Goal: Task Accomplishment & Management: Use online tool/utility

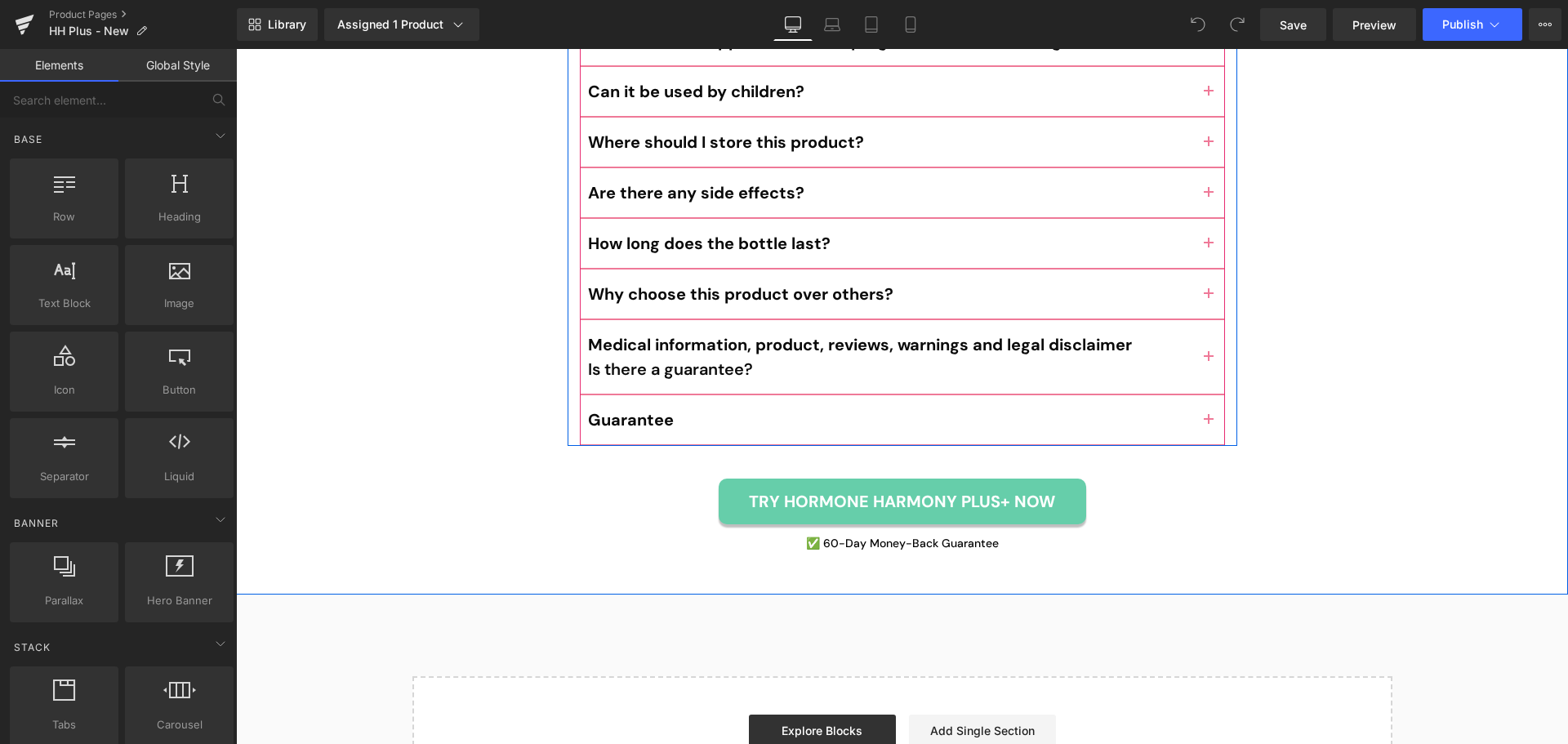
click at [917, 395] on div "Guarantee Text Block" at bounding box center [902, 420] width 645 height 50
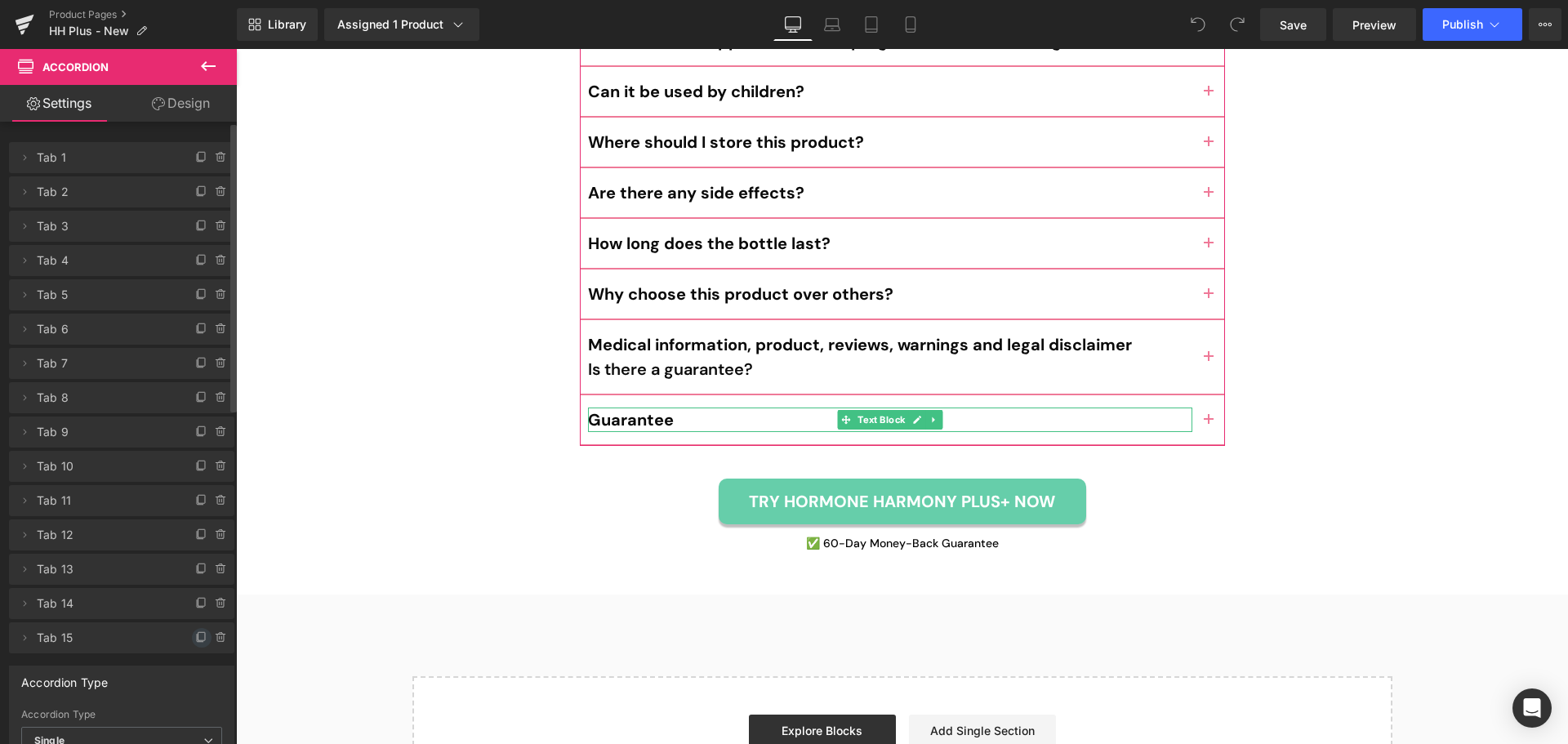
click at [196, 635] on icon at bounding box center [202, 637] width 13 height 13
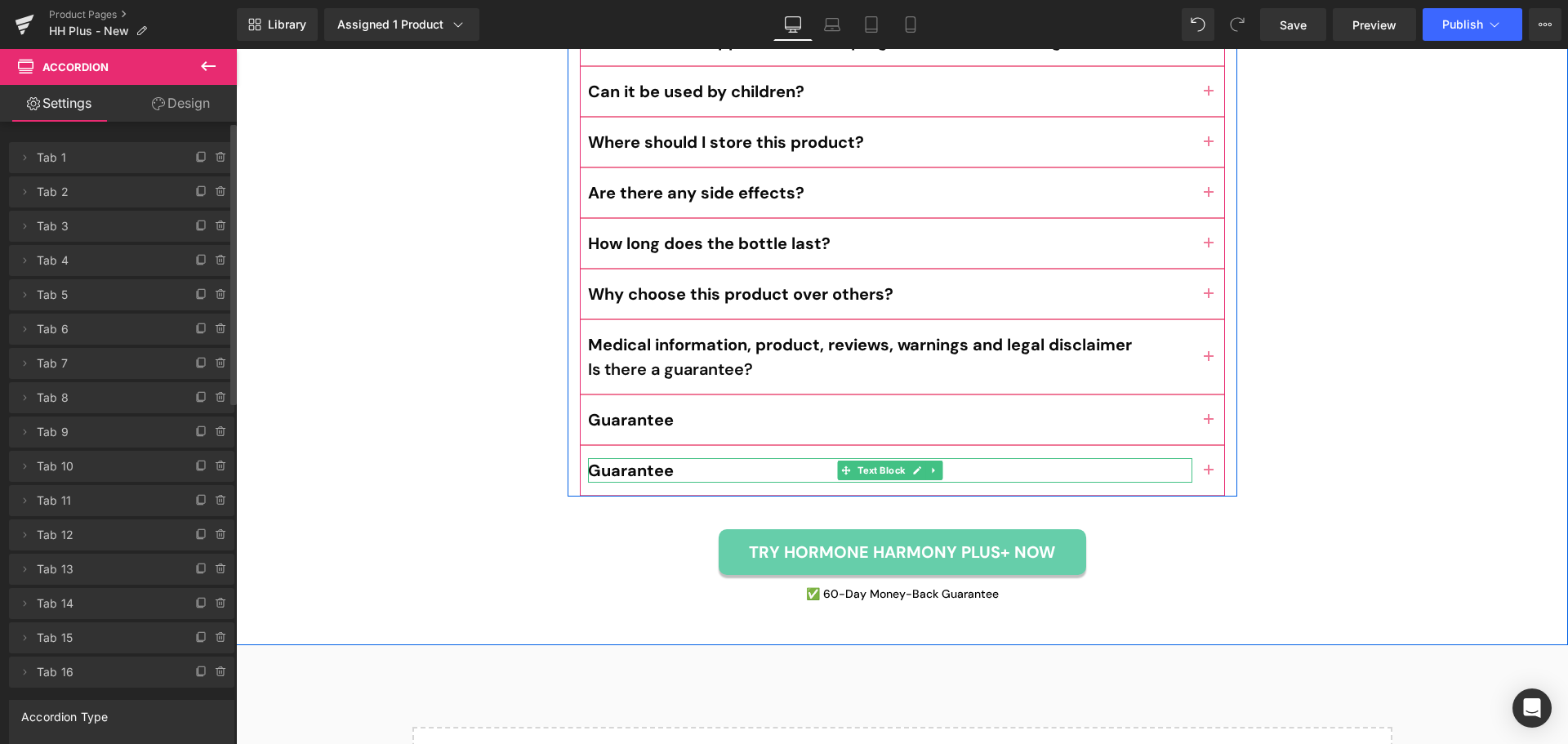
click at [652, 459] on b "Guarantee" at bounding box center [630, 470] width 86 height 21
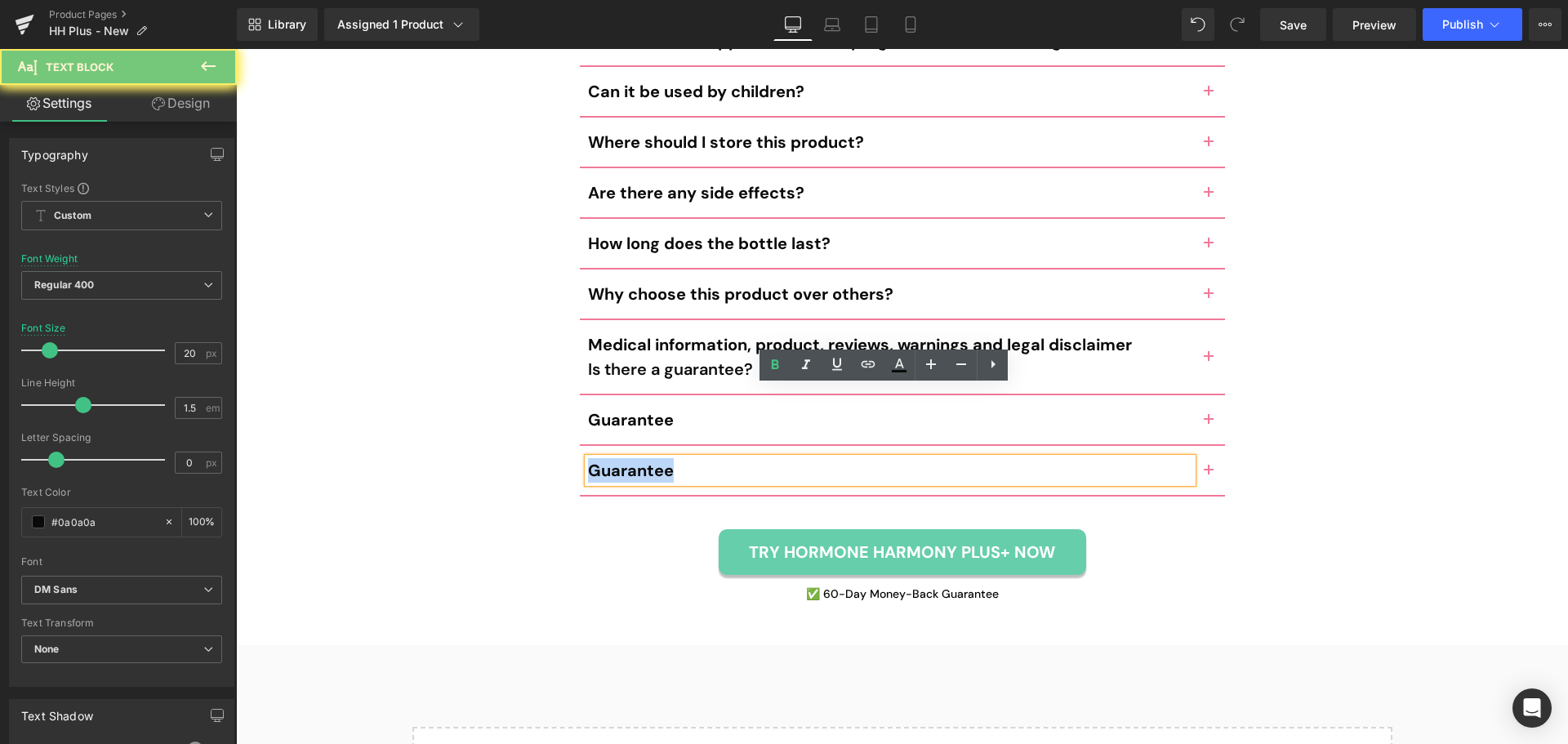
click at [652, 459] on b "Guarantee" at bounding box center [630, 470] width 86 height 21
paste div
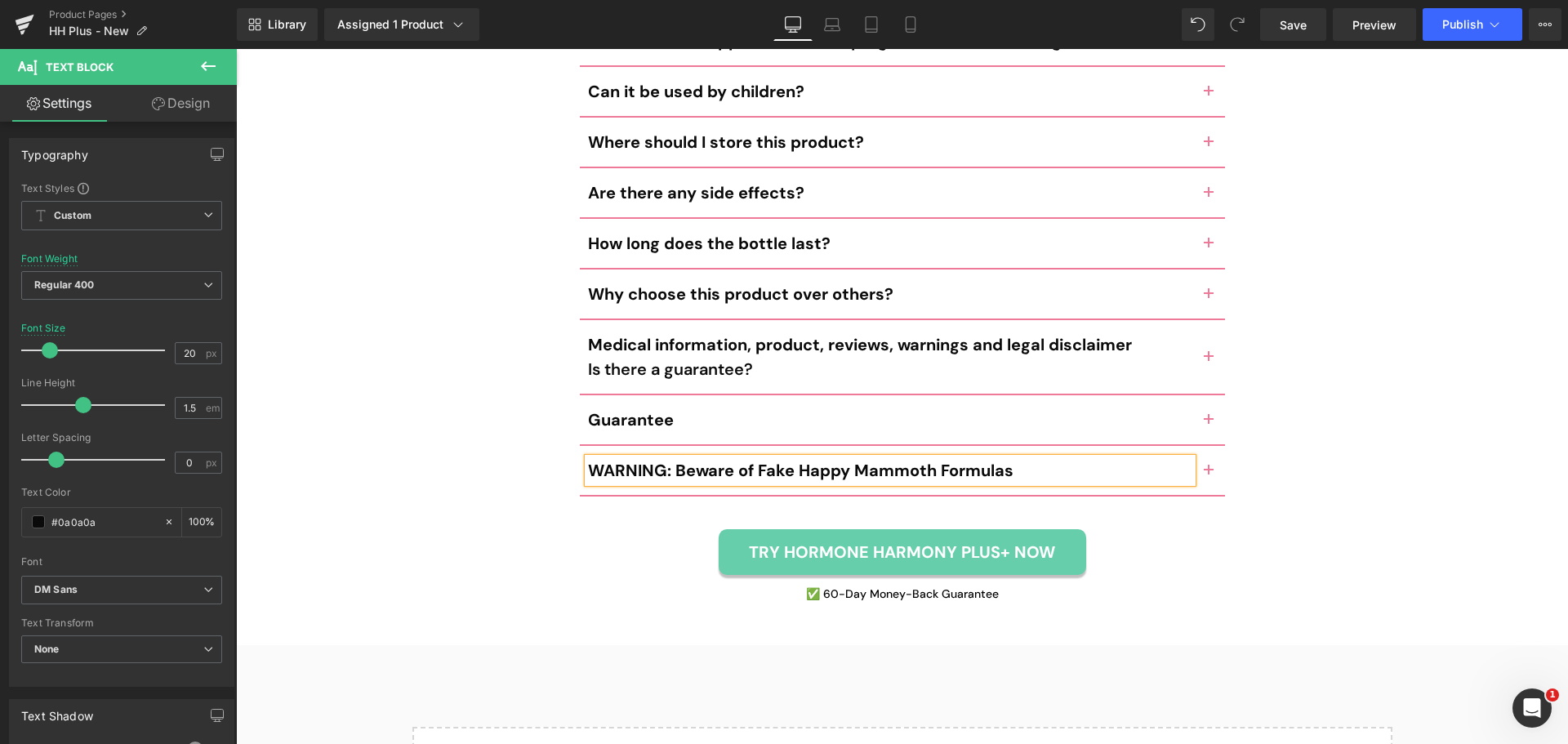
click at [1200, 446] on button "button" at bounding box center [1208, 470] width 33 height 49
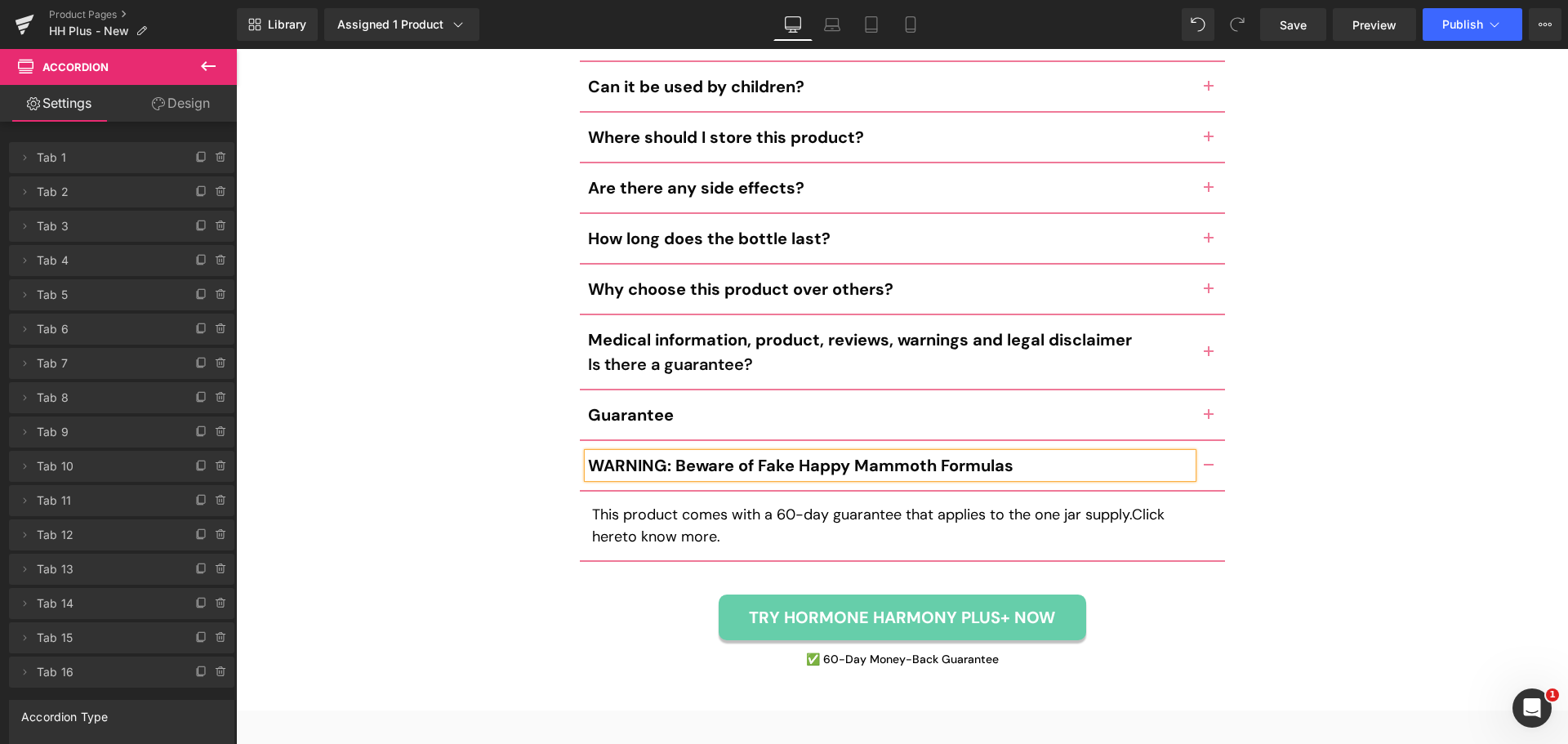
scroll to position [8481, 0]
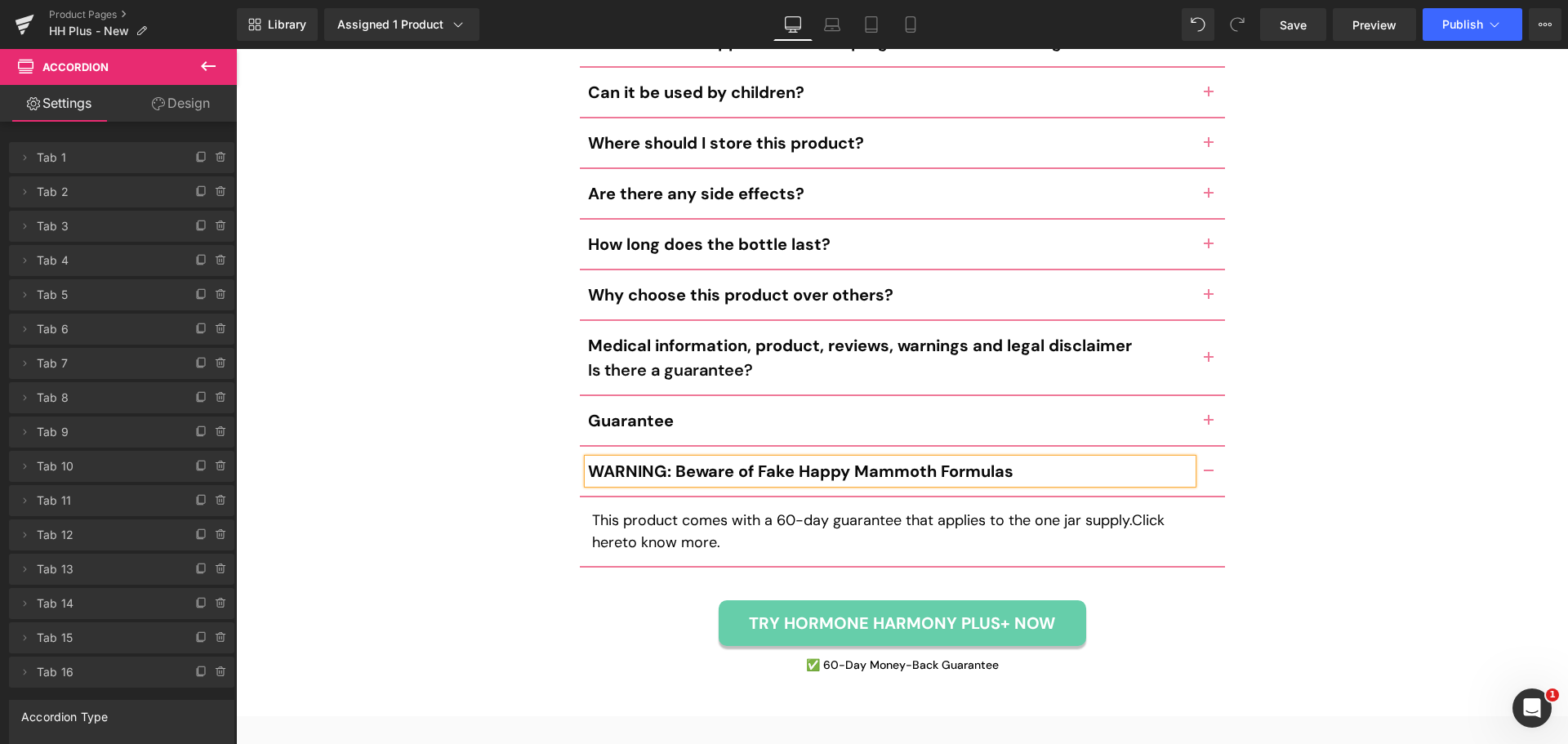
click at [680, 510] on p "This product comes with a 60-day guarantee that applies to the one jar supply. …" at bounding box center [902, 532] width 620 height 44
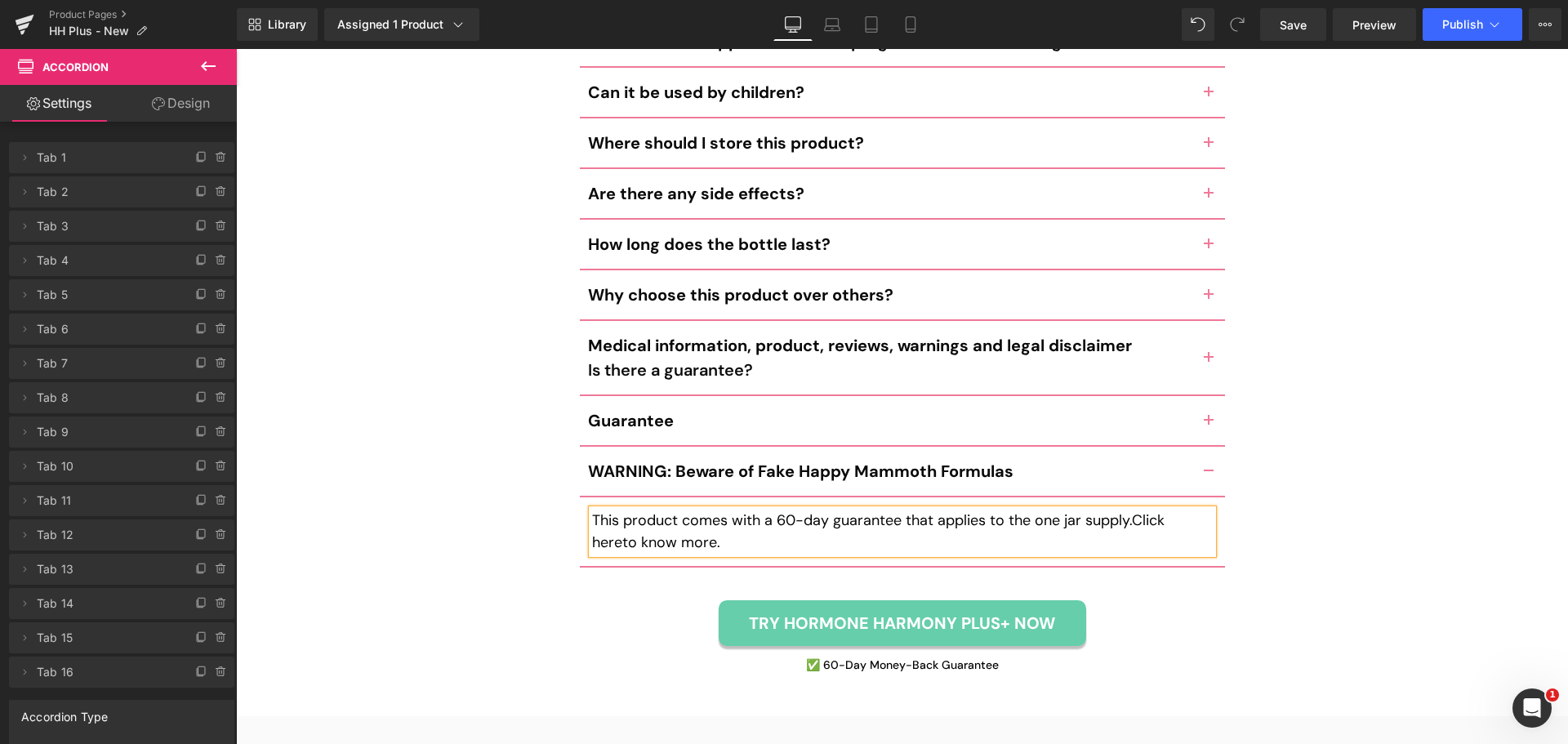
click at [680, 510] on p "This product comes with a 60-day guarantee that applies to the one jar supply. …" at bounding box center [902, 532] width 620 height 44
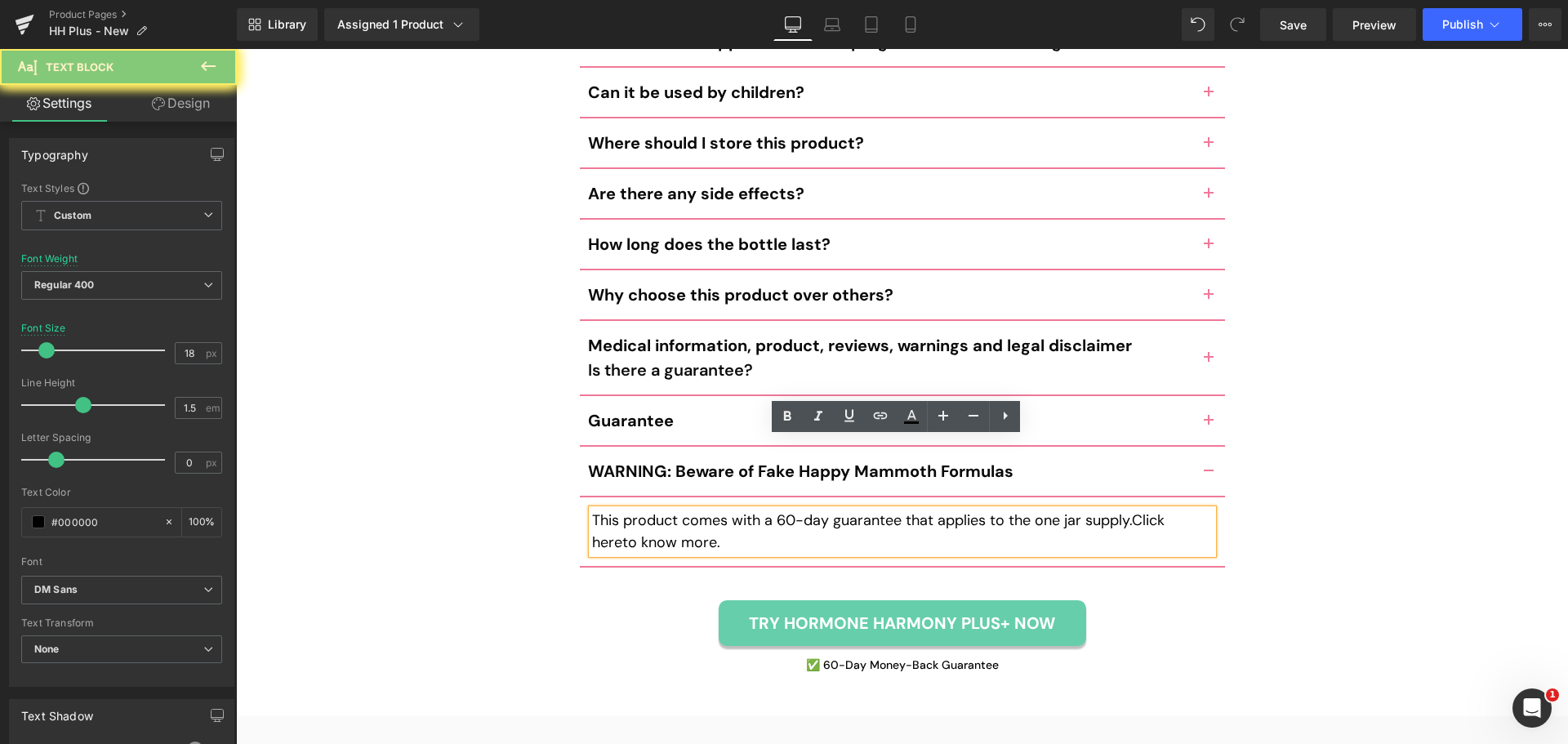
click at [680, 510] on p "This product comes with a 60-day guarantee that applies to the one jar supply. …" at bounding box center [902, 532] width 620 height 44
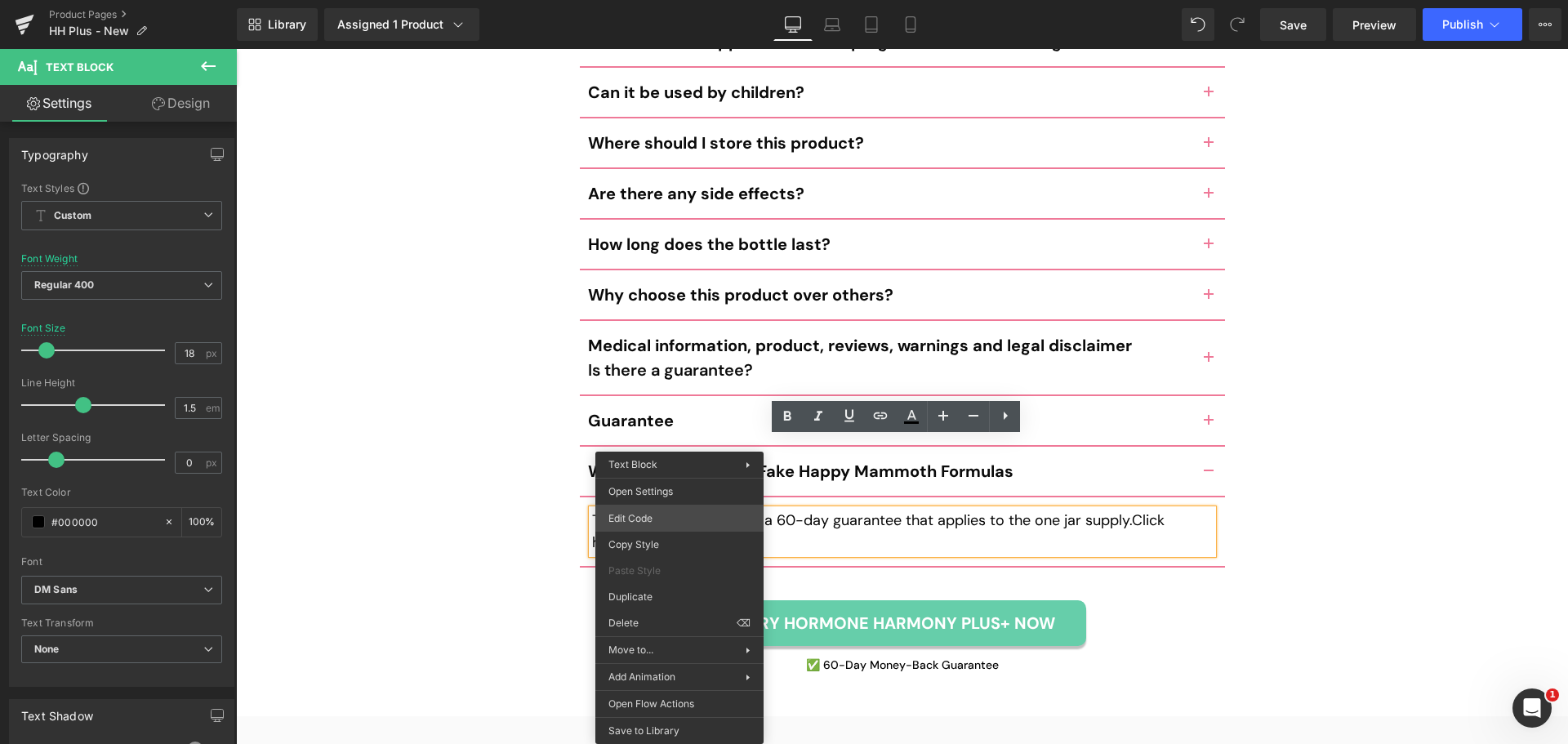
click at [683, 0] on div "You are previewing how the will restyle your page. You can not edit Elements in…" at bounding box center [784, 0] width 1568 height 0
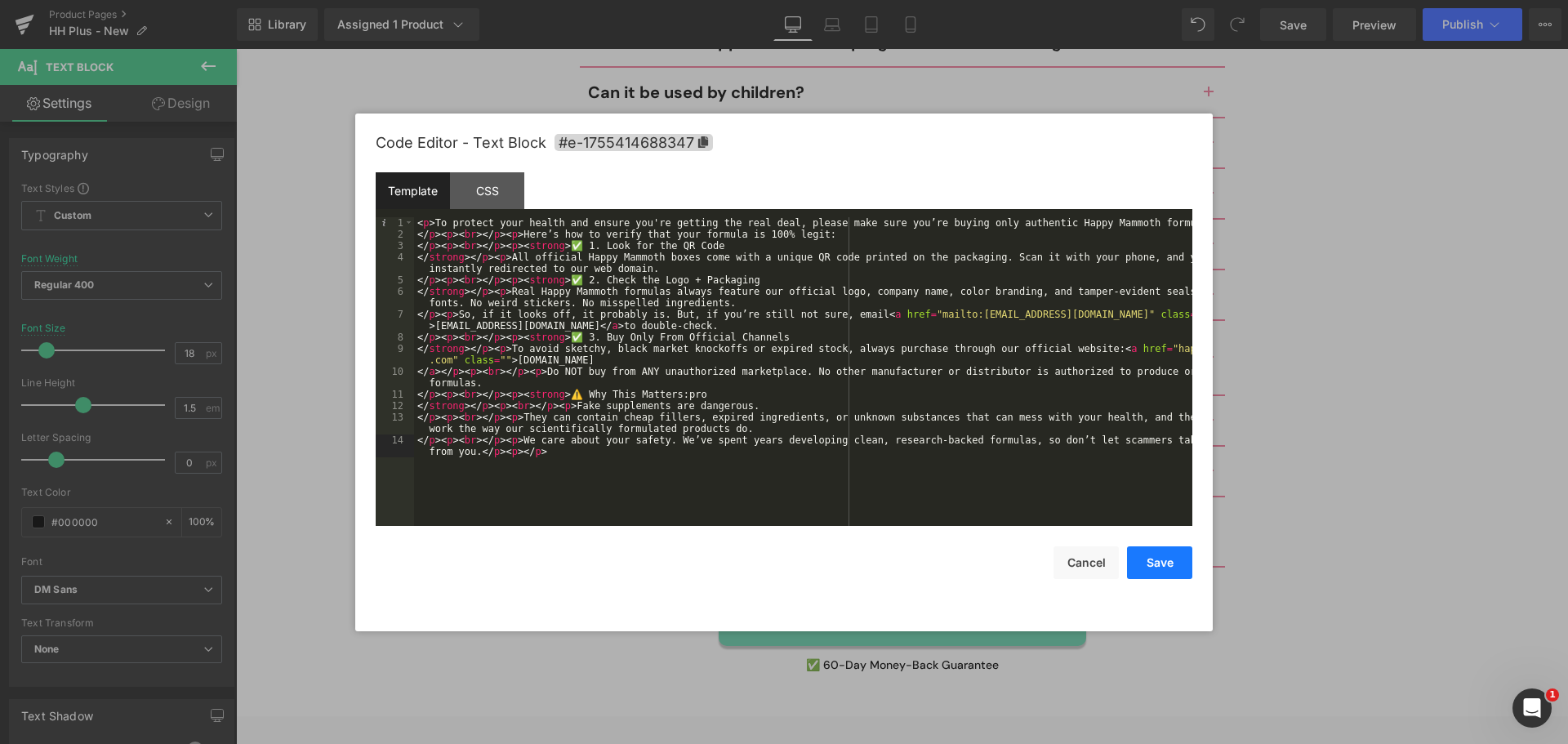
click at [1179, 561] on button "Save" at bounding box center [1159, 562] width 65 height 33
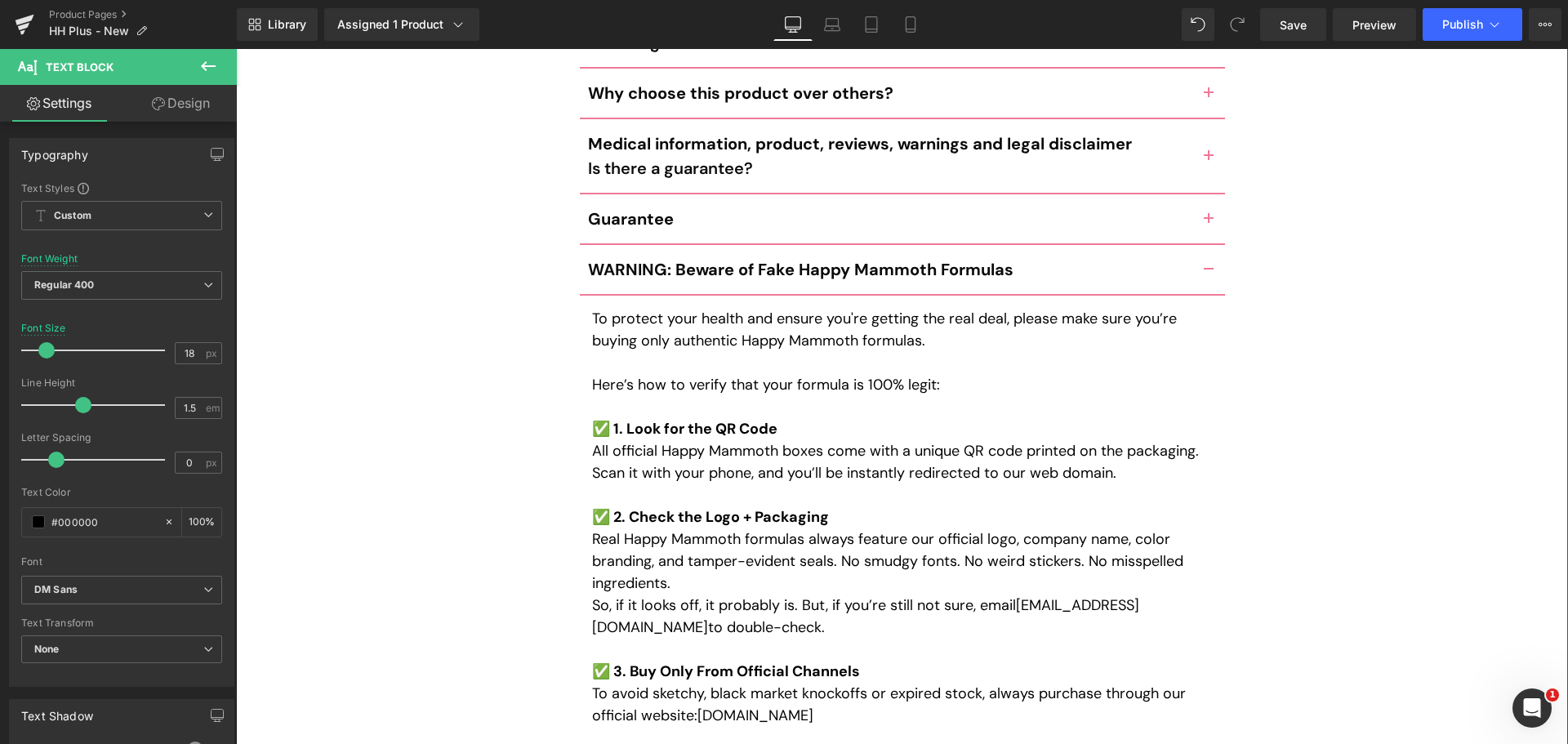
scroll to position [8690, 0]
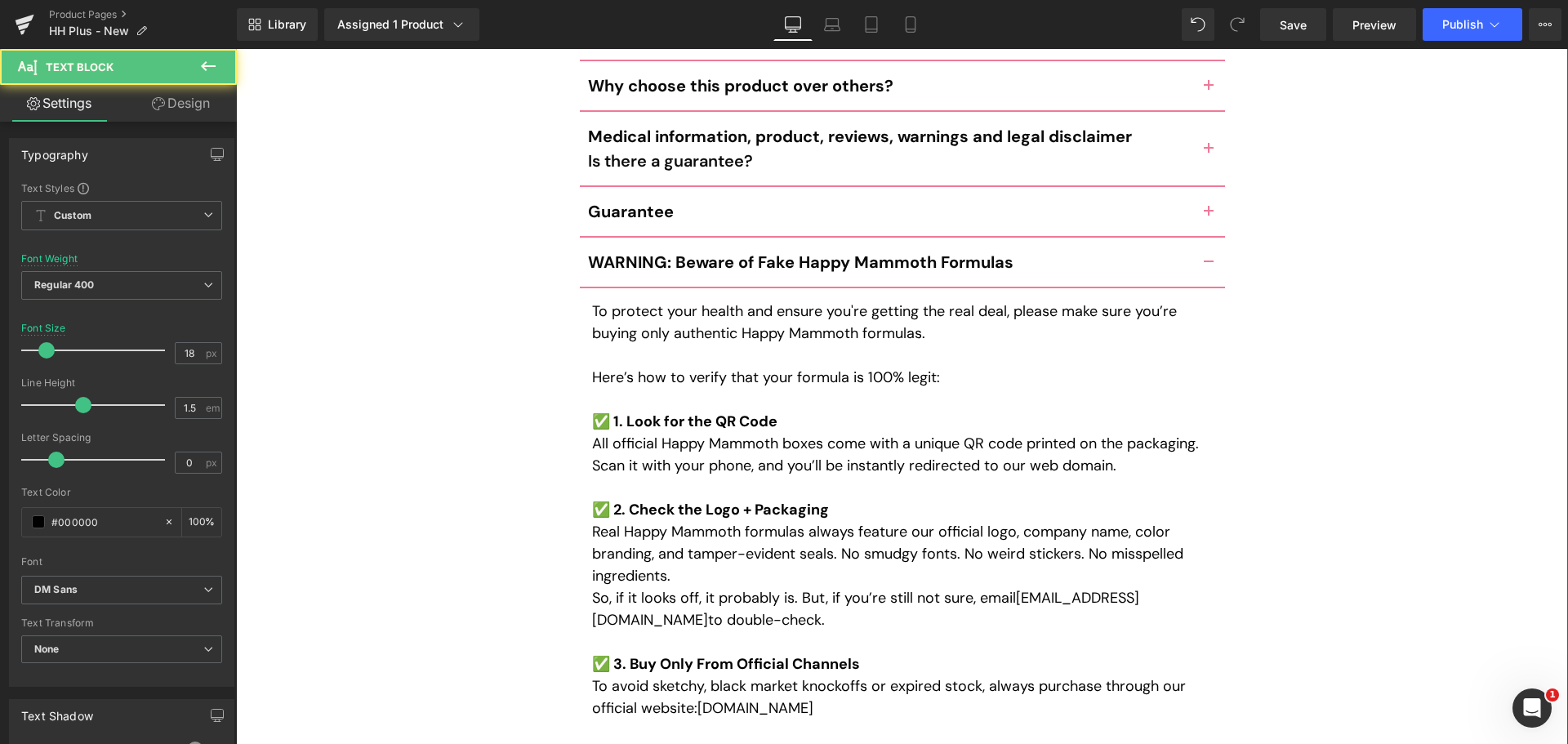
click at [880, 521] on p "Real Happy Mammoth formulas always feature our official logo, company name, col…" at bounding box center [902, 554] width 620 height 66
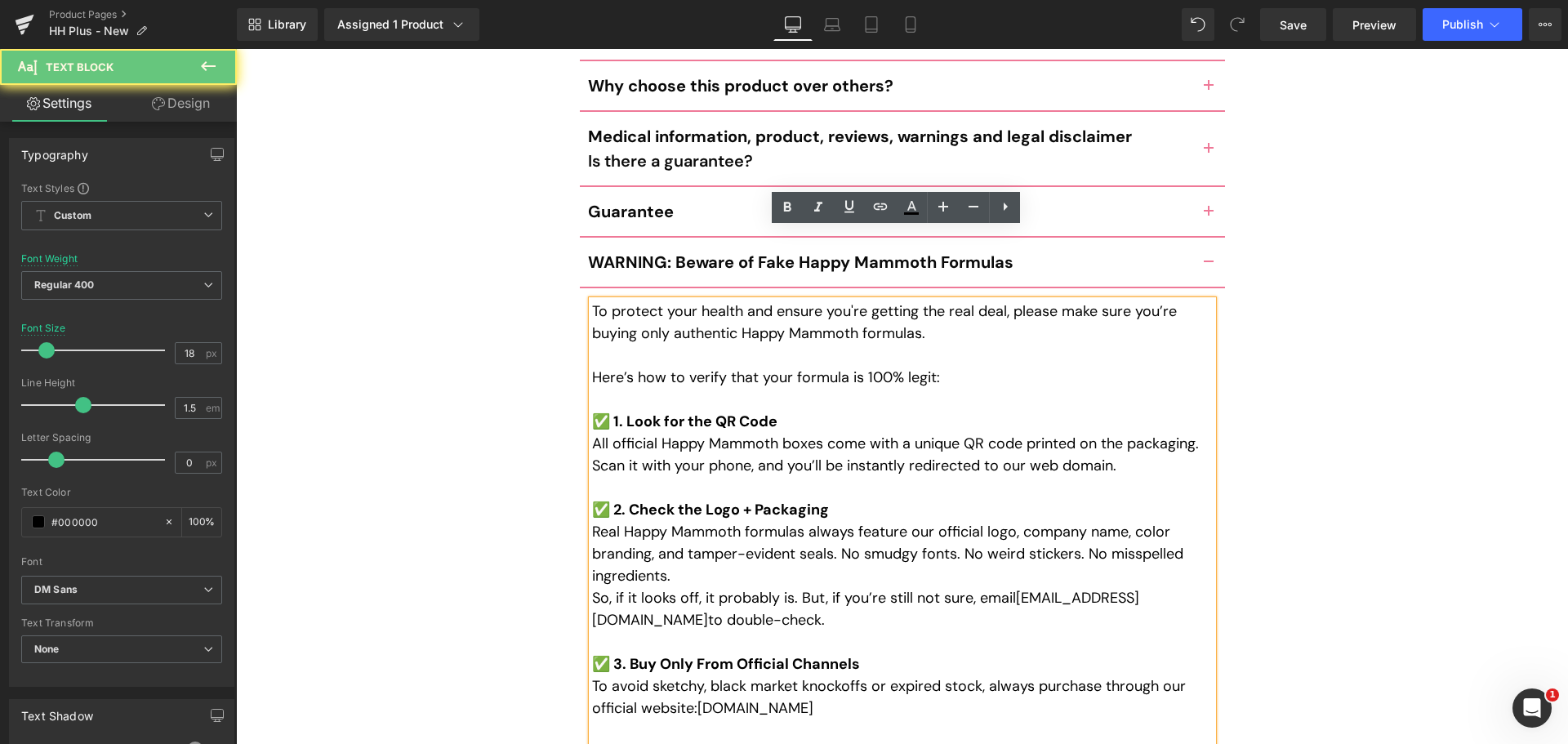
click at [805, 587] on p "So, if it looks off, it probably is. But, if you’re still not sure, email suppo…" at bounding box center [902, 609] width 620 height 44
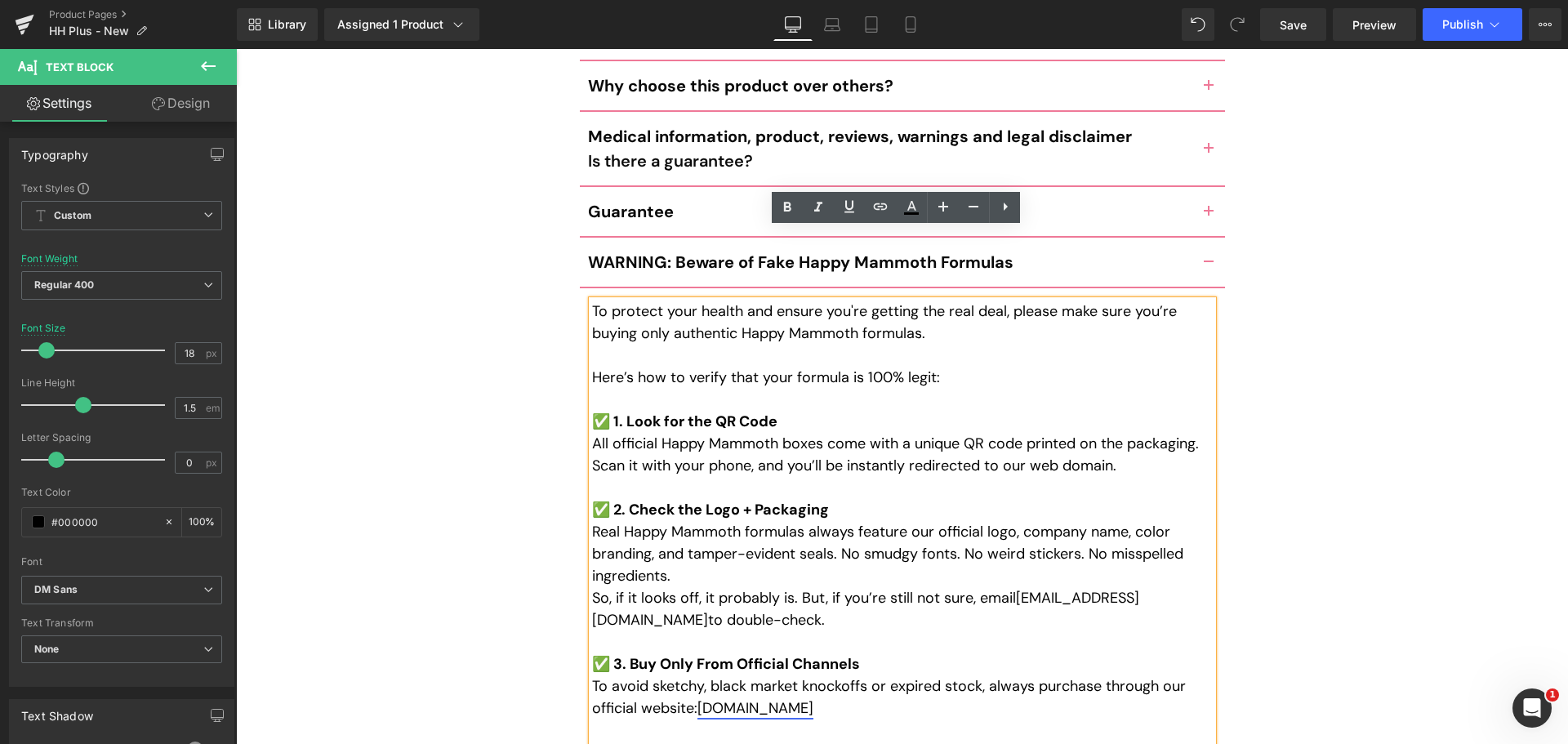
click at [753, 698] on link "happymammoth.com" at bounding box center [755, 708] width 116 height 19
click at [834, 666] on span "Edit" at bounding box center [828, 668] width 19 height 14
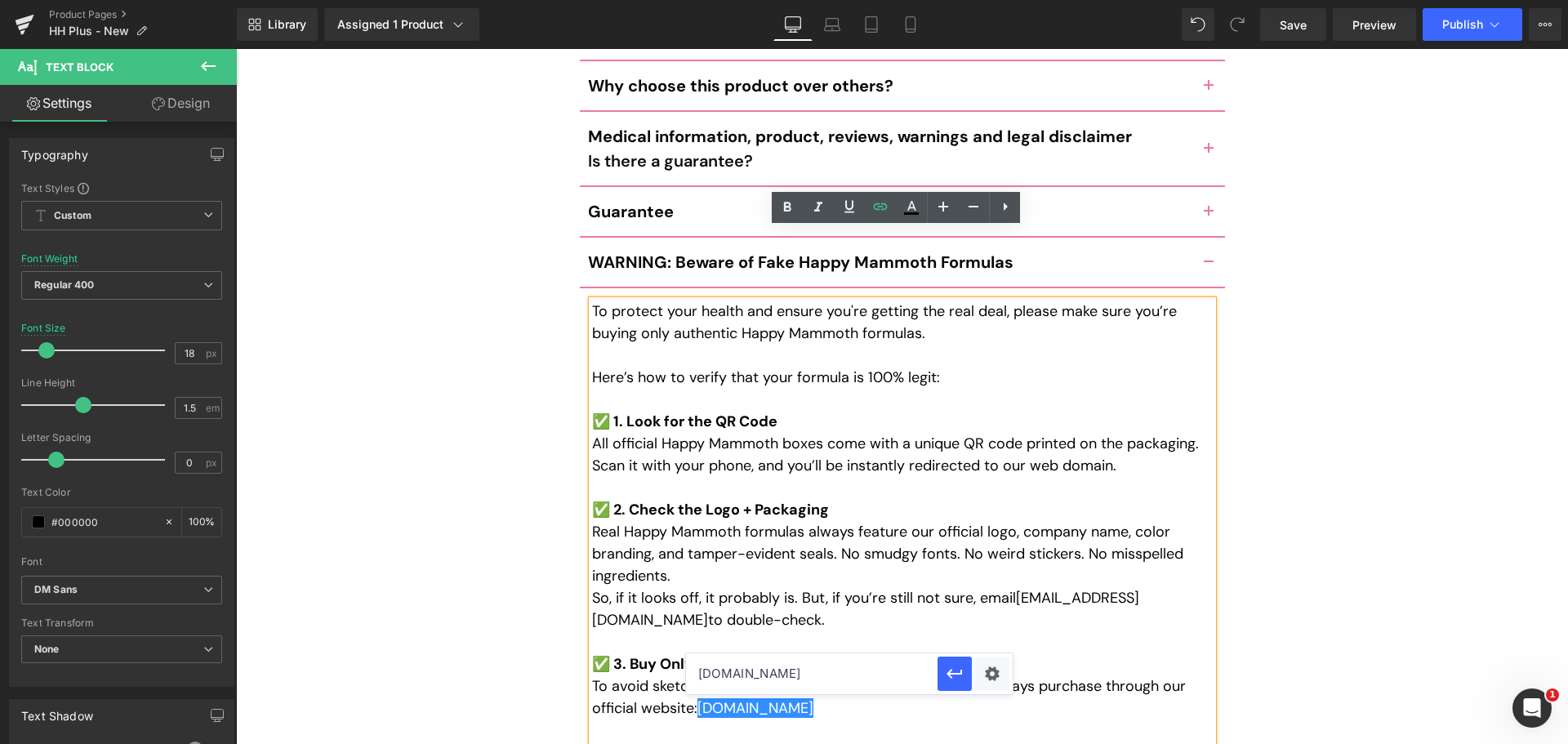
click at [694, 674] on input "happymammoth.com" at bounding box center [811, 673] width 251 height 41
type input "[DOMAIN_NAME]"
drag, startPoint x: 951, startPoint y: 671, endPoint x: 684, endPoint y: 679, distance: 267.1
click at [951, 671] on icon "button" at bounding box center [955, 673] width 19 height 19
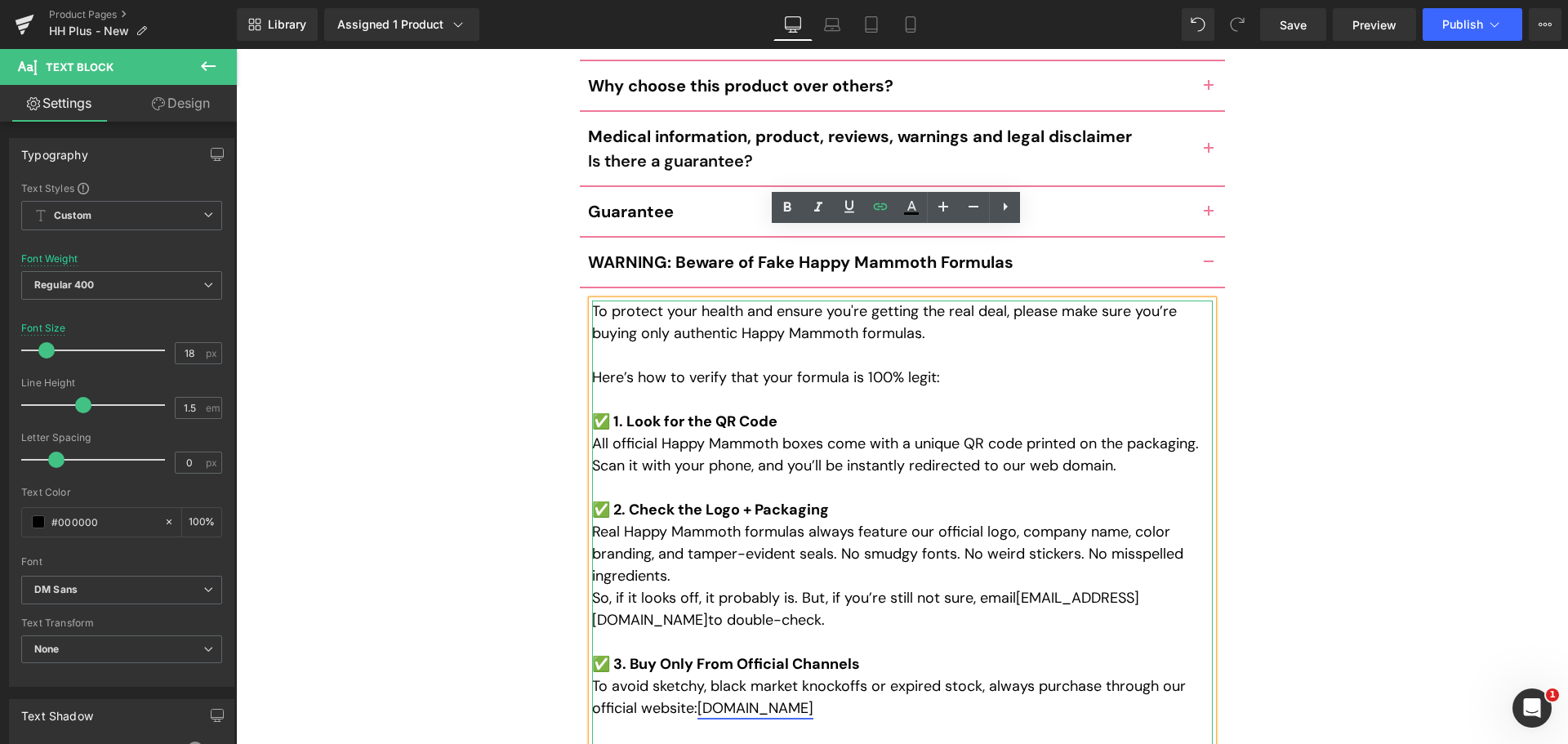
drag, startPoint x: 741, startPoint y: 633, endPoint x: 721, endPoint y: 636, distance: 20.2
click at [741, 698] on link "happymammoth.com" at bounding box center [755, 708] width 116 height 19
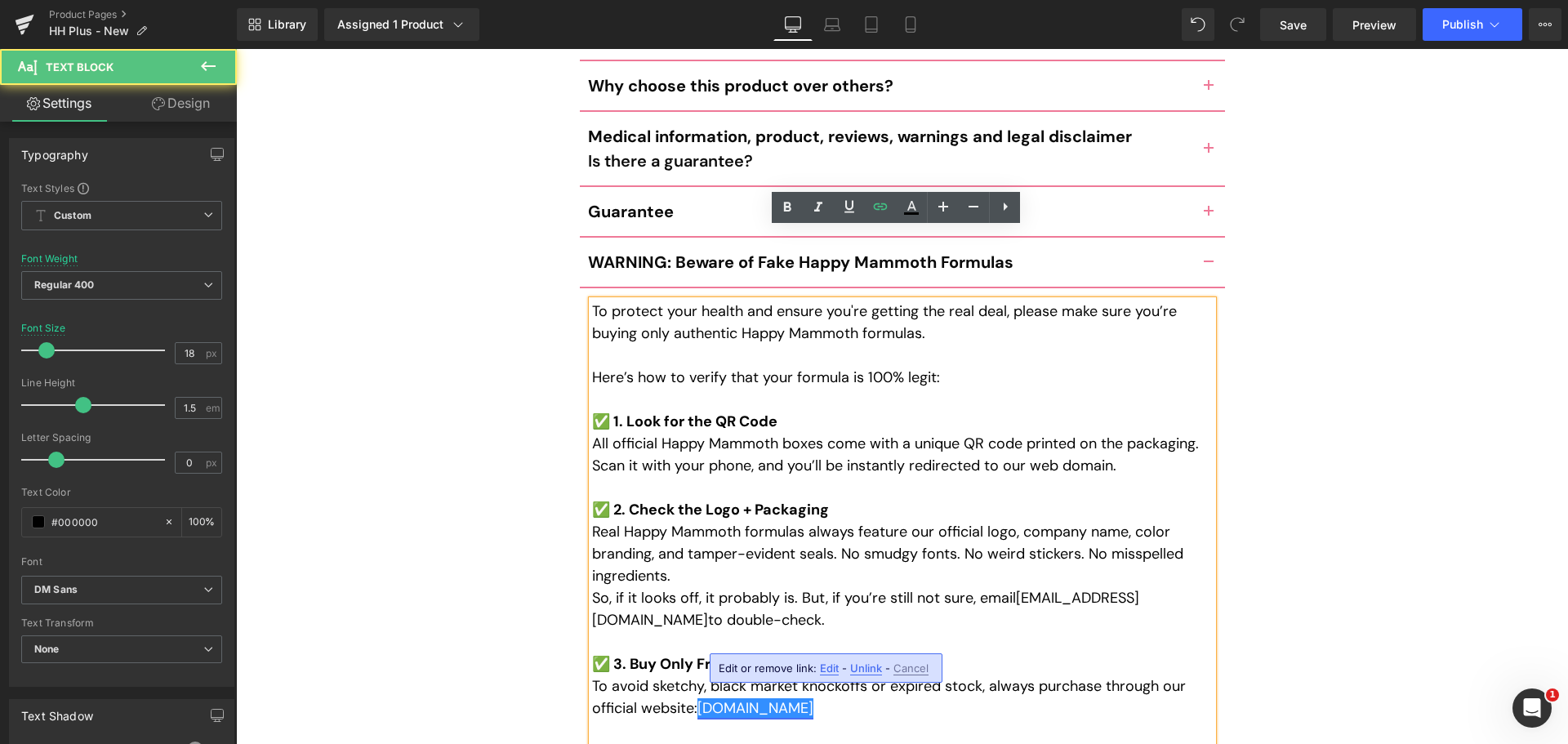
drag, startPoint x: 697, startPoint y: 634, endPoint x: 964, endPoint y: 705, distance: 276.3
click at [697, 698] on link "happymammoth.com" at bounding box center [755, 708] width 116 height 19
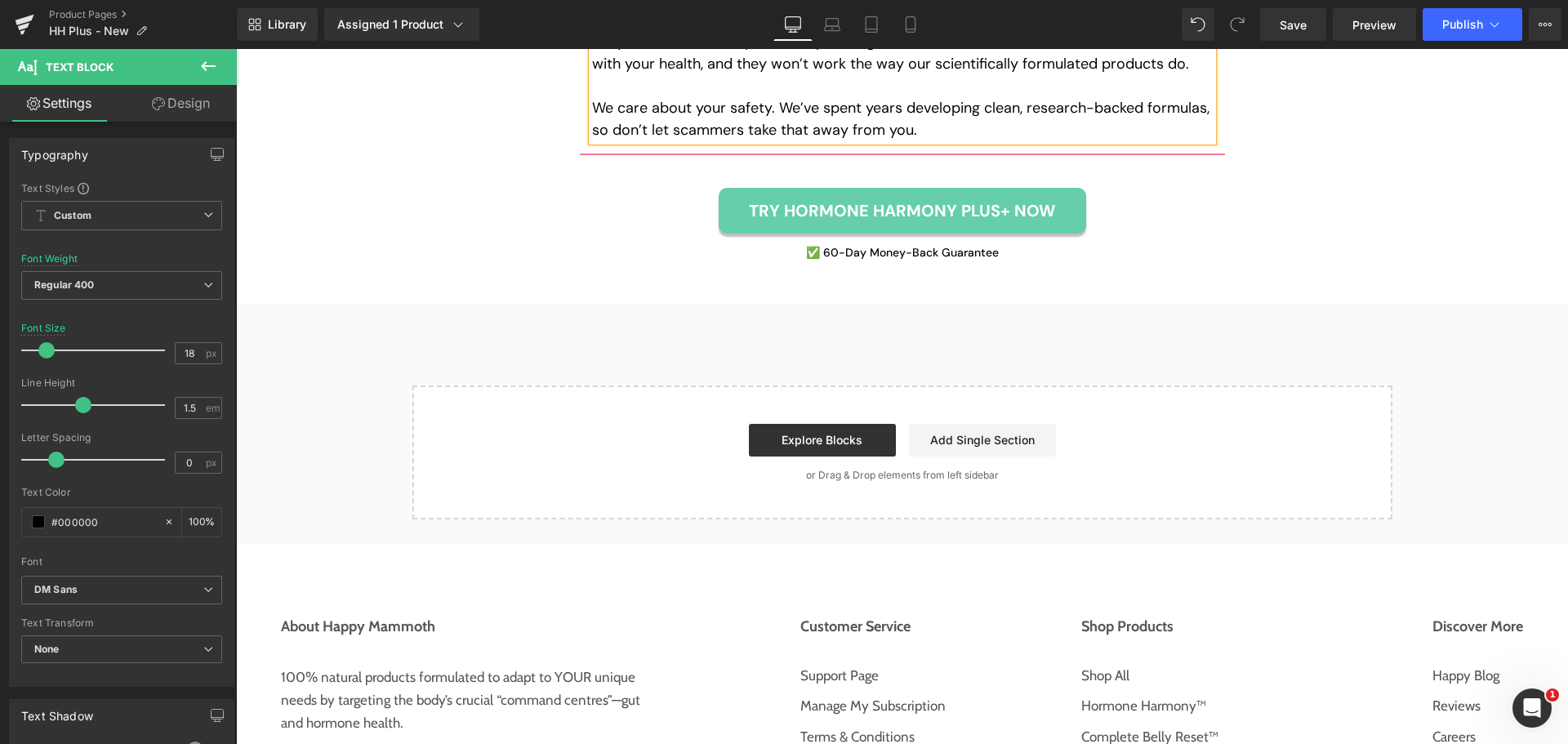
scroll to position [0, 6]
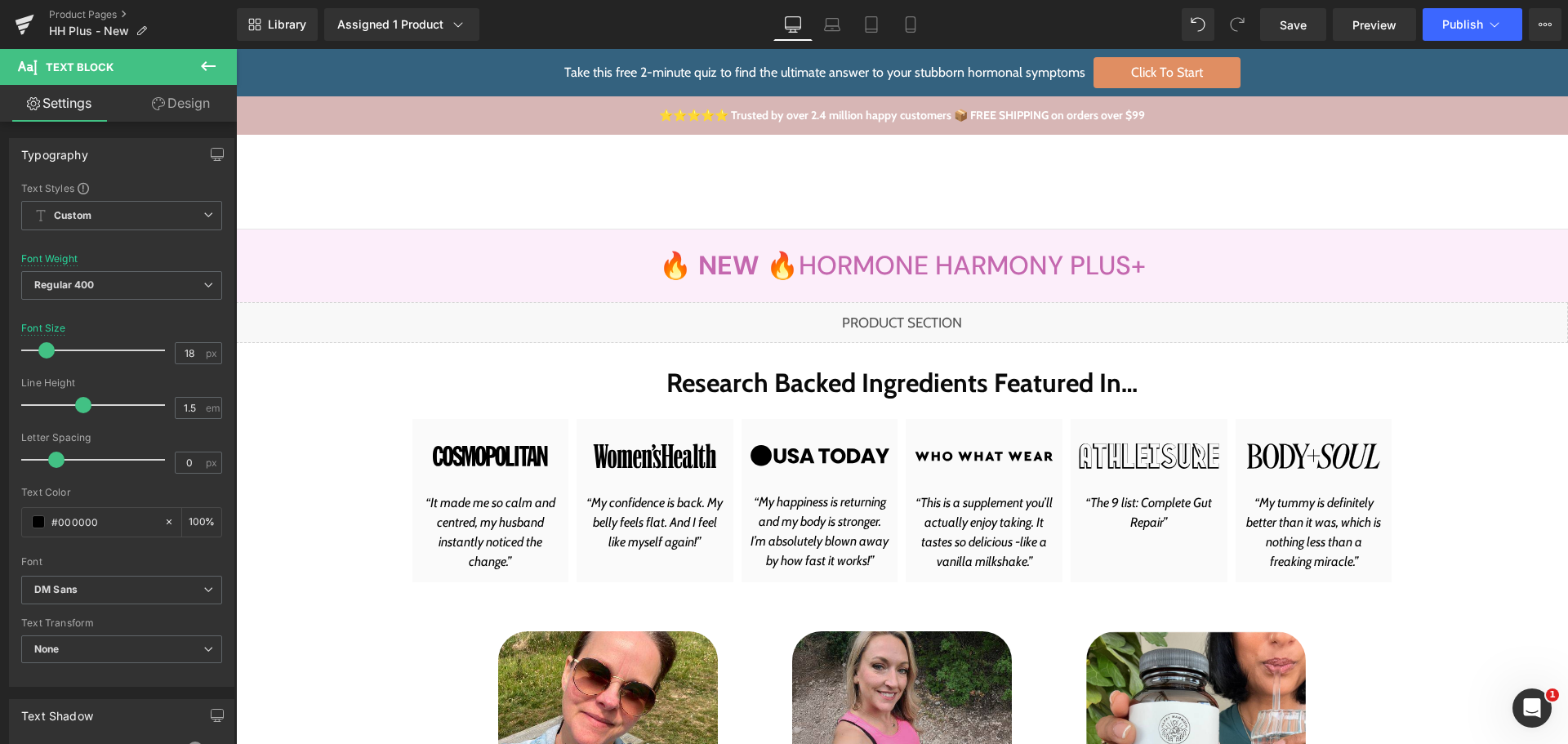
drag, startPoint x: 1000, startPoint y: 303, endPoint x: 981, endPoint y: 320, distance: 25.5
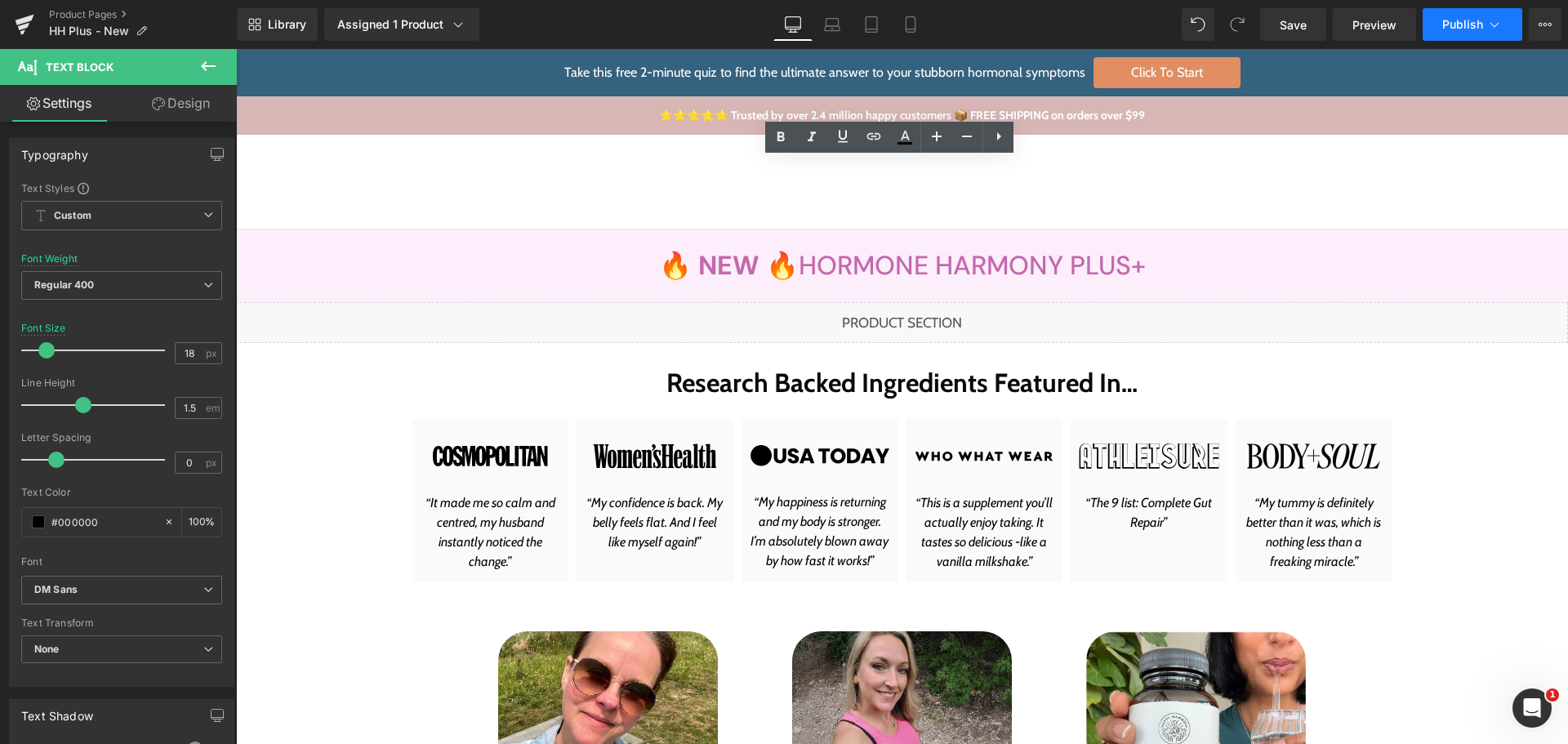
click at [1480, 27] on span "Publish" at bounding box center [1462, 24] width 41 height 13
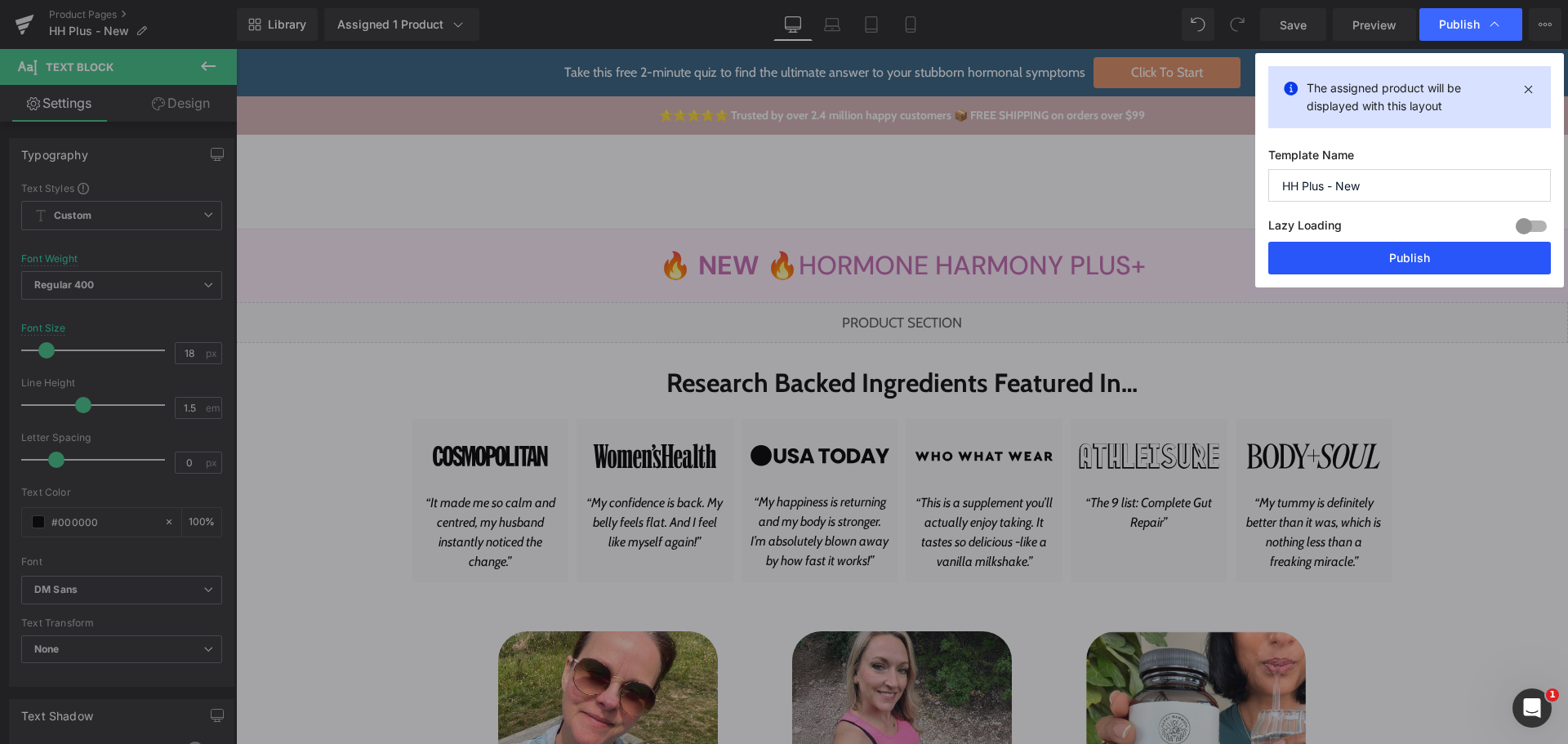
click at [1478, 264] on button "Publish" at bounding box center [1409, 257] width 282 height 33
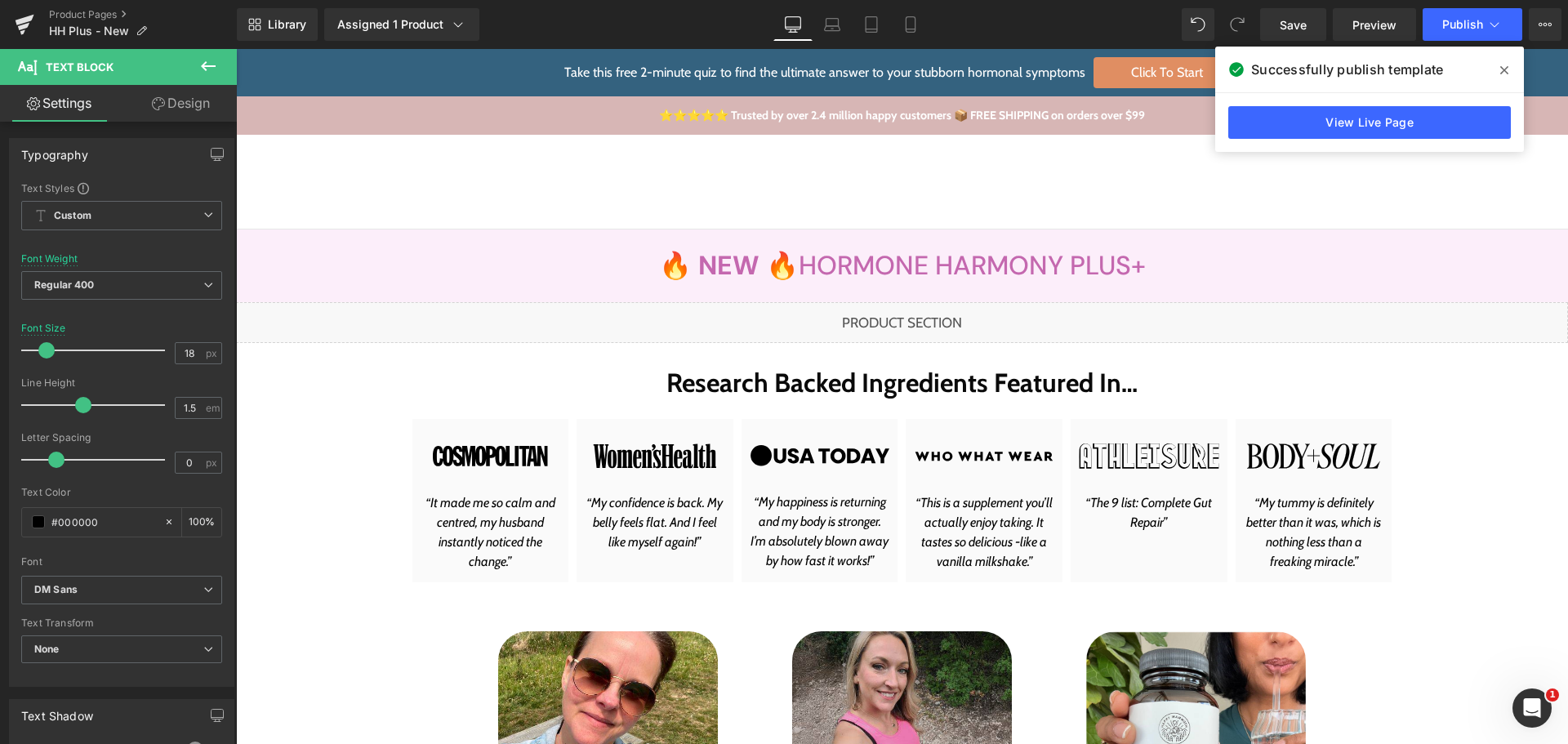
copy b "WARNING: Beware of Fake Happy Mammoth Formulas"
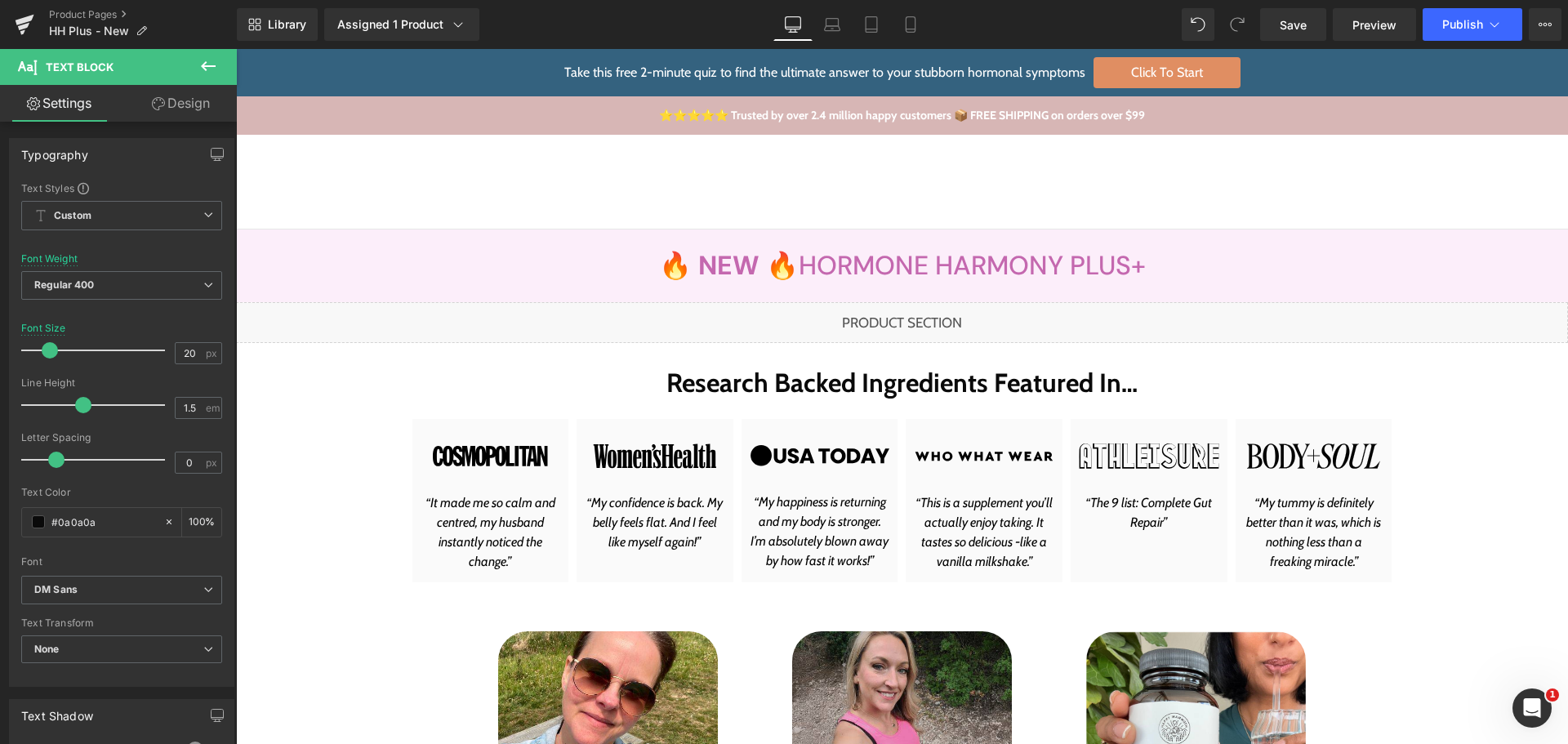
drag, startPoint x: 659, startPoint y: 249, endPoint x: 665, endPoint y: 240, distance: 10.8
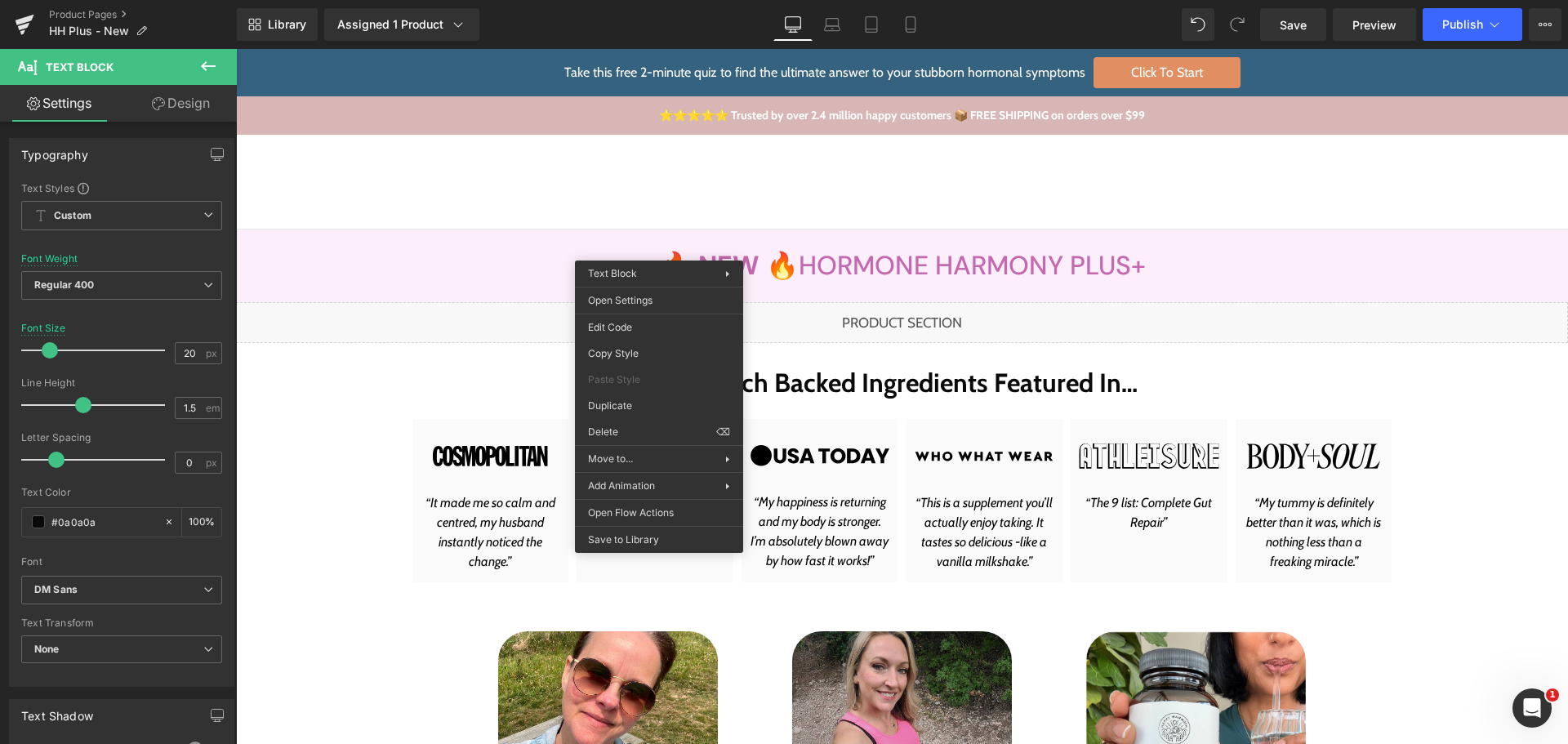
scroll to position [8766, 0]
click at [634, 0] on div "You are previewing how the will restyle your page. You can not edit Elements in…" at bounding box center [784, 0] width 1568 height 0
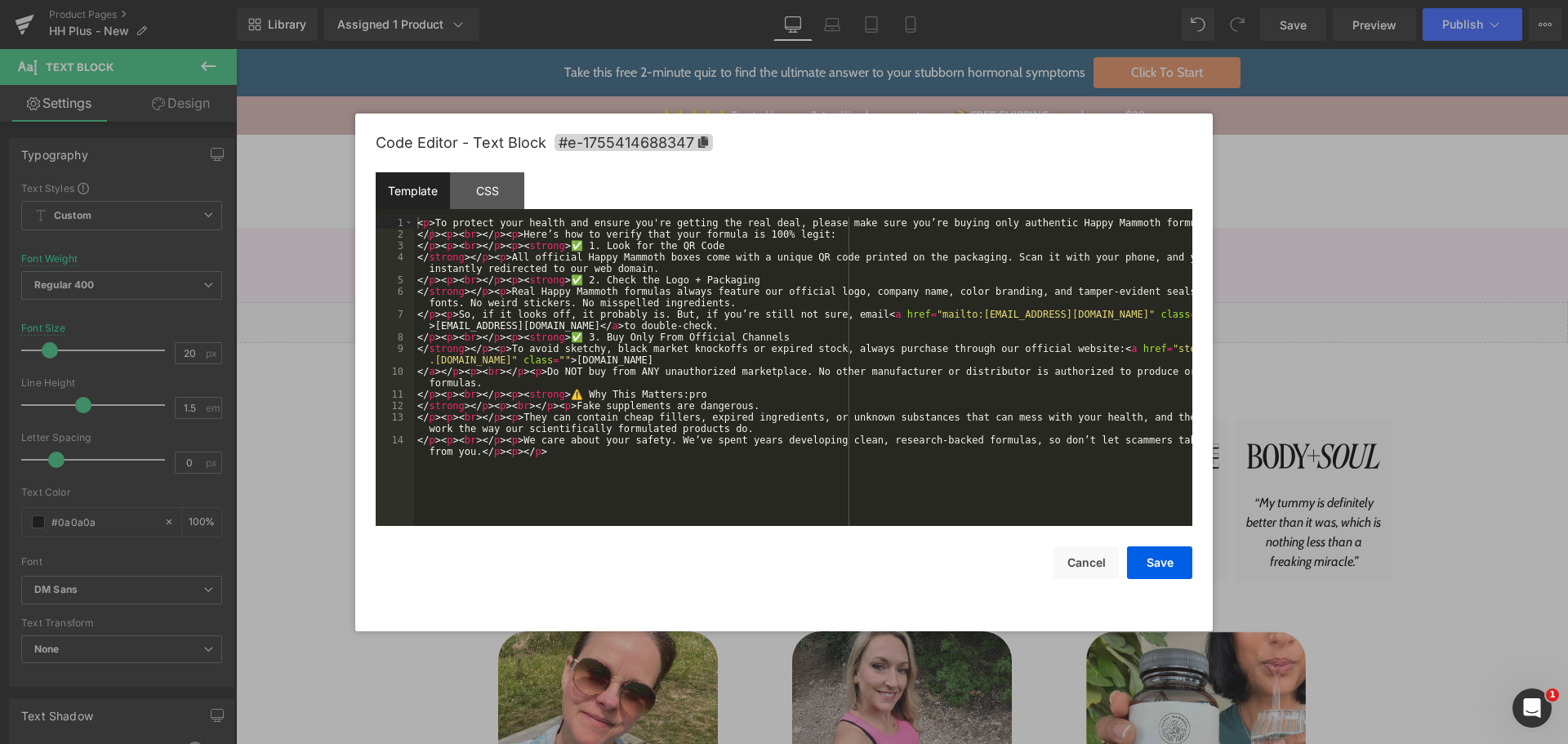
click at [662, 341] on div "< p > To protect your health and ensure you're getting the real deal, please ma…" at bounding box center [803, 388] width 778 height 343
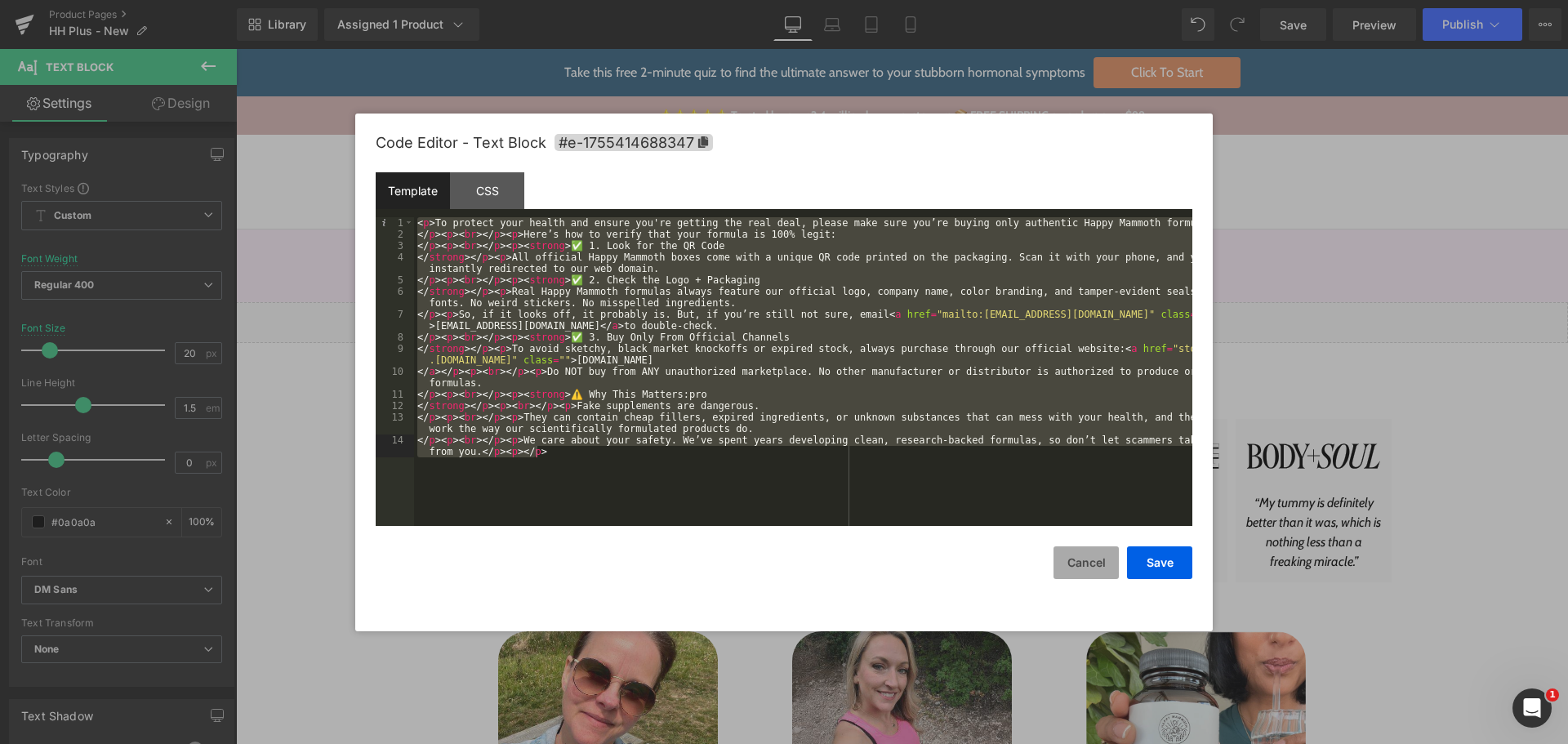
click at [1083, 565] on button "Cancel" at bounding box center [1086, 562] width 65 height 33
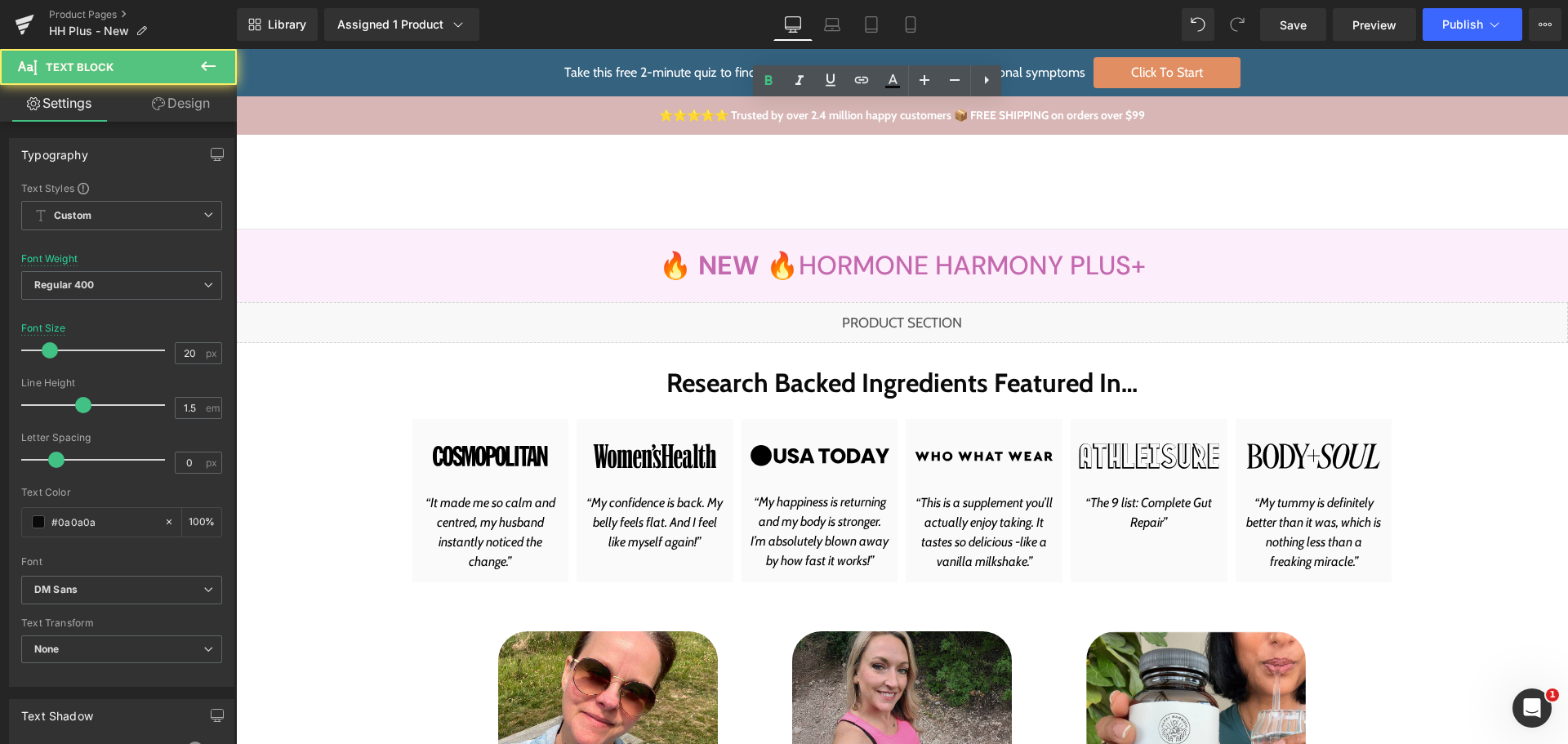
copy b "WARNING: Beware of Fake Happy Mammoth Formulas"
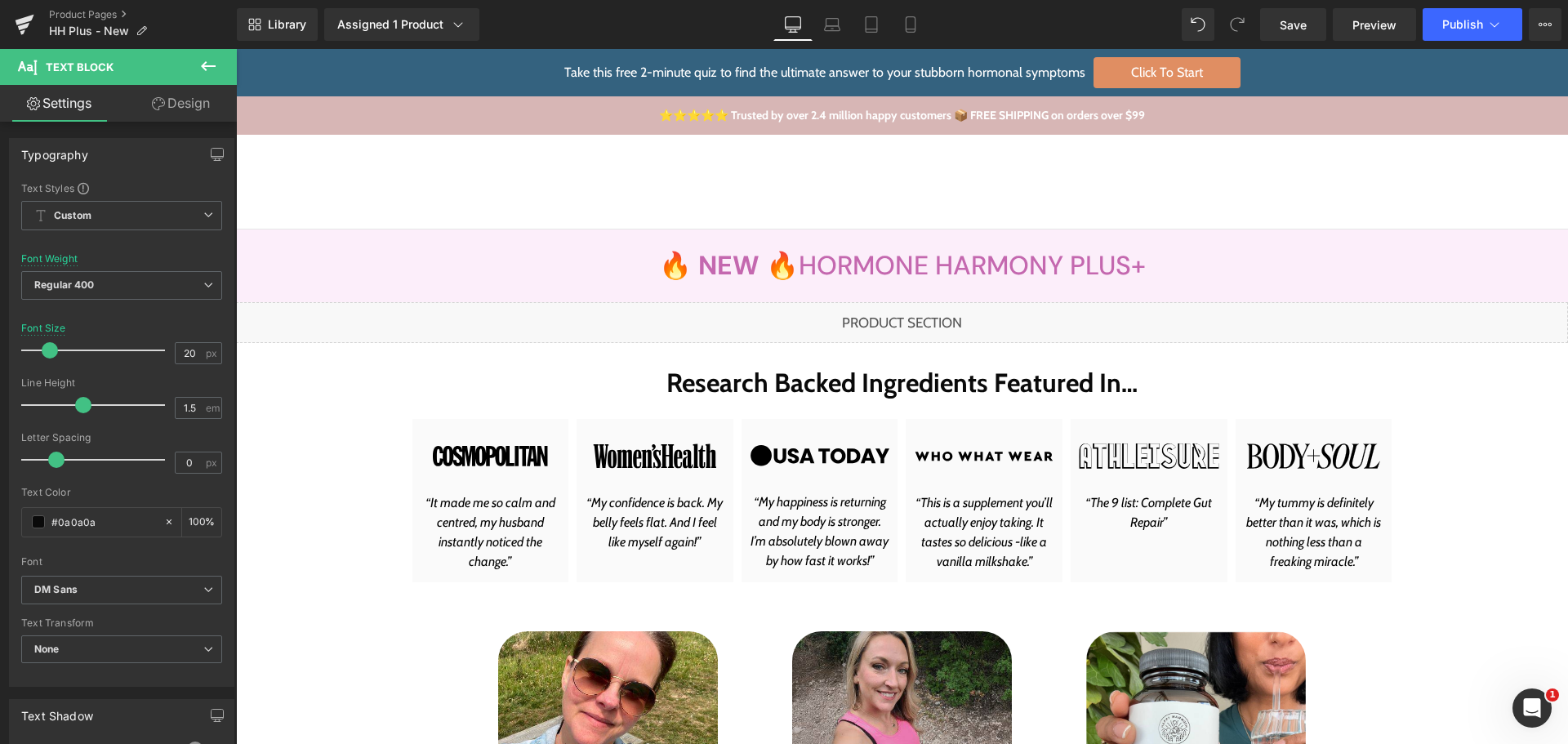
drag, startPoint x: 806, startPoint y: 596, endPoint x: 748, endPoint y: 457, distance: 150.6
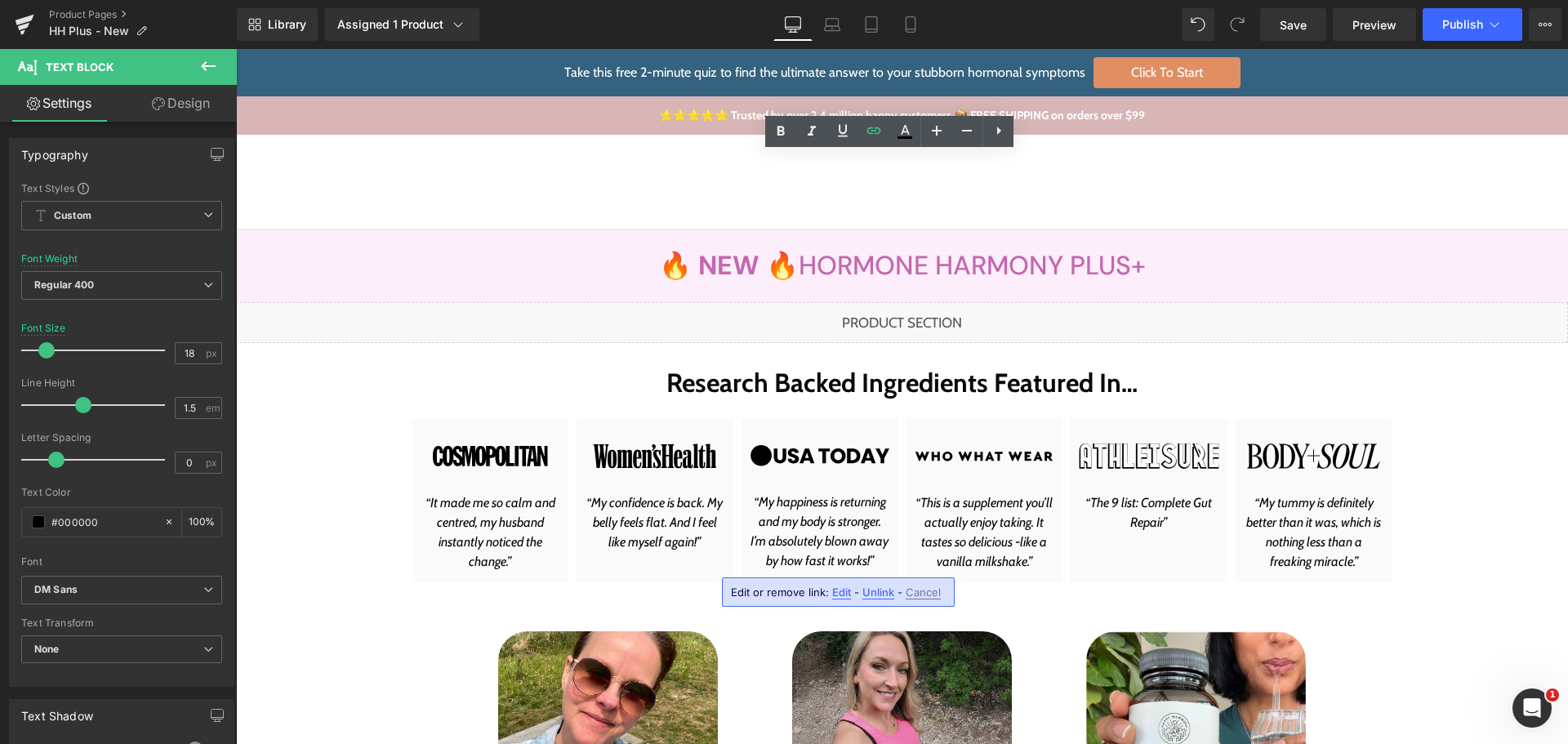
click at [828, 591] on div "Edit or remove link: Edit - Unlink - Cancel" at bounding box center [838, 591] width 233 height 29
click at [834, 591] on span "Edit" at bounding box center [841, 593] width 19 height 14
click at [829, 602] on input "[DOMAIN_NAME]" at bounding box center [824, 597] width 251 height 41
paste input "https://store.happymammoth.com/"
type input "https://store.happymammoth.com/"
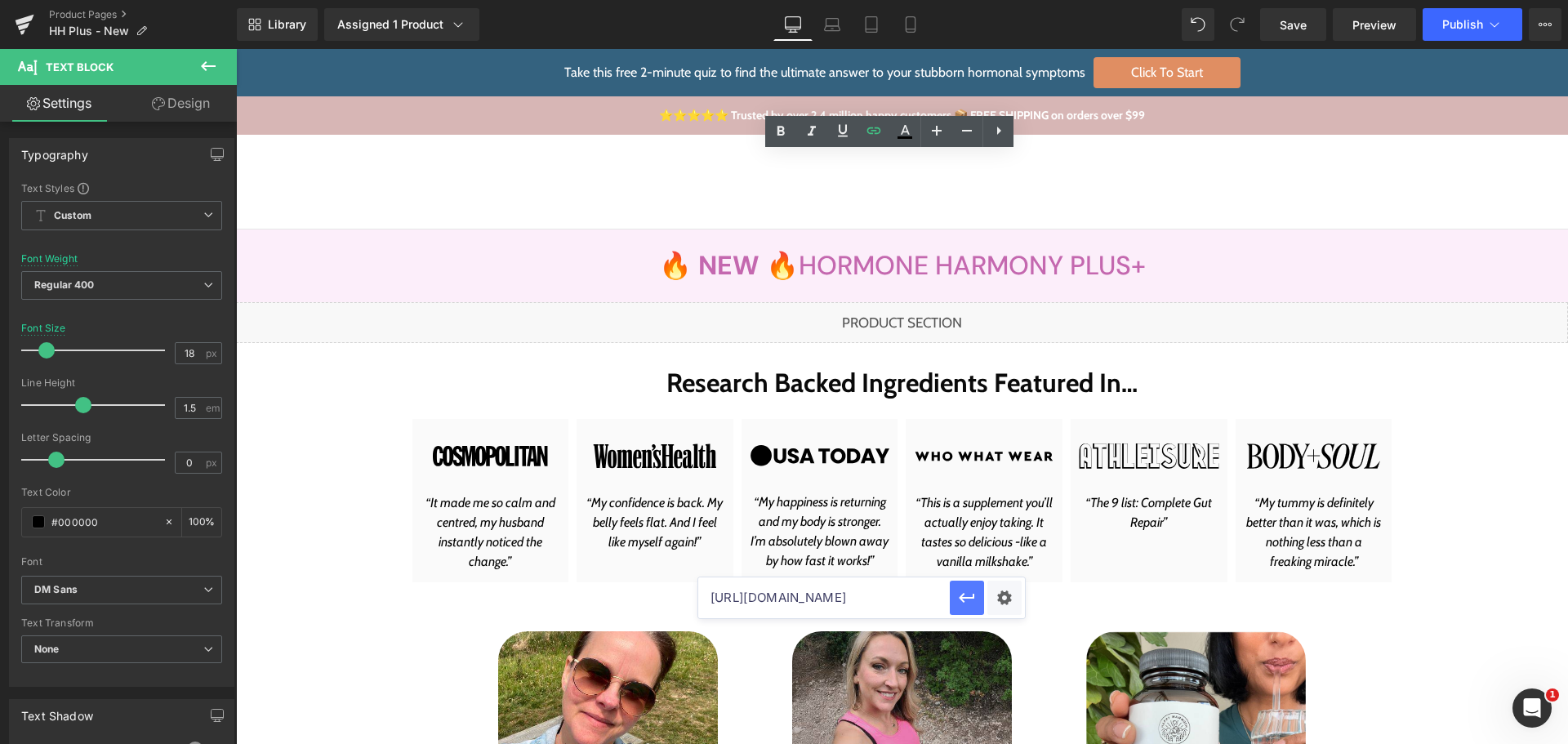
click at [965, 594] on icon "button" at bounding box center [966, 597] width 19 height 19
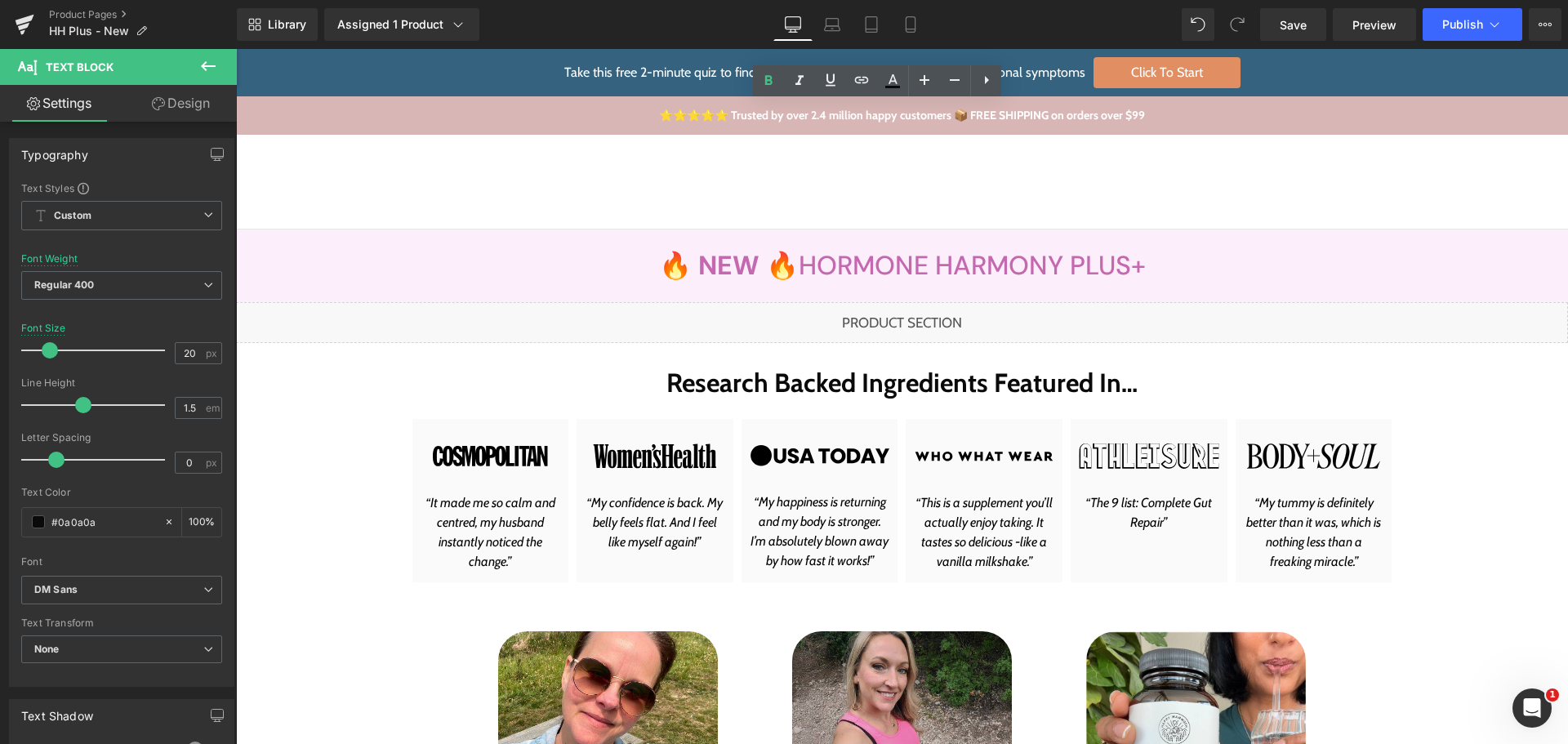
copy b "WARNING: Beware of Fake Happy Mammoth Formulas"
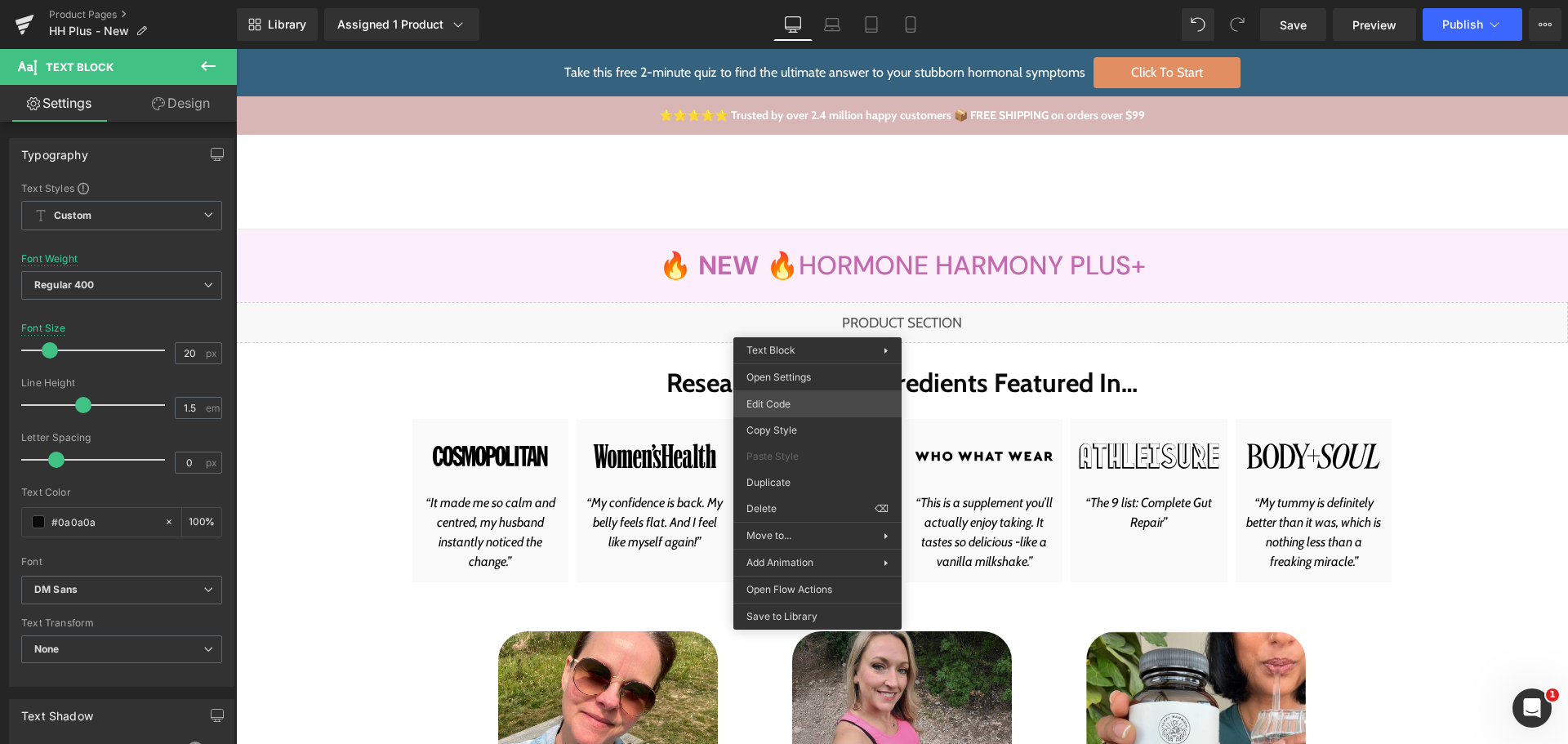
click at [788, 0] on div "You are previewing how the will restyle your page. You can not edit Elements in…" at bounding box center [784, 0] width 1568 height 0
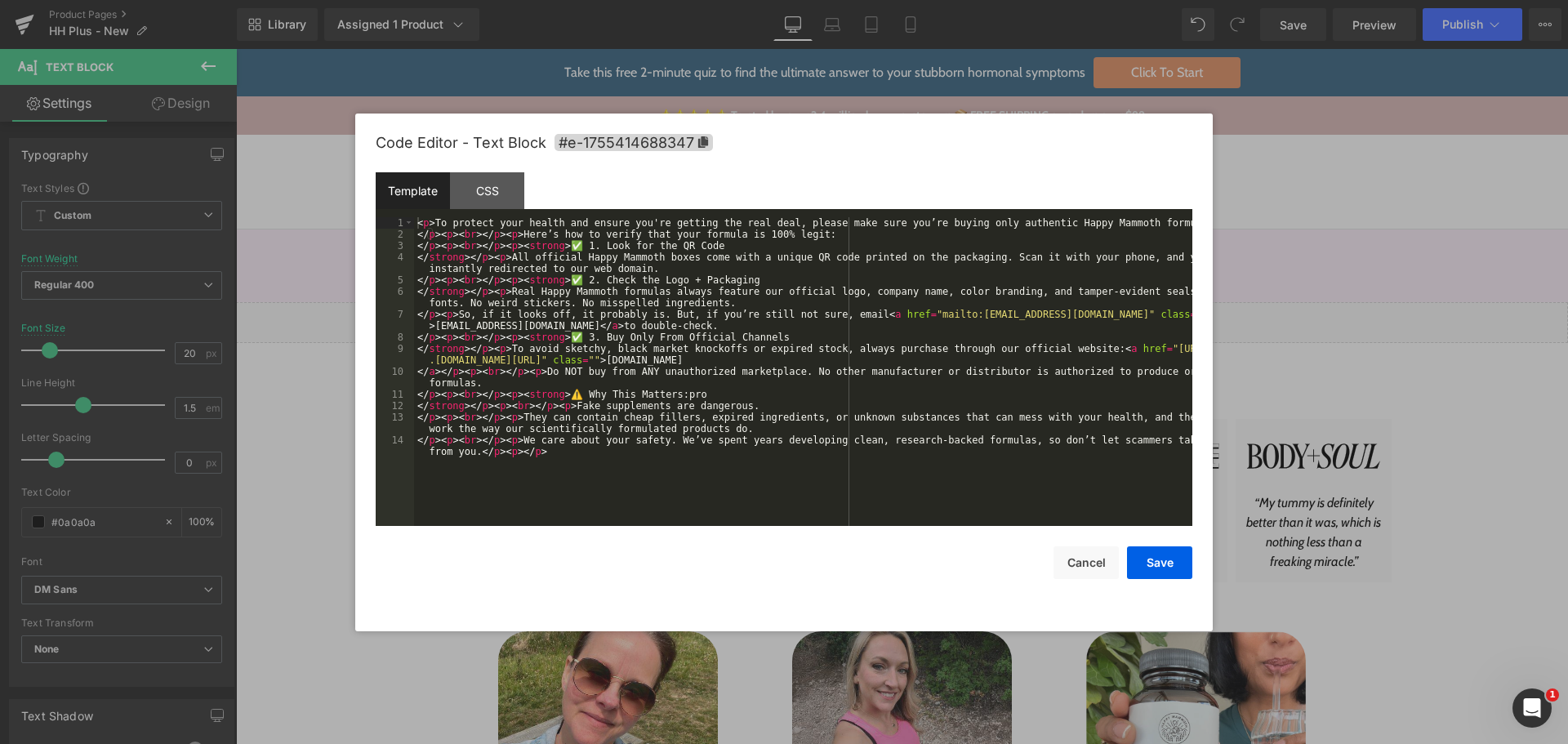
click at [734, 339] on div "< p > To protect your health and ensure you're getting the real deal, please ma…" at bounding box center [803, 388] width 778 height 343
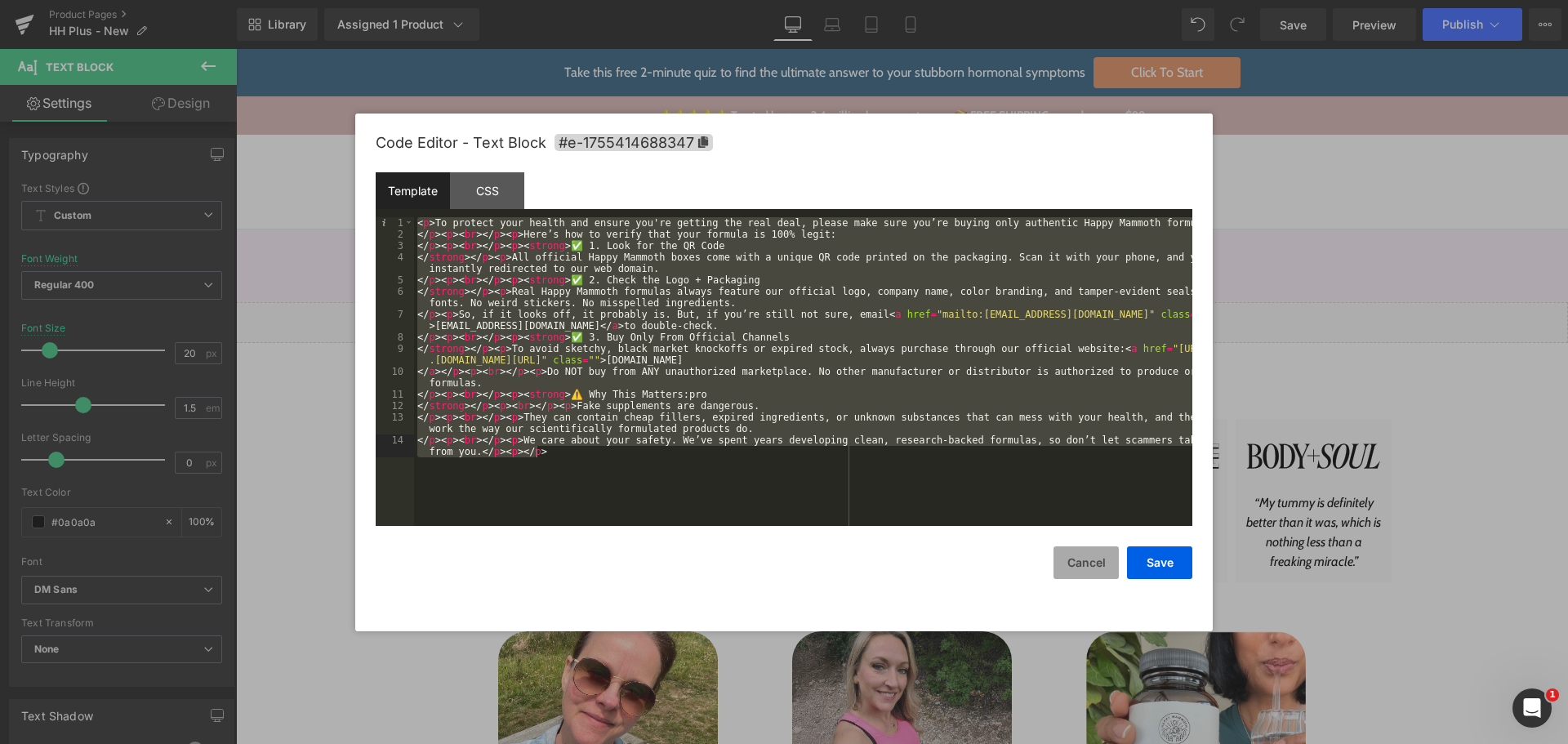
drag, startPoint x: 1090, startPoint y: 559, endPoint x: 1080, endPoint y: 554, distance: 11.2
click at [1090, 559] on button "Cancel" at bounding box center [1086, 562] width 65 height 33
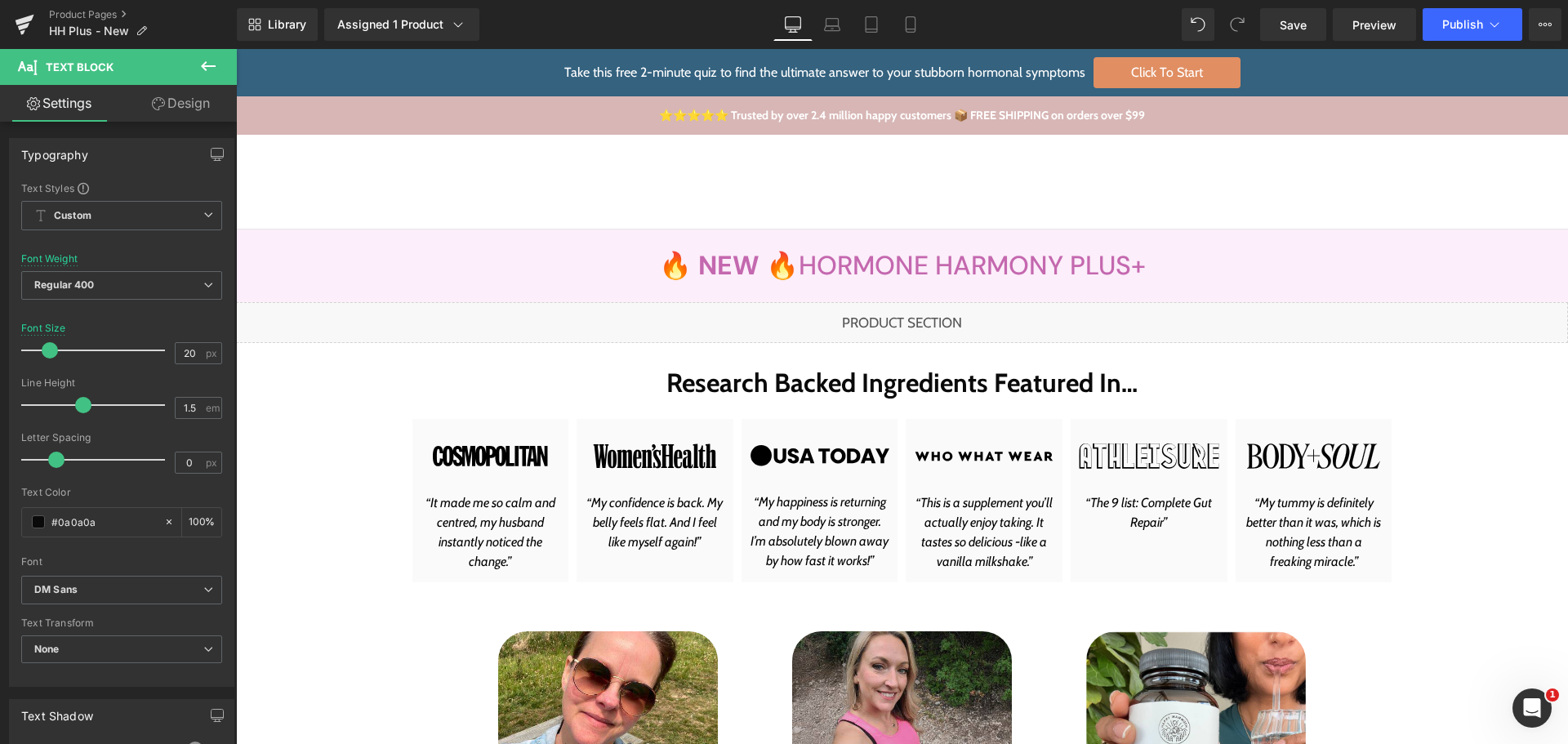
copy b "WARNING: Beware of Fake Happy Mammoth Formulas"
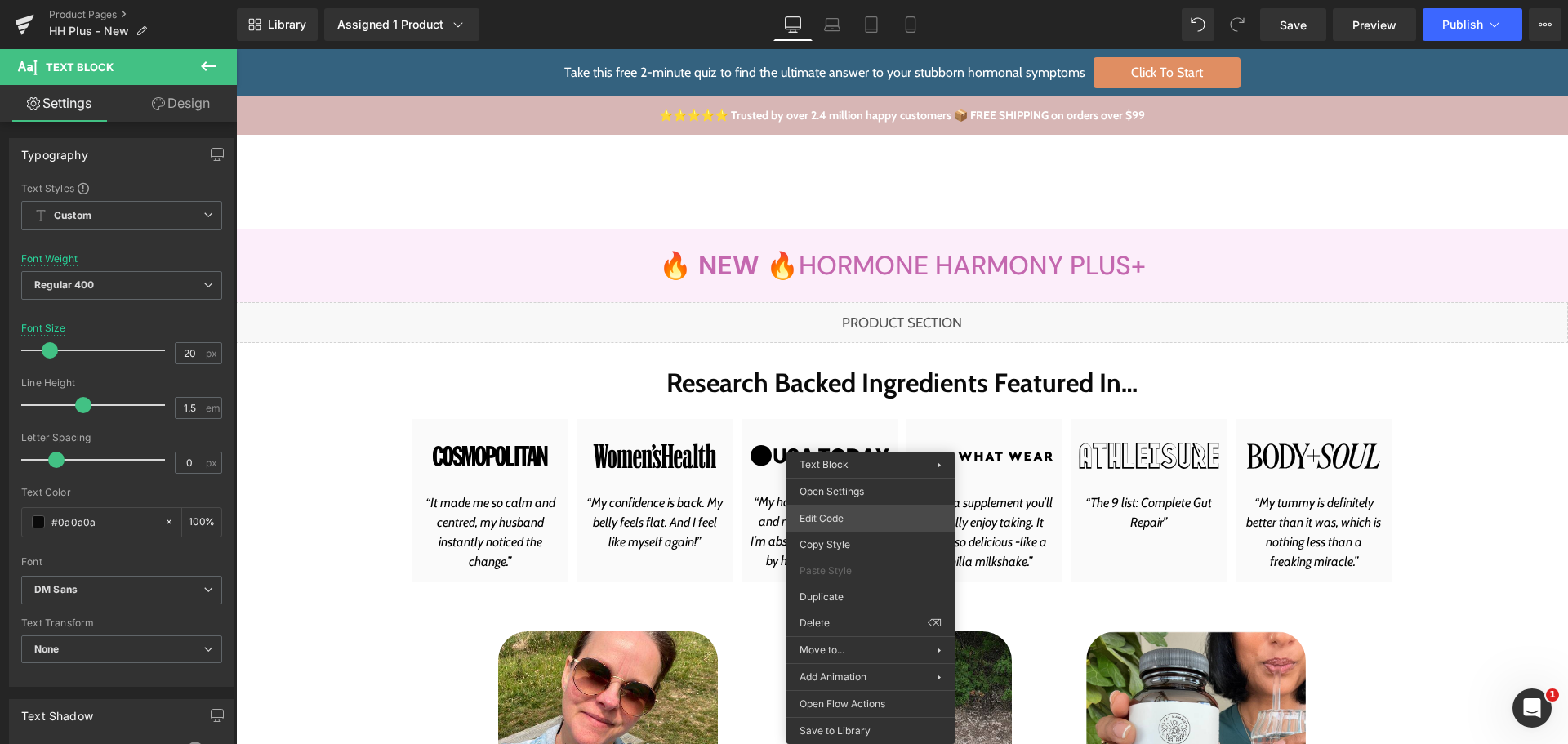
click at [866, 0] on div "You are previewing how the will restyle your page. You can not edit Elements in…" at bounding box center [784, 0] width 1568 height 0
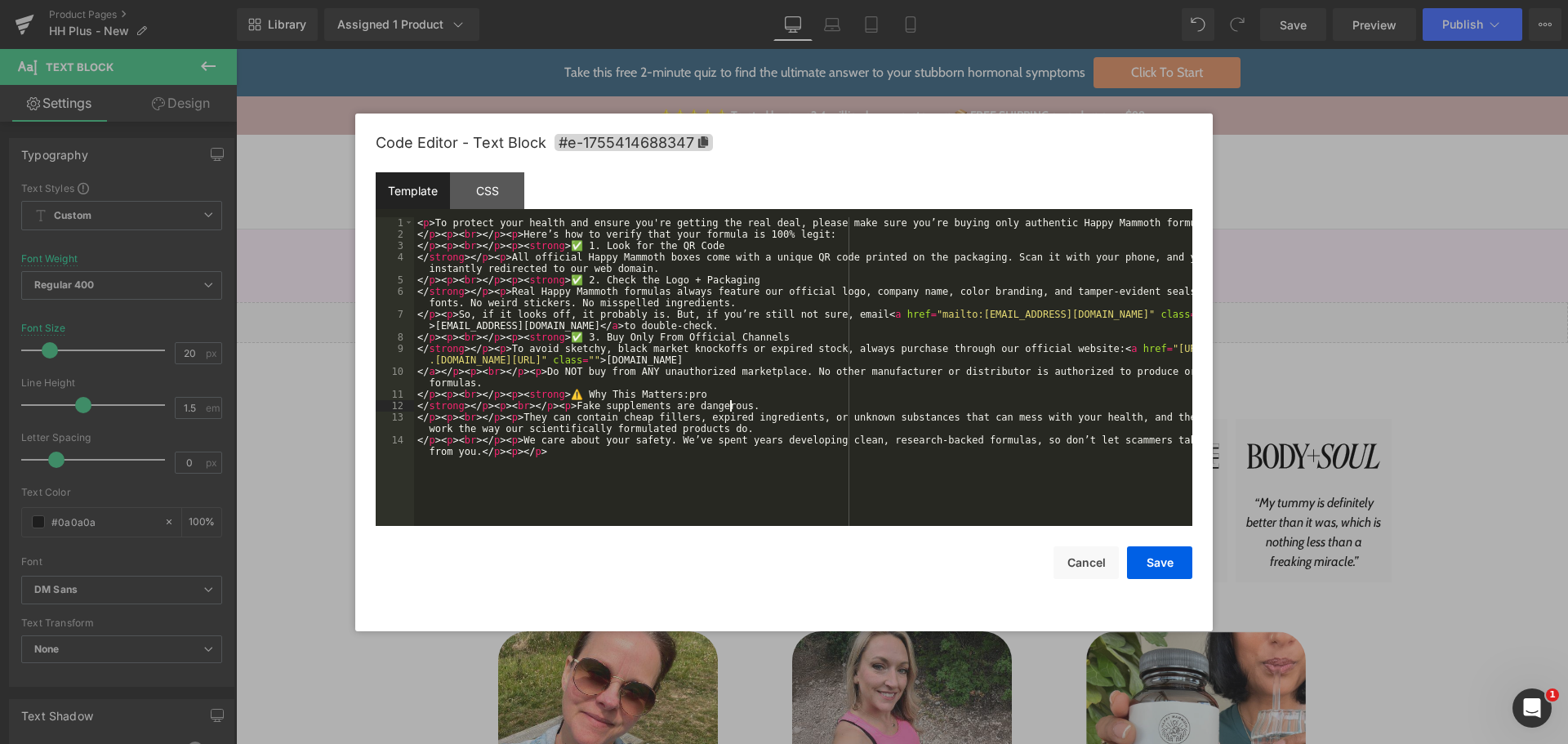
click at [804, 402] on div "< p > To protect your health and ensure you're getting the real deal, please ma…" at bounding box center [803, 388] width 778 height 343
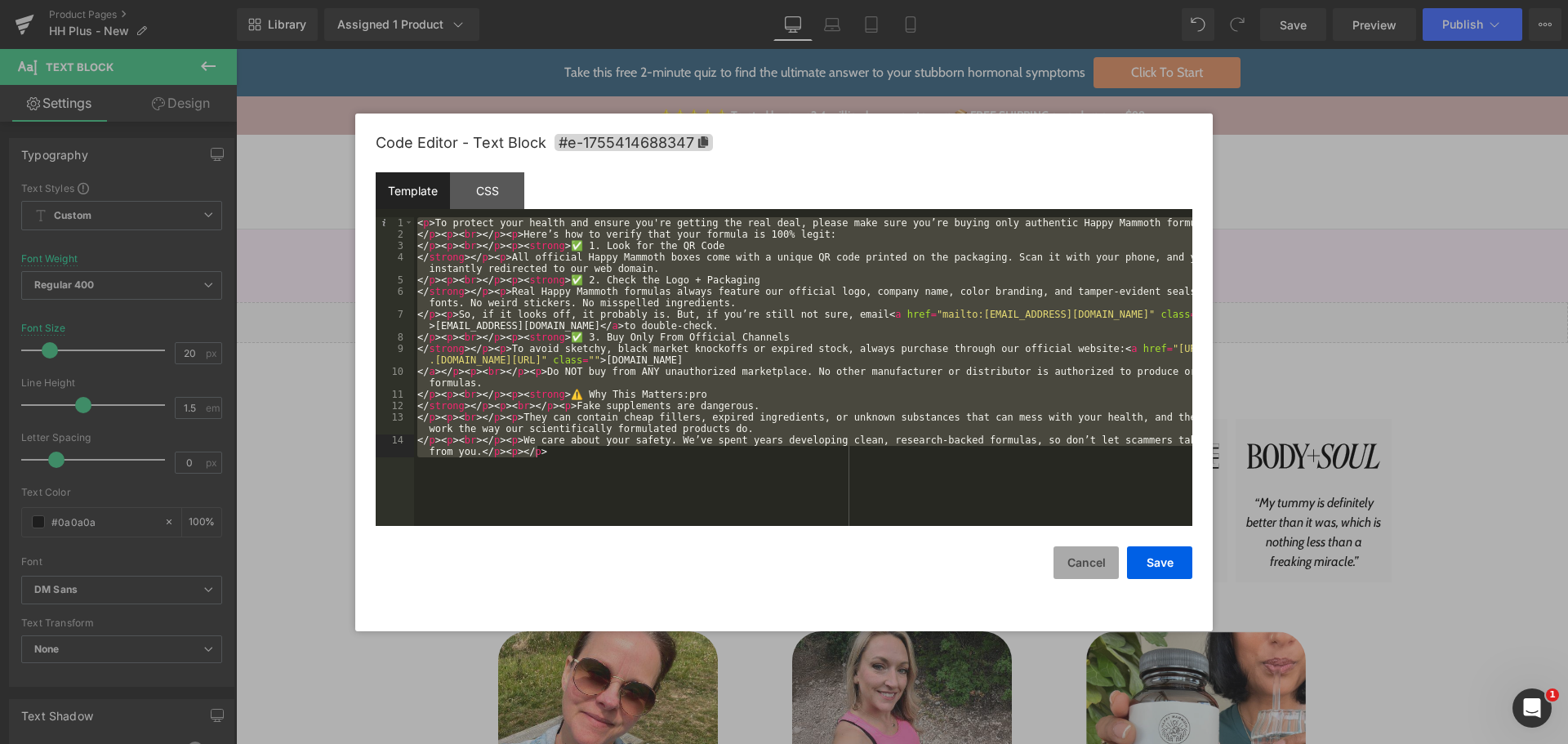
drag, startPoint x: 1091, startPoint y: 565, endPoint x: 1077, endPoint y: 560, distance: 14.9
click at [1088, 565] on button "Cancel" at bounding box center [1086, 562] width 65 height 33
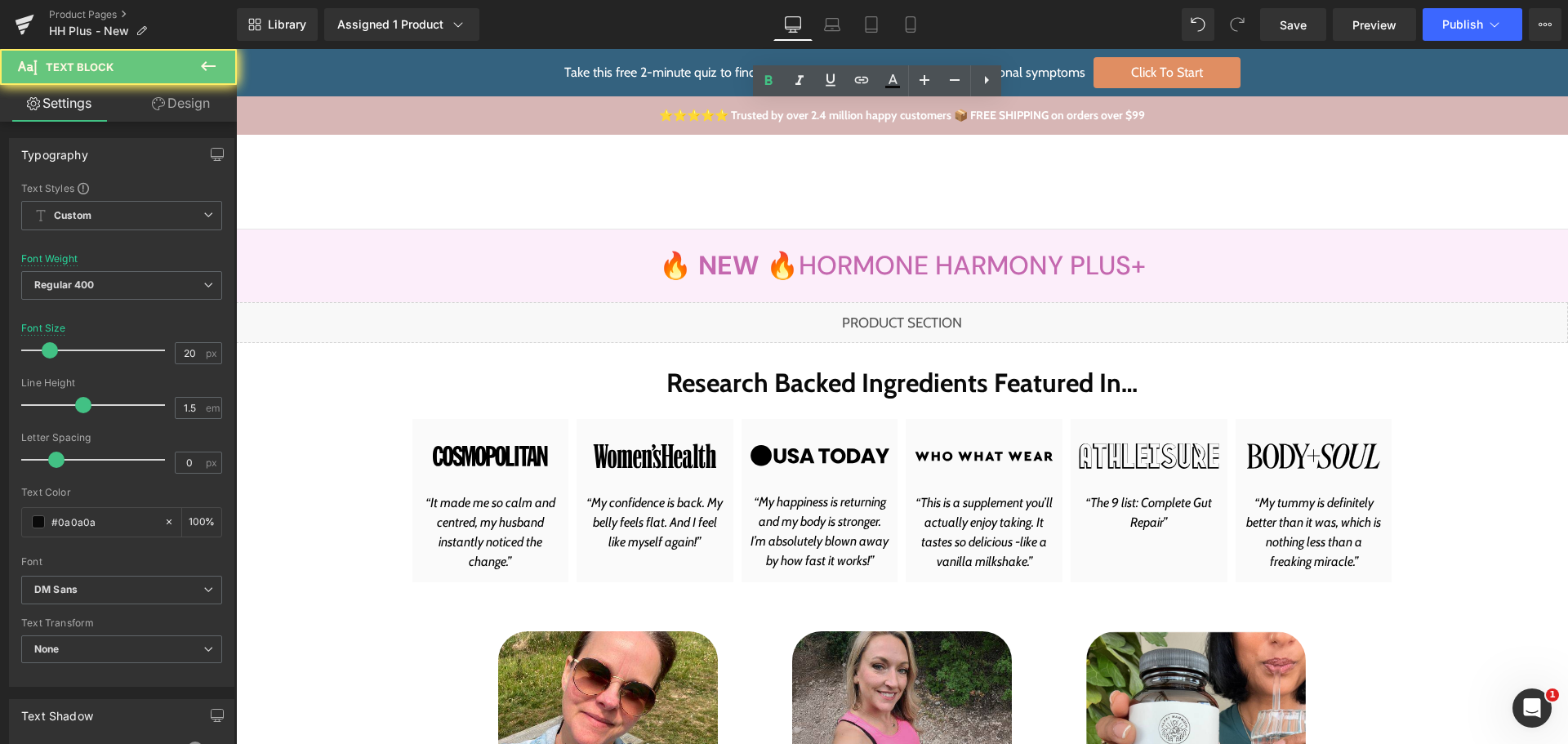
copy b "WARNING: Beware of Fake Happy Mammoth Formulas"
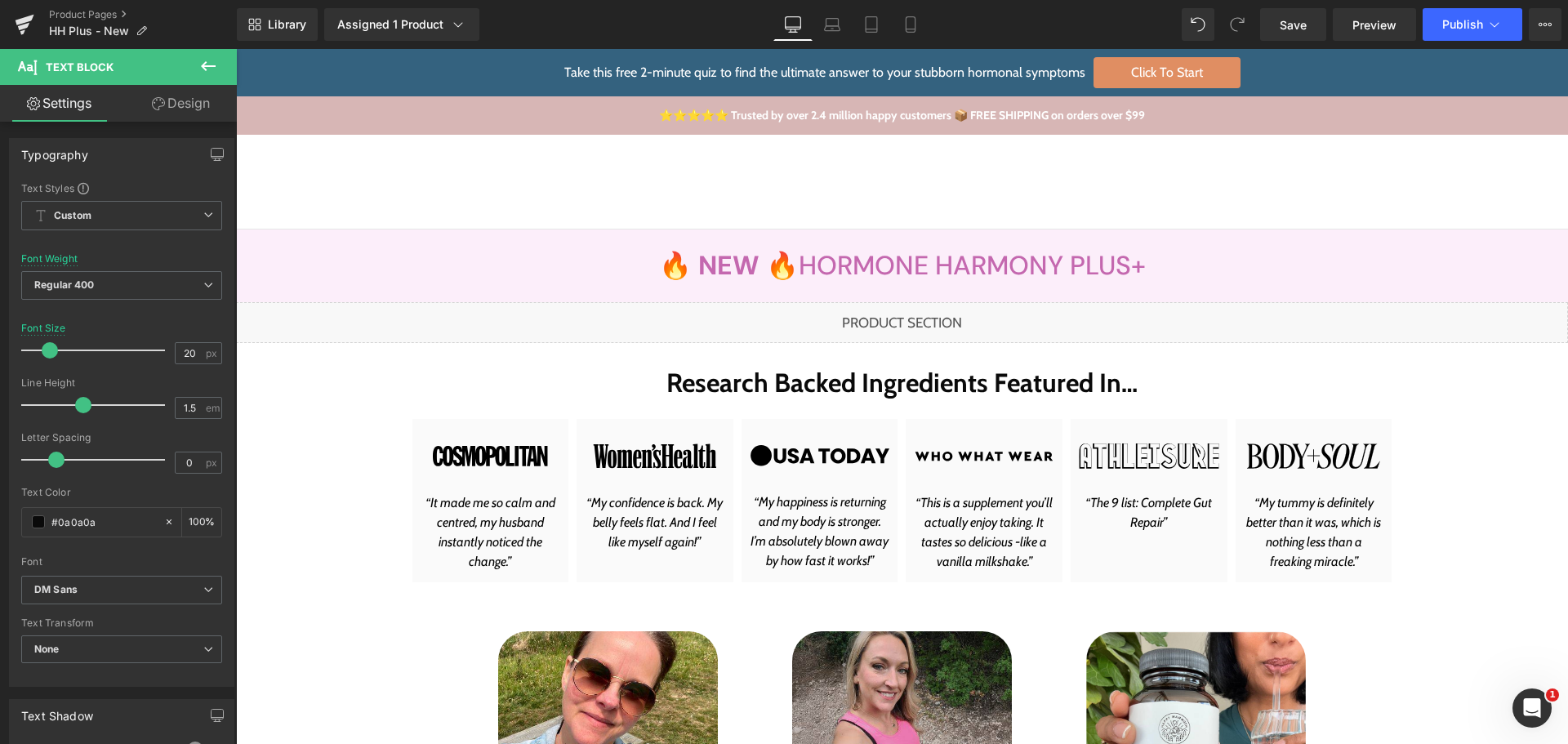
drag, startPoint x: 690, startPoint y: 280, endPoint x: 694, endPoint y: 290, distance: 10.8
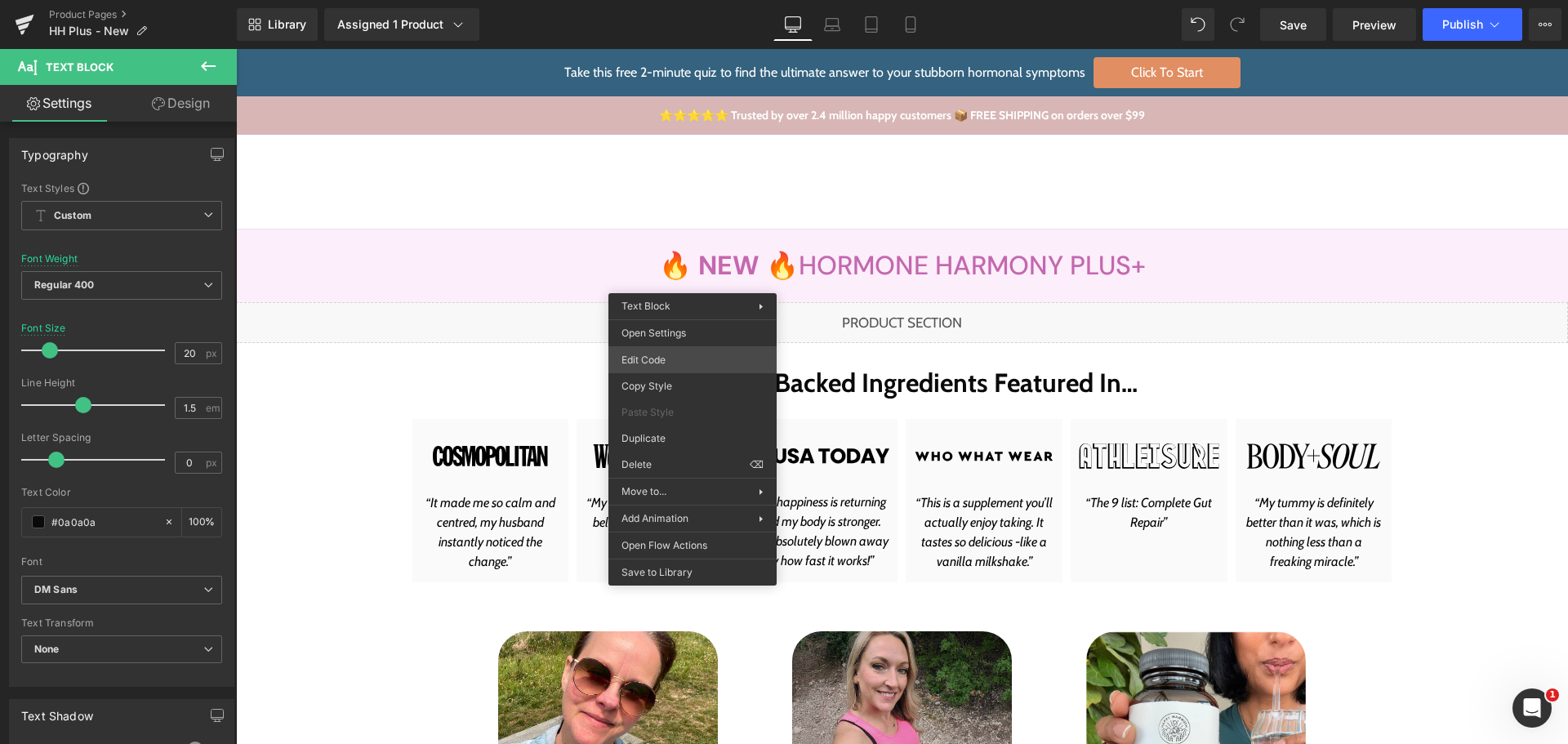
click at [690, 0] on div "You are previewing how the will restyle your page. You can not edit Elements in…" at bounding box center [784, 0] width 1568 height 0
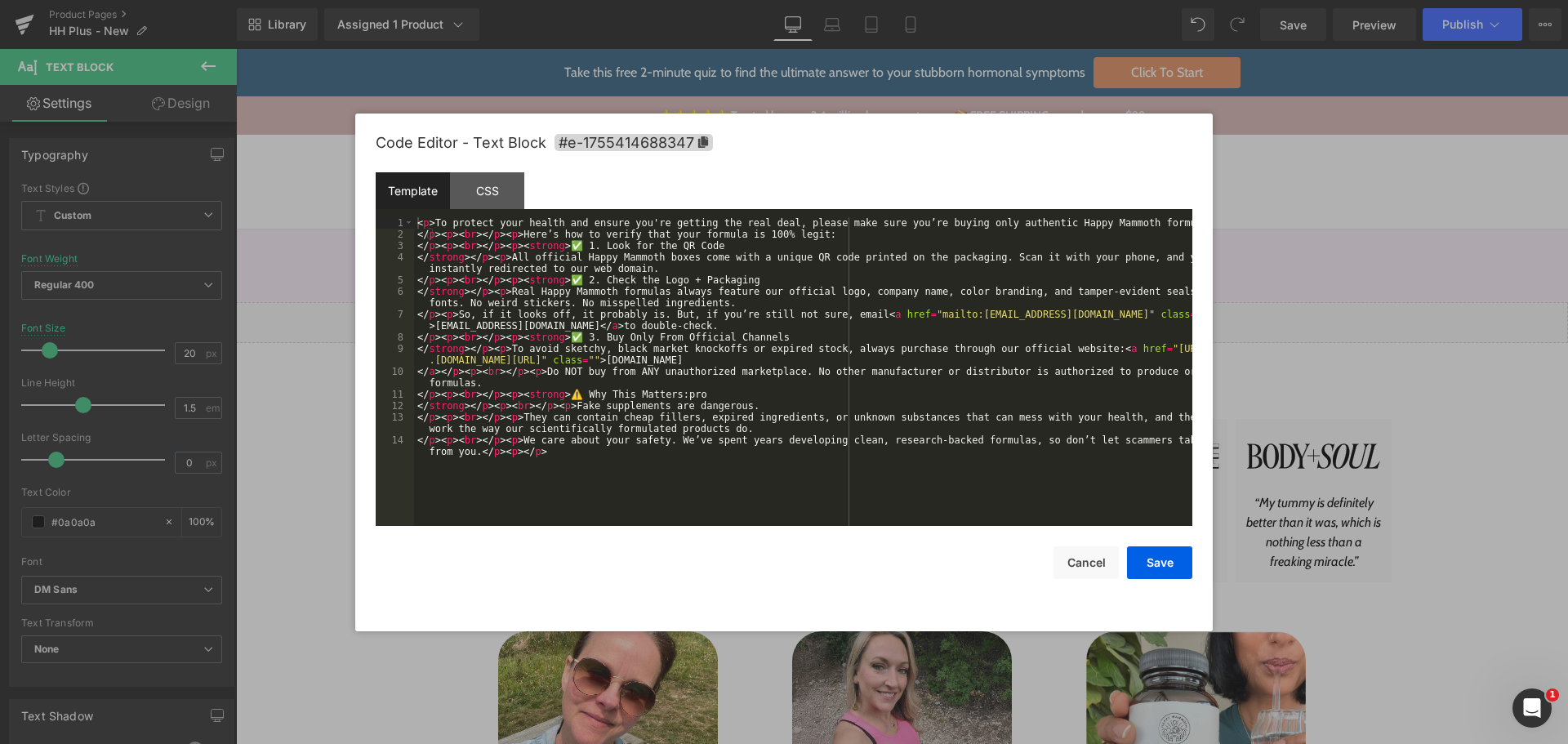
click at [695, 318] on div "< p > To protect your health and ensure you're getting the real deal, please ma…" at bounding box center [803, 388] width 778 height 343
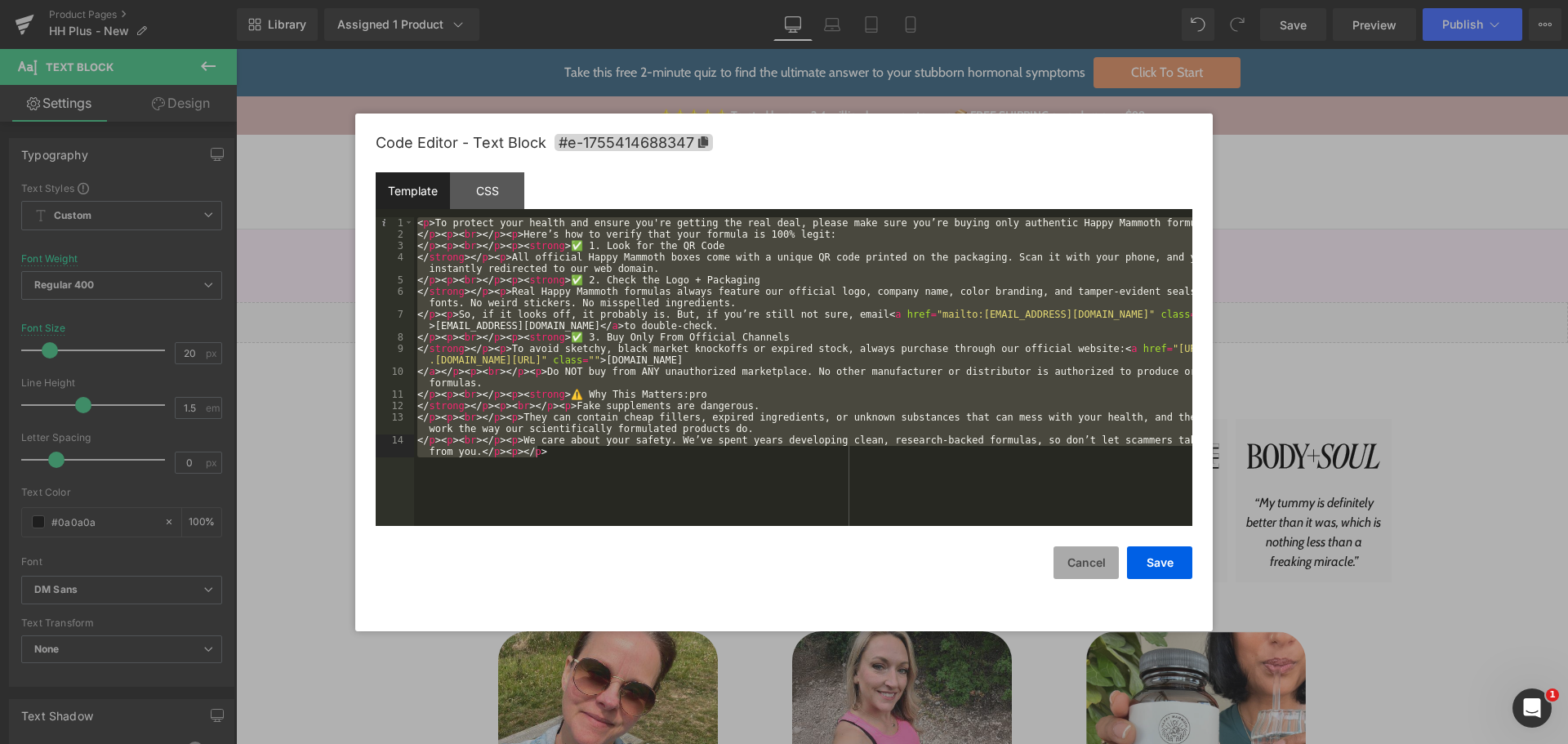
click at [1077, 568] on button "Cancel" at bounding box center [1086, 562] width 65 height 33
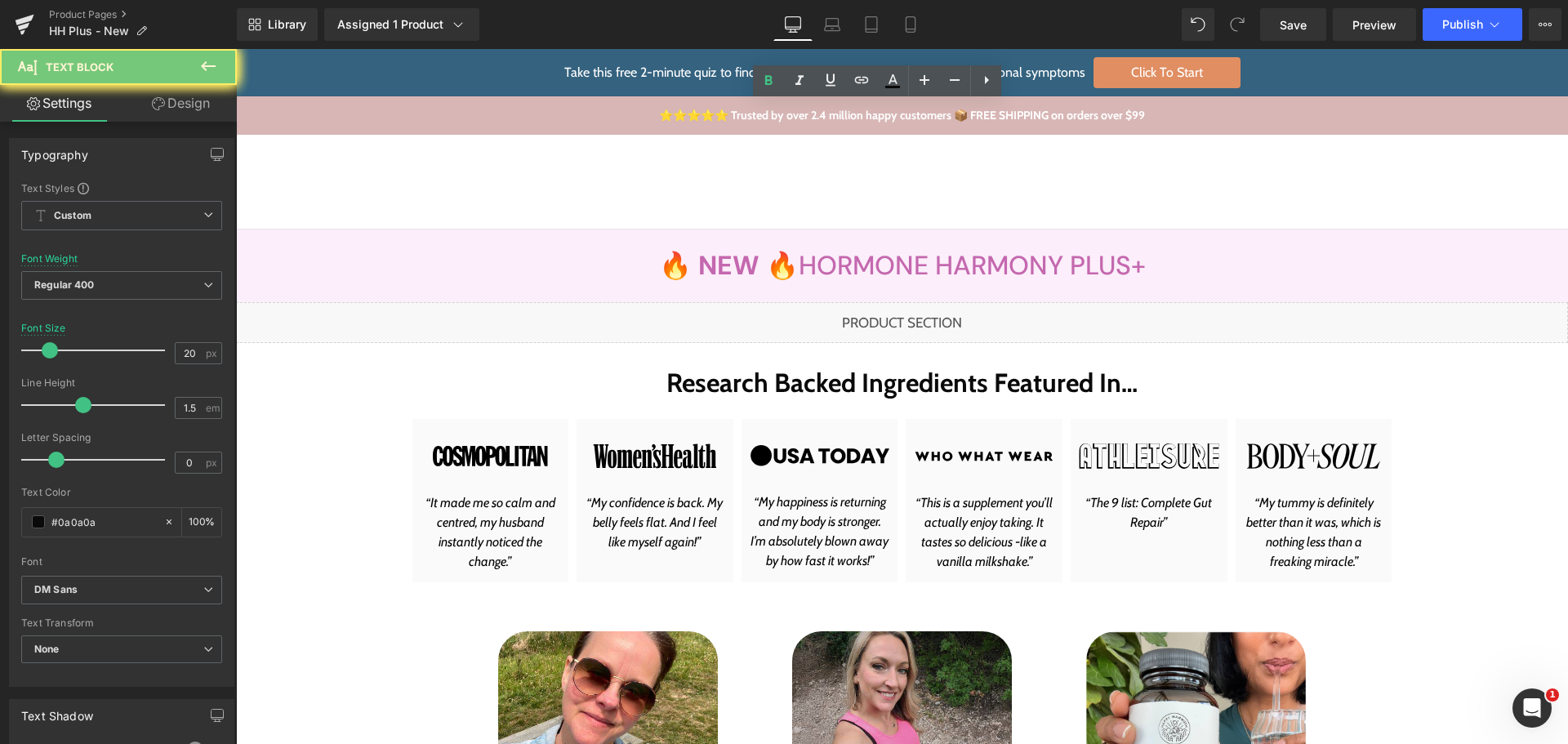
copy b "WARNING: Beware of Fake Happy Mammoth Formulas"
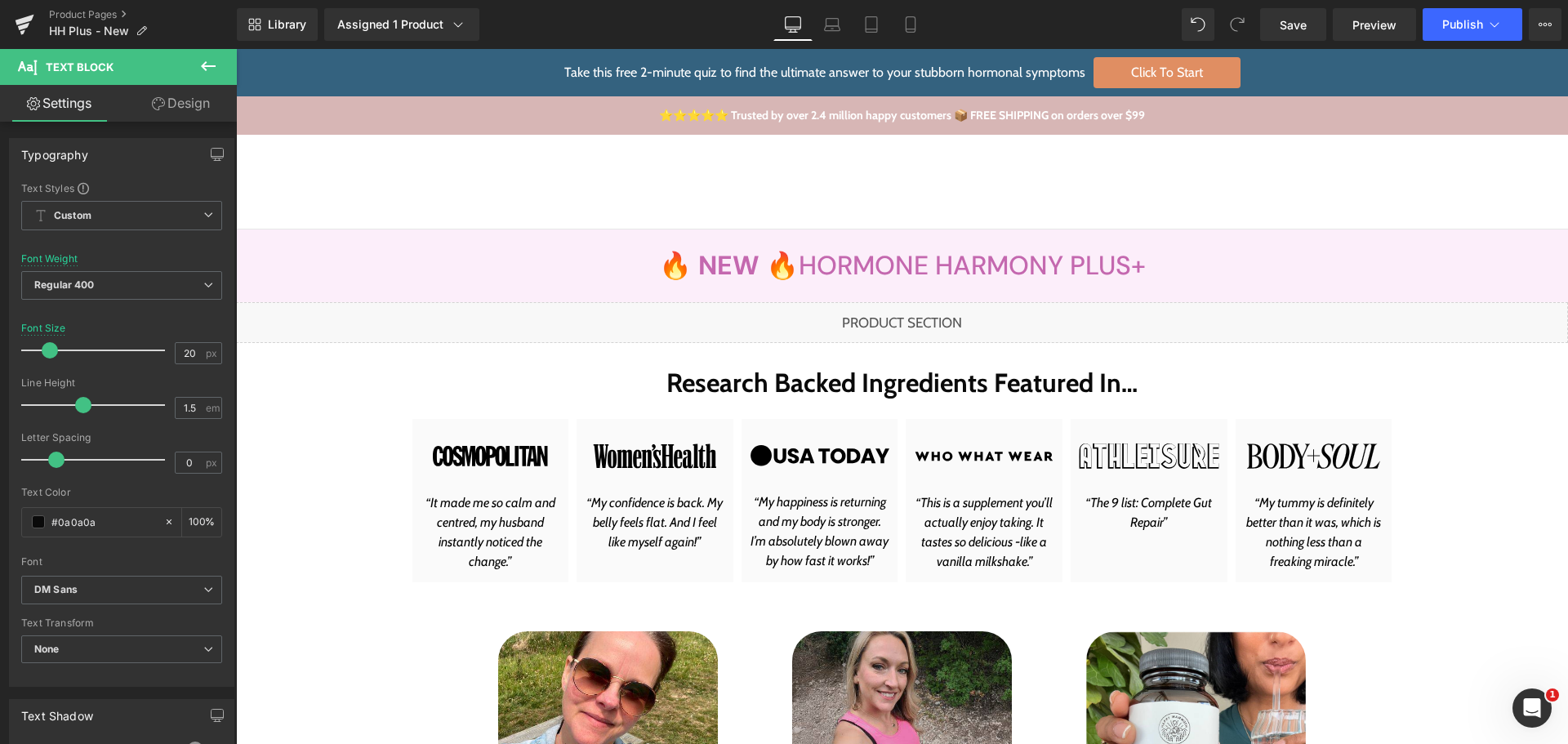
drag, startPoint x: 834, startPoint y: 111, endPoint x: 797, endPoint y: 121, distance: 38.3
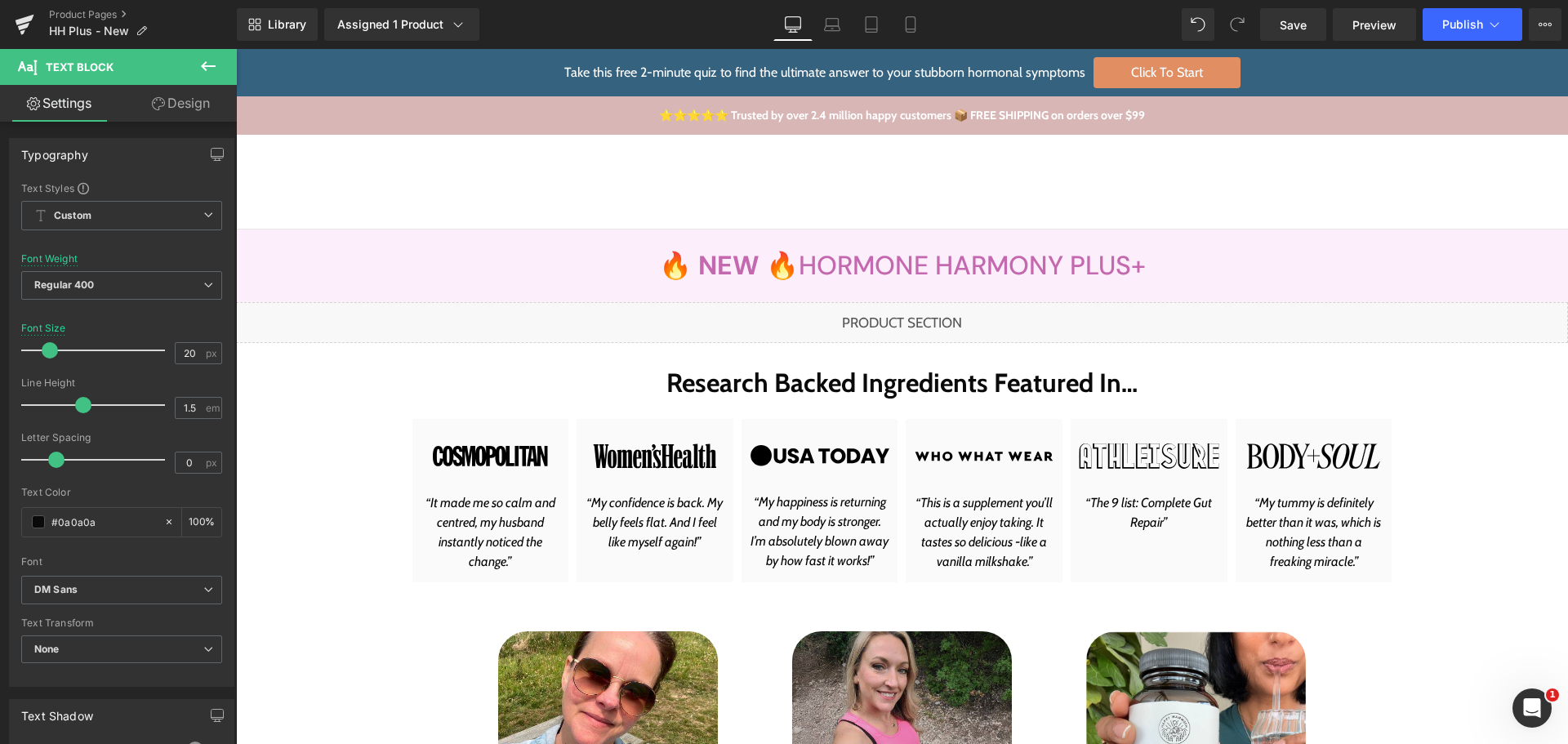
copy b "WARNING: Beware of Fake Happy Mammoth Formulas"
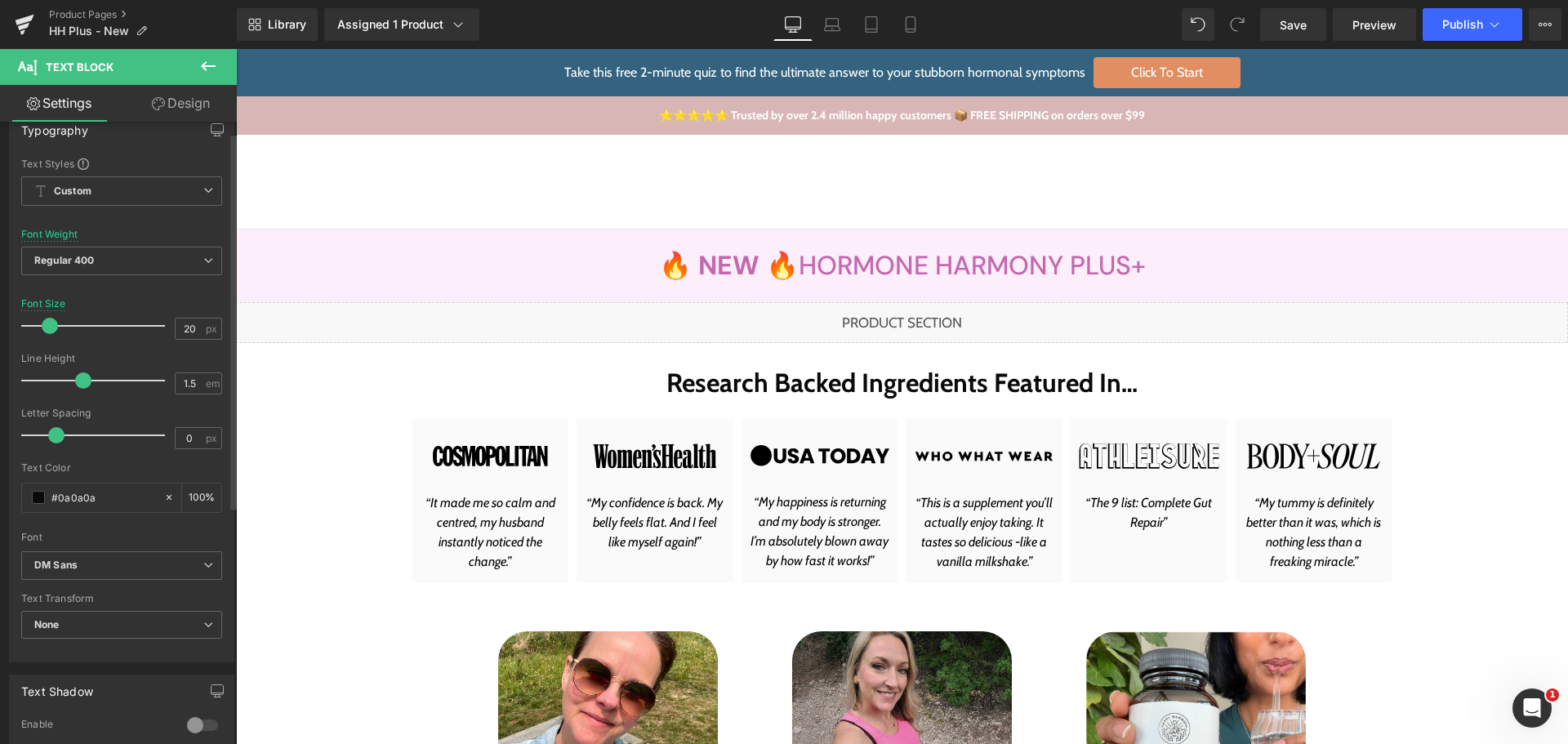
scroll to position [29, 0]
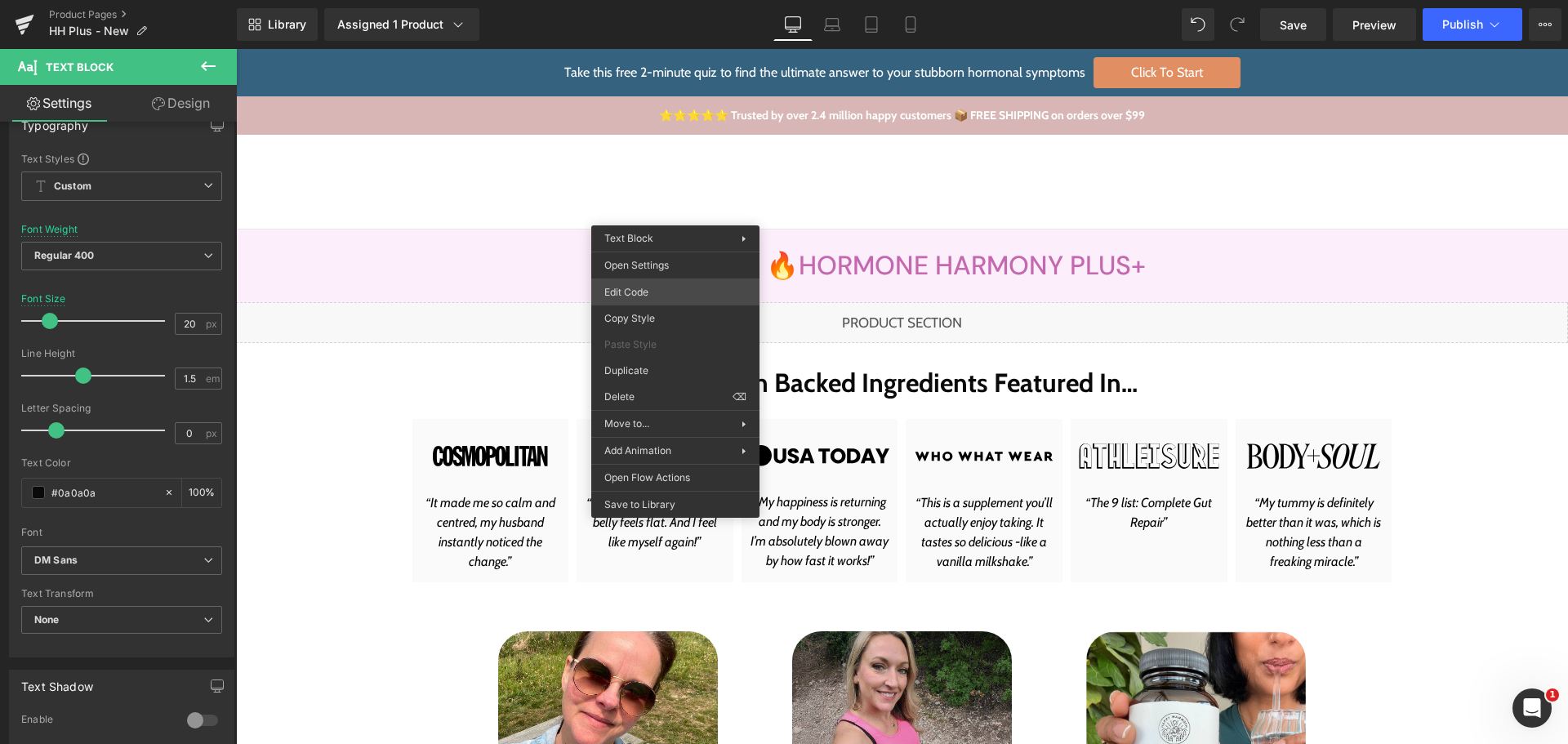
click at [679, 0] on div "Text Block You are previewing how the will restyle your page. You can not edit …" at bounding box center [784, 0] width 1568 height 0
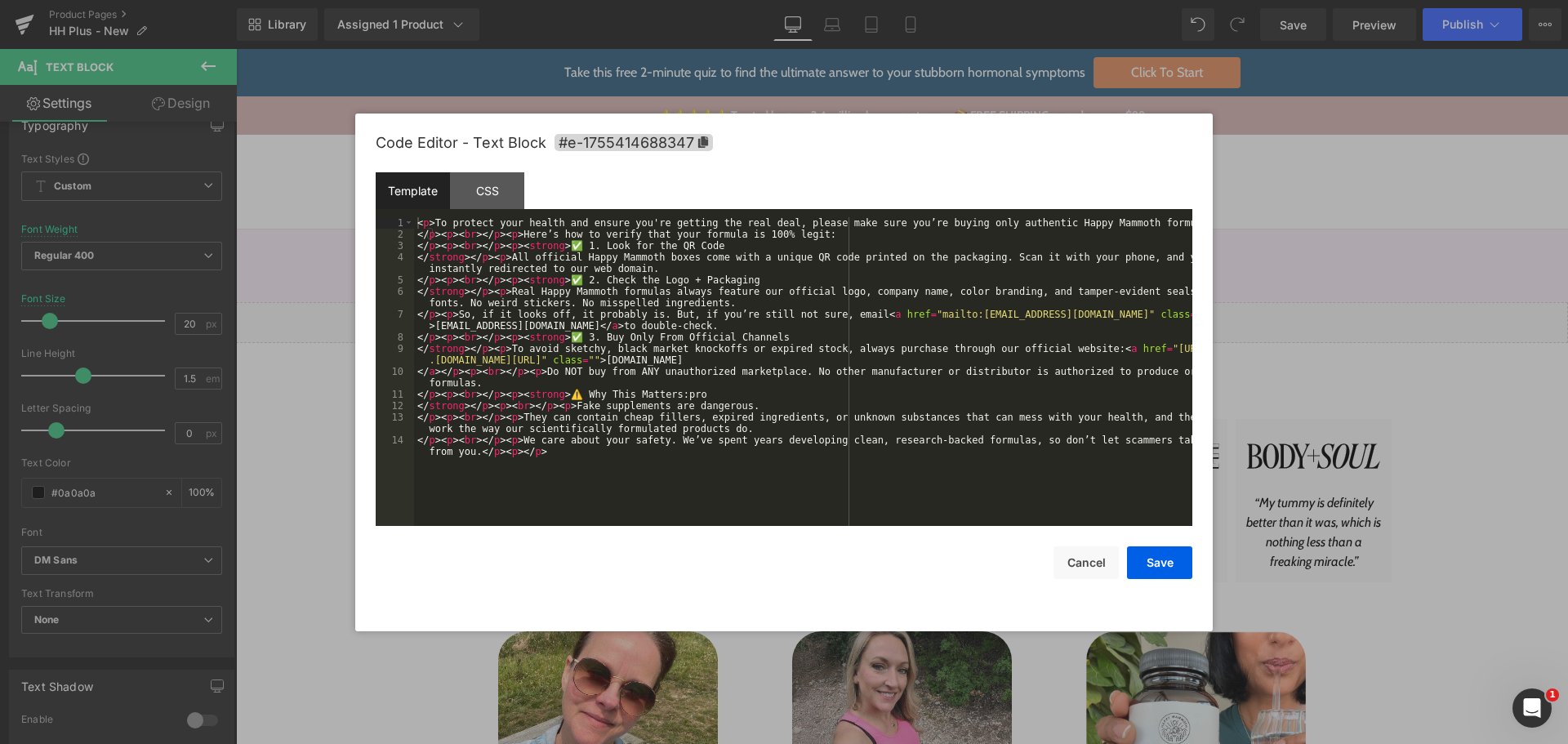
click at [673, 288] on div "< p > To protect your health and ensure you're getting the real deal, please ma…" at bounding box center [803, 388] width 778 height 343
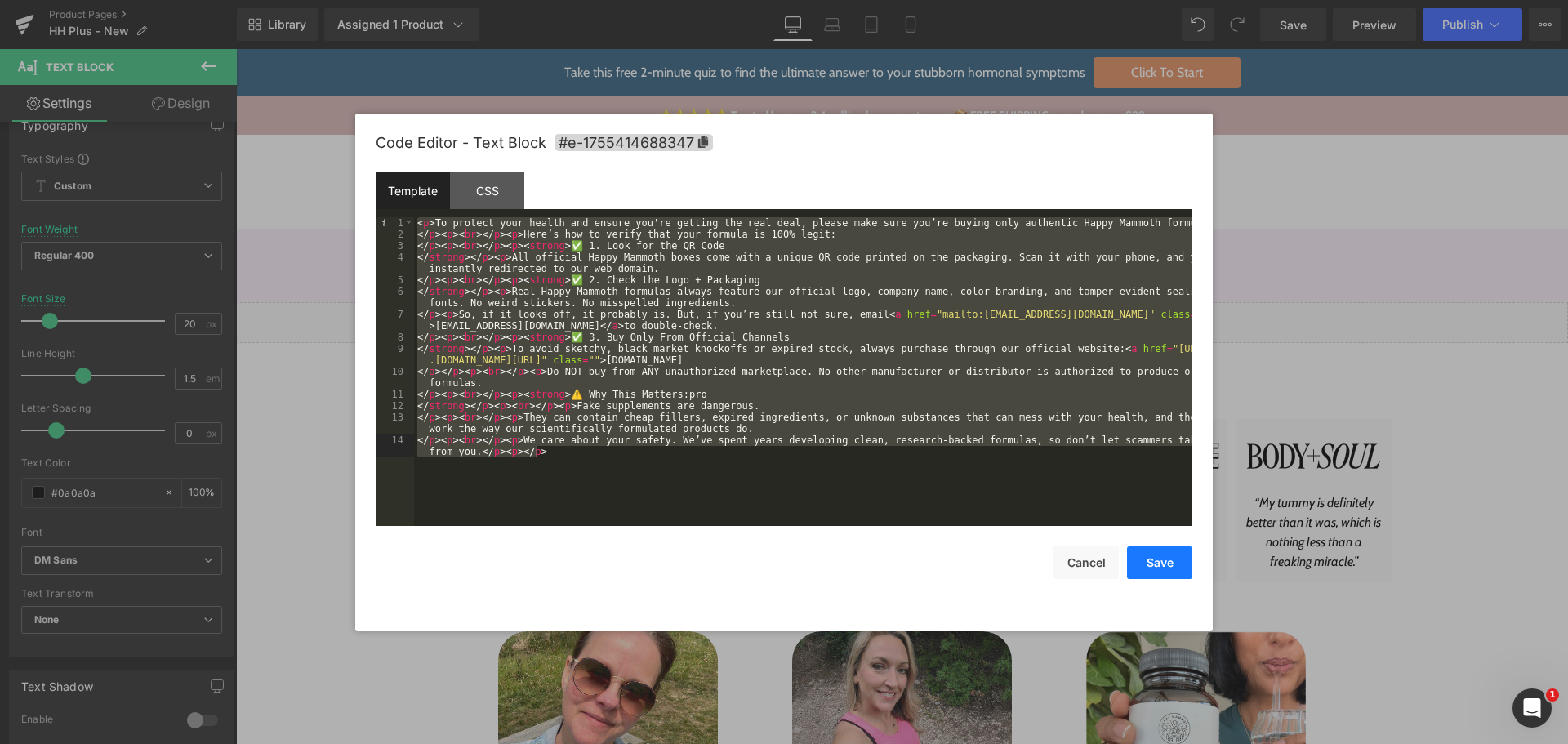
click at [1163, 561] on button "Save" at bounding box center [1159, 562] width 65 height 33
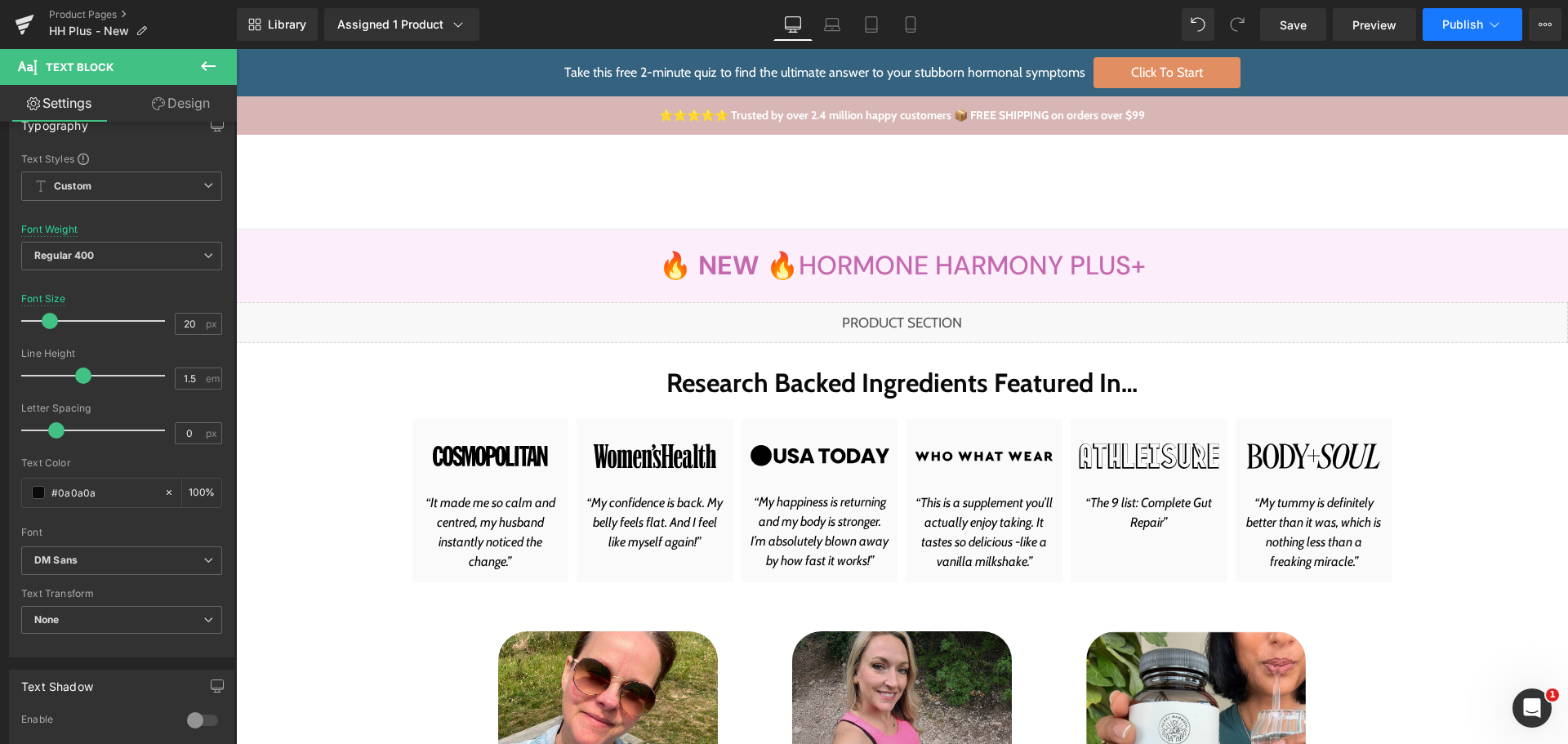
click at [1464, 22] on span "Publish" at bounding box center [1462, 24] width 41 height 13
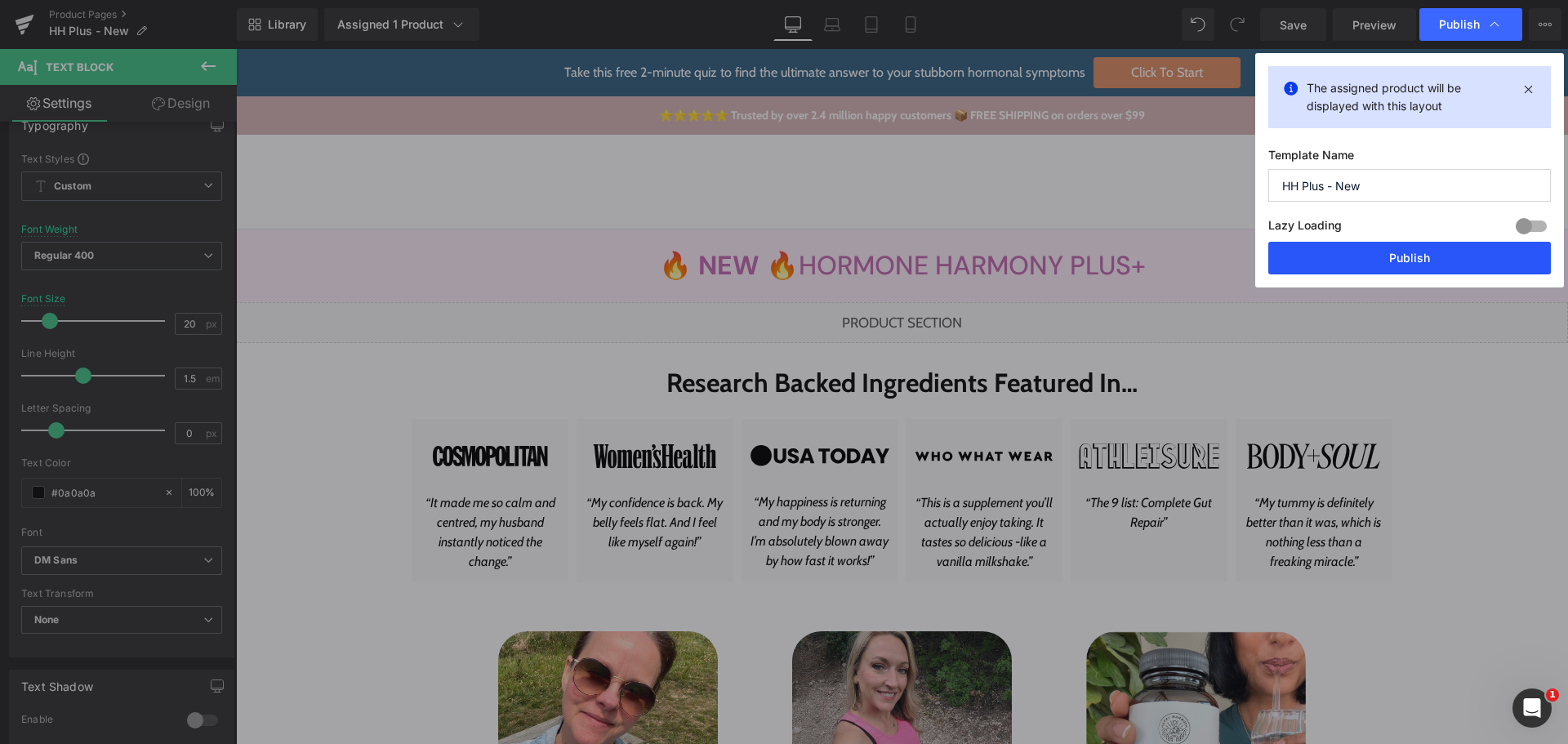
click at [1457, 257] on button "Publish" at bounding box center [1409, 257] width 282 height 33
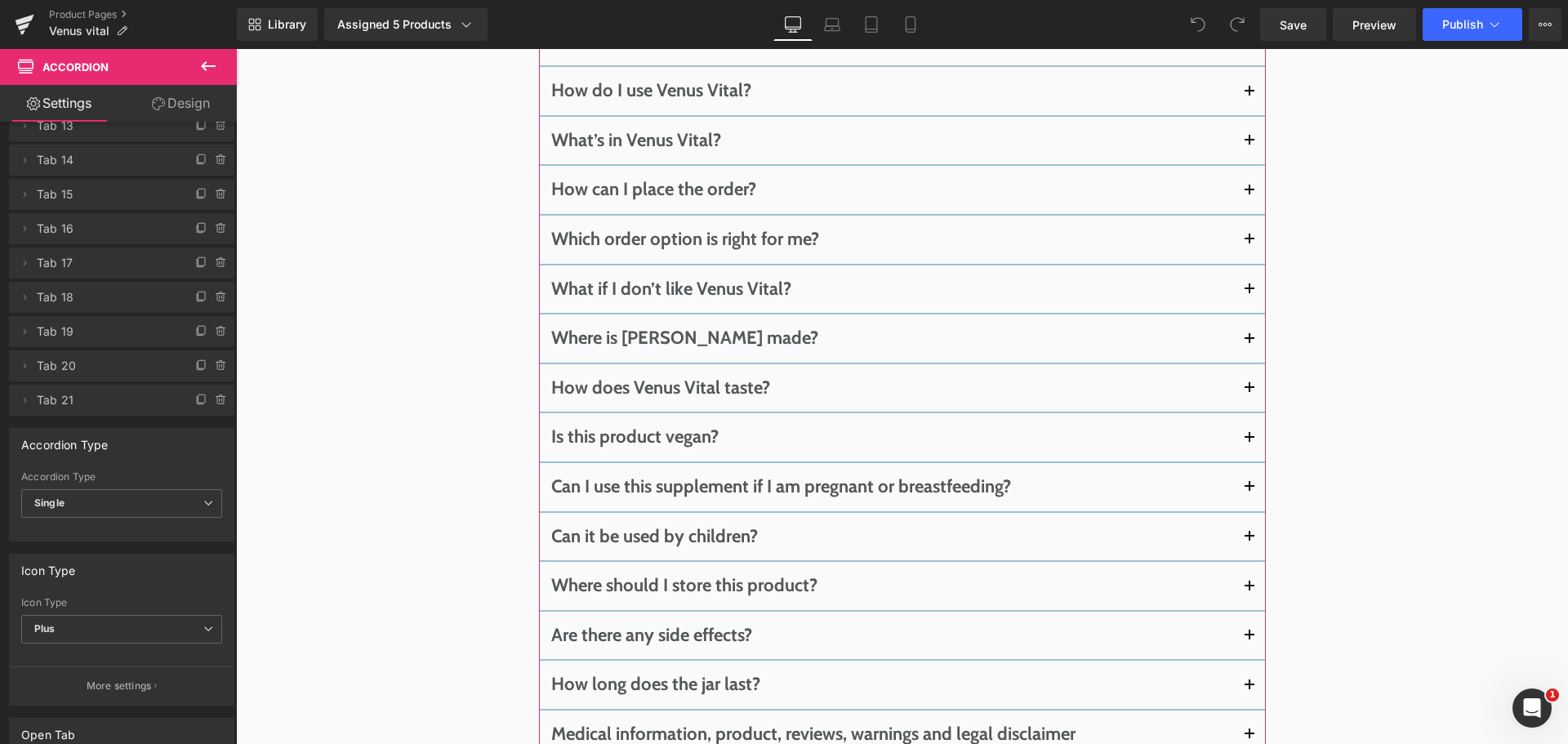
scroll to position [12586, 0]
click at [196, 397] on icon at bounding box center [202, 400] width 13 height 13
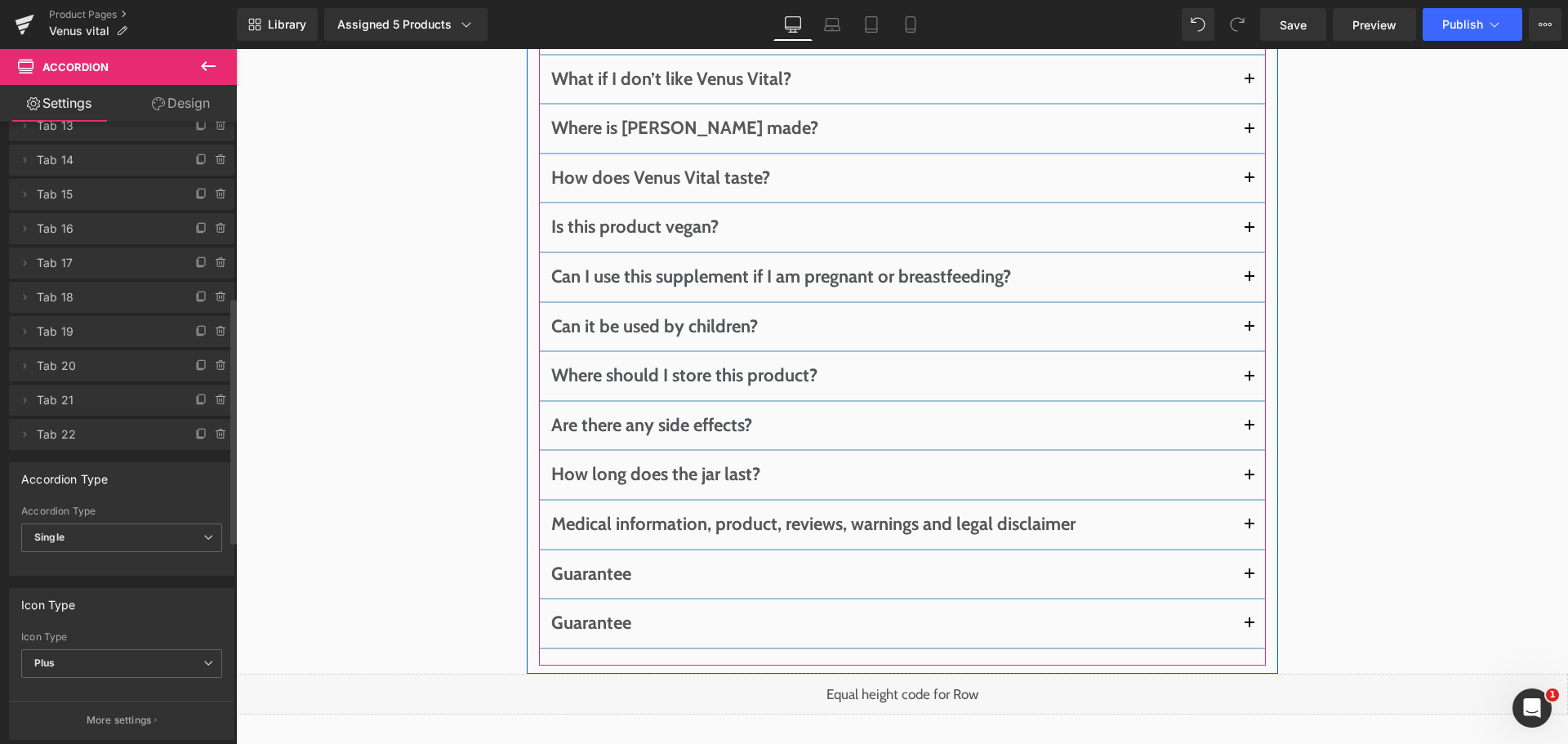
click at [1249, 628] on span "button" at bounding box center [1249, 628] width 0 height 0
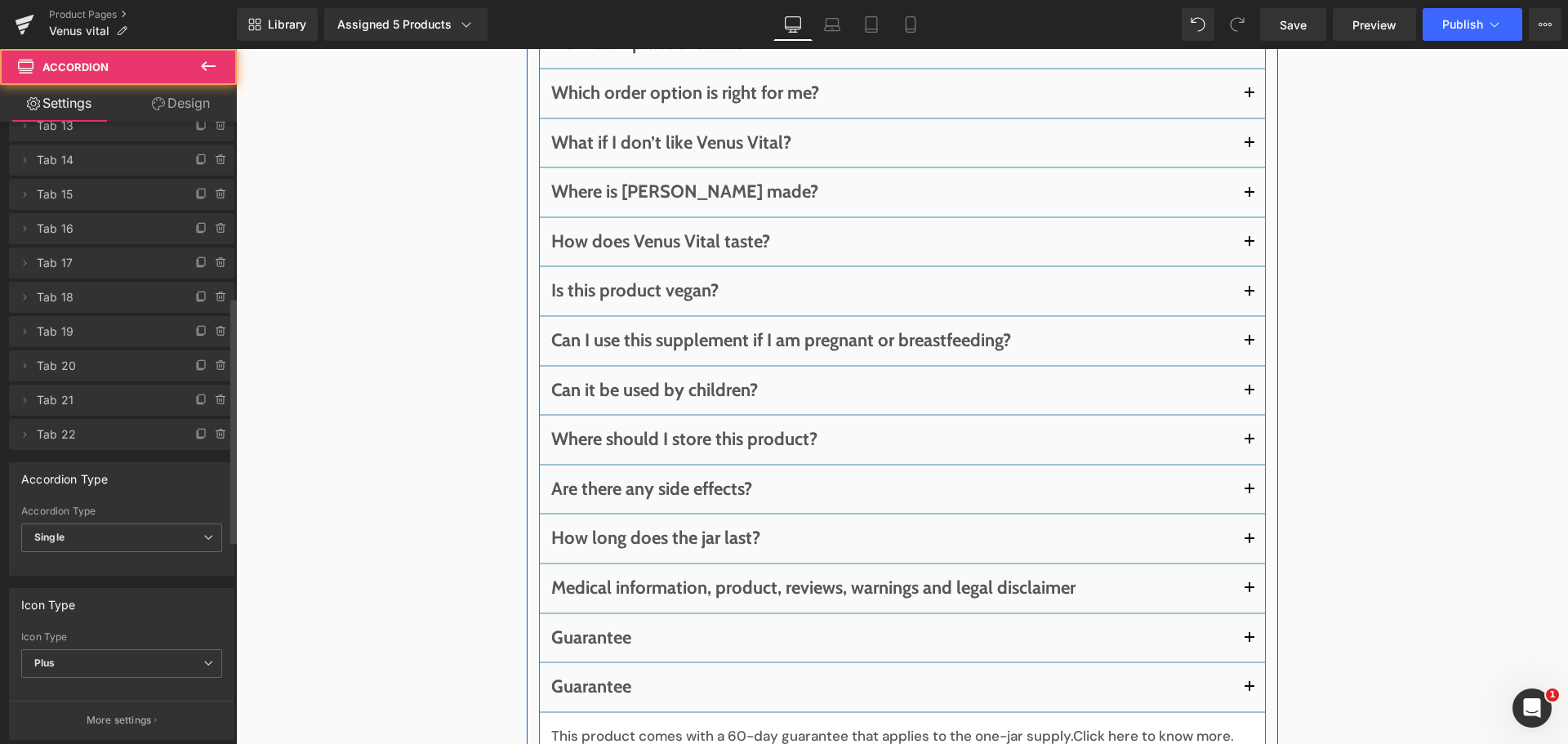
scroll to position [12402, 0]
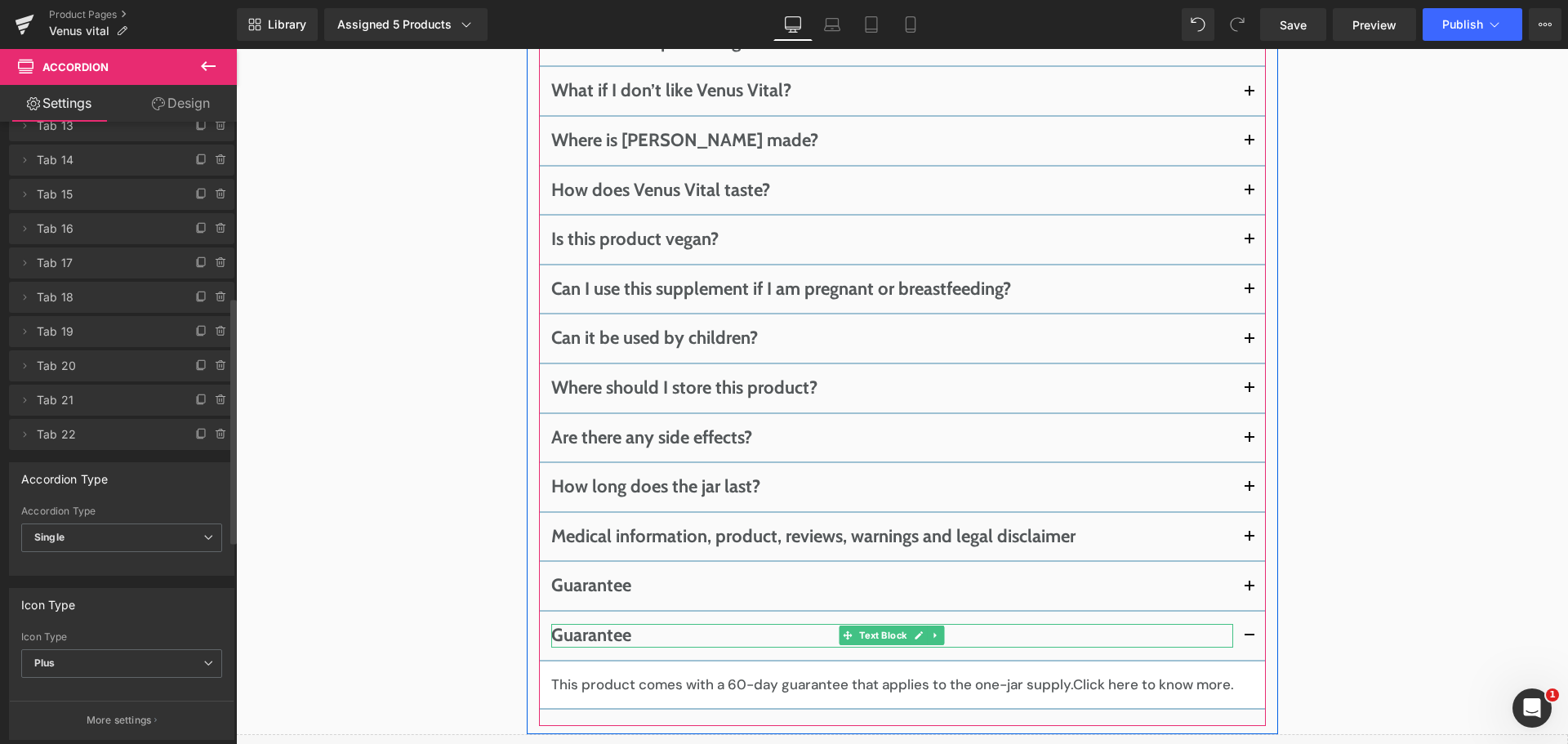
click at [577, 624] on b "Guarantee" at bounding box center [591, 634] width 80 height 22
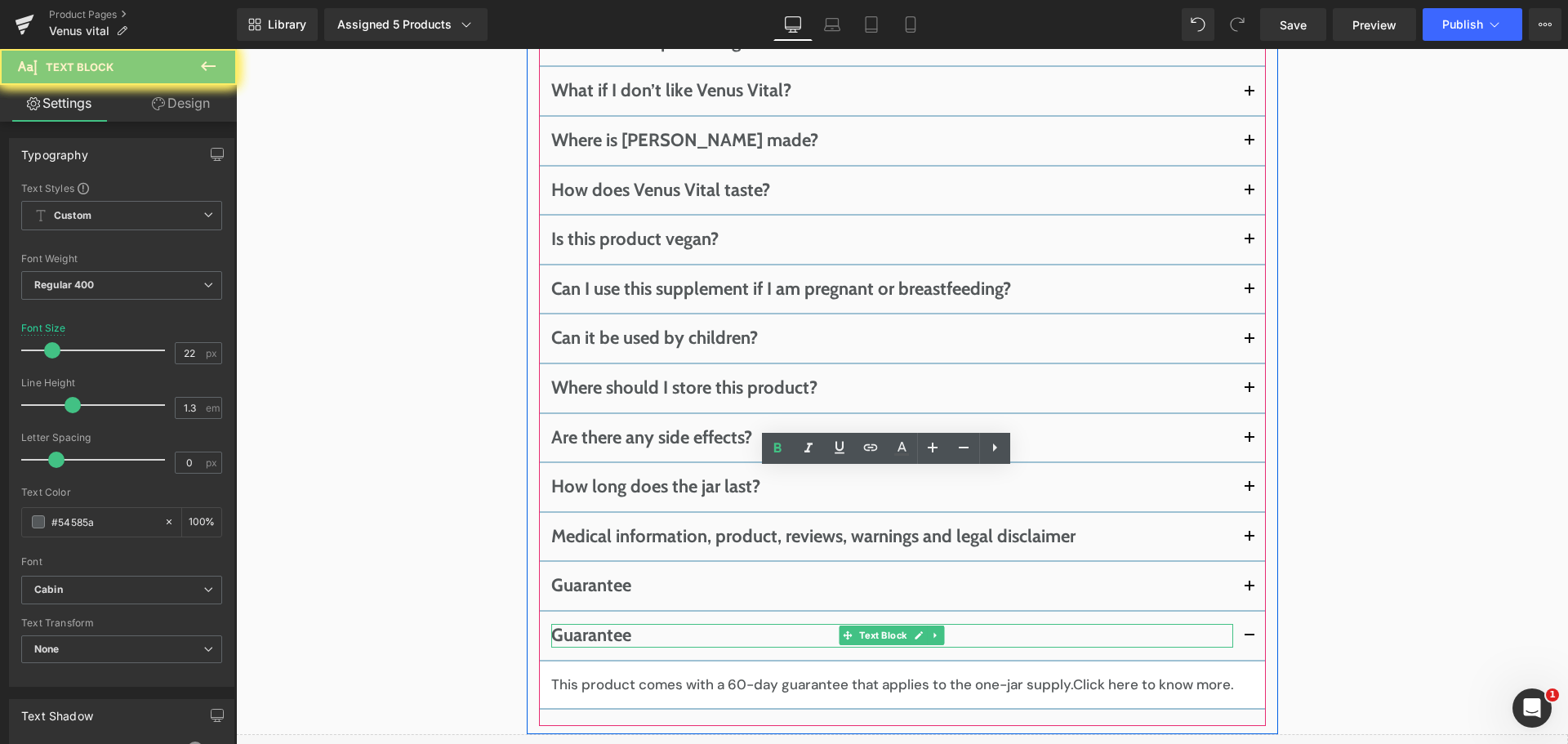
click at [577, 624] on b "Guarantee" at bounding box center [591, 634] width 80 height 22
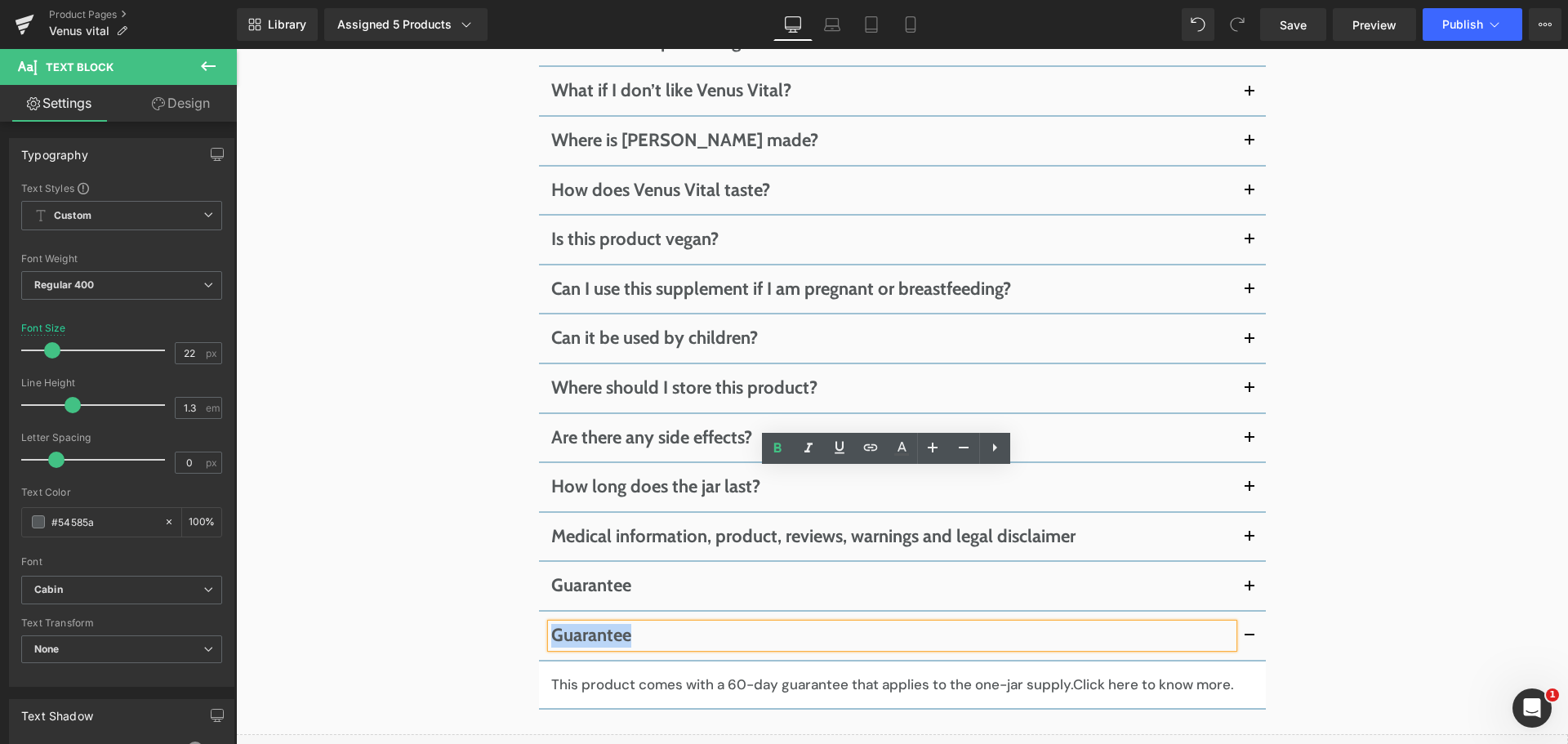
paste div
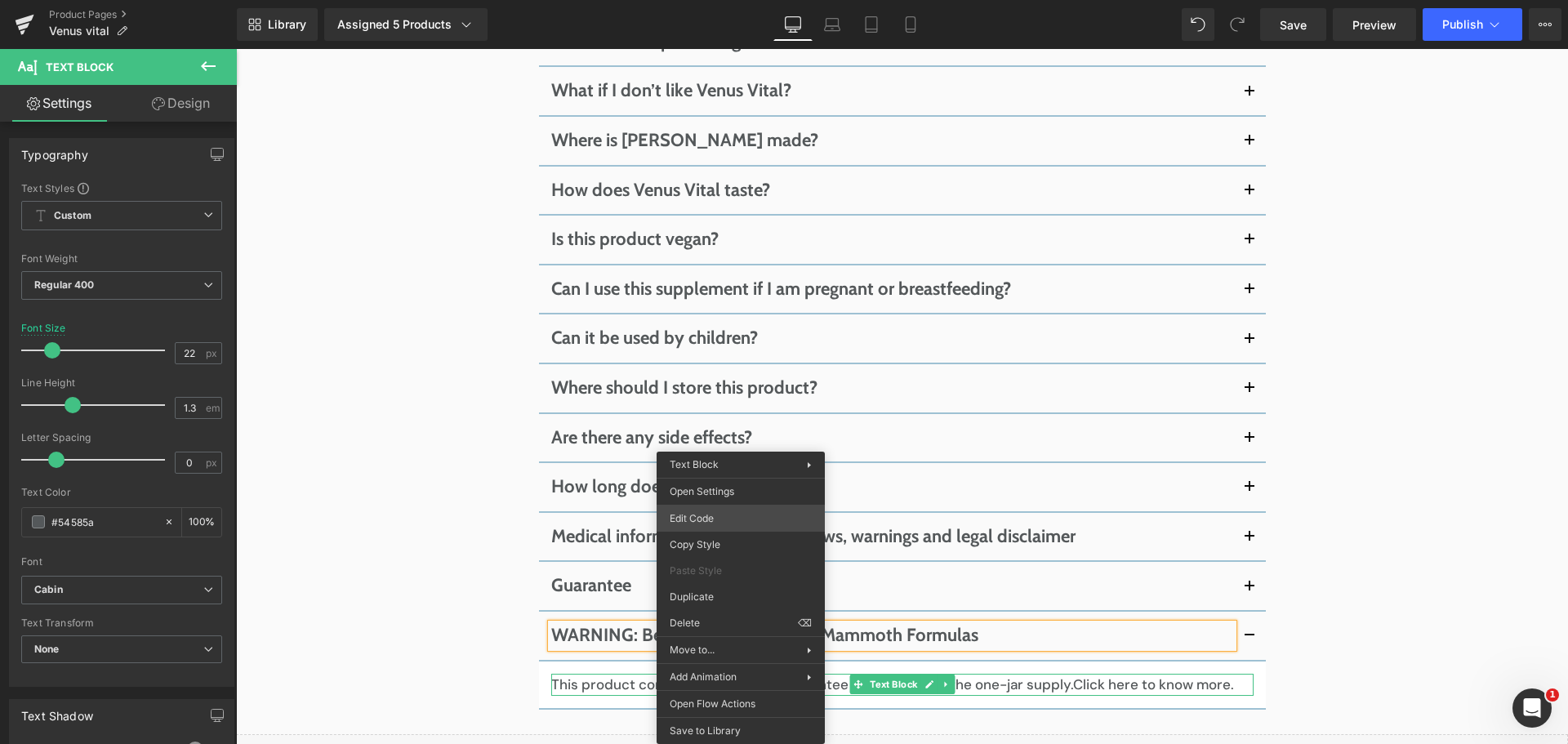
click at [737, 0] on div "You are previewing how the will restyle your page. You can not edit Elements in…" at bounding box center [784, 0] width 1568 height 0
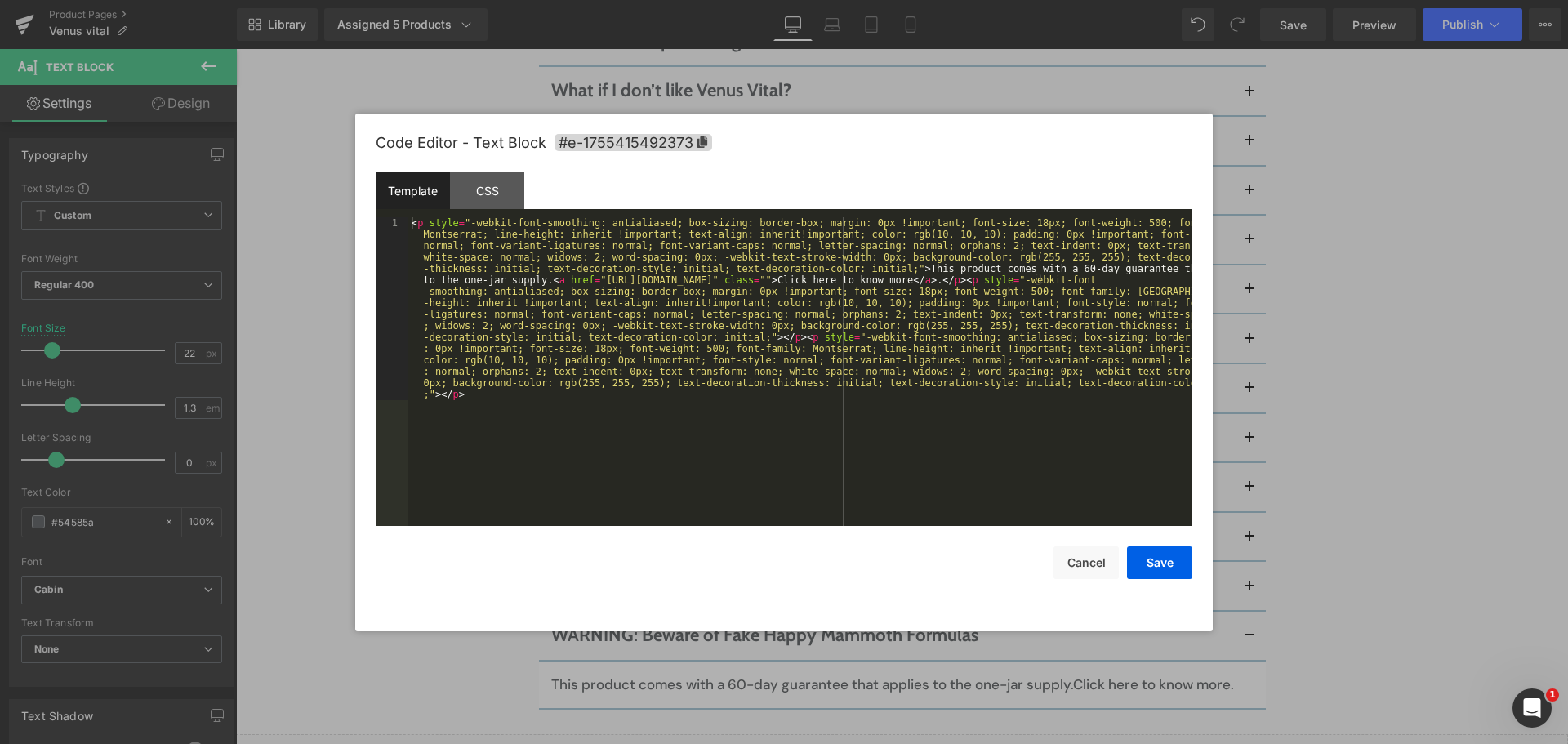
click at [755, 433] on div "< p style = "-webkit-font-smoothing: antialiased; box-sizing: border-box; margi…" at bounding box center [800, 554] width 784 height 674
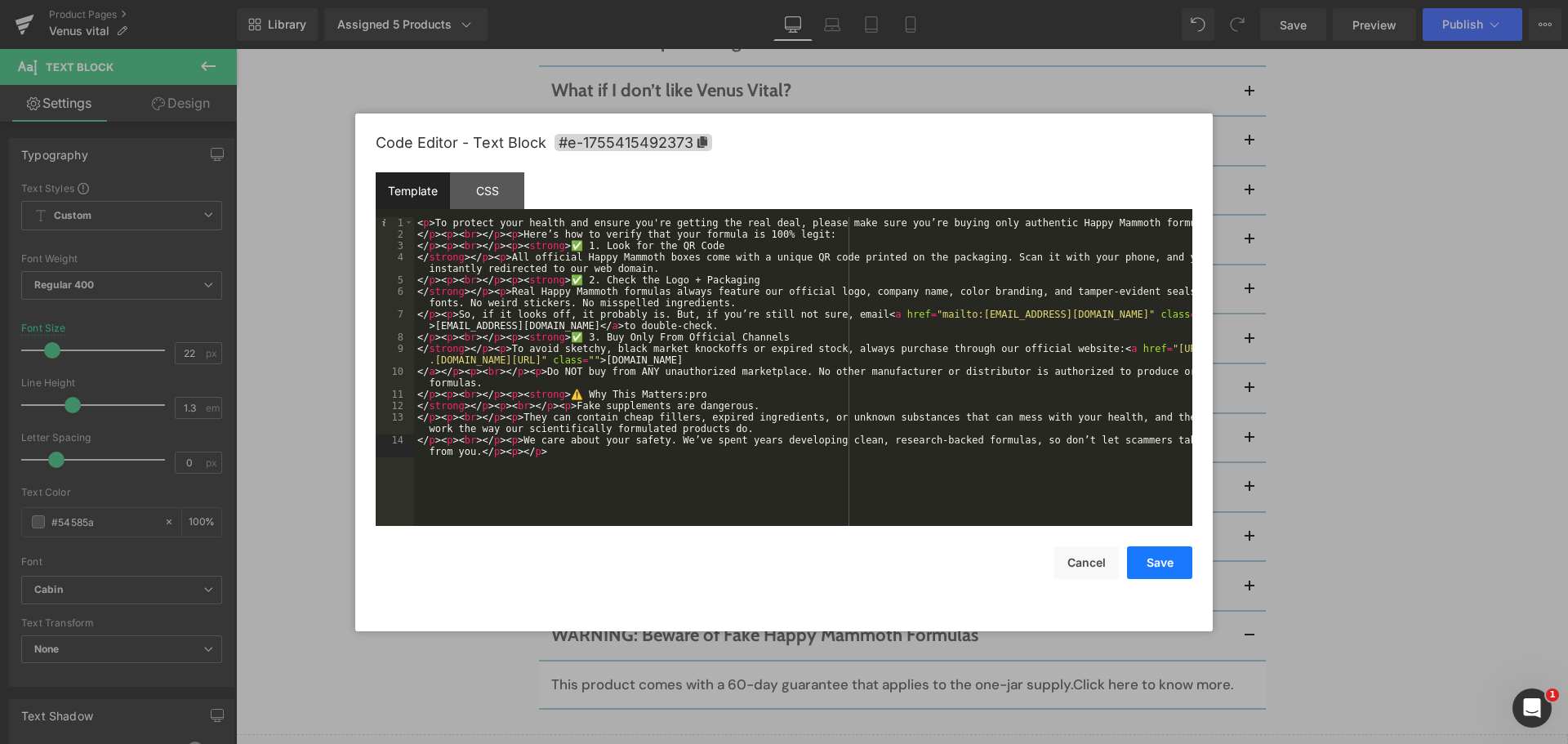
click at [1171, 551] on button "Save" at bounding box center [1159, 562] width 65 height 33
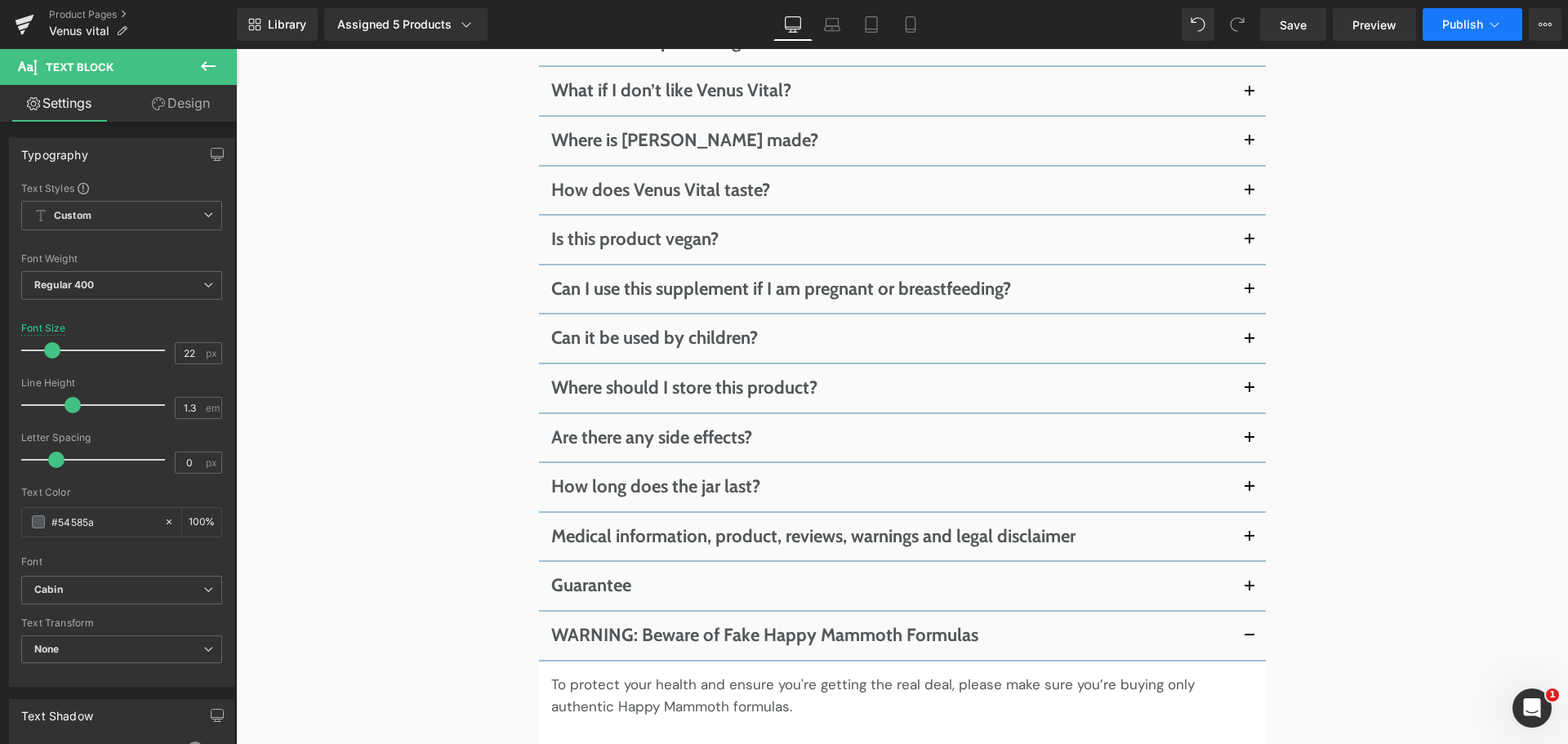
click at [1466, 28] on span "Publish" at bounding box center [1462, 24] width 41 height 13
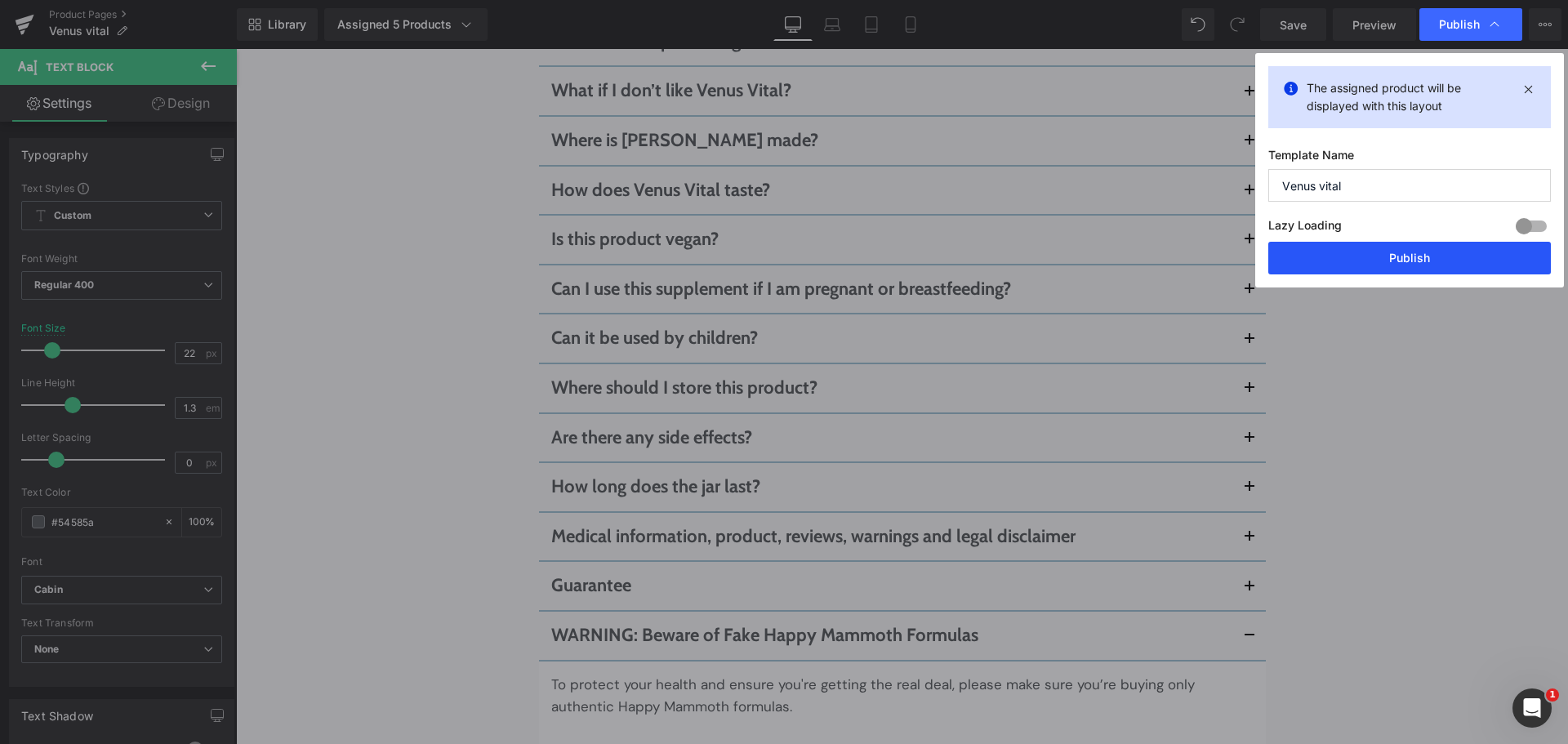
drag, startPoint x: 1425, startPoint y: 279, endPoint x: 1431, endPoint y: 265, distance: 15.2
click at [1426, 273] on div "The assigned product will be displayed with this layout Template Name Venus vit…" at bounding box center [1409, 170] width 309 height 234
click at [1431, 261] on button "Publish" at bounding box center [1409, 257] width 282 height 33
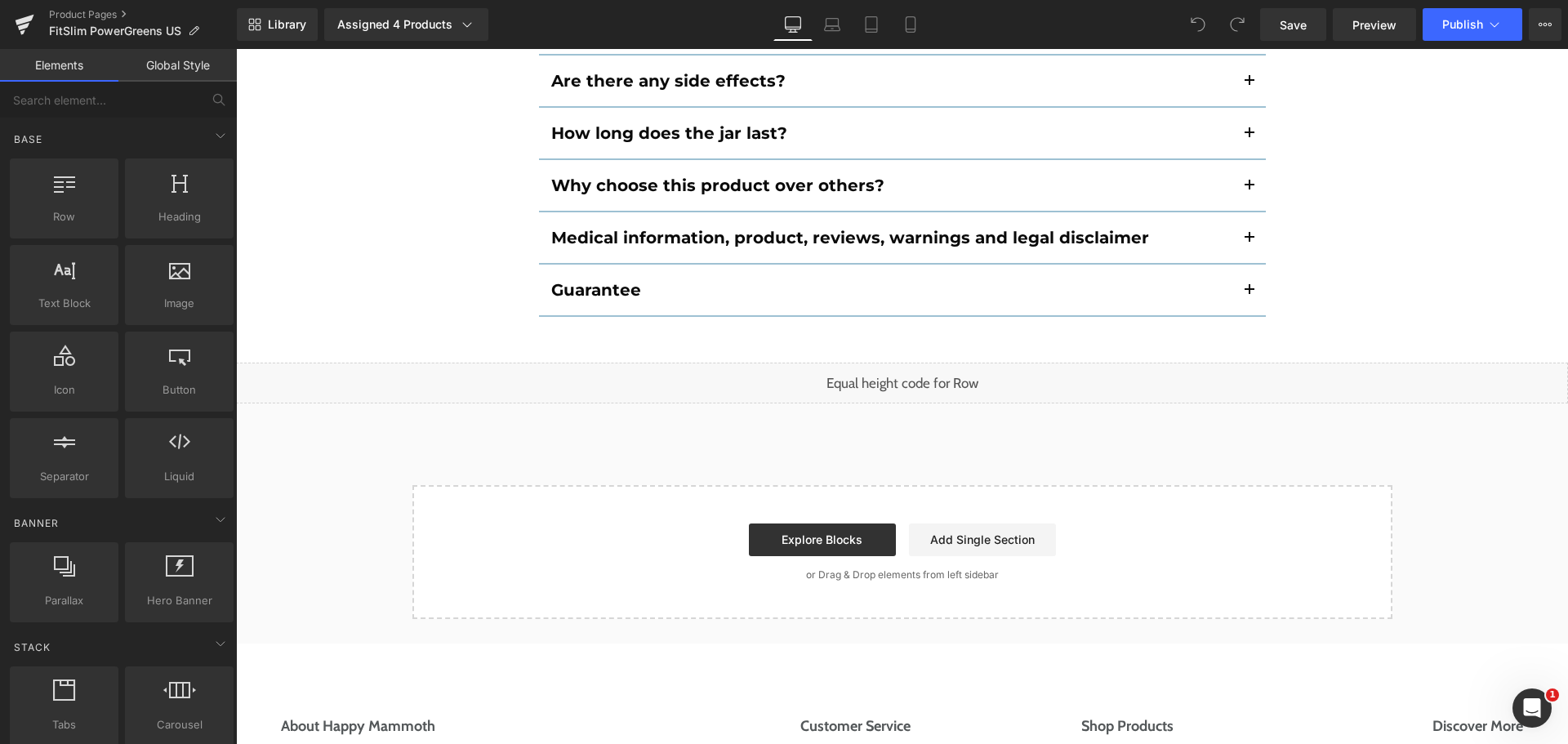
scroll to position [10801, 0]
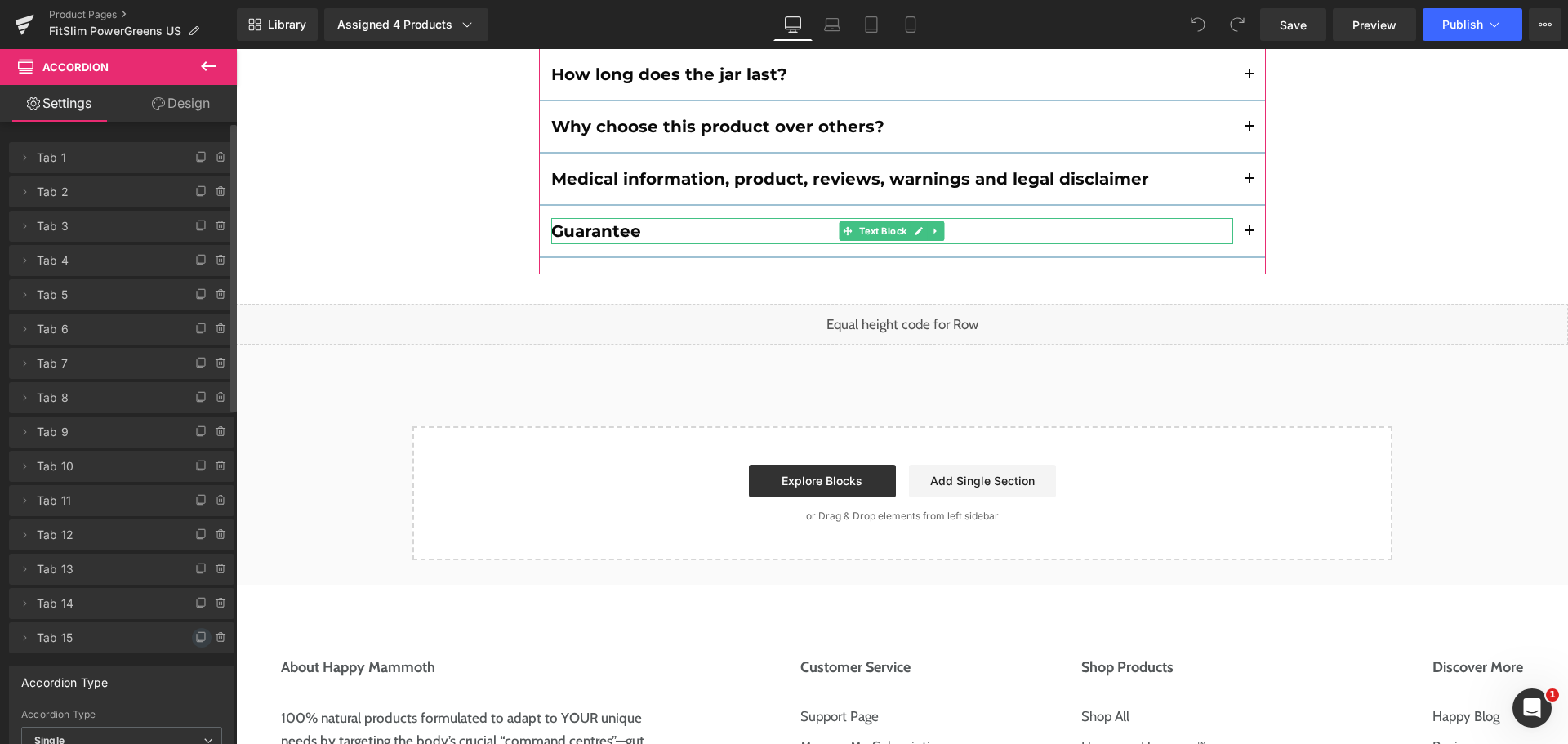
click at [196, 634] on icon at bounding box center [202, 637] width 13 height 13
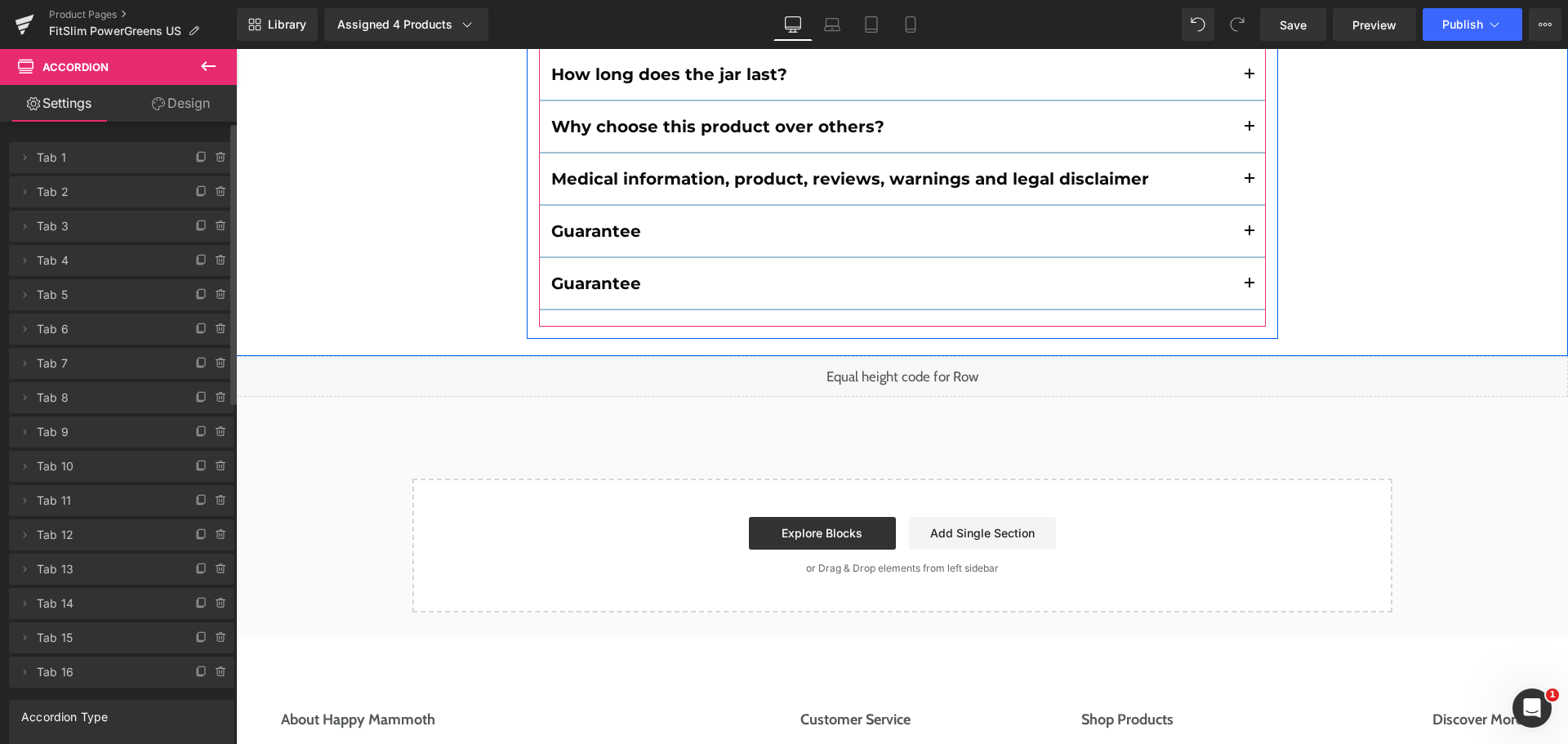
click at [1246, 258] on button "button" at bounding box center [1249, 283] width 33 height 50
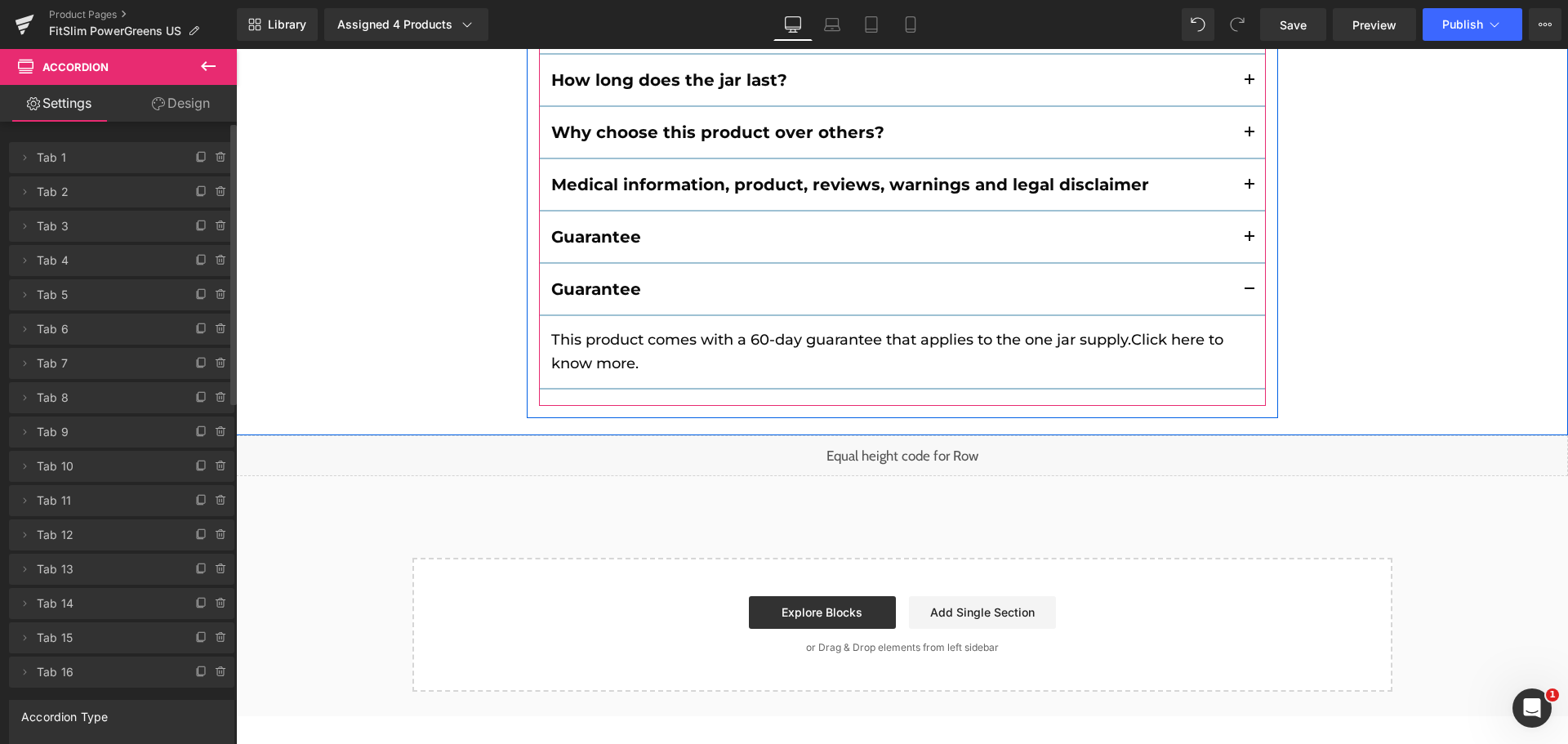
click at [676, 328] on p "This product comes with a 60-day guarantee that applies to the one jar supply. …" at bounding box center [902, 352] width 702 height 48
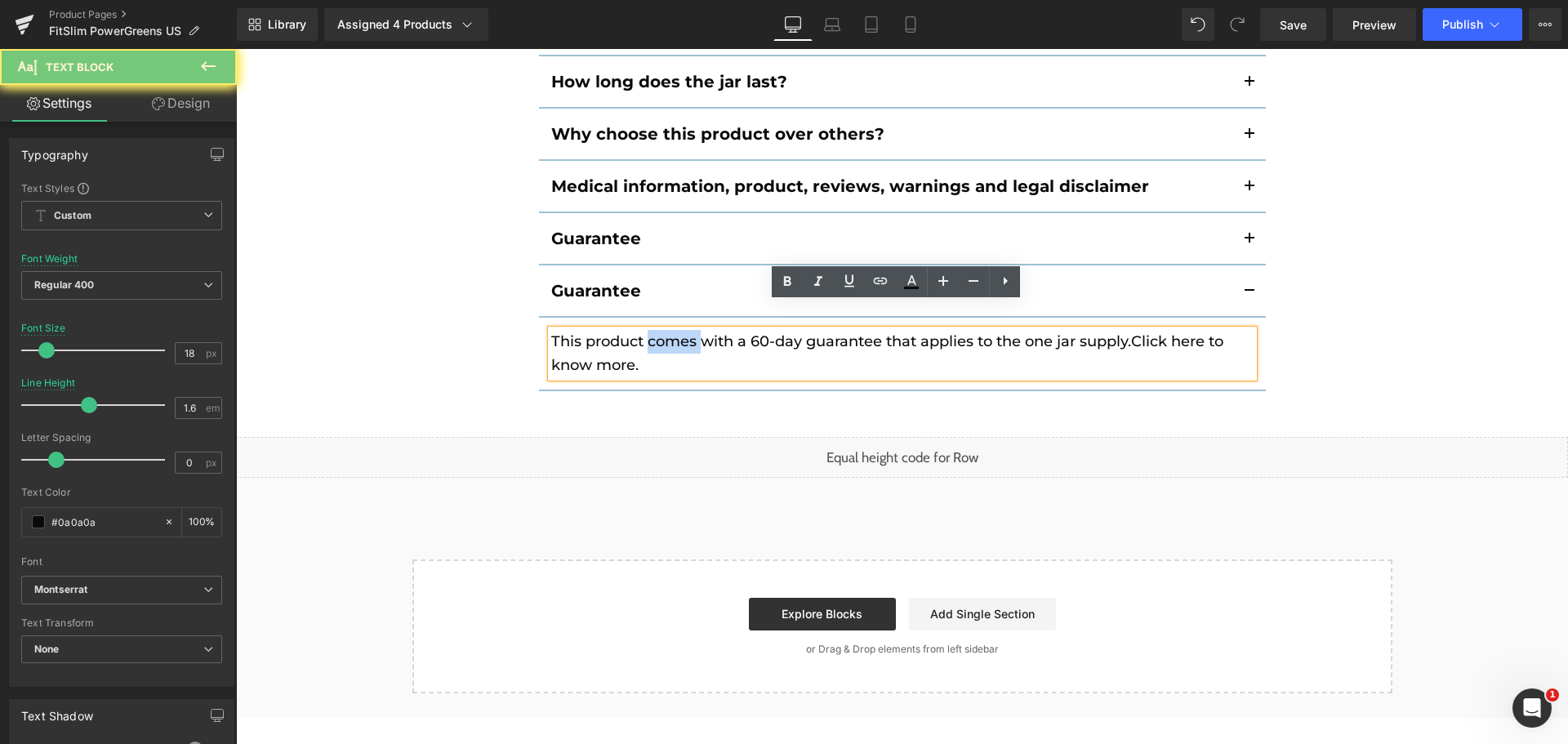
click at [676, 330] on p "This product comes with a 60-day guarantee that applies to the one jar supply. …" at bounding box center [902, 354] width 702 height 48
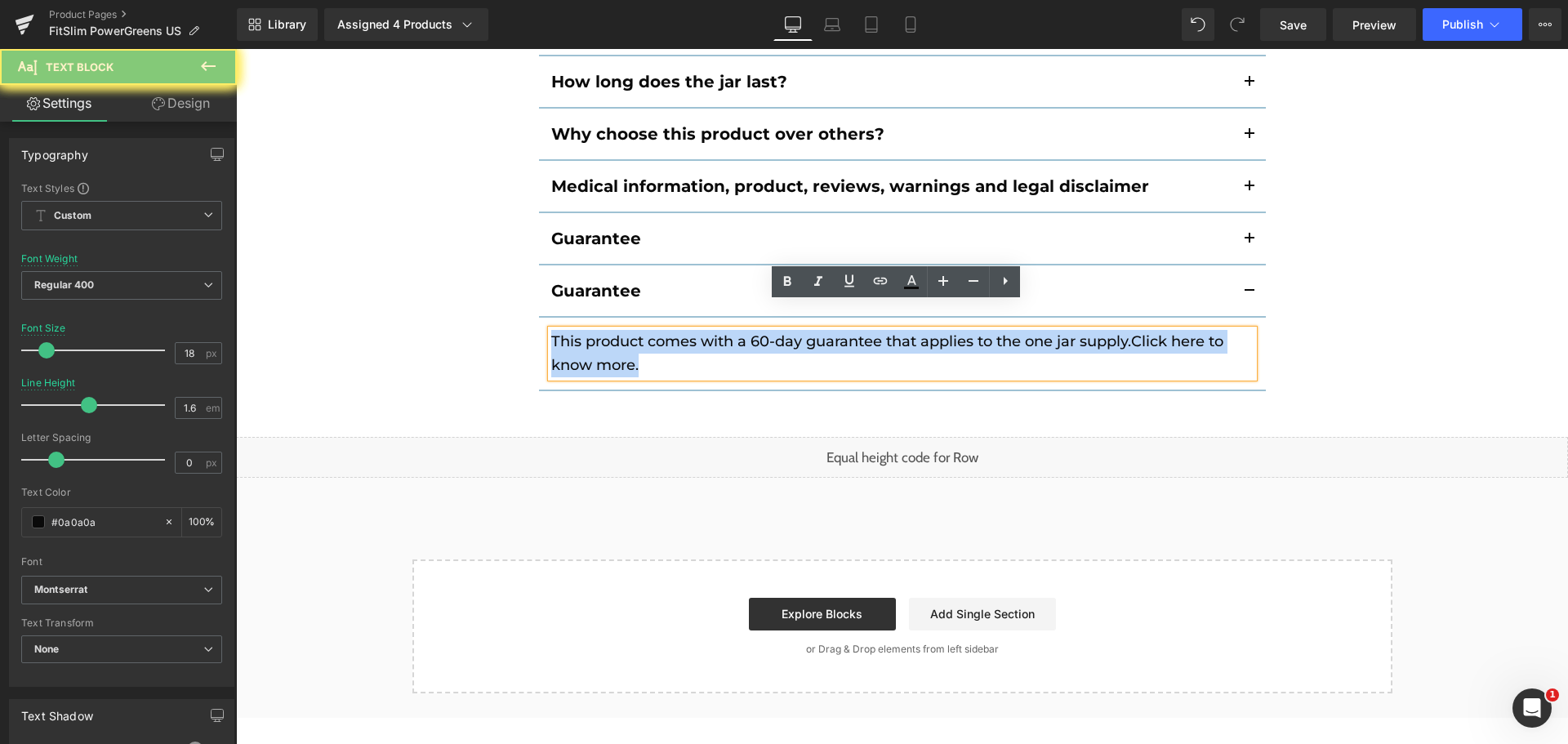
click at [676, 330] on p "This product comes with a 60-day guarantee that applies to the one jar supply. …" at bounding box center [902, 354] width 702 height 48
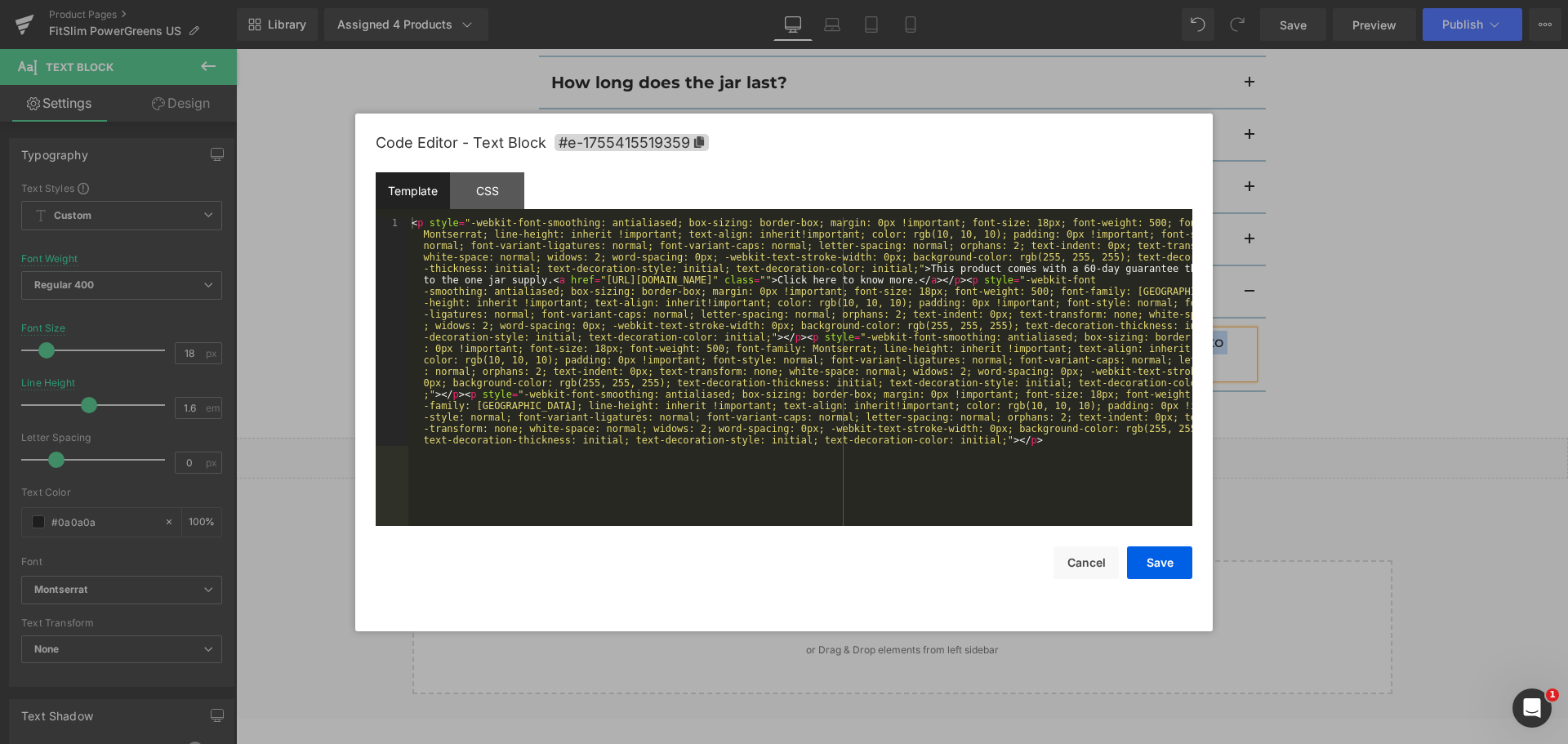
click at [745, 0] on div "You are previewing how the will restyle your page. You can not edit Elements in…" at bounding box center [784, 0] width 1568 height 0
click at [750, 385] on div "< p style = "-webkit-font-smoothing: antialiased; box-sizing: border-box; margi…" at bounding box center [800, 599] width 784 height 765
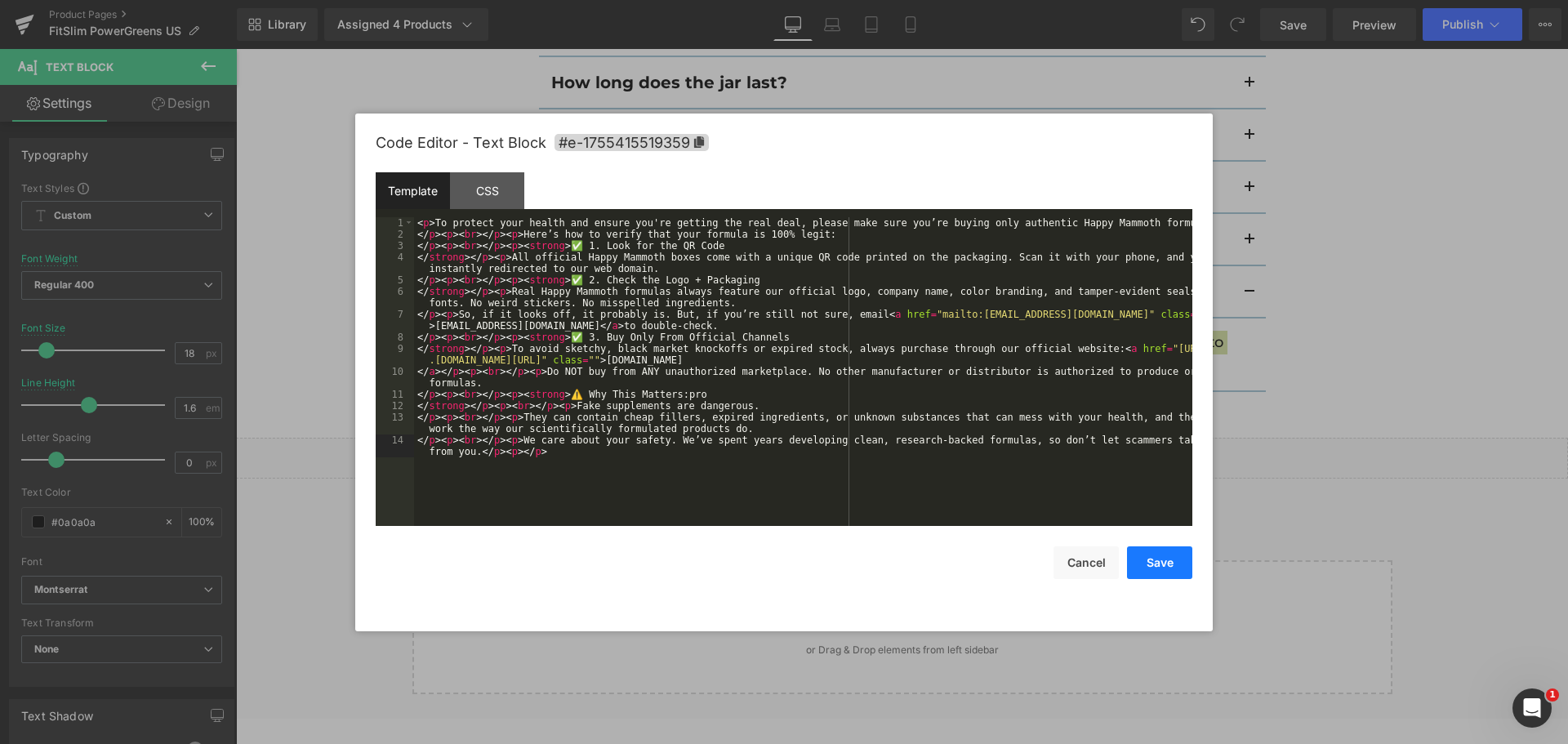
click at [1158, 560] on button "Save" at bounding box center [1159, 562] width 65 height 33
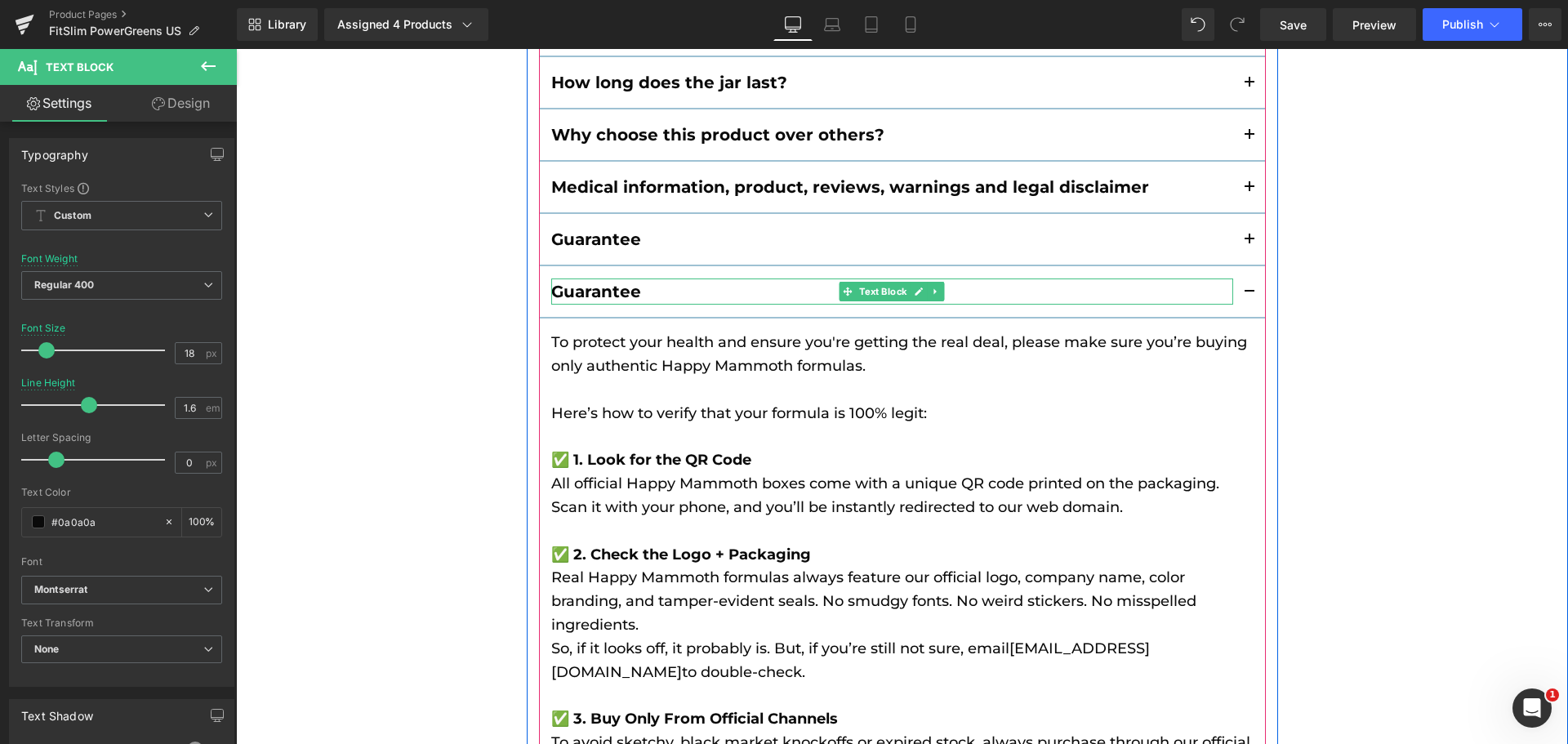
click at [587, 281] on b "Guarantee" at bounding box center [596, 291] width 89 height 19
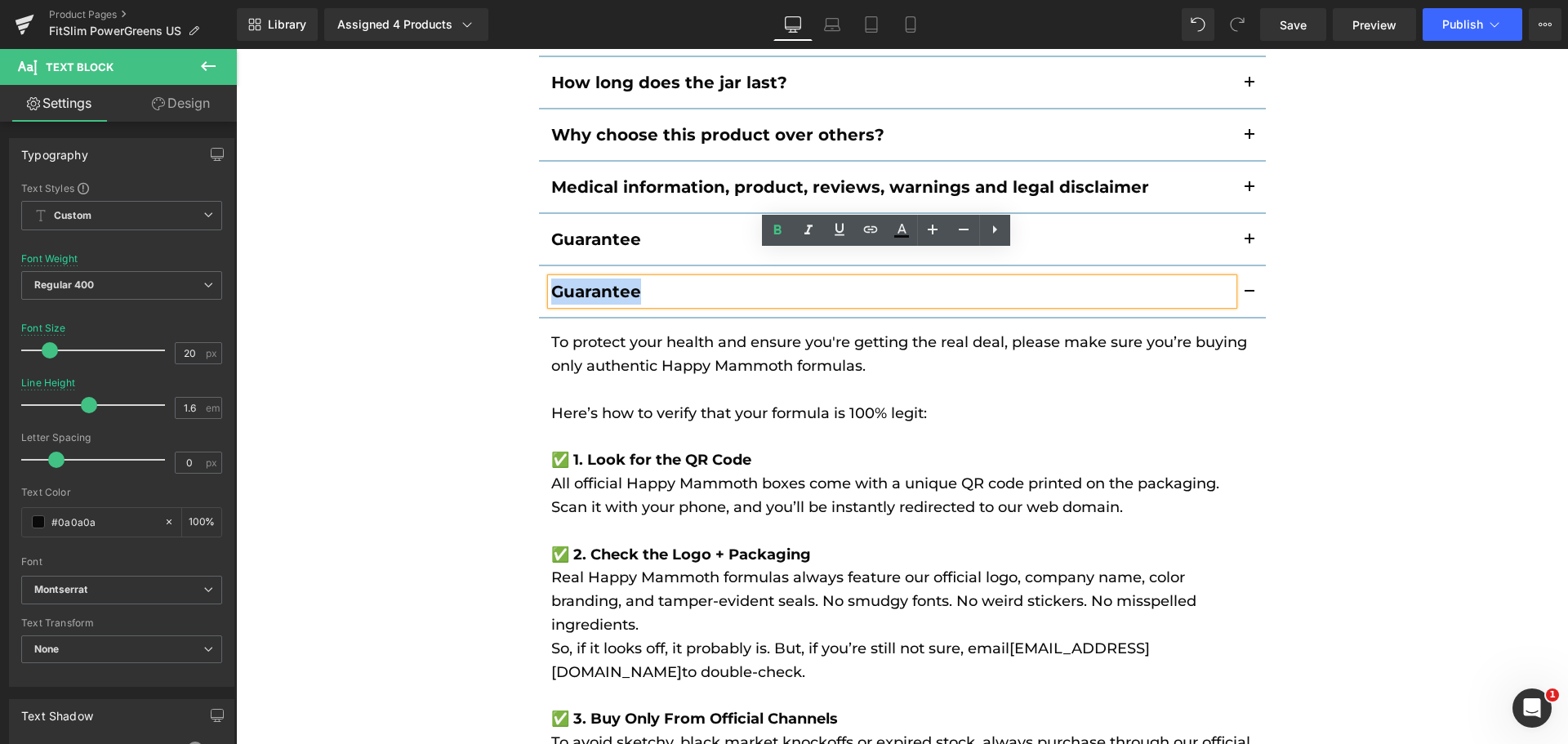
paste div
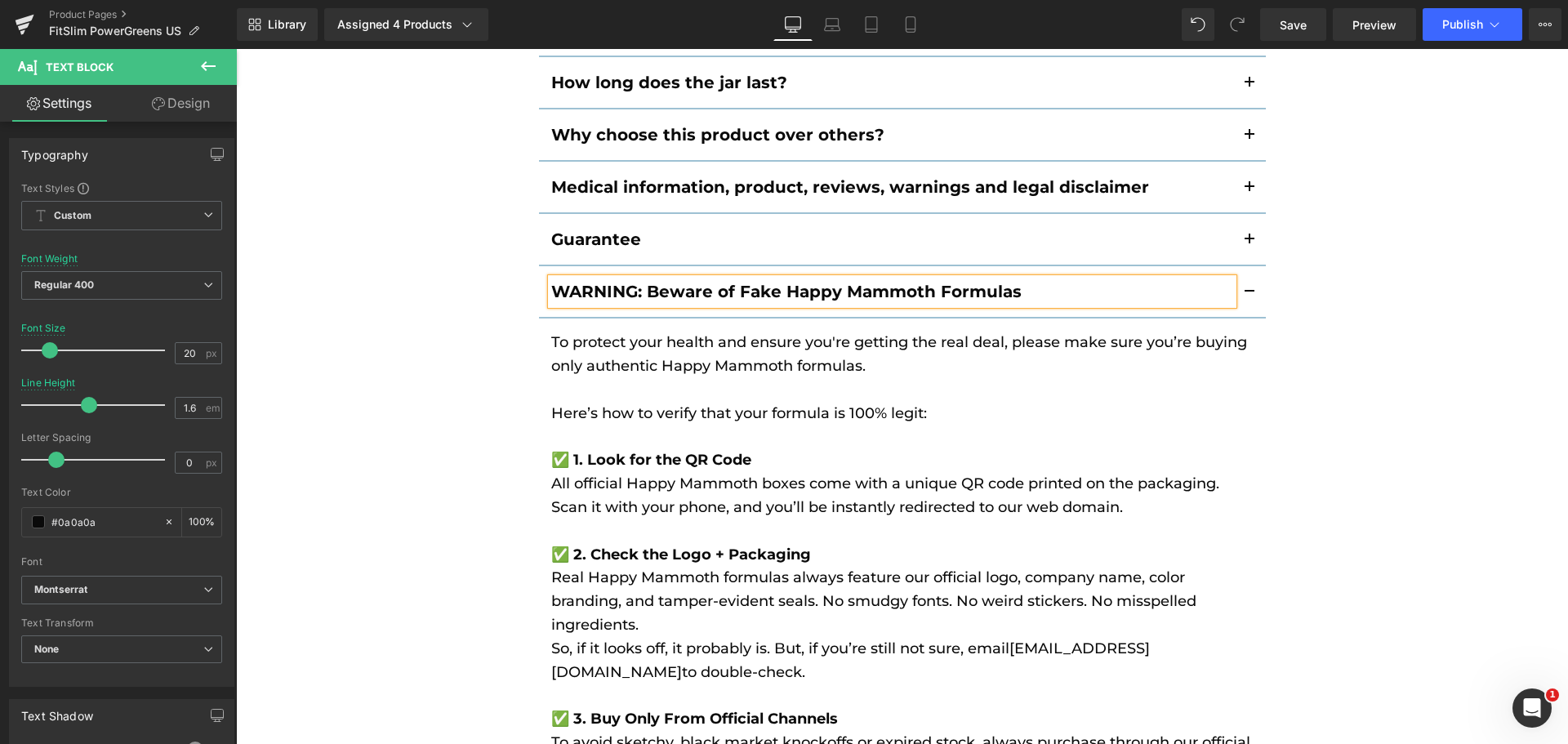
click at [469, 343] on div "Frequently Asked Questions Heading How do I use this product? Text Block Simply…" at bounding box center [902, 258] width 1332 height 1735
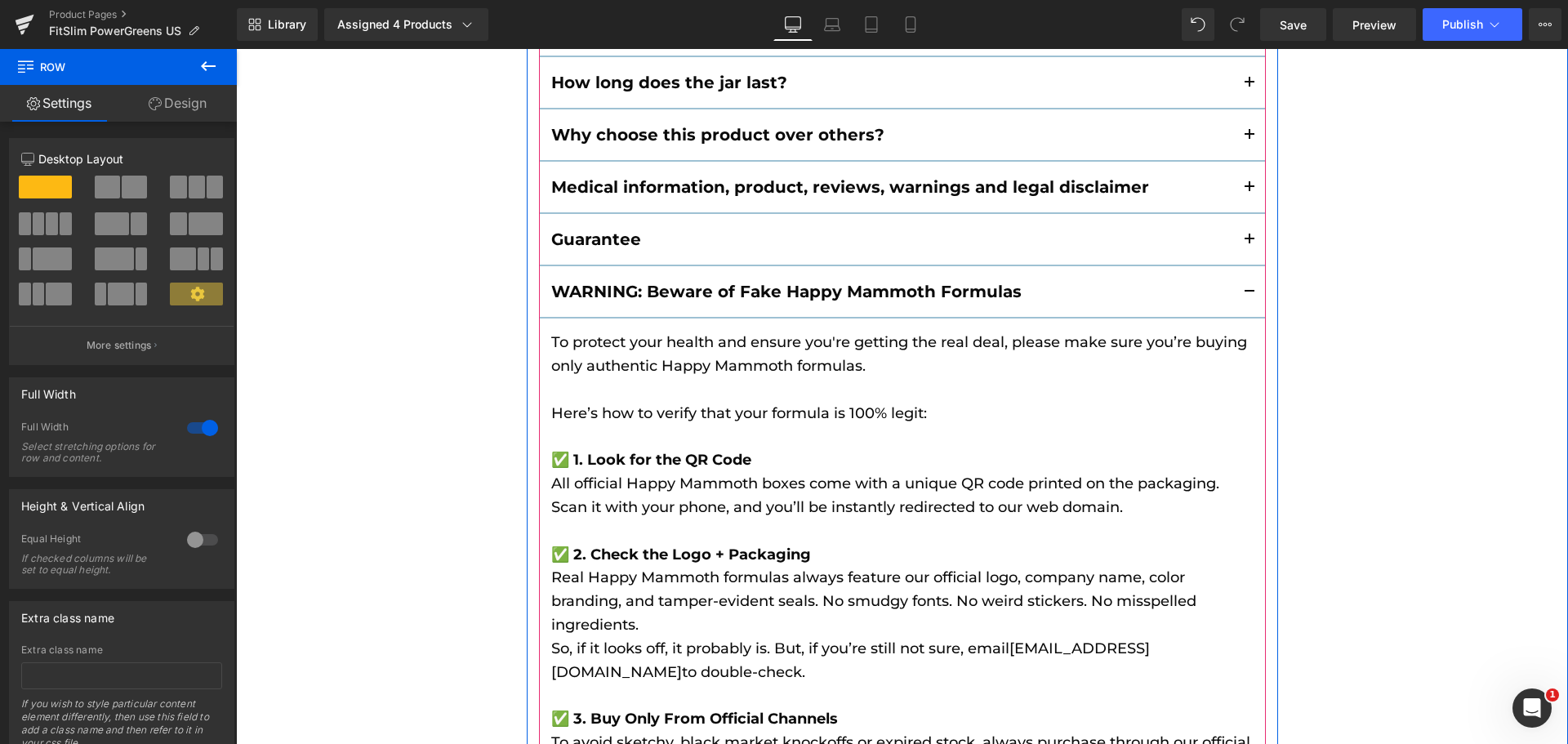
click at [1239, 266] on button "button" at bounding box center [1249, 291] width 33 height 50
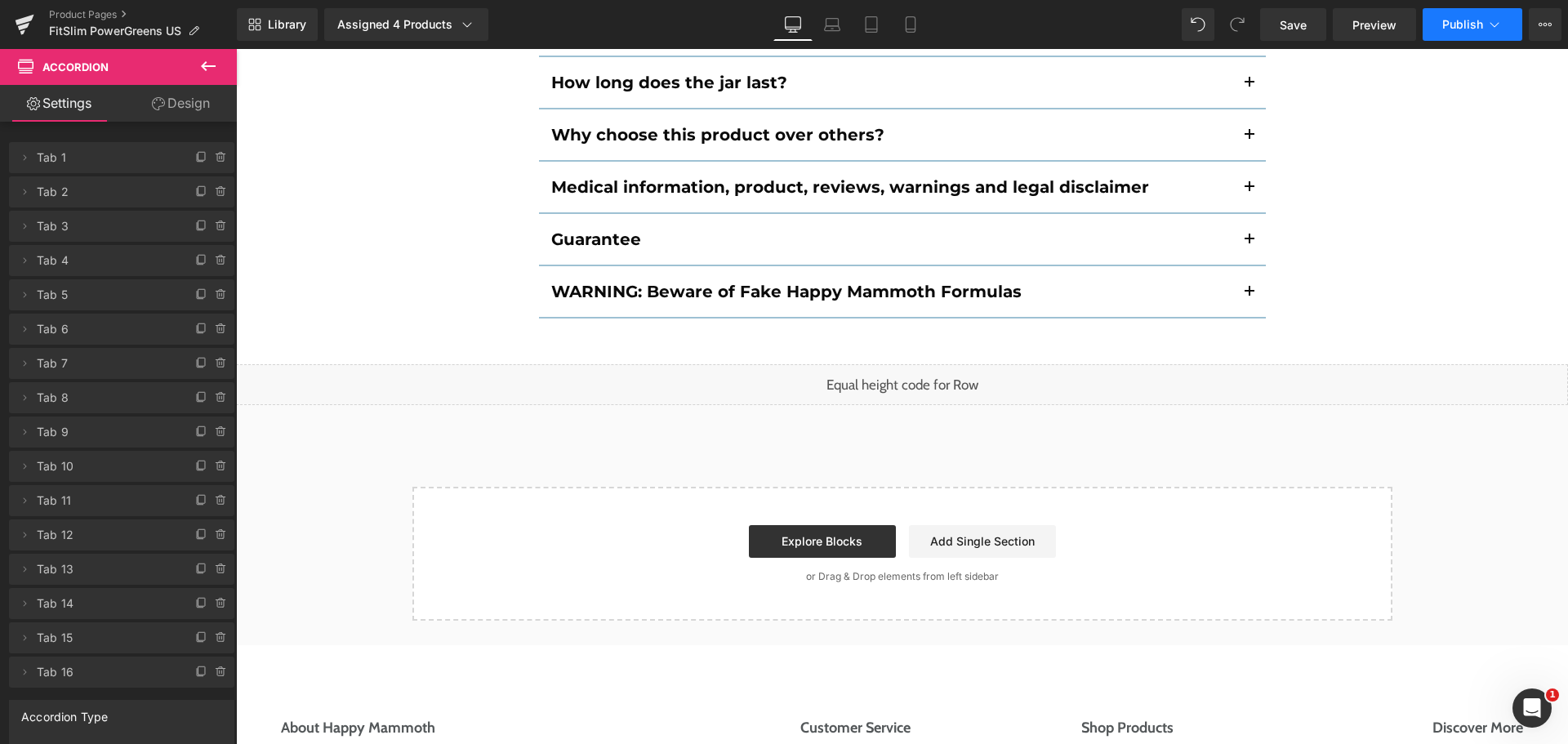
click at [1451, 23] on span "Publish" at bounding box center [1462, 24] width 41 height 13
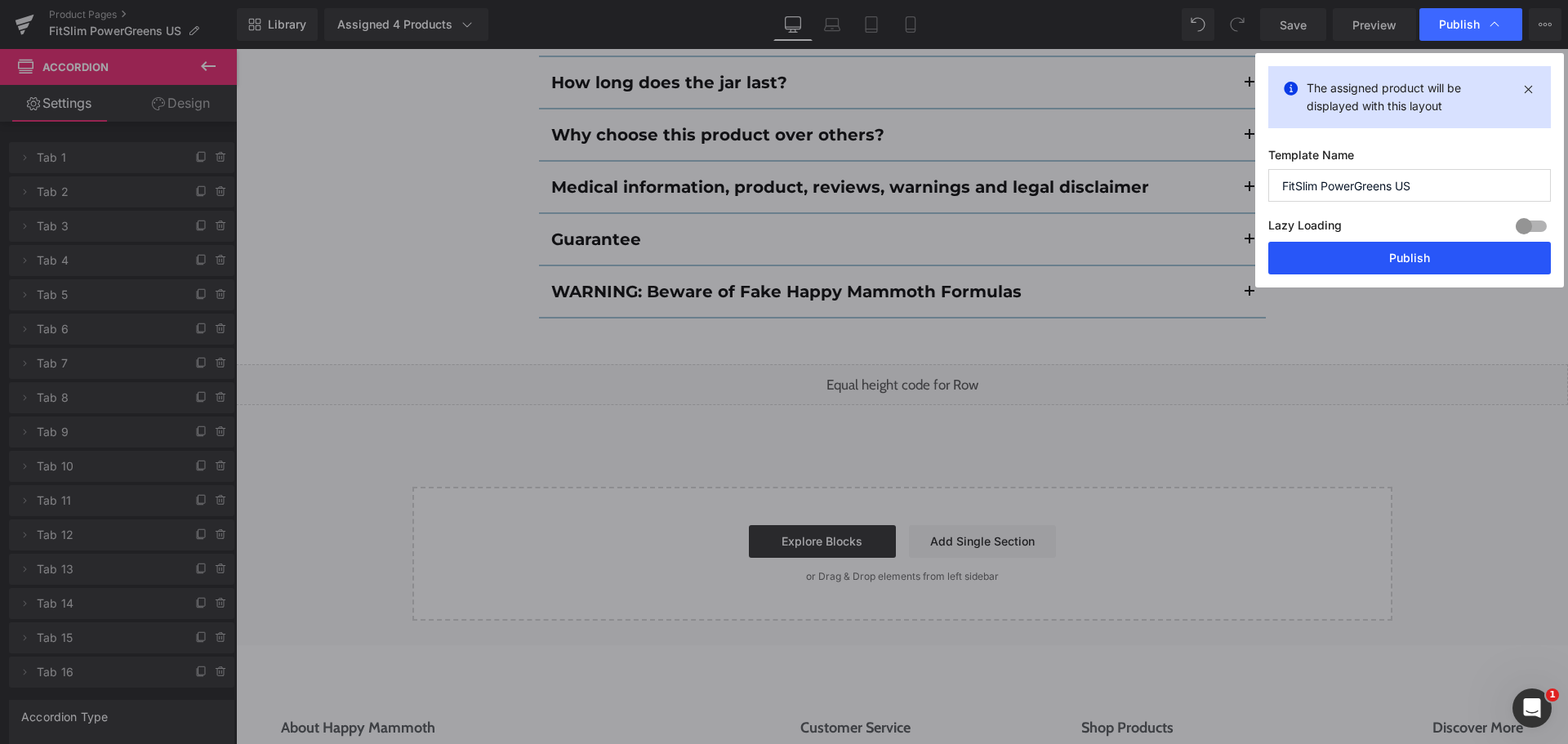
drag, startPoint x: 1425, startPoint y: 248, endPoint x: 1188, endPoint y: 206, distance: 240.7
click at [1425, 248] on button "Publish" at bounding box center [1409, 257] width 282 height 33
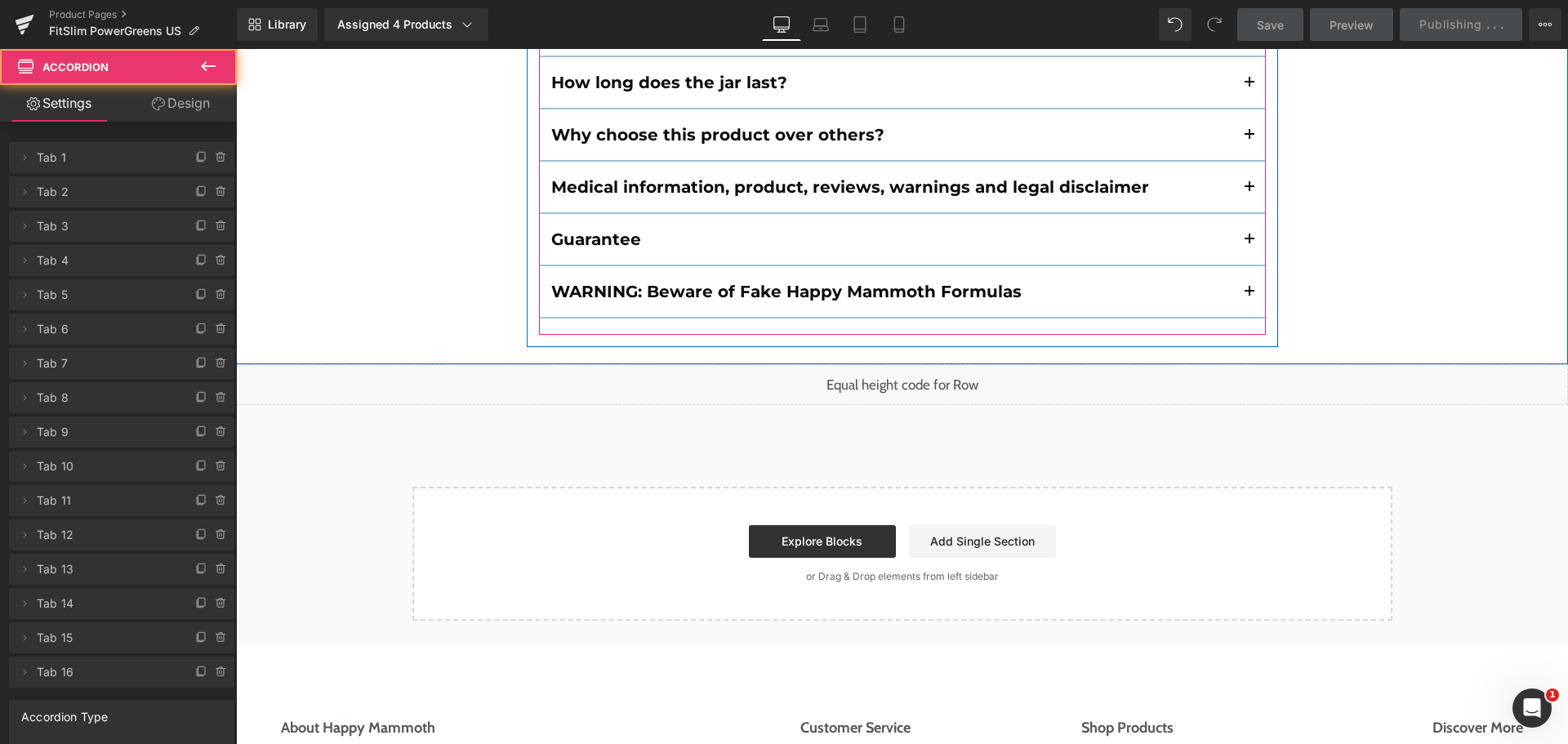
click at [1249, 296] on span "button" at bounding box center [1249, 296] width 0 height 0
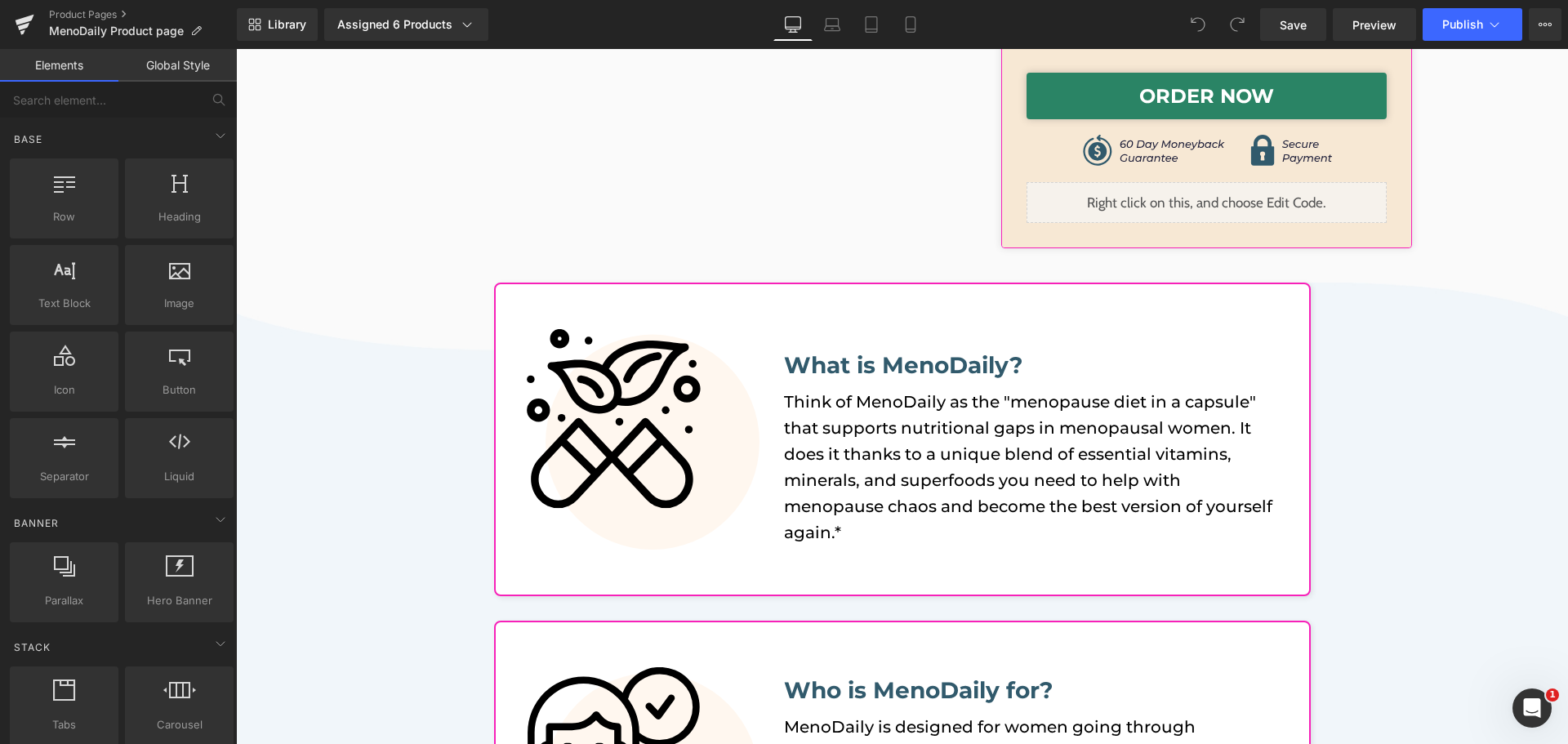
scroll to position [660, 0]
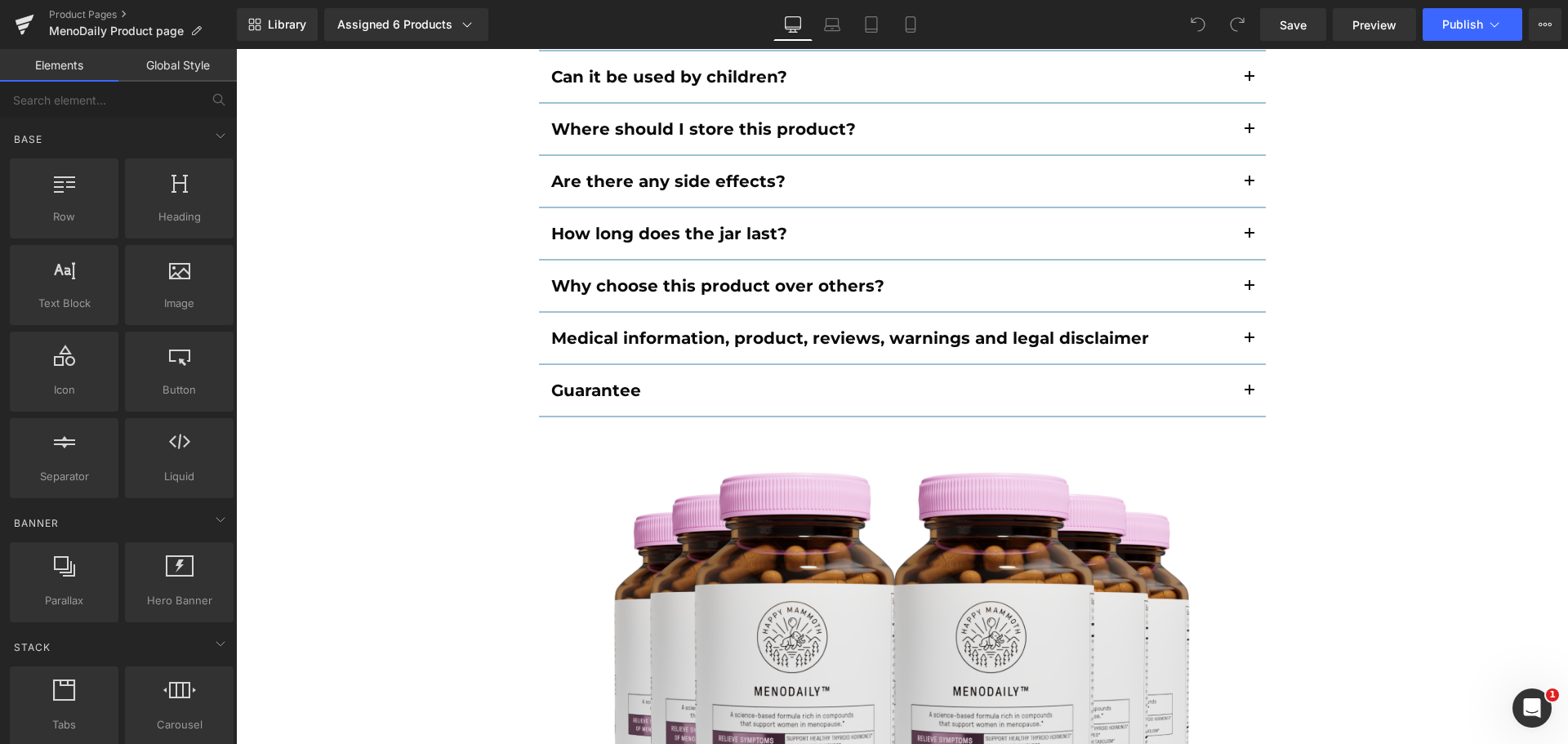
scroll to position [20338, 0]
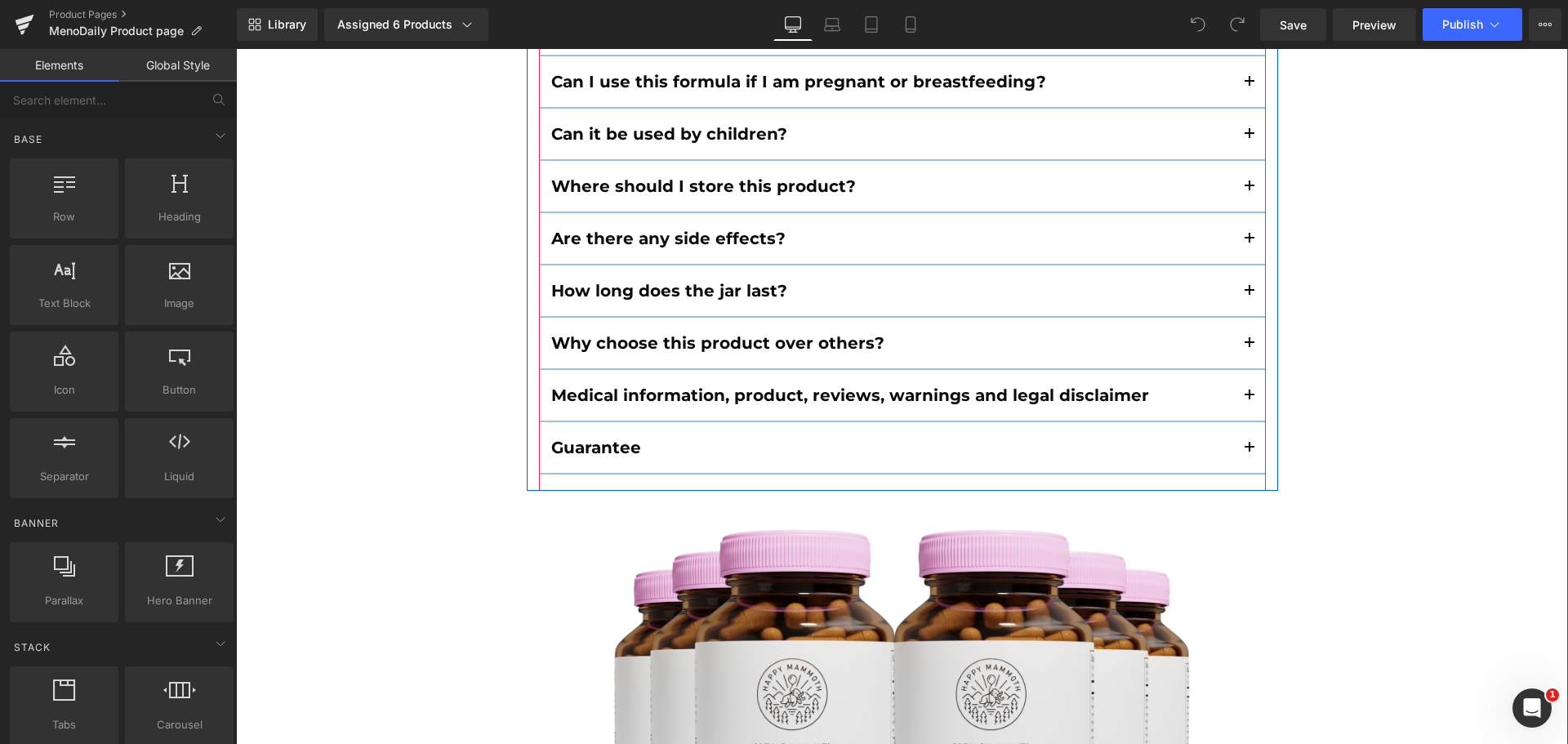
click at [913, 422] on div "Guarantee Text Block" at bounding box center [902, 448] width 726 height 52
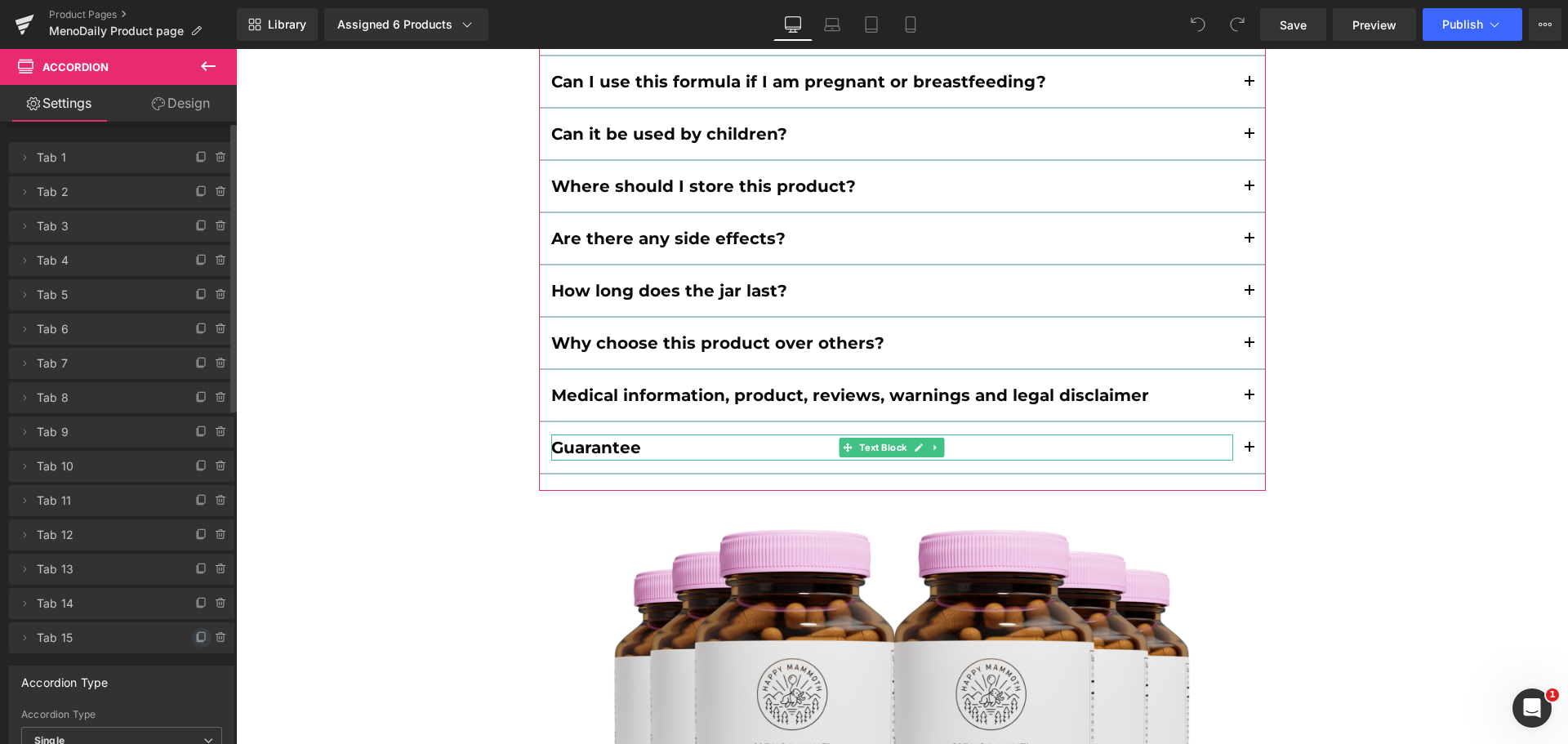
click at [196, 633] on icon at bounding box center [202, 637] width 13 height 13
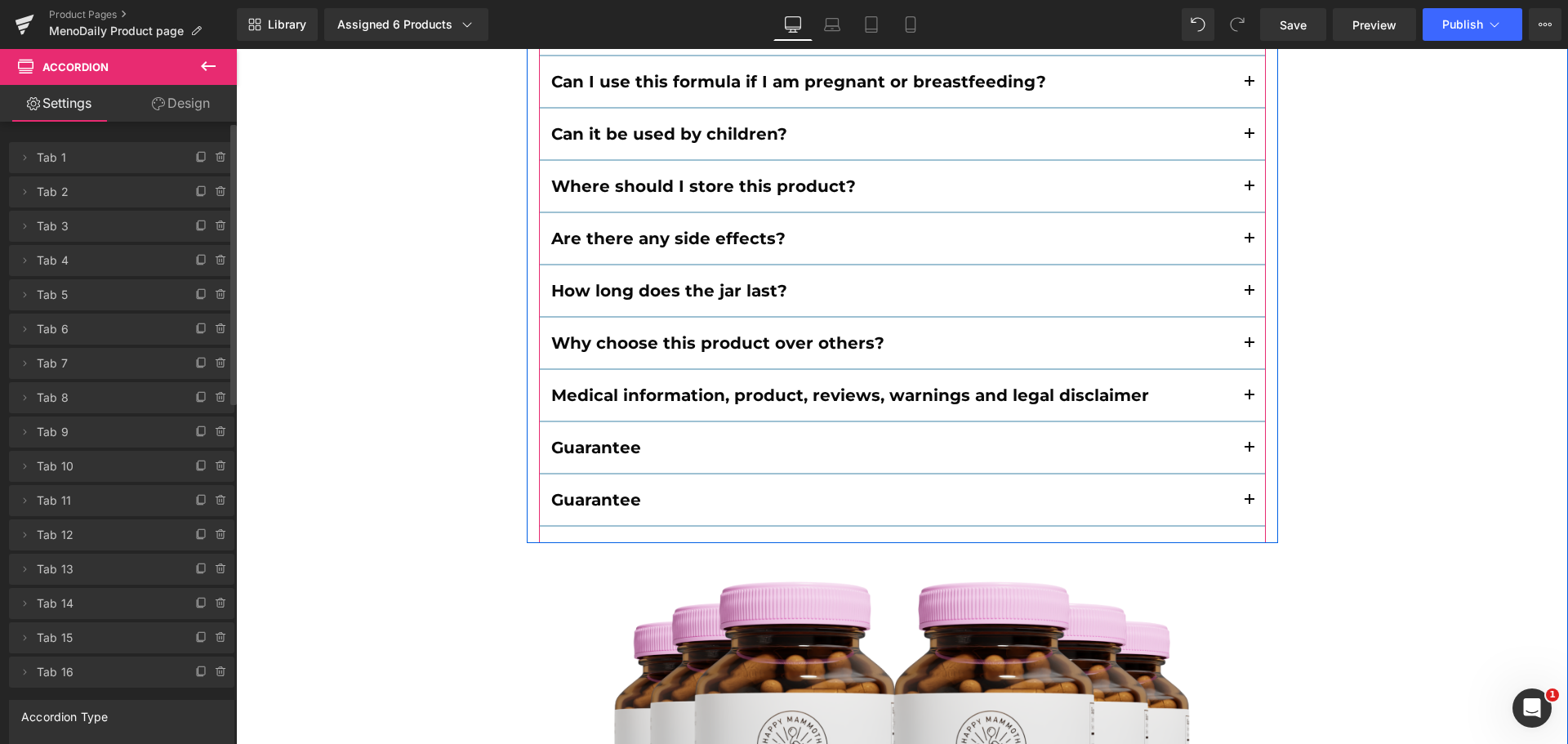
click at [1249, 504] on span "button" at bounding box center [1249, 504] width 0 height 0
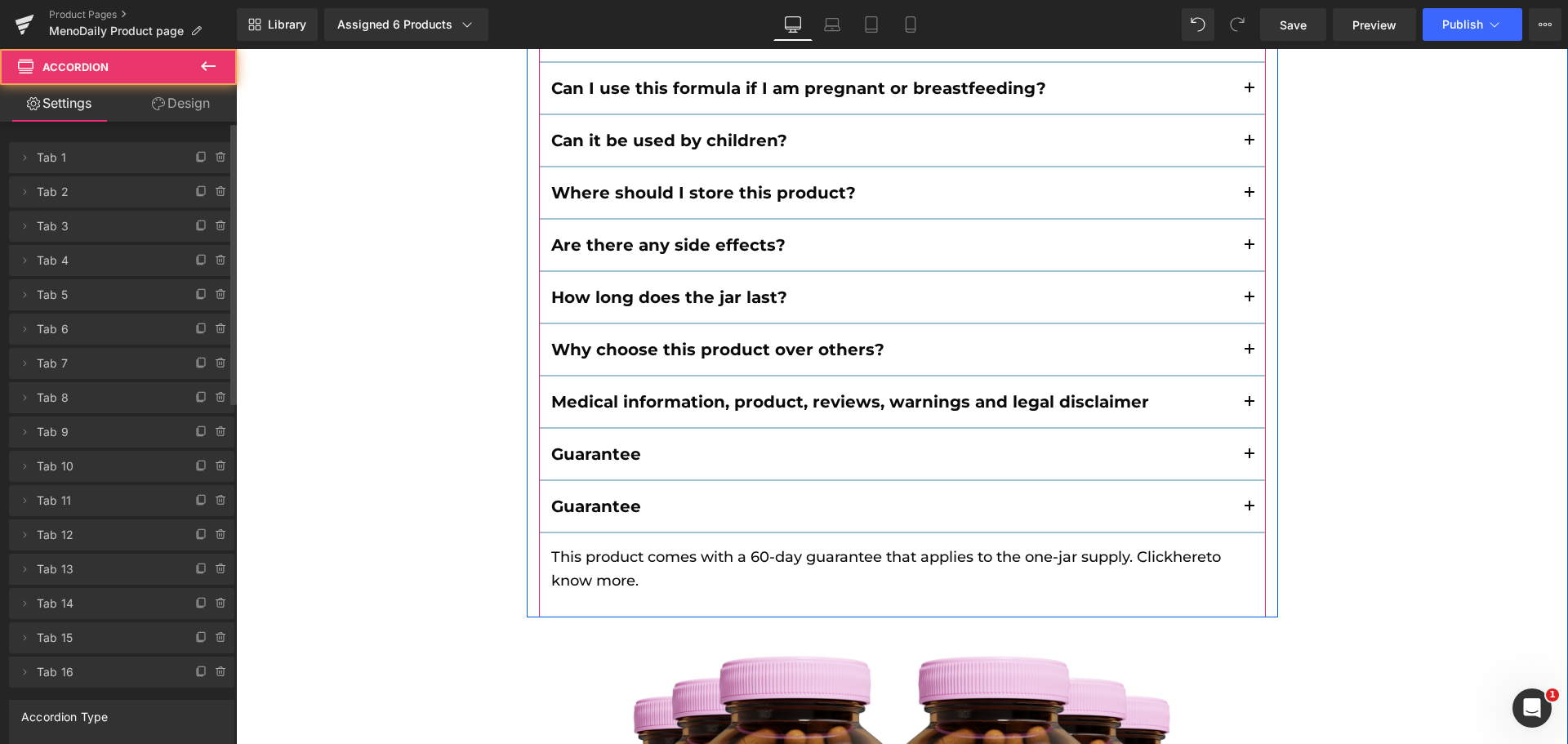
scroll to position [20262, 0]
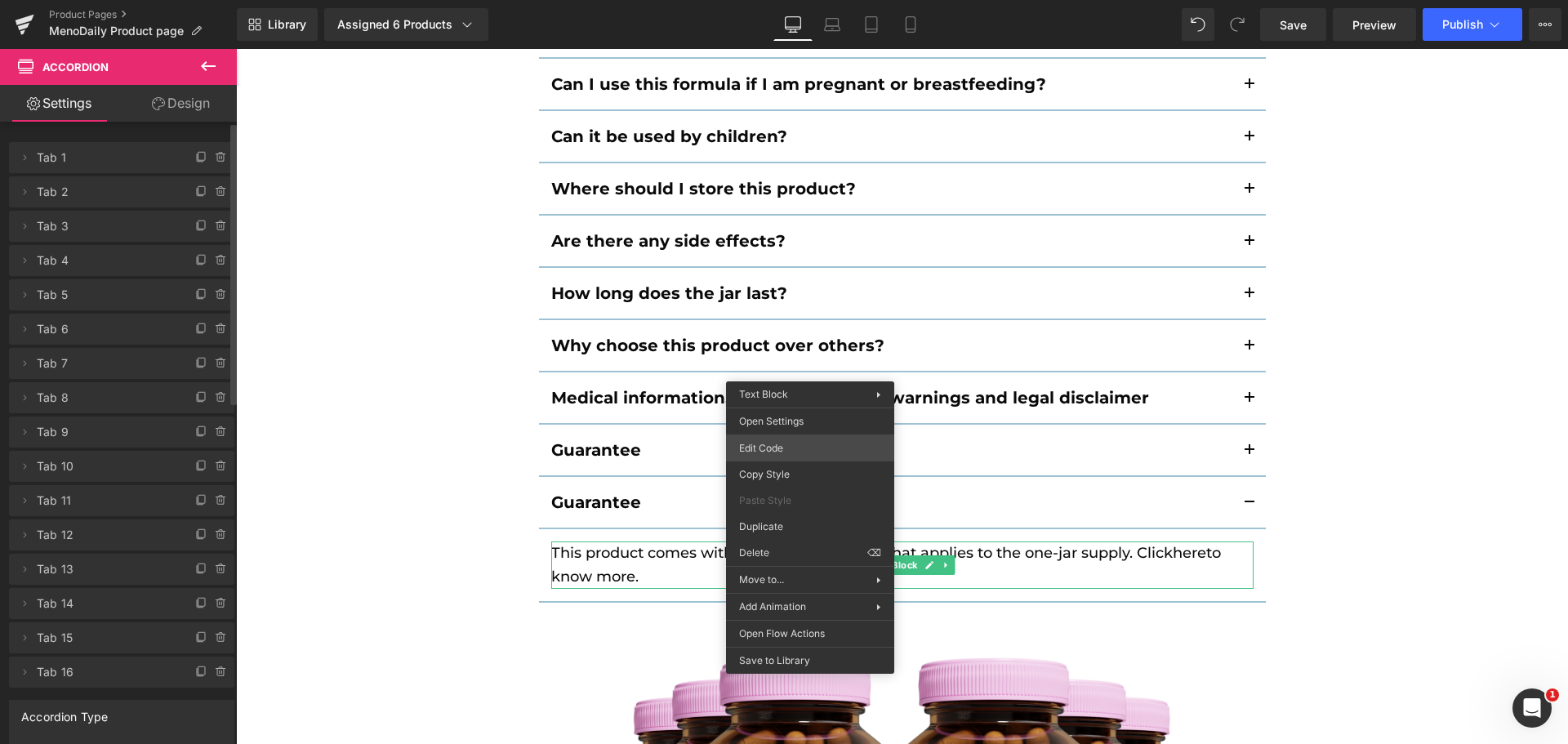
click at [764, 0] on div "You are previewing how the will restyle your page. You can not edit Elements in…" at bounding box center [784, 0] width 1568 height 0
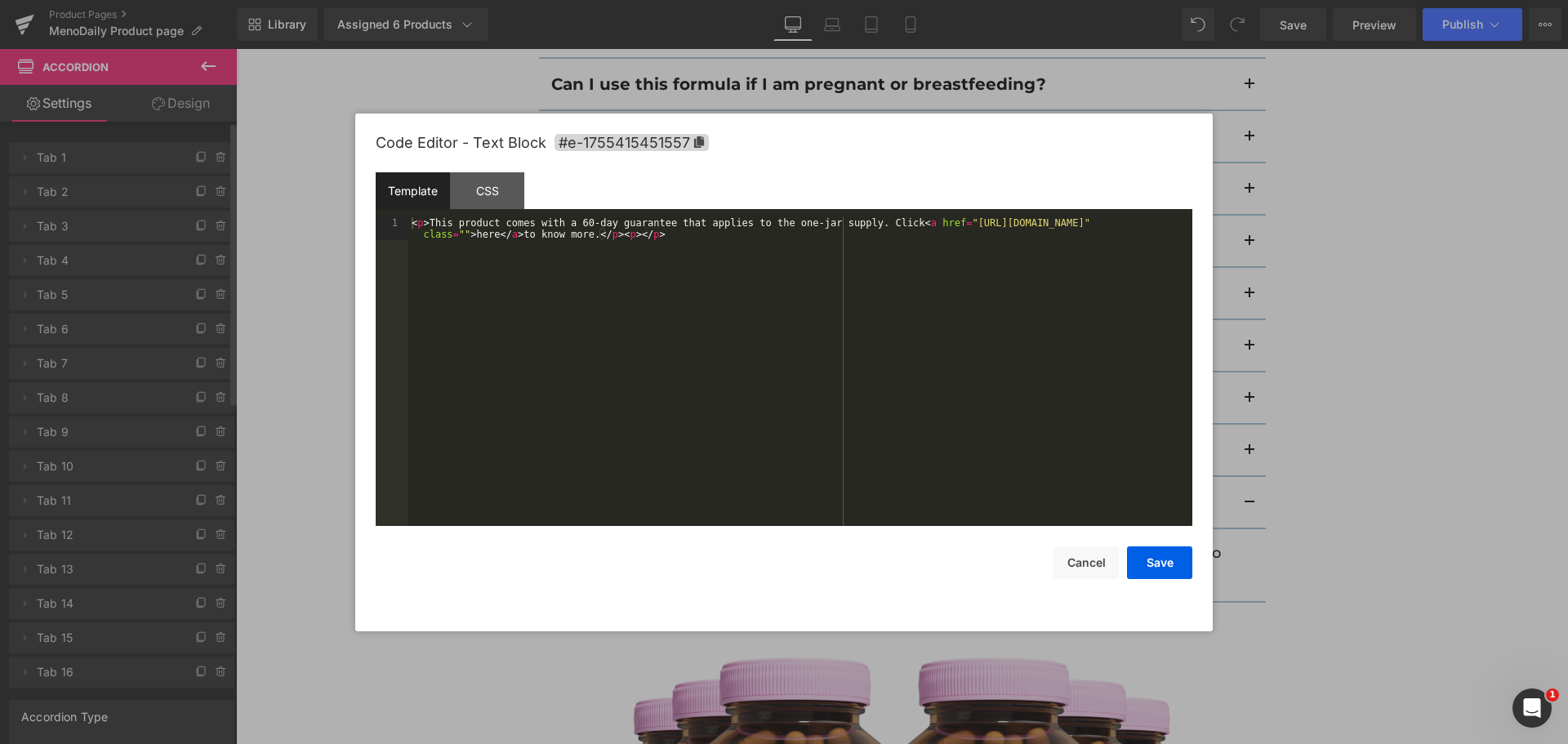
click at [765, 402] on div "< p > This product comes with a 60-day guarantee that applies to the one-jar su…" at bounding box center [800, 394] width 784 height 354
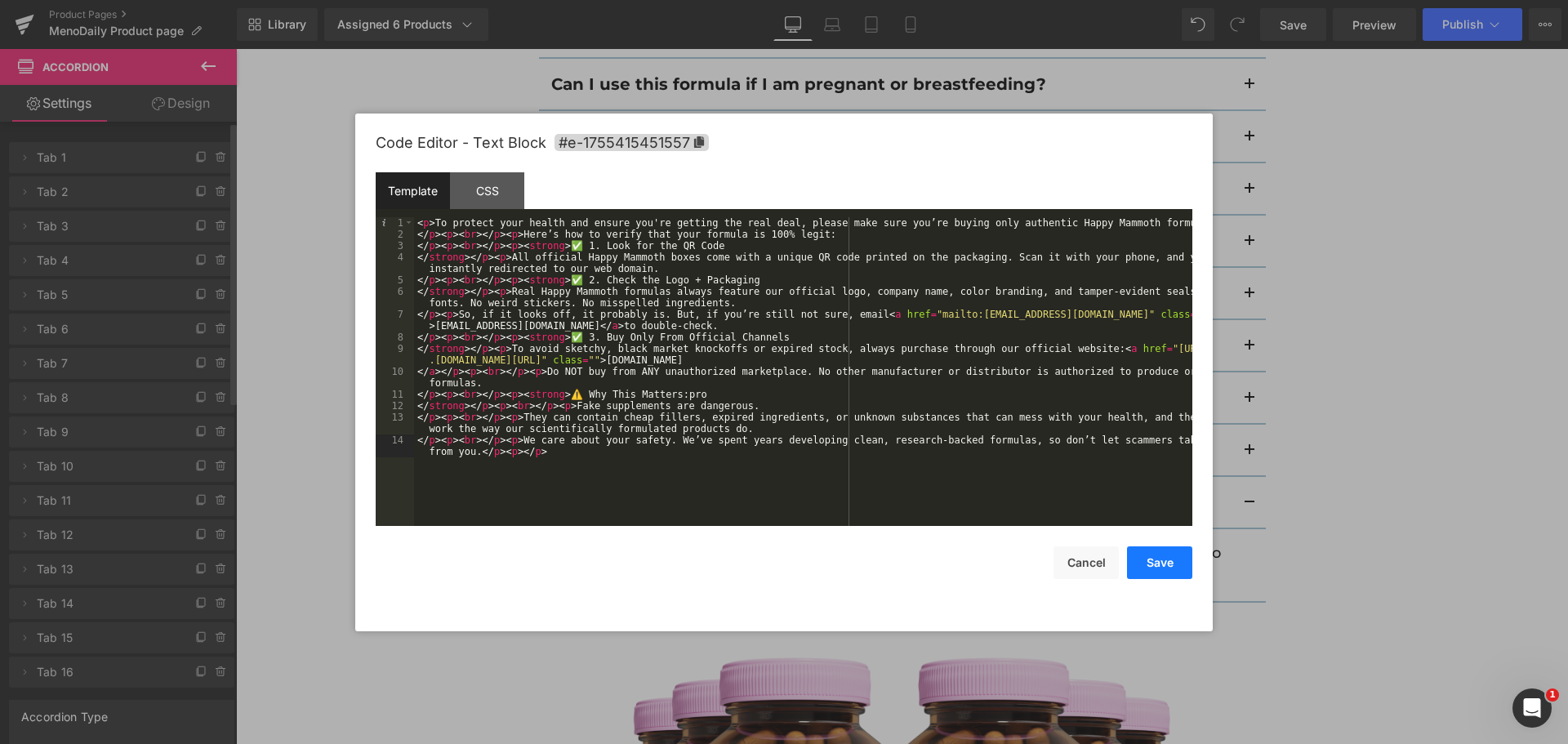
click at [1161, 558] on button "Save" at bounding box center [1159, 562] width 65 height 33
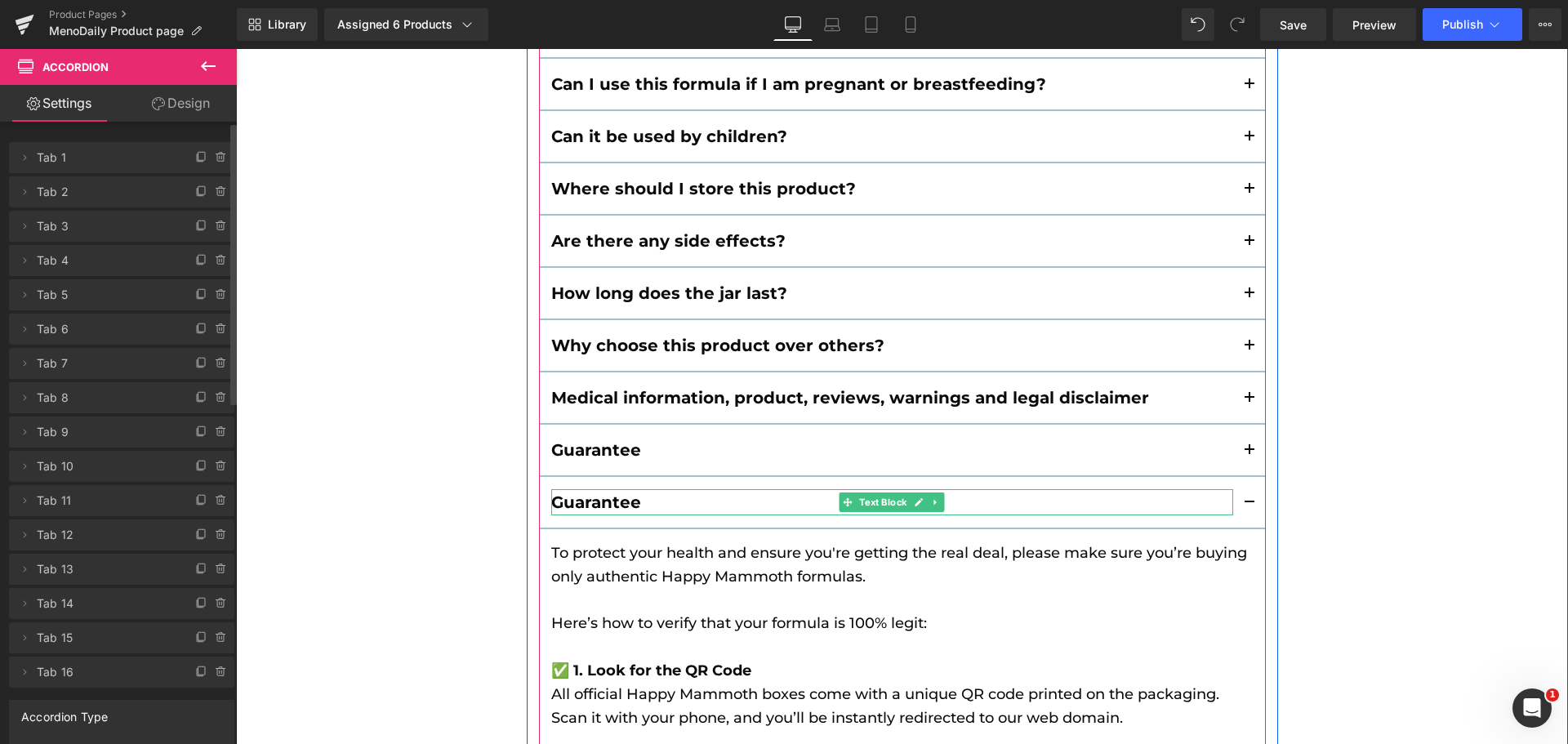
click at [610, 492] on b "Guarantee" at bounding box center [596, 502] width 89 height 19
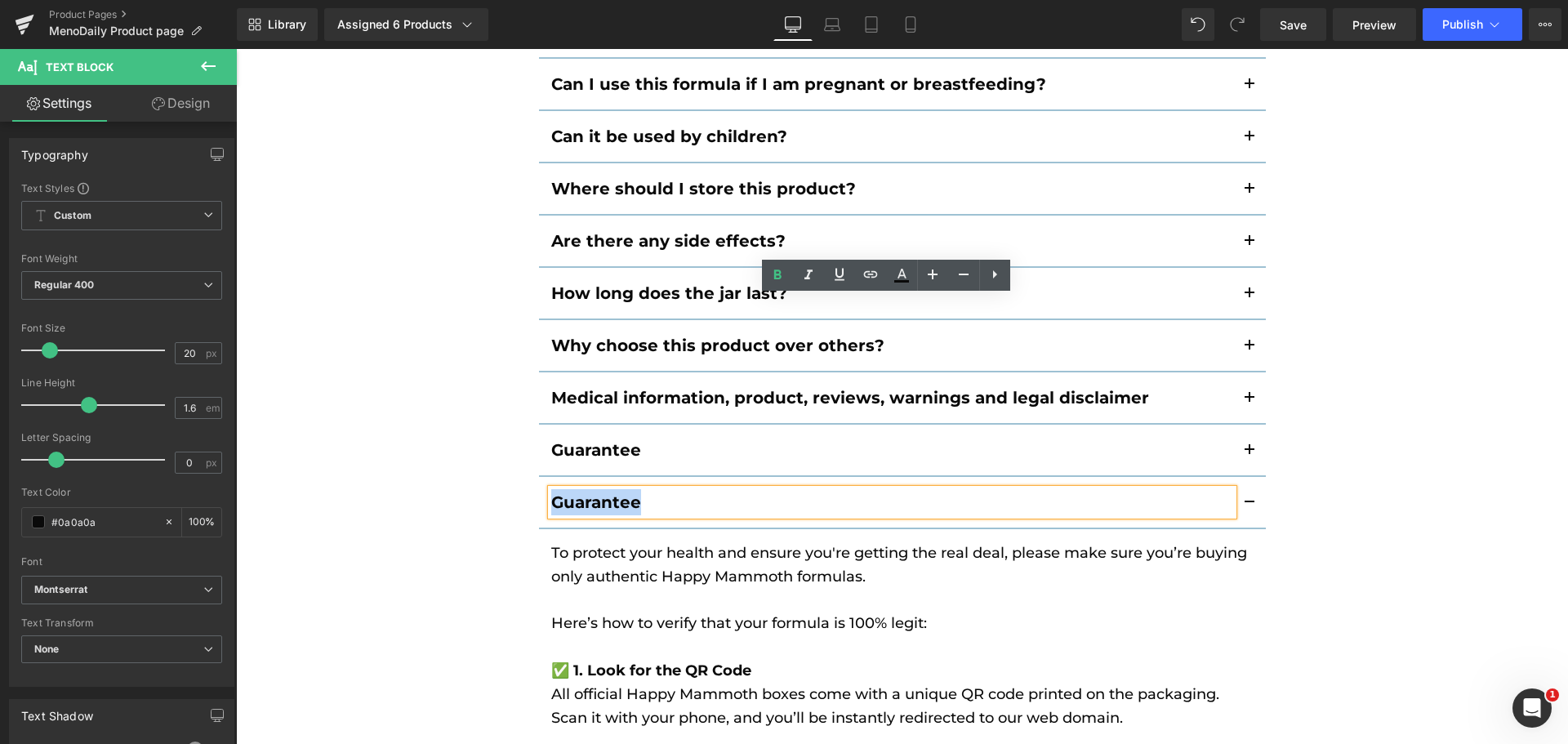
paste div
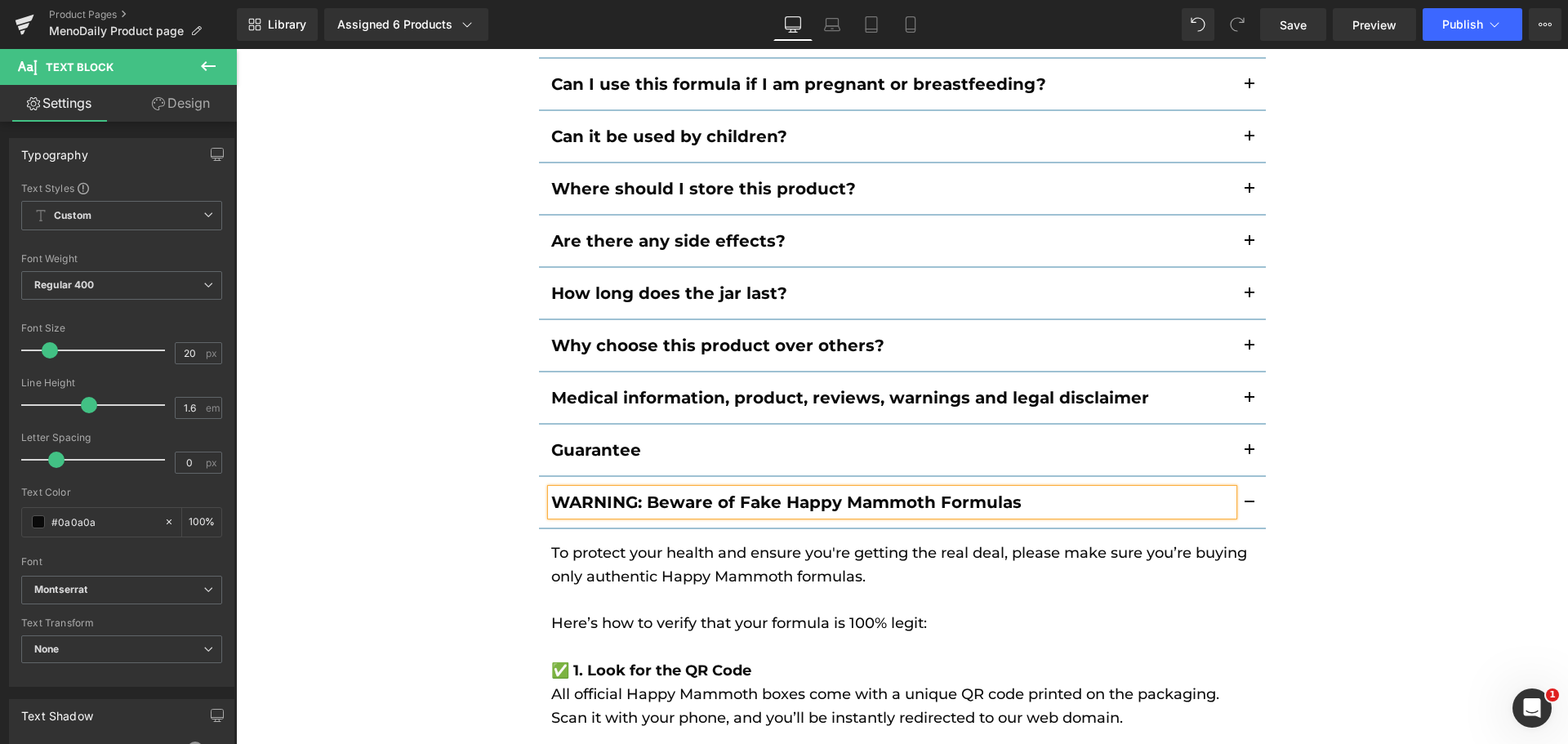
click at [449, 356] on div "Frequently Asked Questions Heading How do I use this product? Text Block Simply…" at bounding box center [902, 735] width 1332 height 2273
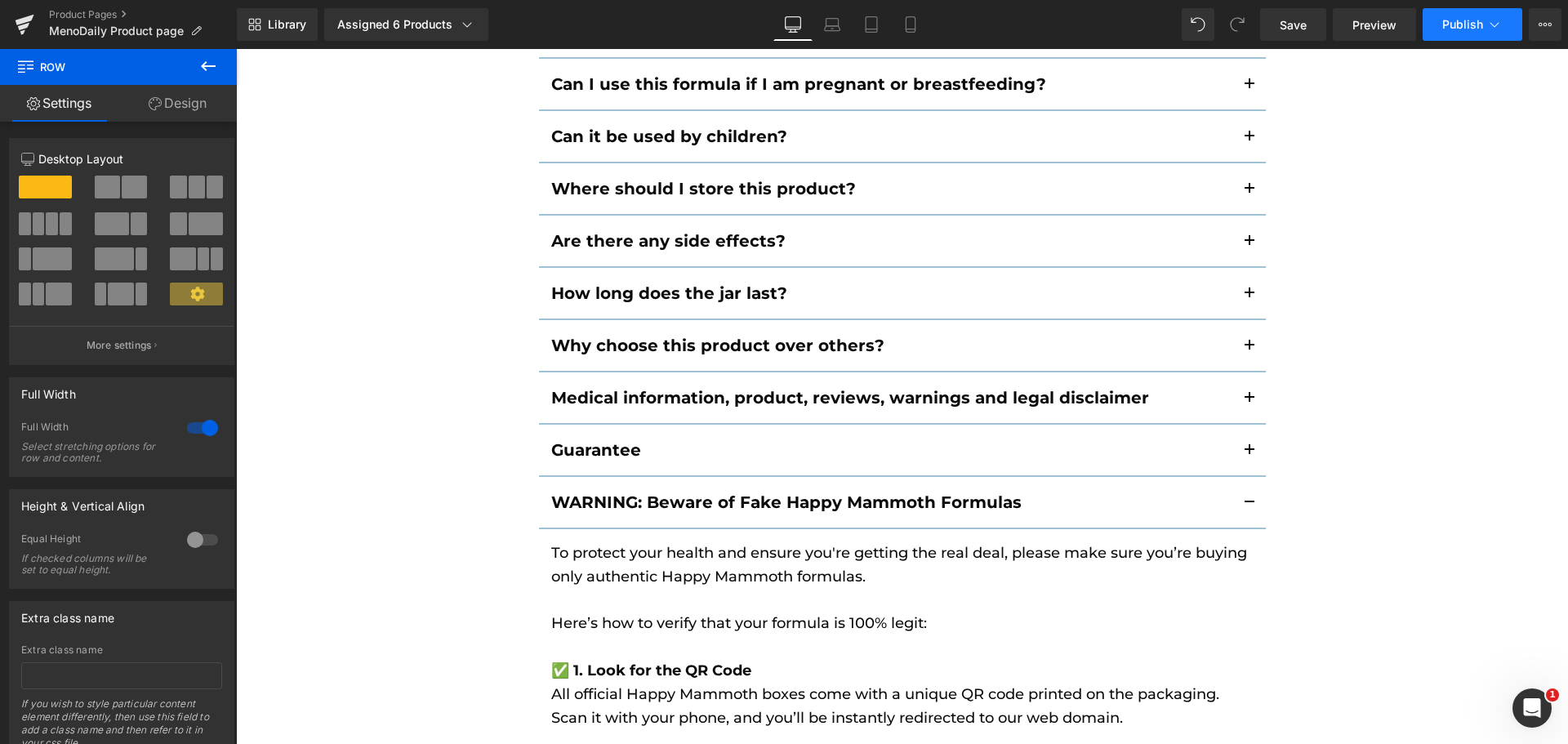
click at [1460, 27] on span "Publish" at bounding box center [1462, 24] width 41 height 13
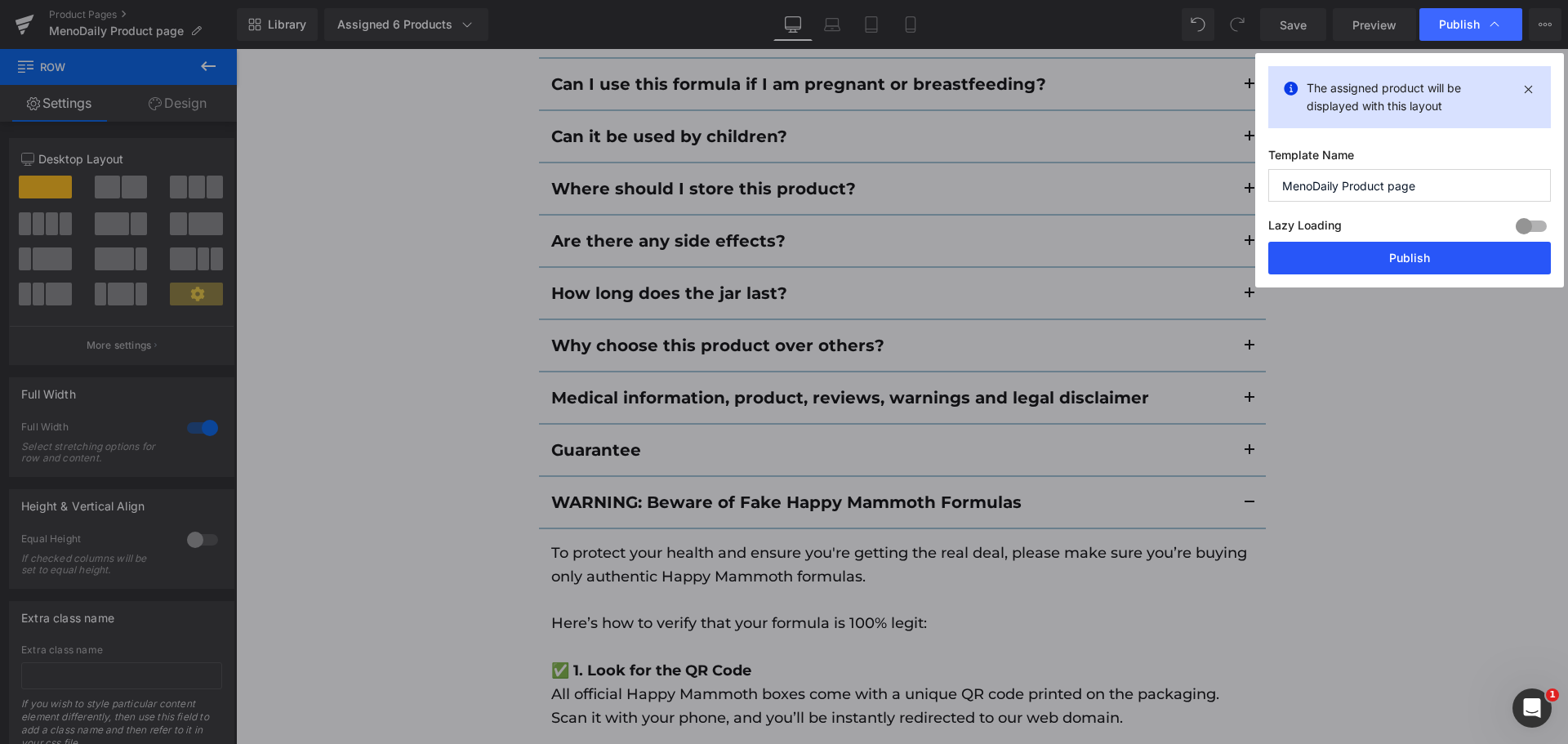
click at [1420, 257] on button "Publish" at bounding box center [1409, 257] width 282 height 33
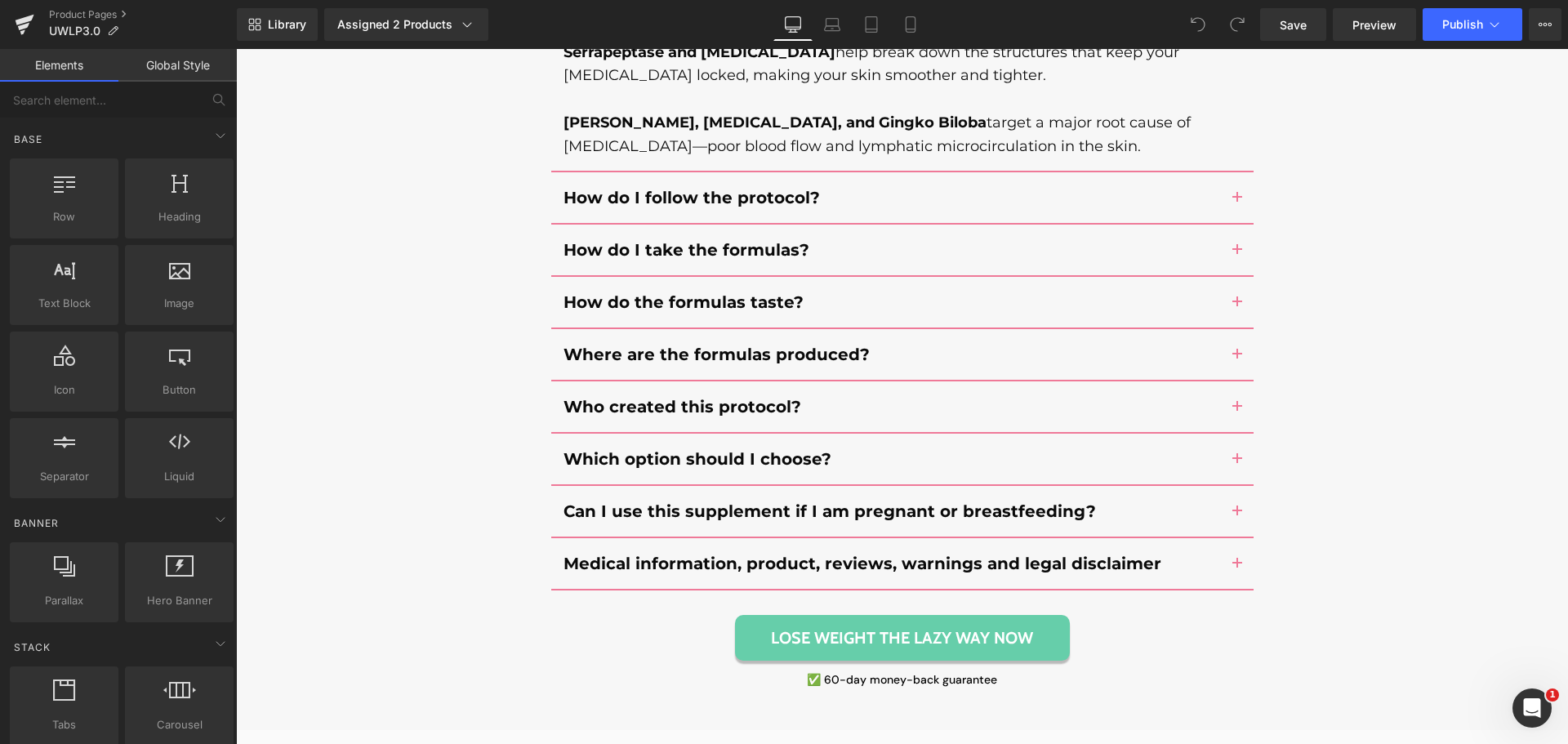
scroll to position [15355, 0]
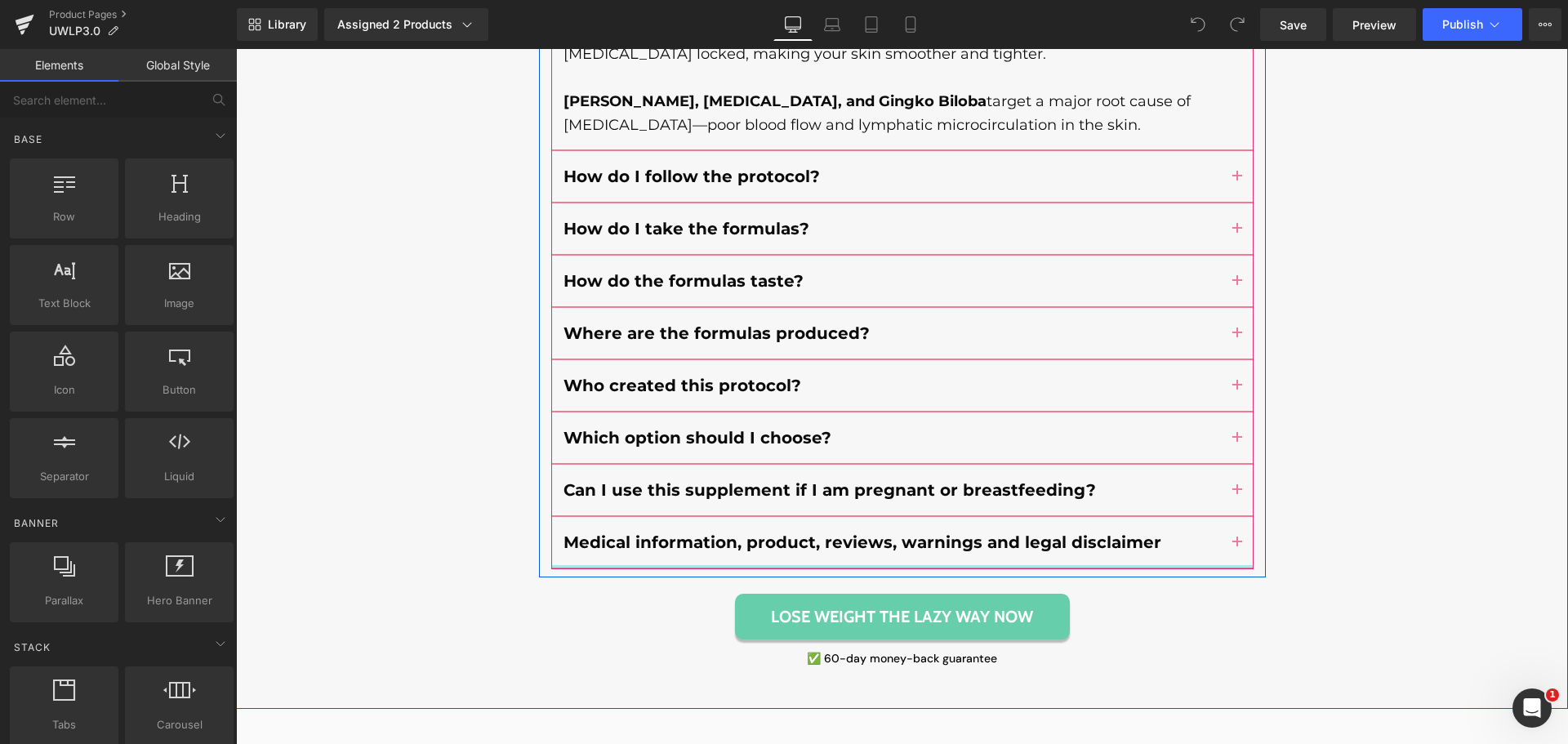
click at [962, 564] on div at bounding box center [902, 566] width 702 height 4
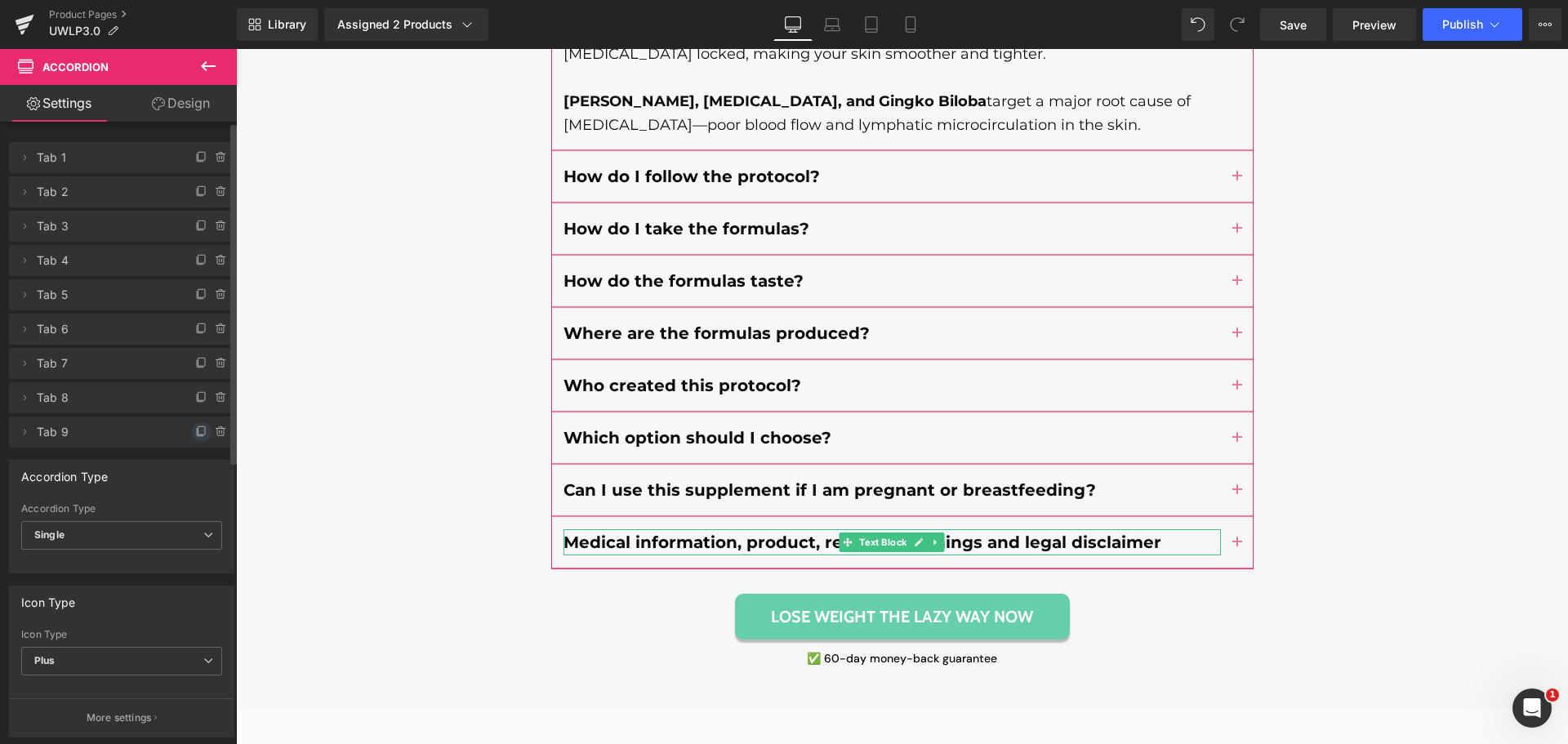
click at [196, 427] on icon at bounding box center [202, 432] width 13 height 13
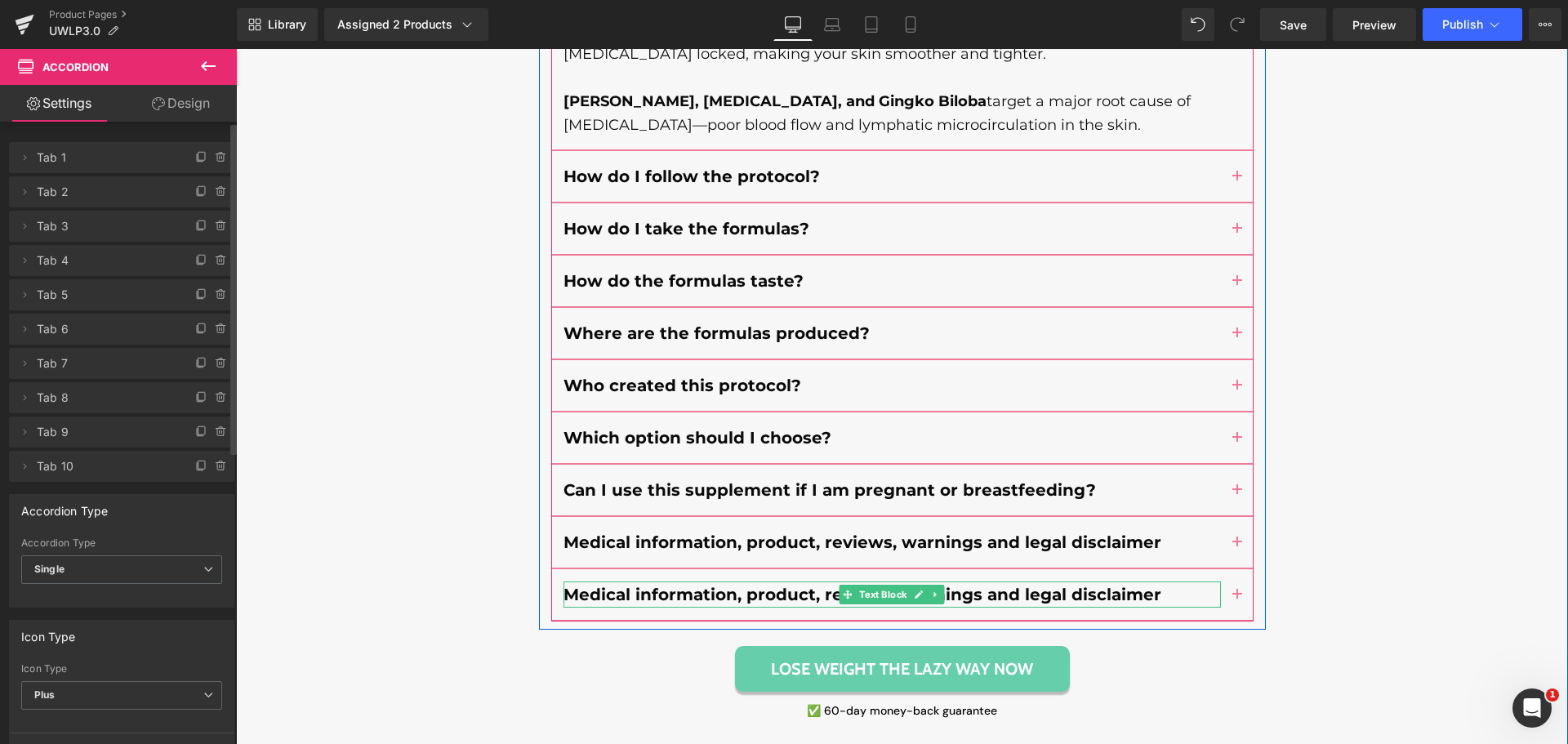
click at [652, 585] on b "Medical information, product, reviews, warnings and legal disclaimer" at bounding box center [862, 594] width 597 height 19
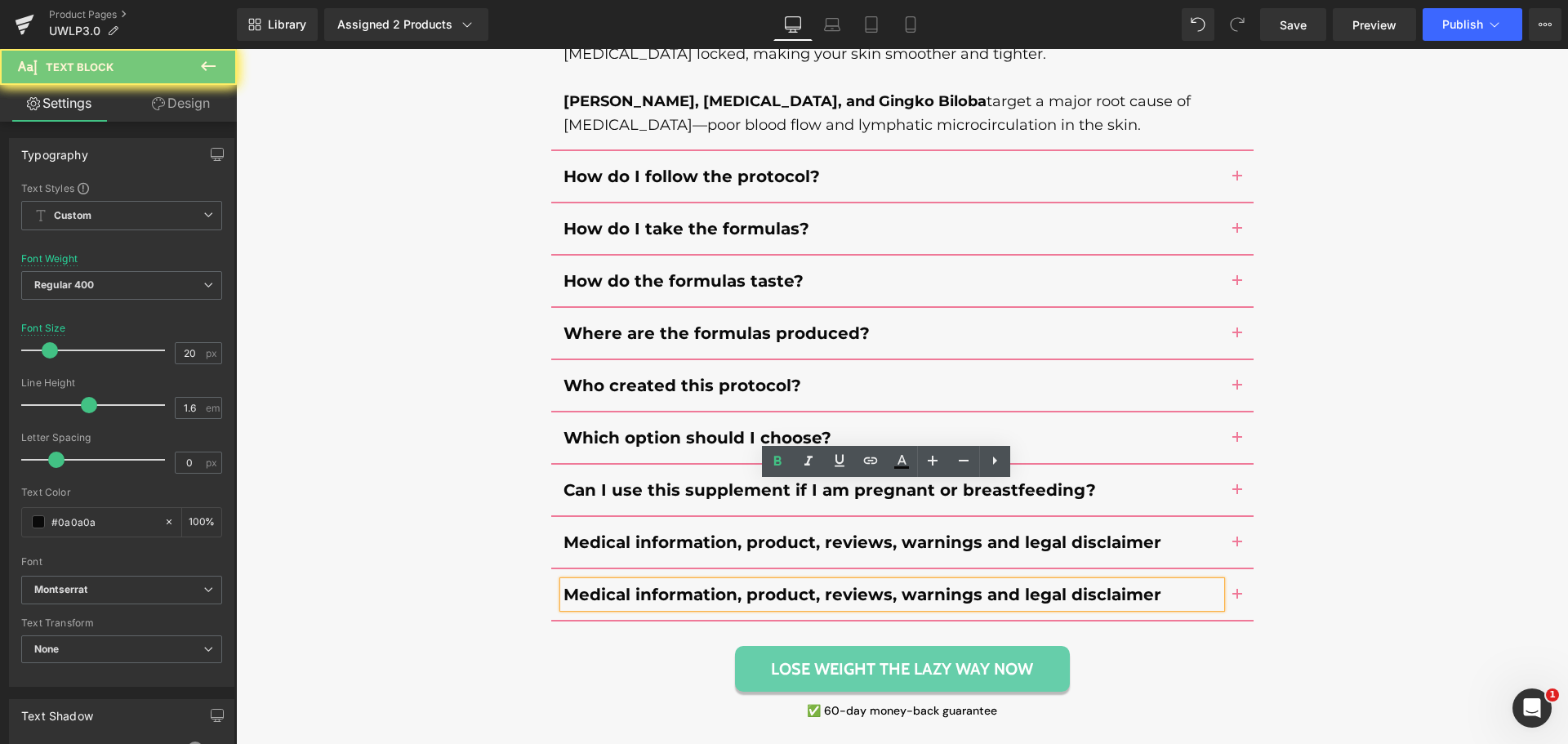
click at [652, 585] on b "Medical information, product, reviews, warnings and legal disclaimer" at bounding box center [862, 594] width 597 height 19
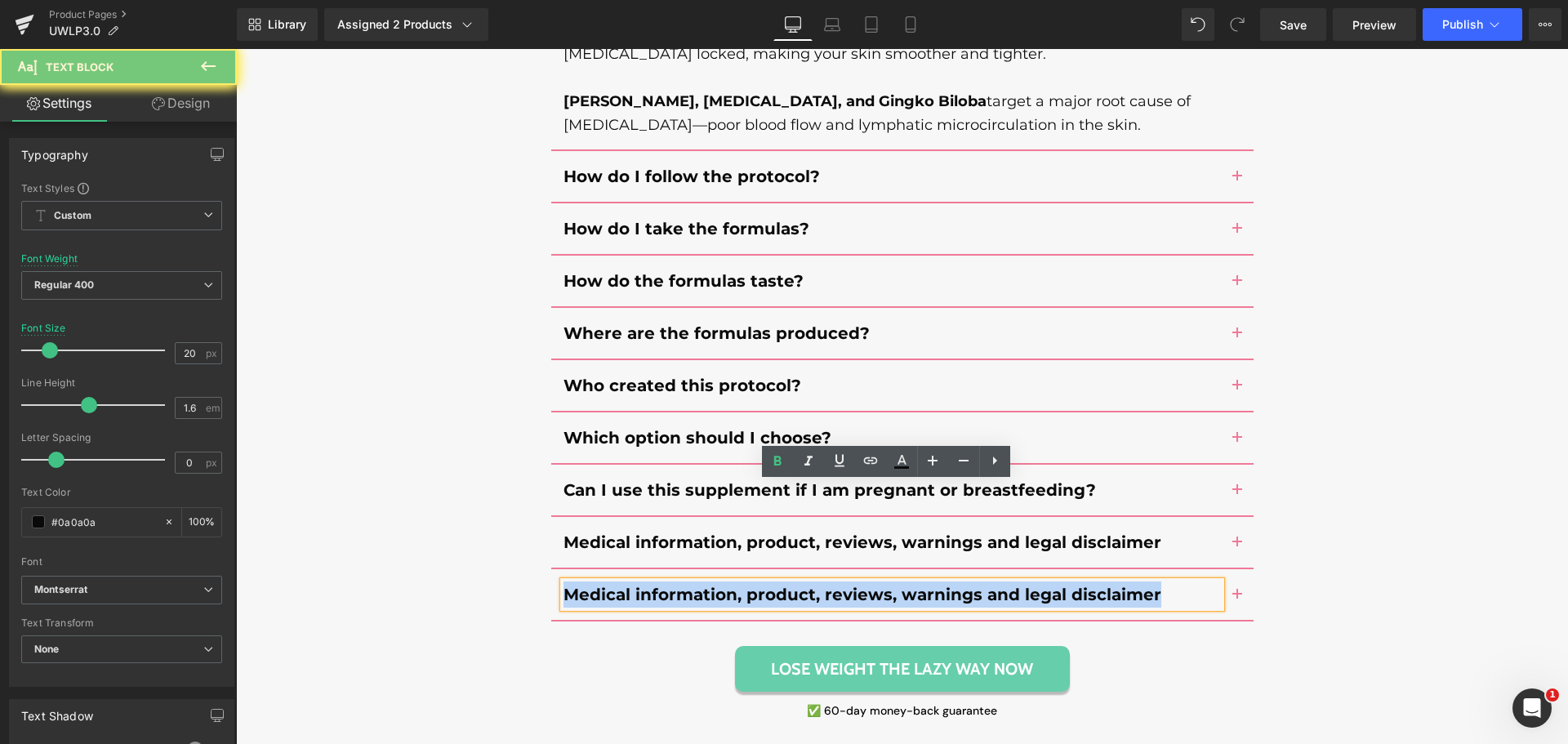
paste div
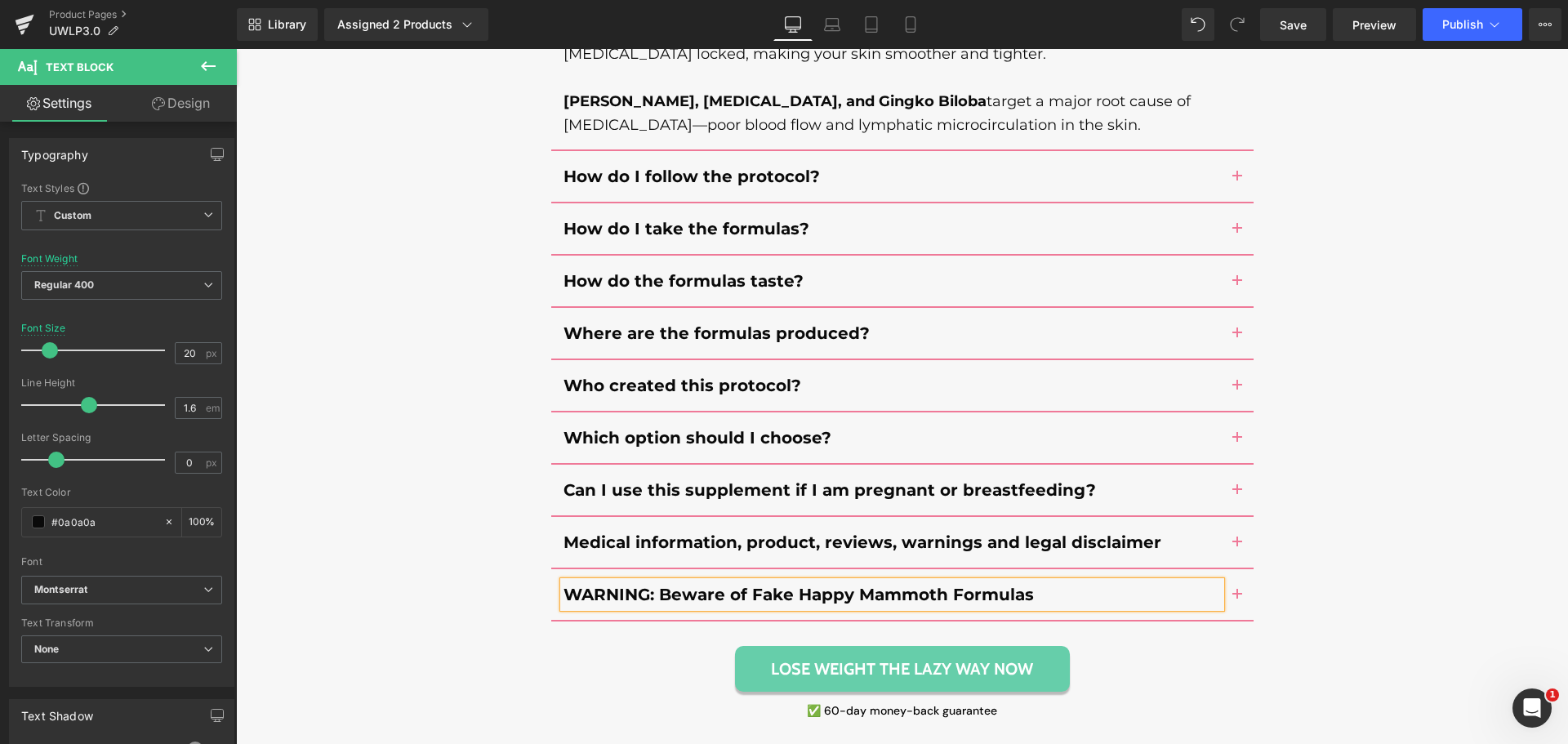
click at [1238, 569] on button "button" at bounding box center [1236, 594] width 33 height 50
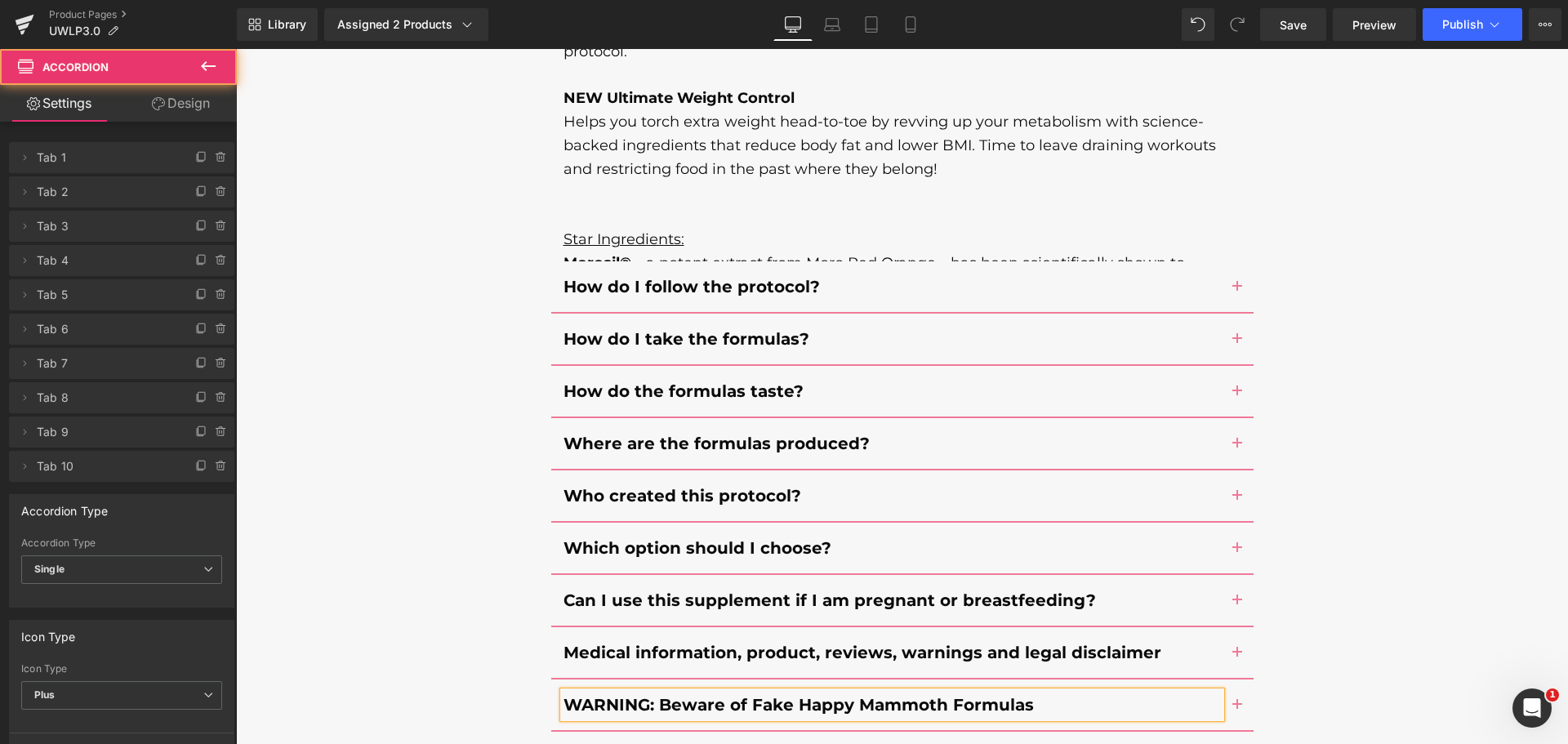
scroll to position [14130, 0]
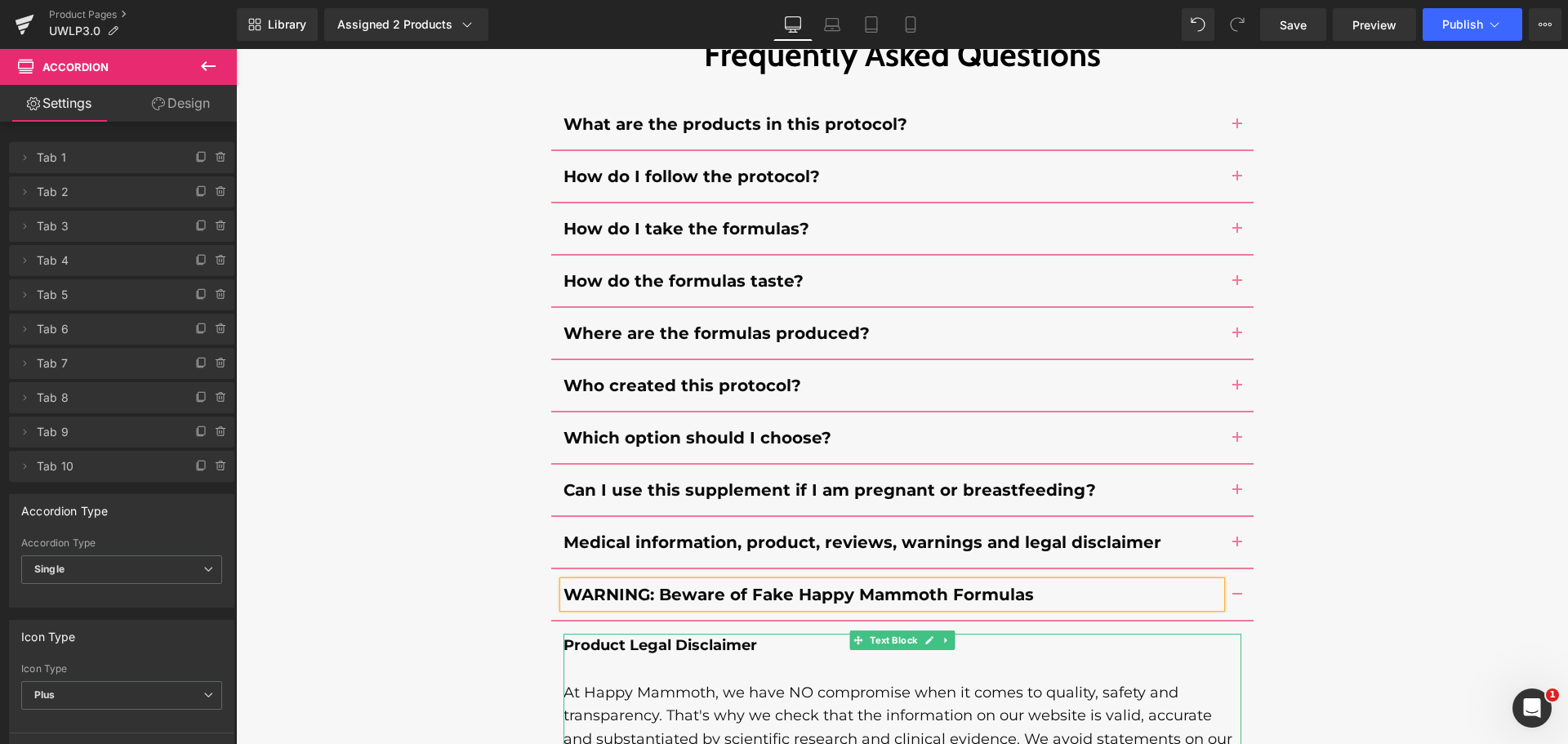
click at [759, 681] on p "At Happy Mammoth, we have NO compromise when it comes to quality, safety and tr…" at bounding box center [903, 728] width 678 height 94
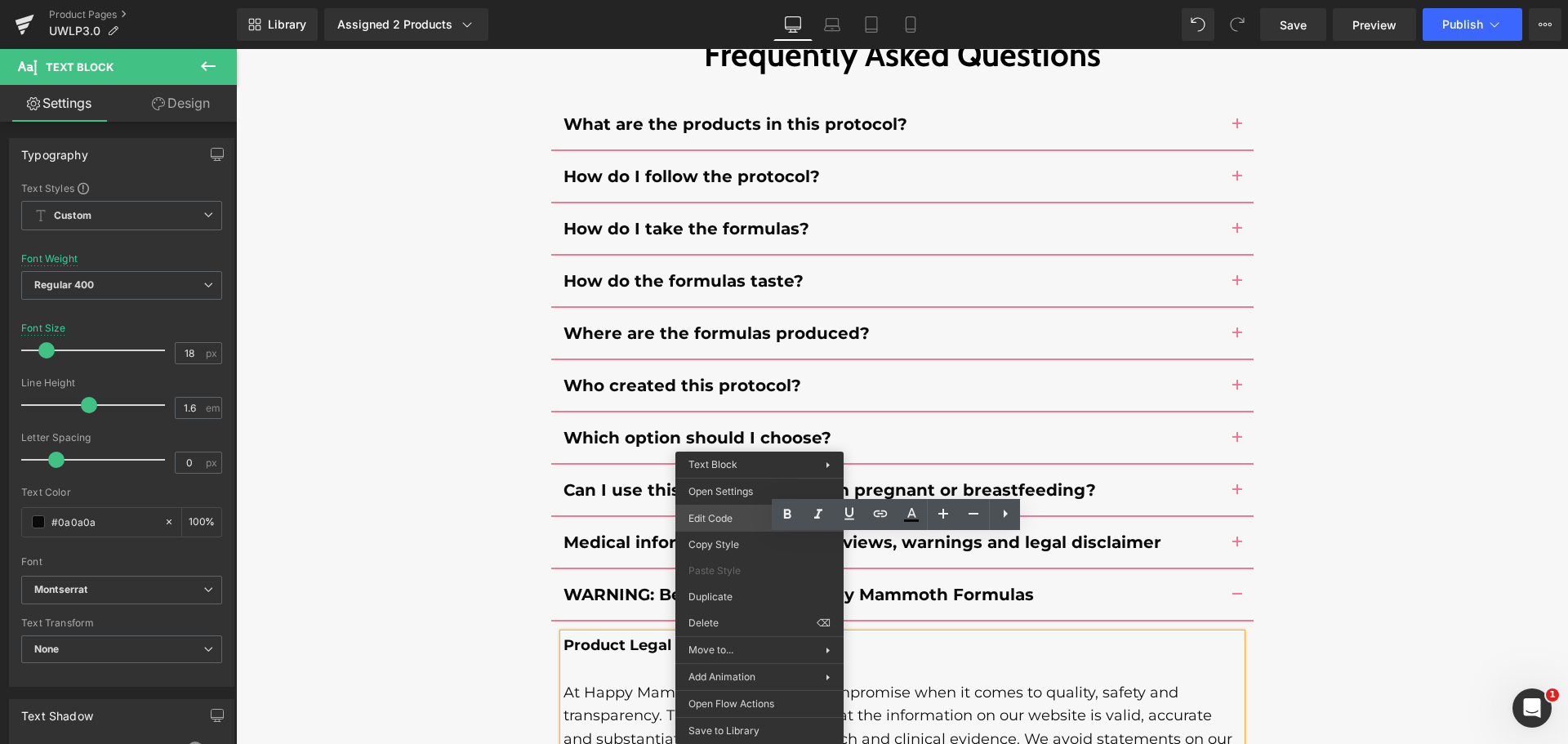
click at [742, 0] on div "You are previewing how the will restyle your page. You can not edit Elements in…" at bounding box center [784, 0] width 1568 height 0
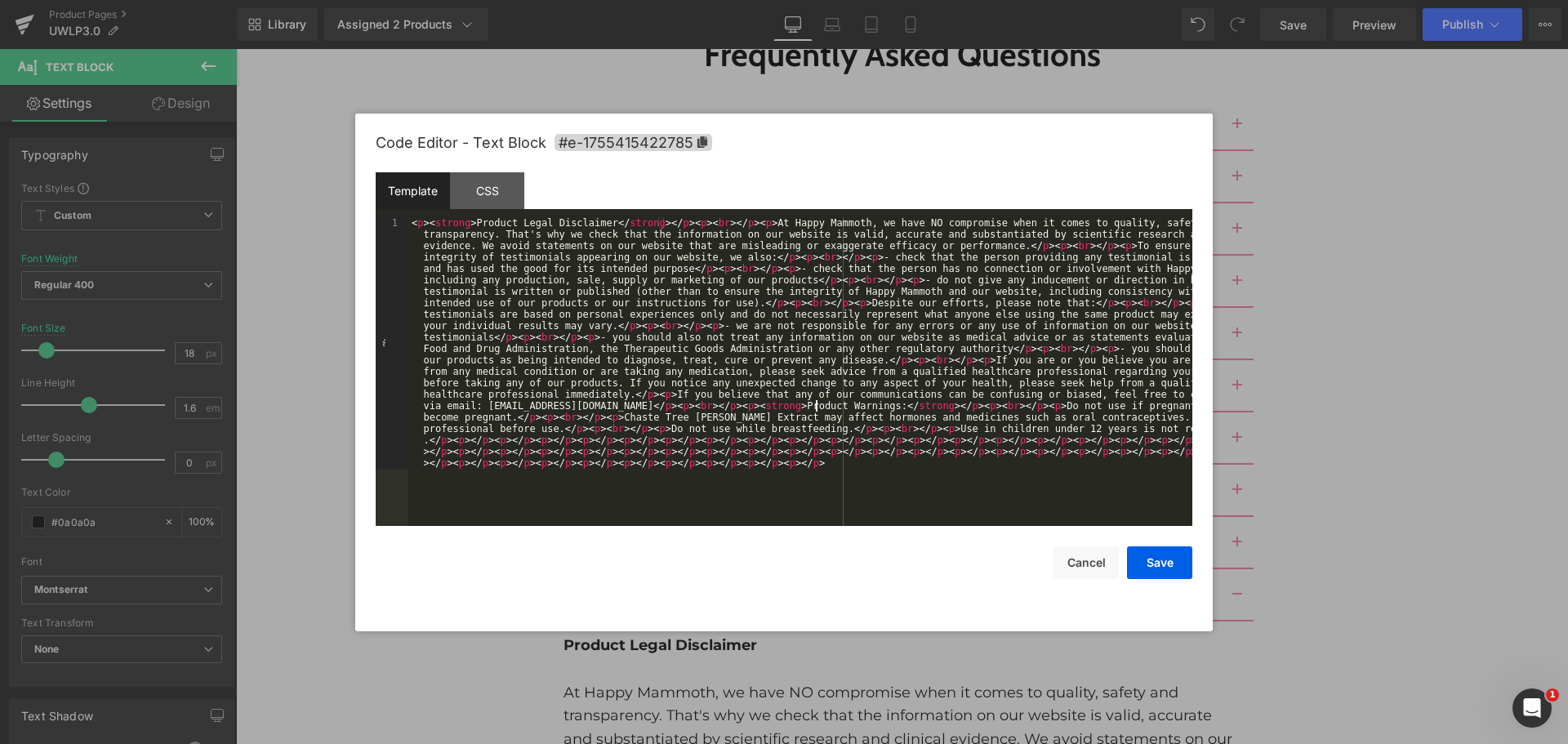
click at [813, 407] on div "< p > < strong > Product Legal Disclaimer </ strong > </ p > < p > < br > </ p …" at bounding box center [800, 622] width 784 height 811
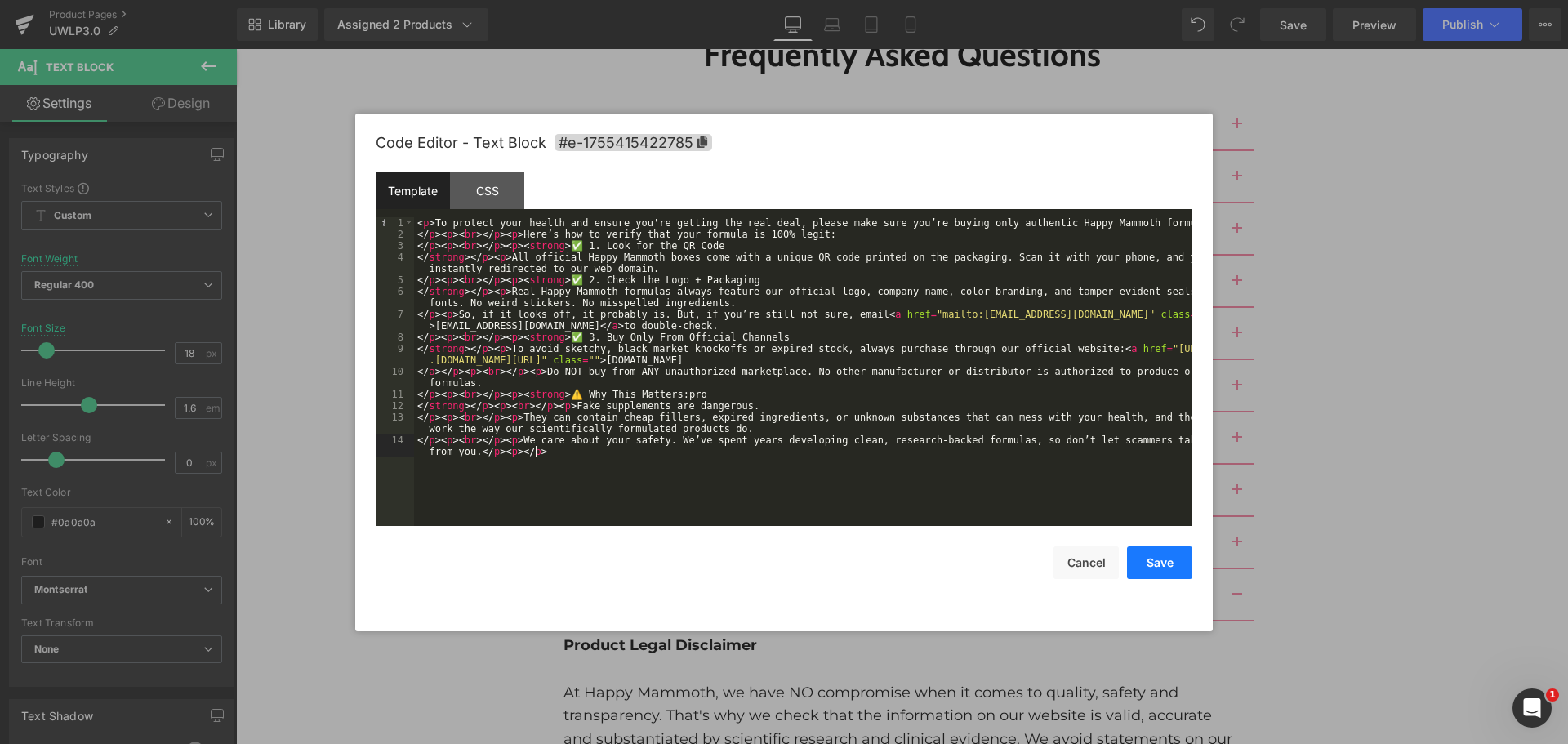
click at [1165, 566] on button "Save" at bounding box center [1159, 562] width 65 height 33
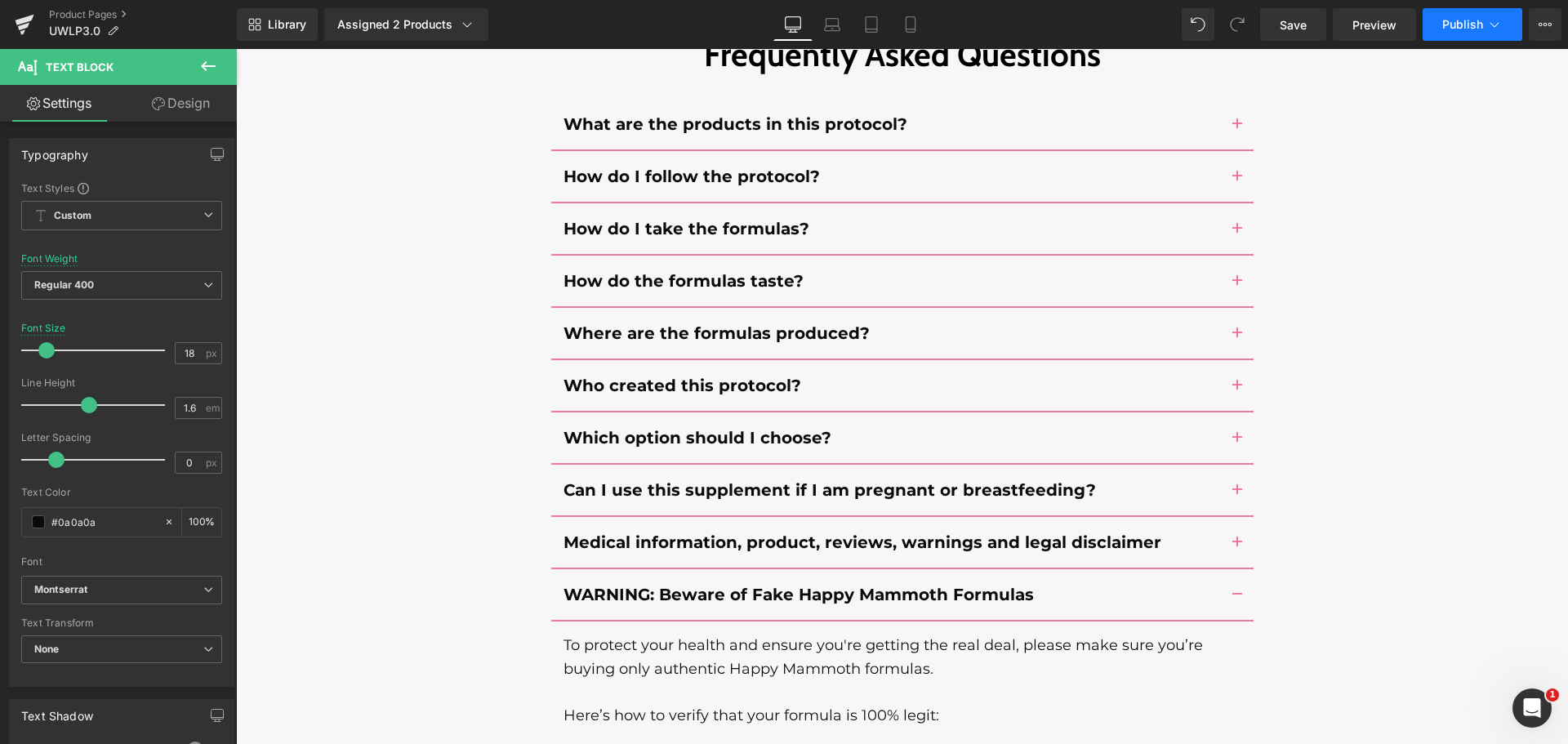
click at [1458, 26] on span "Publish" at bounding box center [1462, 24] width 41 height 13
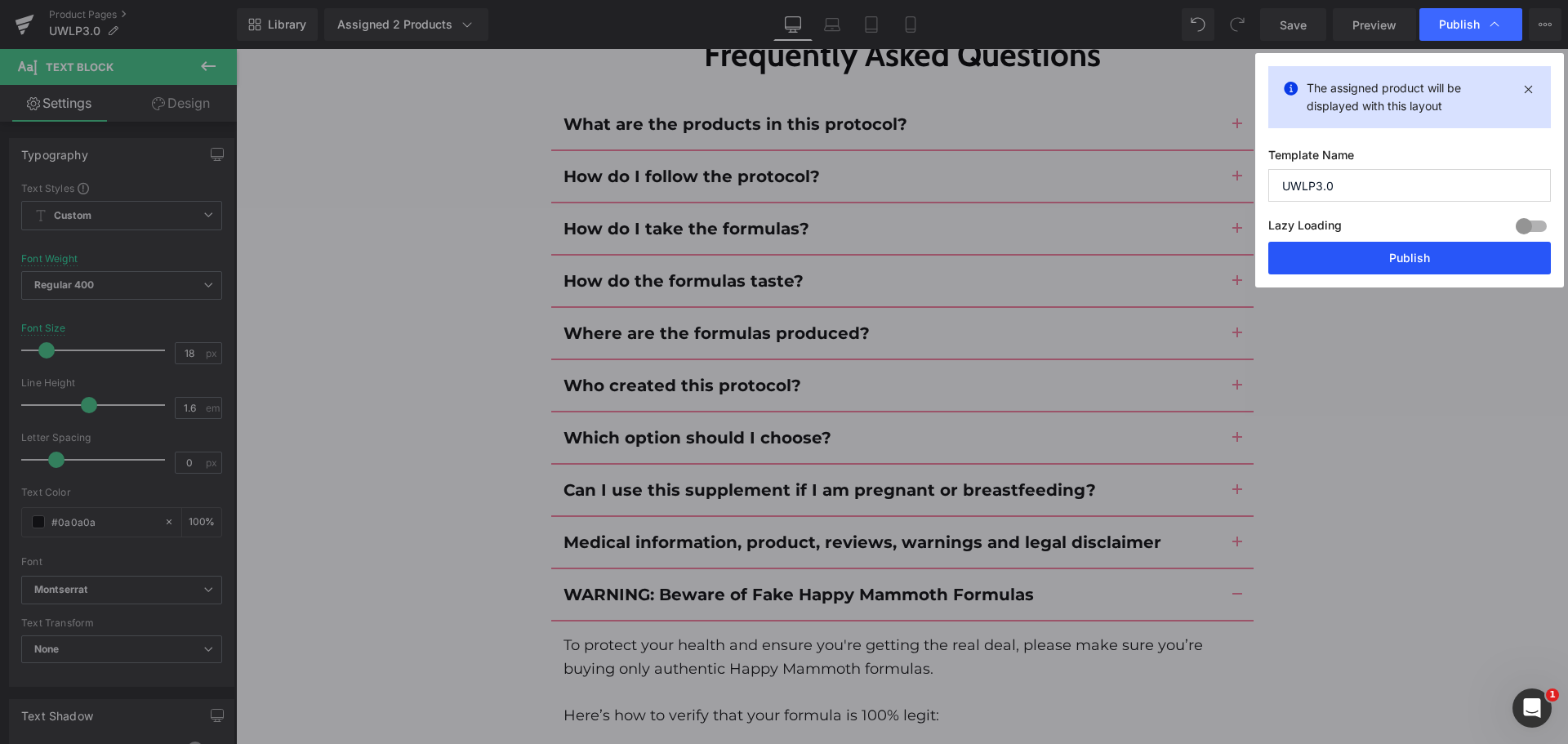
click at [1440, 249] on button "Publish" at bounding box center [1409, 257] width 282 height 33
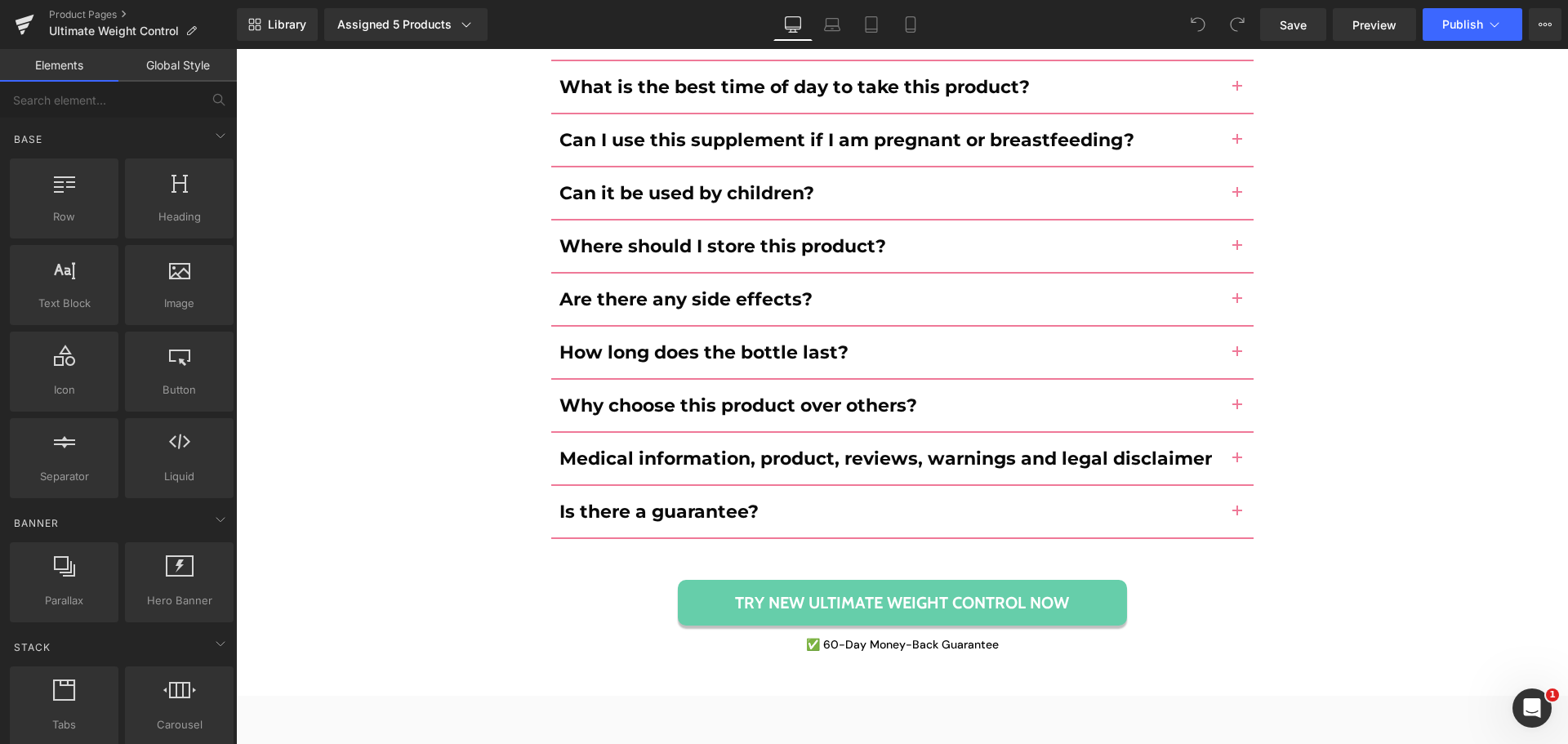
scroll to position [8064, 0]
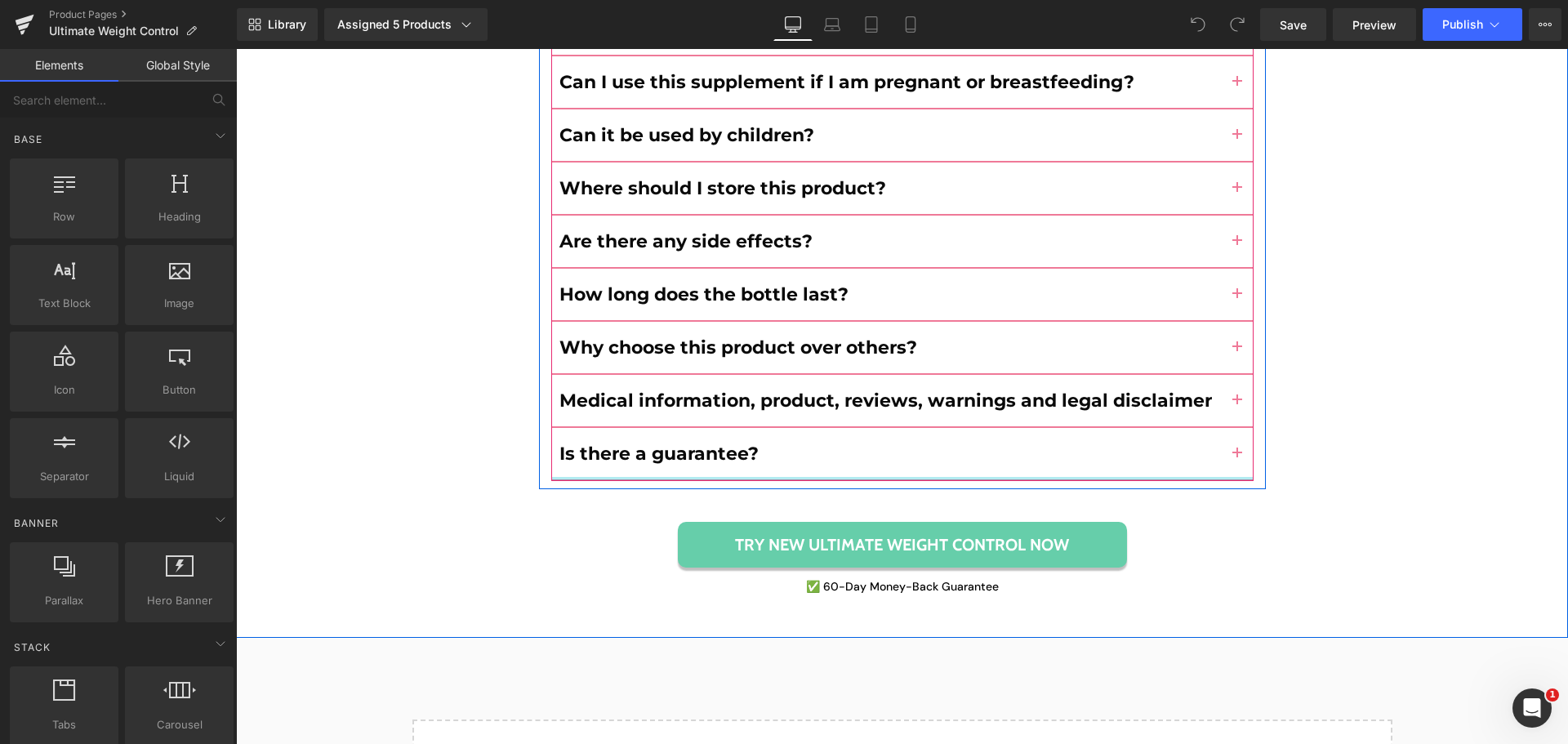
click at [926, 395] on div "How do I use this product? Text Block Simply take 3 easy to-swallow capsules on…" at bounding box center [902, 48] width 702 height 866
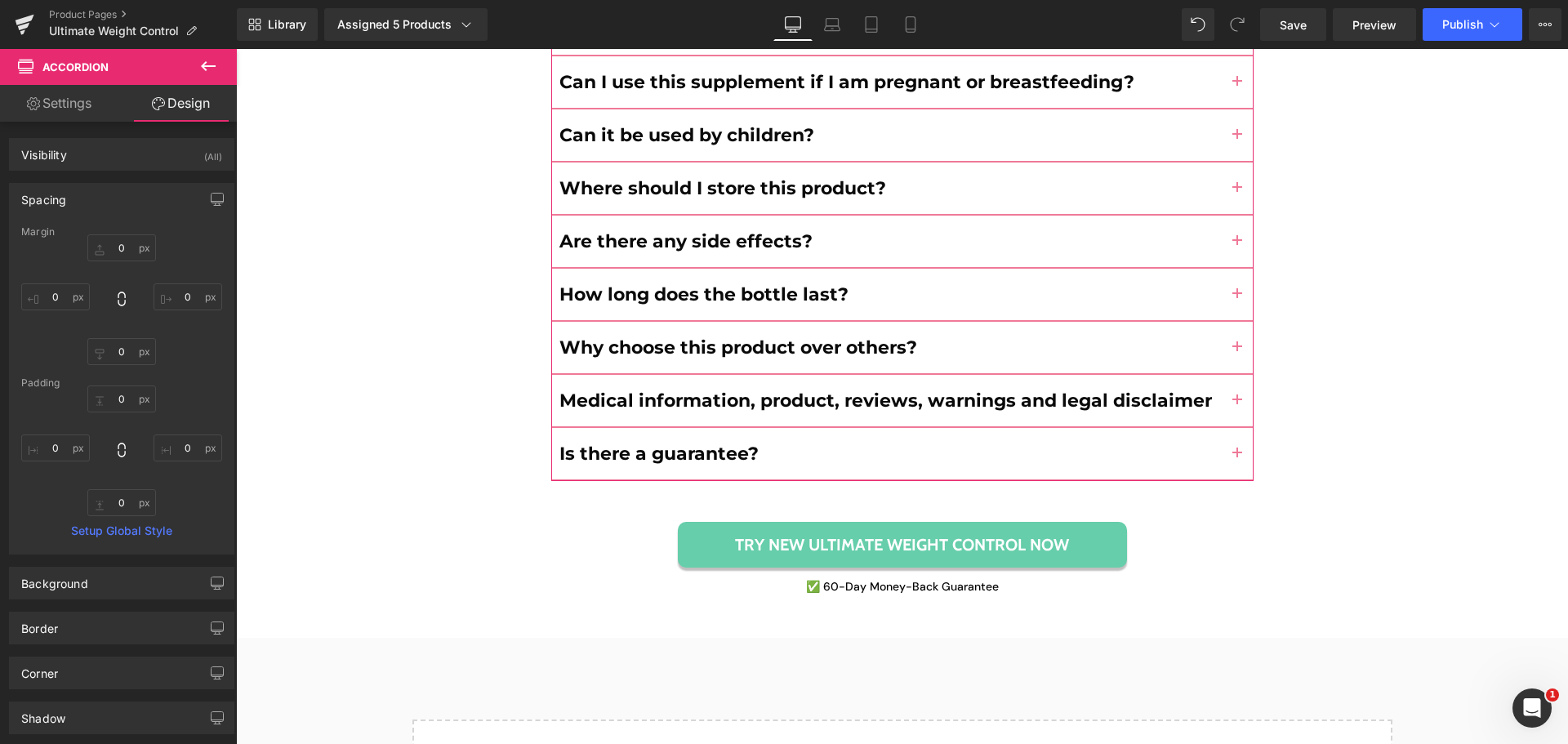
click at [79, 106] on link "Settings" at bounding box center [59, 104] width 119 height 37
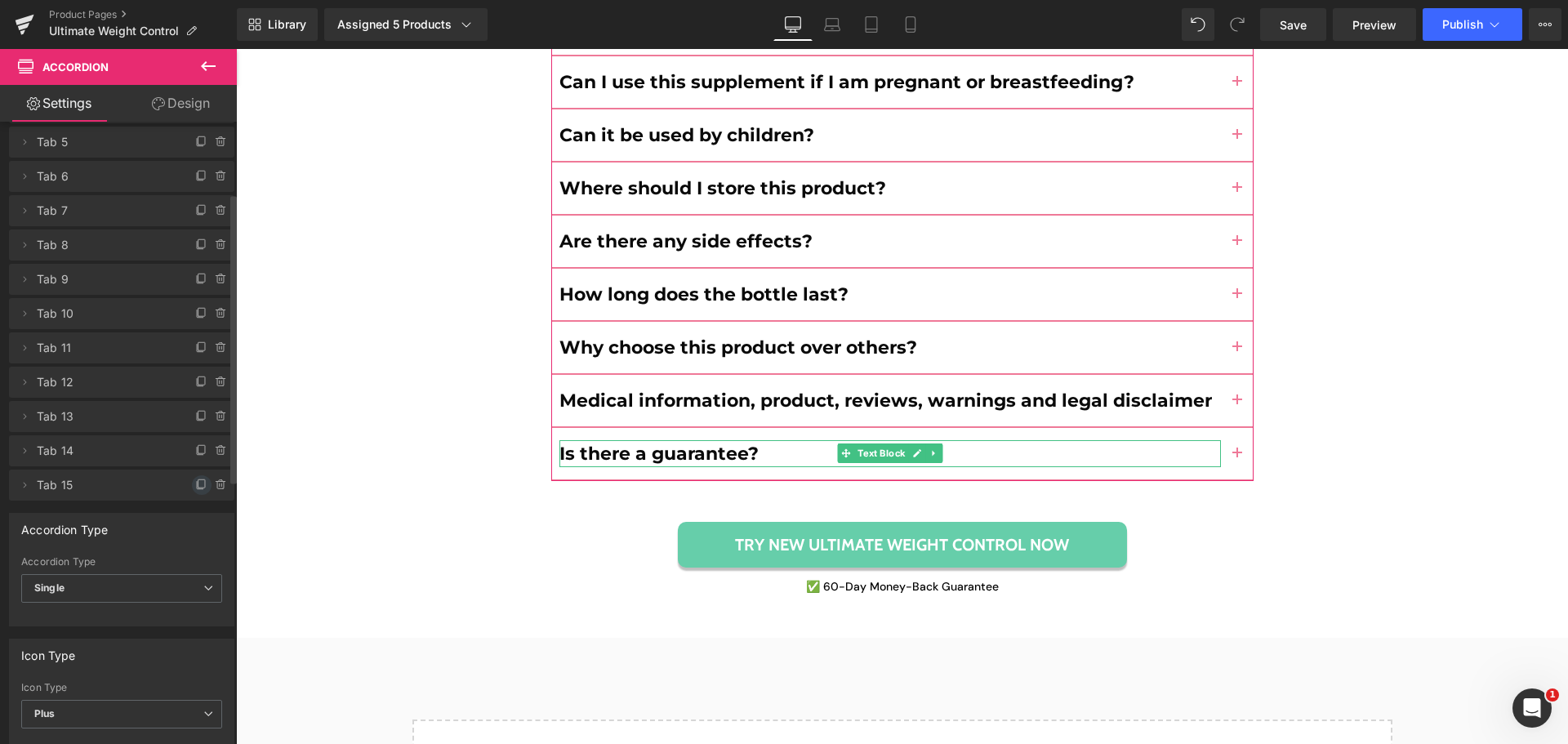
scroll to position [153, 0]
drag, startPoint x: 194, startPoint y: 484, endPoint x: 937, endPoint y: 460, distance: 743.4
click at [196, 484] on icon at bounding box center [202, 484] width 13 height 13
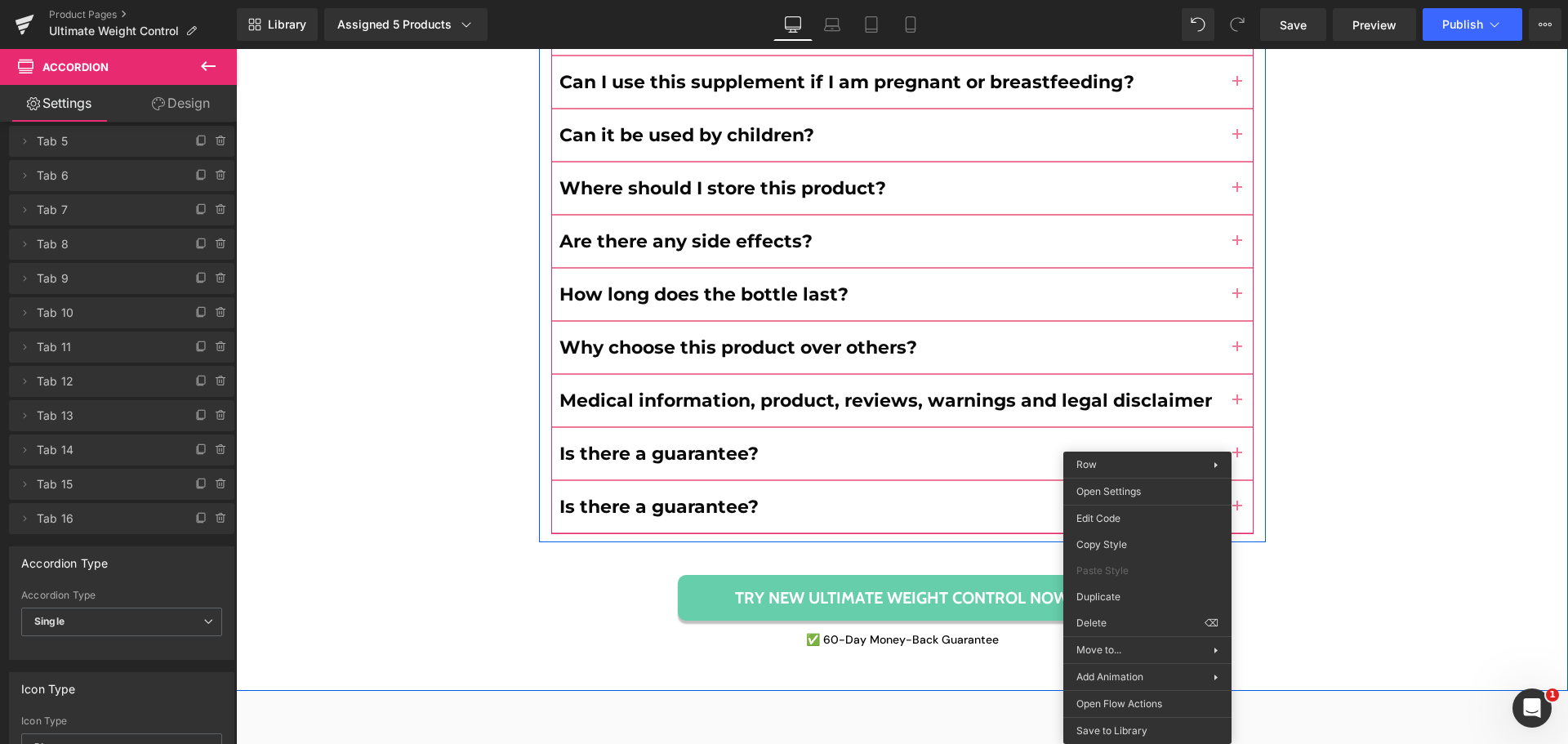
drag, startPoint x: 1236, startPoint y: 421, endPoint x: 1231, endPoint y: 434, distance: 13.9
click at [1236, 480] on button "button" at bounding box center [1236, 506] width 33 height 51
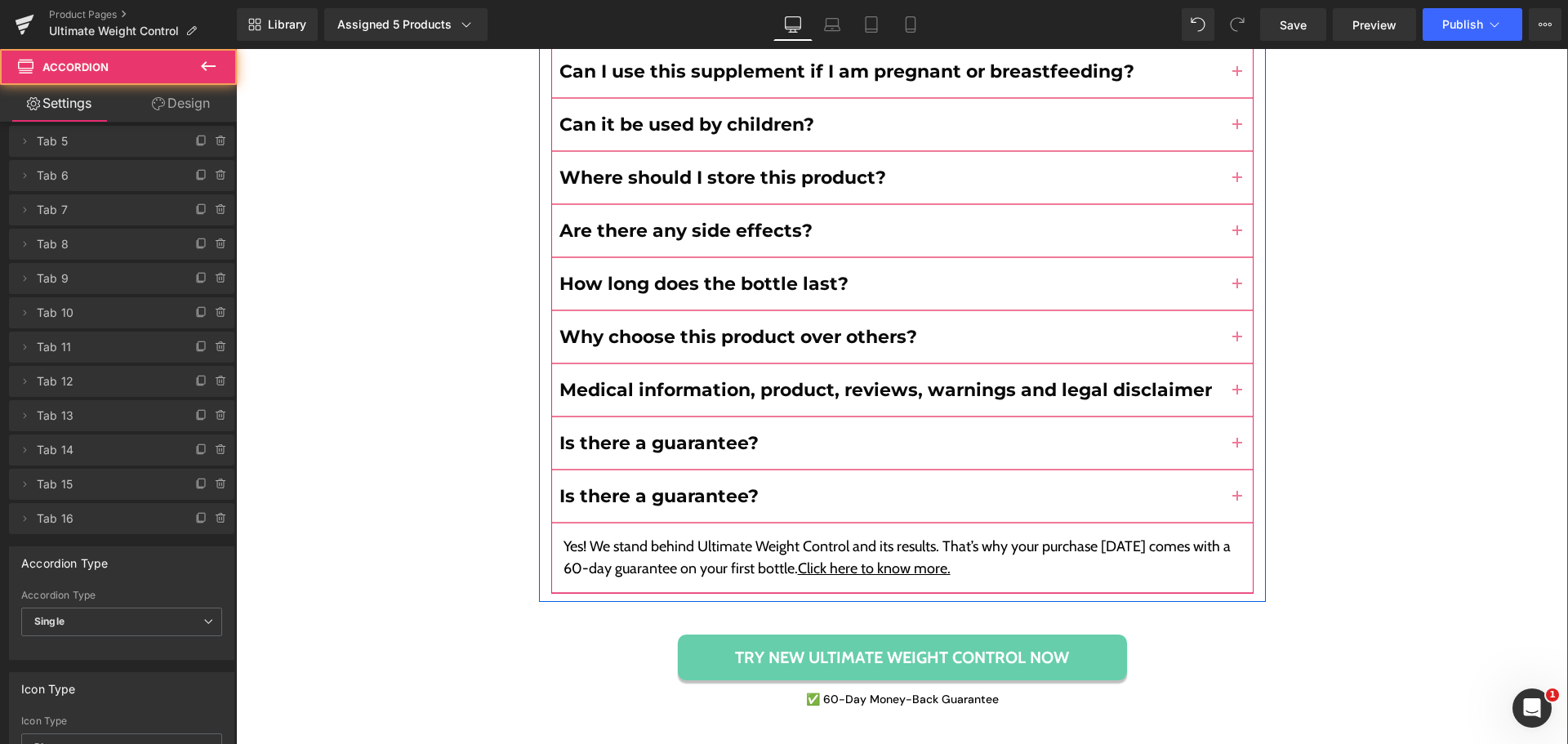
scroll to position [7991, 0]
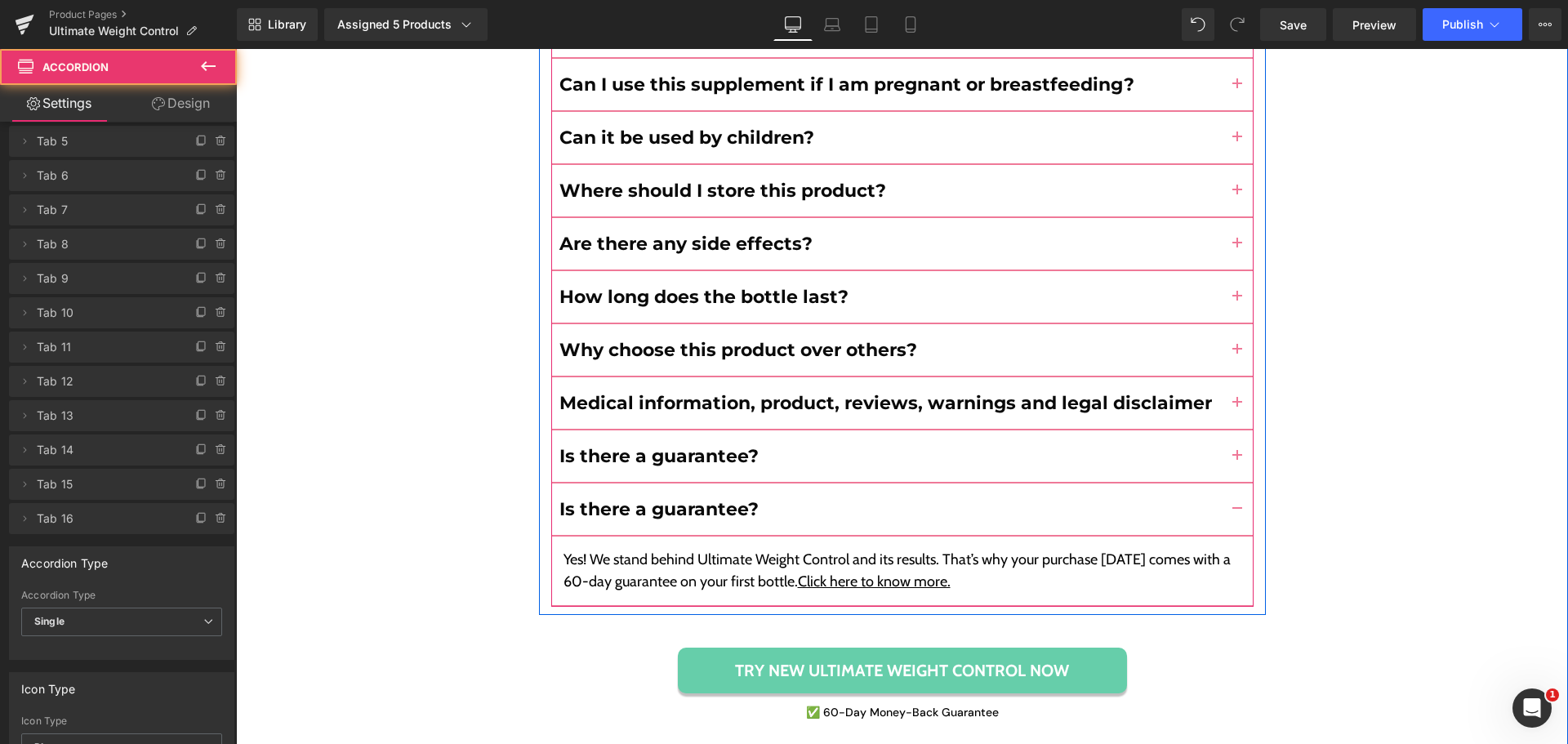
click at [695, 548] on div "Yes! We stand behind Ultimate Weight Control and its results. That’s why your p…" at bounding box center [903, 571] width 678 height 44
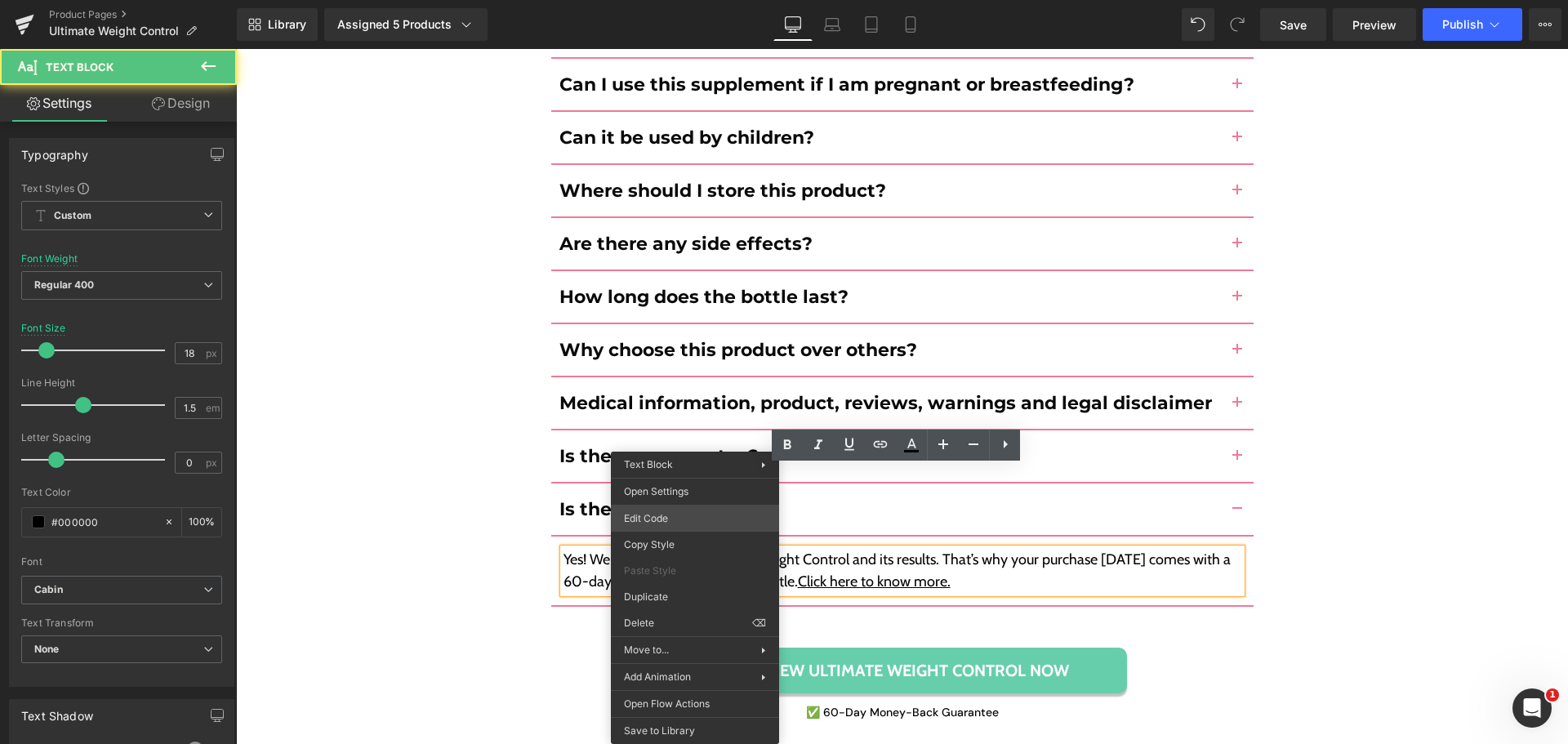
click at [696, 0] on div "You are previewing how the will restyle your page. You can not edit Elements in…" at bounding box center [784, 0] width 1568 height 0
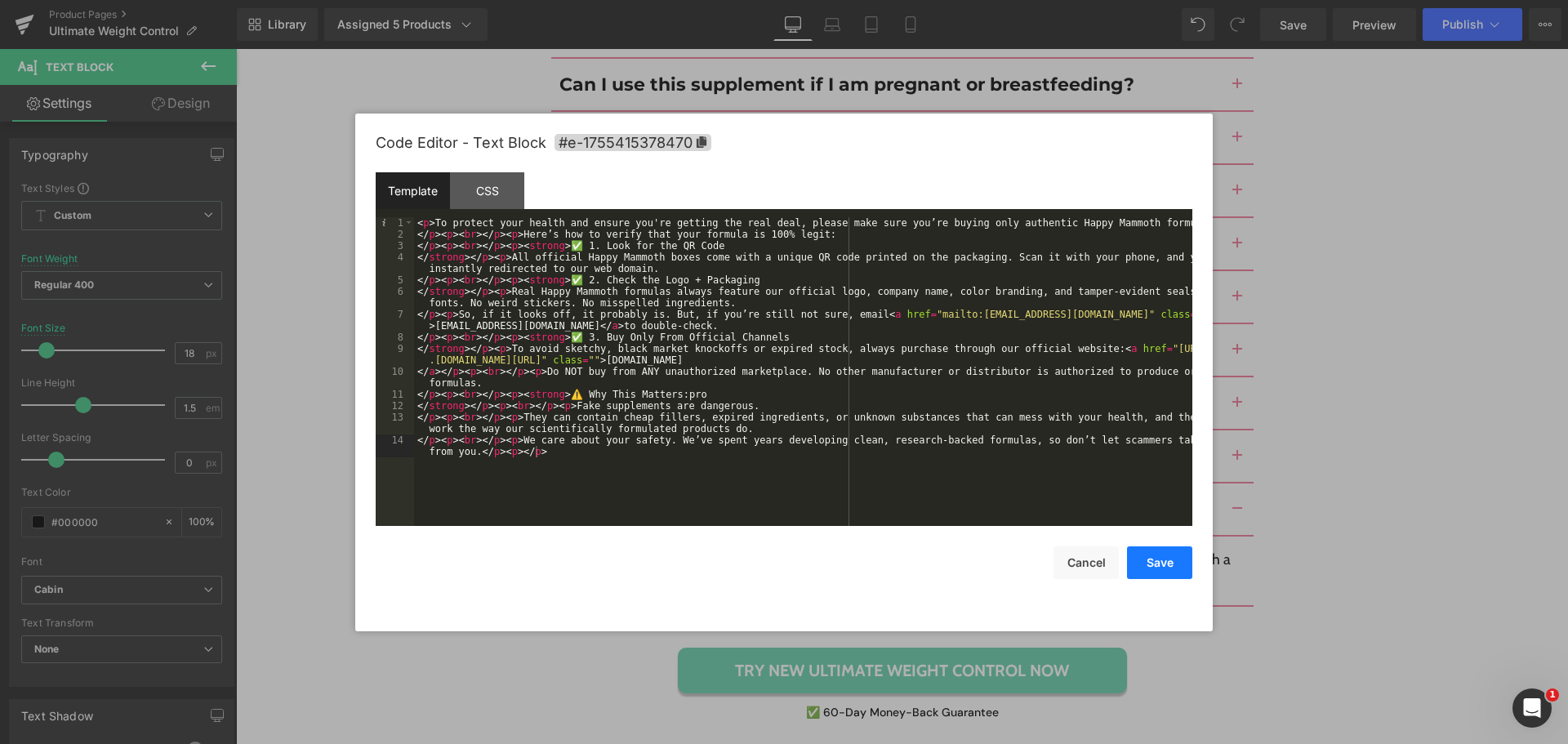
click at [1157, 564] on button "Save" at bounding box center [1159, 562] width 65 height 33
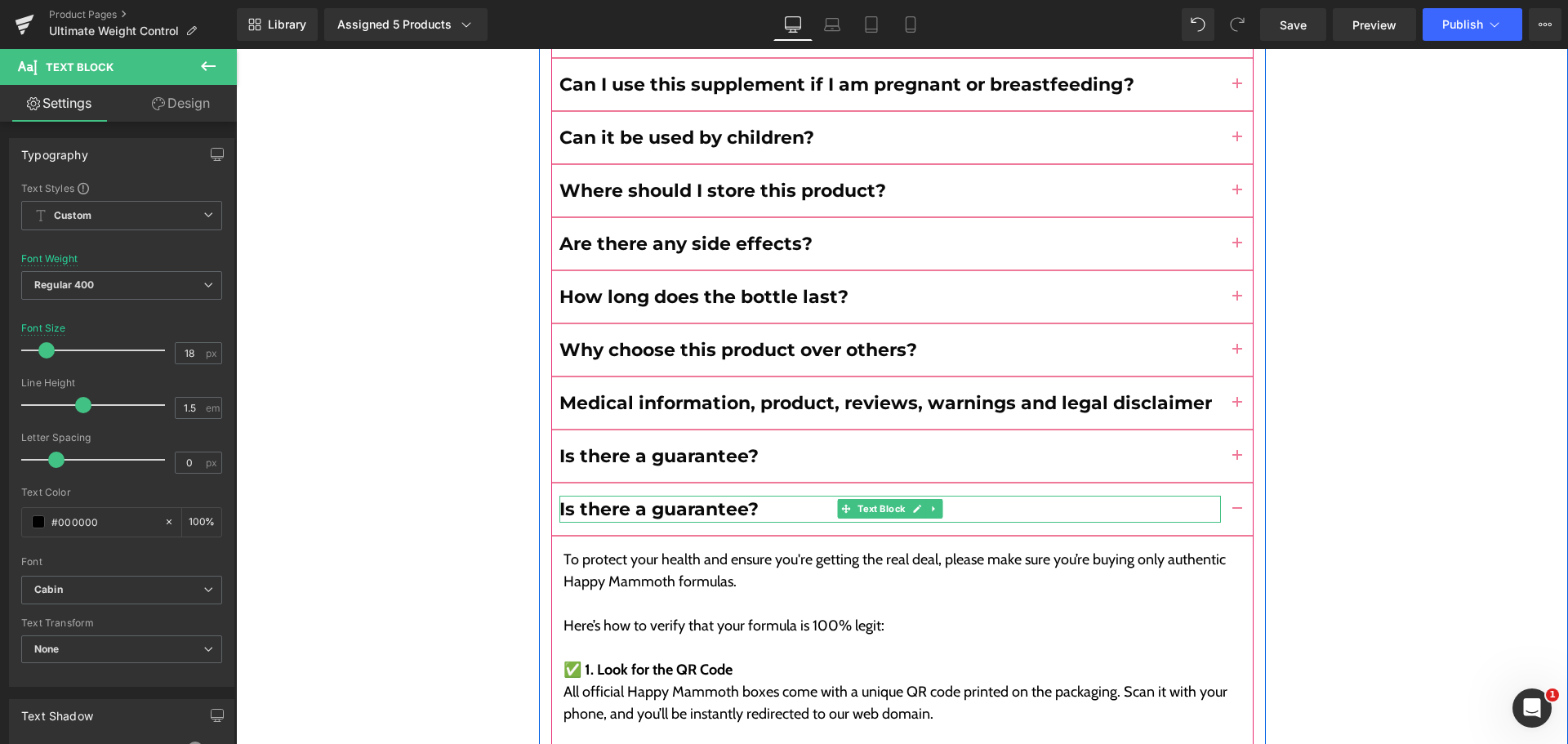
click at [652, 498] on b "Is there a guarantee?" at bounding box center [658, 509] width 199 height 22
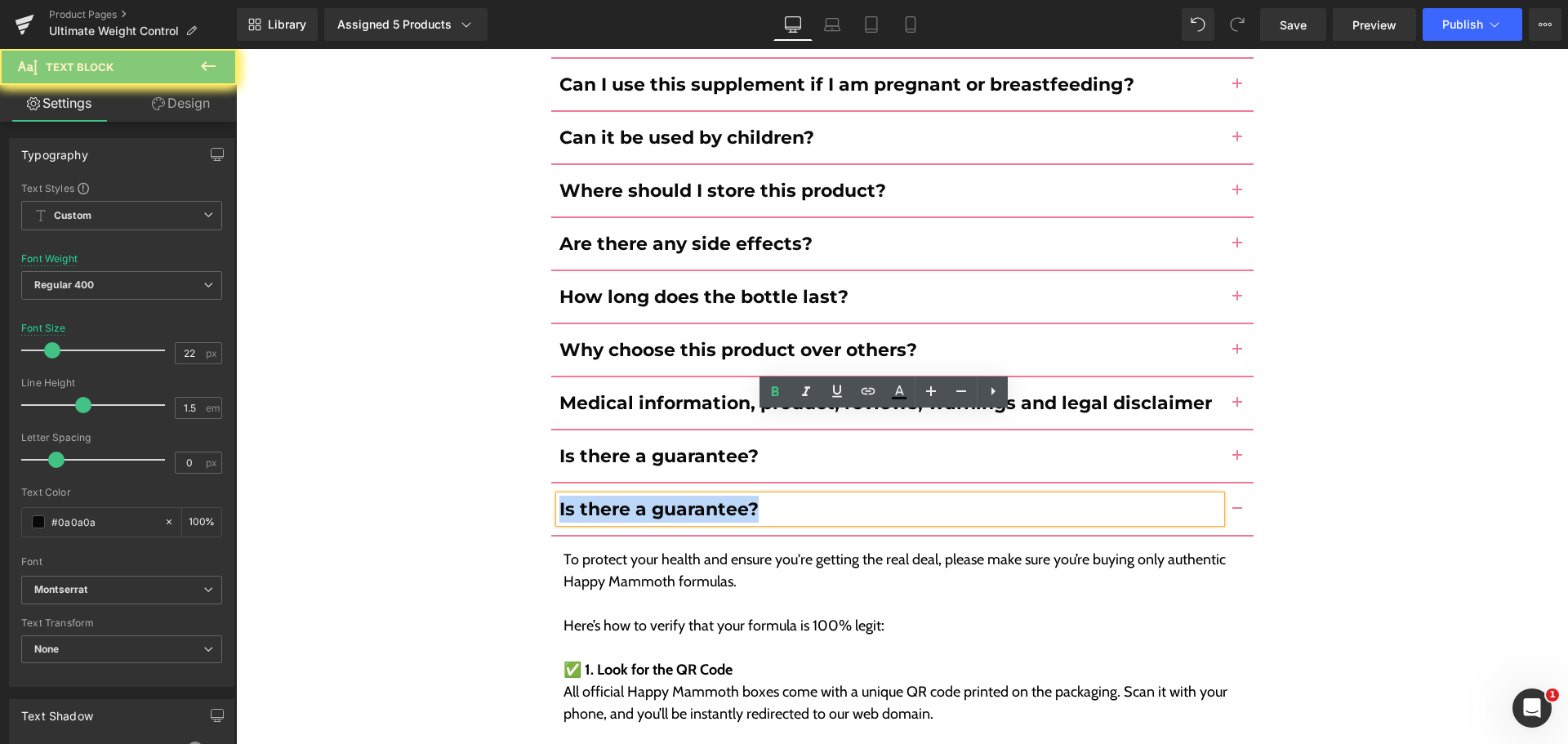
click at [652, 498] on b "Is there a guarantee?" at bounding box center [658, 509] width 199 height 22
paste div
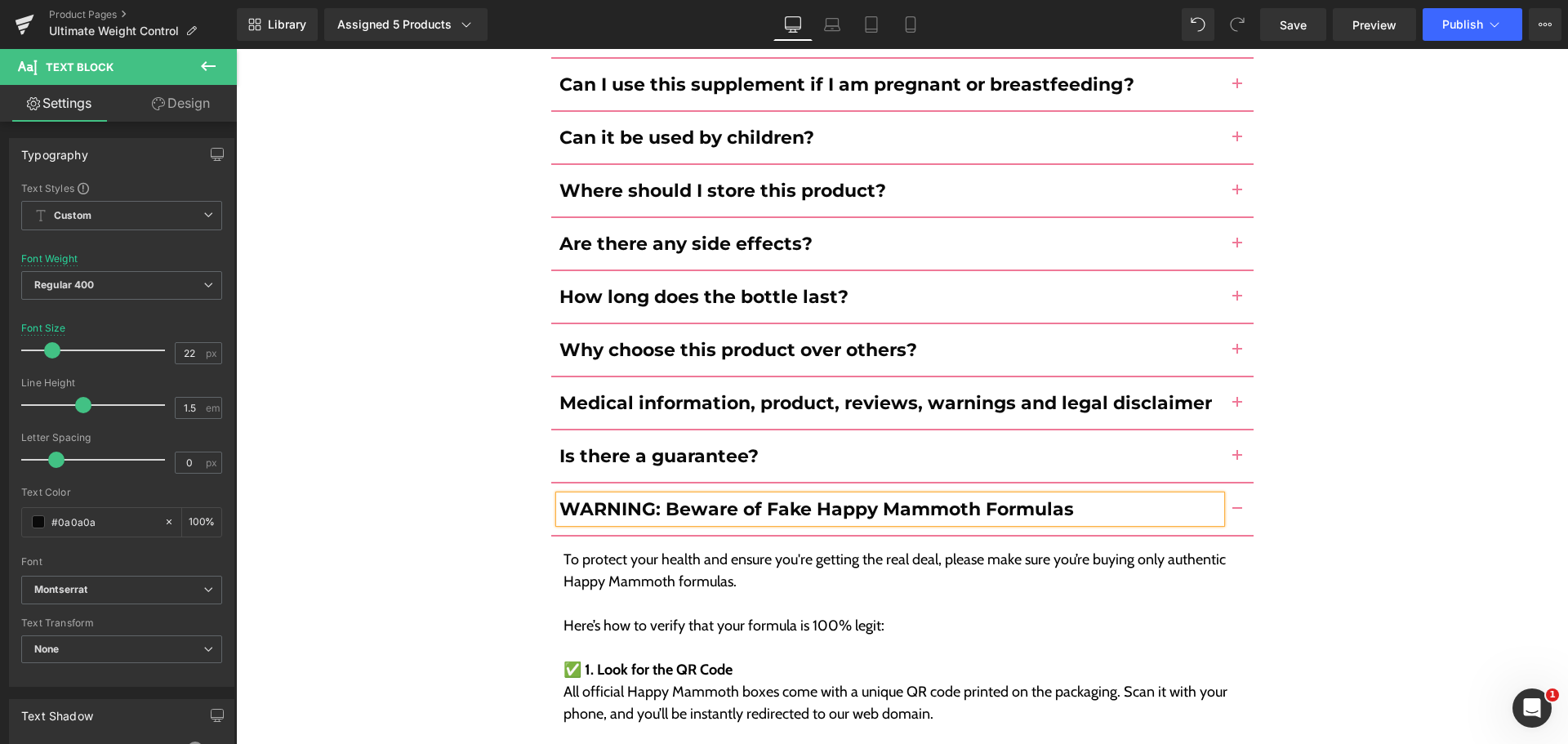
click at [429, 465] on div "Frequently Asked Questions Heading How do I use this product? Text Block Simply…" at bounding box center [902, 495] width 1332 height 1744
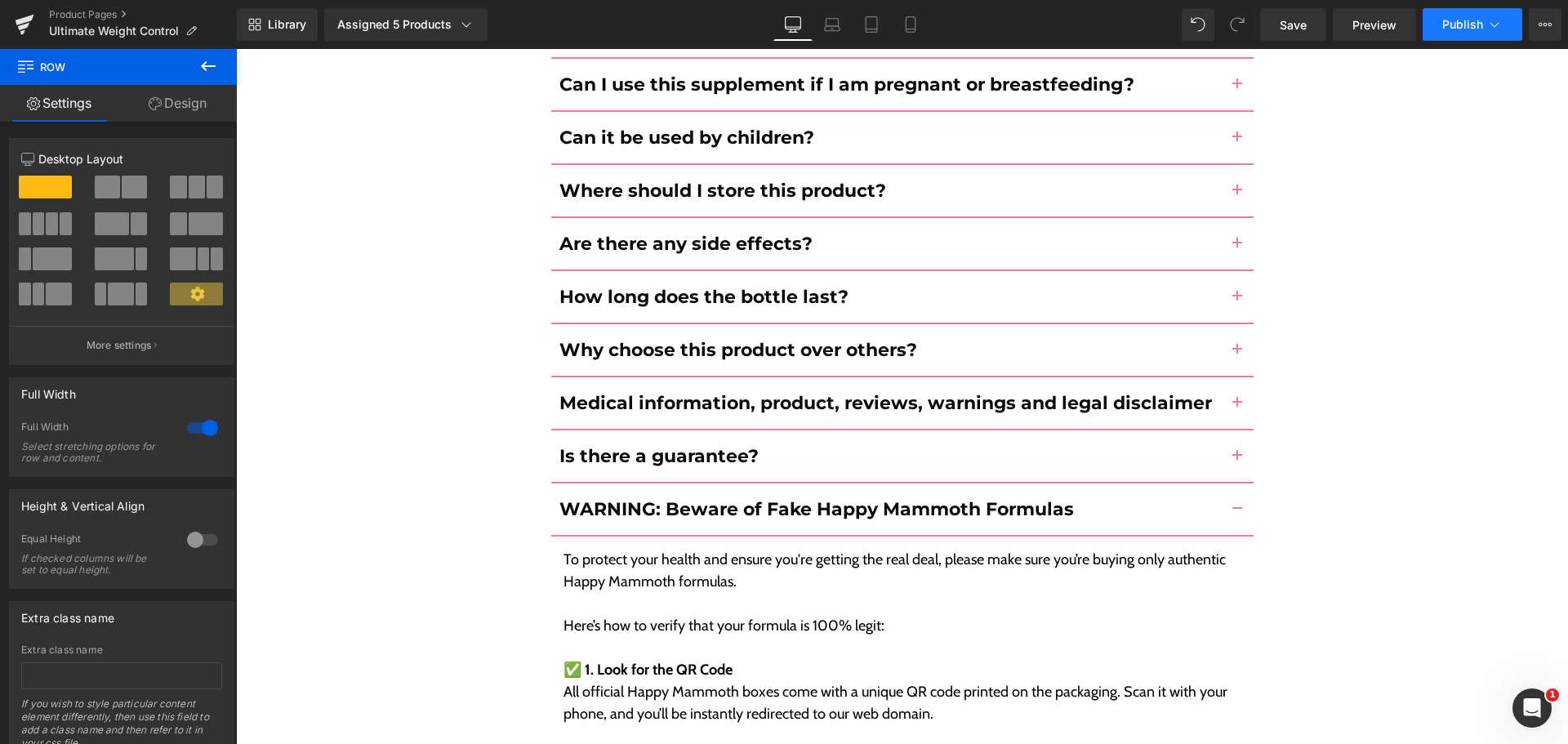
click at [1445, 19] on span "Publish" at bounding box center [1462, 24] width 41 height 13
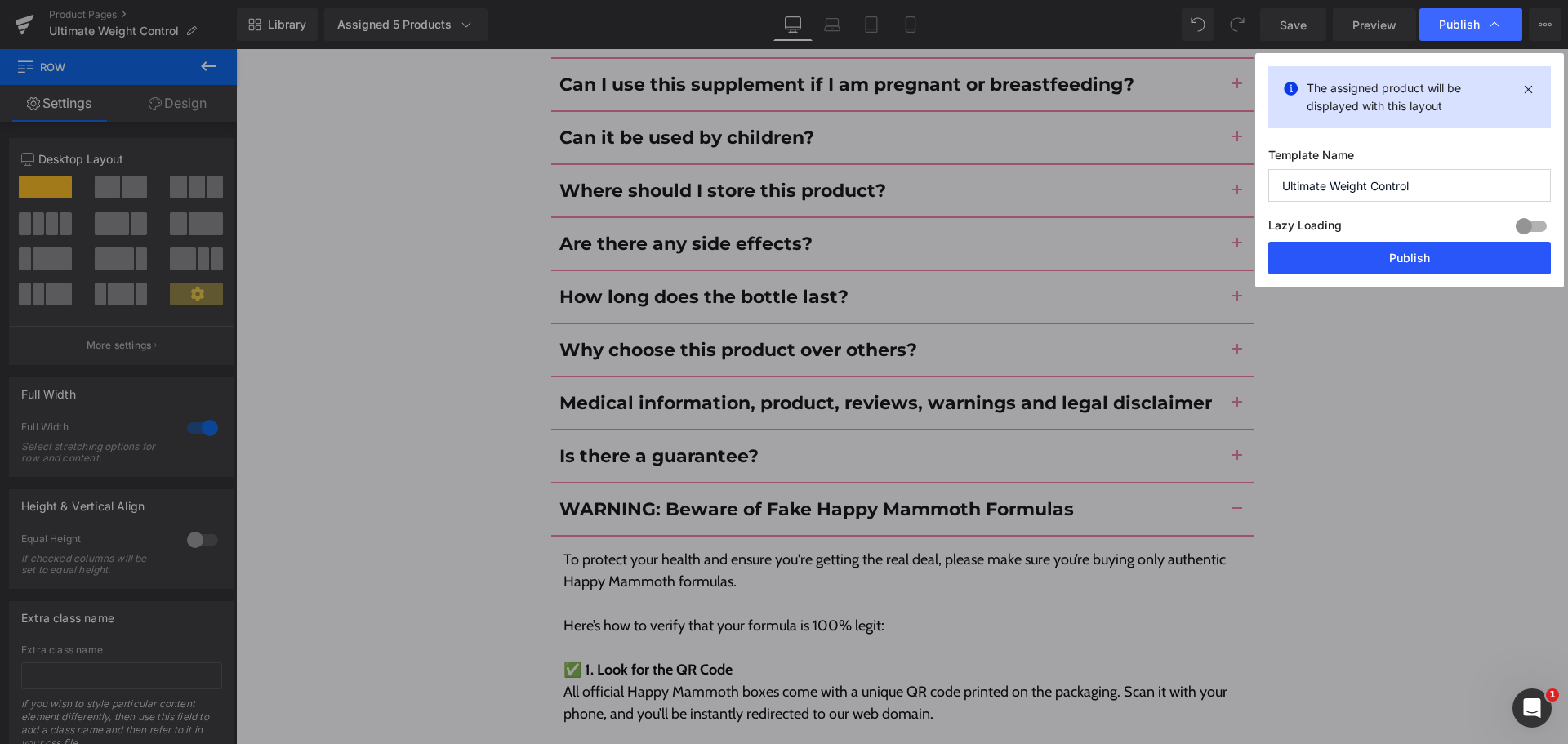
drag, startPoint x: 1417, startPoint y: 257, endPoint x: 1158, endPoint y: 188, distance: 268.0
click at [1417, 257] on button "Publish" at bounding box center [1409, 257] width 282 height 33
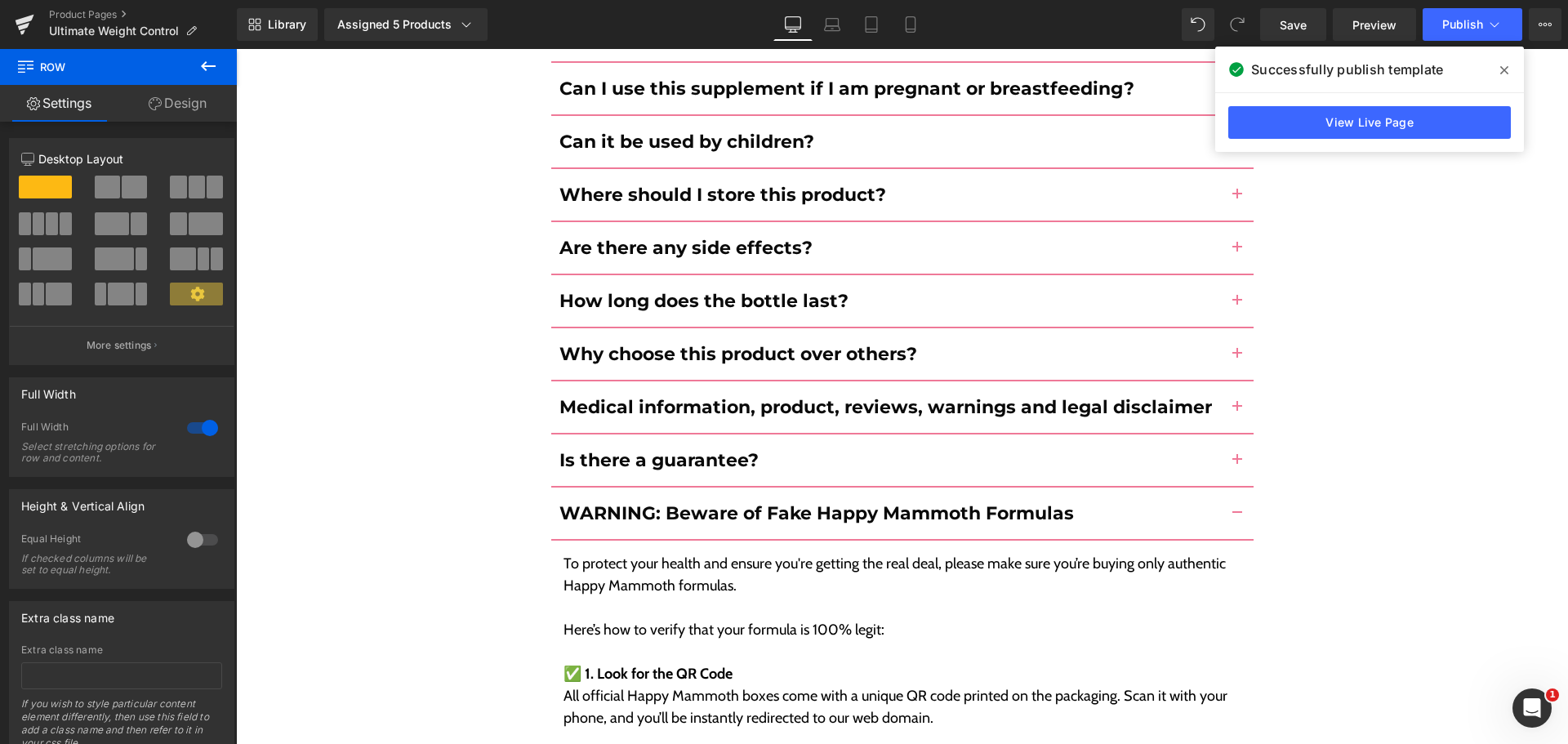
scroll to position [7986, 0]
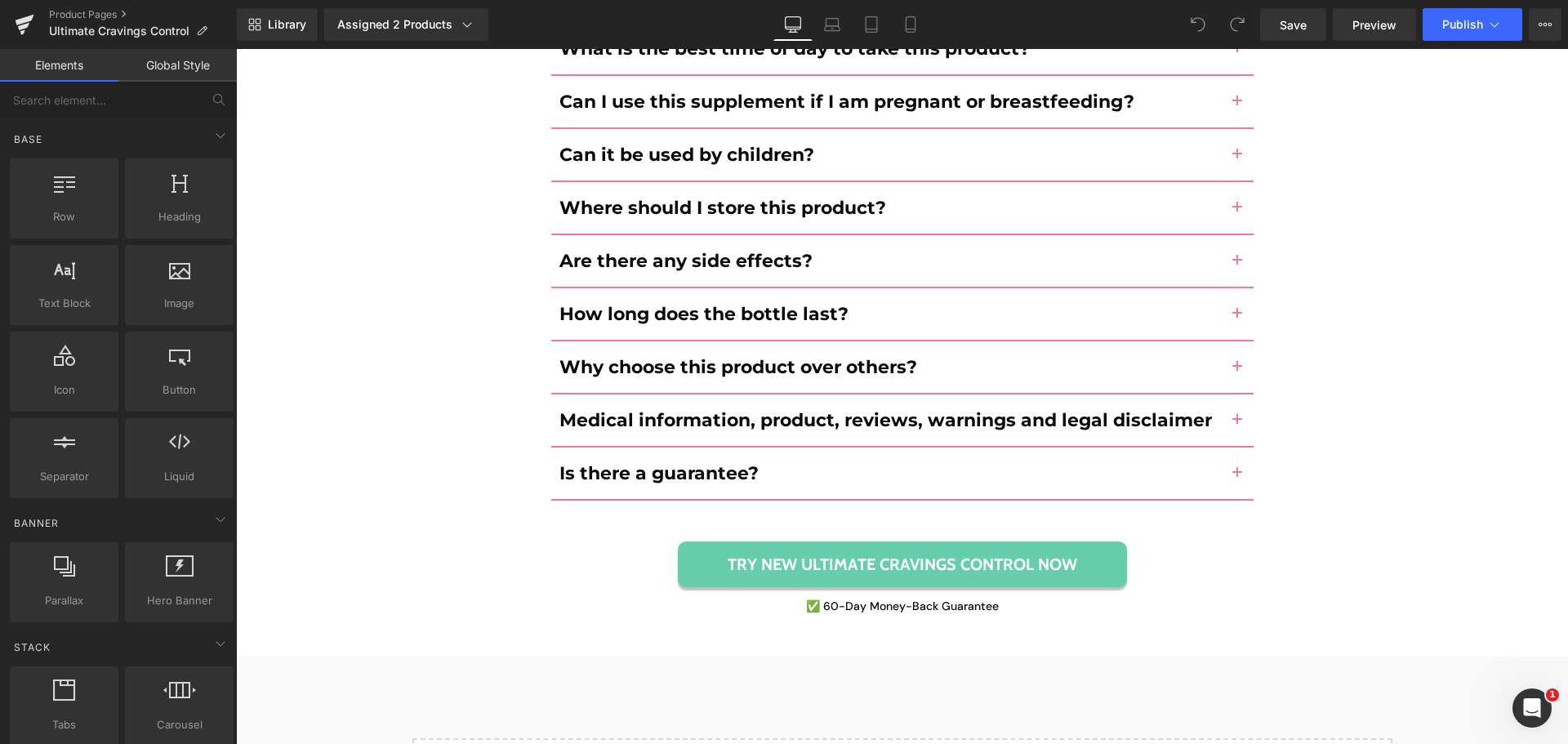
scroll to position [7955, 0]
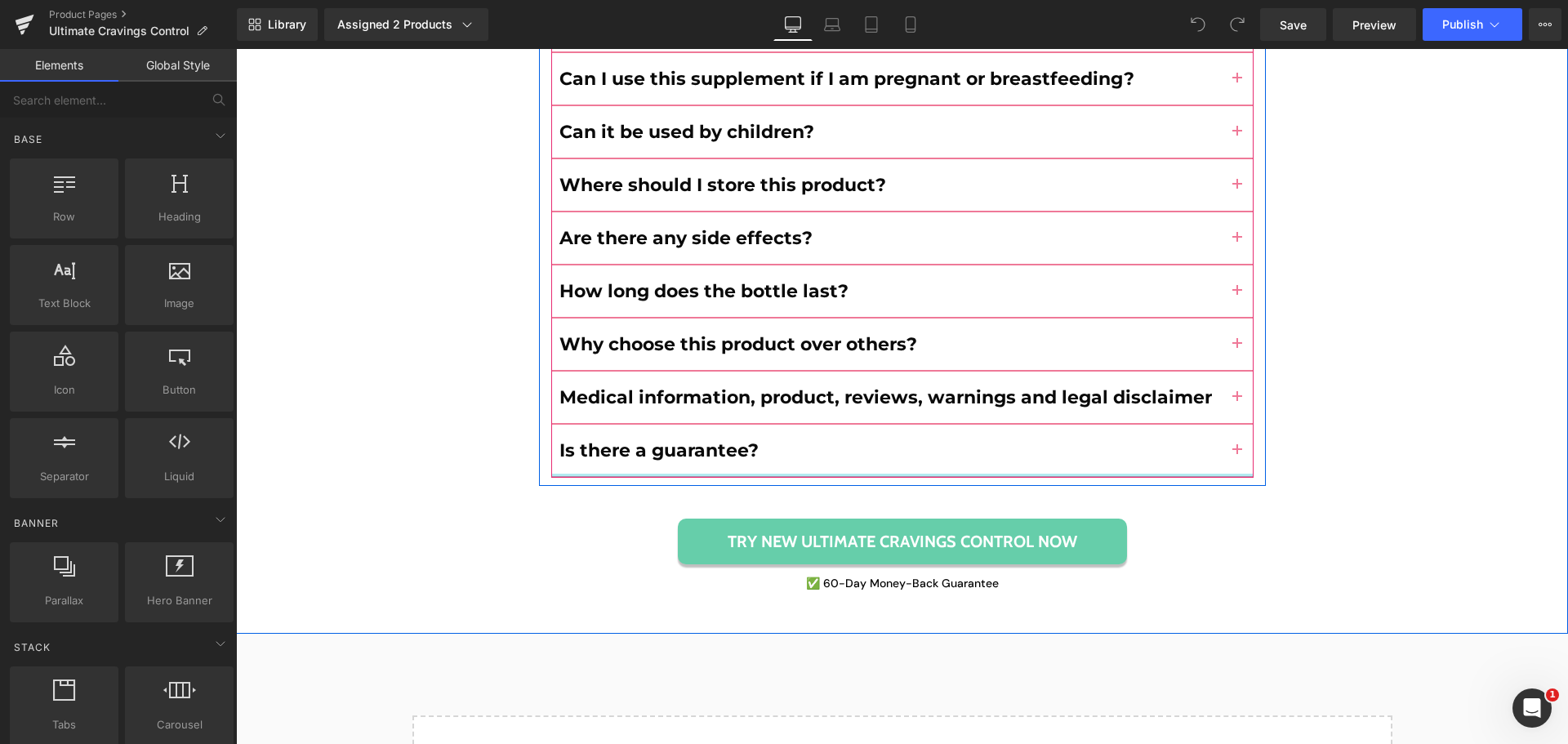
click at [1195, 473] on div at bounding box center [902, 475] width 702 height 4
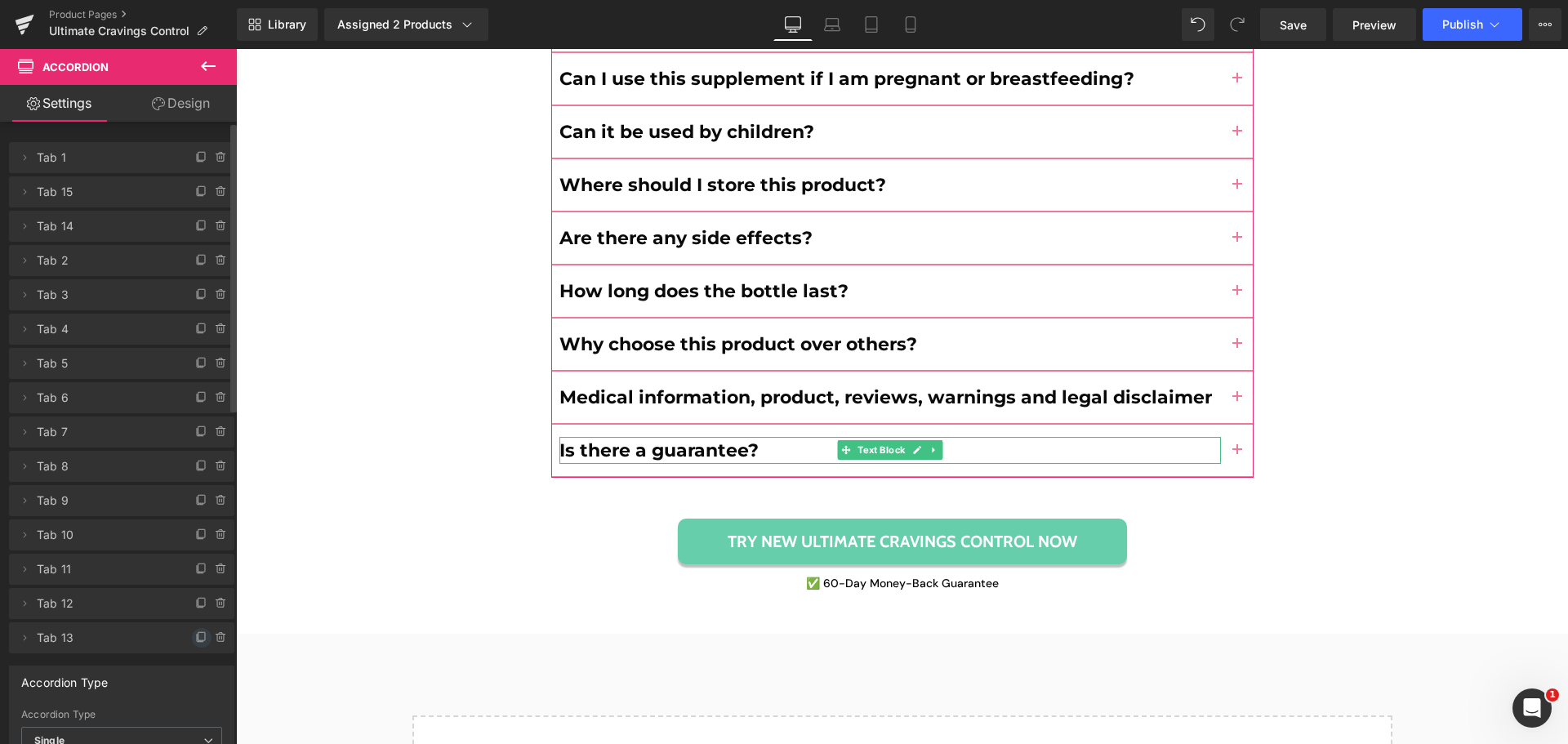
drag, startPoint x: 193, startPoint y: 636, endPoint x: 877, endPoint y: 421, distance: 717.0
click at [196, 636] on icon at bounding box center [202, 637] width 13 height 13
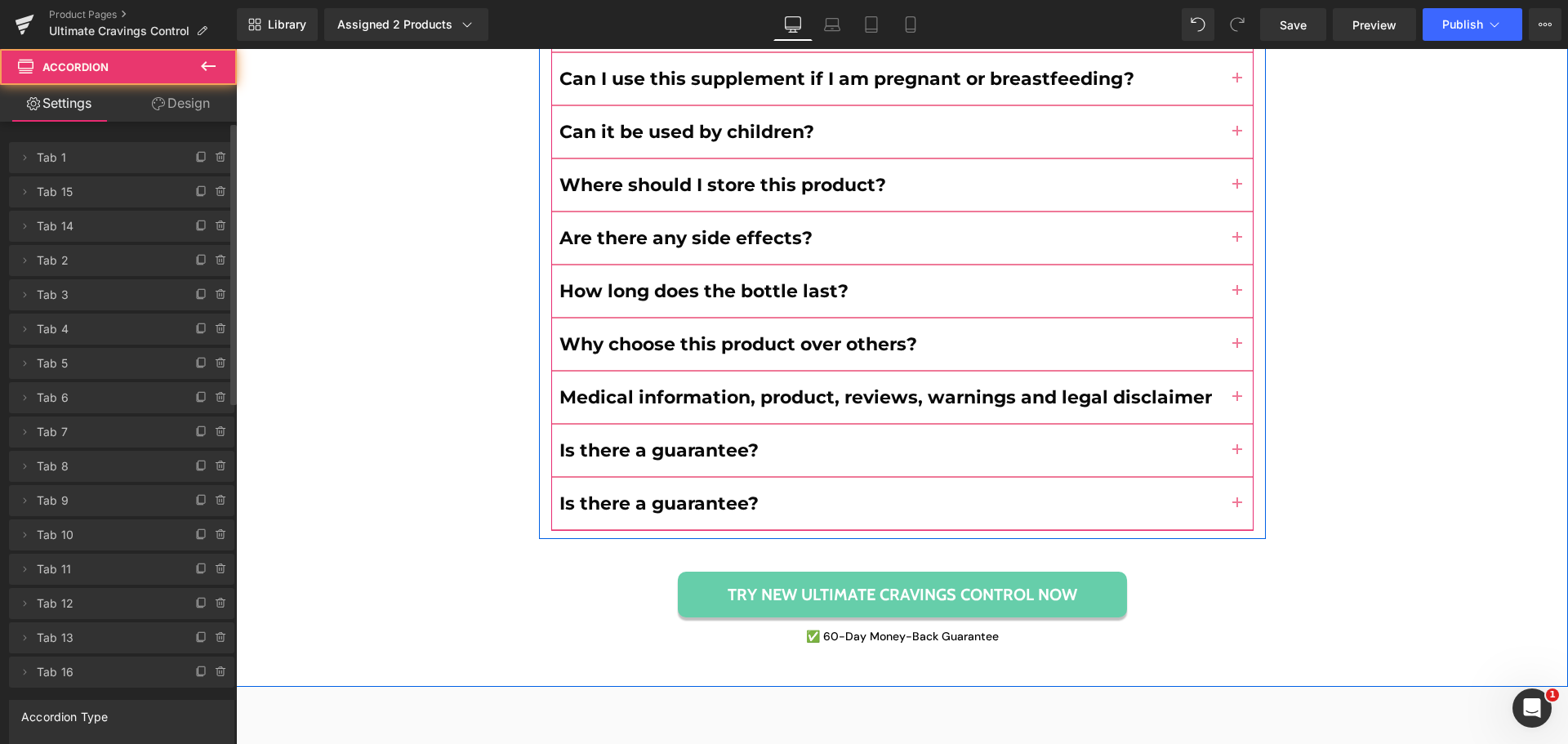
click at [1237, 508] on span "button" at bounding box center [1237, 508] width 0 height 0
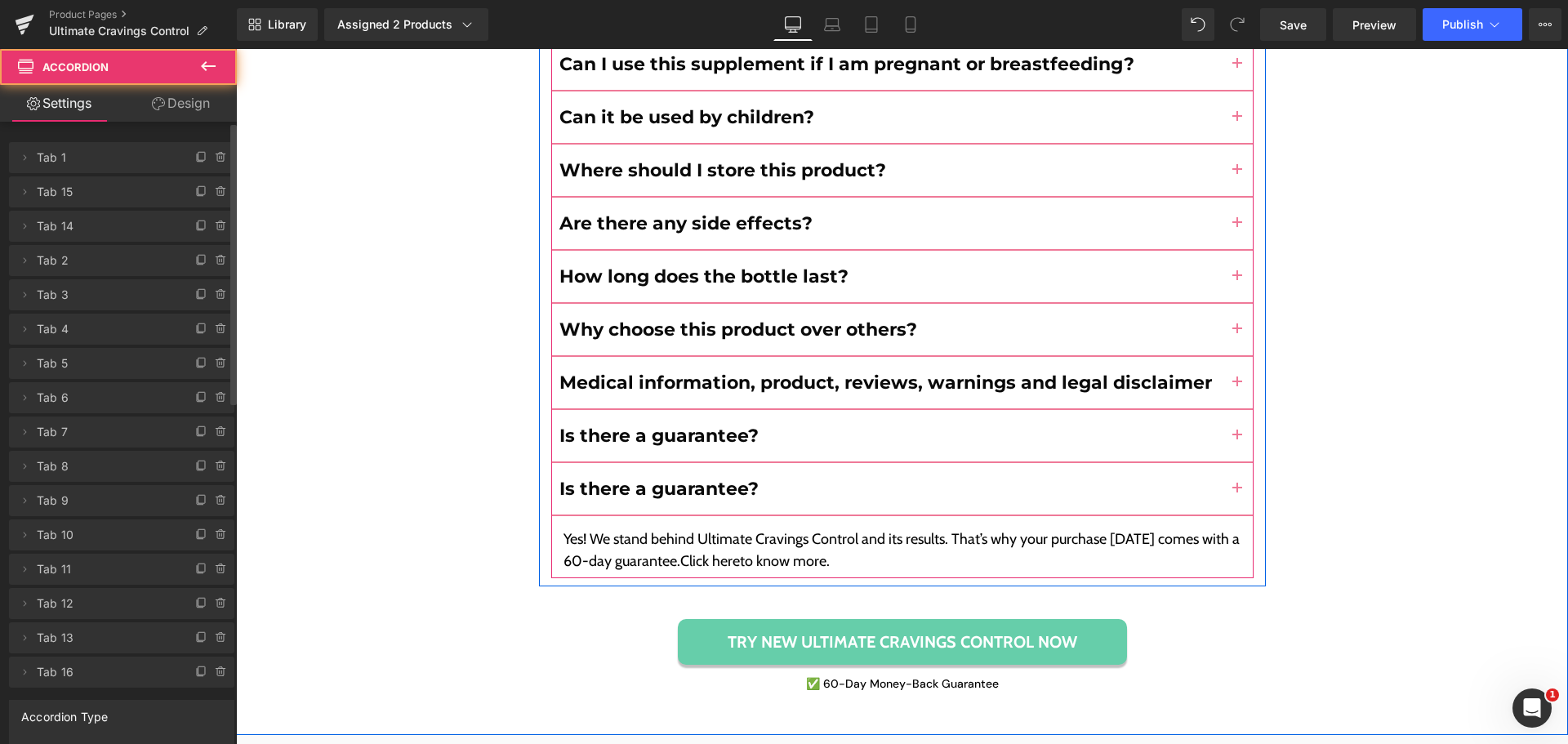
scroll to position [7883, 0]
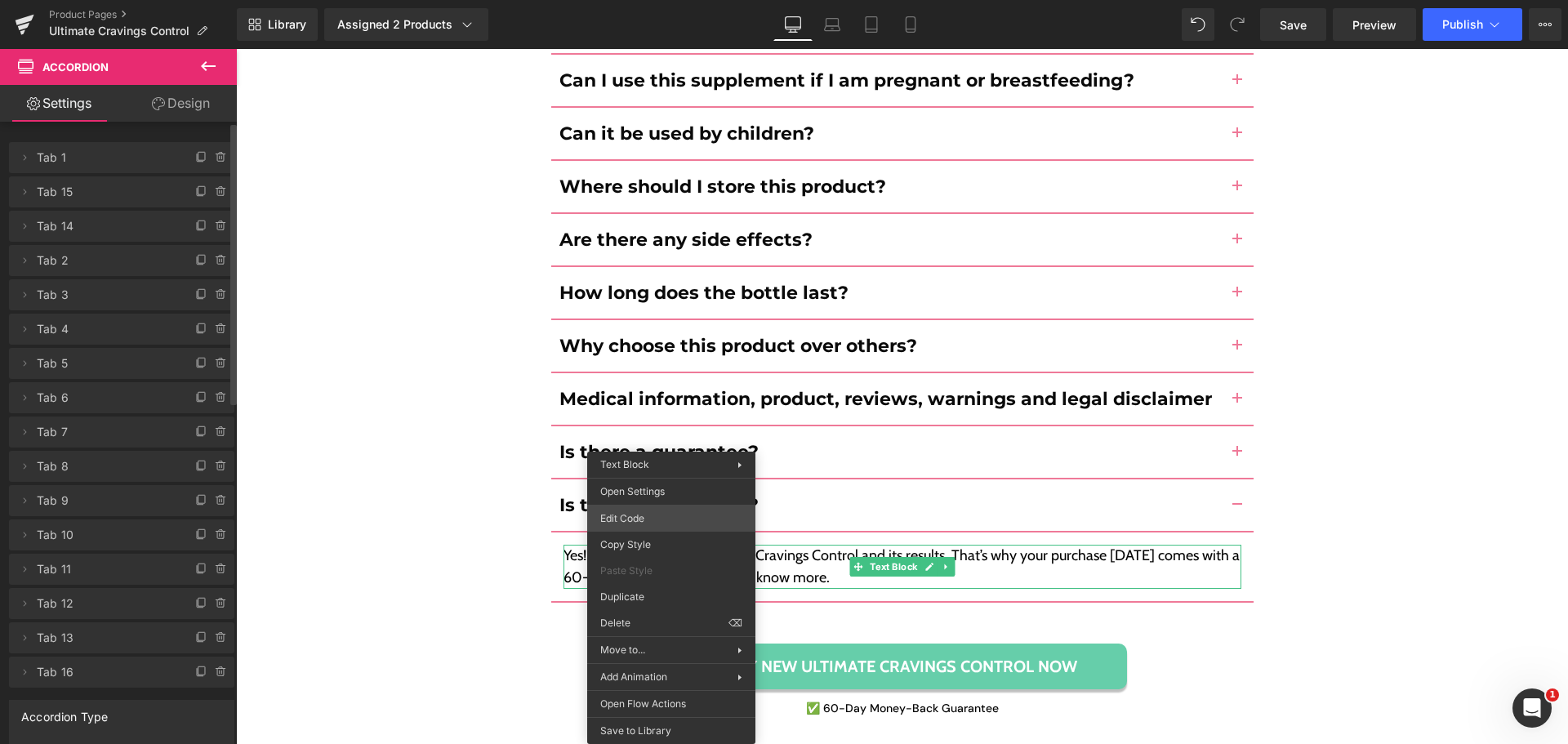
click at [673, 0] on div "You are previewing how the will restyle your page. You can not edit Elements in…" at bounding box center [784, 0] width 1568 height 0
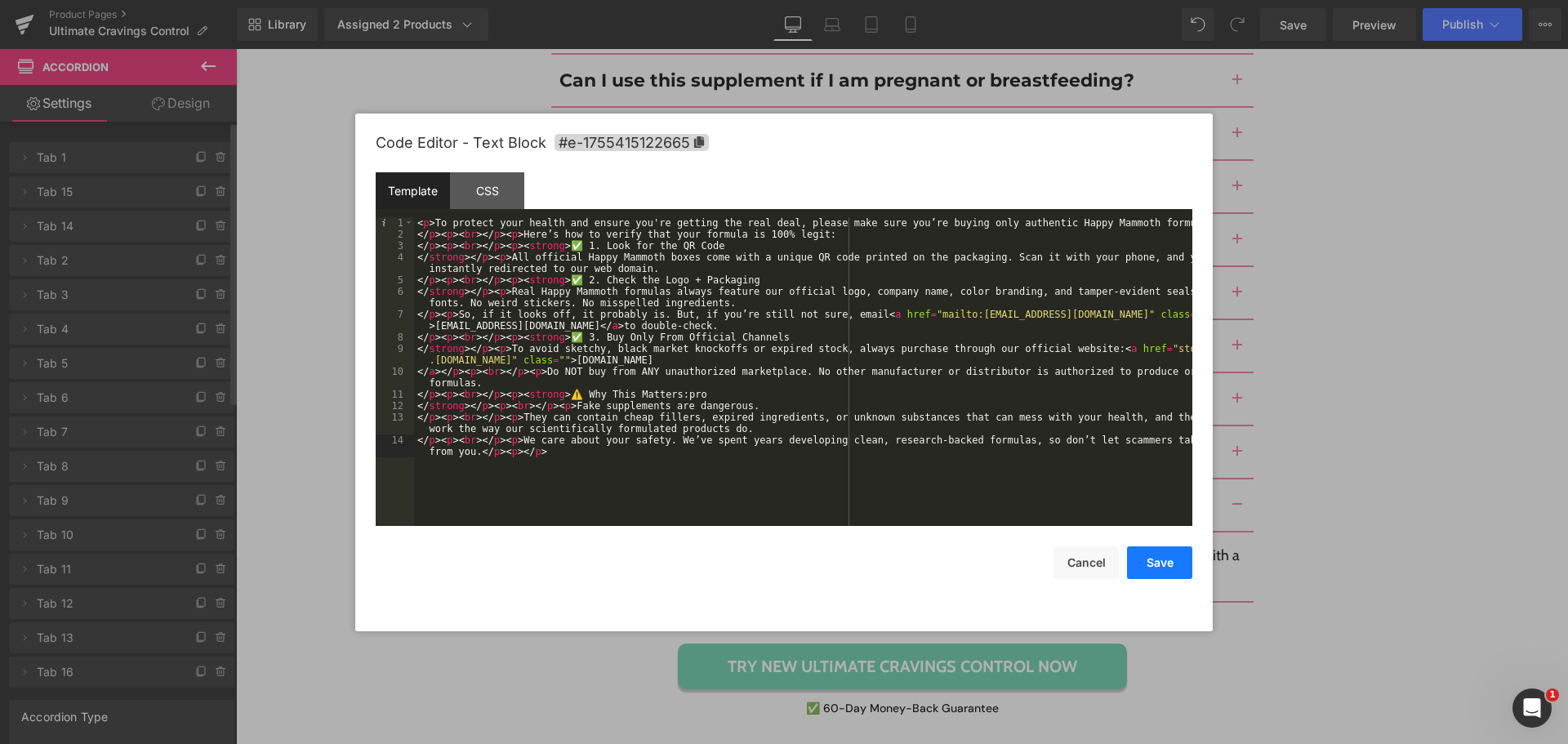
click at [1141, 571] on button "Save" at bounding box center [1159, 562] width 65 height 33
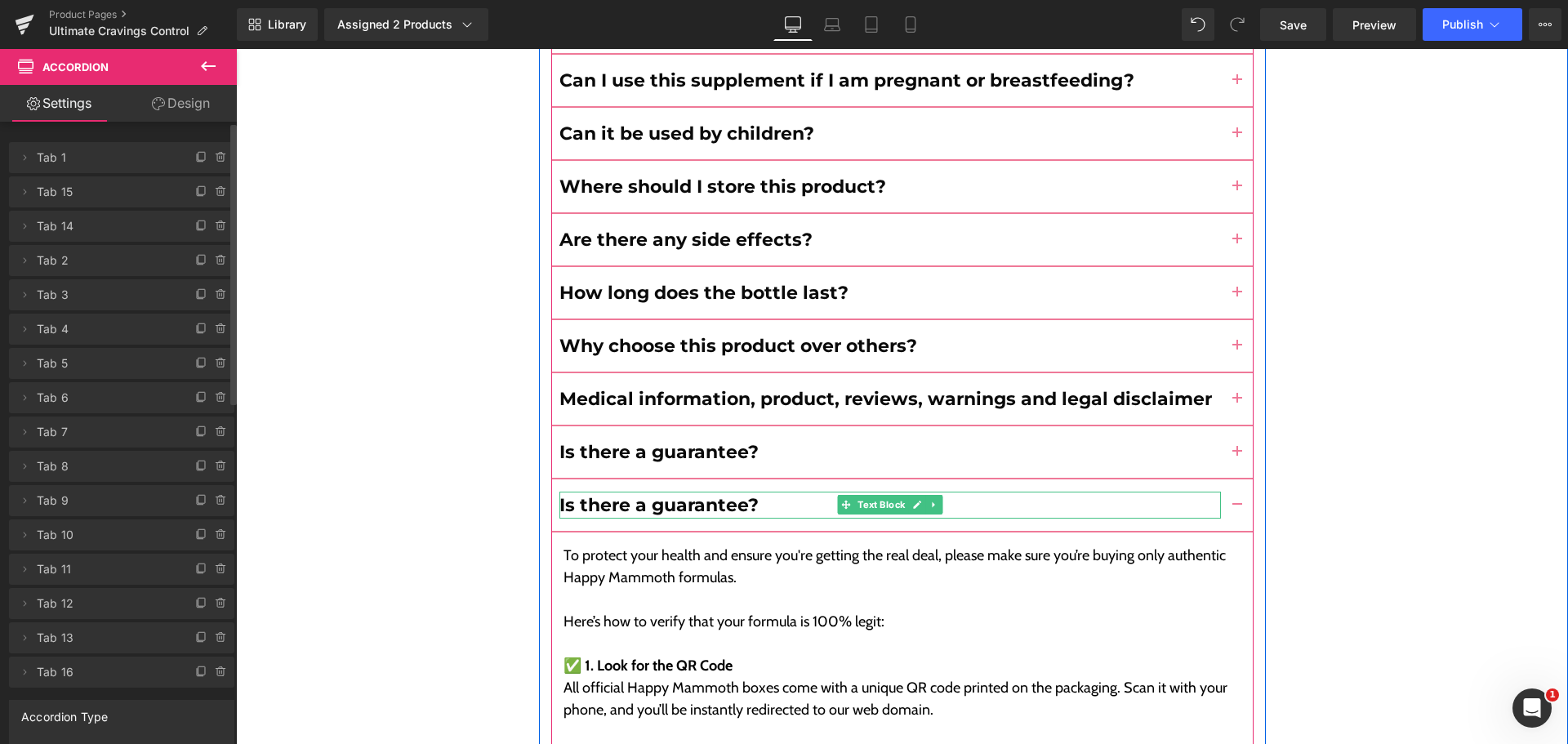
click at [649, 494] on b "Is there a guarantee?" at bounding box center [658, 504] width 199 height 22
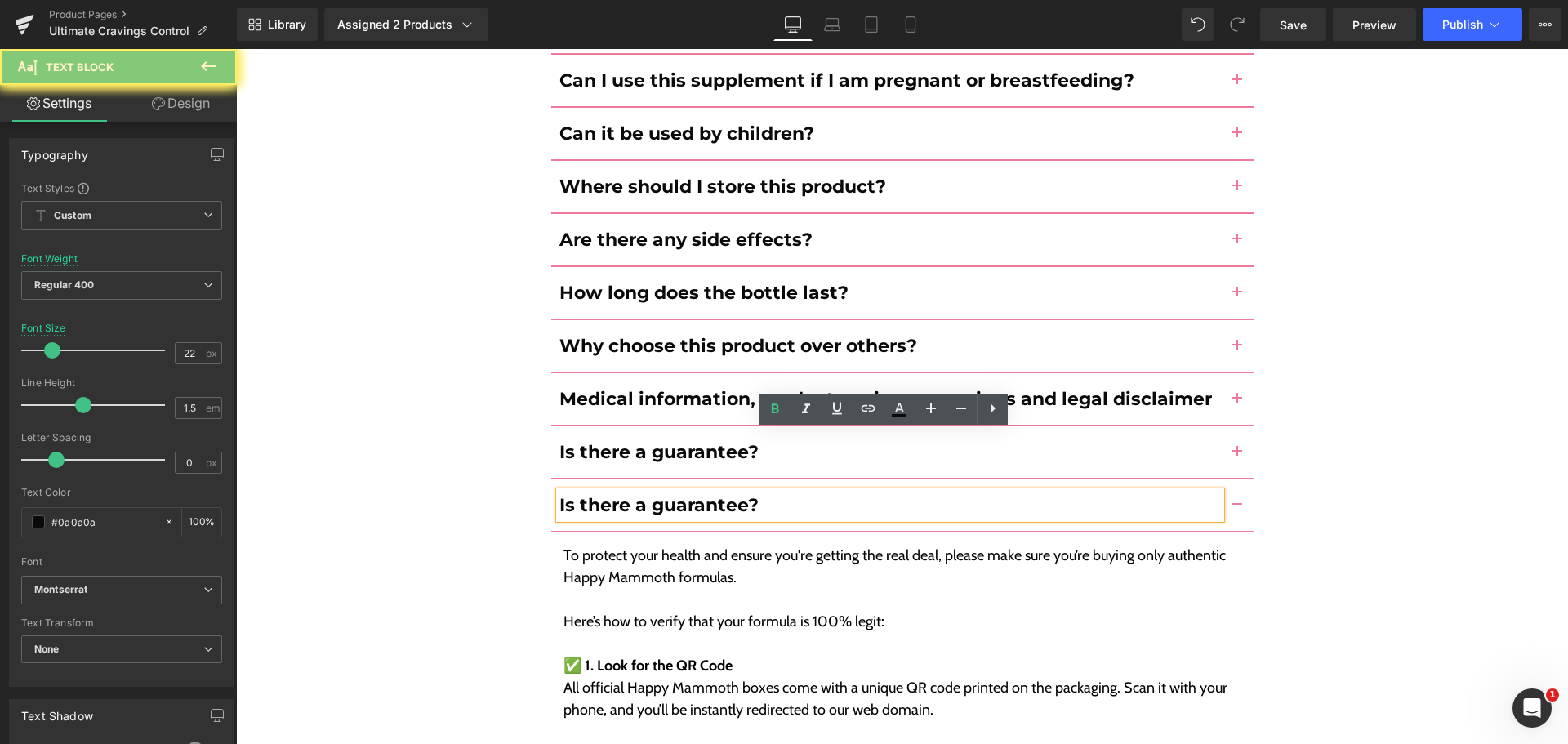
click at [649, 494] on b "Is there a guarantee?" at bounding box center [658, 504] width 199 height 22
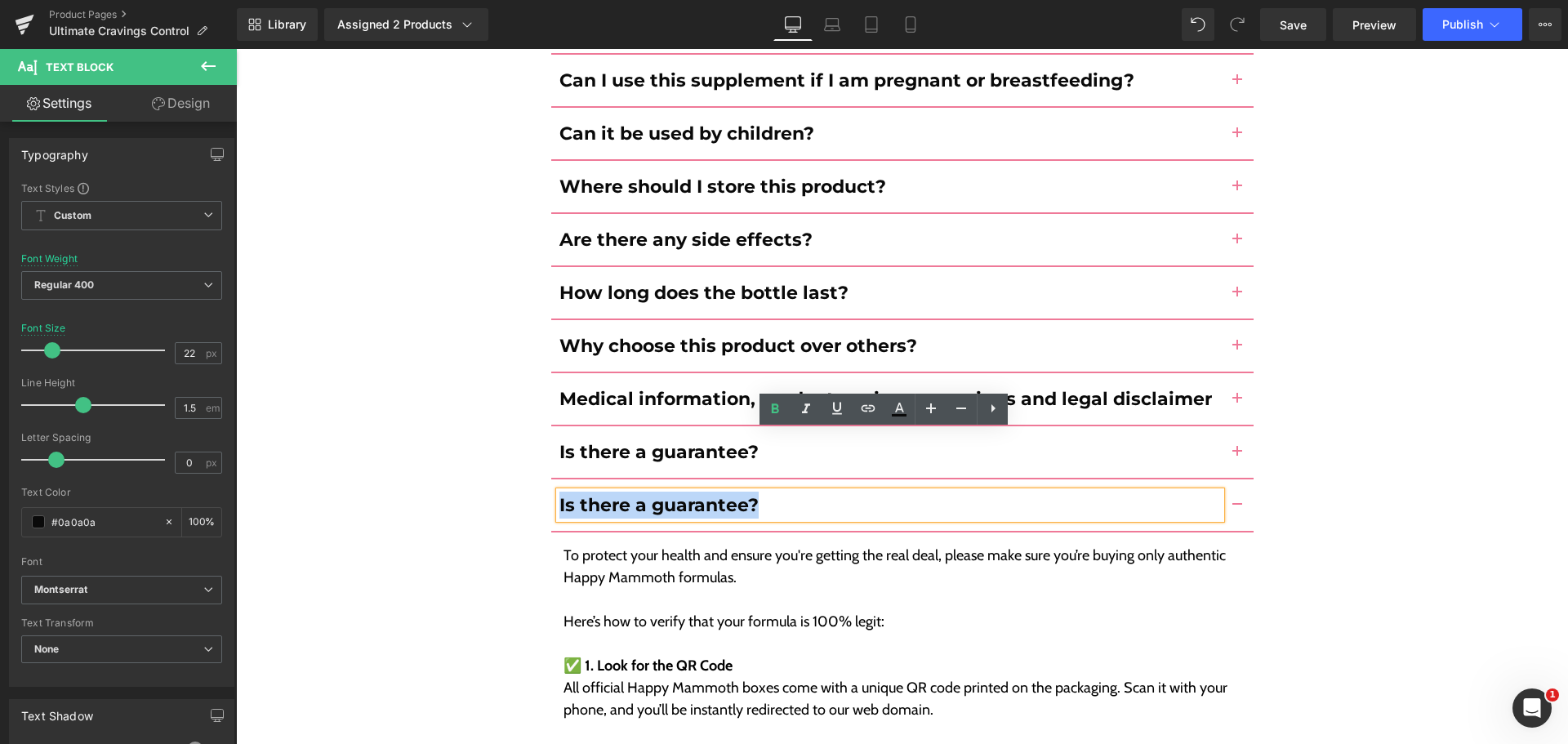
paste div
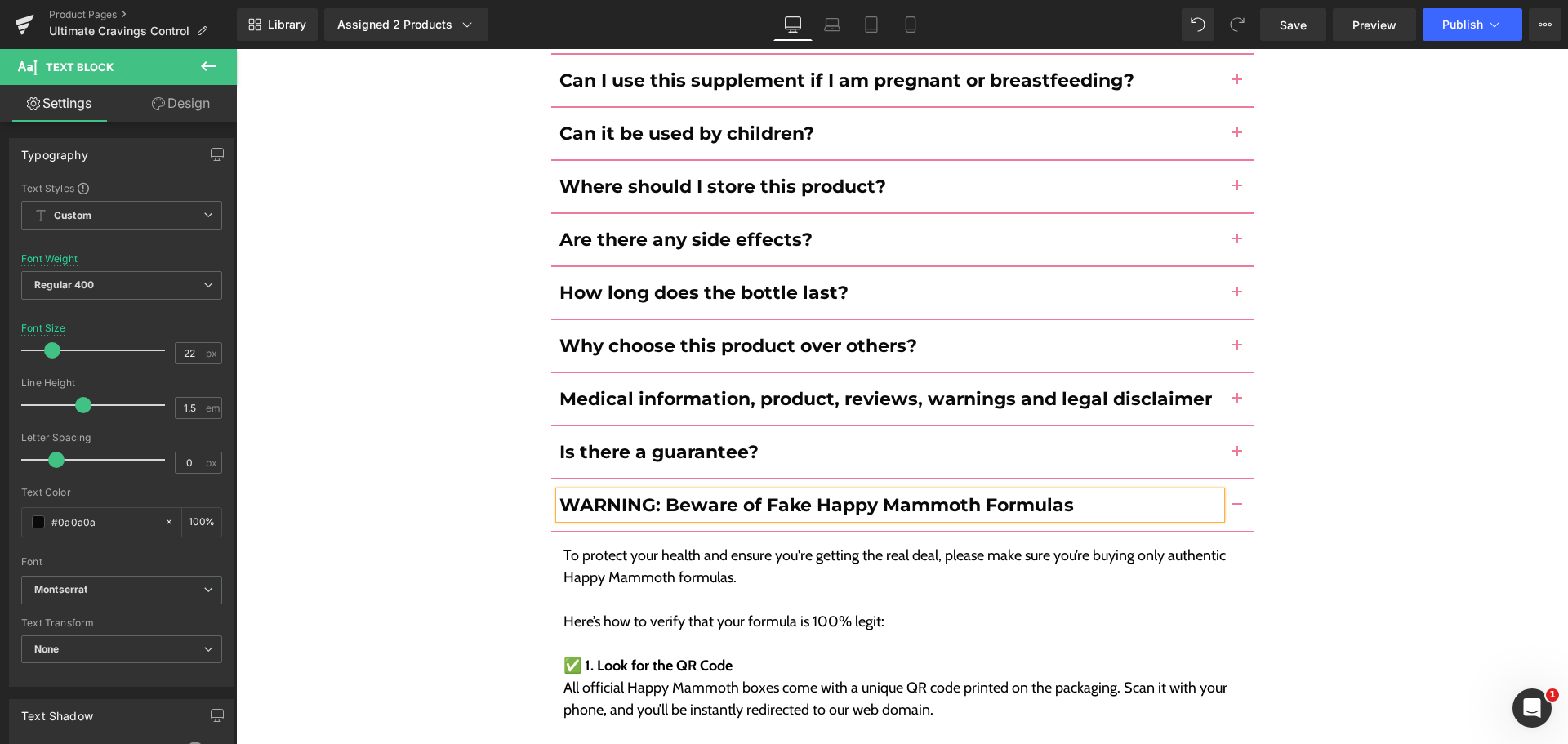
click at [461, 467] on div "Frequently Asked Questions Heading How do I use this product? Text Block" at bounding box center [902, 489] width 1332 height 1744
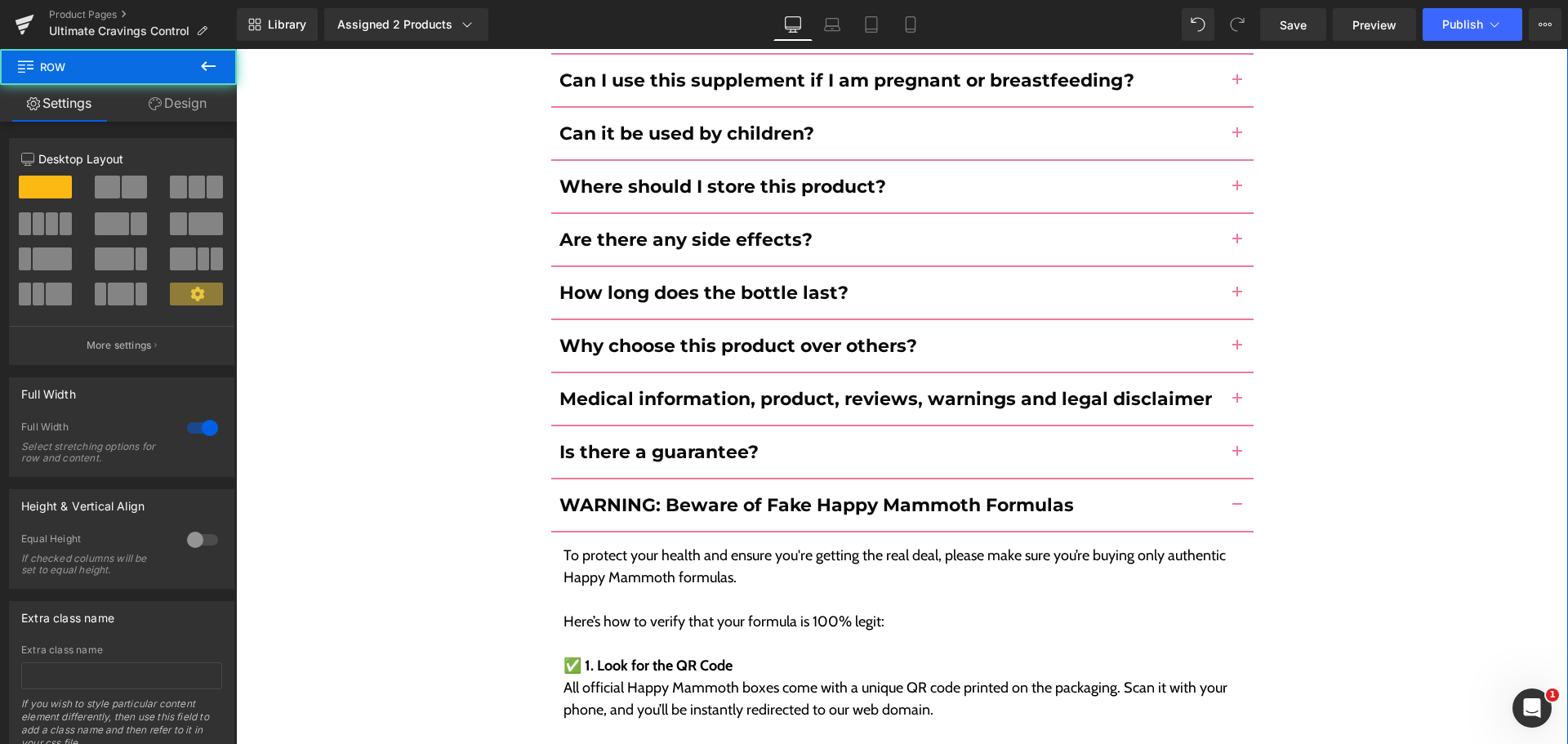
click at [1415, 326] on div "Frequently Asked Questions Heading How do I use this product? Text Block" at bounding box center [902, 489] width 1332 height 1744
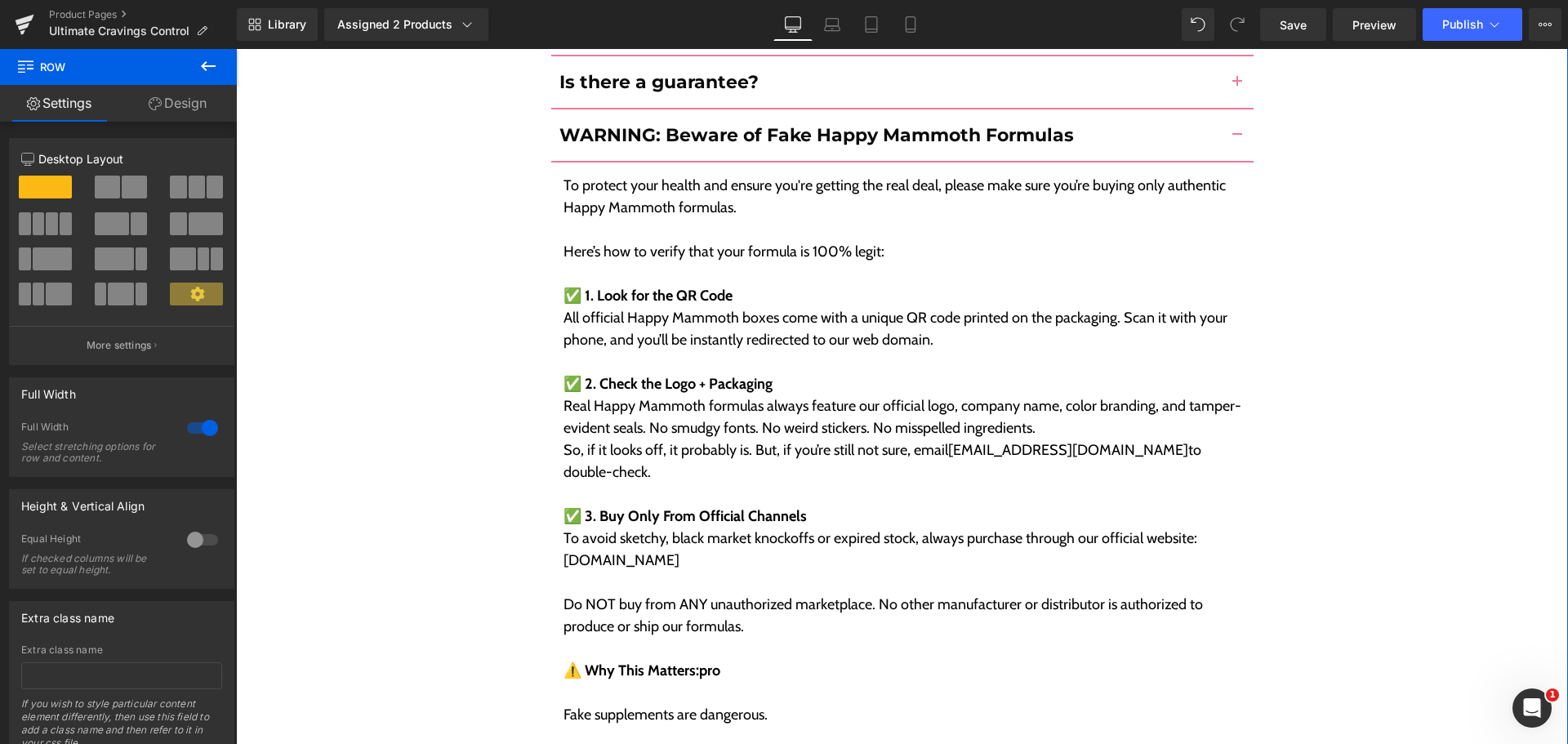
scroll to position [8254, 0]
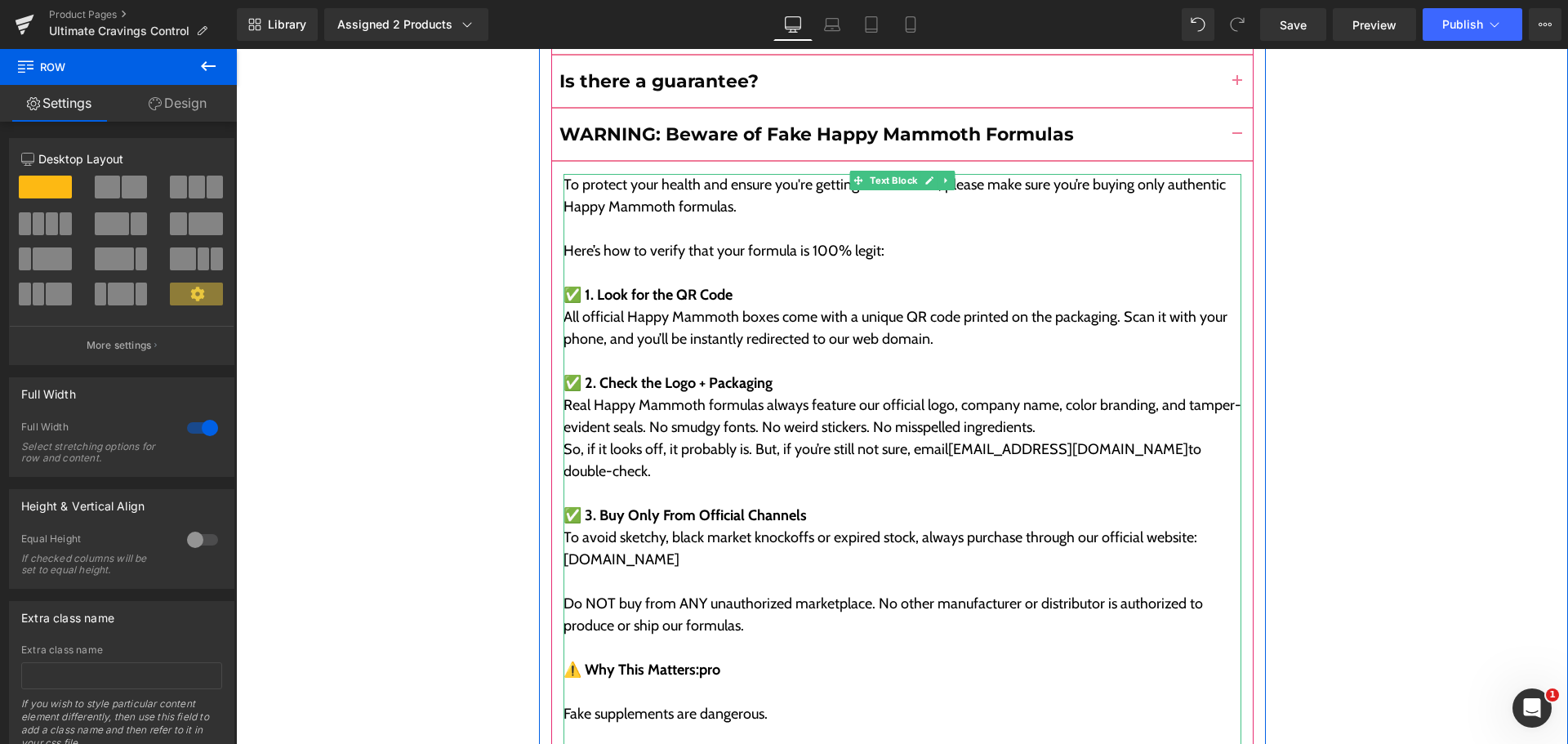
click at [757, 526] on p "To avoid sketchy, black market knockoffs or expired stock, always purchase thro…" at bounding box center [903, 548] width 678 height 44
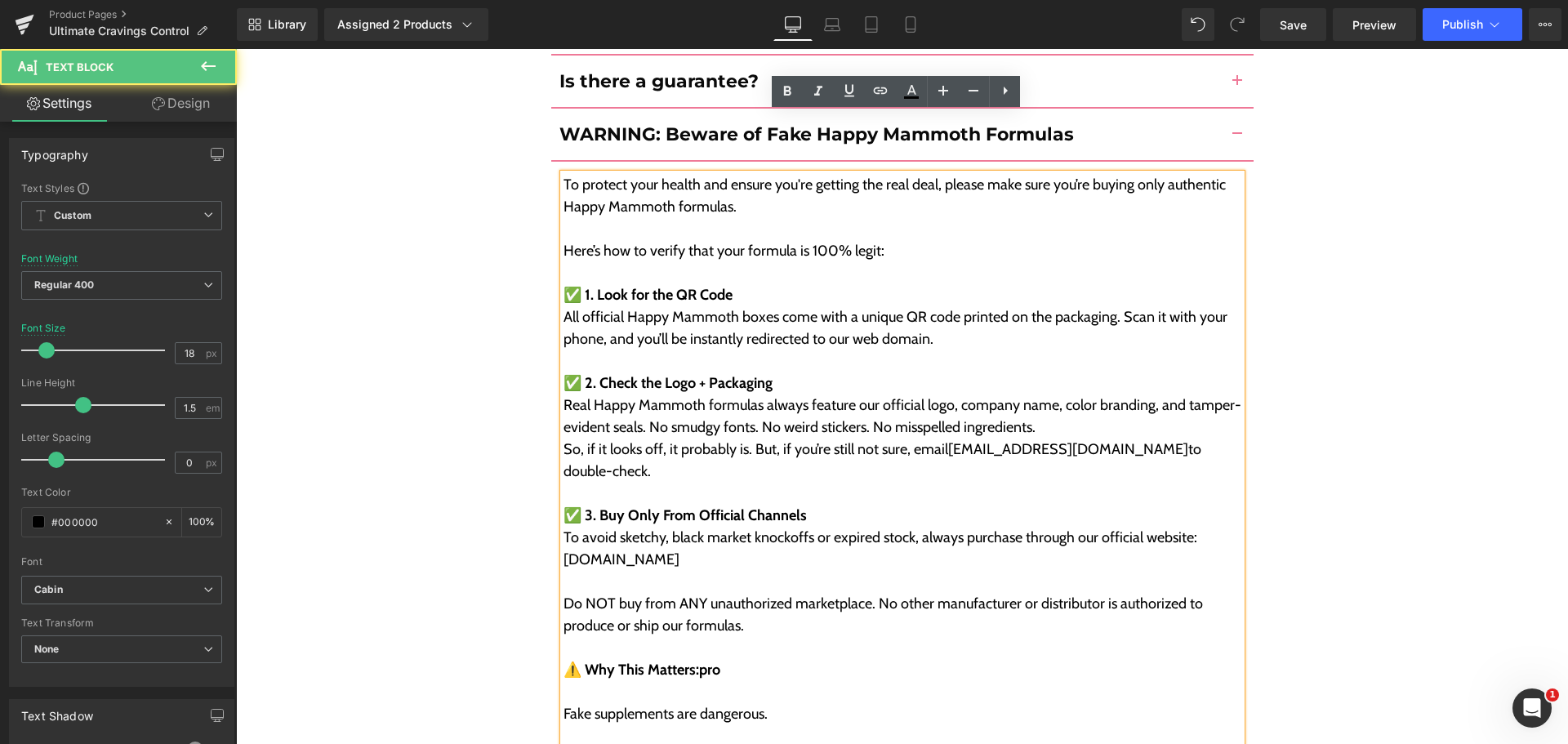
drag, startPoint x: 757, startPoint y: 460, endPoint x: 993, endPoint y: 509, distance: 241.0
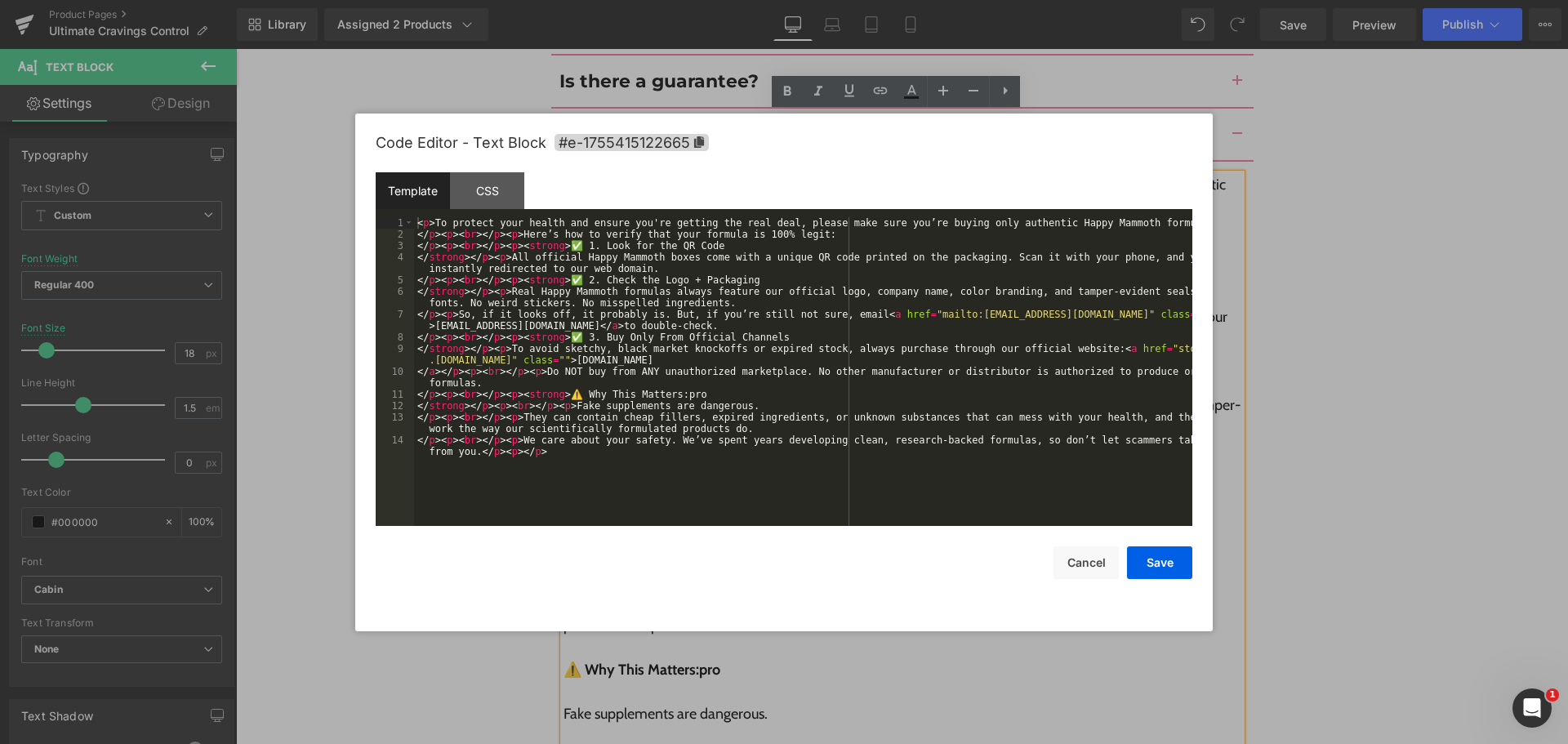
click at [755, 0] on div "You are previewing how the will restyle your page. You can not edit Elements in…" at bounding box center [784, 0] width 1568 height 0
click at [1117, 350] on div "< p > To protect your health and ensure you're getting the real deal, please ma…" at bounding box center [803, 388] width 778 height 343
click at [1144, 552] on button "Save" at bounding box center [1159, 562] width 65 height 33
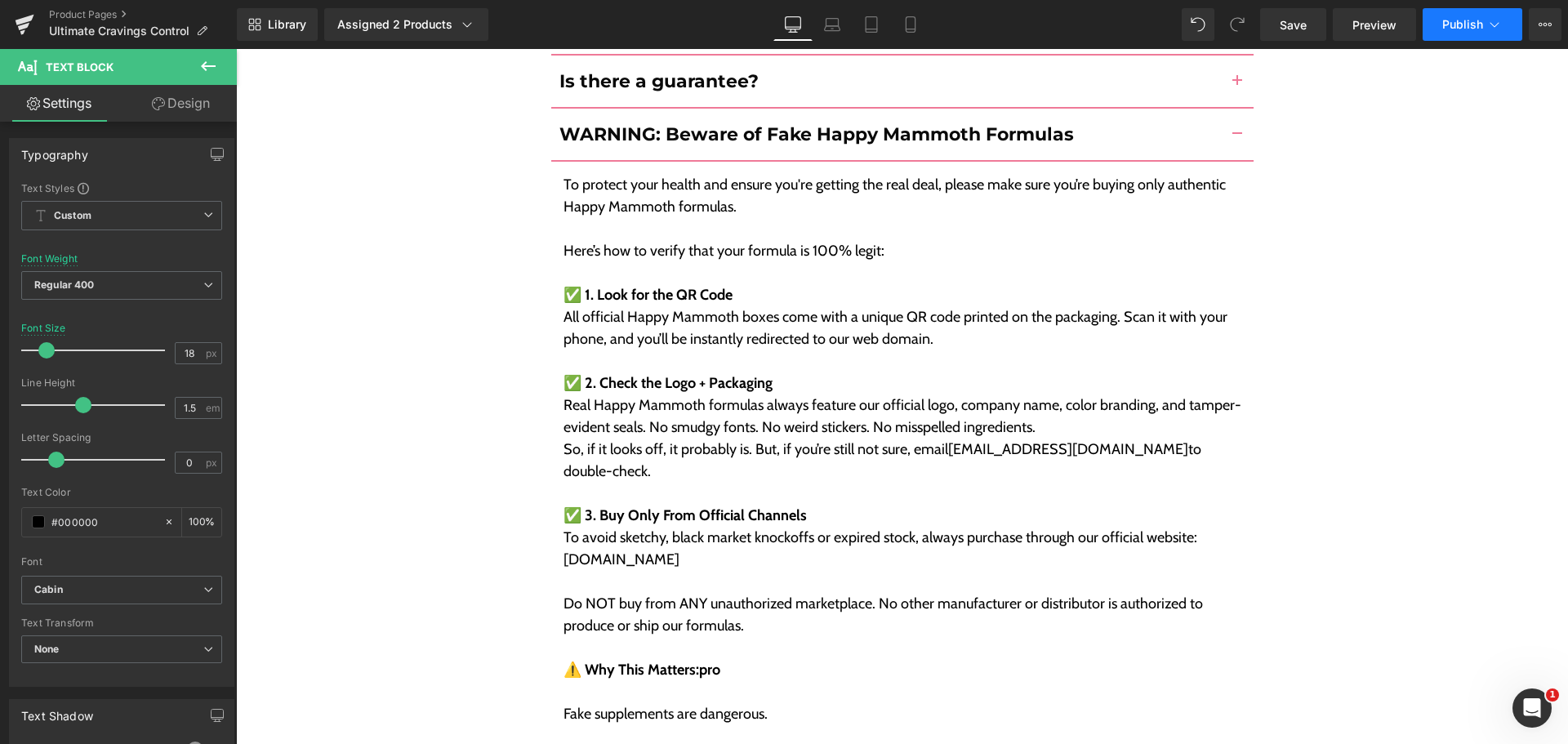
click at [1444, 22] on span "Publish" at bounding box center [1462, 24] width 41 height 13
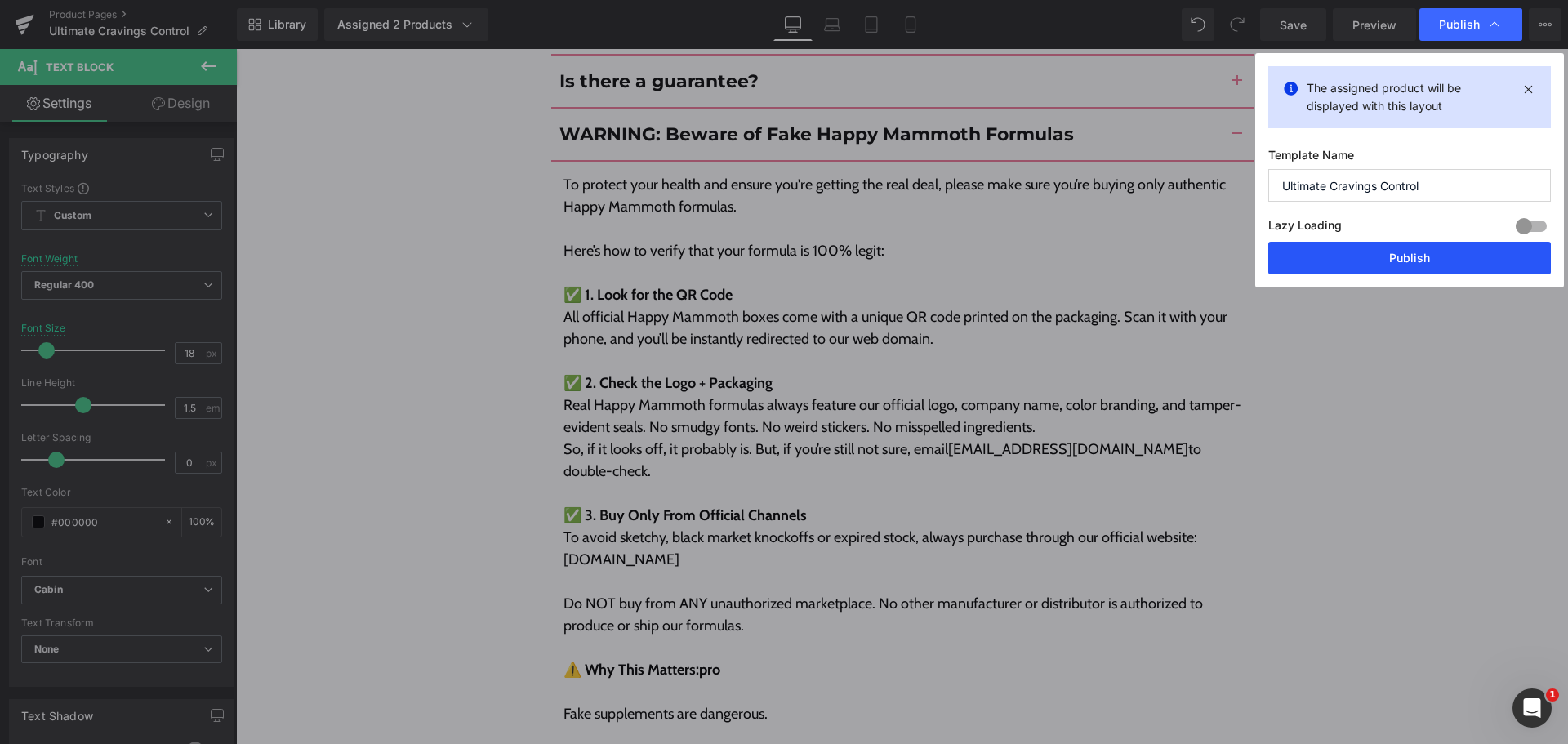
drag, startPoint x: 1443, startPoint y: 252, endPoint x: 1177, endPoint y: 150, distance: 284.9
click at [1443, 252] on button "Publish" at bounding box center [1409, 257] width 282 height 33
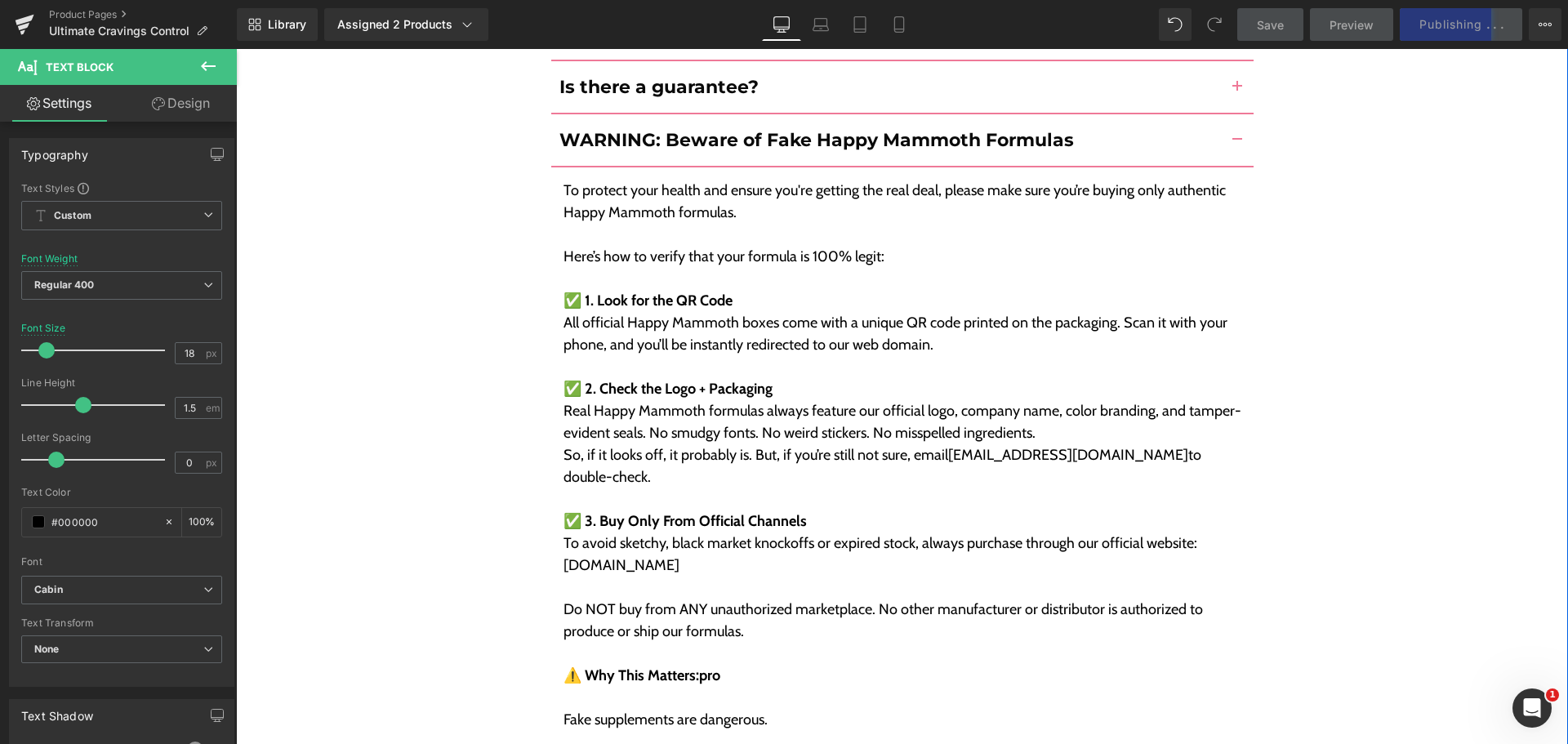
scroll to position [8248, 0]
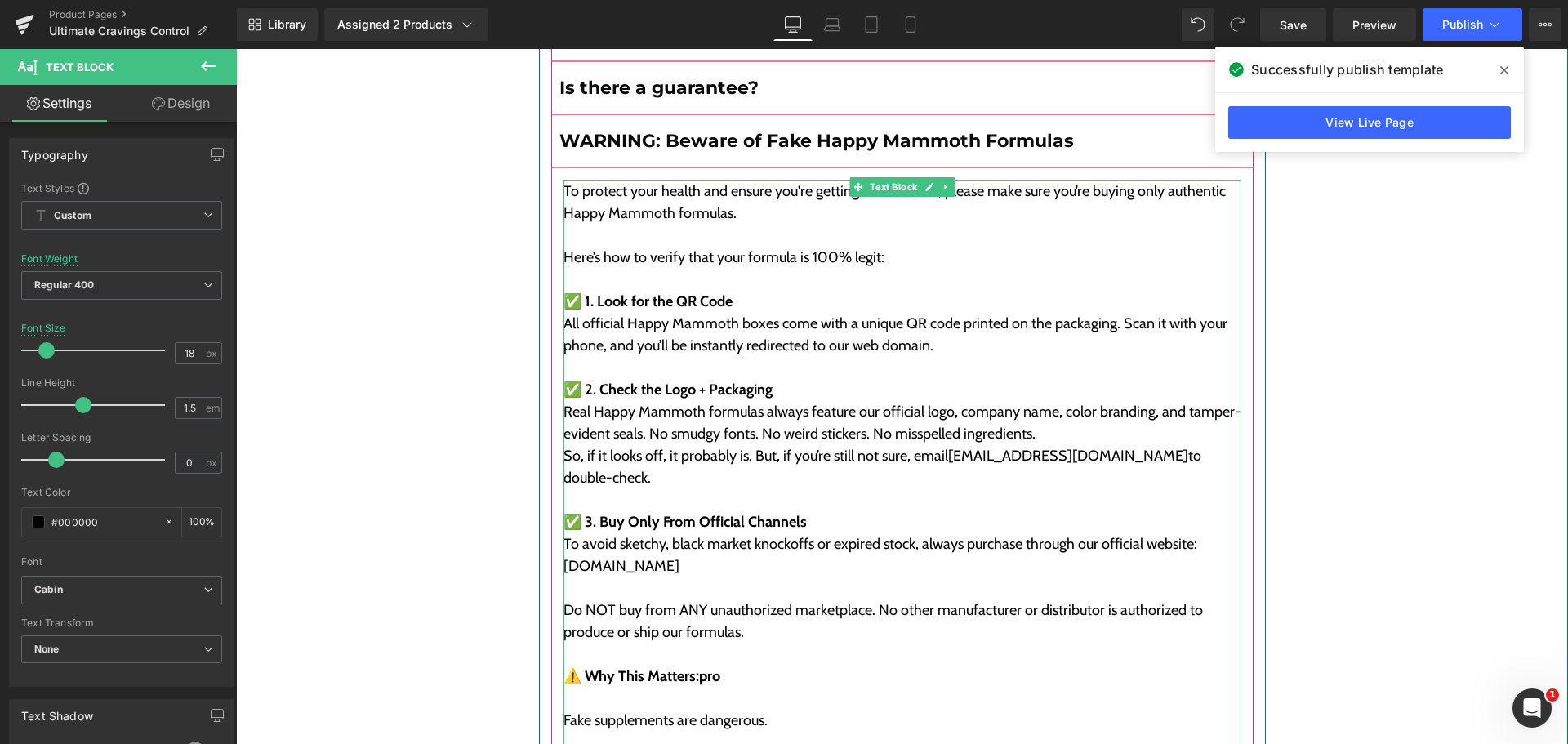
click at [975, 533] on p "To avoid sketchy, black market knockoffs or expired stock, always purchase thro…" at bounding box center [903, 556] width 678 height 44
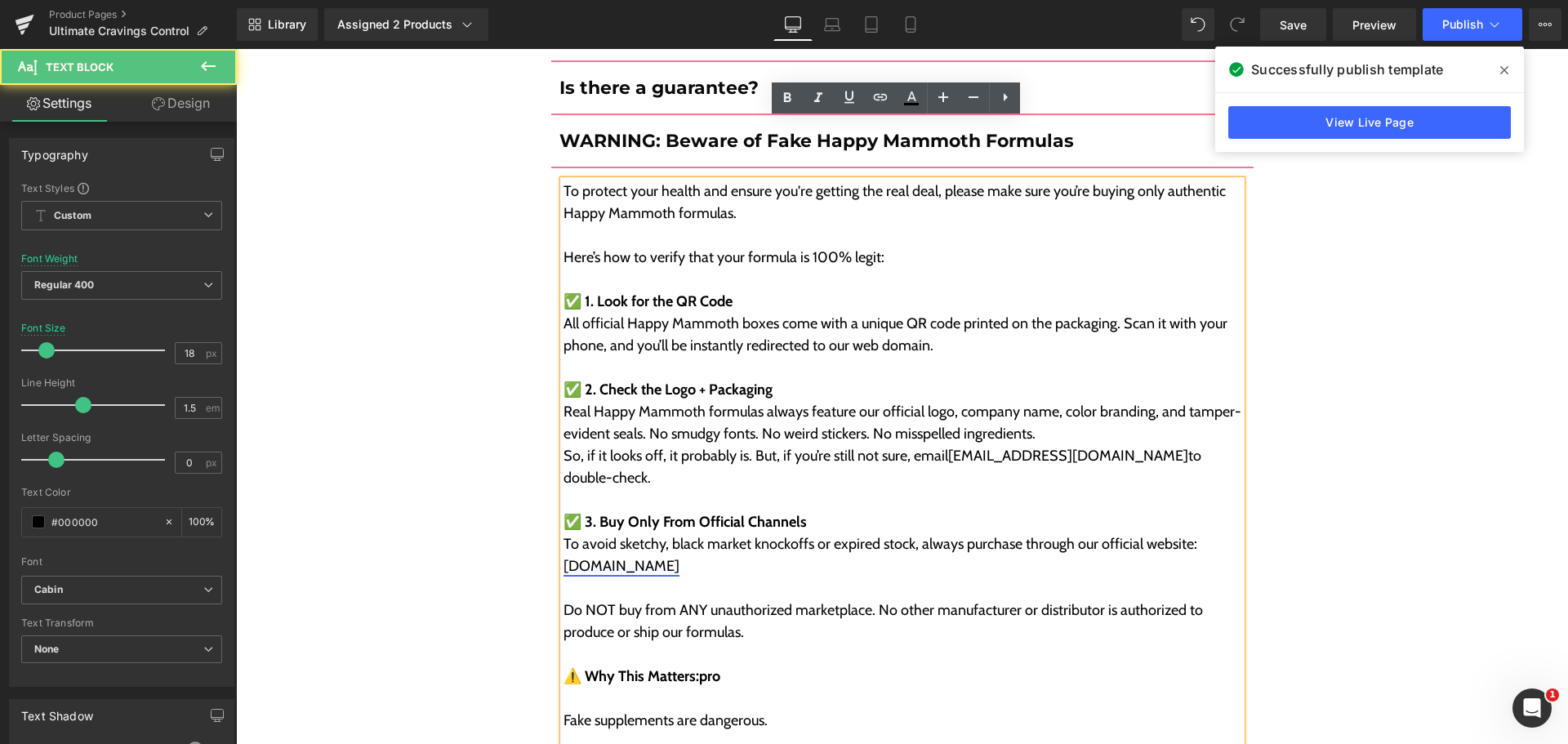
click at [642, 556] on link "[DOMAIN_NAME]" at bounding box center [621, 565] width 116 height 18
click at [696, 512] on span "Edit" at bounding box center [703, 514] width 19 height 14
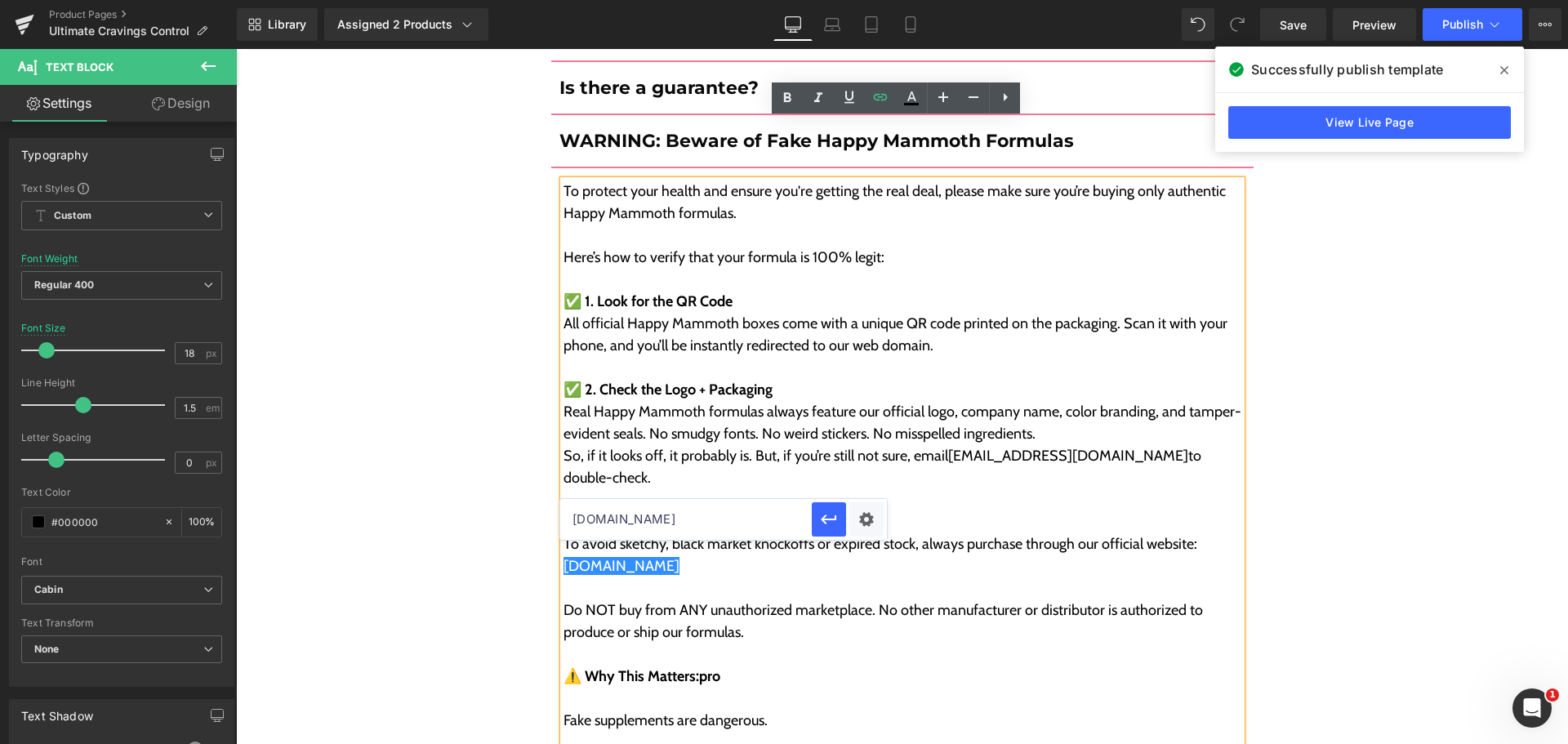
click at [709, 523] on input "[DOMAIN_NAME]" at bounding box center [686, 519] width 251 height 41
paste input "[URL][DOMAIN_NAME]"
type input "[URL][DOMAIN_NAME]"
click at [823, 519] on icon "button" at bounding box center [828, 518] width 16 height 10
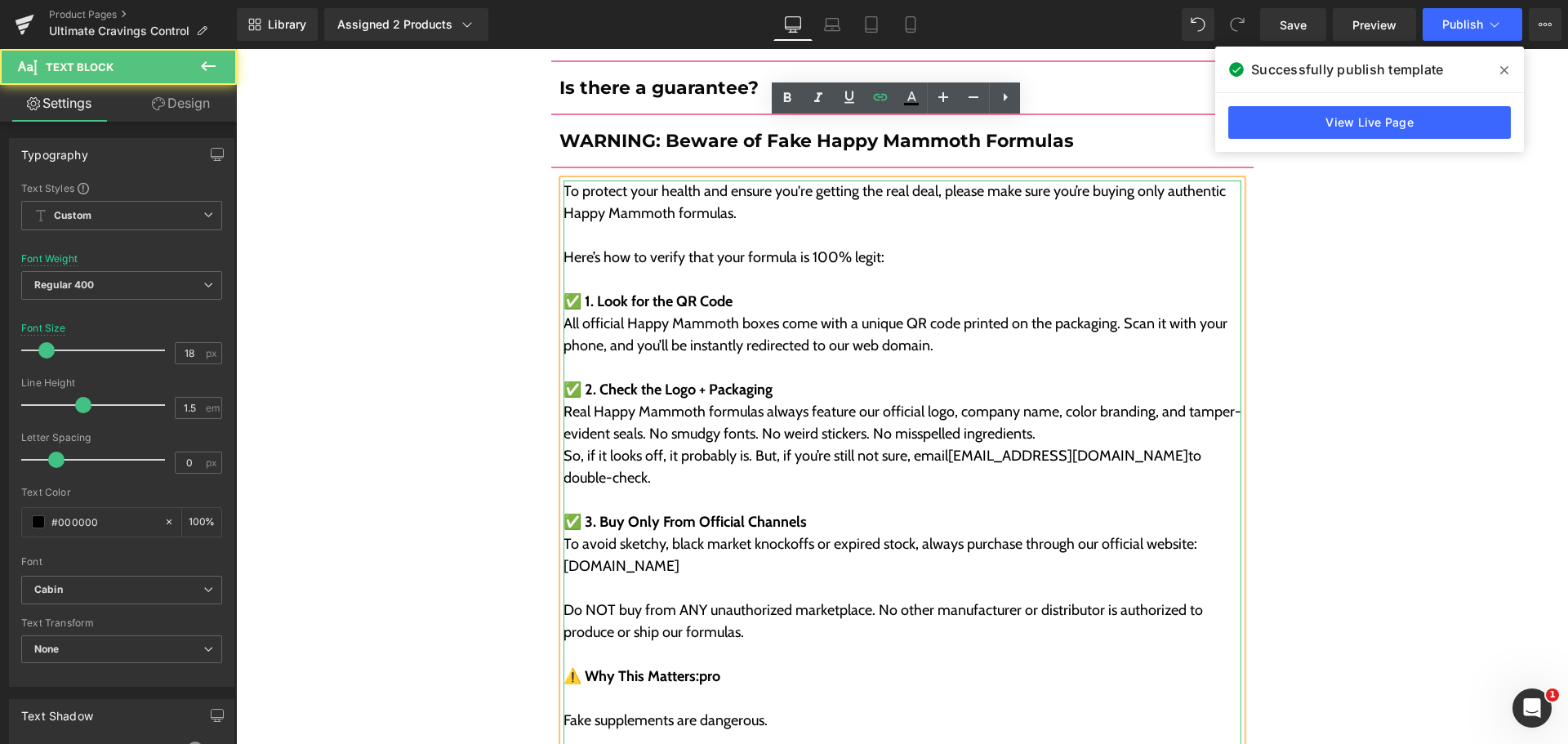
click at [834, 533] on p "To avoid sketchy, black market knockoffs or expired stock, always purchase thro…" at bounding box center [903, 556] width 678 height 44
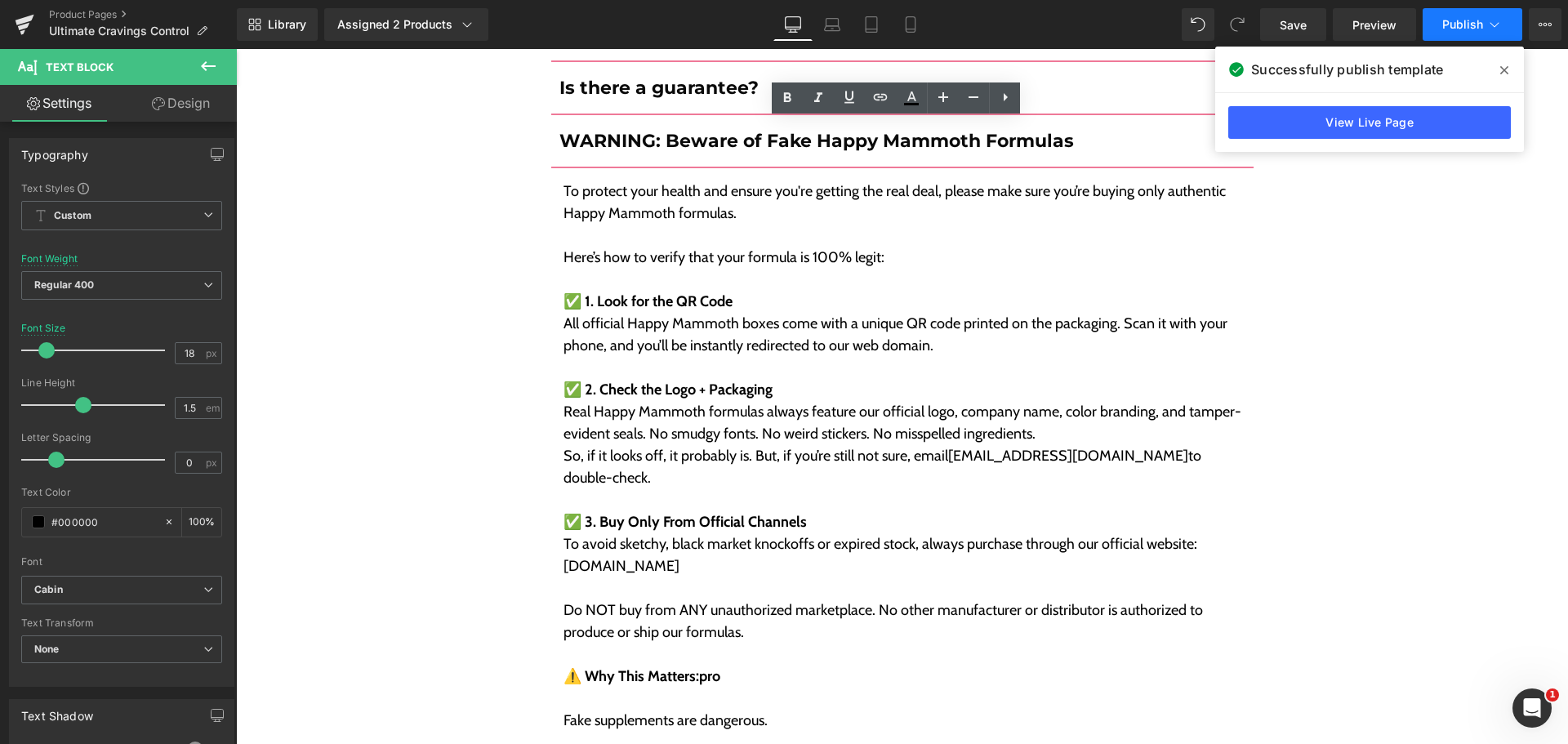
click at [1444, 37] on button "Publish" at bounding box center [1472, 24] width 100 height 33
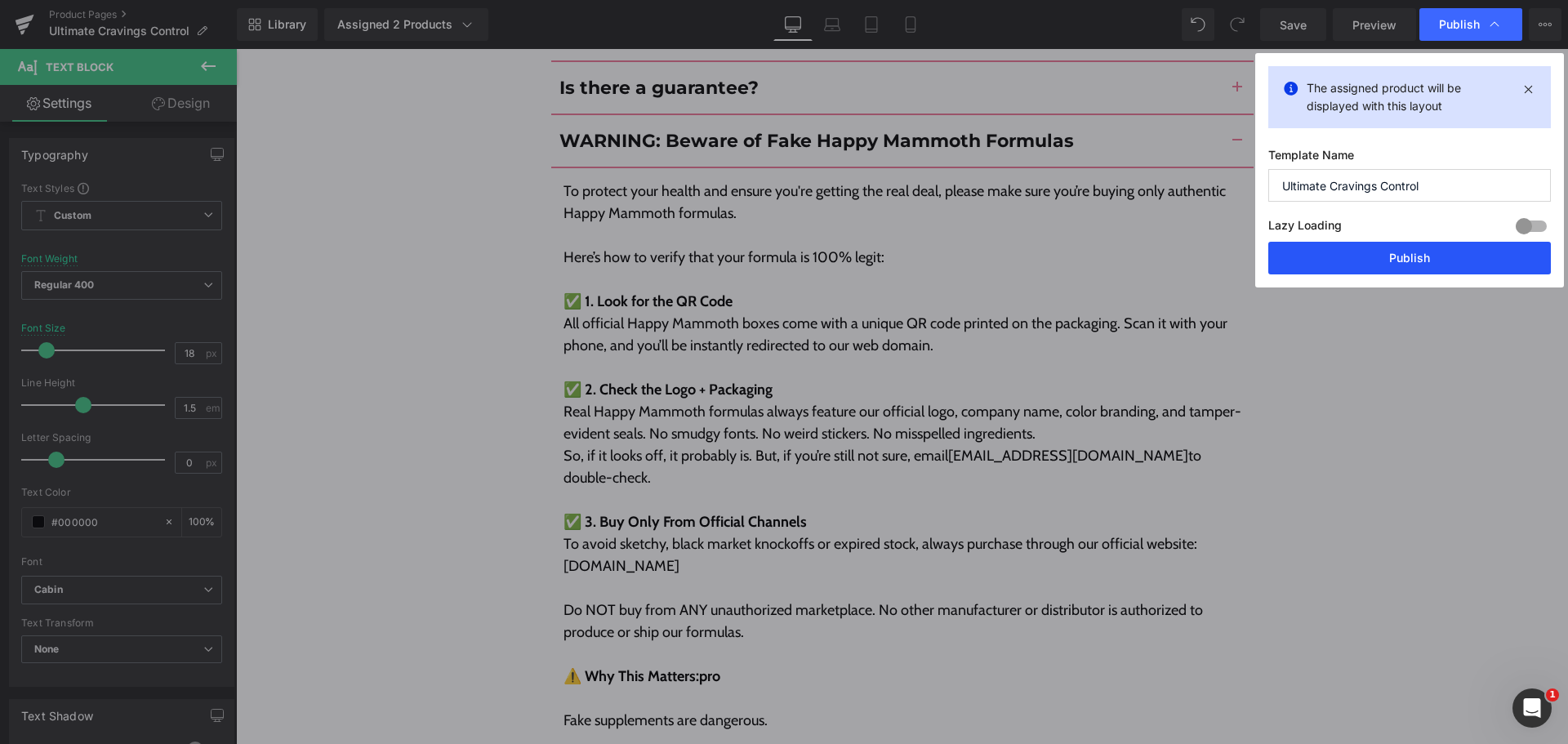
click at [1403, 269] on button "Publish" at bounding box center [1409, 257] width 282 height 33
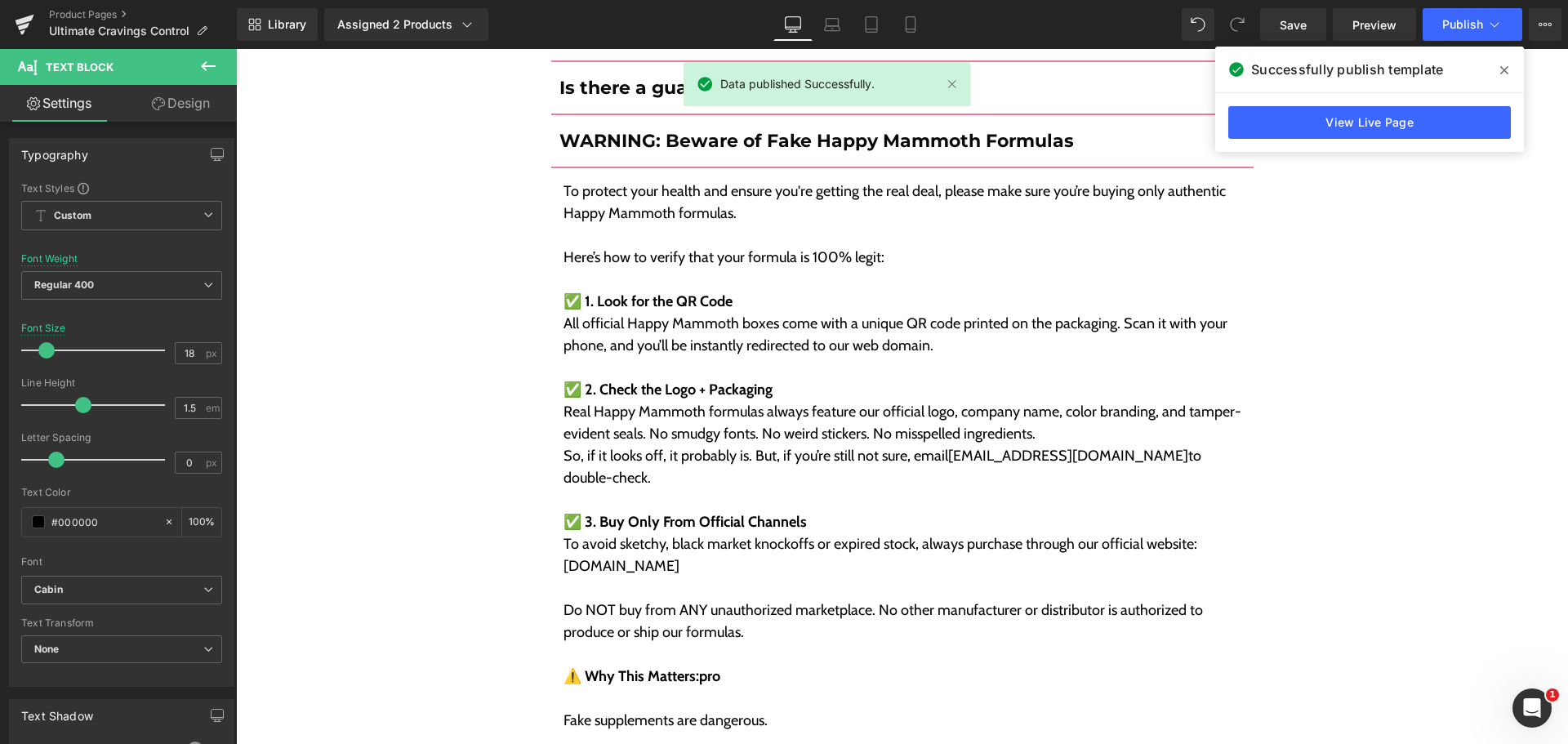
click at [1060, 19] on div "Library Assigned 2 Products Product Preview Ultimate Cravings Control Ultimate …" at bounding box center [903, 24] width 1331 height 33
click at [1058, 11] on div "Library Assigned 2 Products Product Preview Ultimate Cravings Control Ultimate …" at bounding box center [903, 24] width 1331 height 33
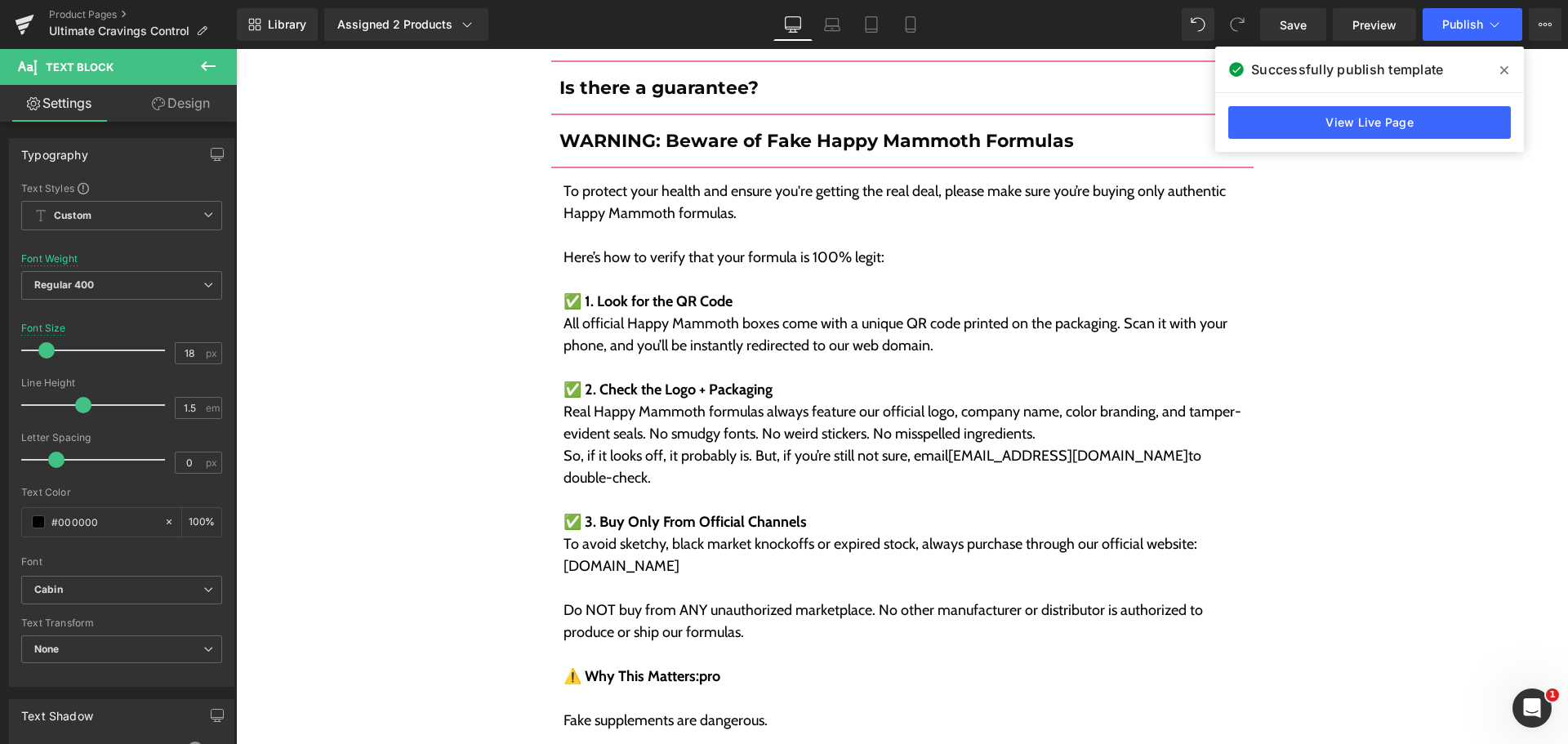
click at [1058, 11] on div "Library Assigned 2 Products Product Preview Ultimate Cravings Control Ultimate …" at bounding box center [903, 24] width 1331 height 33
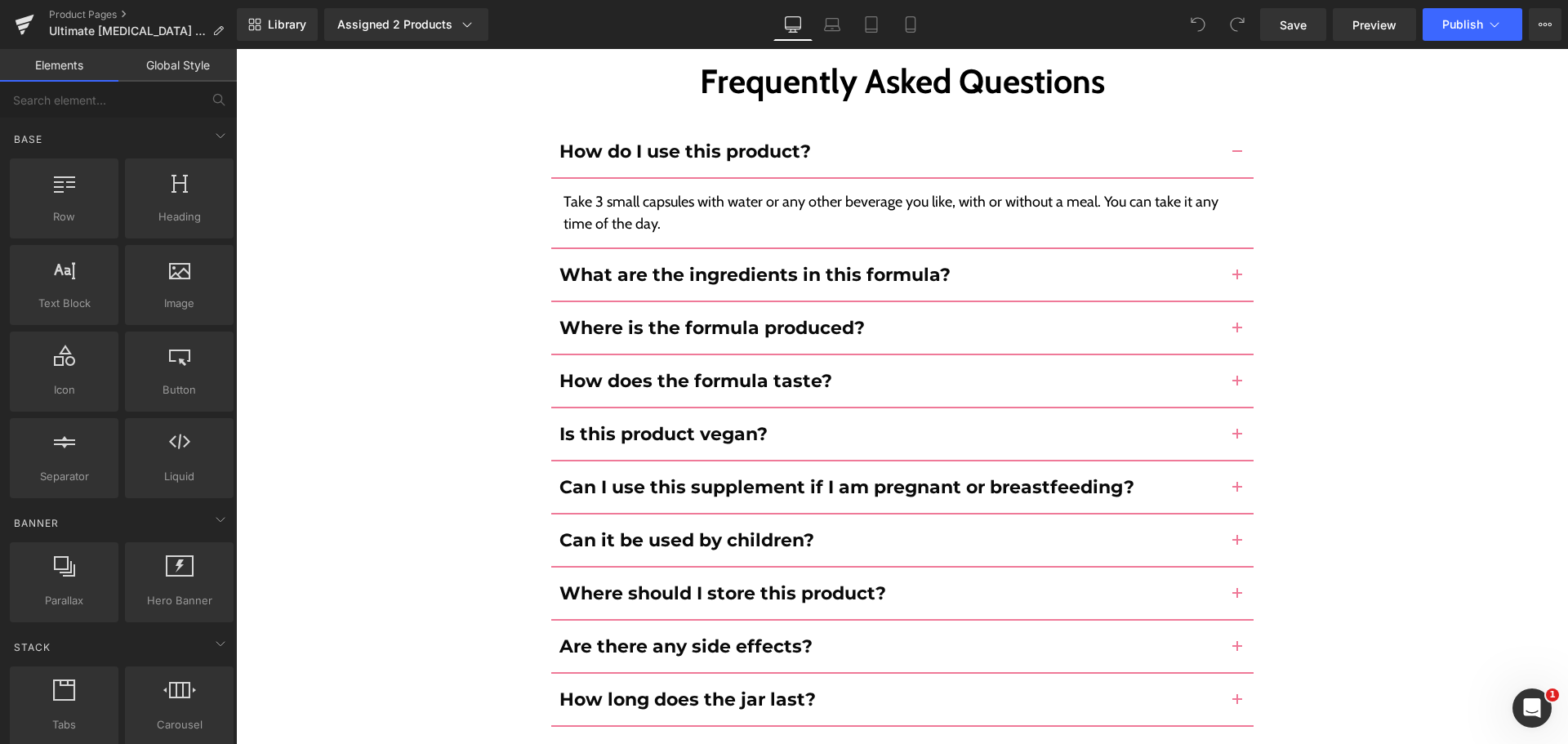
scroll to position [8132, 0]
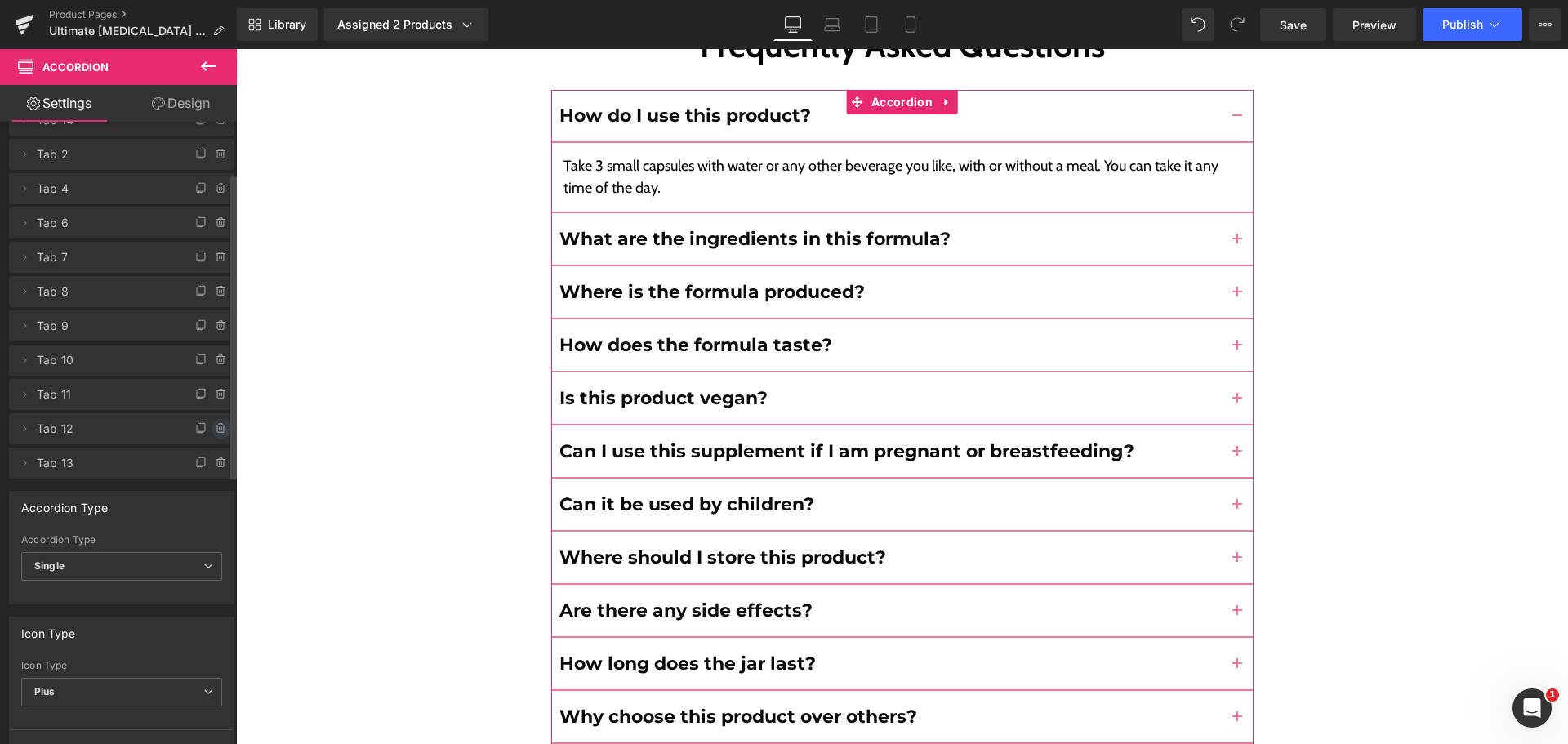
scroll to position [108, 0]
drag, startPoint x: 191, startPoint y: 459, endPoint x: 174, endPoint y: 476, distance: 24.0
click at [196, 459] on icon at bounding box center [202, 461] width 13 height 13
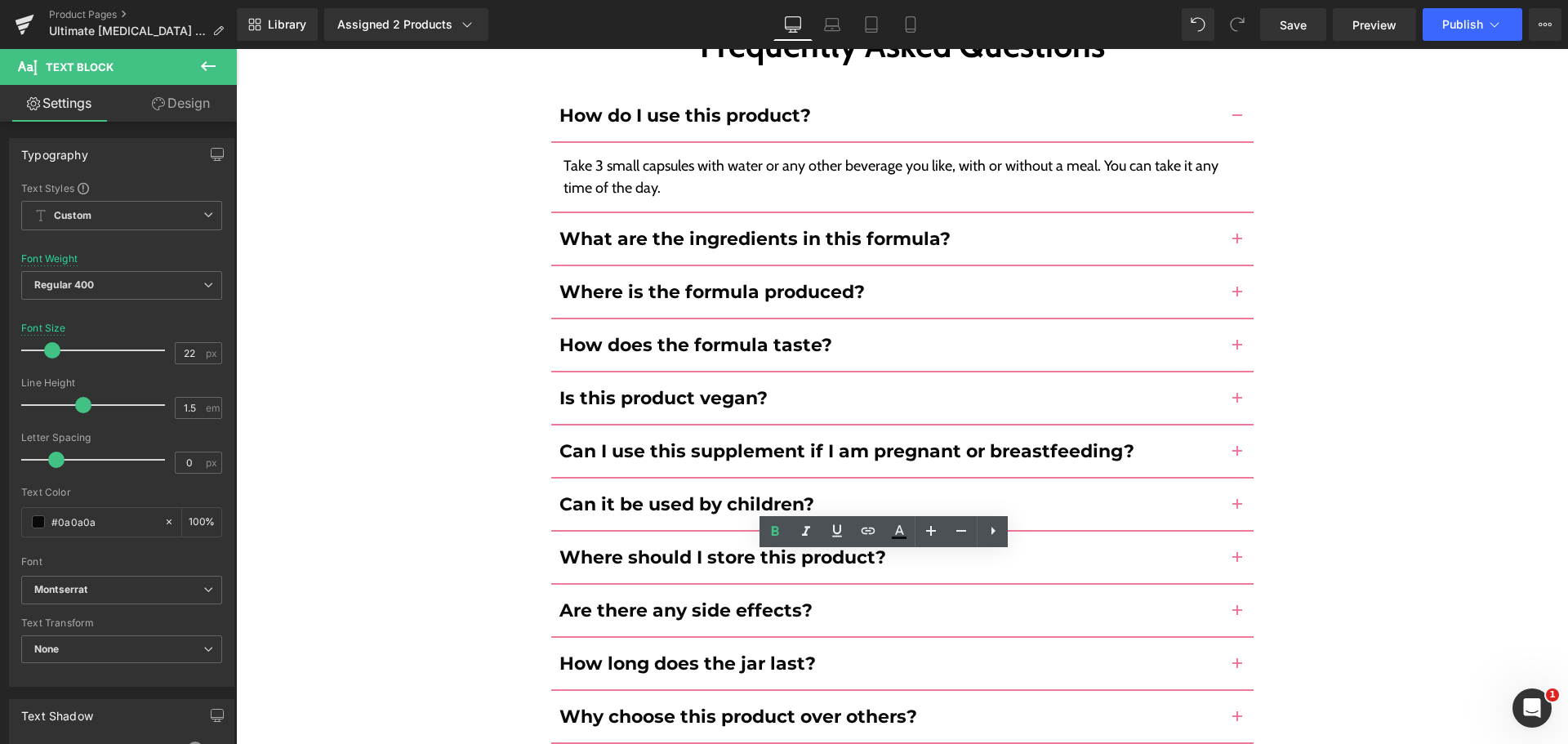
paste div
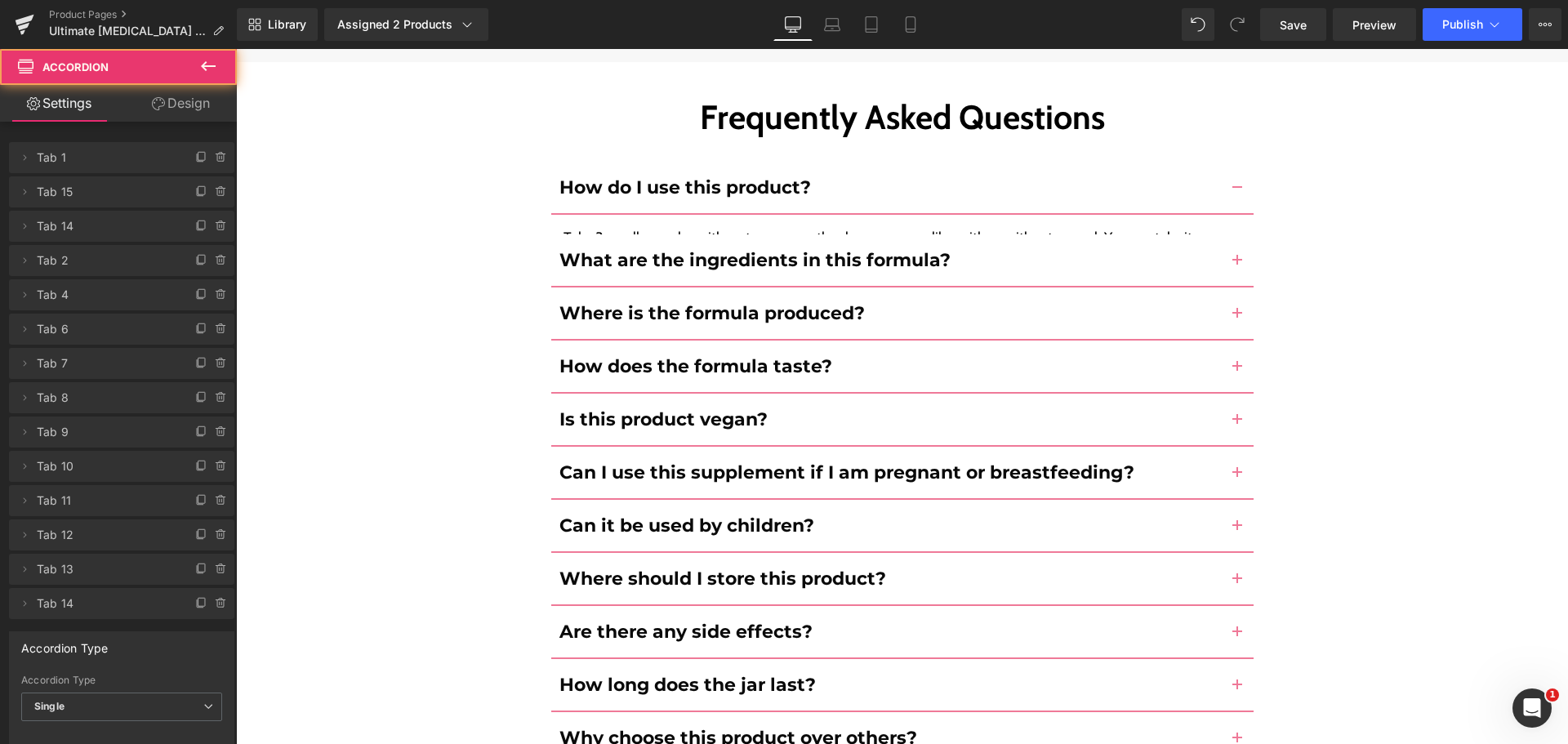
scroll to position [8058, 0]
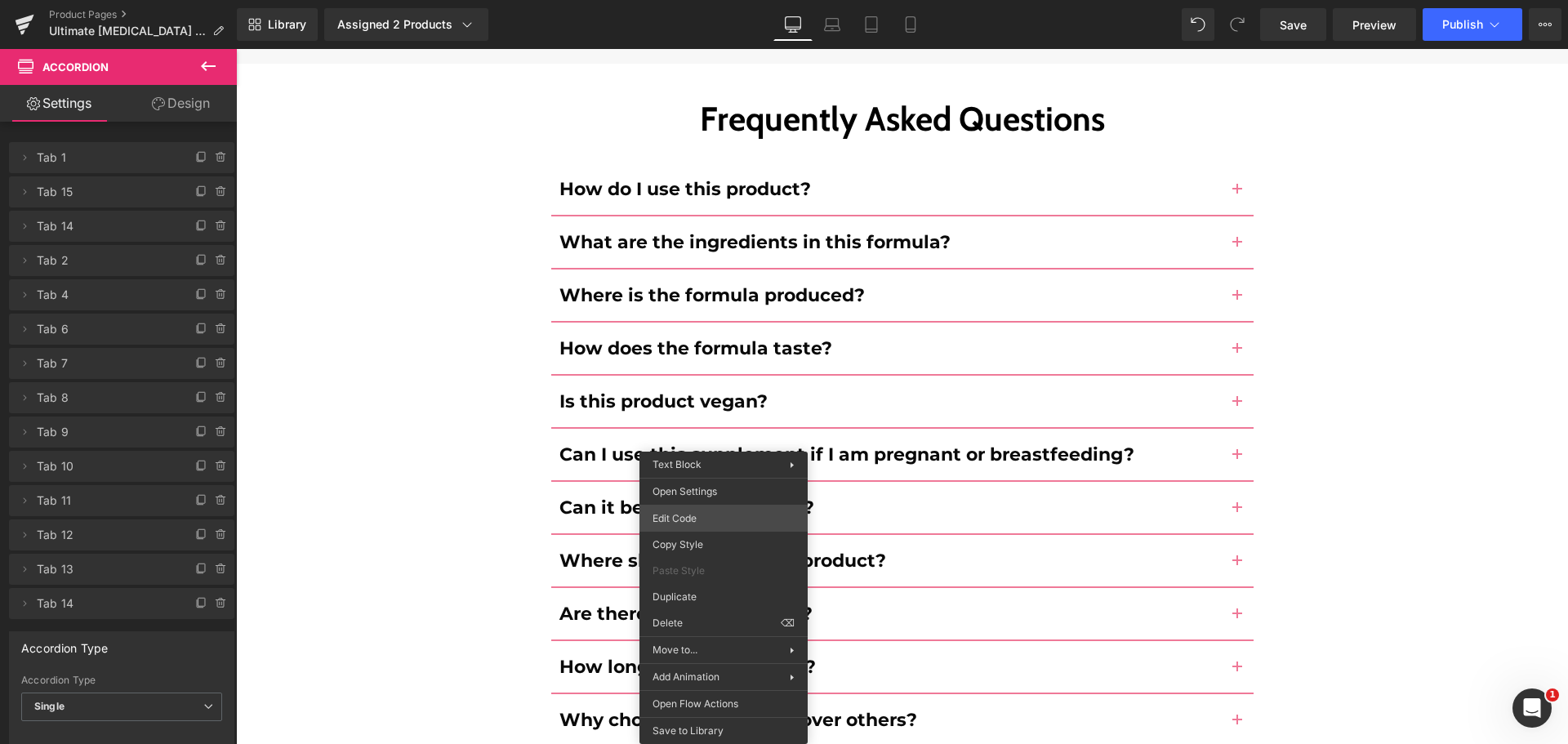
click at [712, 0] on div "You are previewing how the will restyle your page. You can not edit Elements in…" at bounding box center [784, 0] width 1568 height 0
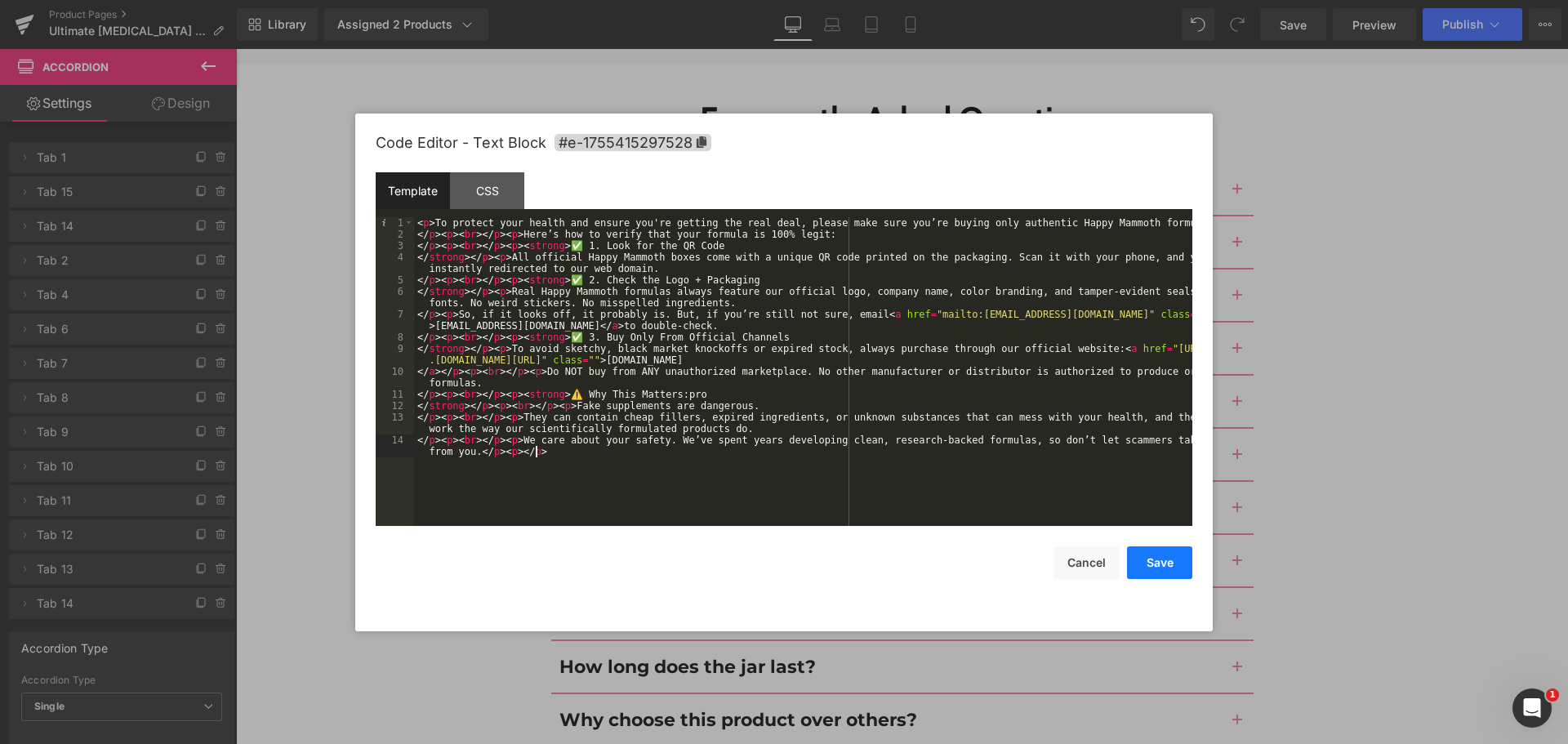
click at [1174, 559] on button "Save" at bounding box center [1159, 562] width 65 height 33
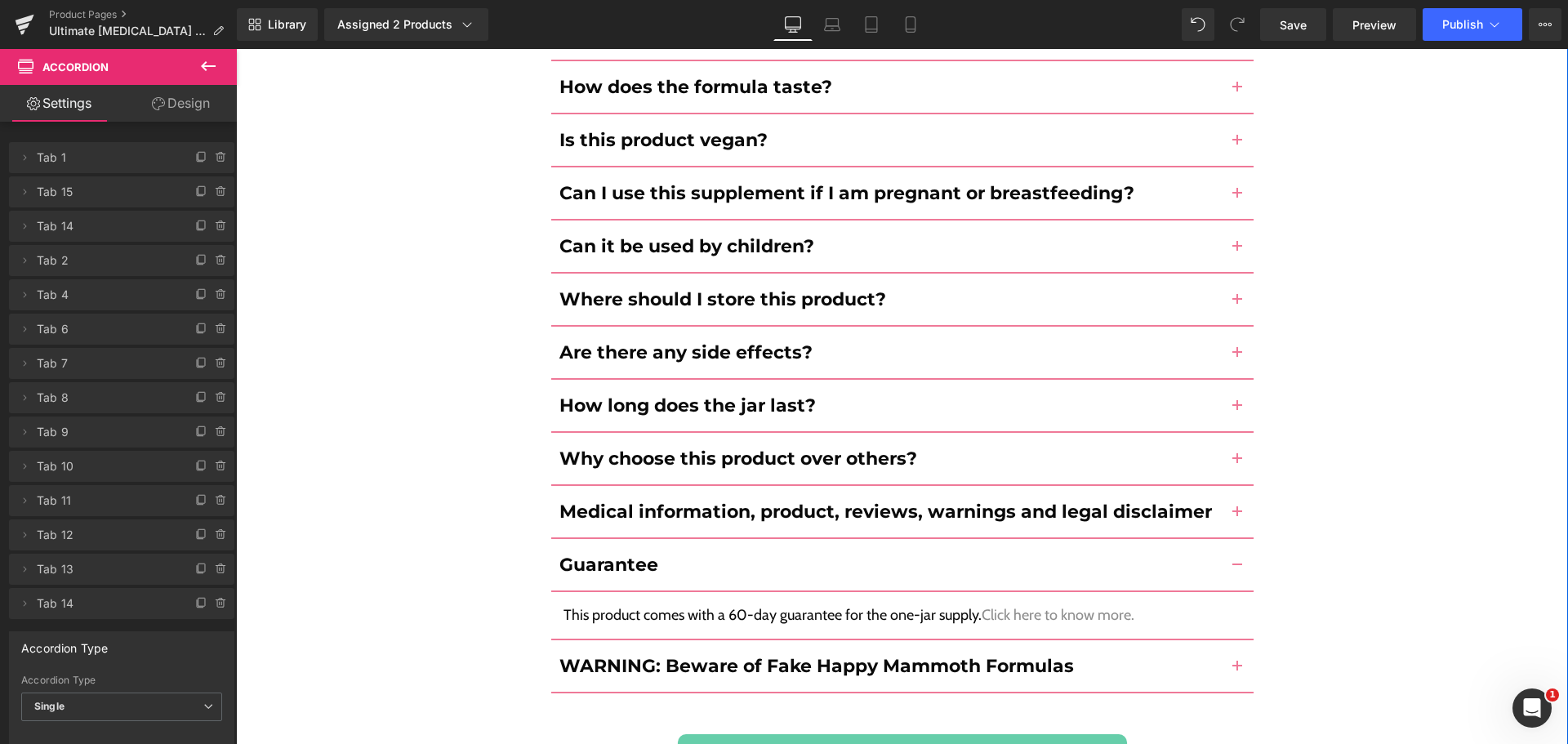
scroll to position [8321, 0]
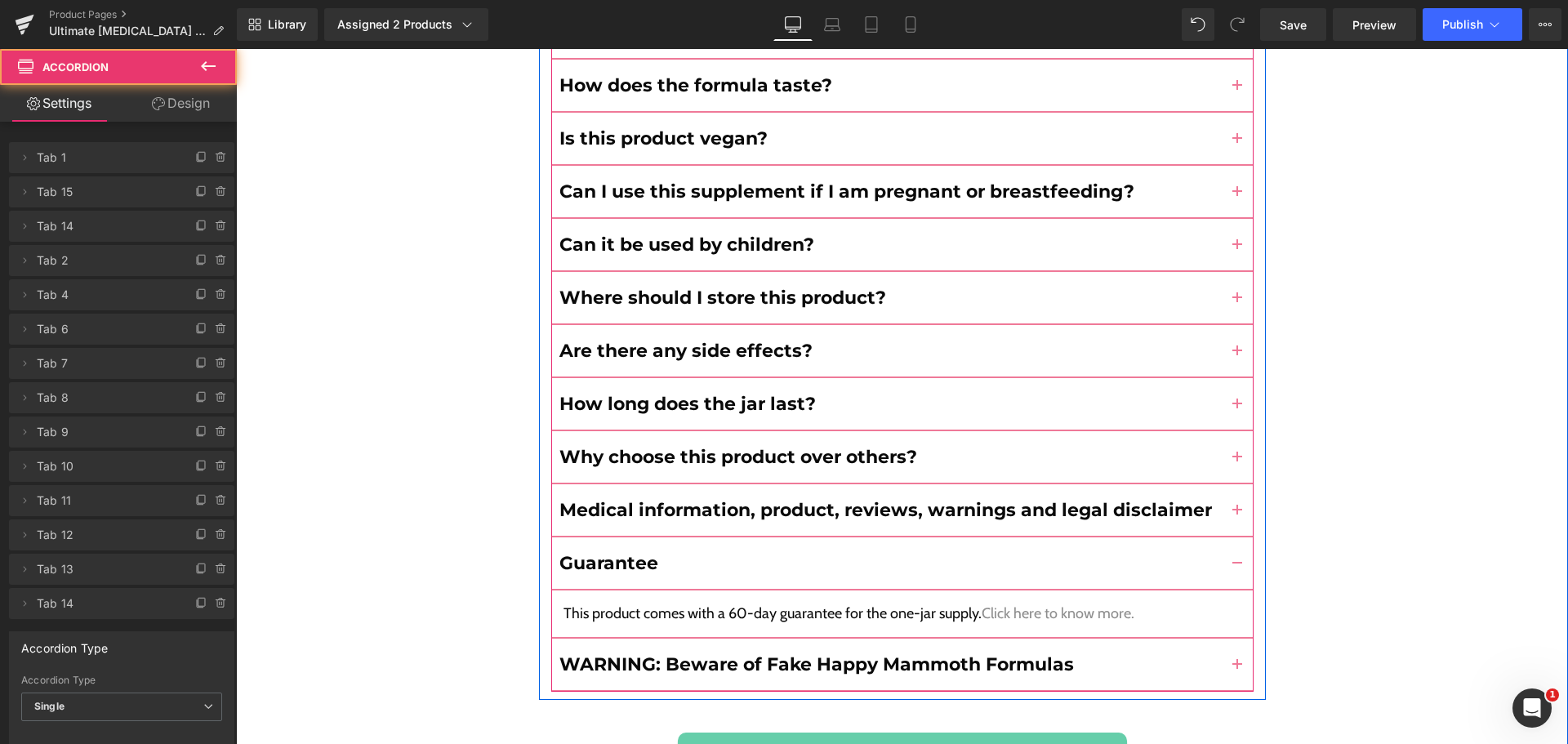
click at [1237, 670] on span "button" at bounding box center [1237, 670] width 0 height 0
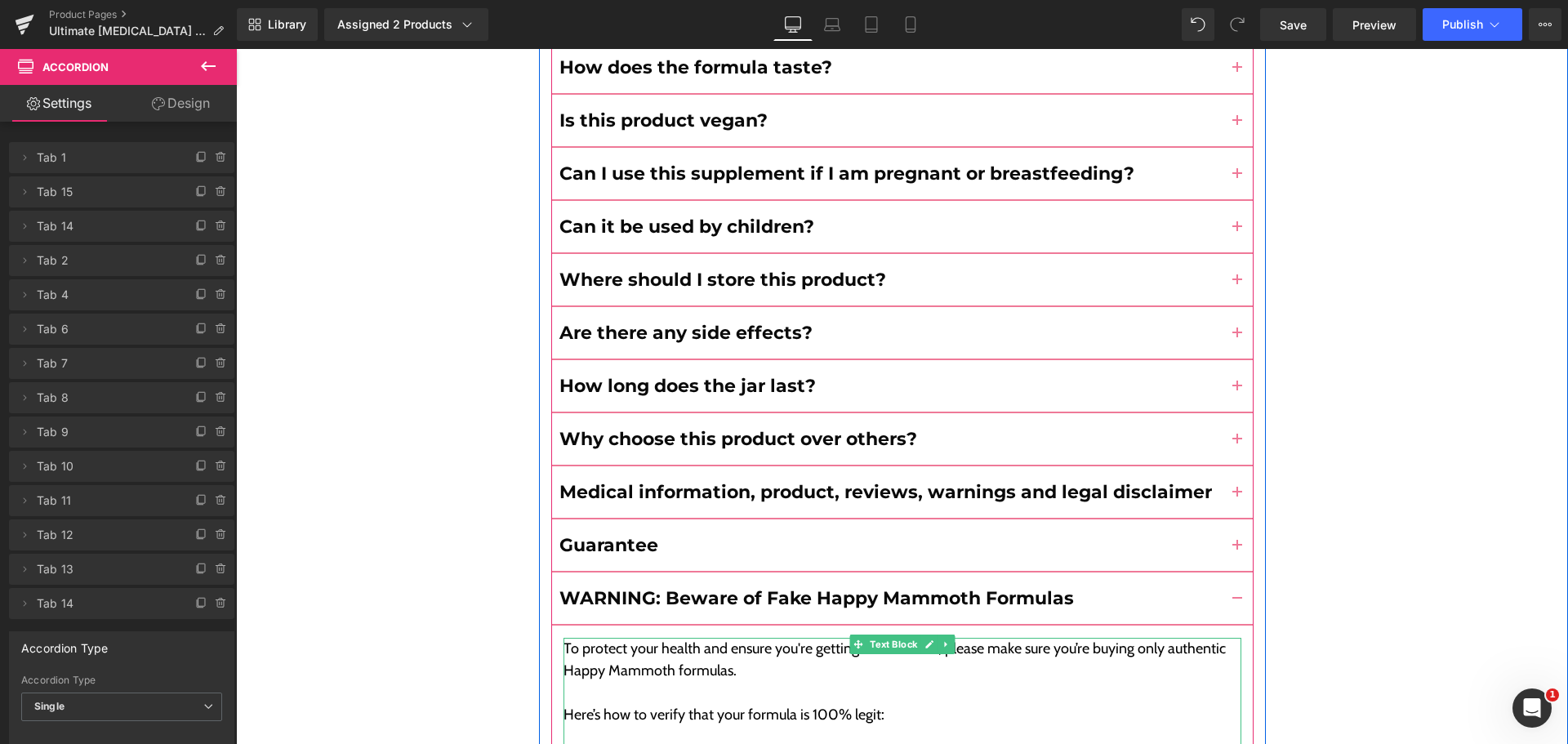
scroll to position [8340, 0]
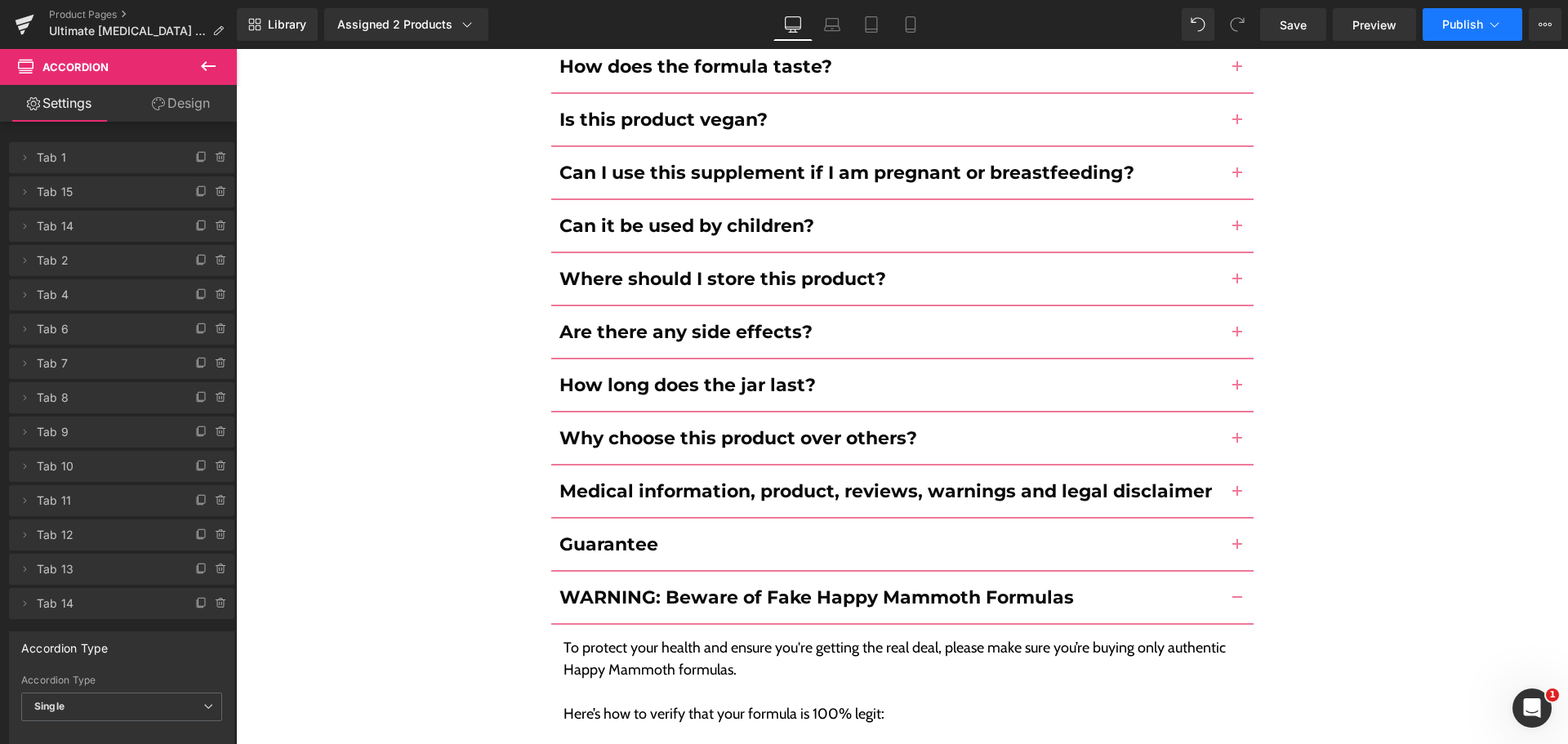
click at [1462, 27] on span "Publish" at bounding box center [1462, 24] width 41 height 13
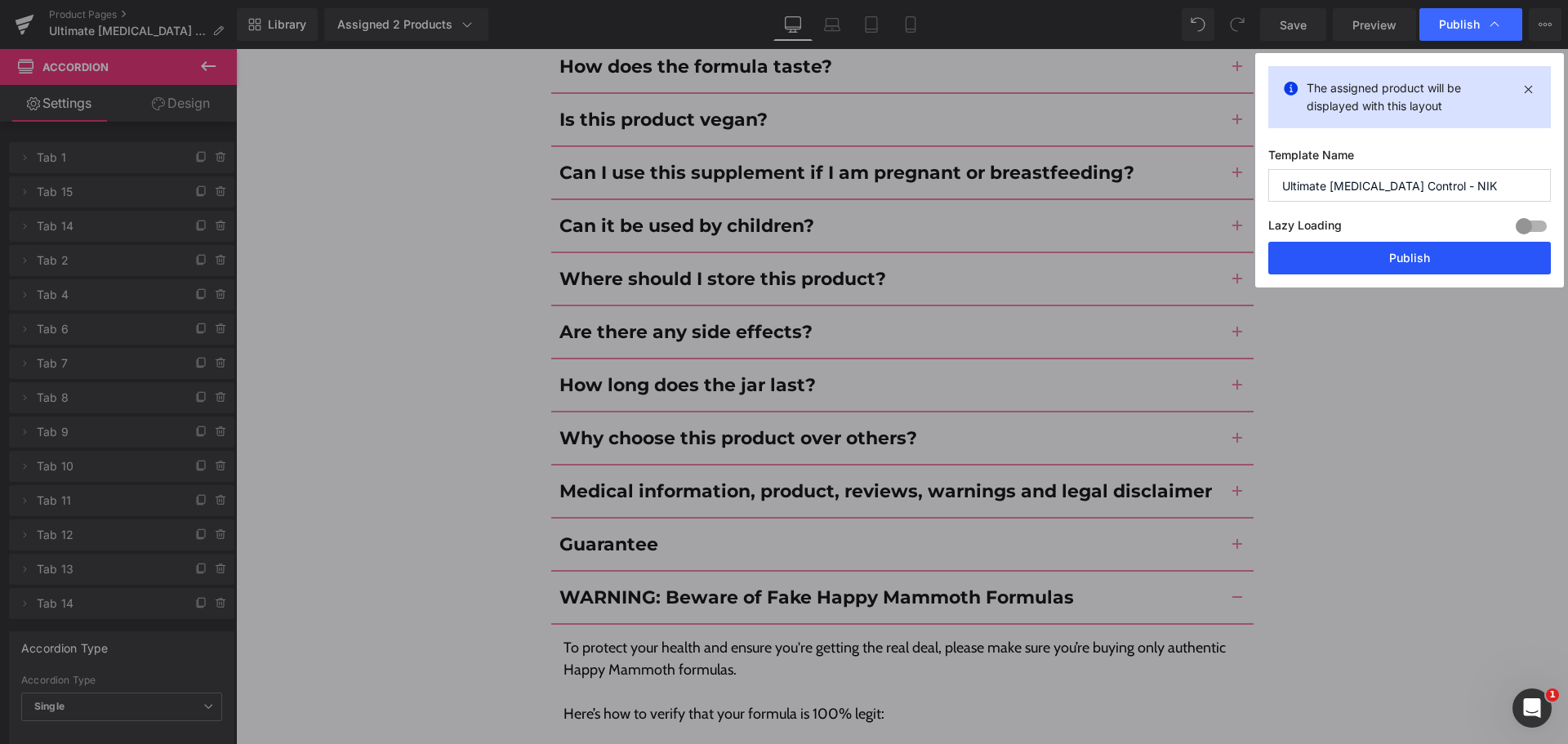
drag, startPoint x: 1421, startPoint y: 273, endPoint x: 1140, endPoint y: 173, distance: 298.3
click at [1421, 273] on button "Publish" at bounding box center [1409, 257] width 282 height 33
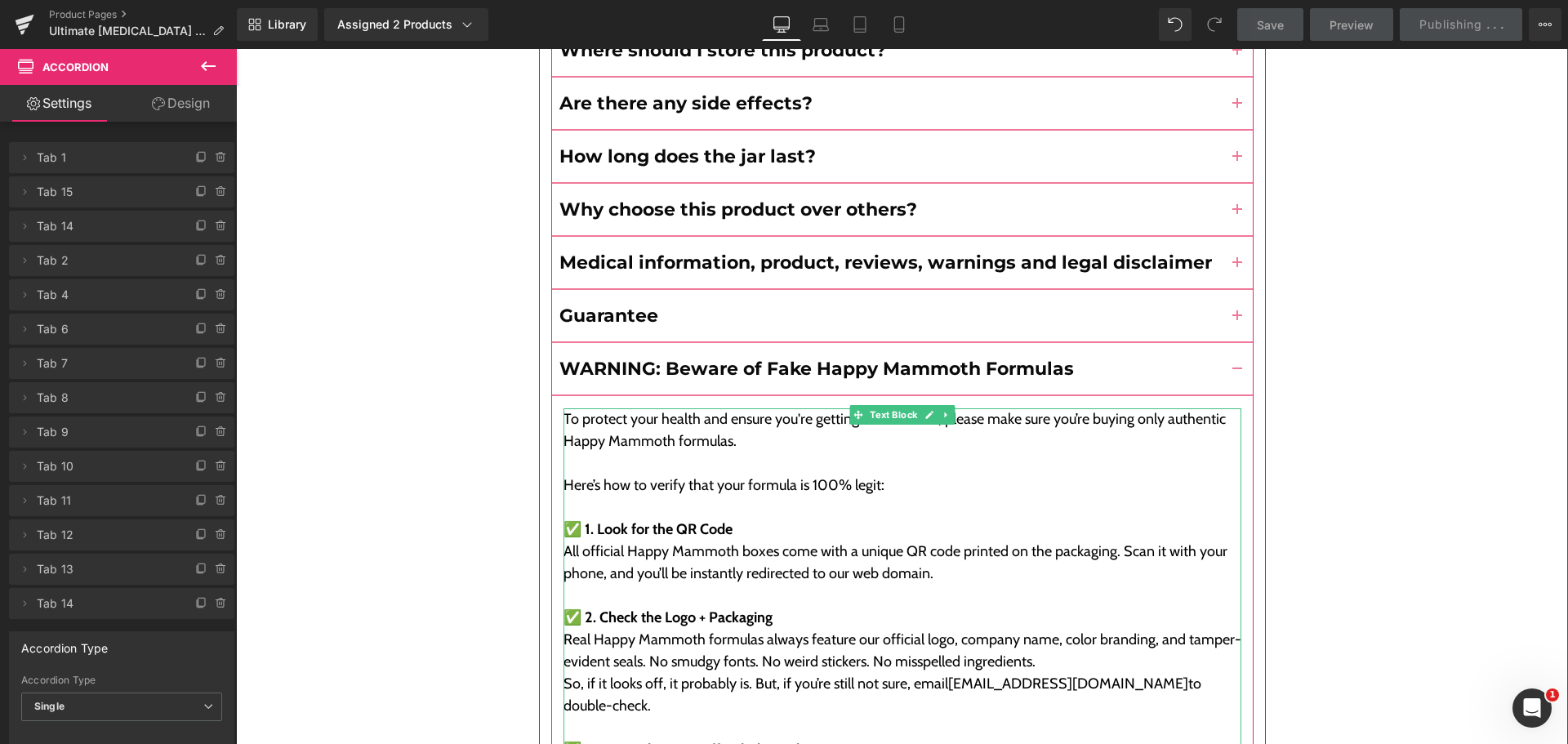
scroll to position [8569, 0]
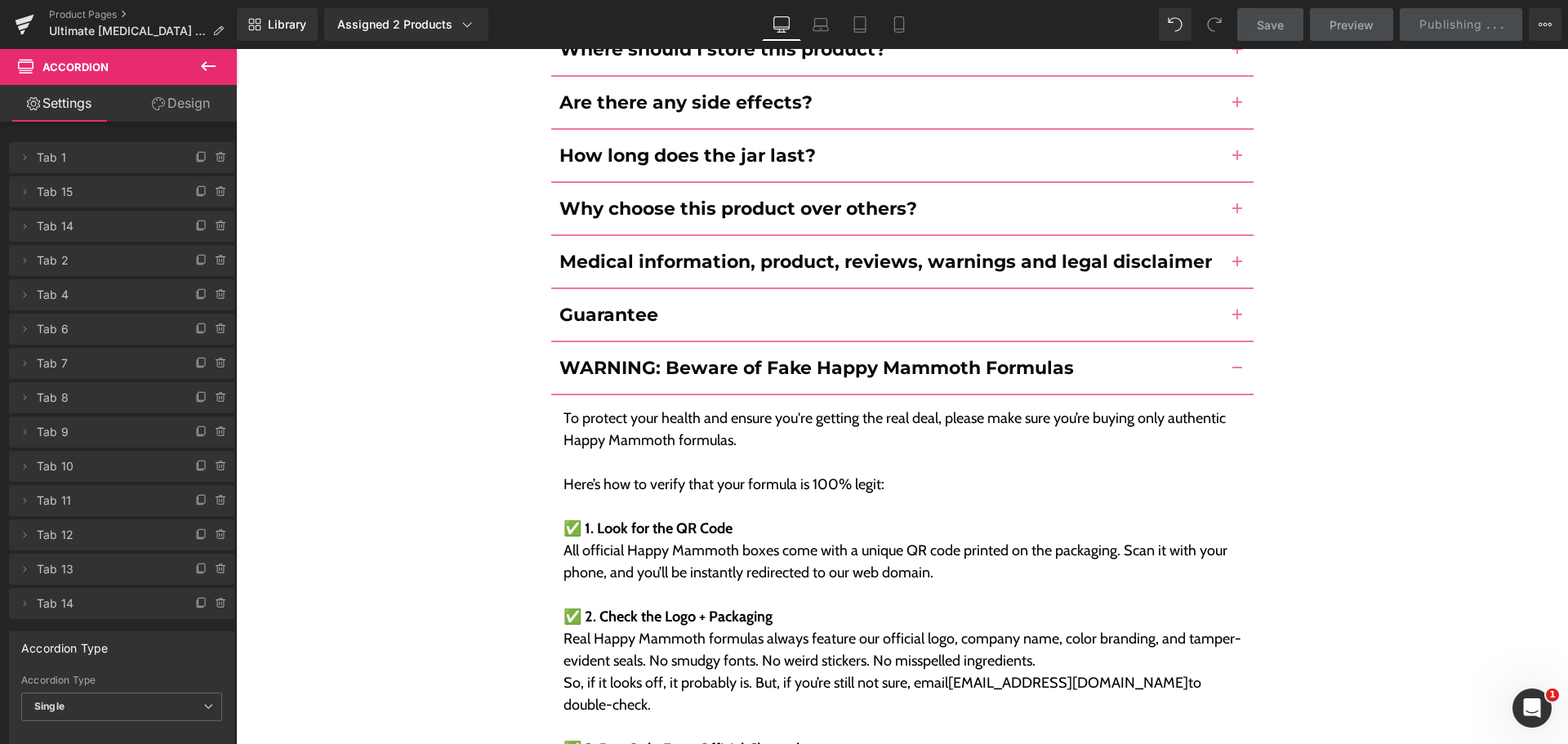
click at [980, 27] on div "Library Assigned 2 Products Product Preview Ultimate Cellulite Control Ultimate…" at bounding box center [903, 24] width 1331 height 33
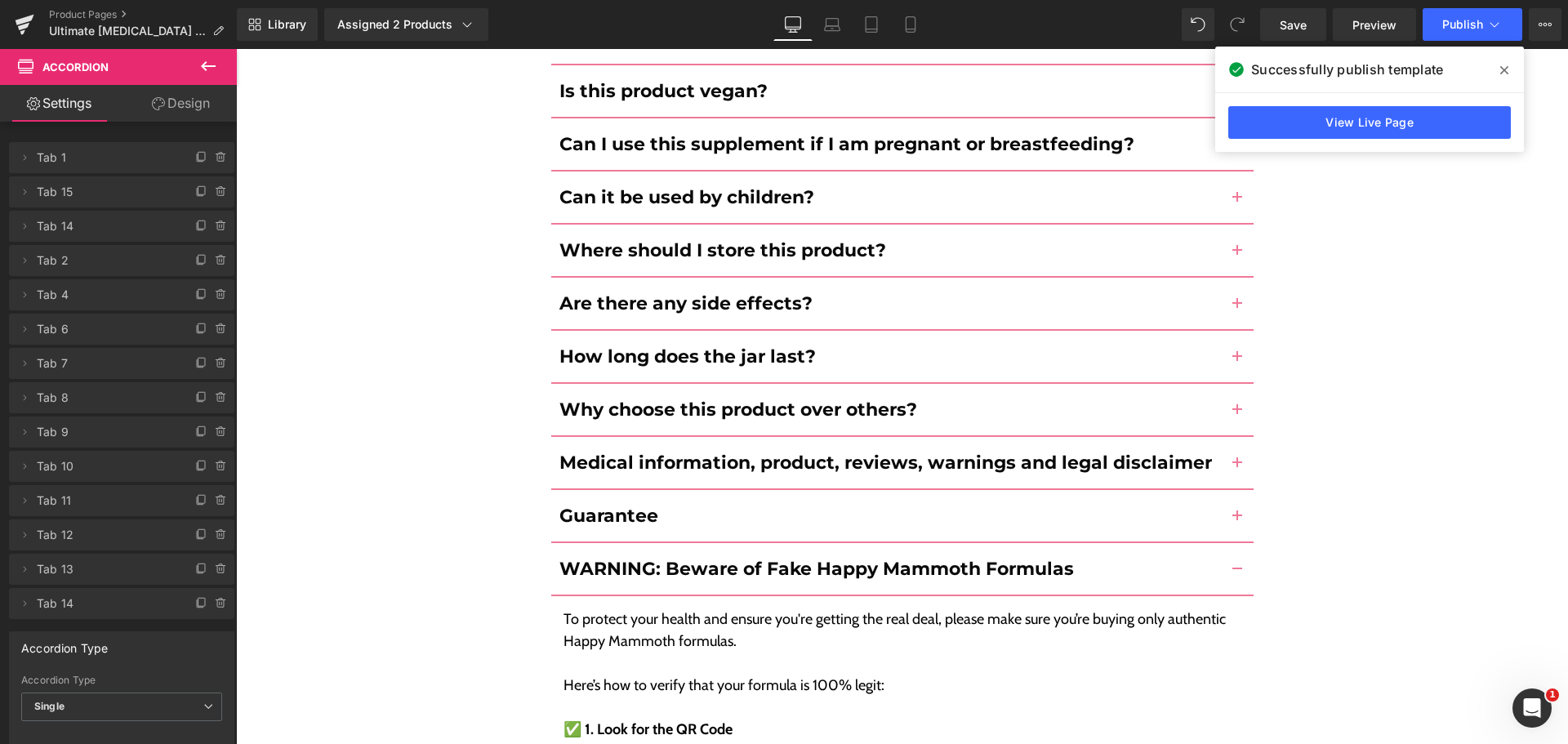
scroll to position [8369, 0]
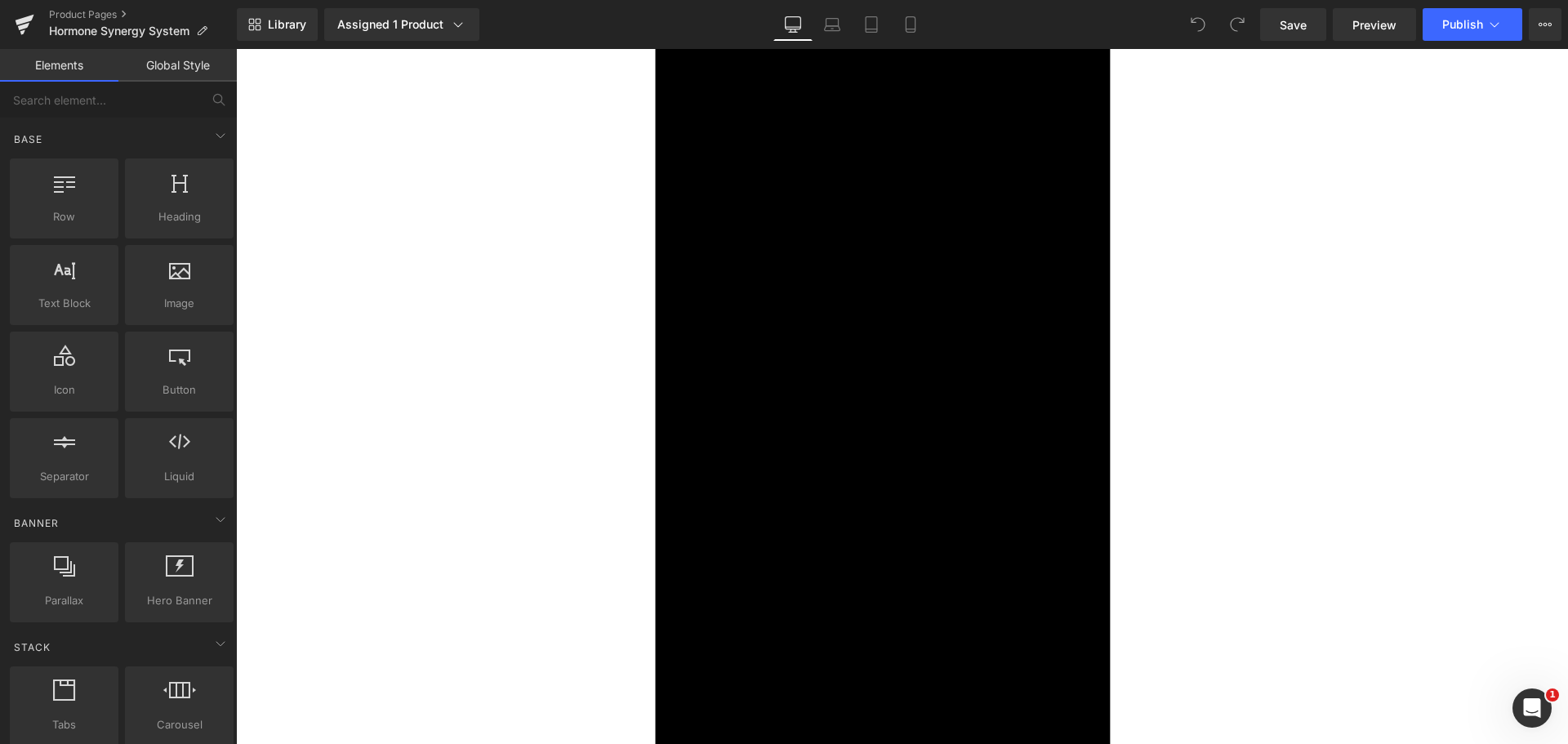
scroll to position [5005, 0]
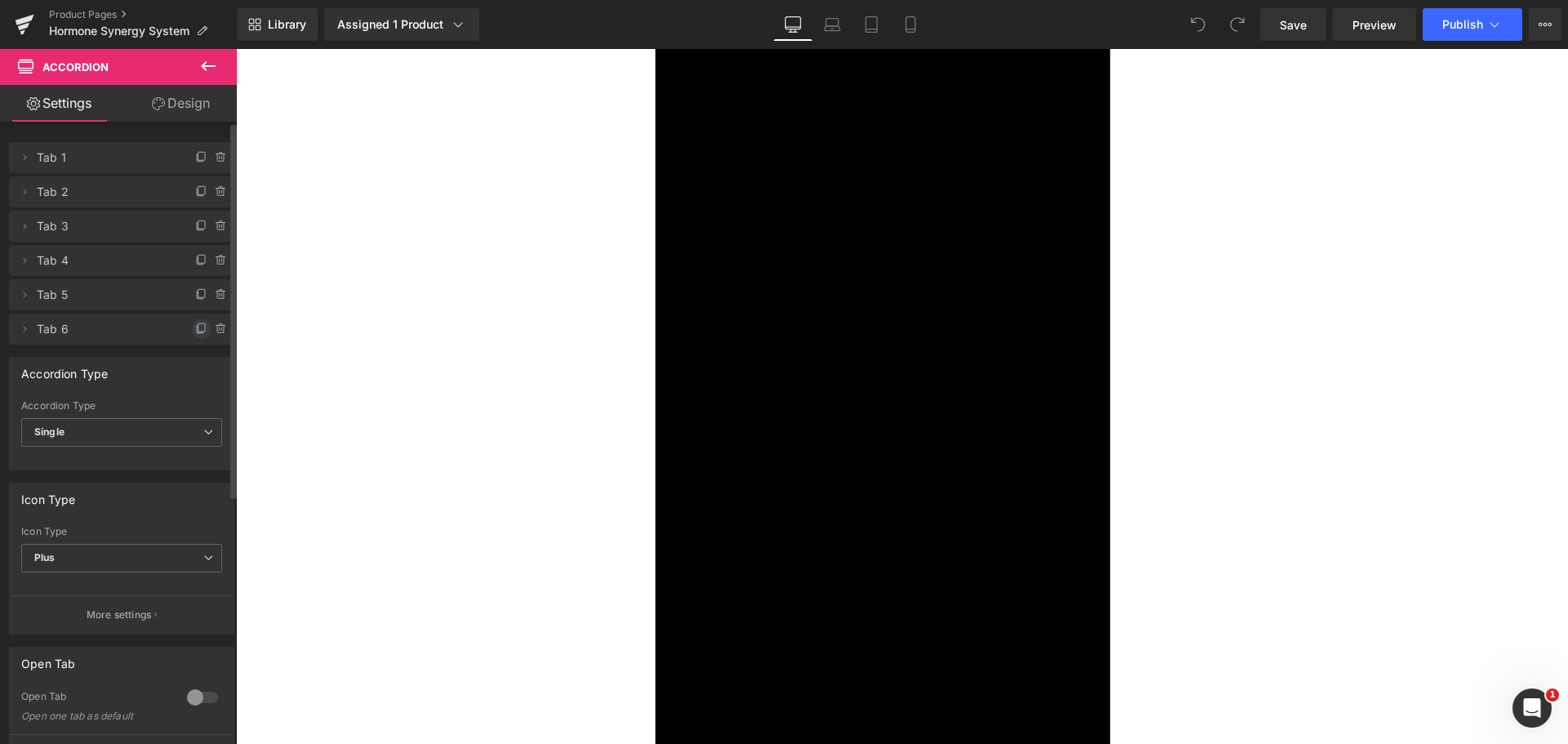
drag, startPoint x: 196, startPoint y: 330, endPoint x: 208, endPoint y: 426, distance: 96.7
click at [196, 330] on icon at bounding box center [202, 328] width 13 height 13
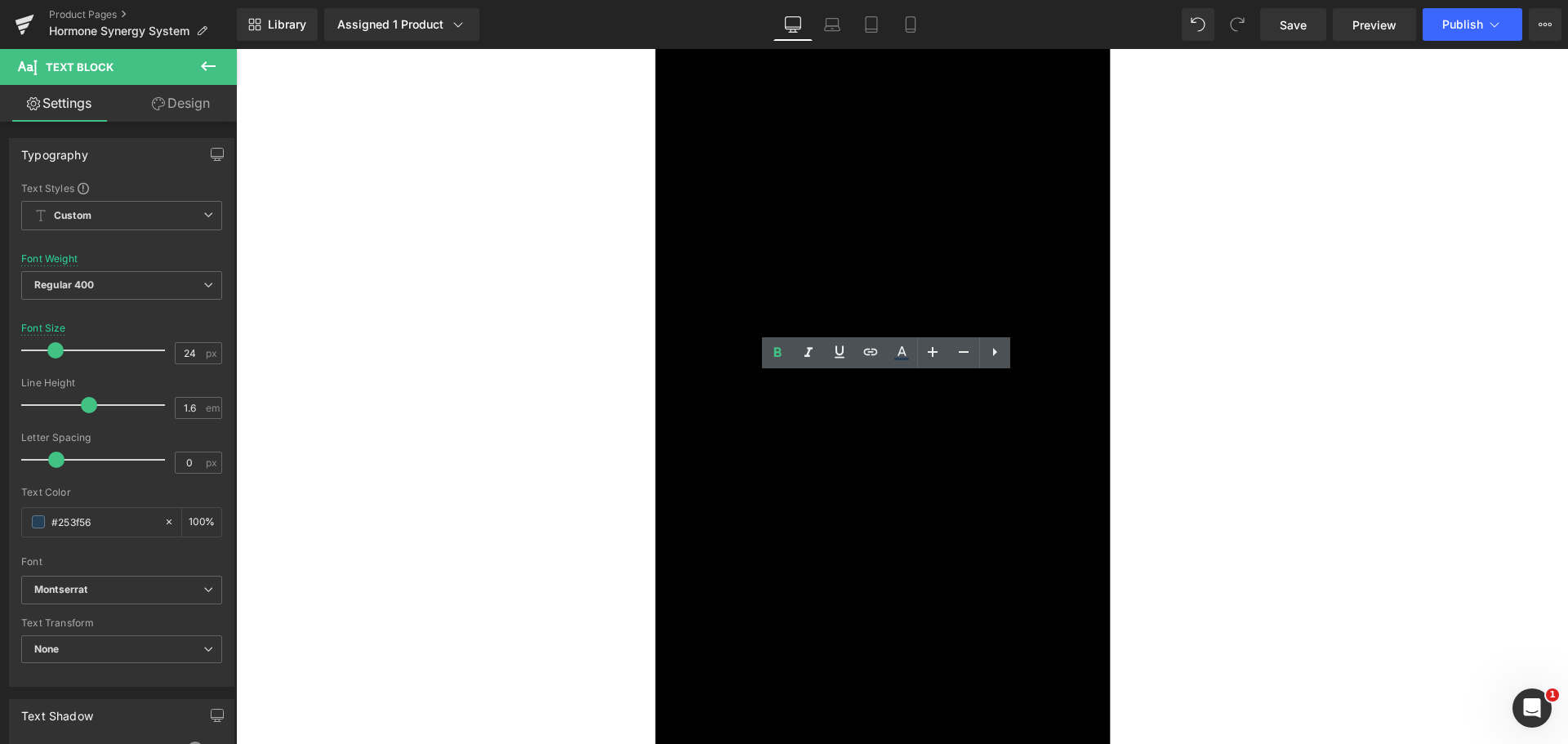
paste div
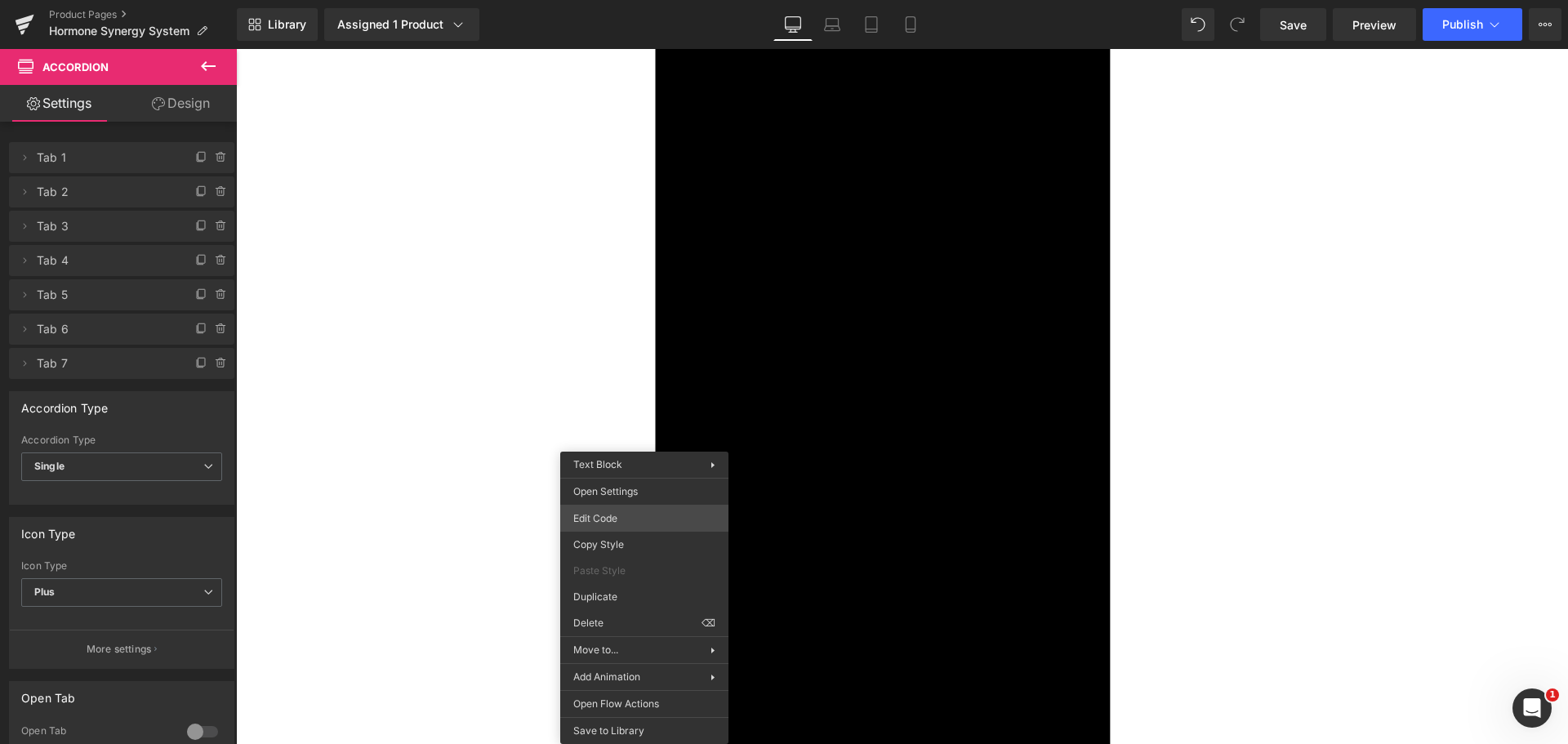
click at [626, 0] on div "You are previewing how the will restyle your page. You can not edit Elements in…" at bounding box center [784, 0] width 1568 height 0
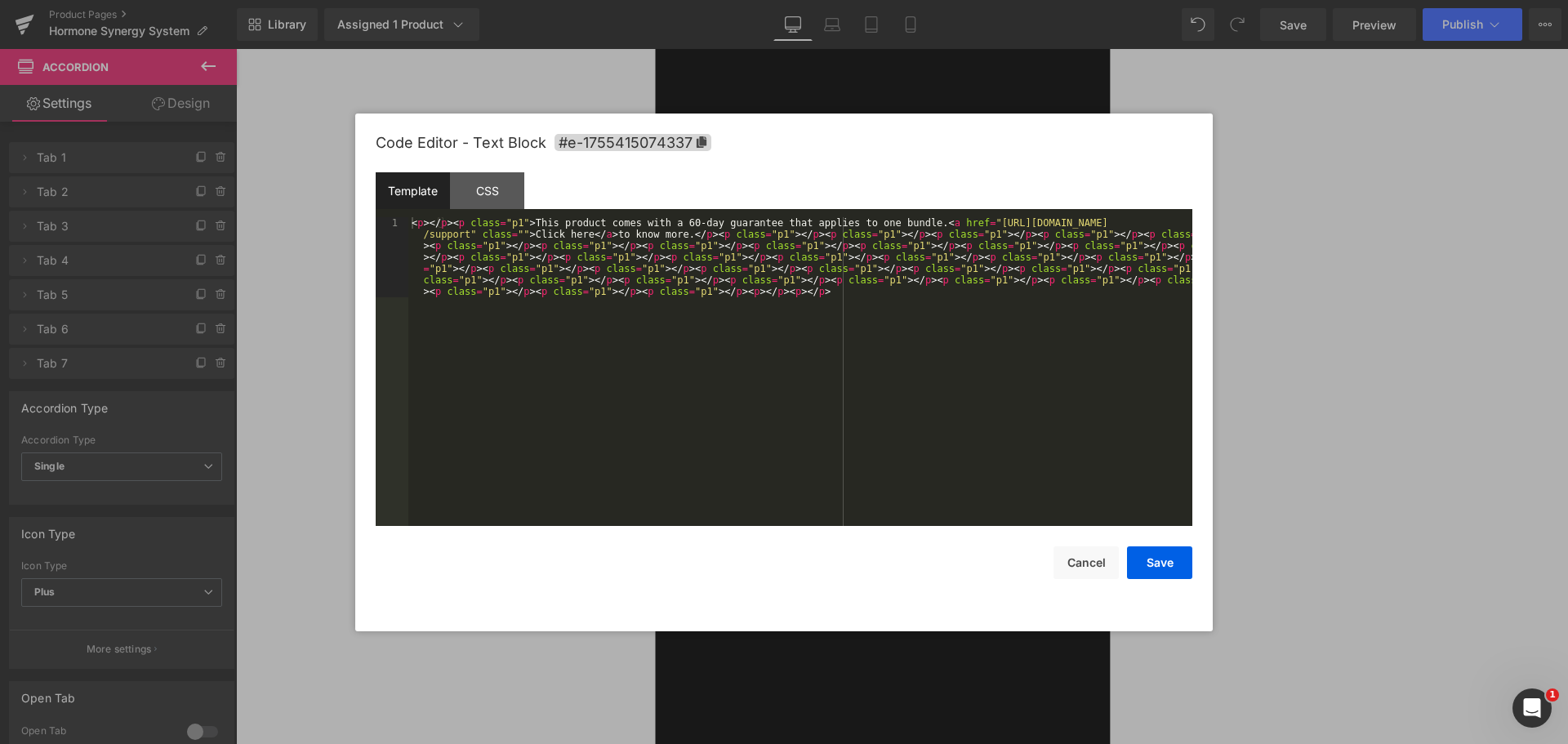
click at [733, 407] on div "< p > </ p > < p class = "p1" > This product comes with a 60-day guarantee that…" at bounding box center [800, 451] width 784 height 469
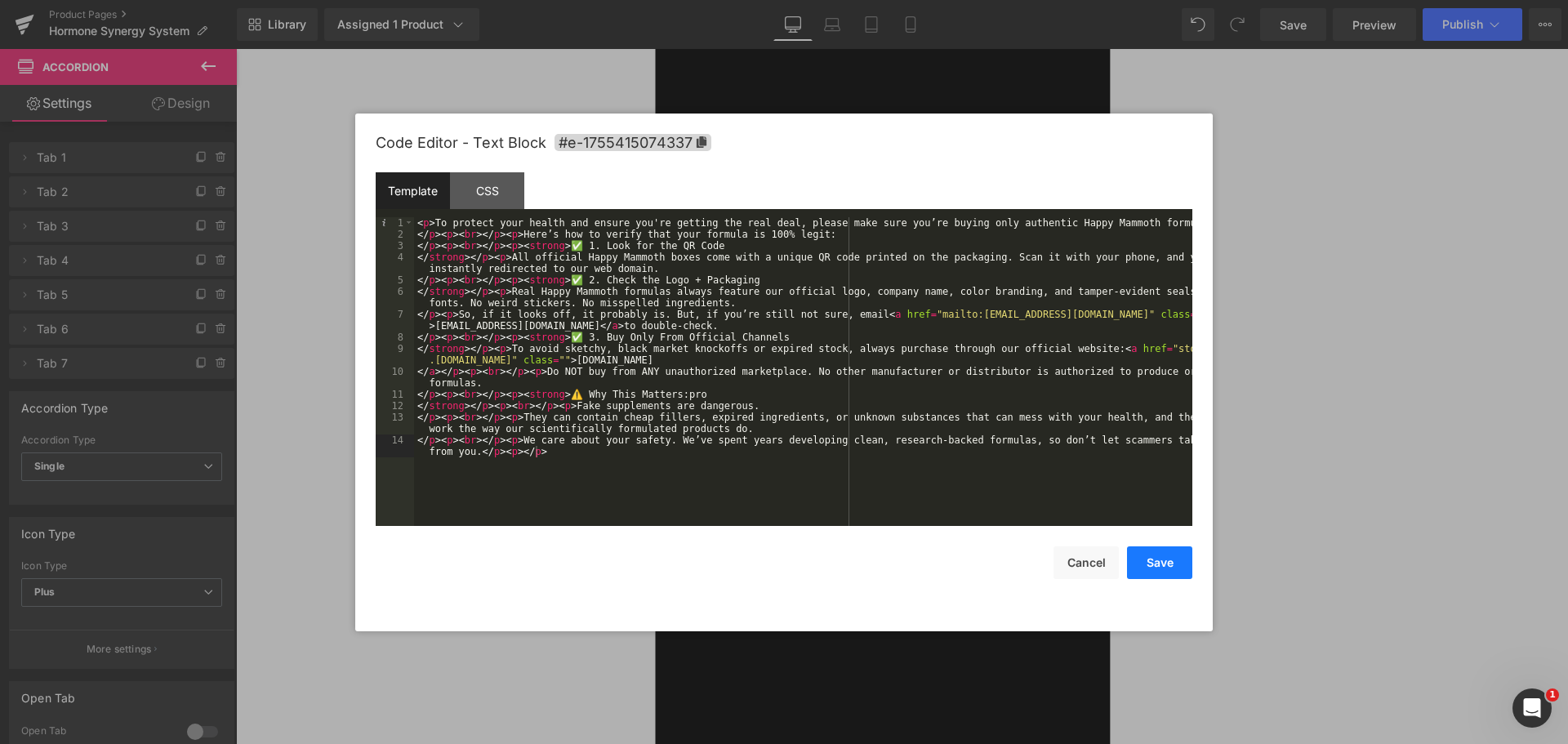
click at [1166, 571] on button "Save" at bounding box center [1159, 562] width 65 height 33
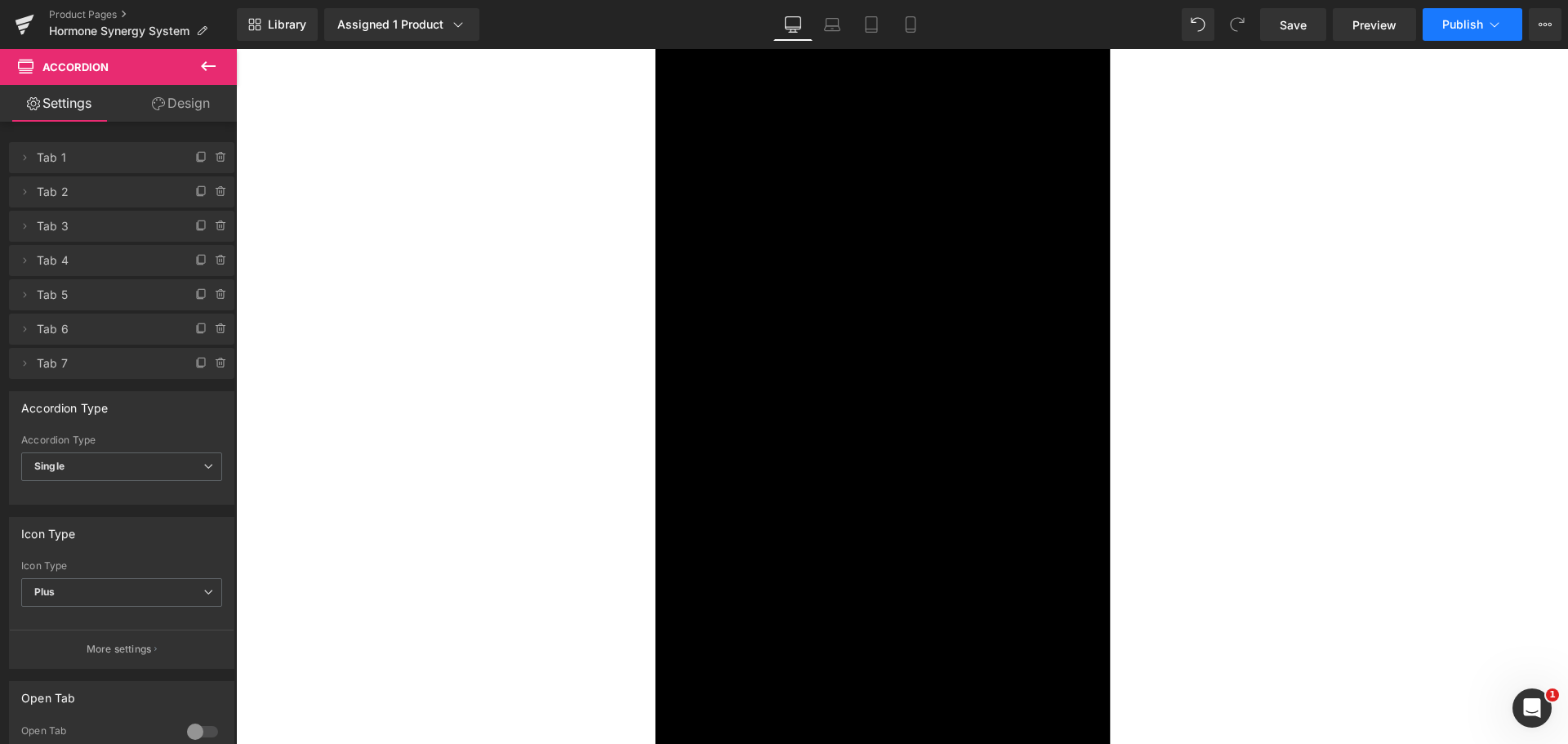
click at [1443, 34] on button "Publish" at bounding box center [1472, 24] width 100 height 33
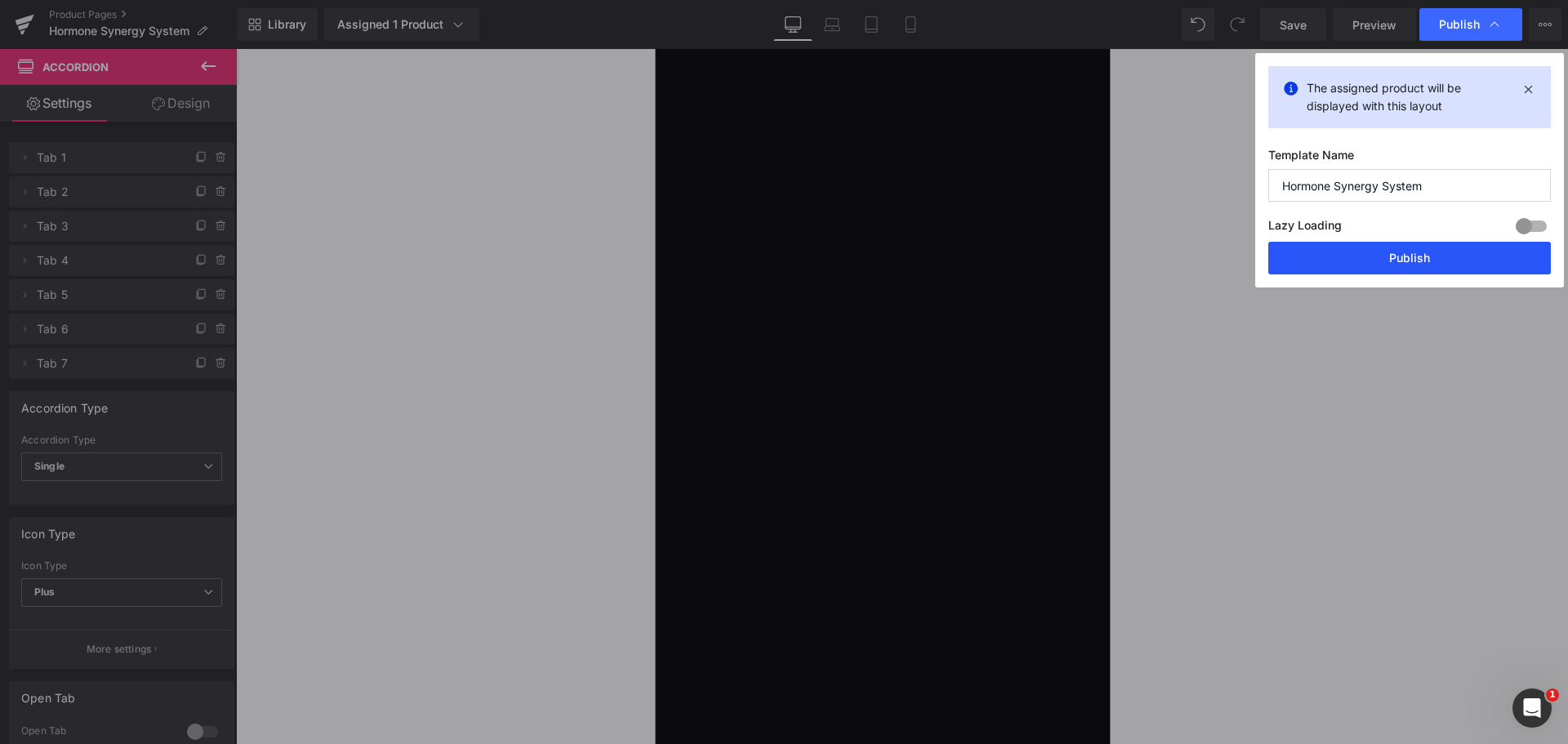
click at [1405, 267] on button "Publish" at bounding box center [1409, 257] width 282 height 33
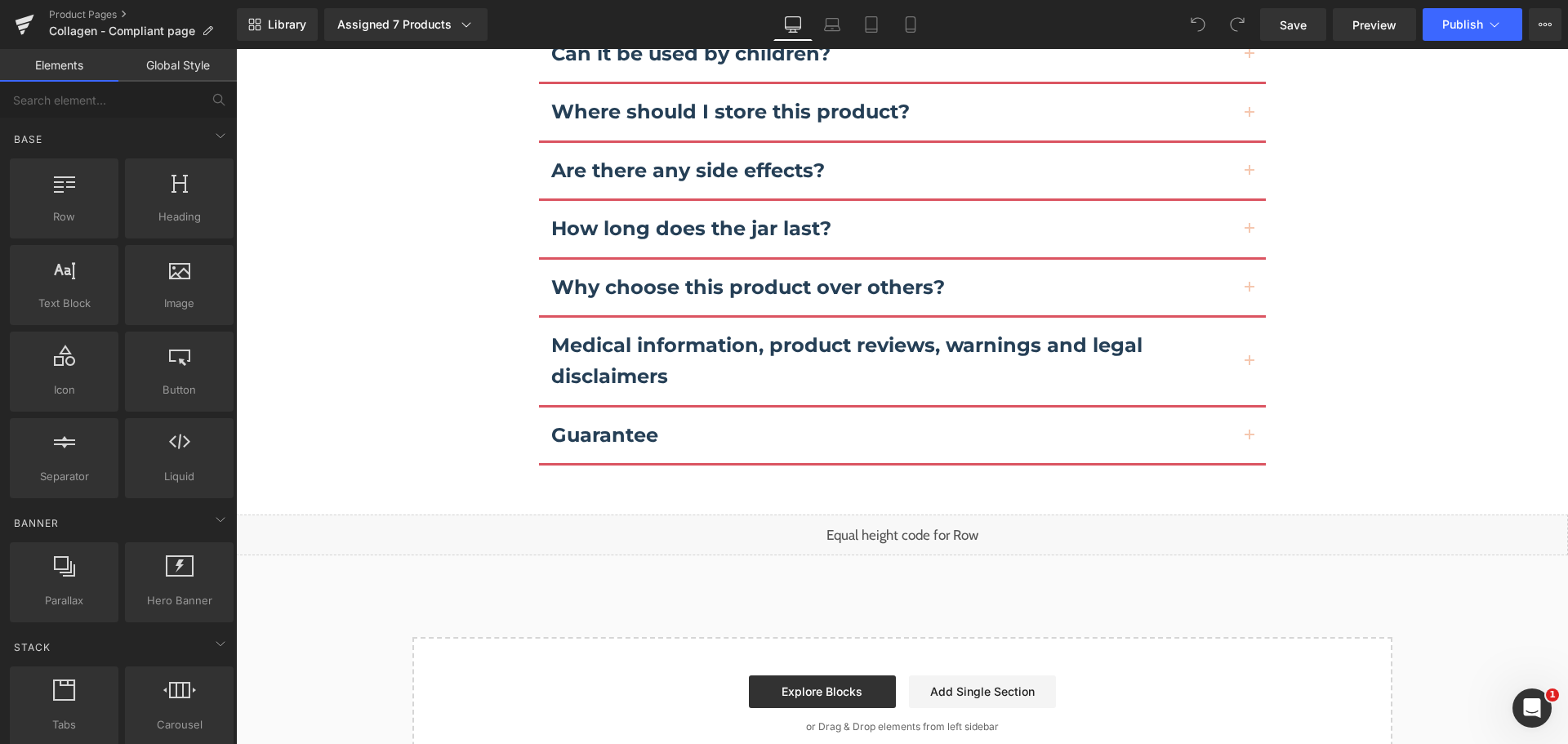
scroll to position [11130, 0]
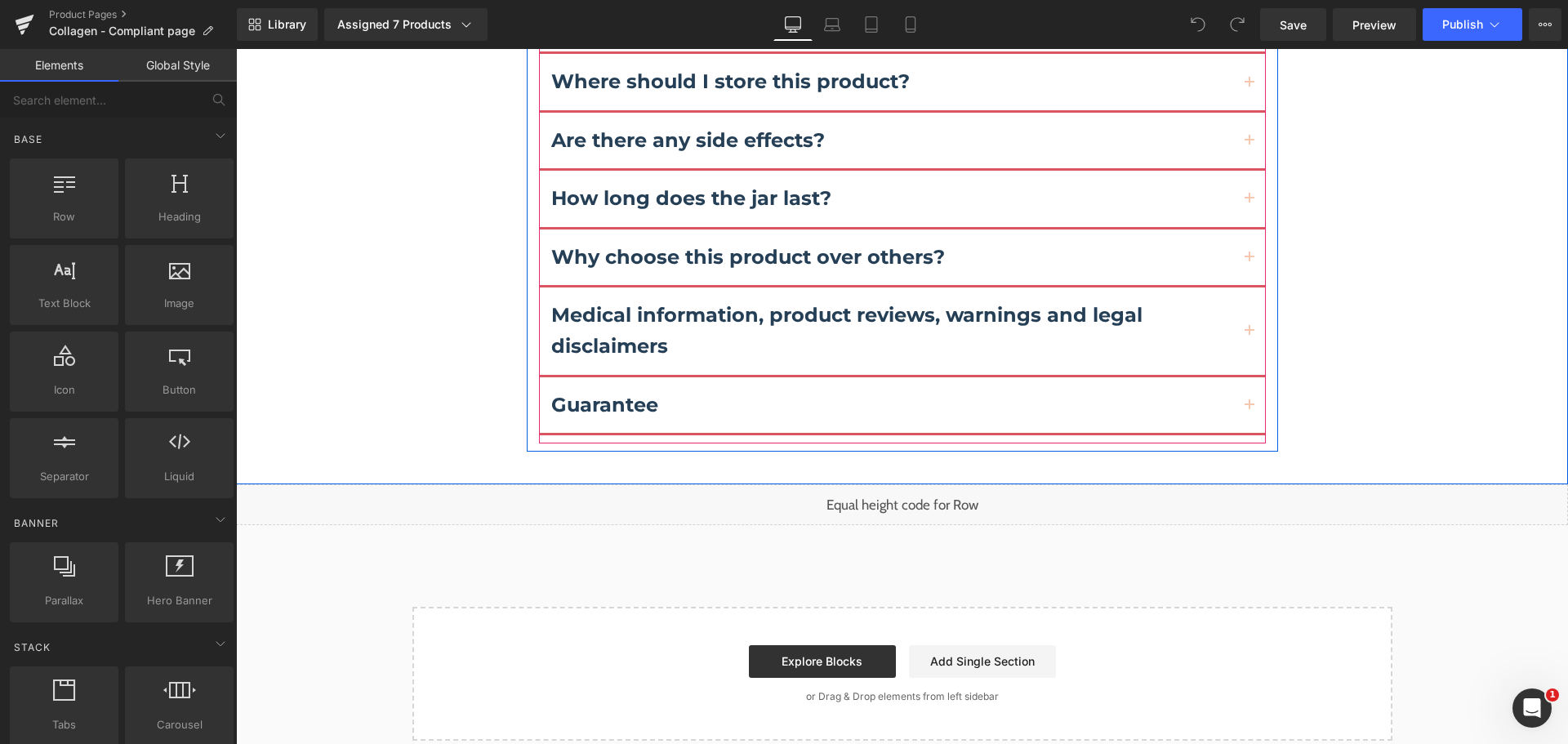
click at [837, 377] on div "Guarantee Text Block" at bounding box center [902, 406] width 726 height 58
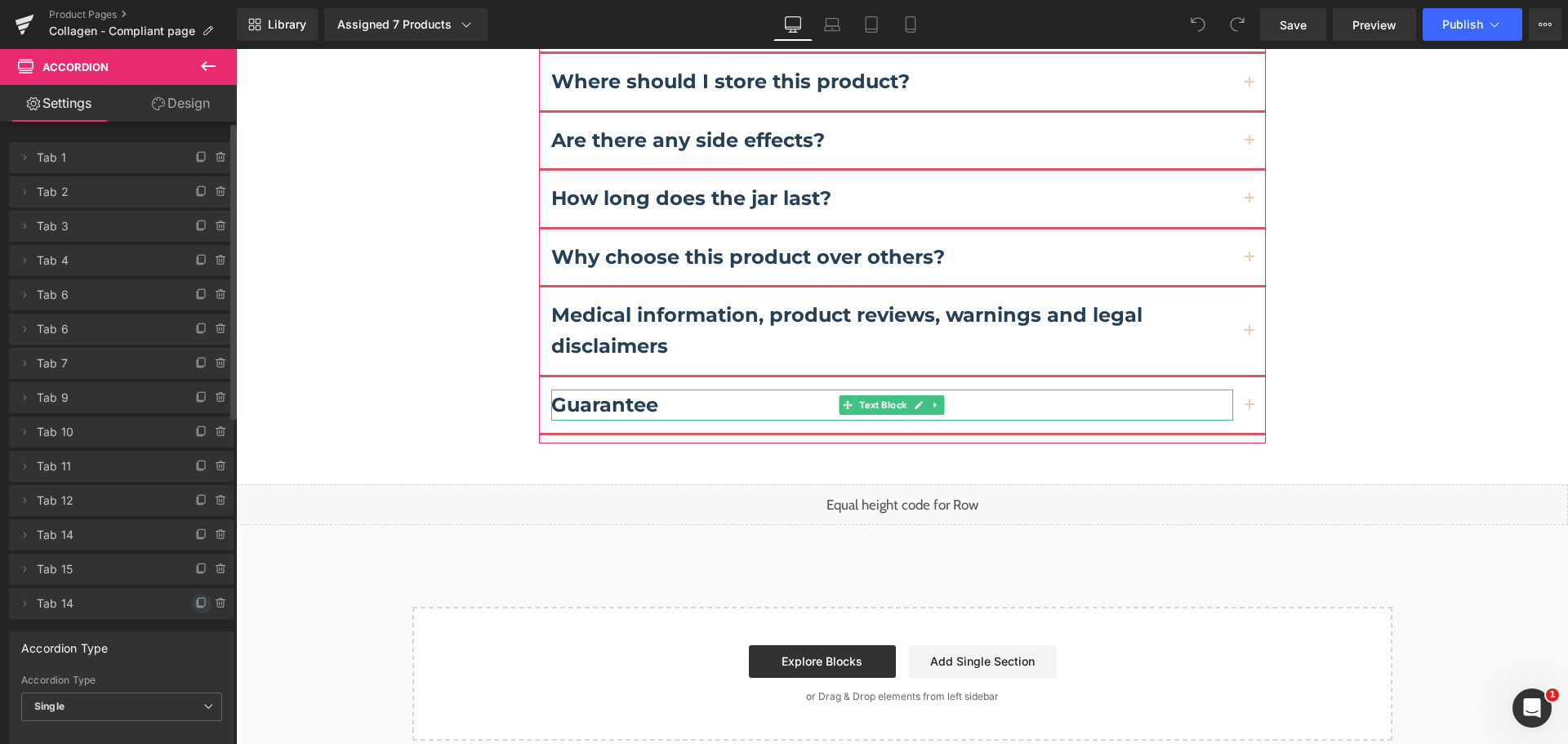
click at [196, 602] on icon at bounding box center [202, 602] width 13 height 13
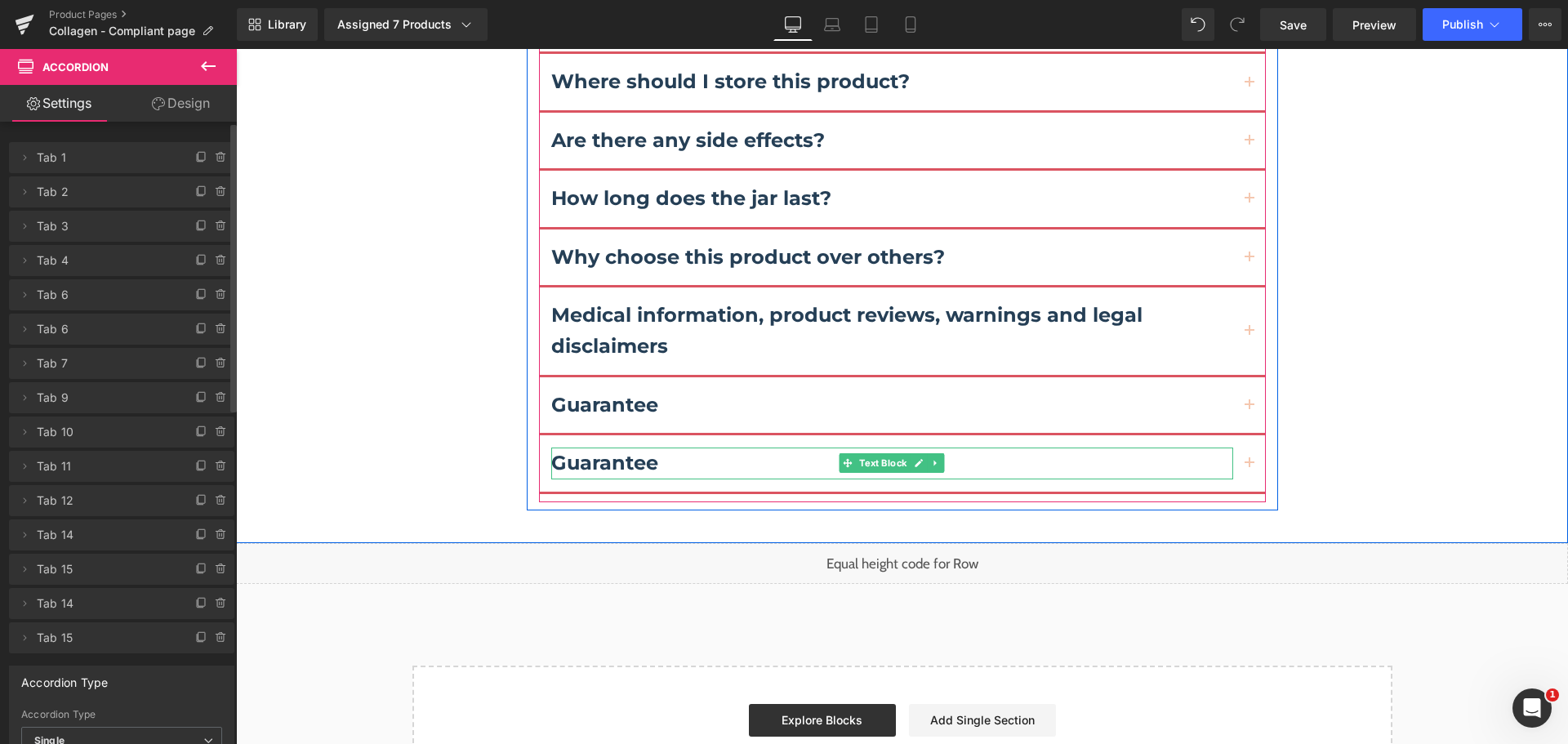
click at [590, 450] on b "Guarantee" at bounding box center [604, 462] width 107 height 24
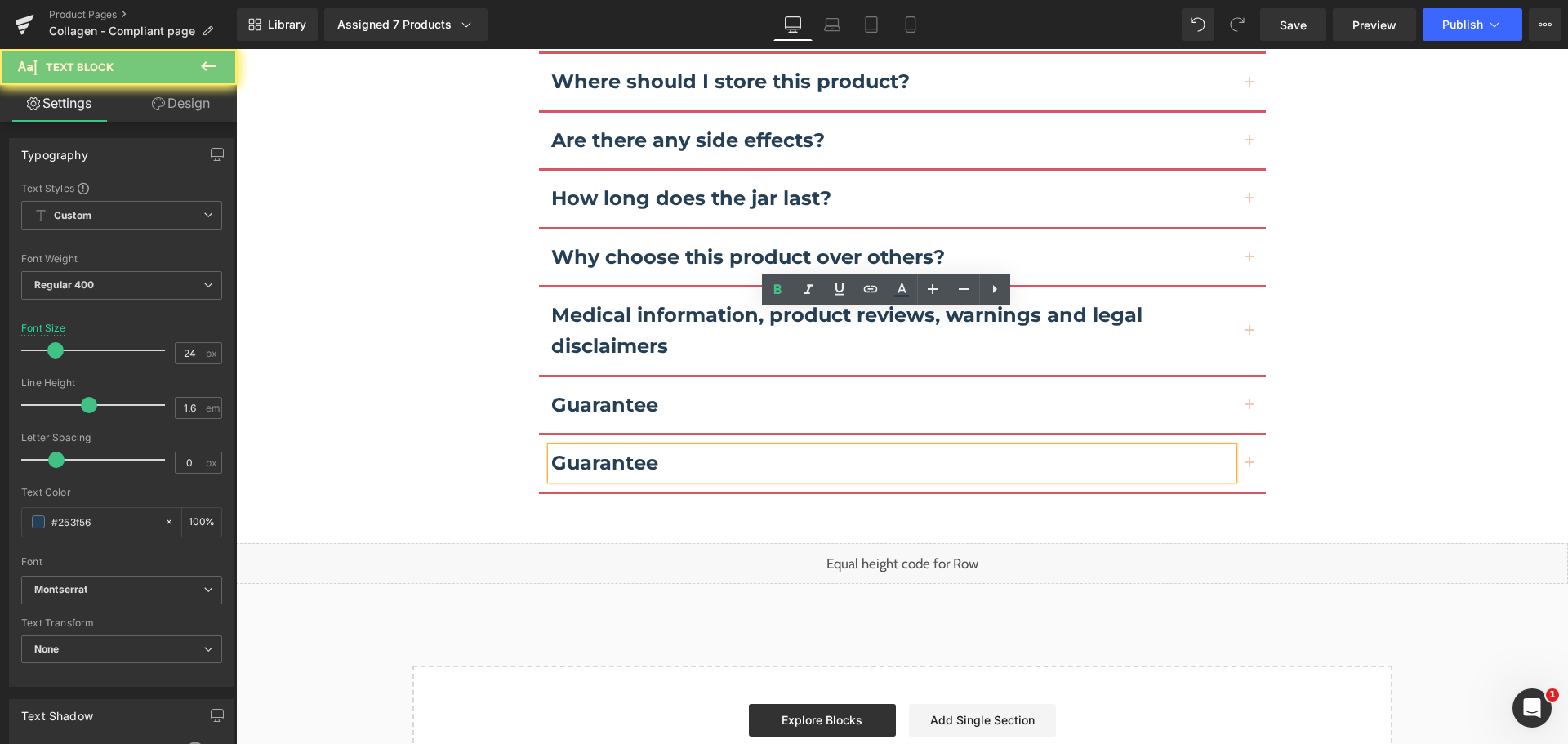
click at [590, 450] on b "Guarantee" at bounding box center [604, 462] width 107 height 24
paste div
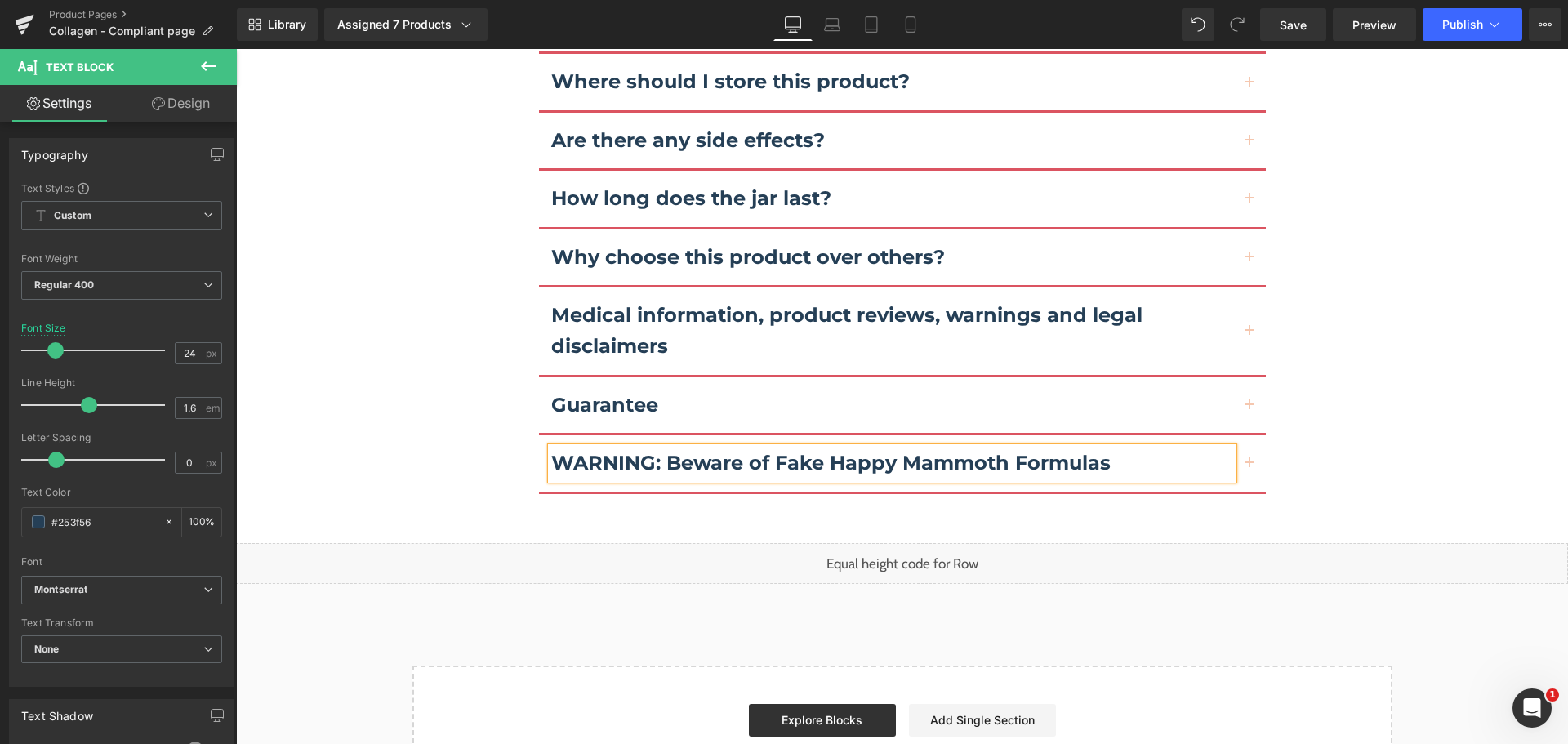
click at [1249, 468] on span "button" at bounding box center [1249, 468] width 0 height 0
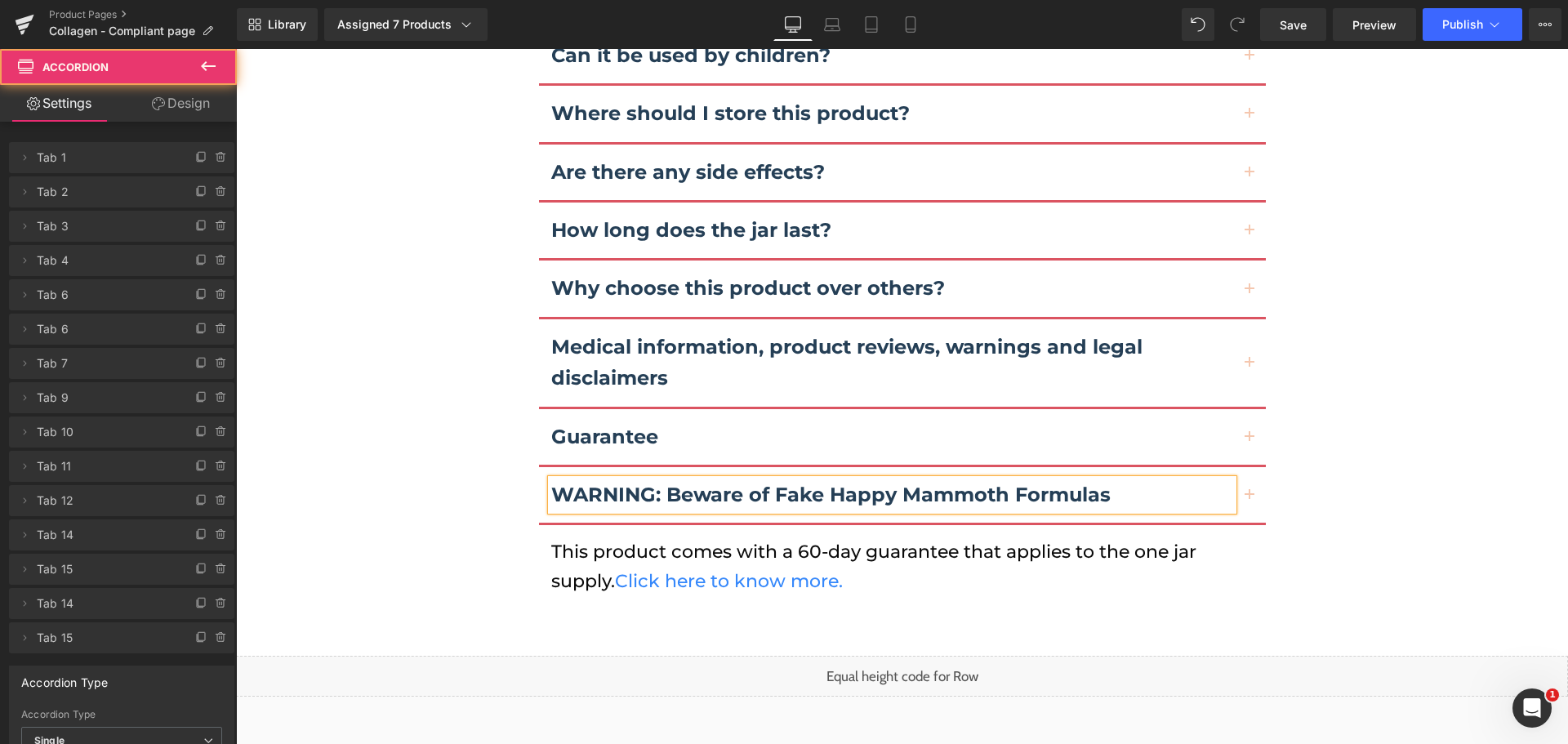
scroll to position [10720, 0]
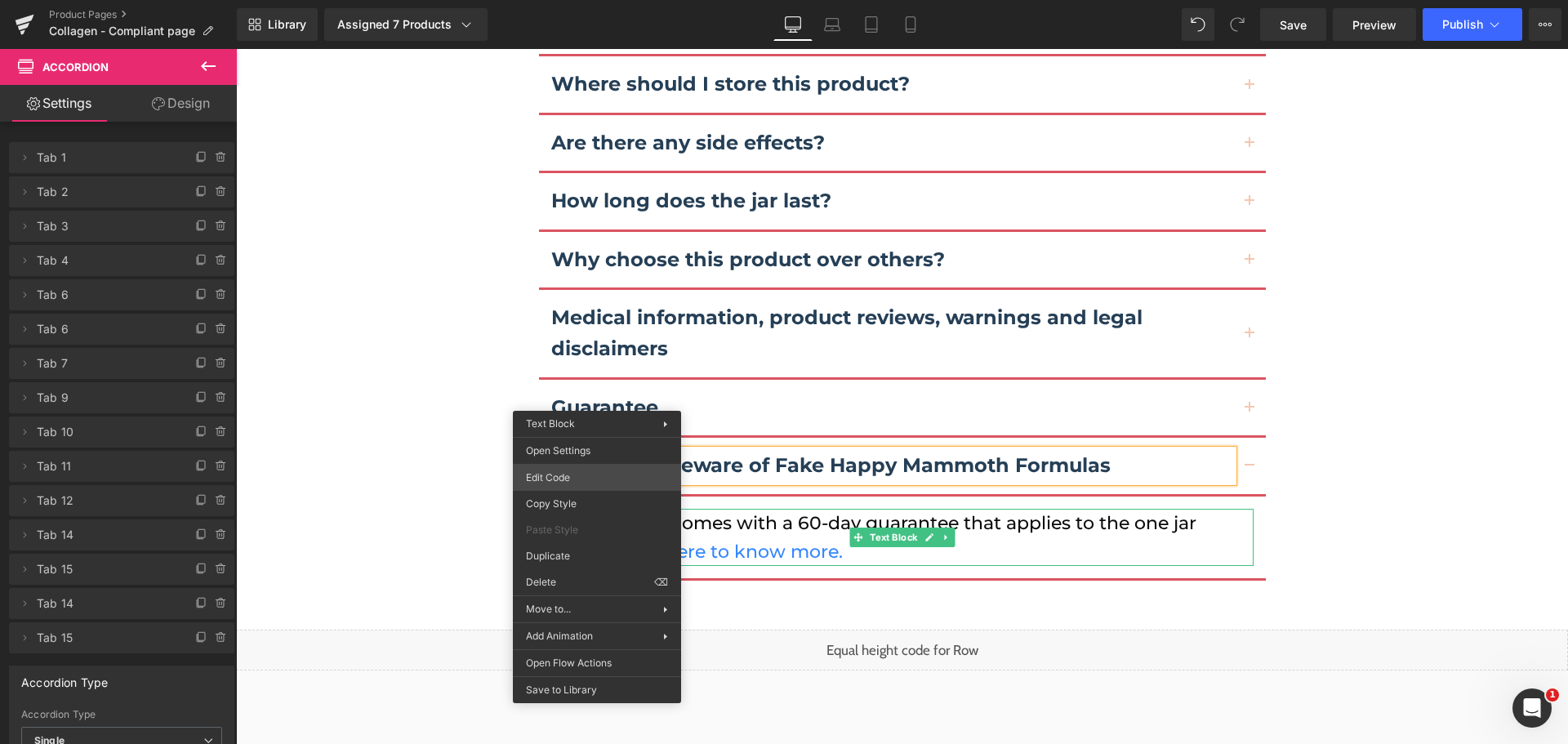
click at [596, 0] on div "You are previewing how the will restyle your page. You can not edit Elements in…" at bounding box center [784, 0] width 1568 height 0
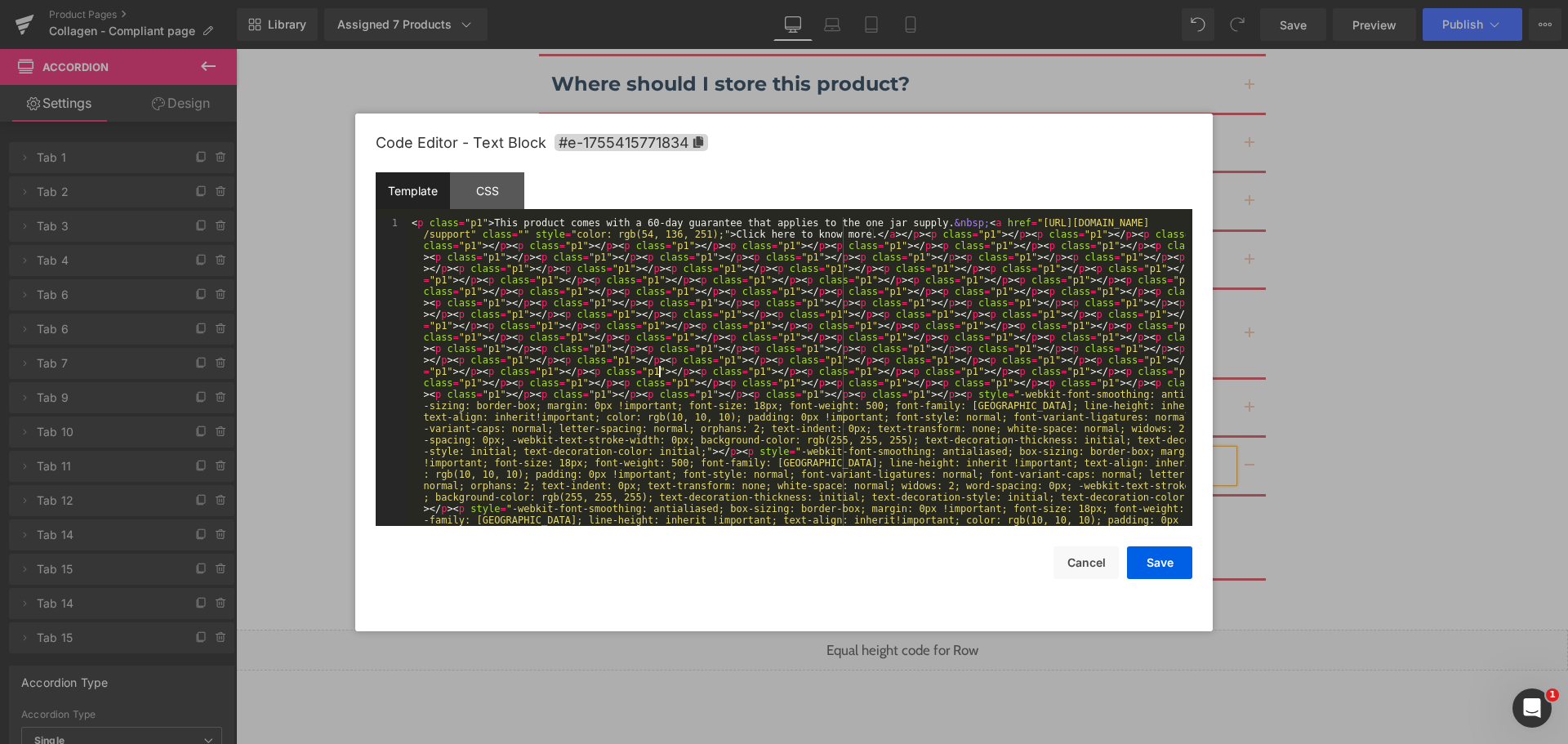
click at [660, 372] on div "< p class = "p1" > This product comes with a 60-day guarantee that applies to t…" at bounding box center [796, 714] width 777 height 994
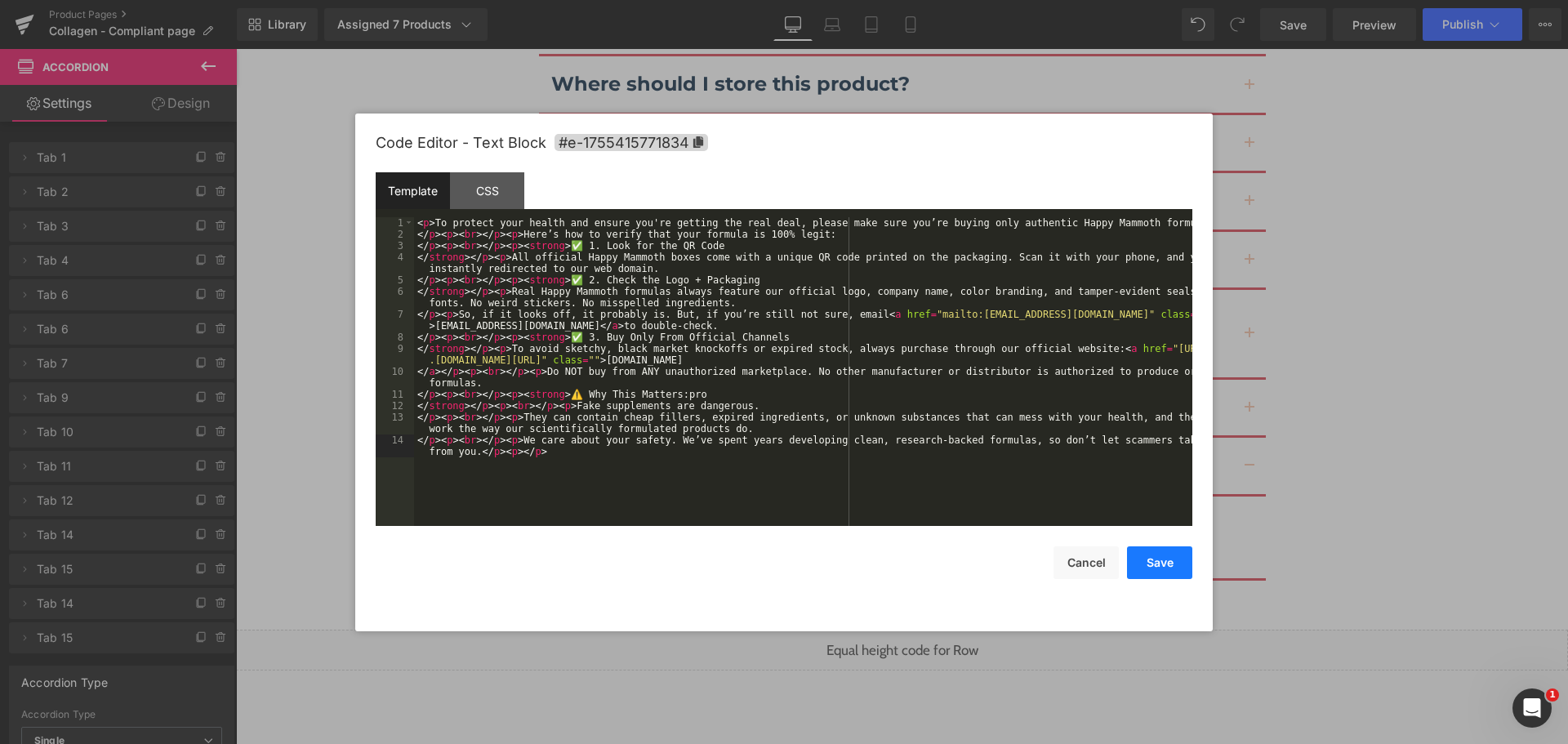
click at [1146, 562] on button "Save" at bounding box center [1159, 562] width 65 height 33
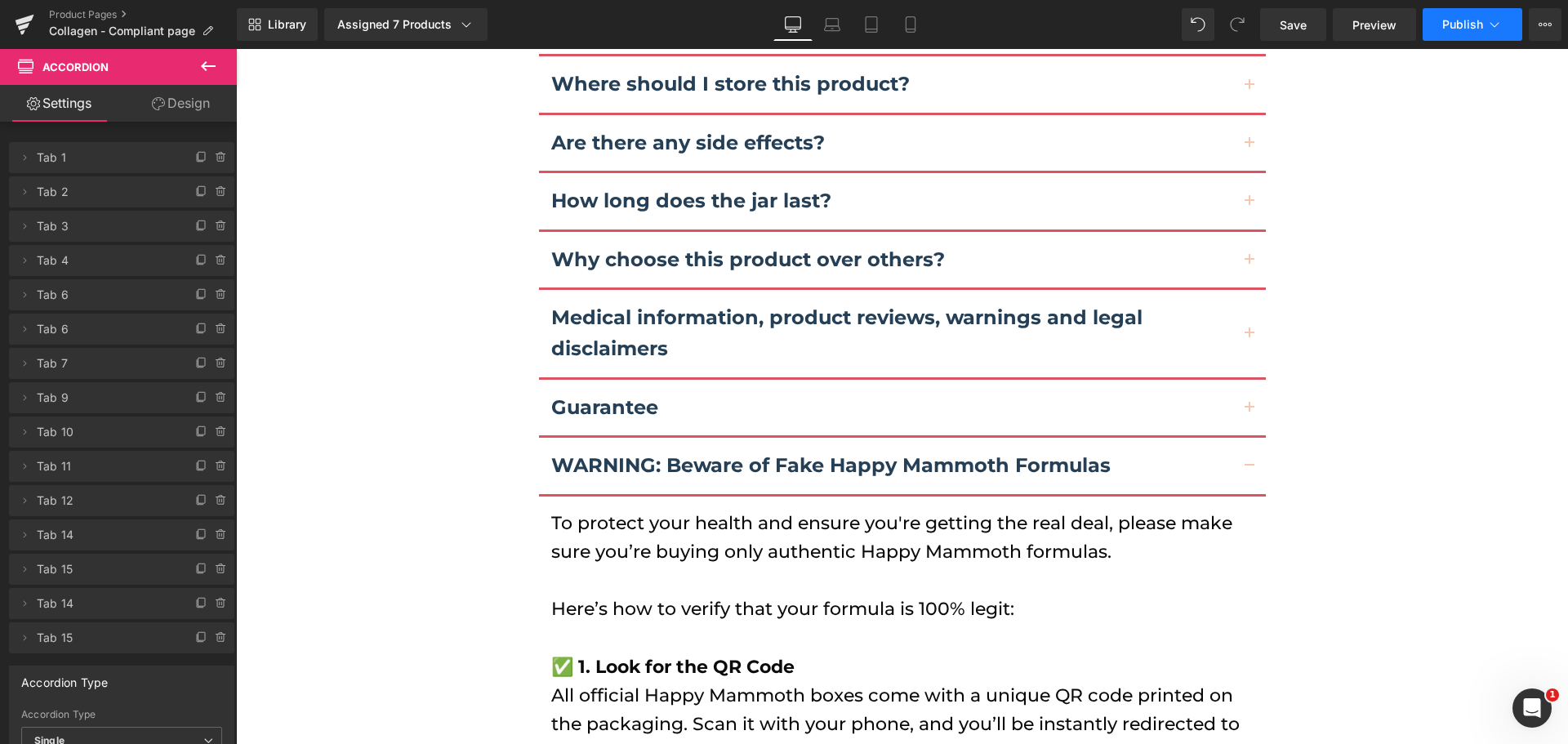
click at [1451, 32] on button "Publish" at bounding box center [1472, 24] width 100 height 33
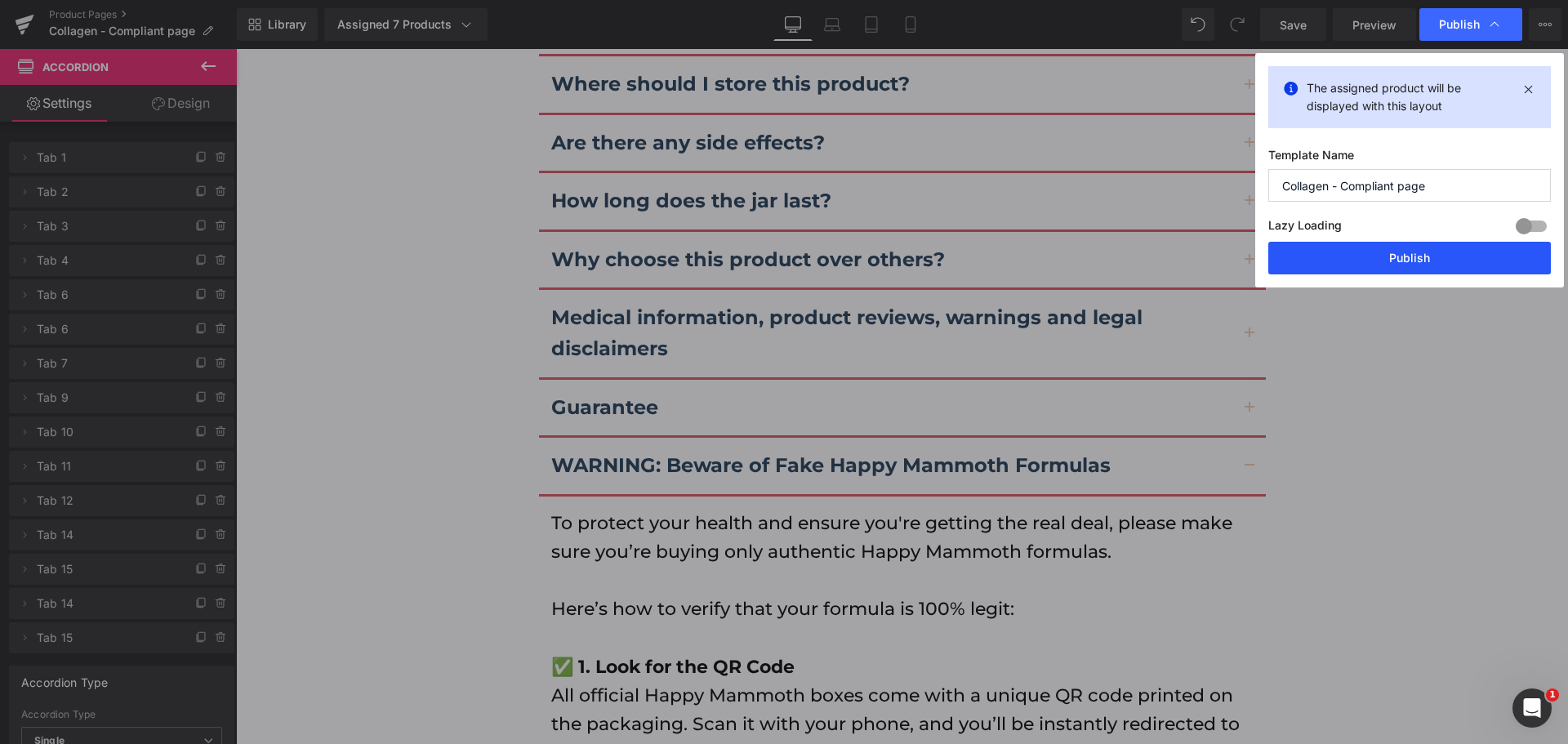
click at [1418, 265] on button "Publish" at bounding box center [1409, 257] width 282 height 33
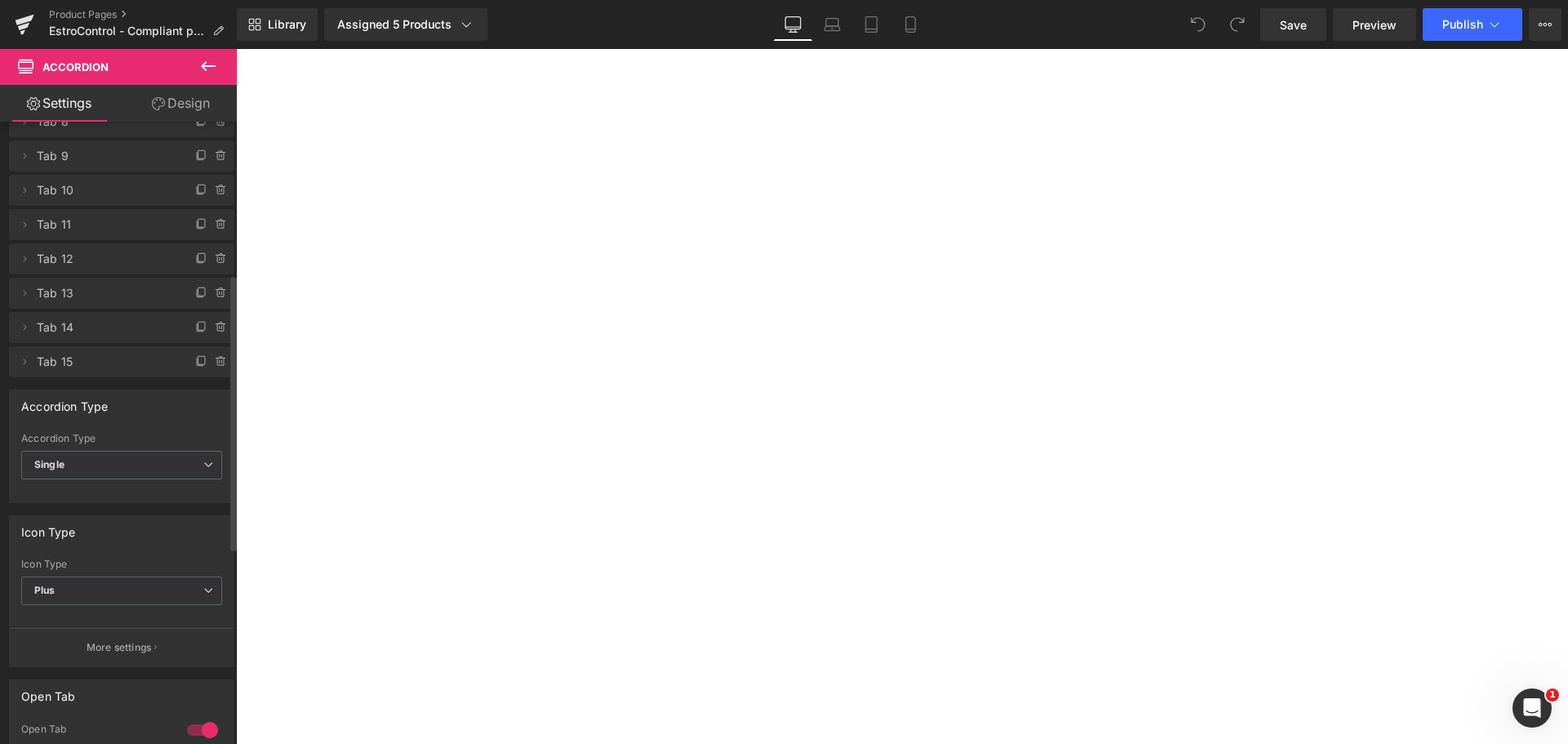
scroll to position [346, 0]
click at [196, 361] on icon at bounding box center [202, 360] width 13 height 13
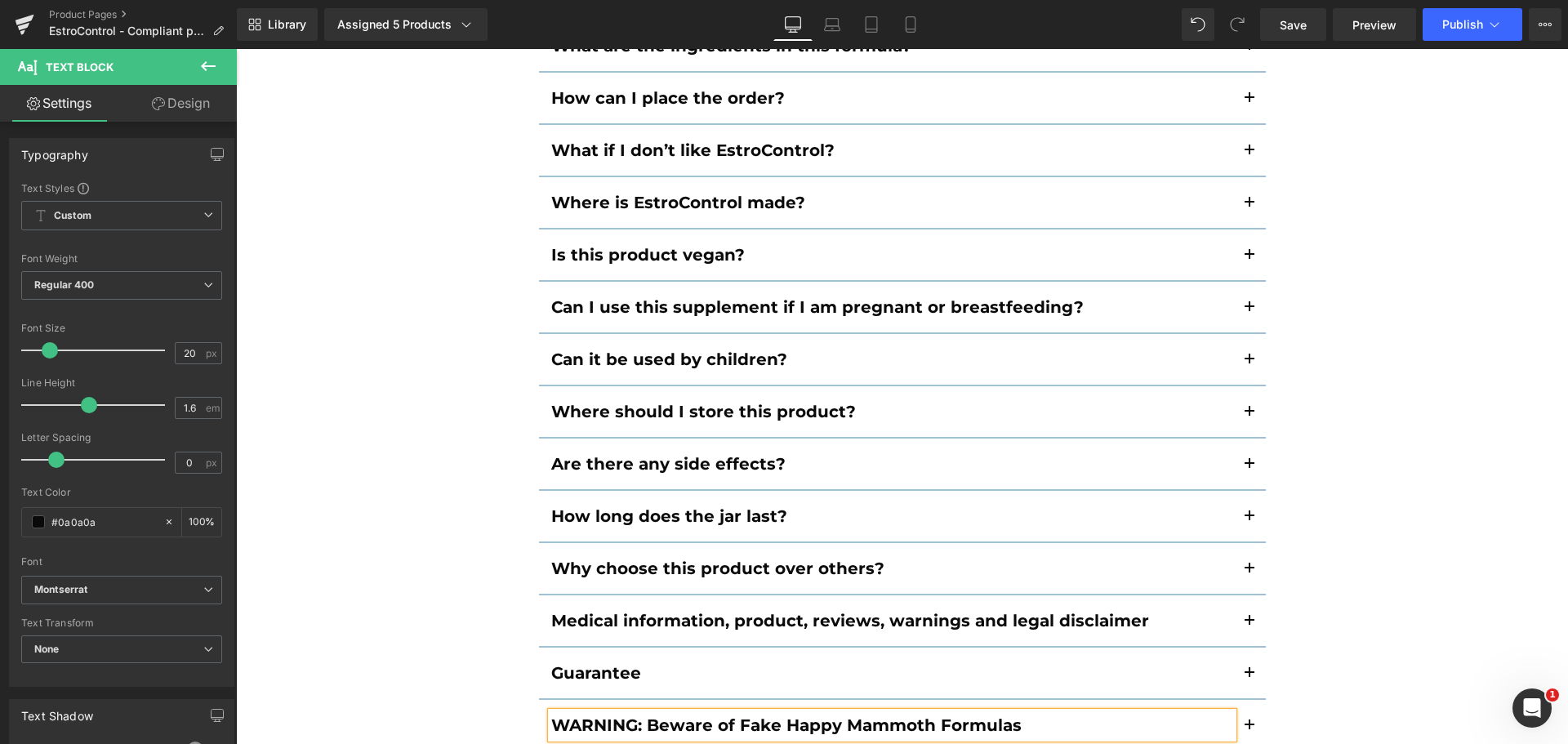
scroll to position [10690, 0]
drag, startPoint x: 1241, startPoint y: 567, endPoint x: 1120, endPoint y: 360, distance: 239.8
click at [1241, 700] on button "button" at bounding box center [1249, 725] width 33 height 50
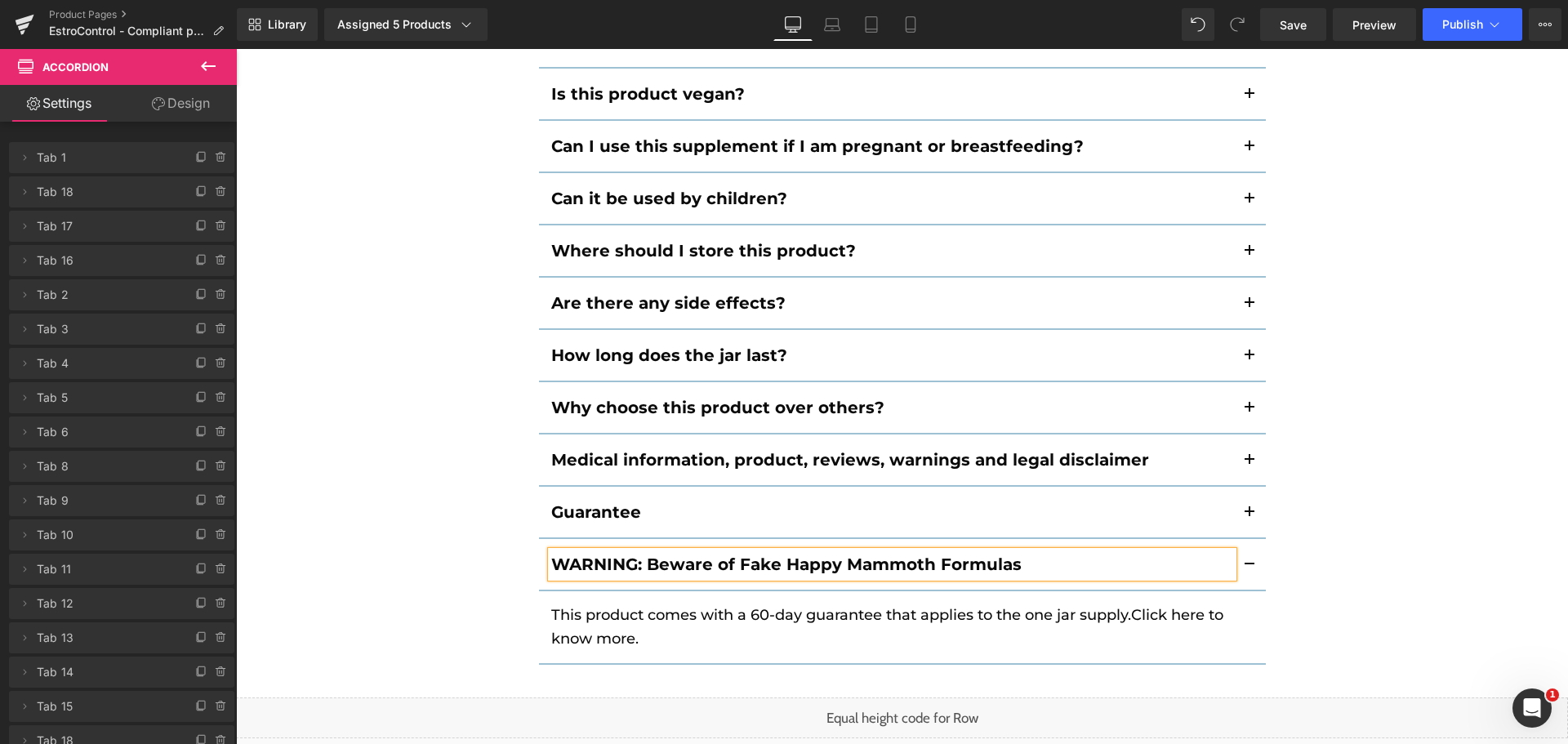
scroll to position [10567, 0]
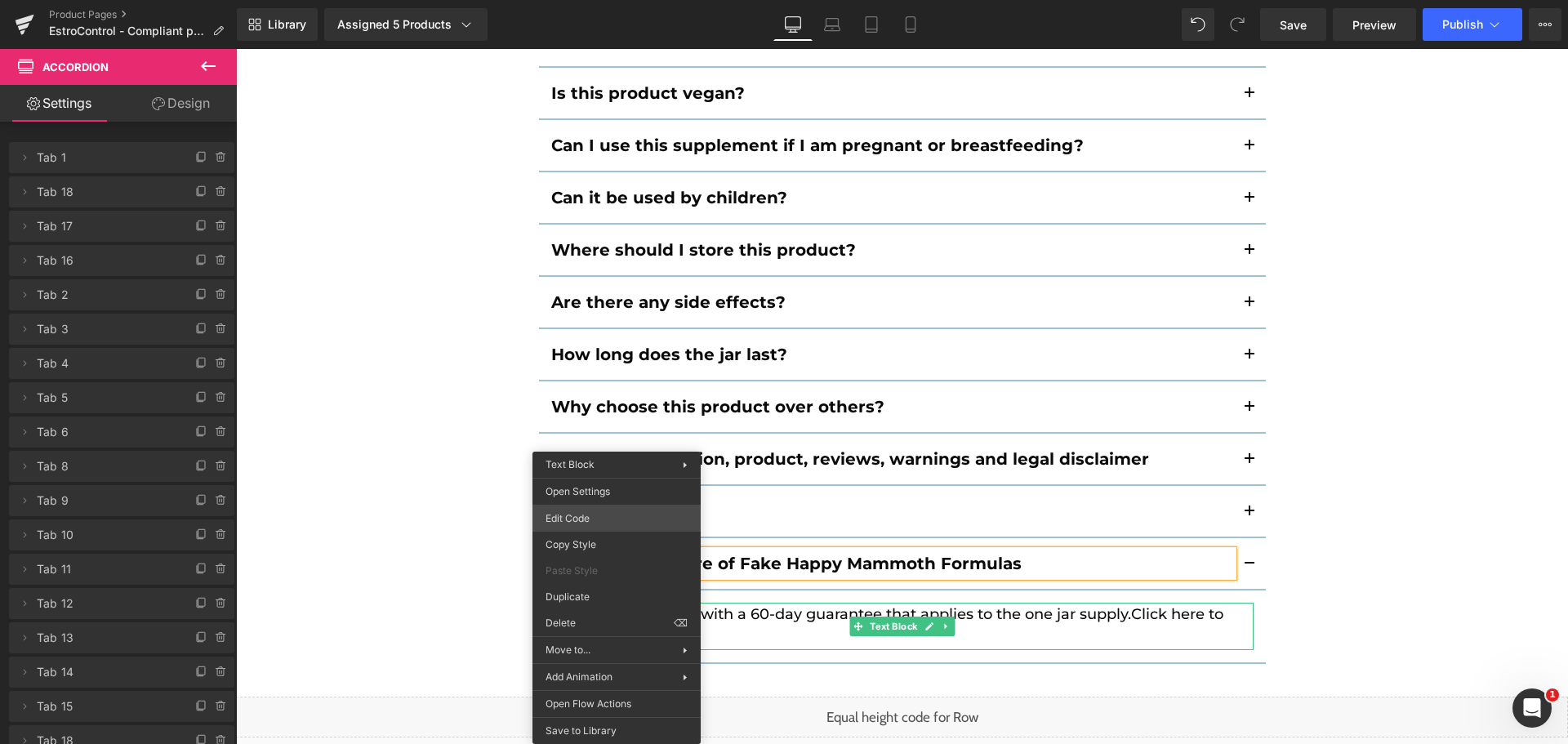
click at [614, 0] on div "You are previewing how the will restyle your page. You can not edit Elements in…" at bounding box center [784, 0] width 1568 height 0
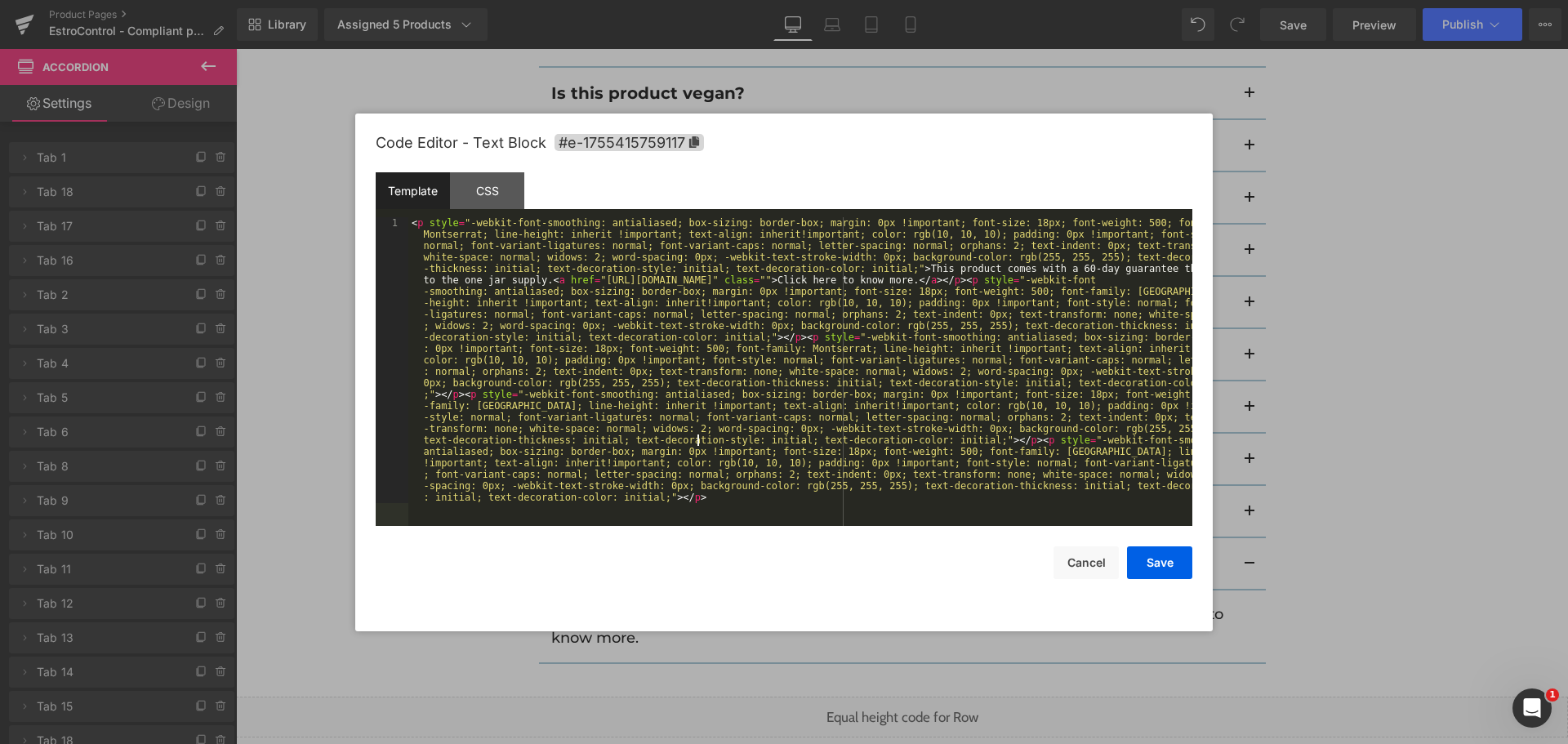
click at [699, 435] on div "< p style = "-webkit-font-smoothing: antialiased; box-sizing: border-box; margi…" at bounding box center [800, 656] width 784 height 880
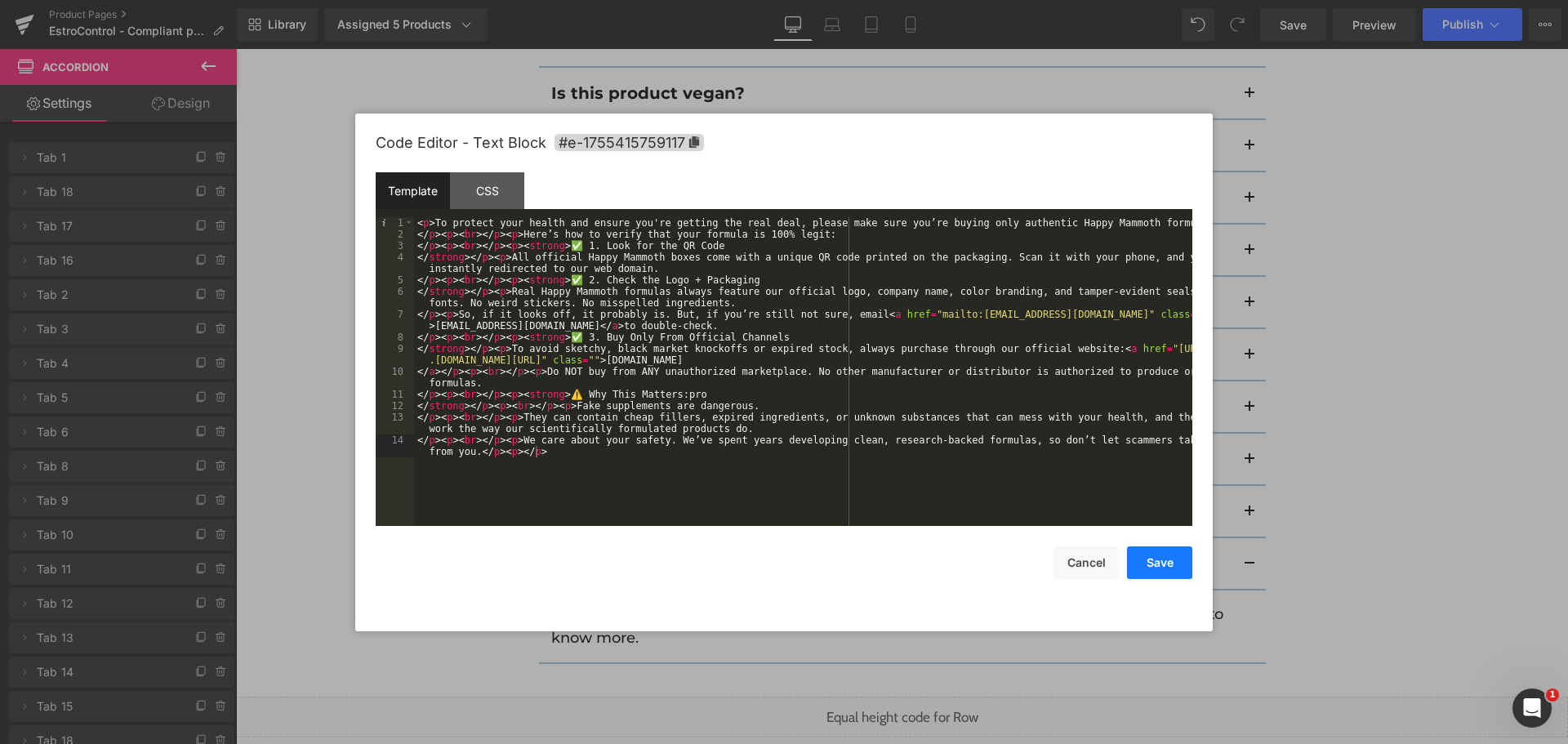
click at [1177, 570] on button "Save" at bounding box center [1159, 562] width 65 height 33
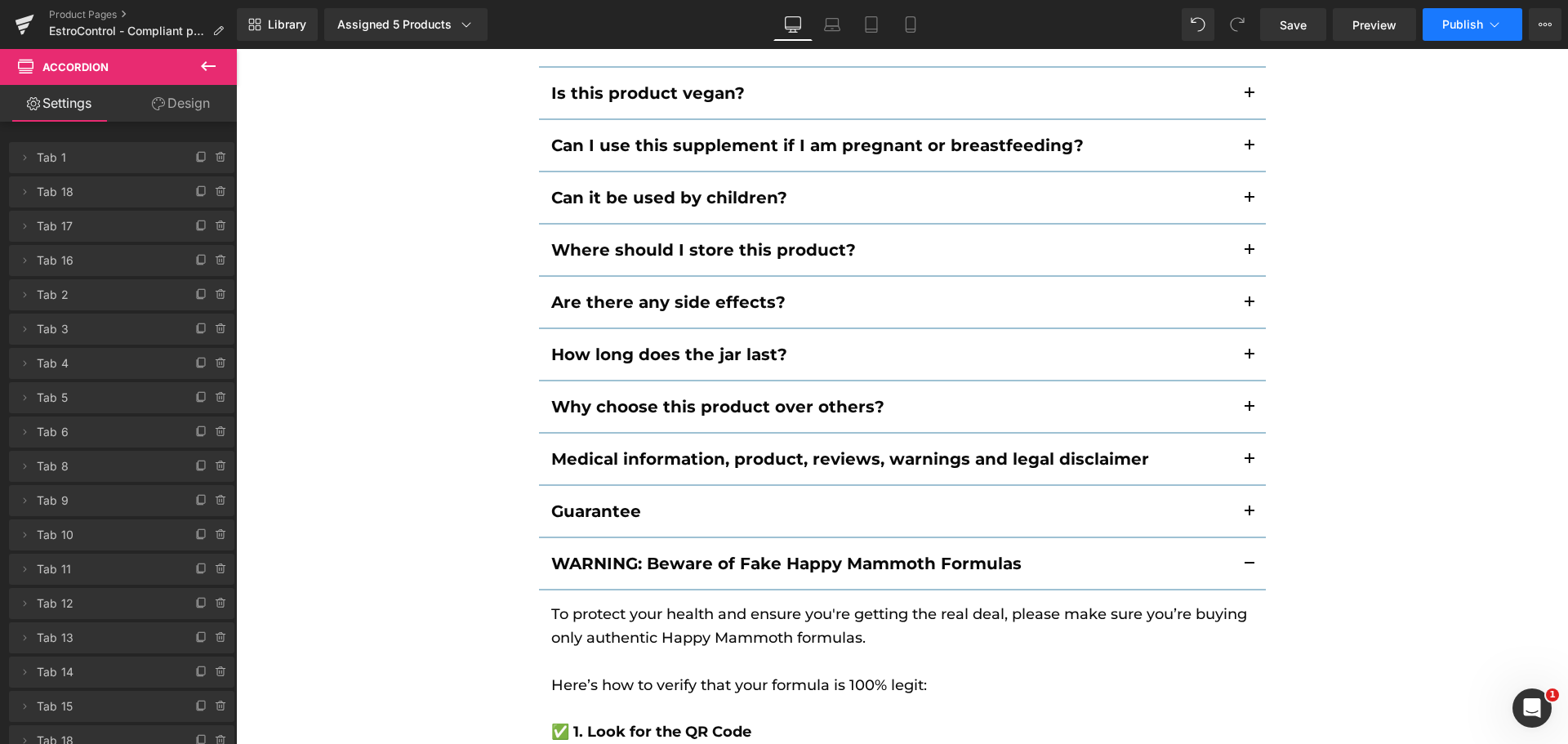
click at [1472, 35] on button "Publish" at bounding box center [1472, 24] width 100 height 33
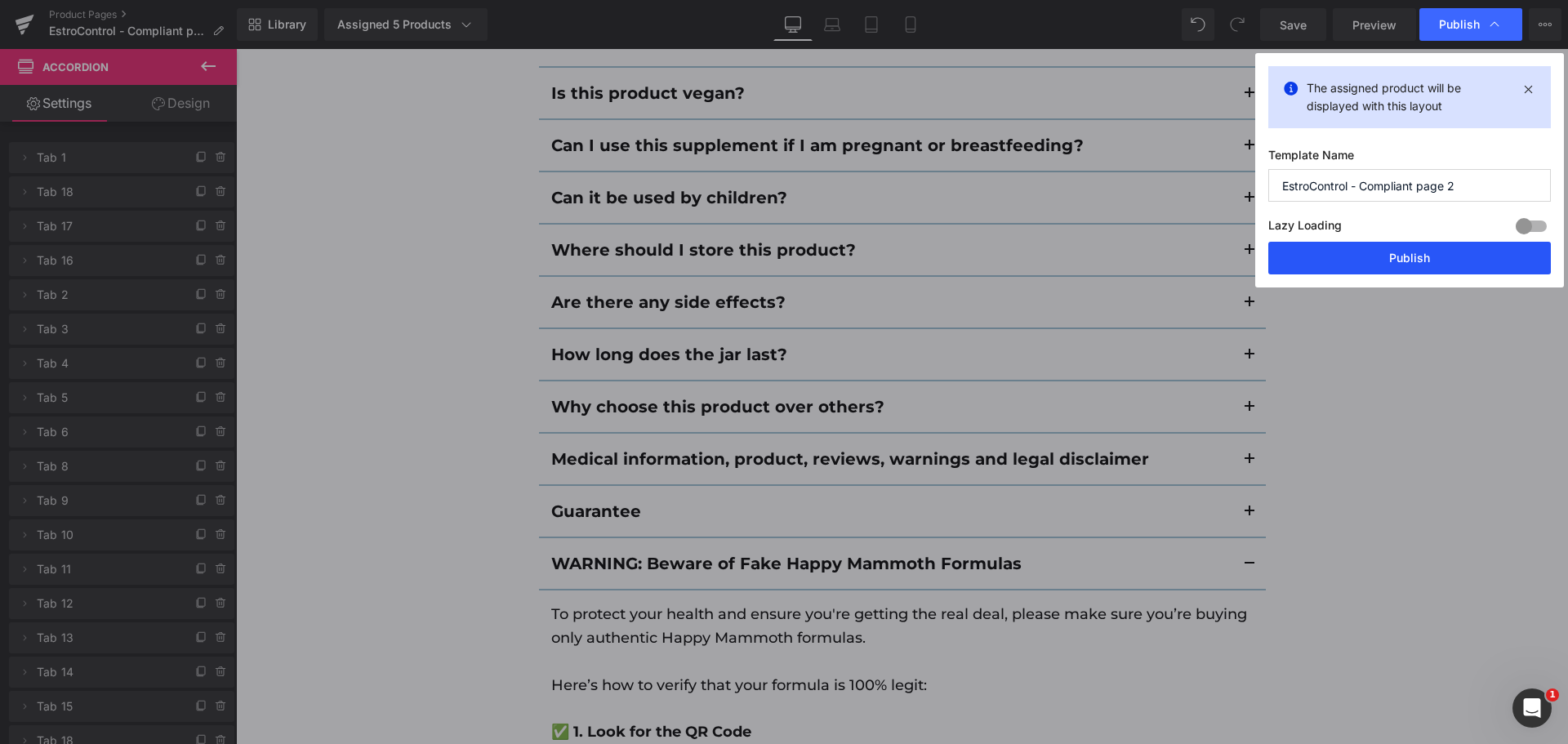
drag, startPoint x: 1441, startPoint y: 249, endPoint x: 1205, endPoint y: 199, distance: 241.2
click at [1441, 249] on button "Publish" at bounding box center [1409, 257] width 282 height 33
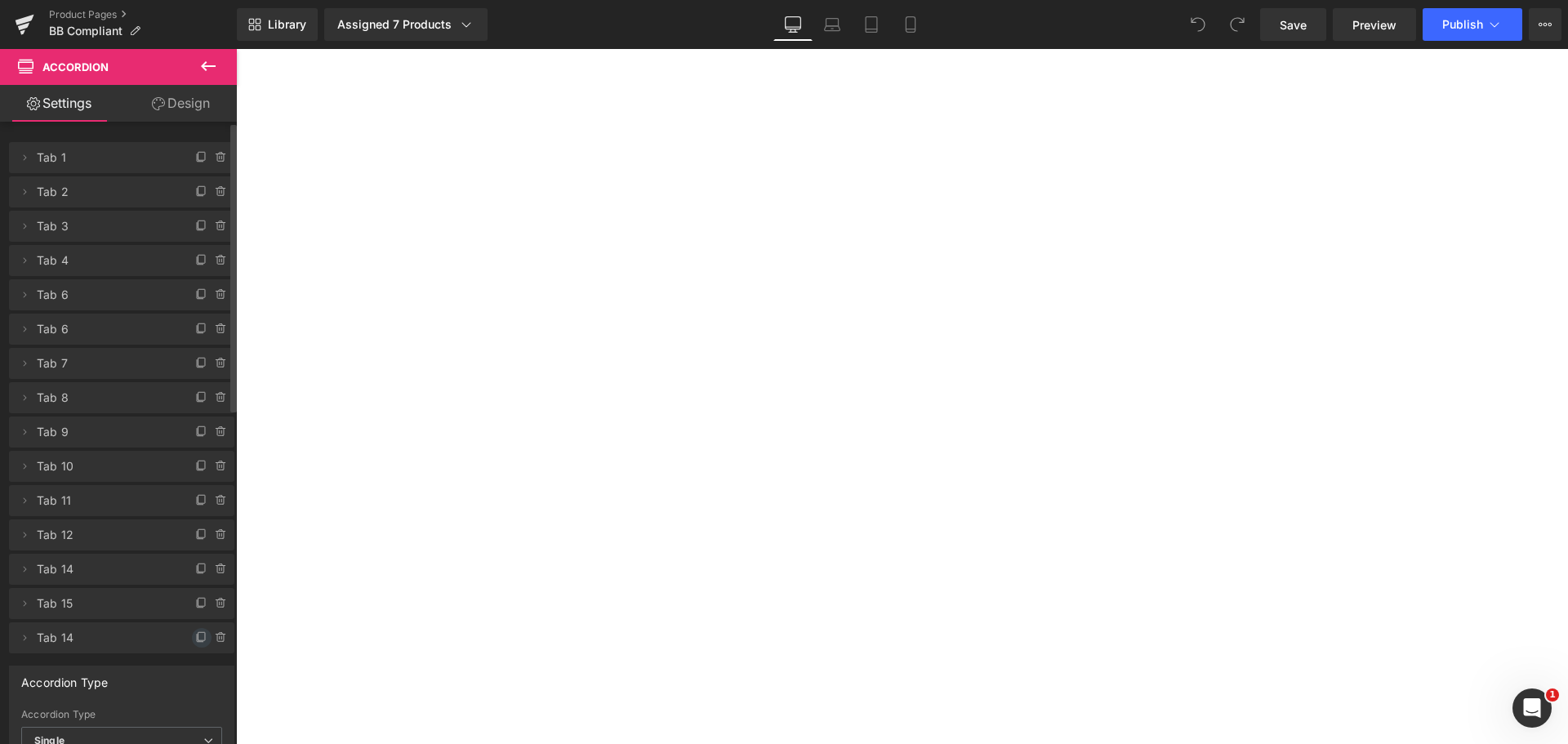
click at [196, 641] on icon at bounding box center [199, 638] width 6 height 7
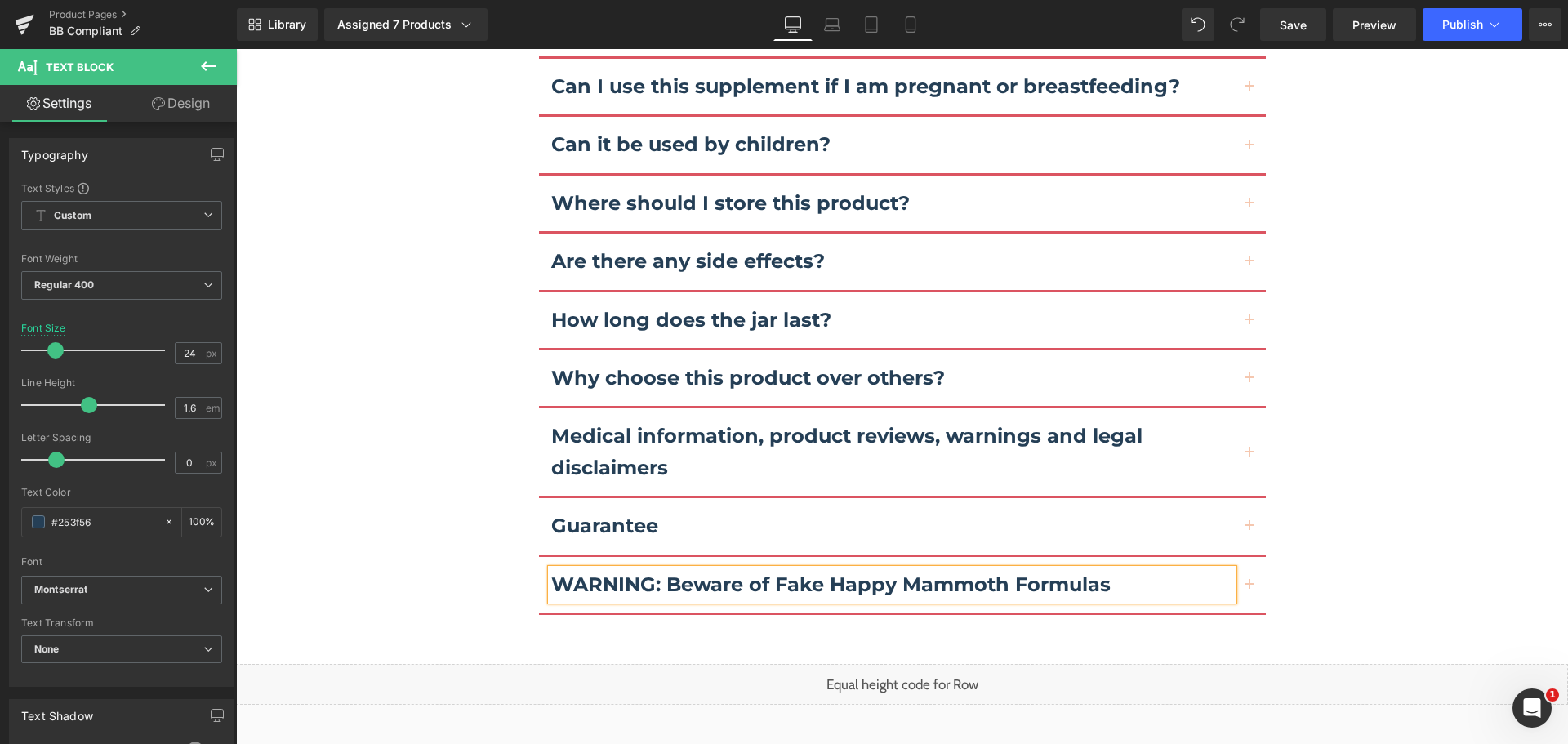
scroll to position [10374, 0]
click at [1250, 556] on button "button" at bounding box center [1249, 584] width 33 height 56
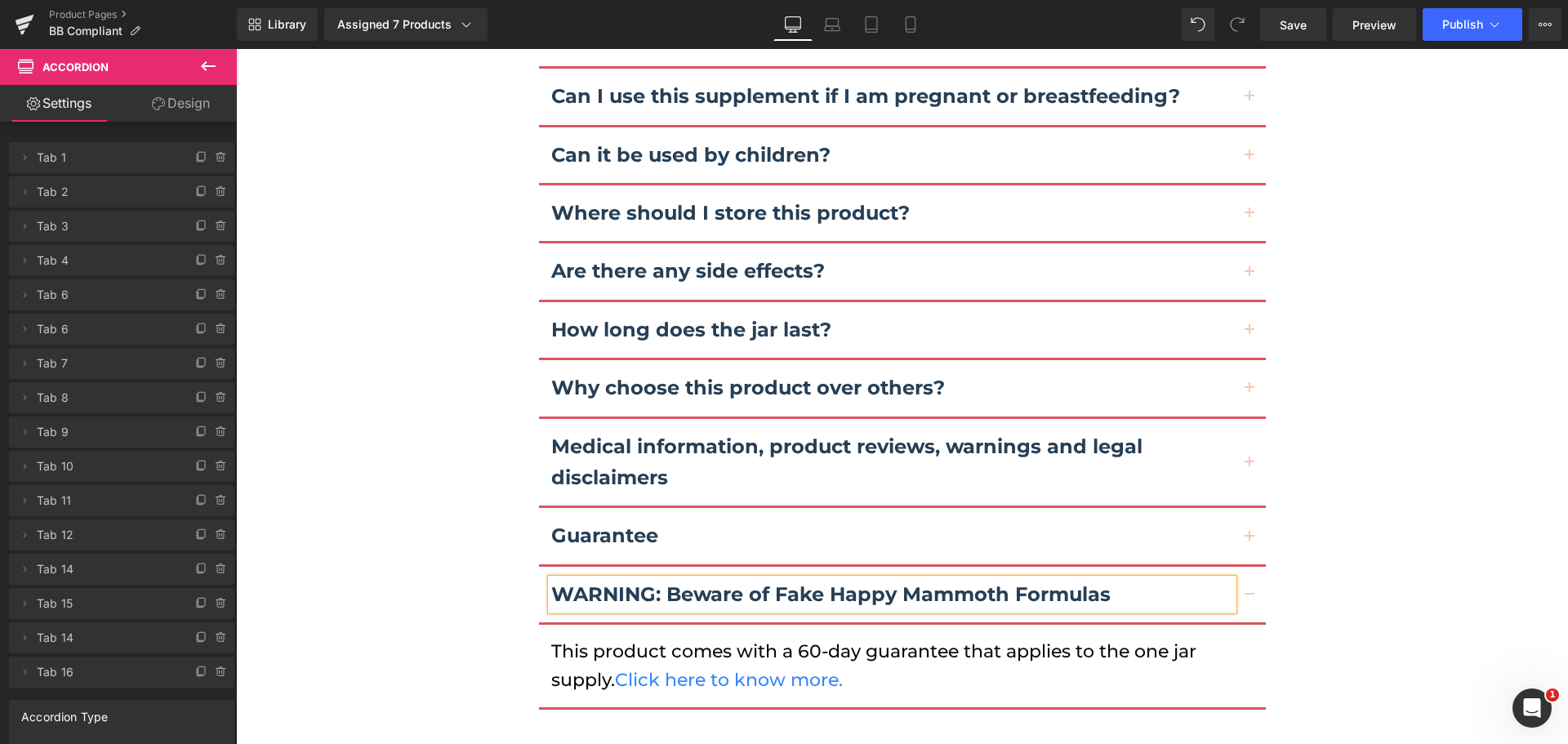
scroll to position [10233, 0]
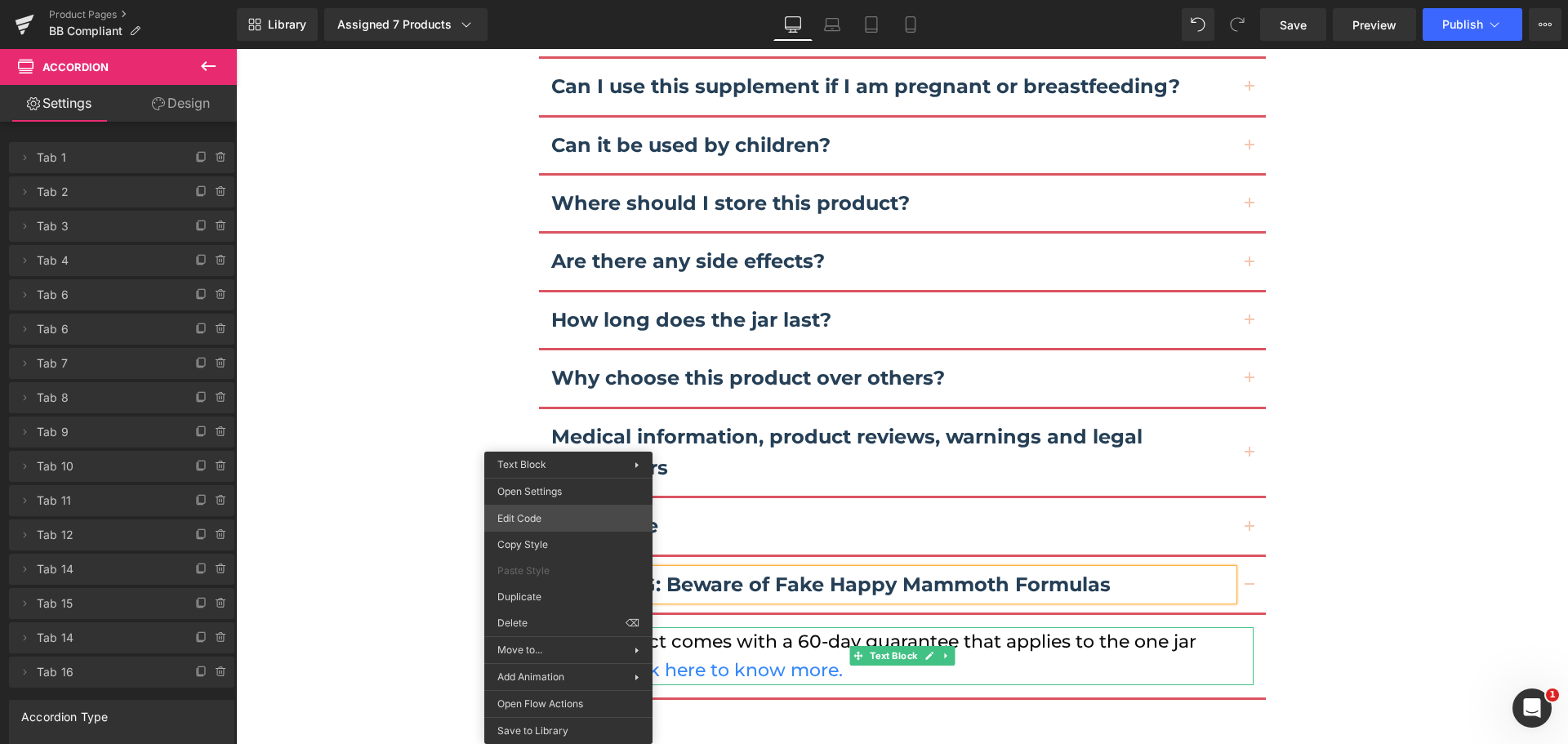
click at [588, 0] on div "You are previewing how the will restyle your page. You can not edit Elements in…" at bounding box center [784, 0] width 1568 height 0
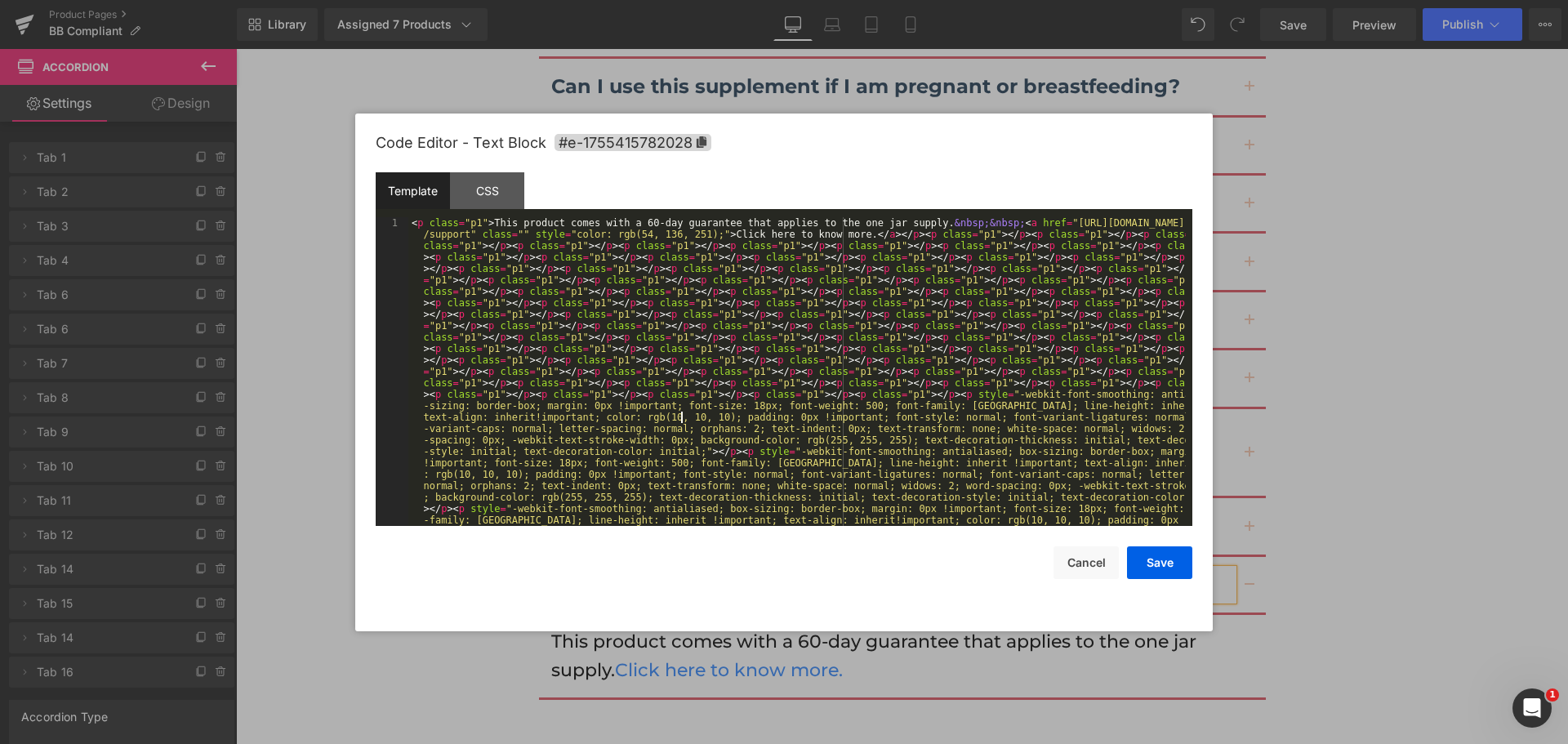
click at [679, 413] on div "< p class = "p1" > This product comes with a 60-day guarantee that applies to t…" at bounding box center [796, 714] width 777 height 994
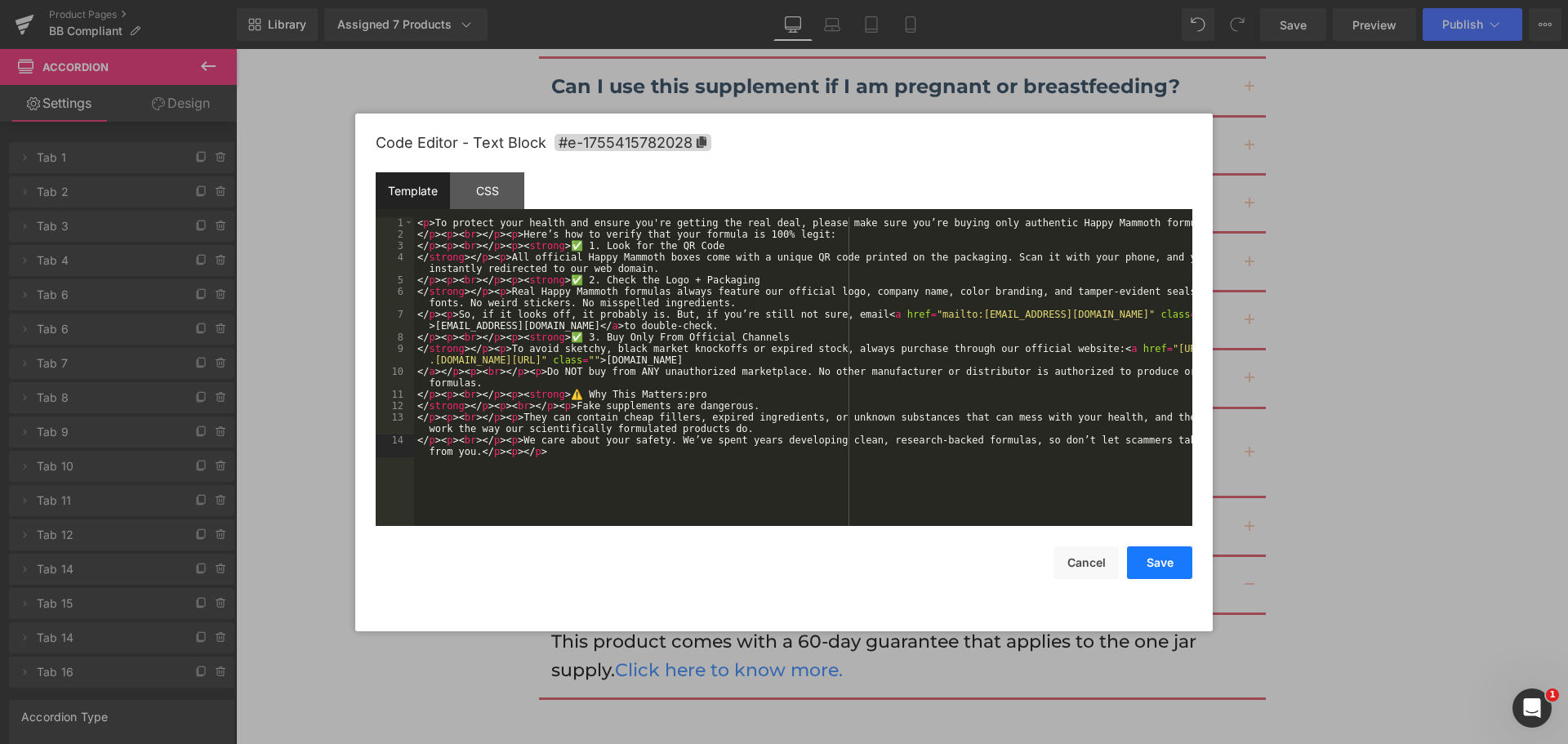
click at [1167, 564] on button "Save" at bounding box center [1159, 562] width 65 height 33
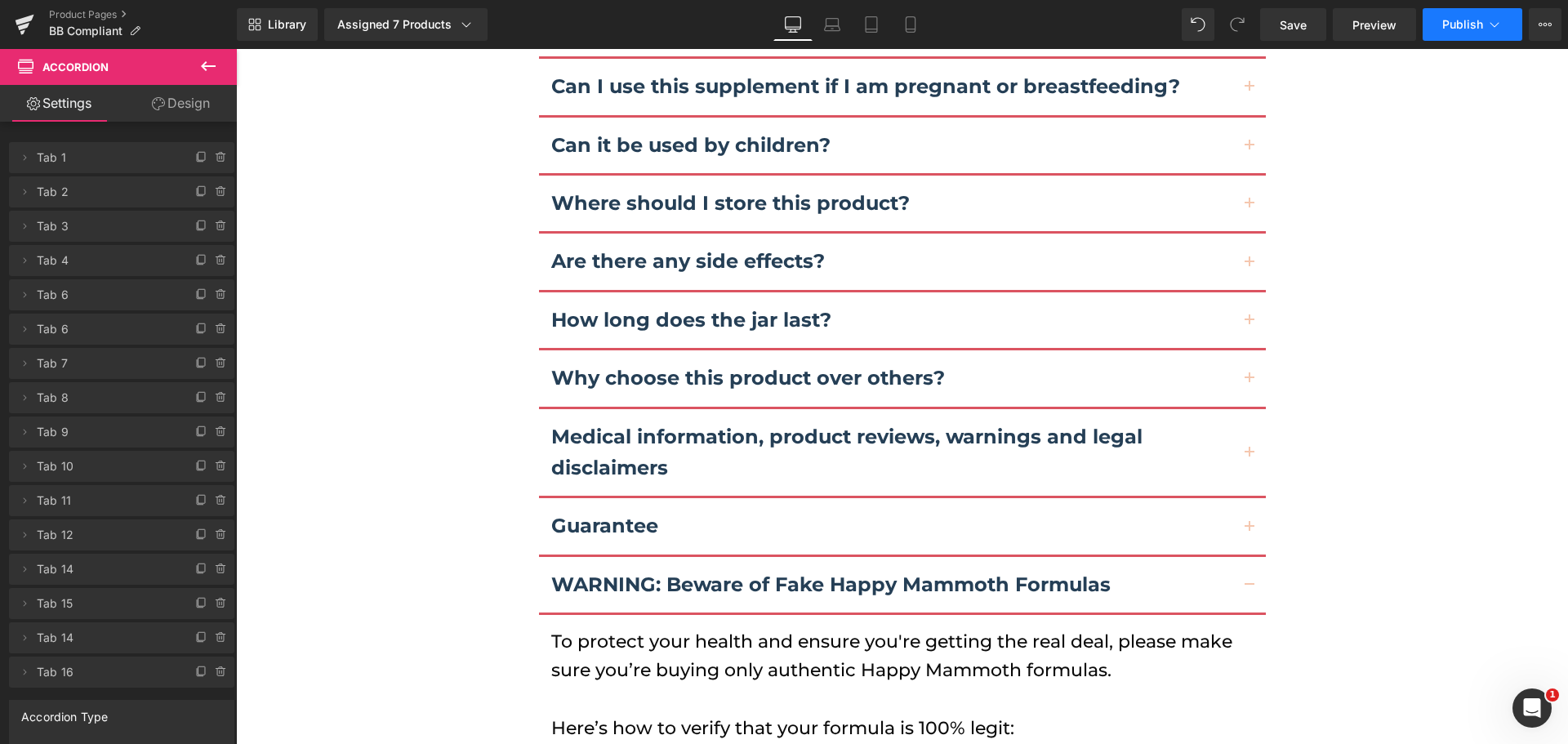
click at [1458, 32] on button "Publish" at bounding box center [1472, 24] width 100 height 33
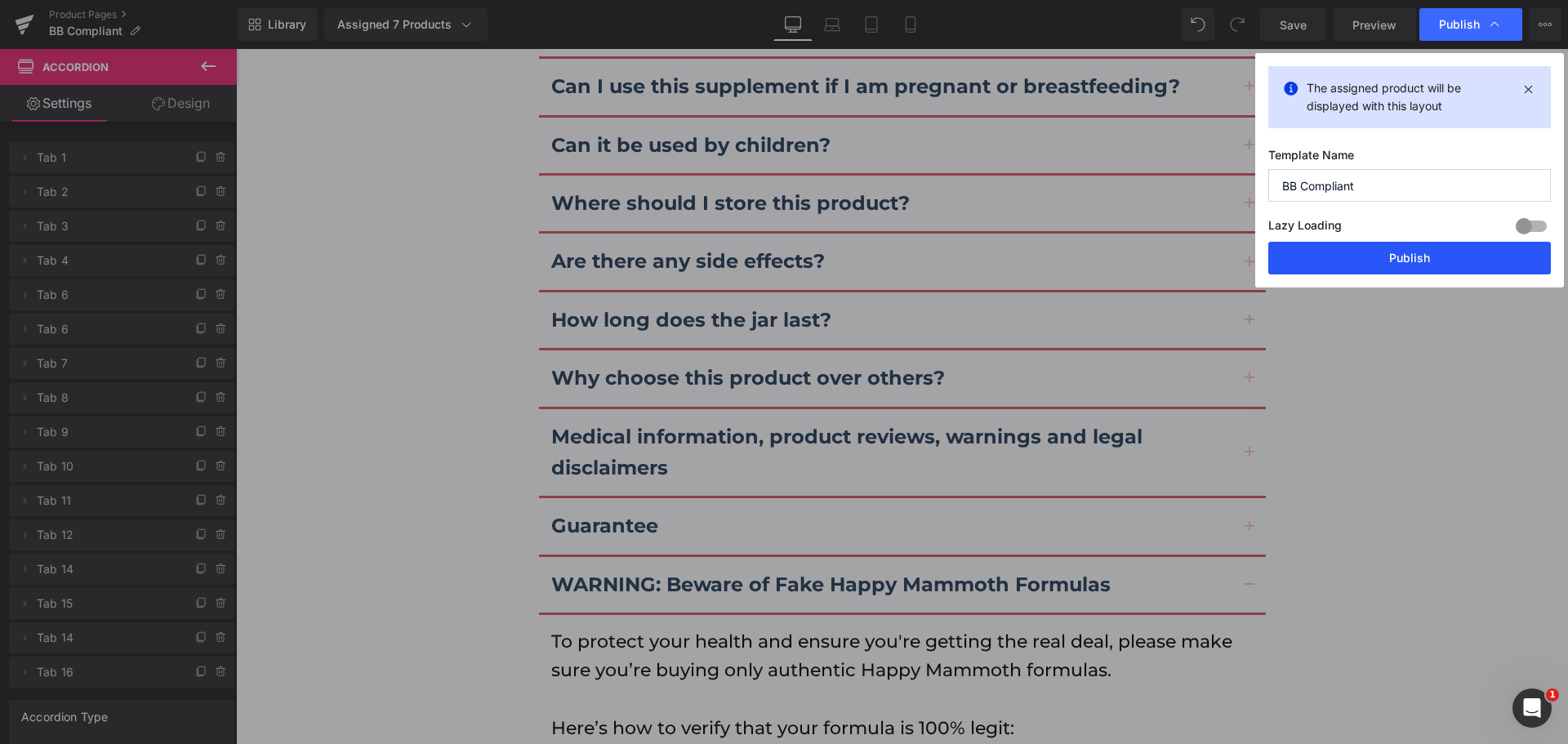
drag, startPoint x: 1414, startPoint y: 257, endPoint x: 587, endPoint y: 1, distance: 865.7
click at [1414, 257] on button "Publish" at bounding box center [1409, 257] width 282 height 33
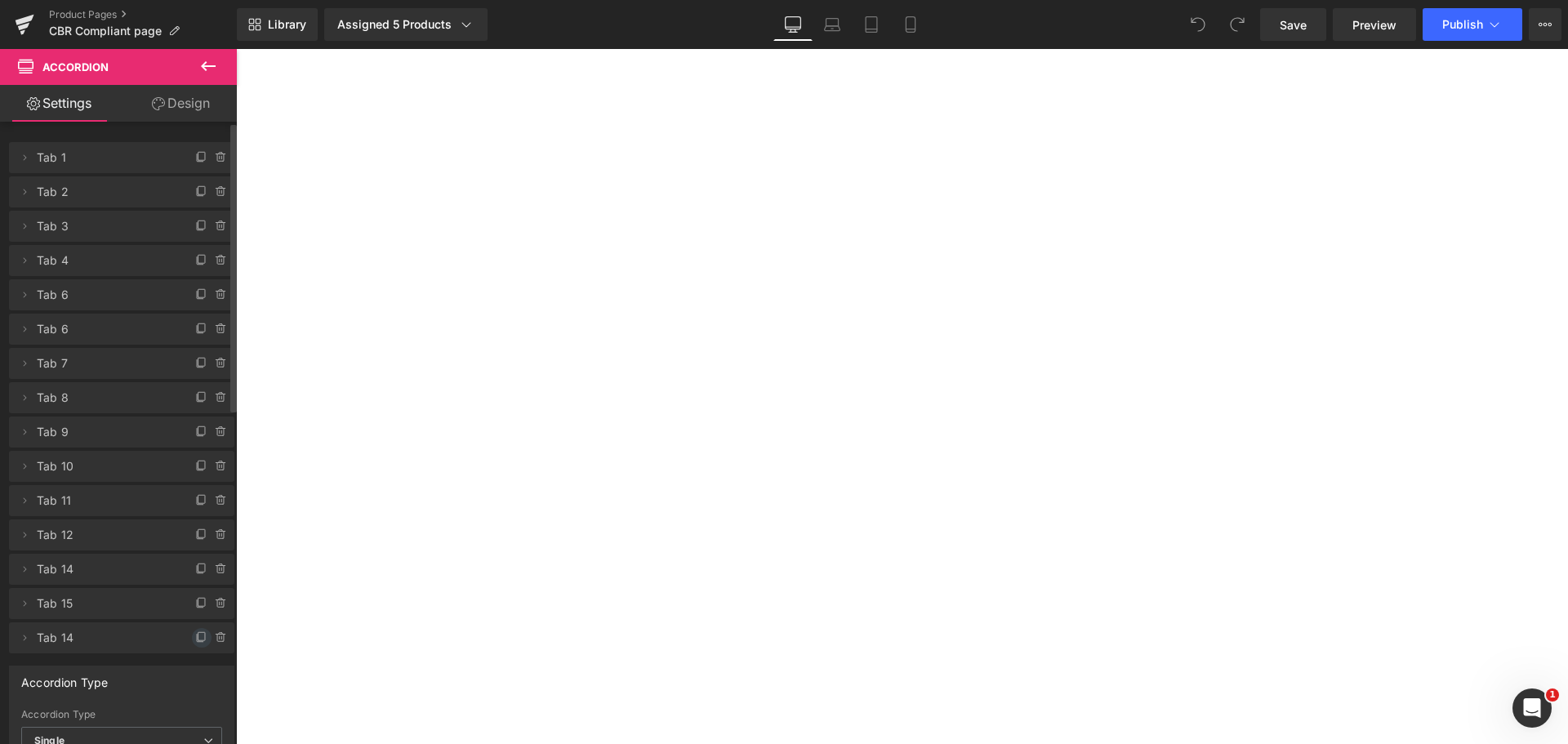
click at [196, 639] on icon at bounding box center [202, 637] width 13 height 13
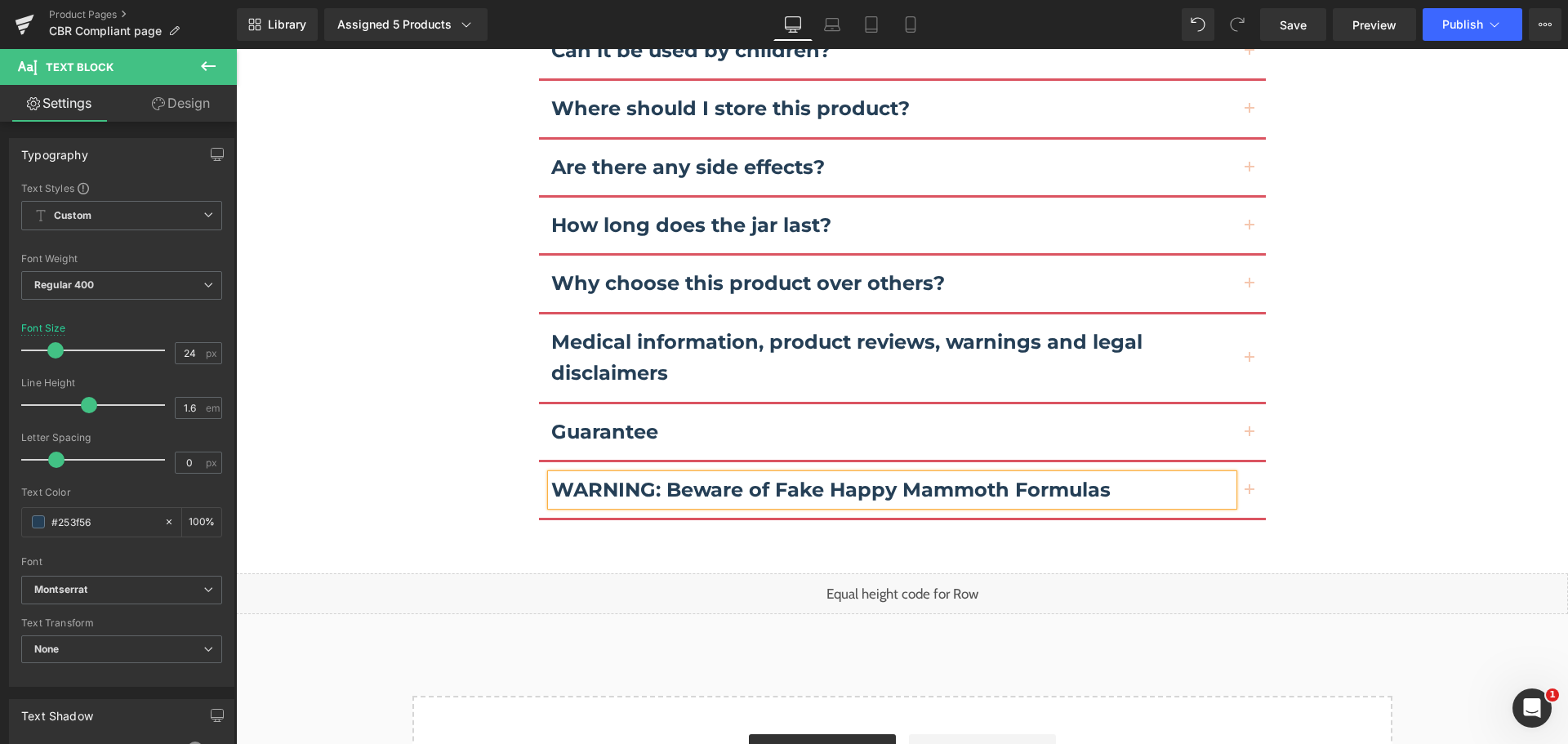
scroll to position [10842, 0]
click at [1249, 495] on span "button" at bounding box center [1249, 495] width 0 height 0
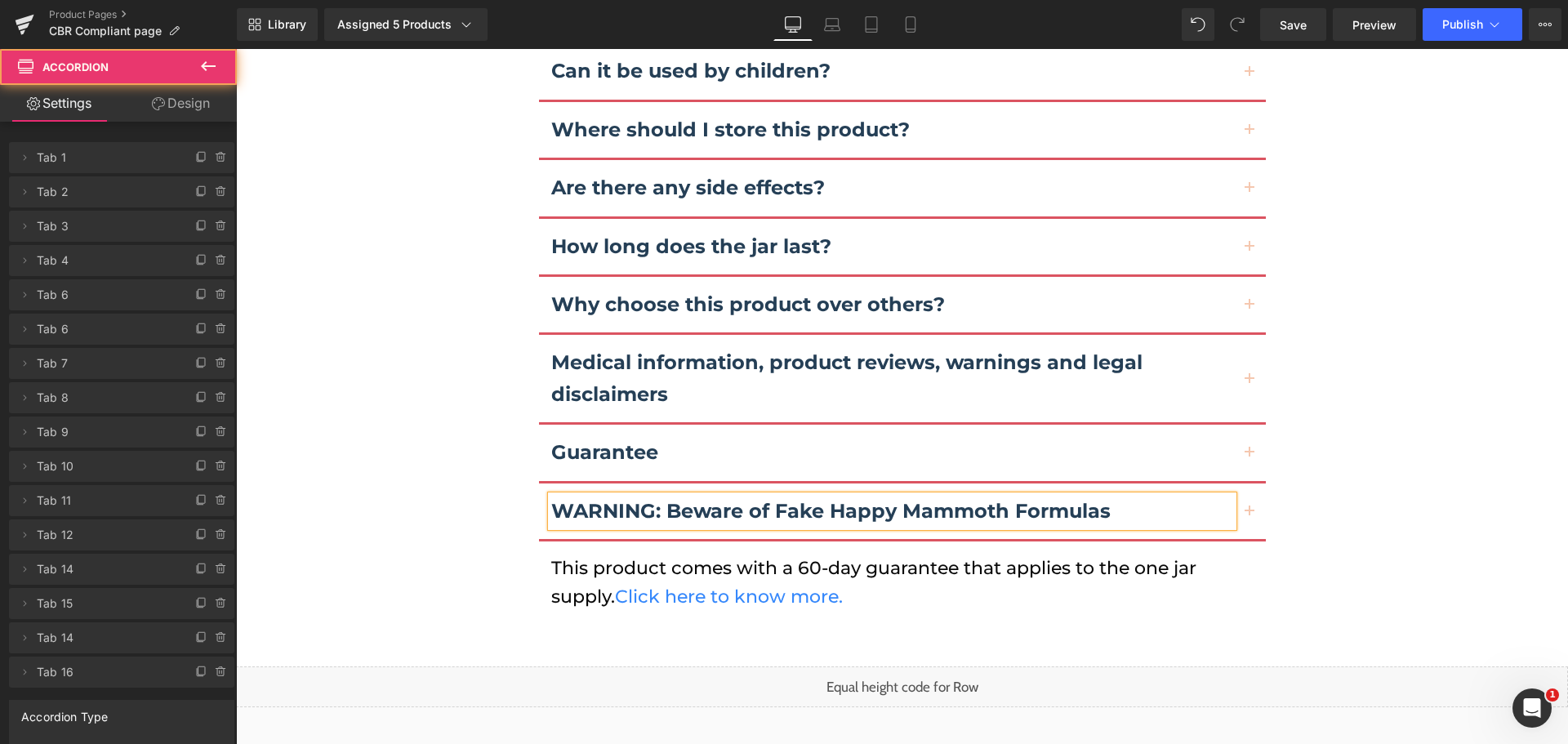
scroll to position [10665, 0]
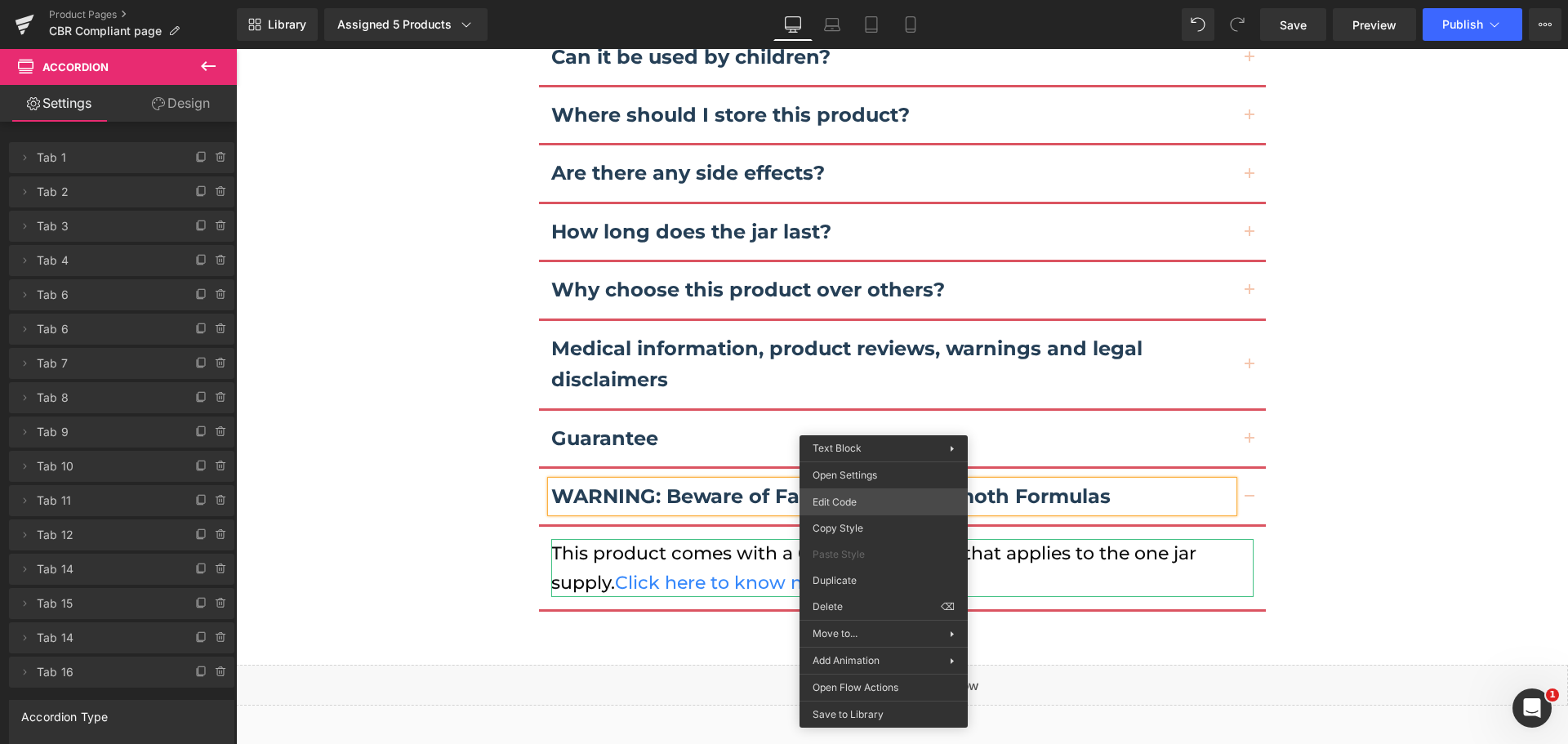
click at [863, 0] on div "You are previewing how the will restyle your page. You can not edit Elements in…" at bounding box center [784, 0] width 1568 height 0
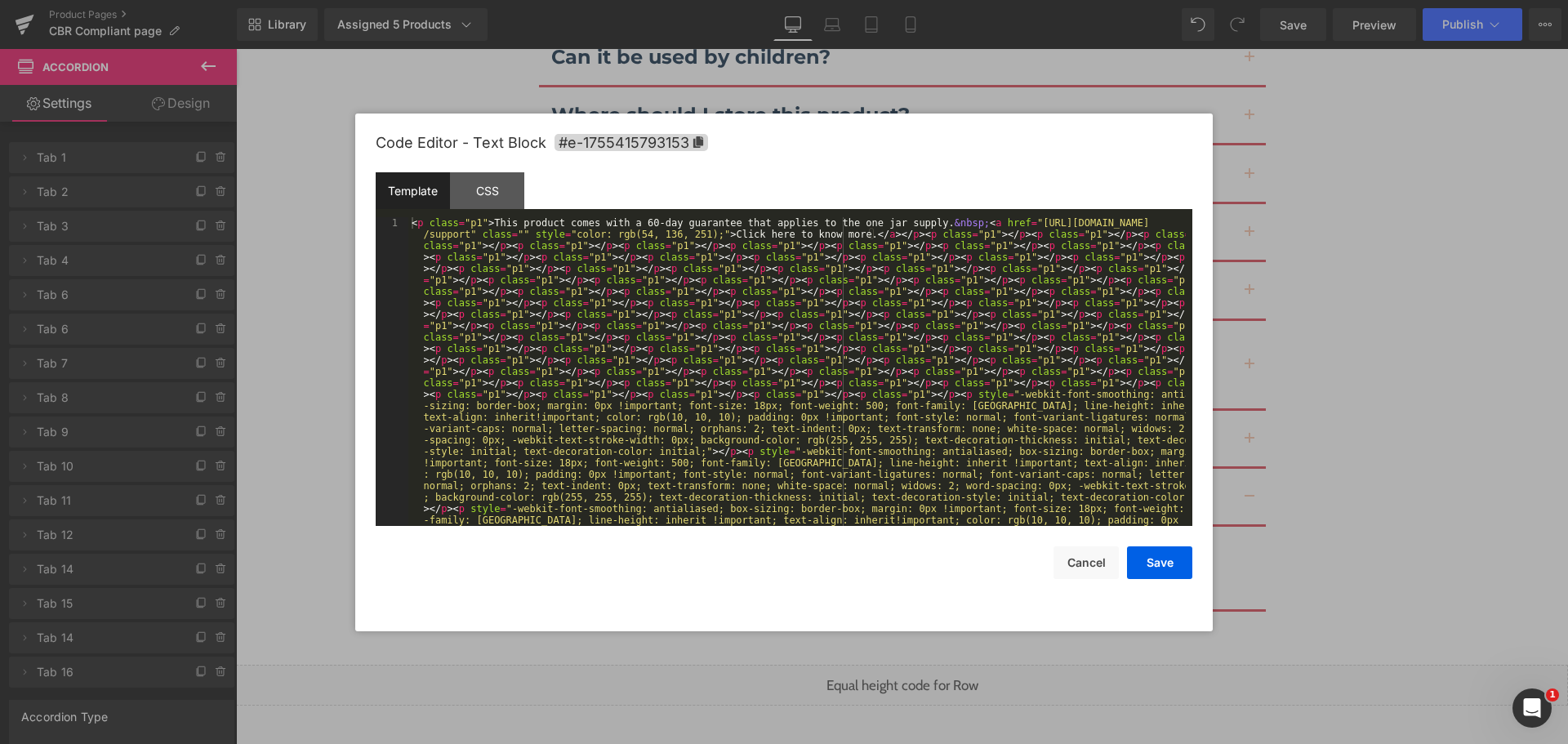
click at [885, 451] on div "< p class = "p1" > This product comes with a 60-day guarantee that applies to t…" at bounding box center [796, 714] width 777 height 994
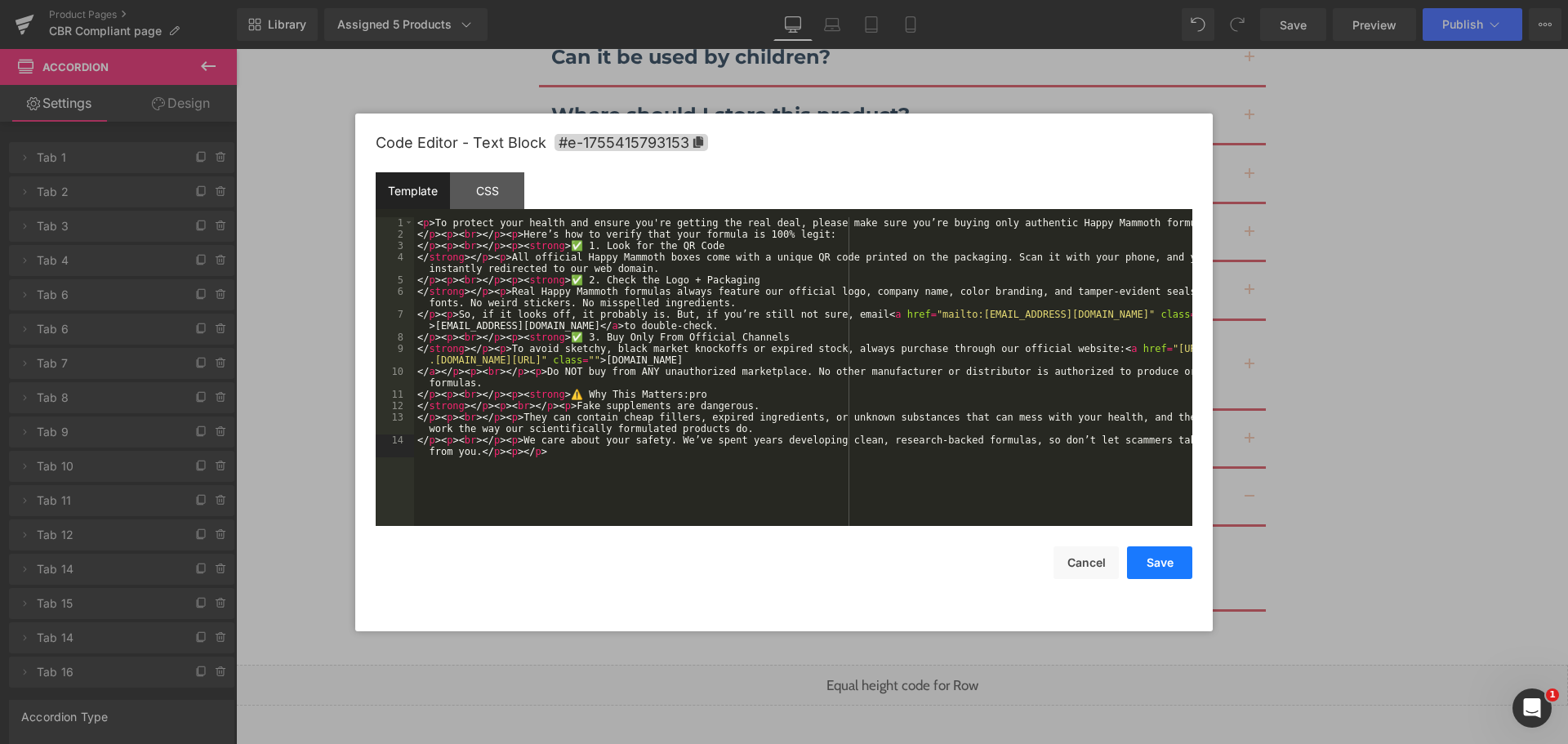
click at [1170, 561] on button "Save" at bounding box center [1159, 562] width 65 height 33
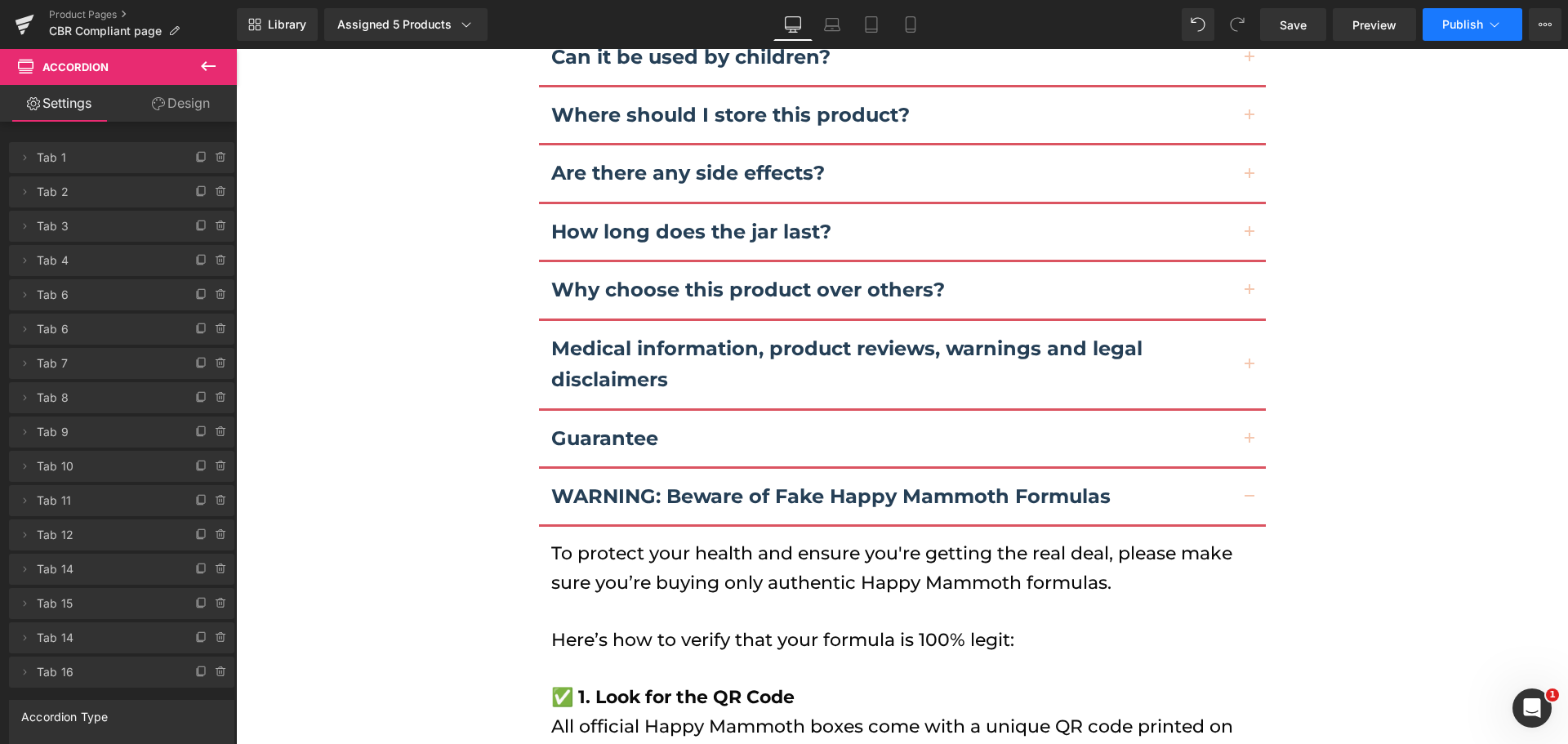
click at [1466, 25] on span "Publish" at bounding box center [1462, 24] width 41 height 13
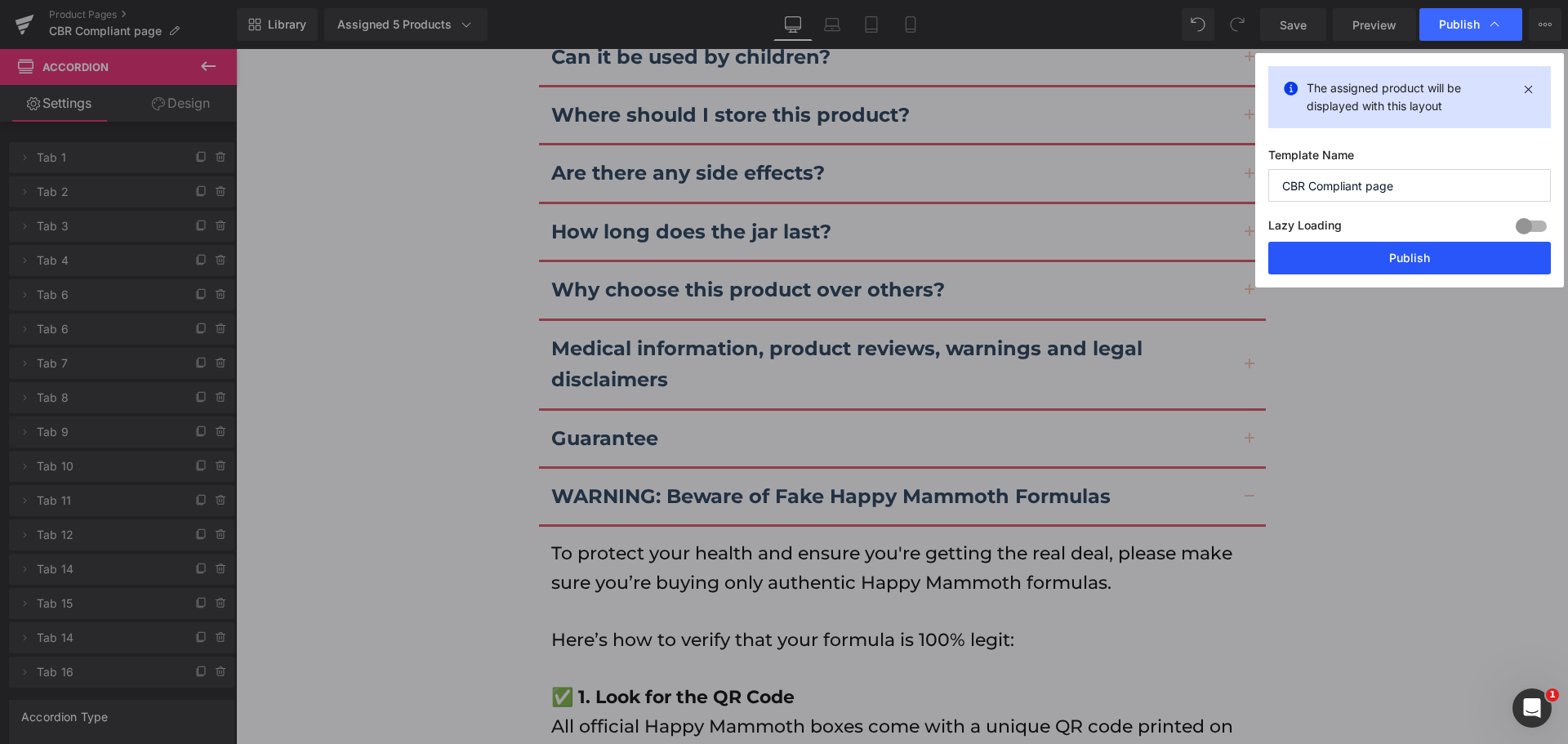
click at [1399, 256] on button "Publish" at bounding box center [1409, 257] width 282 height 33
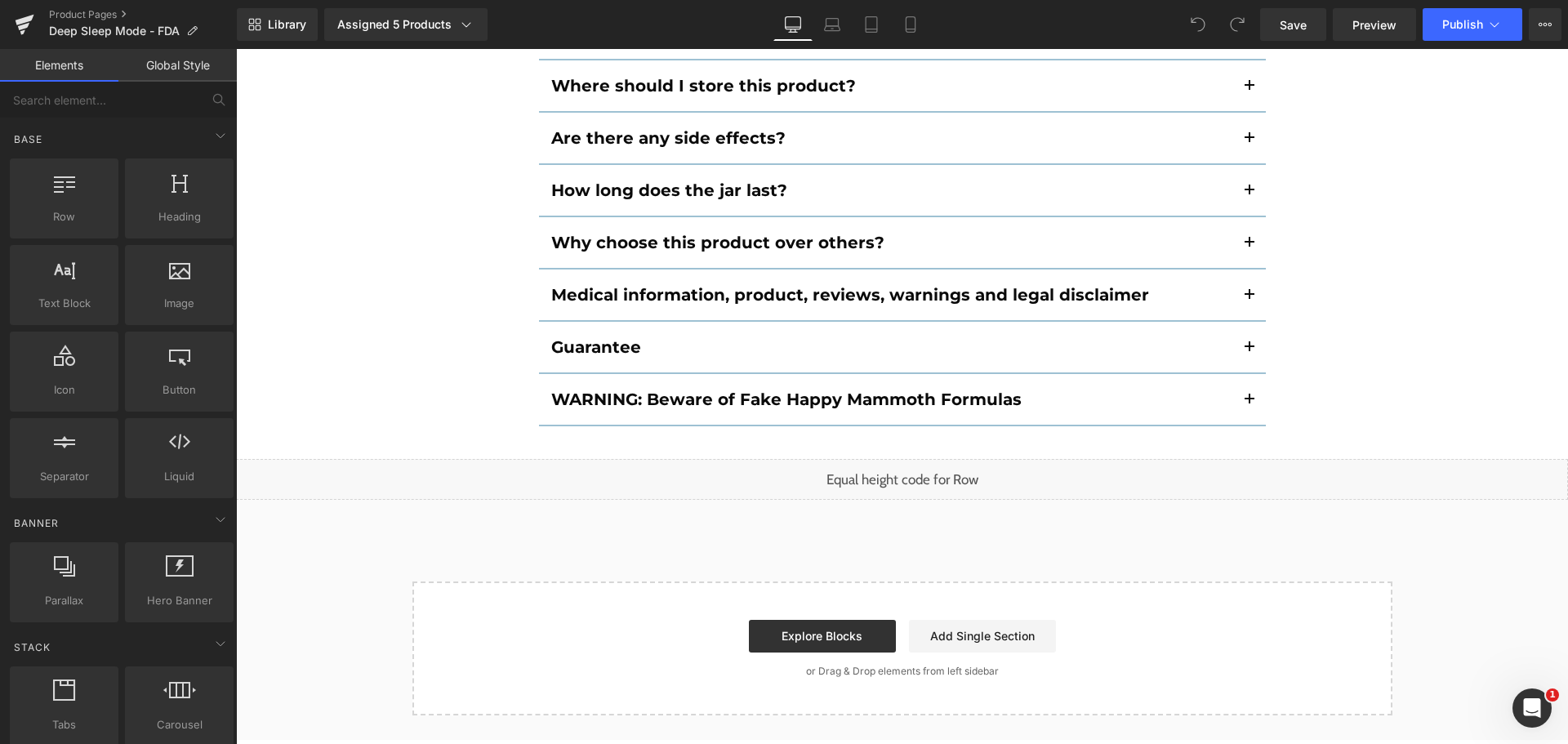
scroll to position [11267, 0]
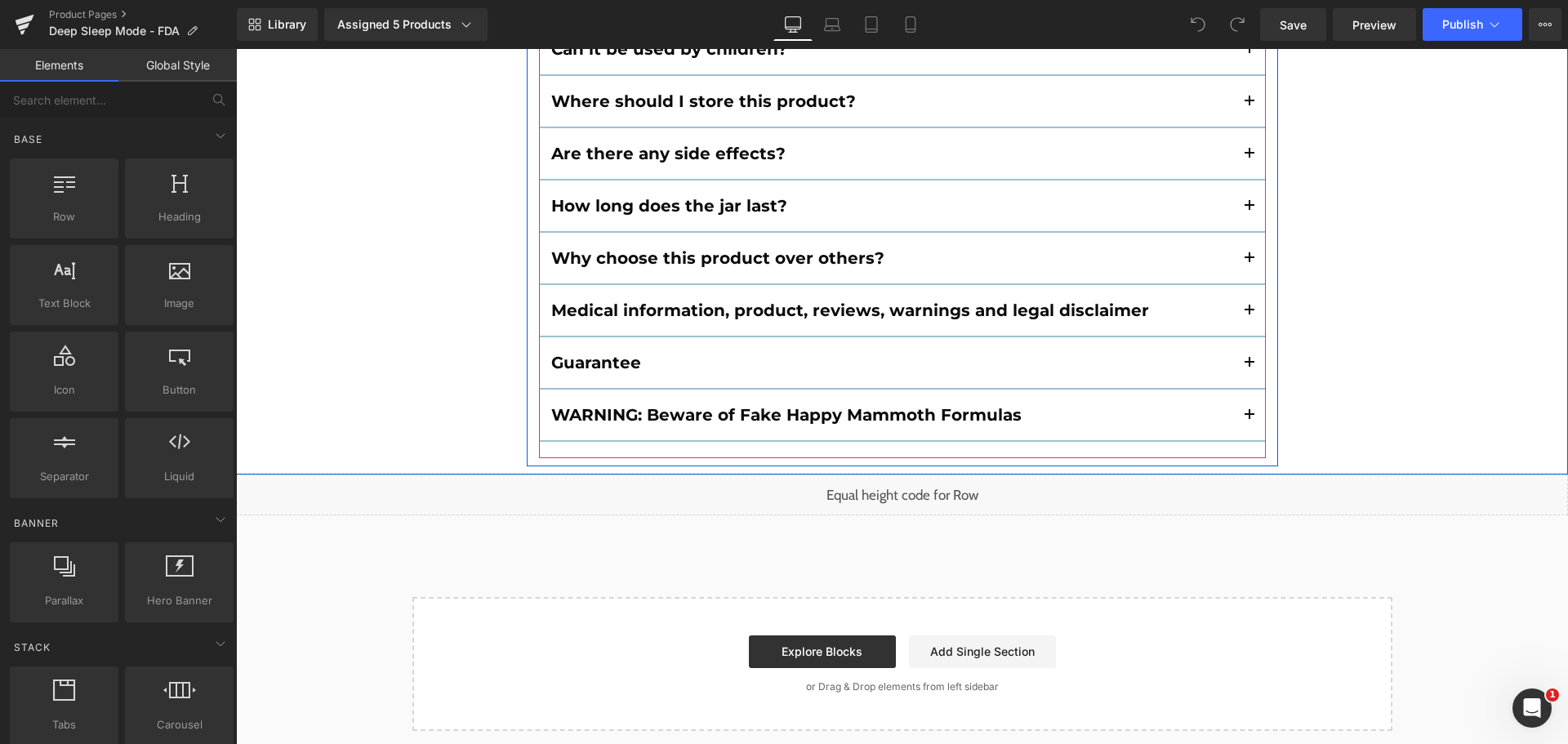
click at [1245, 389] on button "button" at bounding box center [1249, 414] width 33 height 50
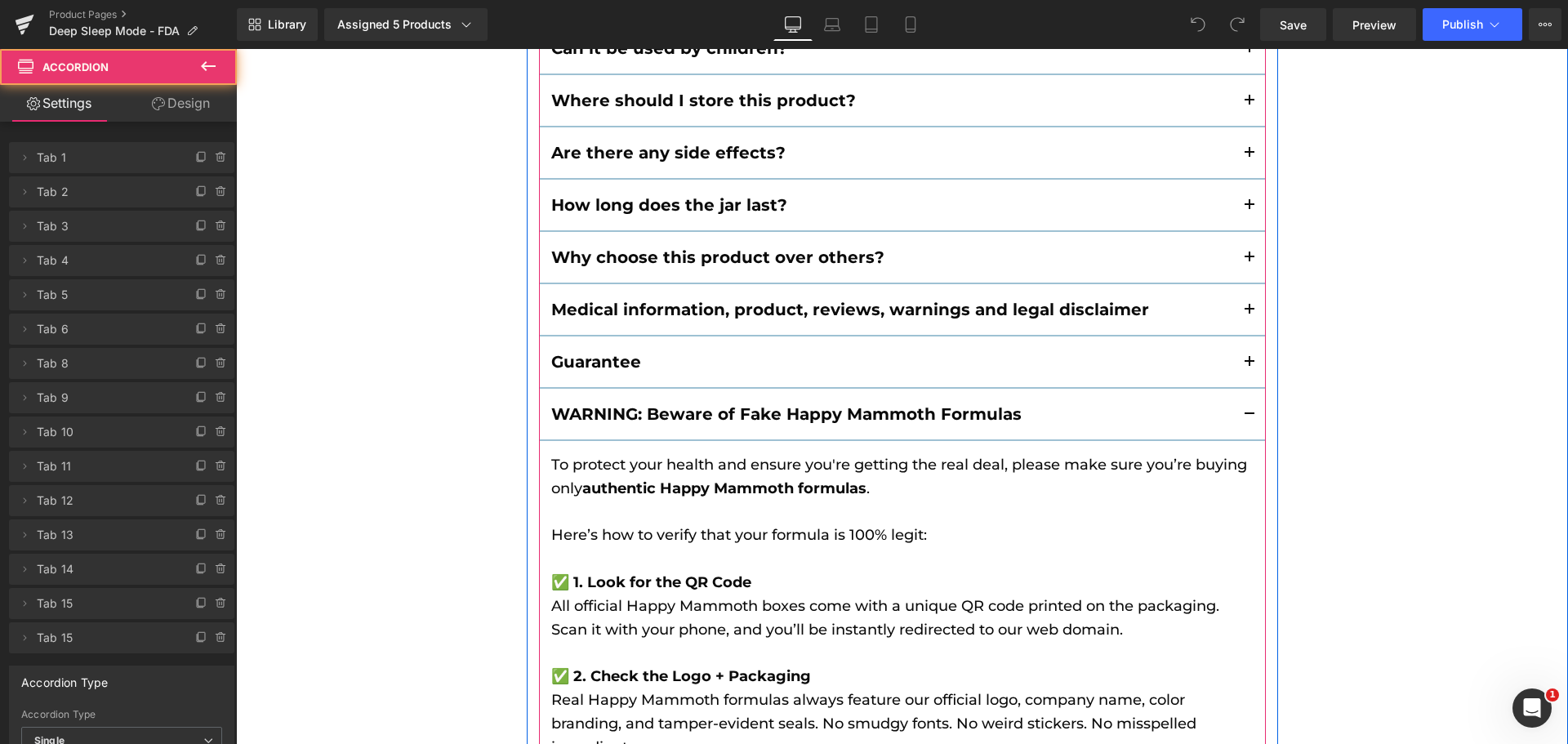
scroll to position [11217, 0]
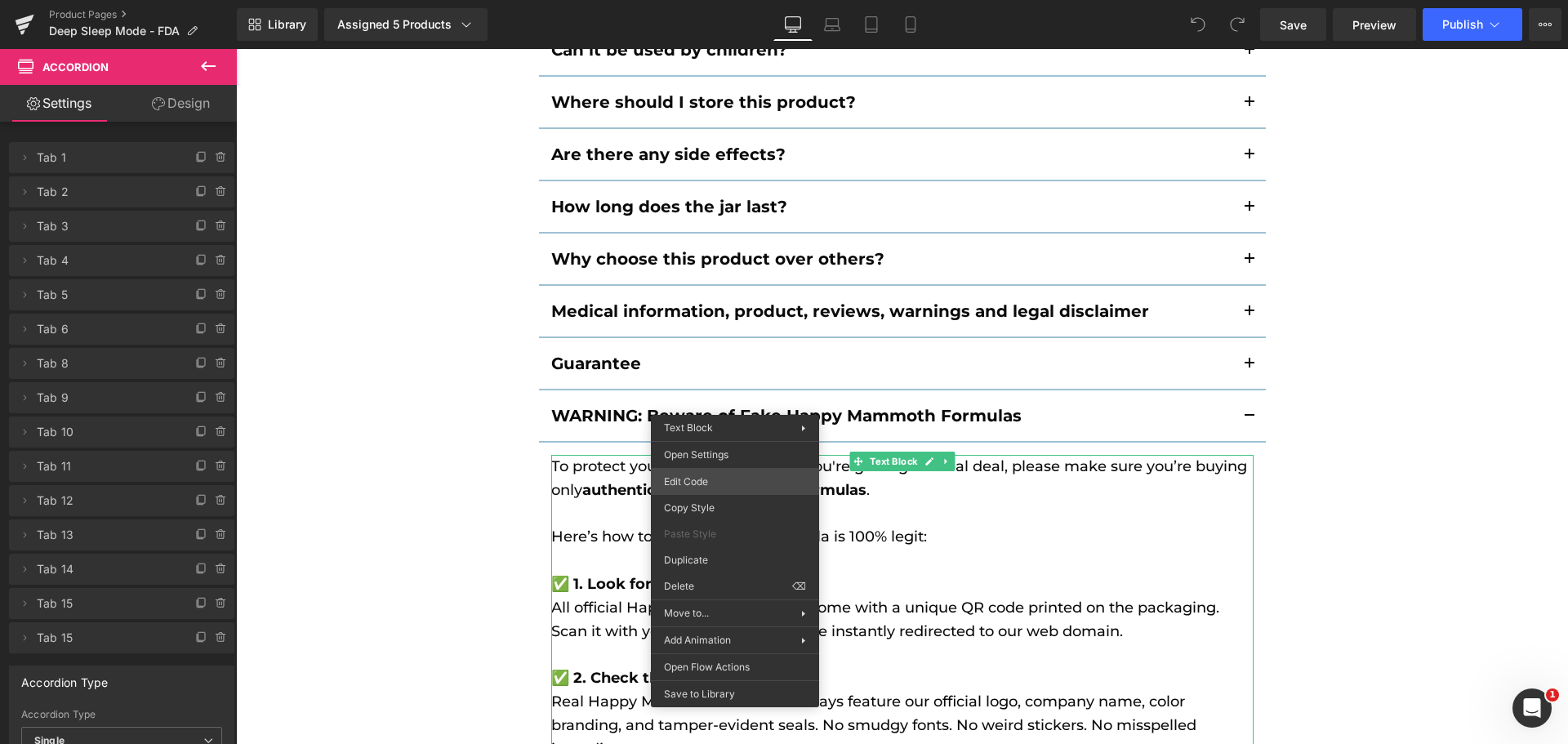
click at [745, 0] on div "You are previewing how the will restyle your page. You can not edit Elements in…" at bounding box center [784, 0] width 1568 height 0
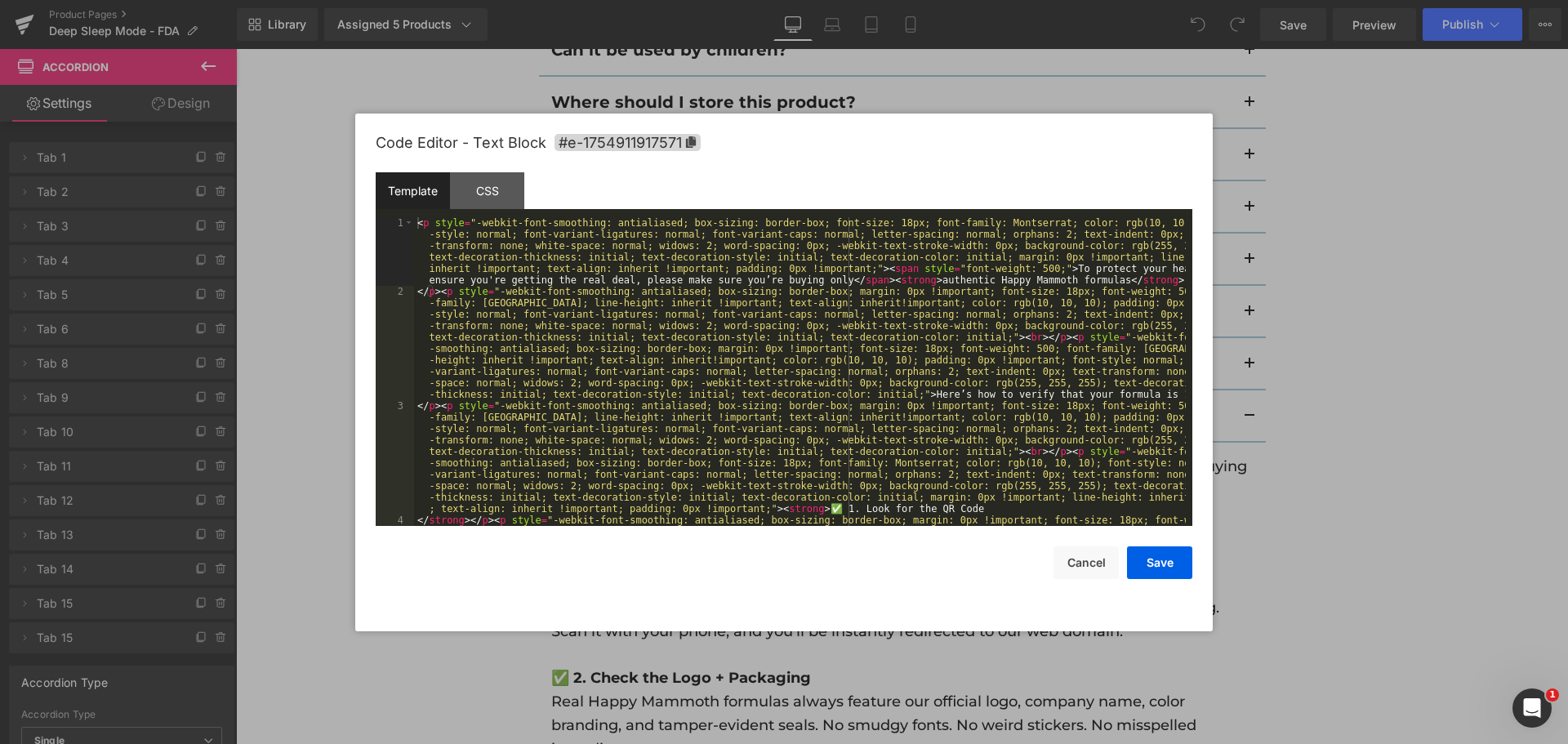
click at [759, 385] on div "< p style = "-webkit-font-smoothing: antialiased; box-sizing: border-box; font-…" at bounding box center [800, 440] width 772 height 446
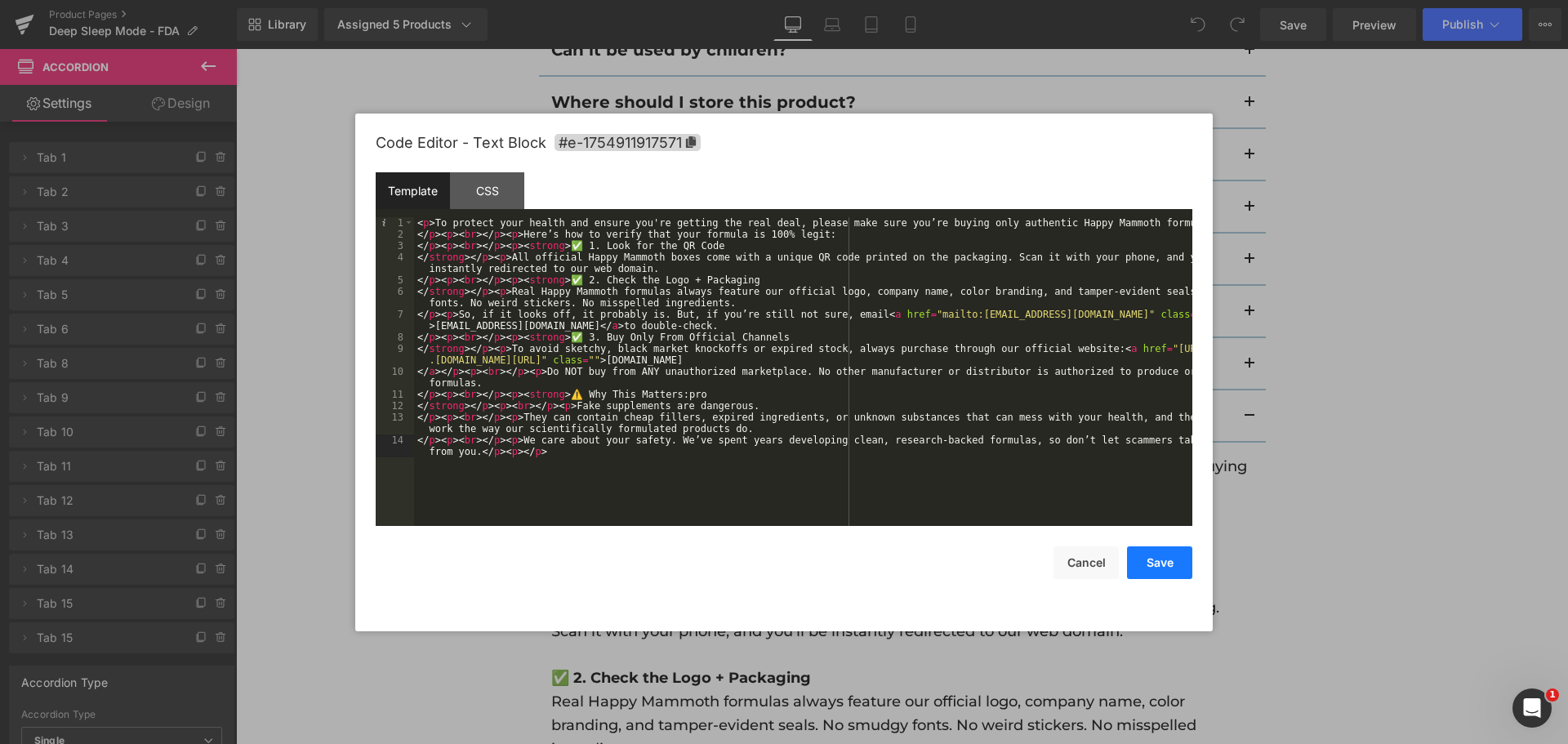
click at [1145, 564] on button "Save" at bounding box center [1159, 562] width 65 height 33
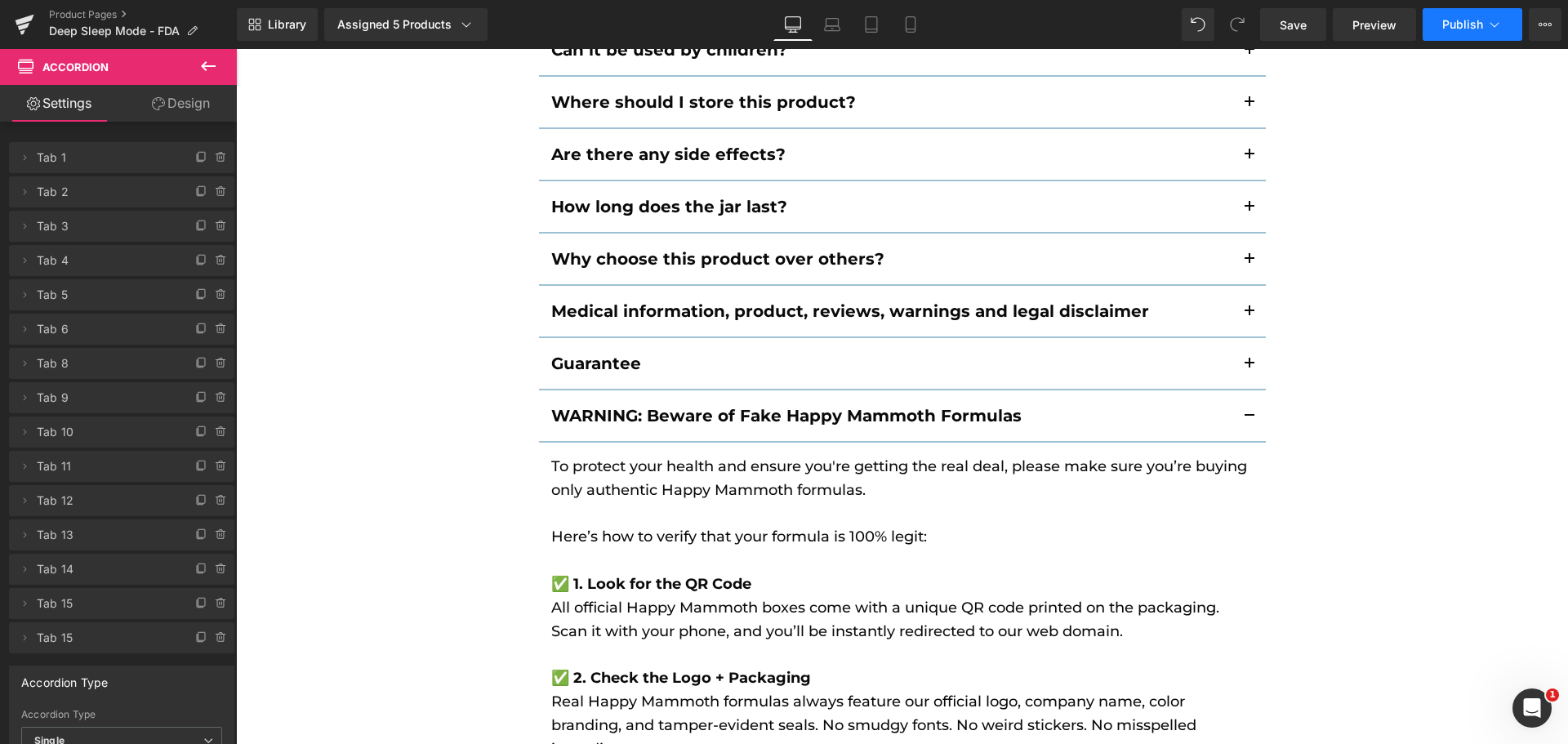
click at [1466, 19] on span "Publish" at bounding box center [1462, 24] width 41 height 13
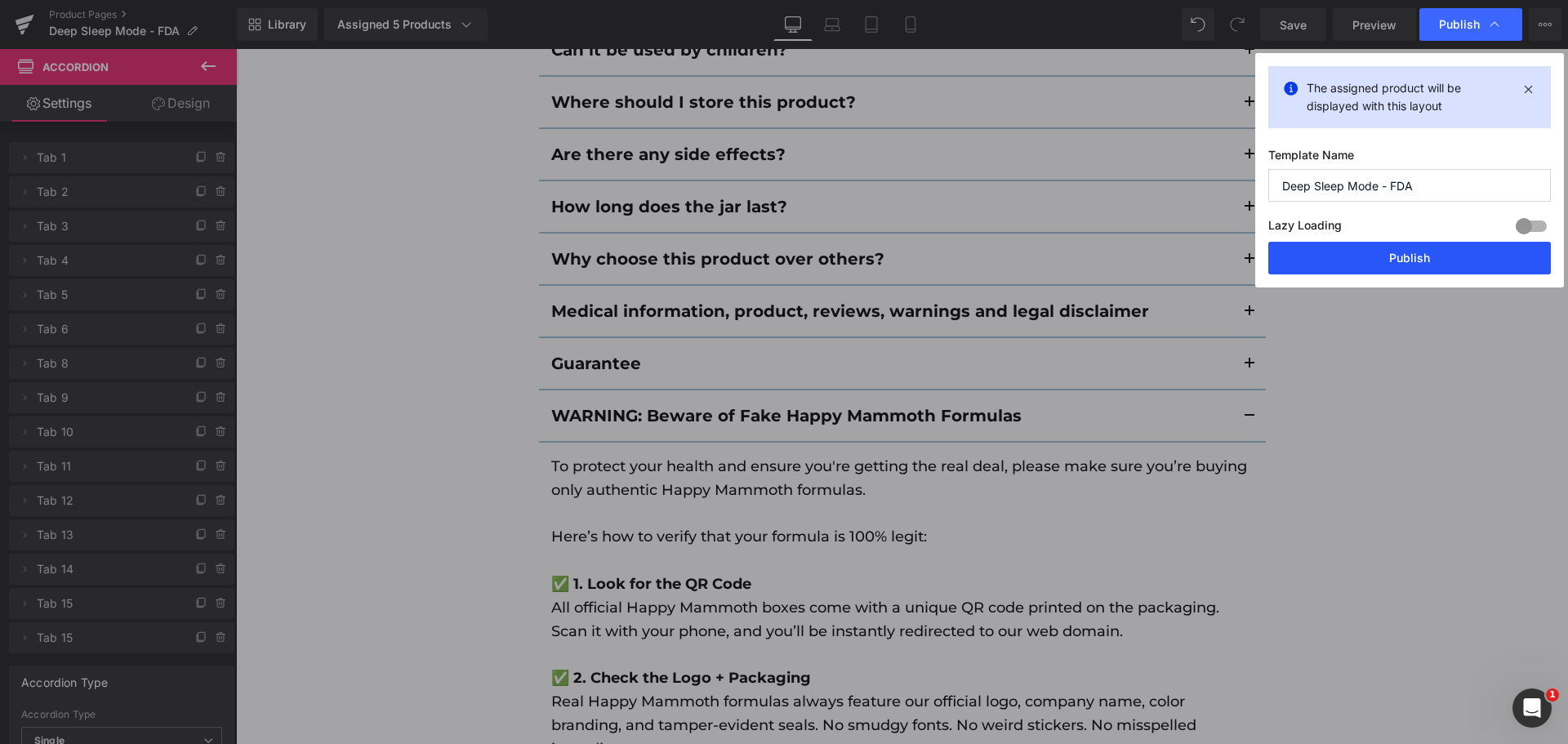
drag, startPoint x: 1431, startPoint y: 249, endPoint x: 1187, endPoint y: 193, distance: 250.3
click at [1431, 249] on button "Publish" at bounding box center [1409, 257] width 282 height 33
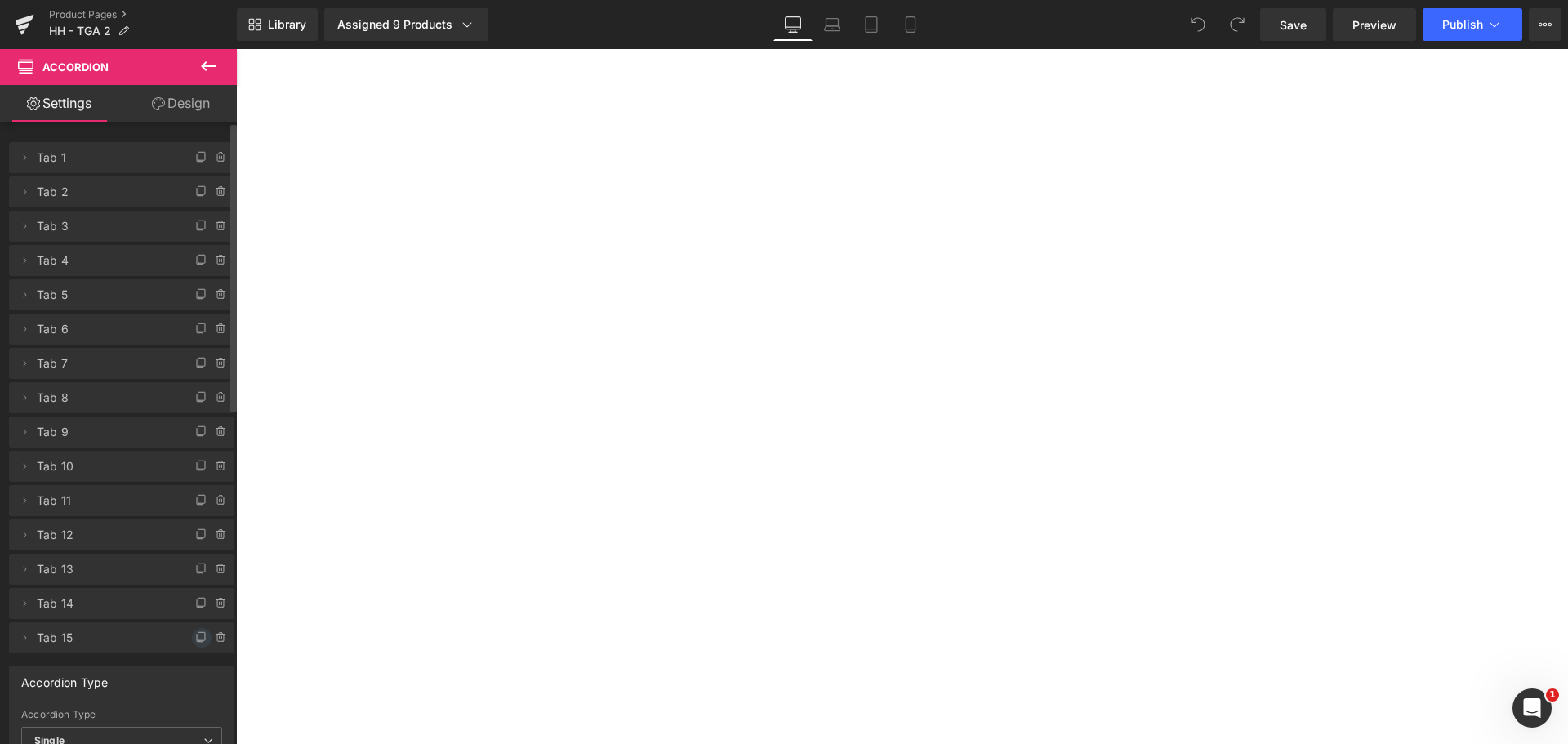
click at [196, 633] on icon at bounding box center [202, 637] width 13 height 13
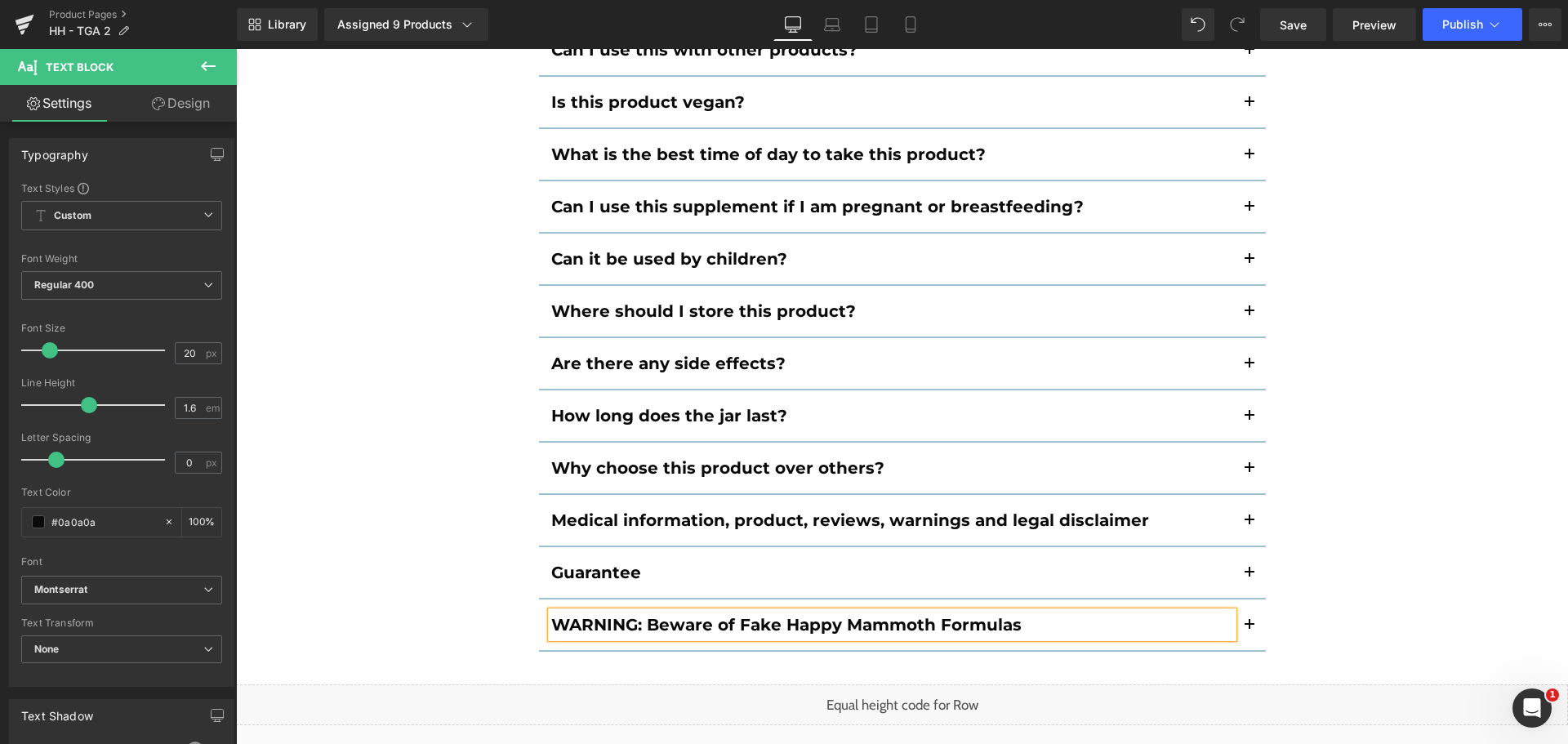
scroll to position [11554, 0]
click at [1237, 599] on button "button" at bounding box center [1249, 624] width 33 height 50
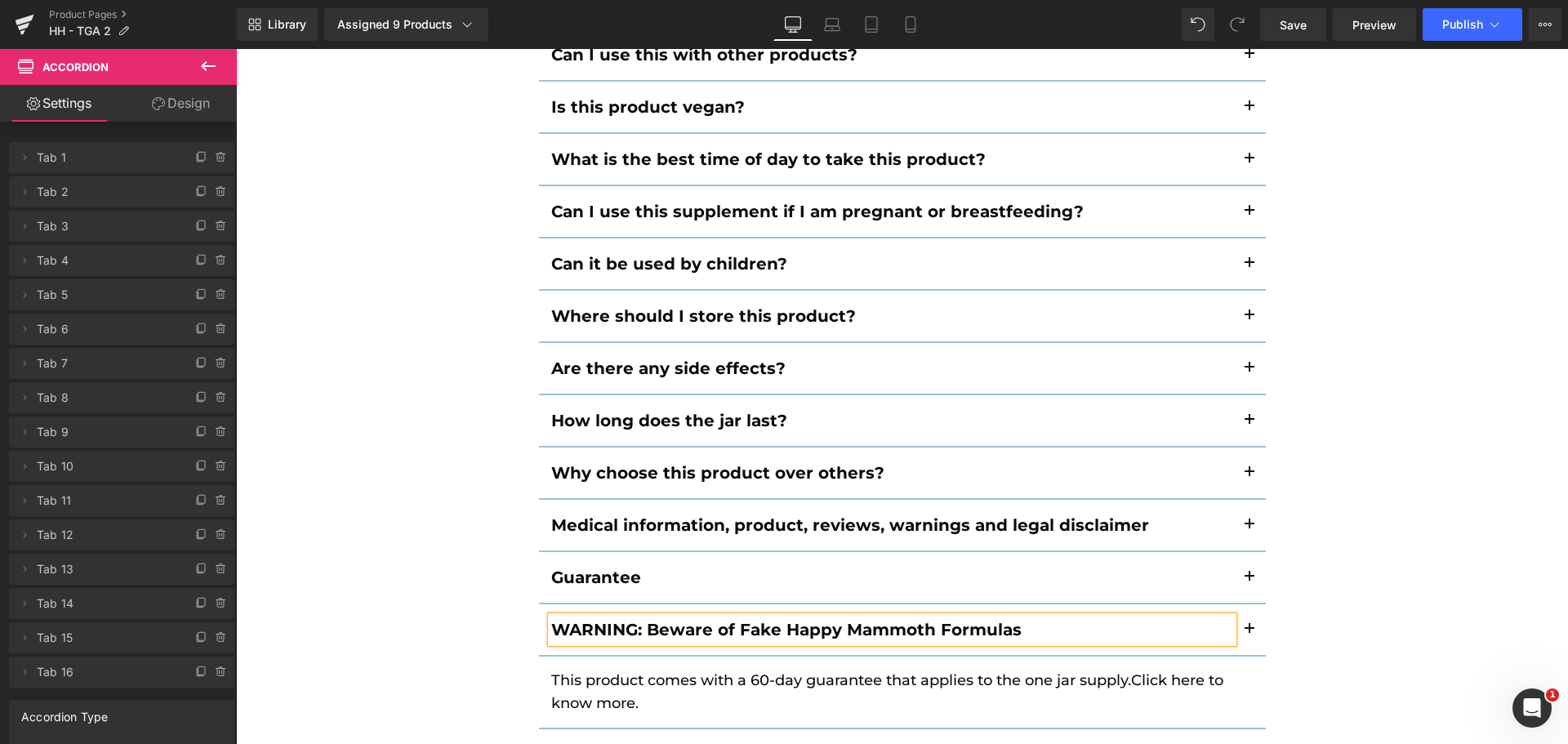
scroll to position [11479, 0]
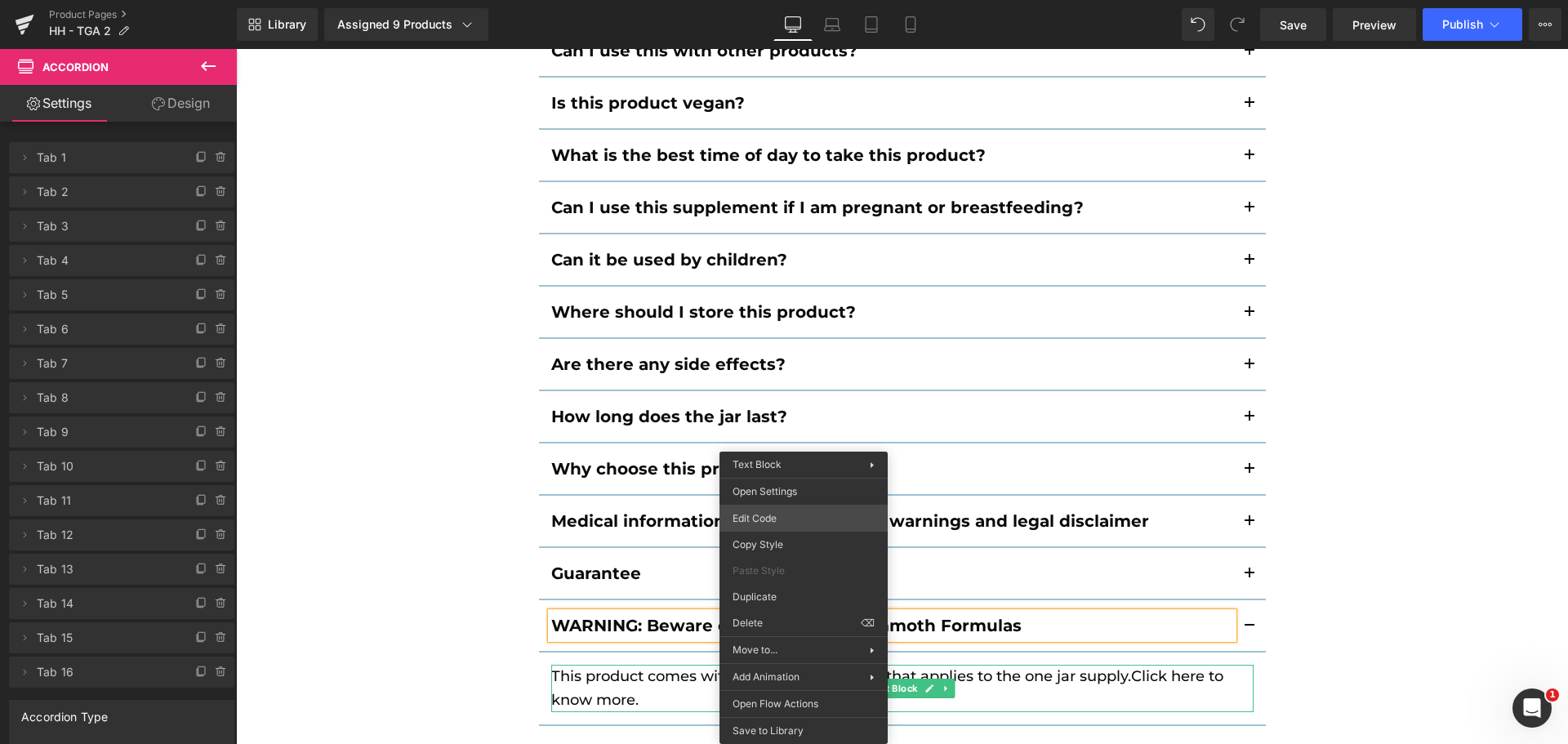
click at [789, 0] on div "You are previewing how the will restyle your page. You can not edit Elements in…" at bounding box center [784, 0] width 1568 height 0
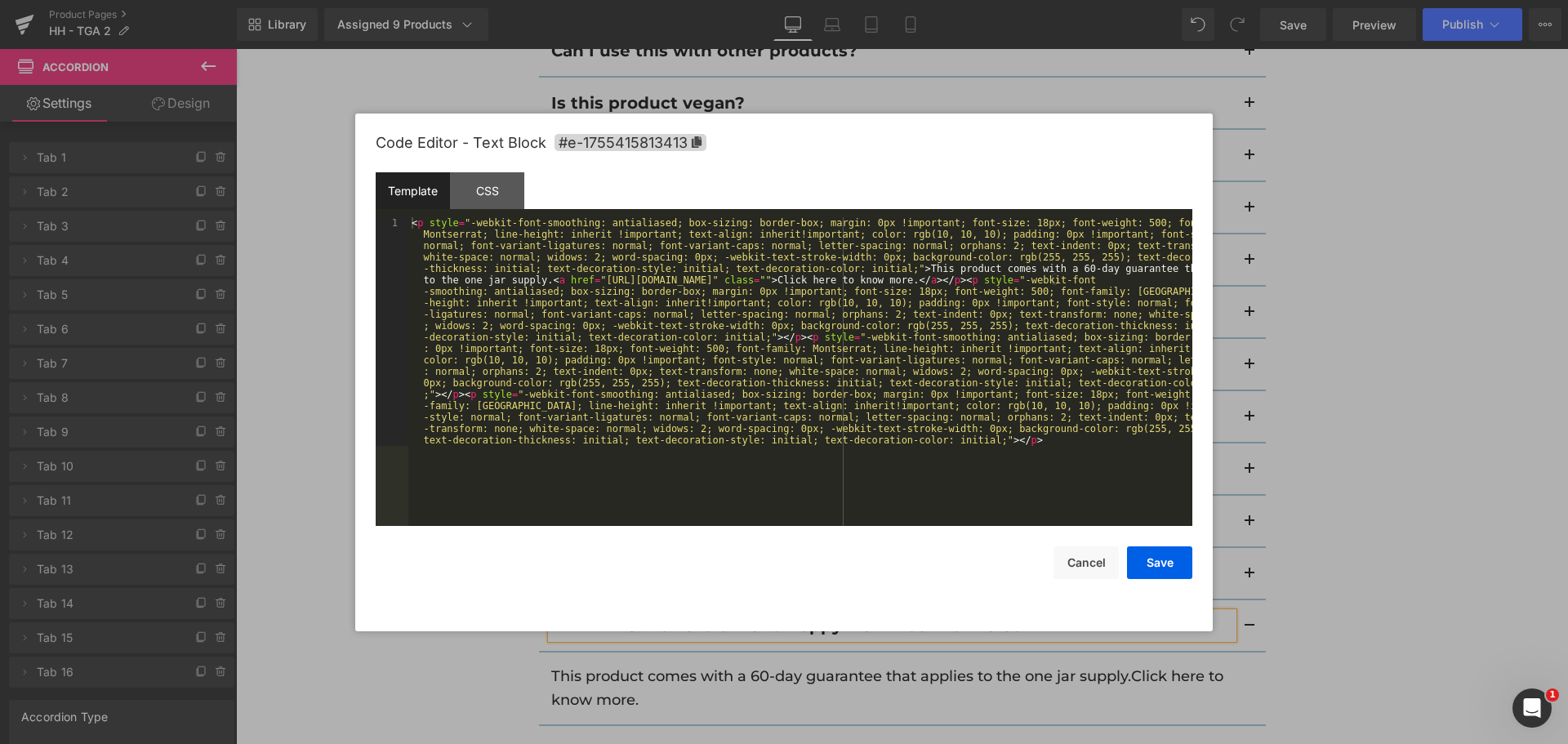
click at [837, 407] on div "< p style = "-webkit-font-smoothing: antialiased; box-sizing: border-box; margi…" at bounding box center [800, 599] width 784 height 765
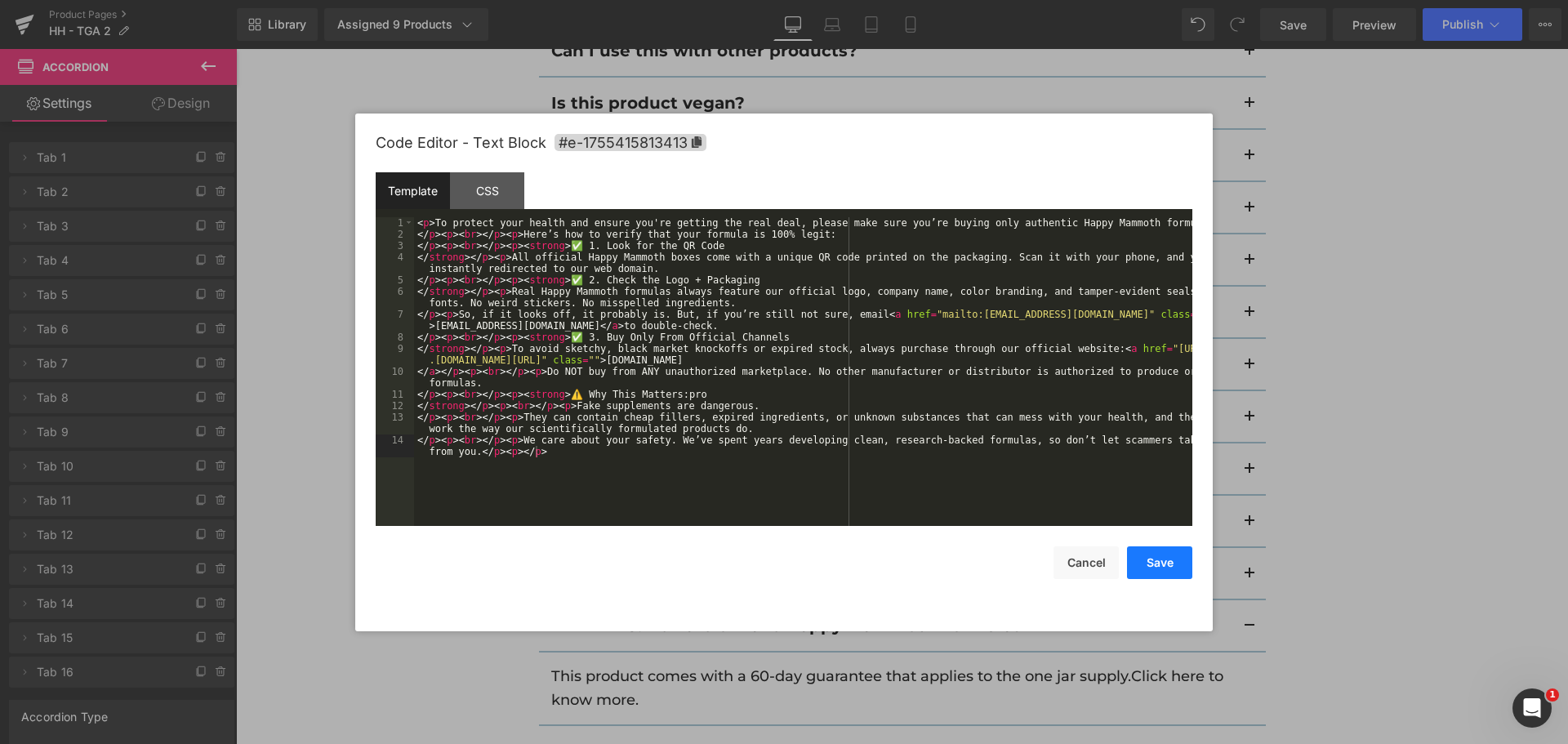
click at [1155, 570] on button "Save" at bounding box center [1159, 562] width 65 height 33
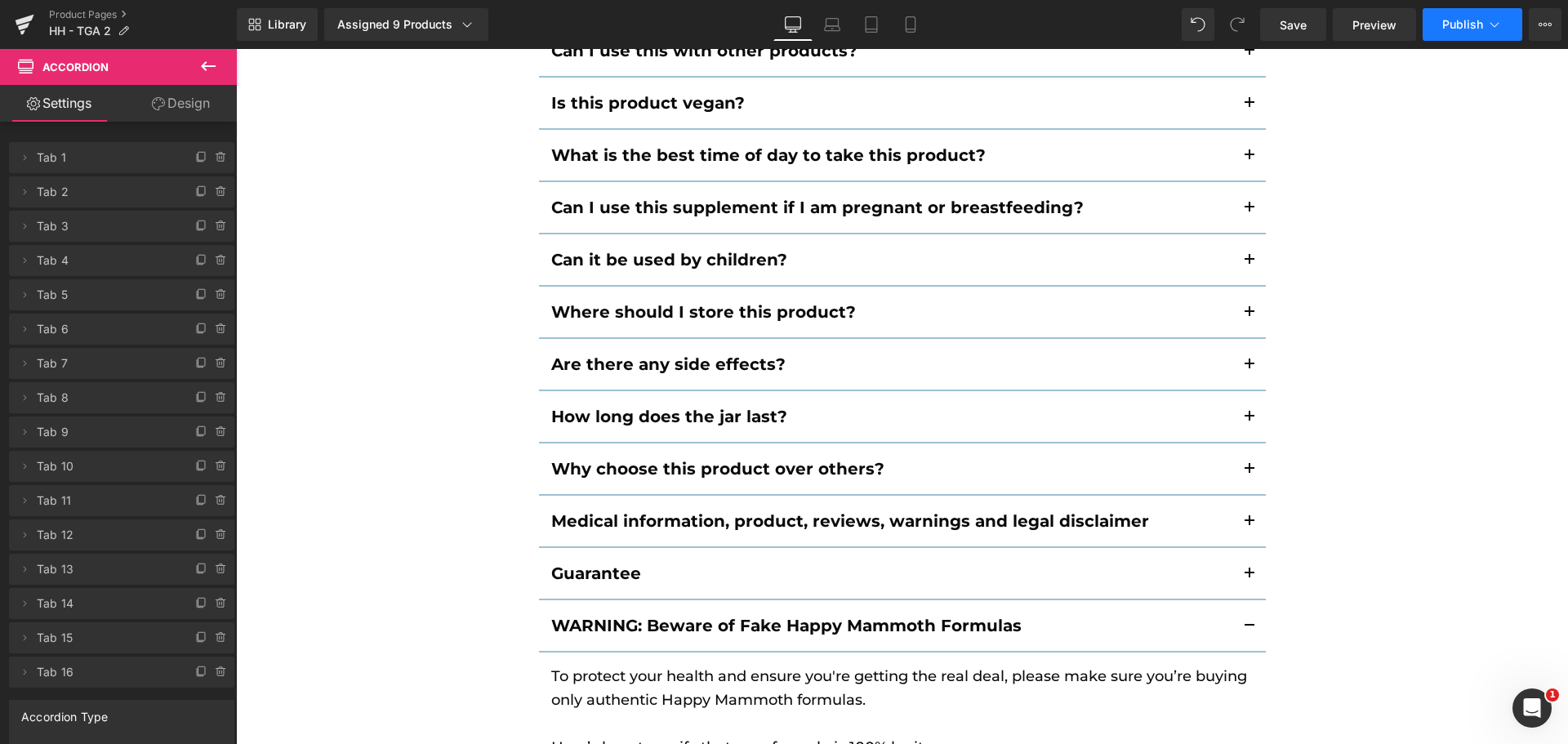
click at [1441, 23] on button "Publish" at bounding box center [1472, 24] width 100 height 33
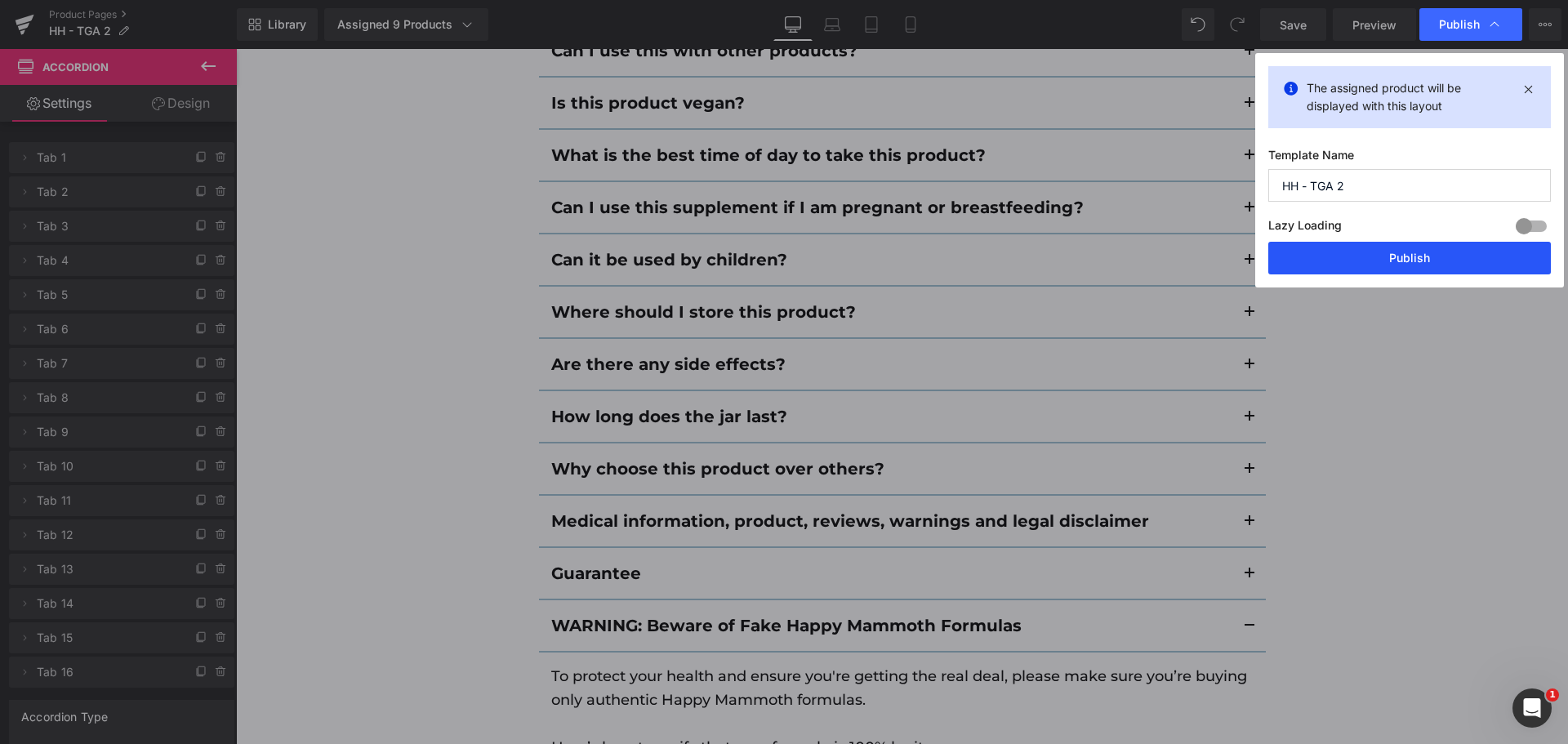
click at [1384, 257] on button "Publish" at bounding box center [1409, 257] width 282 height 33
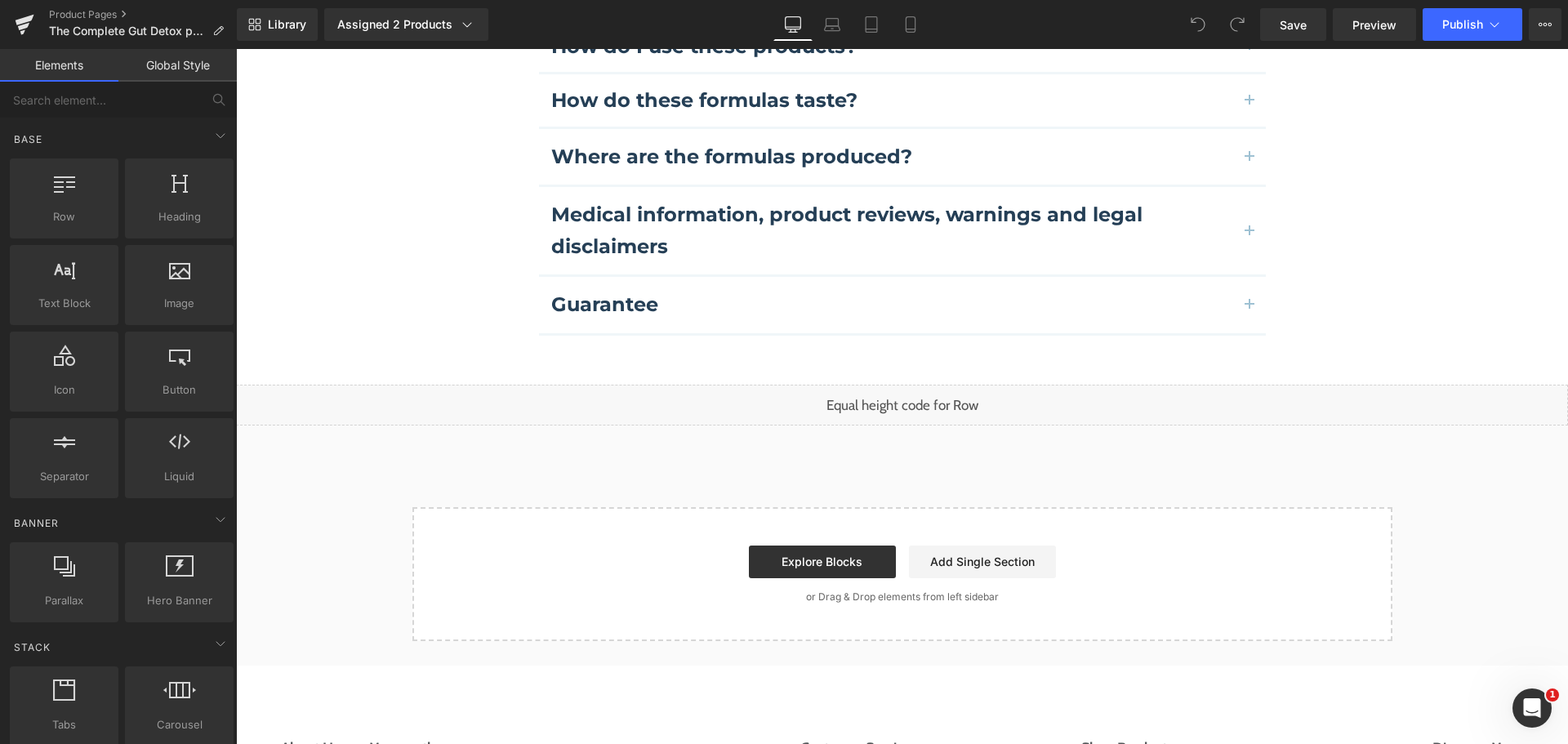
scroll to position [5153, 0]
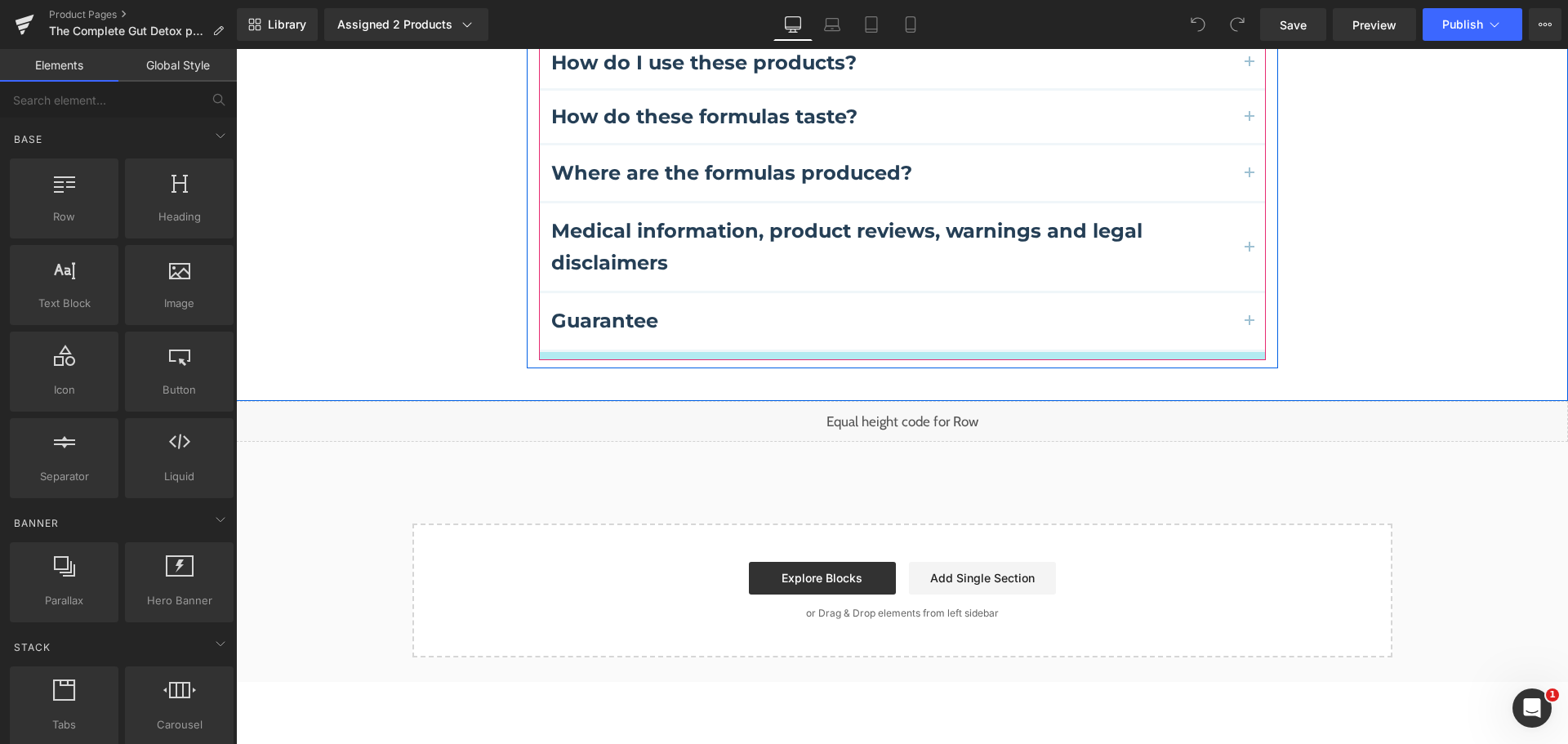
click at [823, 352] on div at bounding box center [902, 356] width 726 height 8
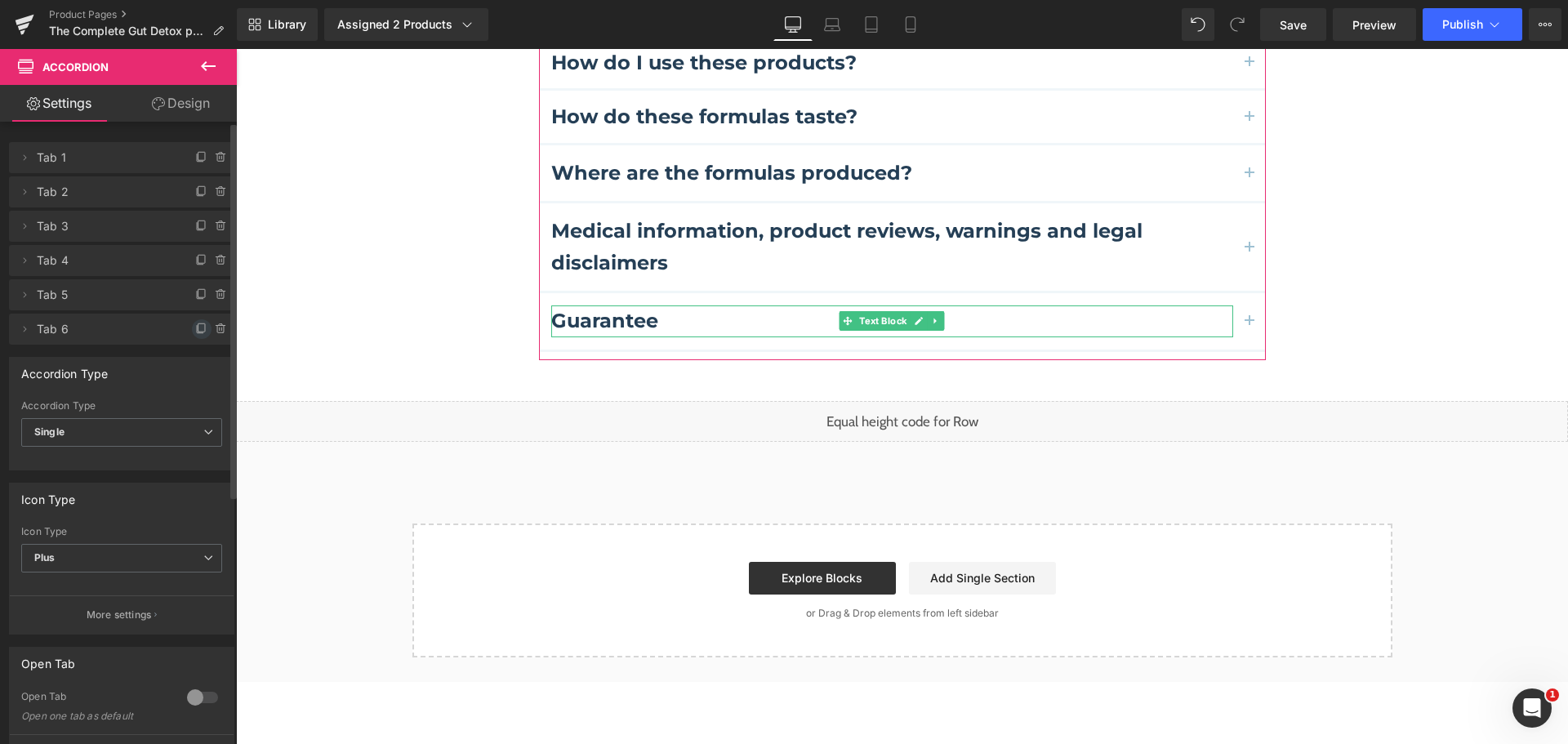
click at [198, 326] on icon at bounding box center [201, 326] width 6 height 8
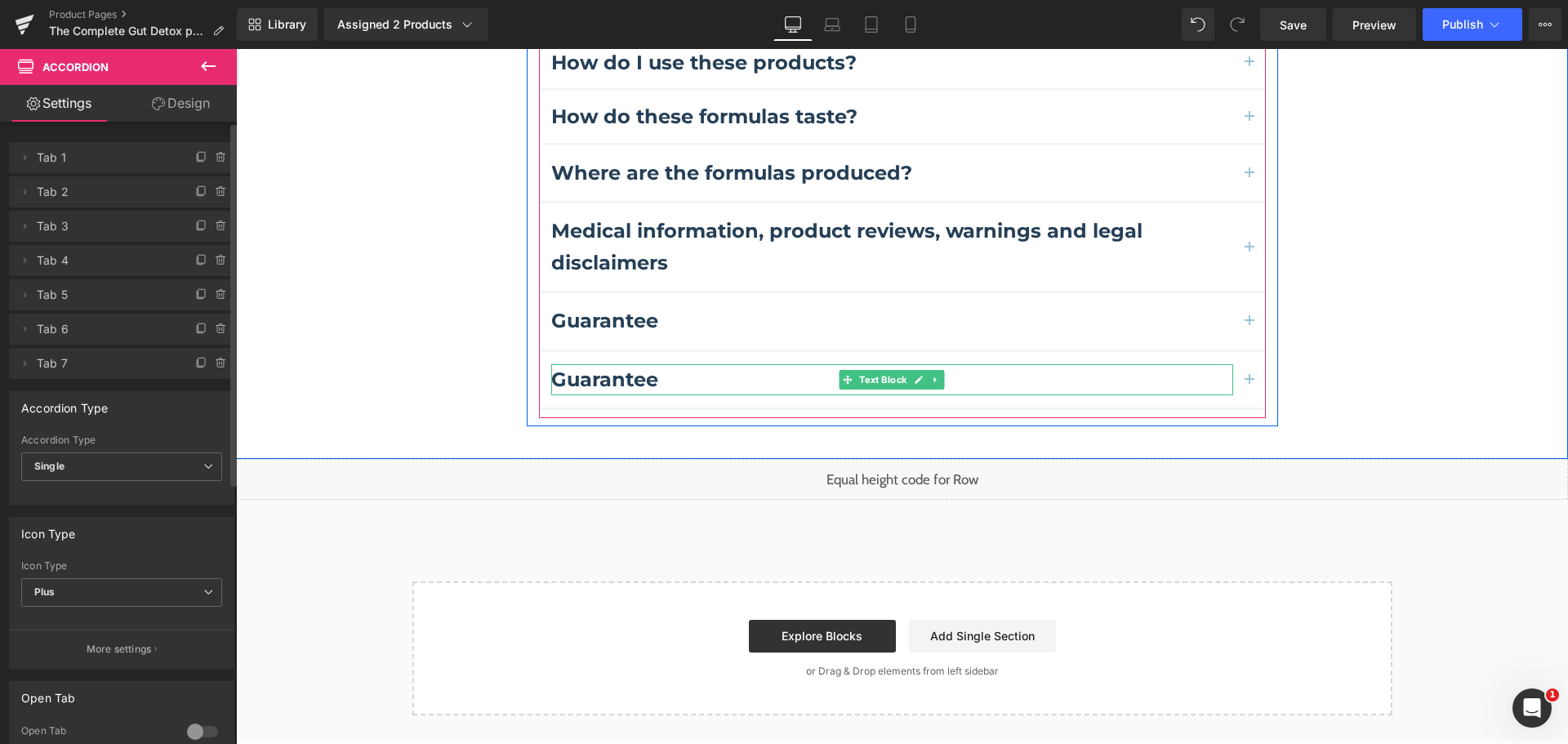
click at [612, 375] on b "Guarantee" at bounding box center [604, 379] width 107 height 24
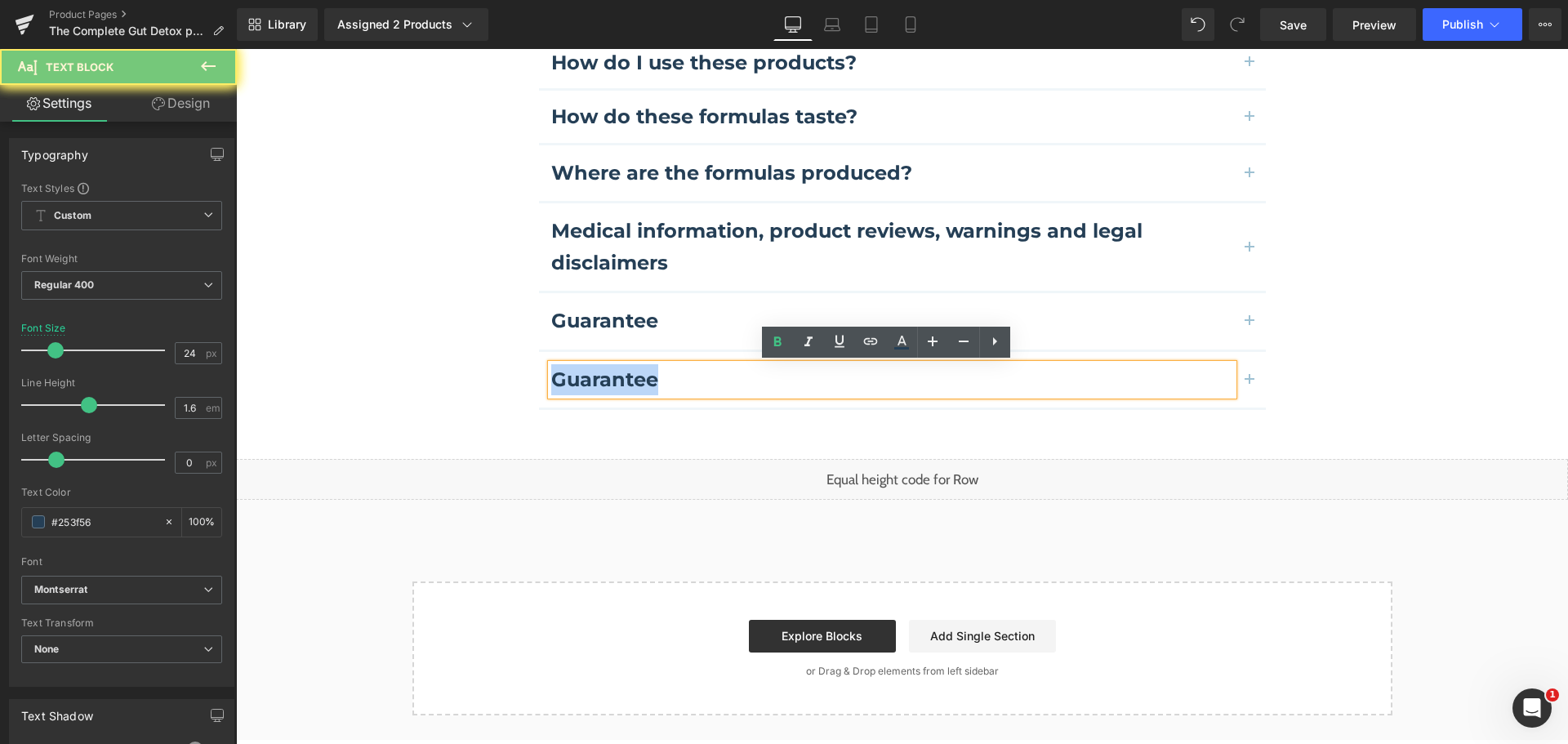
click at [612, 375] on b "Guarantee" at bounding box center [604, 379] width 107 height 24
paste div
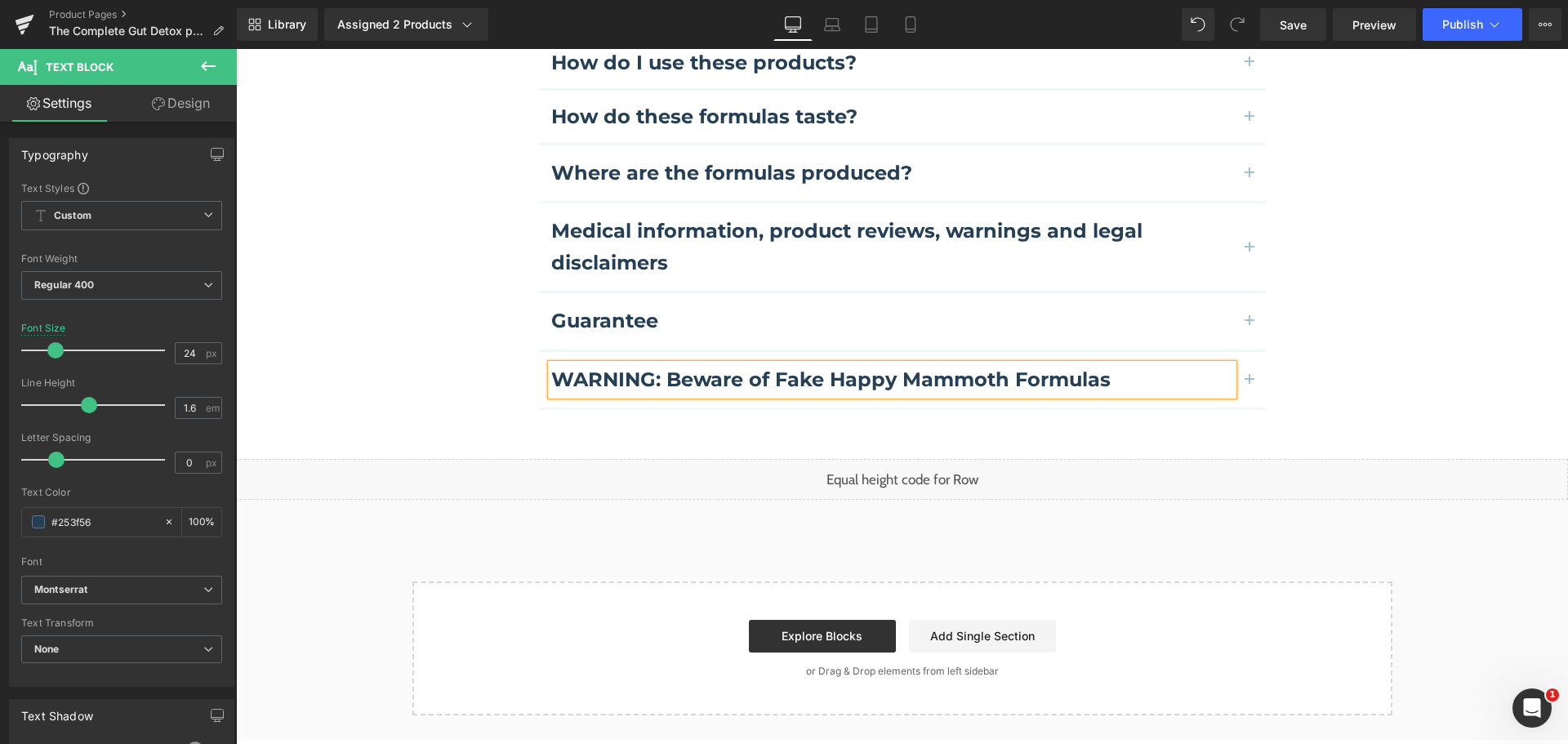
click at [1241, 382] on button "button" at bounding box center [1249, 380] width 33 height 56
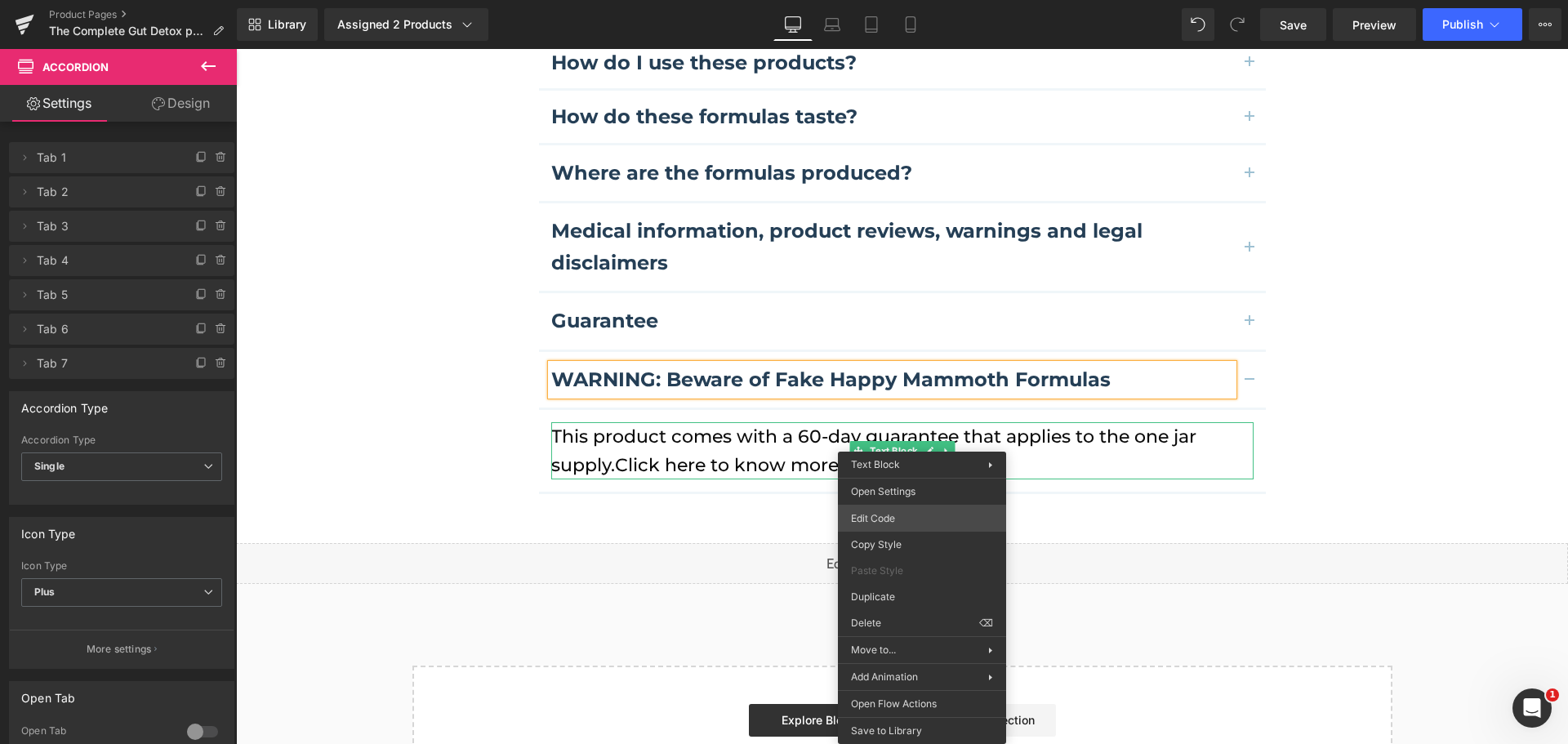
click at [895, 0] on div "You are previewing how the will restyle your page. You can not edit Elements in…" at bounding box center [784, 0] width 1568 height 0
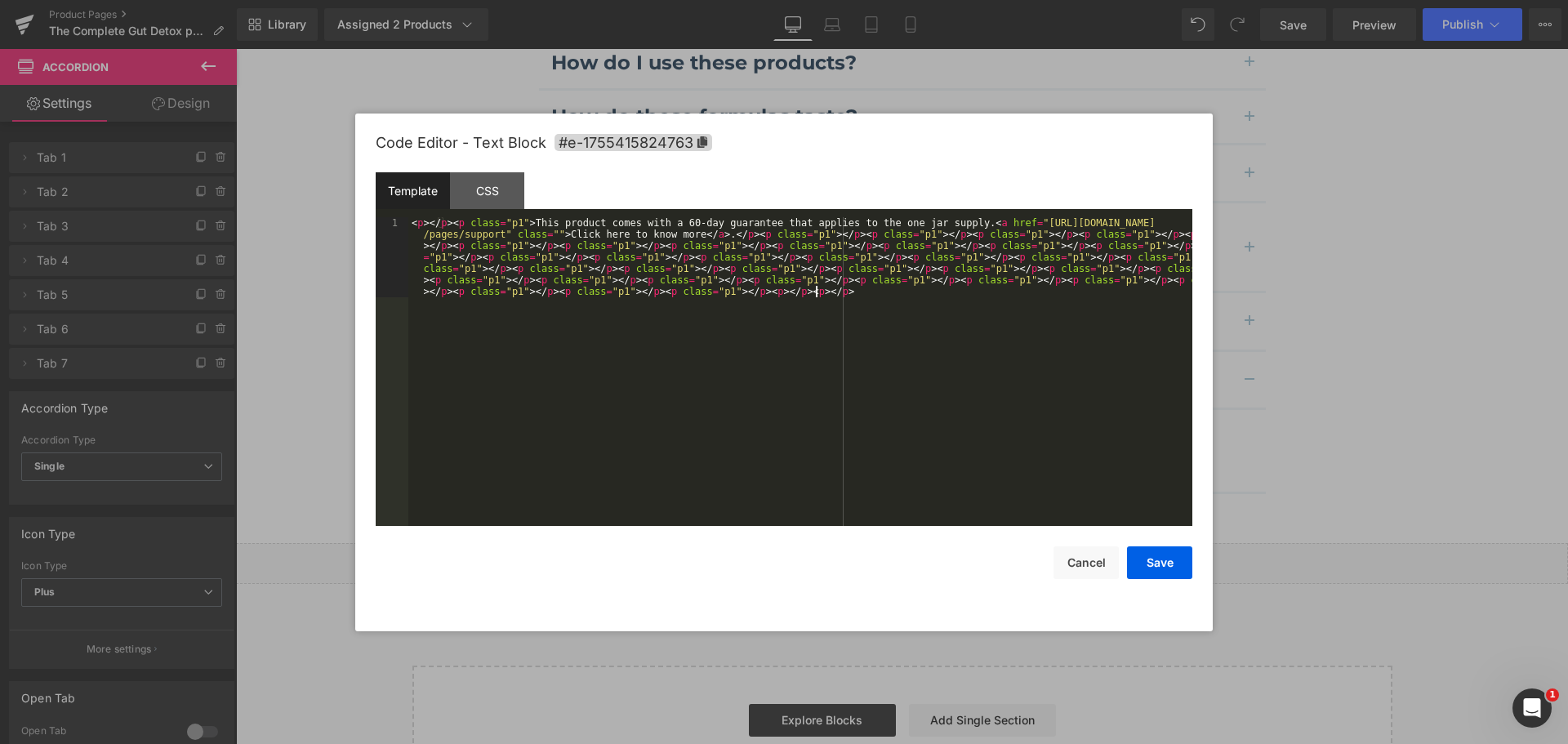
click at [902, 380] on div "< p > </ p > < p class = "p1" > This product comes with a 60-day guarantee that…" at bounding box center [800, 451] width 784 height 469
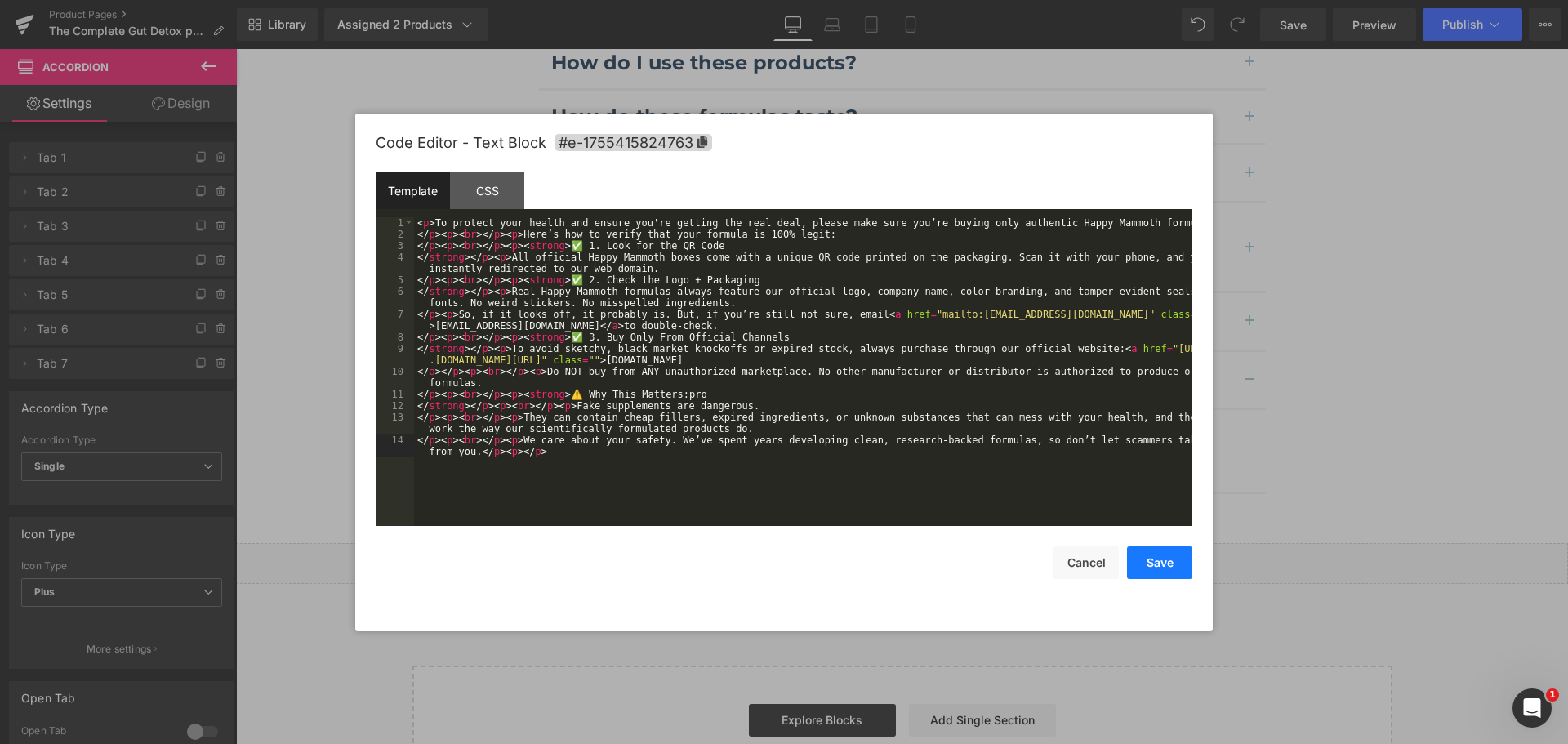
click at [1172, 559] on button "Save" at bounding box center [1159, 562] width 65 height 33
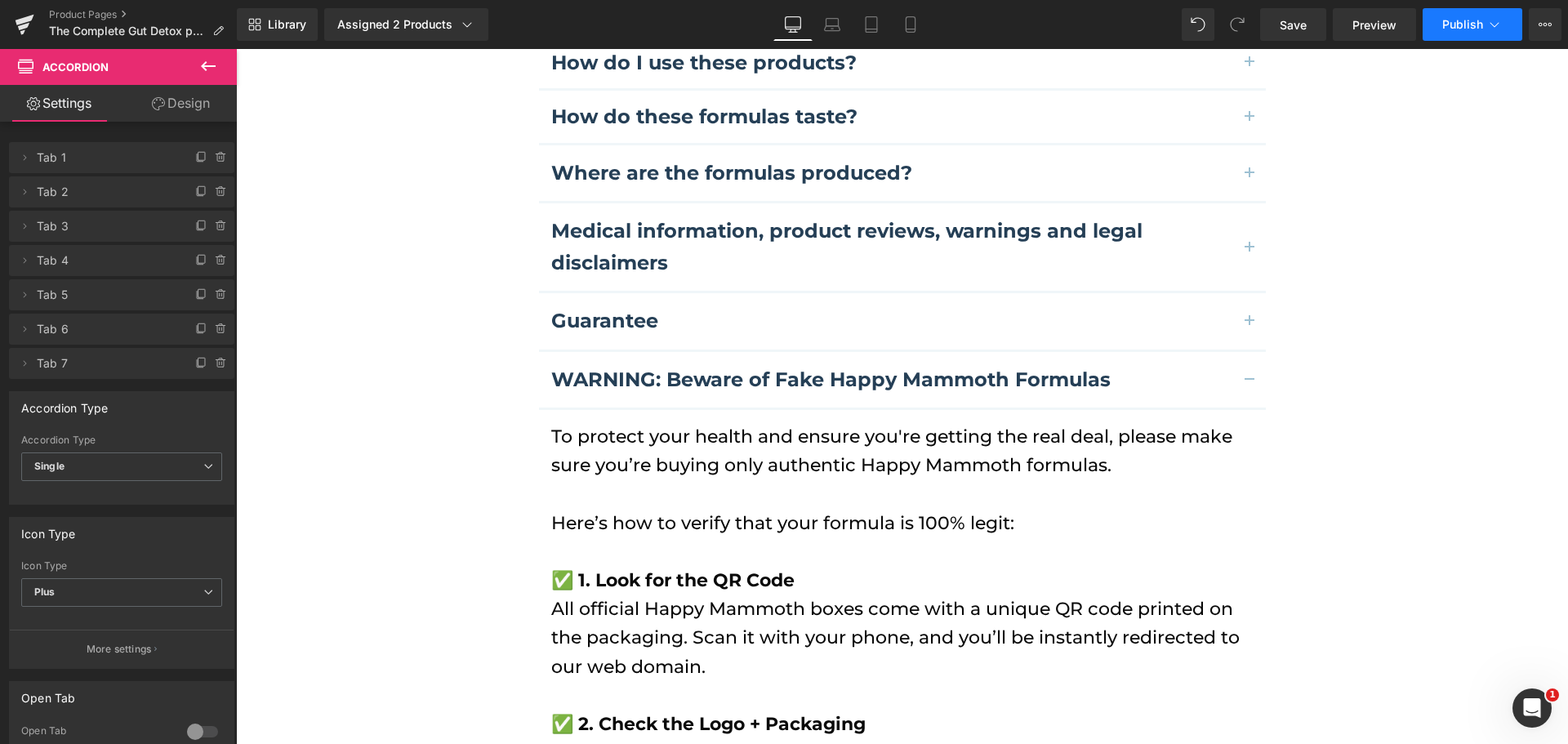
click at [1483, 29] on button "Publish" at bounding box center [1472, 24] width 100 height 33
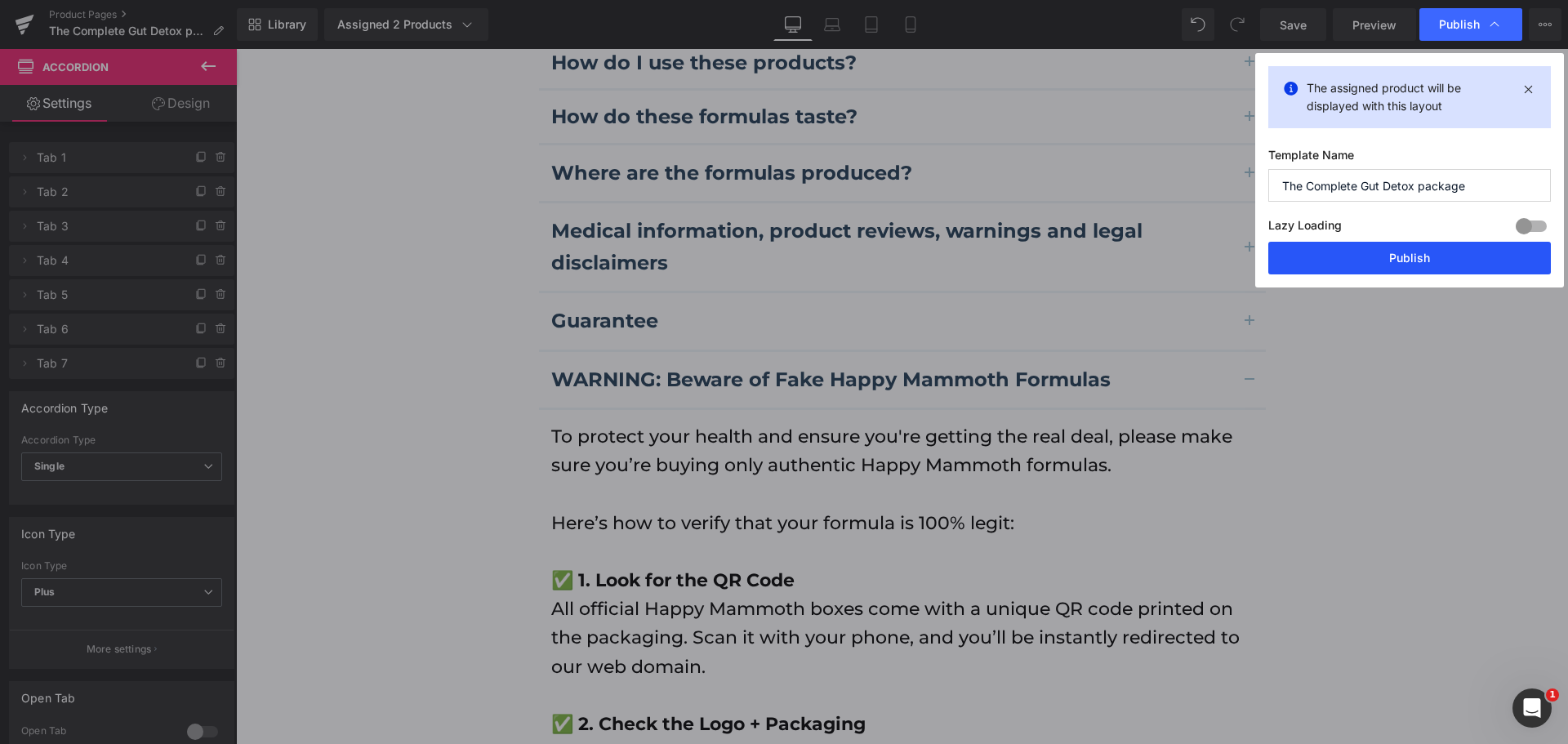
click at [1388, 243] on button "Publish" at bounding box center [1409, 257] width 282 height 33
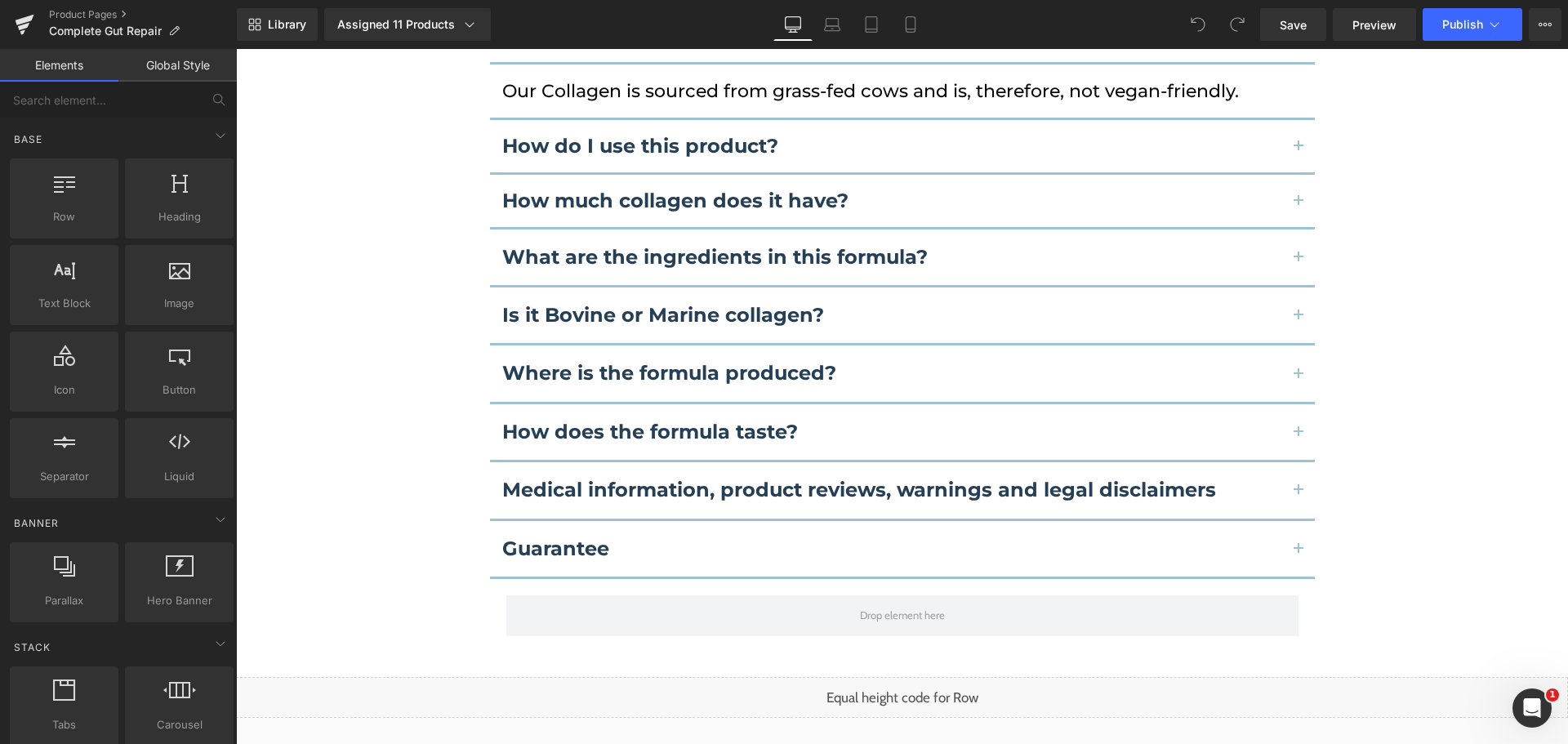
scroll to position [14928, 0]
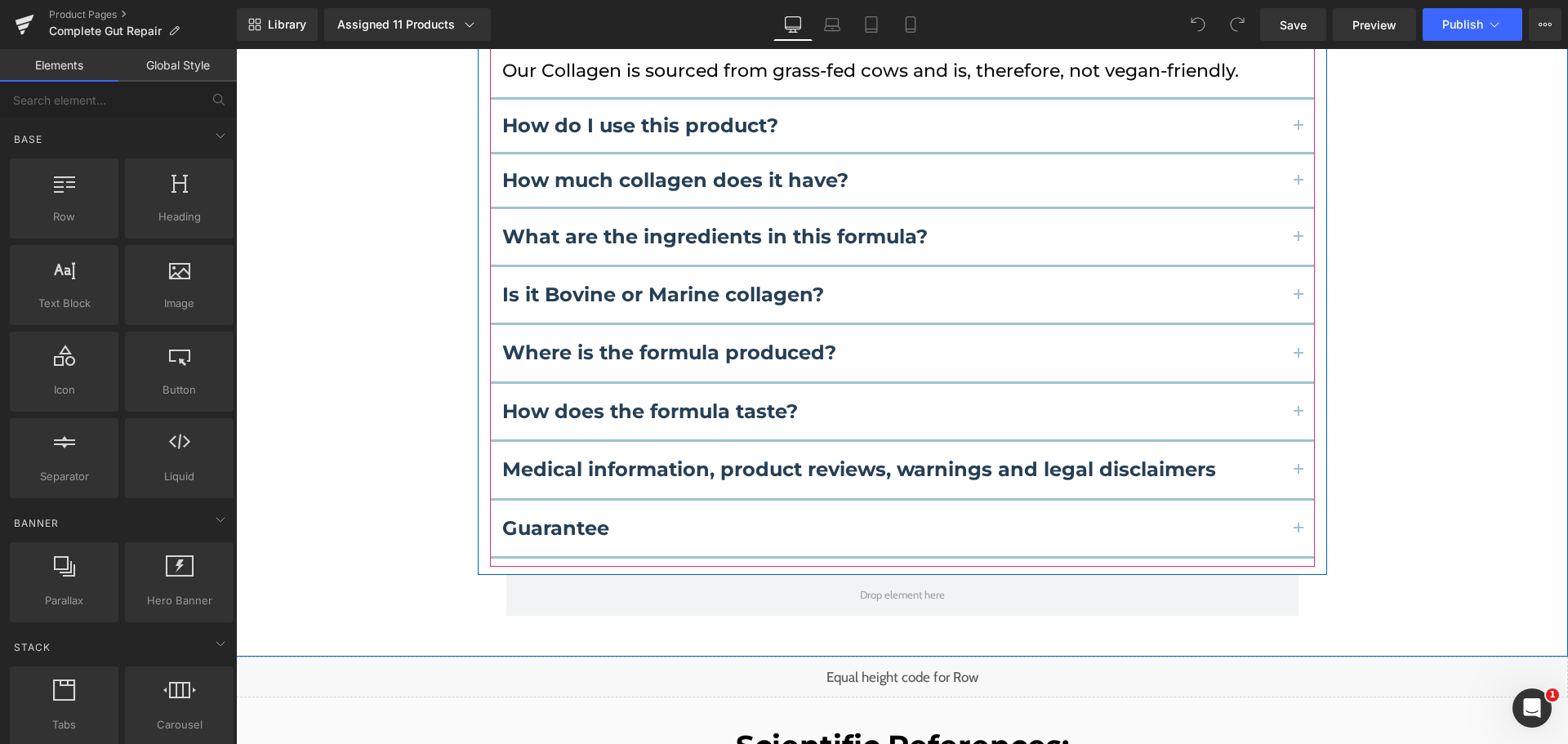
click at [763, 501] on div "Guarantee Text Block" at bounding box center [903, 530] width 825 height 58
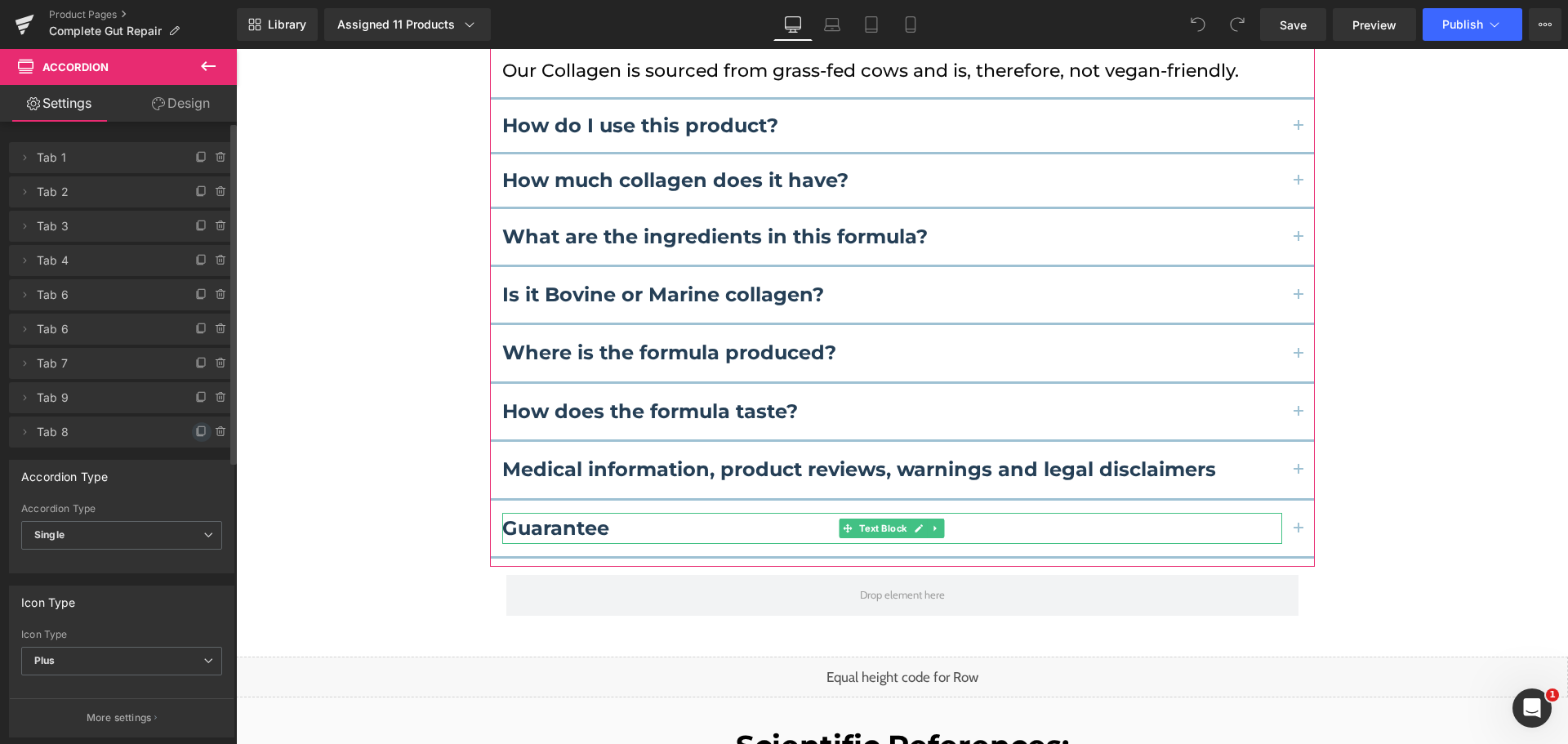
drag, startPoint x: 192, startPoint y: 426, endPoint x: 157, endPoint y: 395, distance: 46.8
click at [196, 426] on icon at bounding box center [202, 432] width 13 height 13
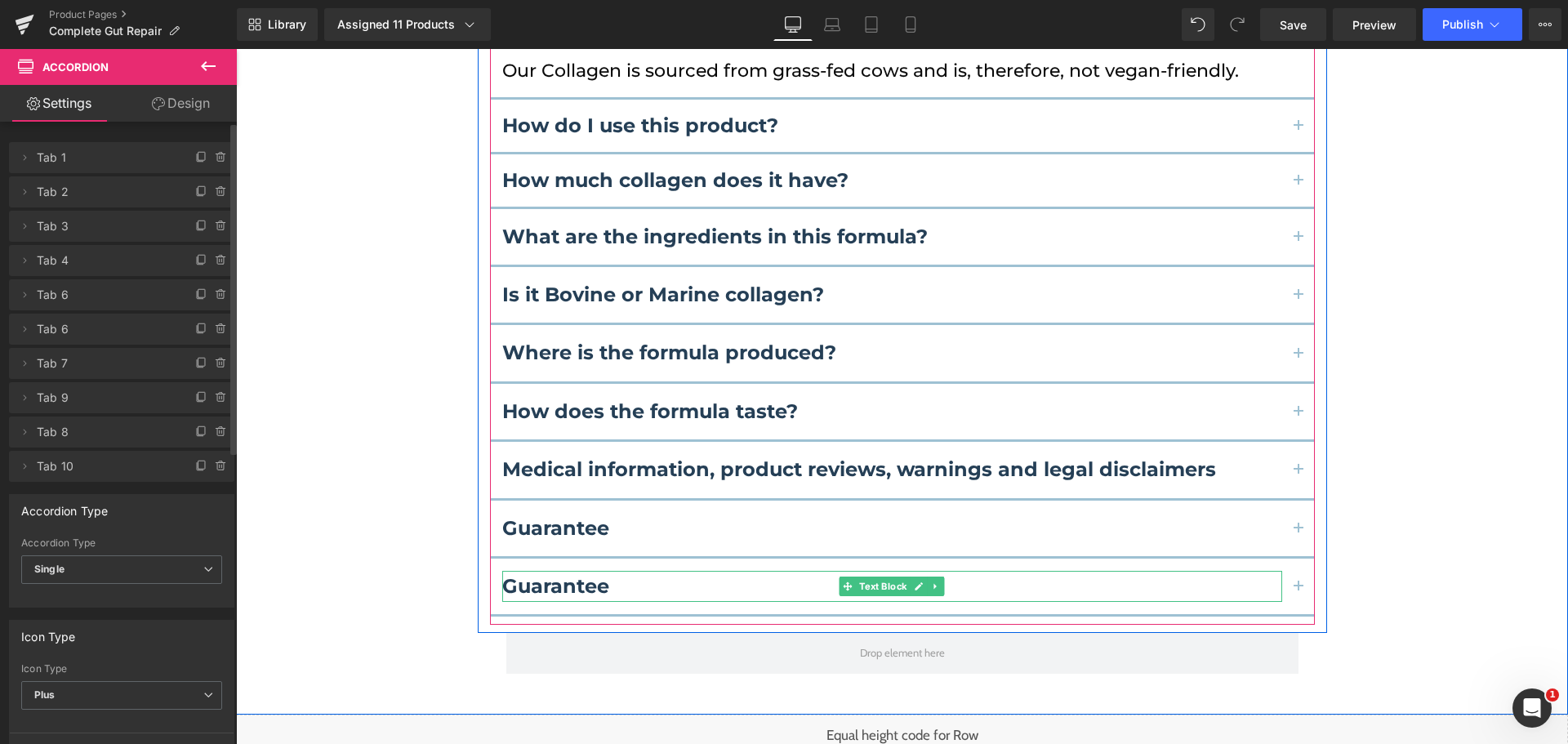
click at [557, 574] on b "Guarantee" at bounding box center [555, 586] width 107 height 24
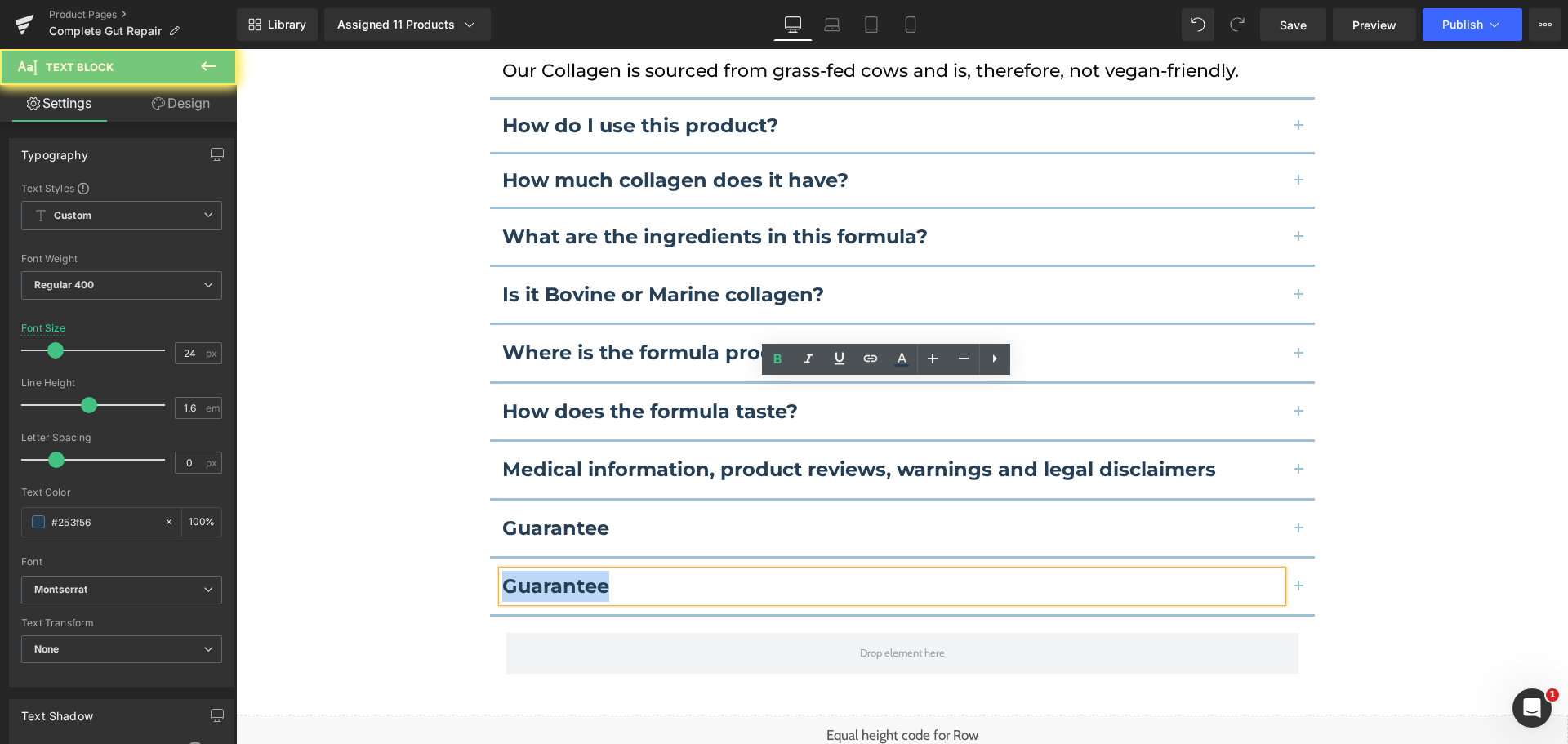
click at [557, 574] on b "Guarantee" at bounding box center [555, 586] width 107 height 24
paste div
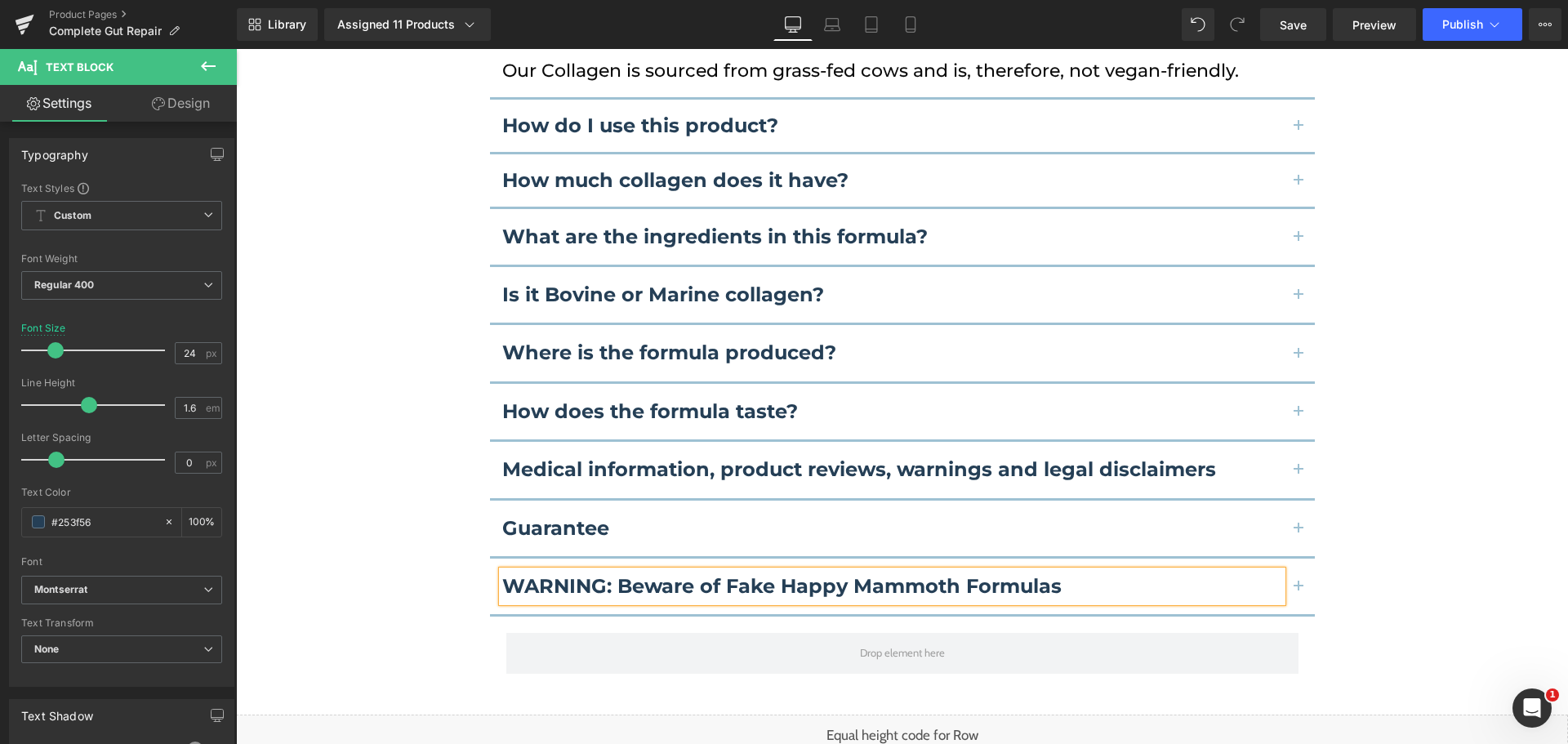
click at [451, 414] on div "Frequently Asked Questions Heading Is this product vegan? Text Block ​​Our Coll…" at bounding box center [902, 285] width 1332 height 794
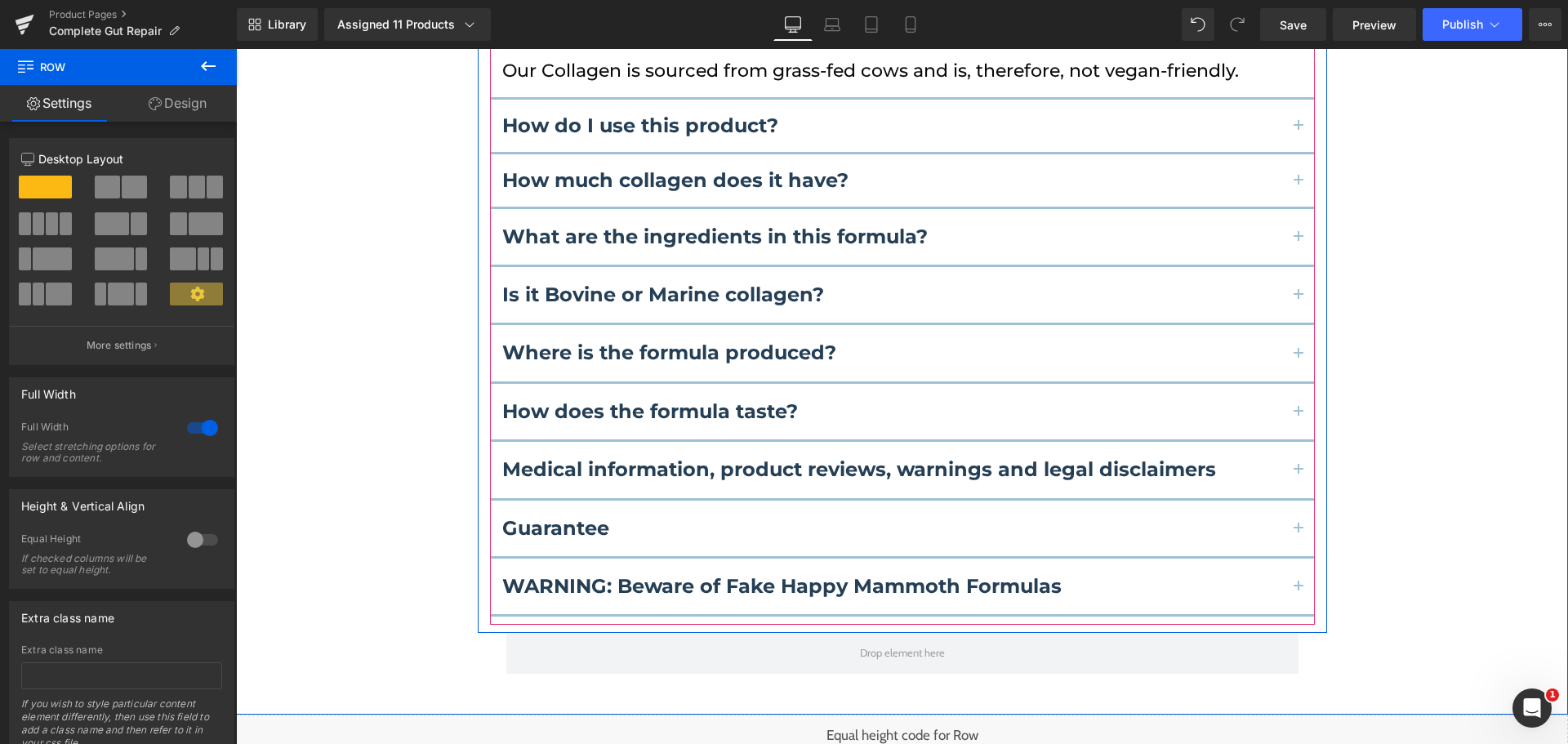
click at [1293, 558] on button "button" at bounding box center [1298, 586] width 33 height 56
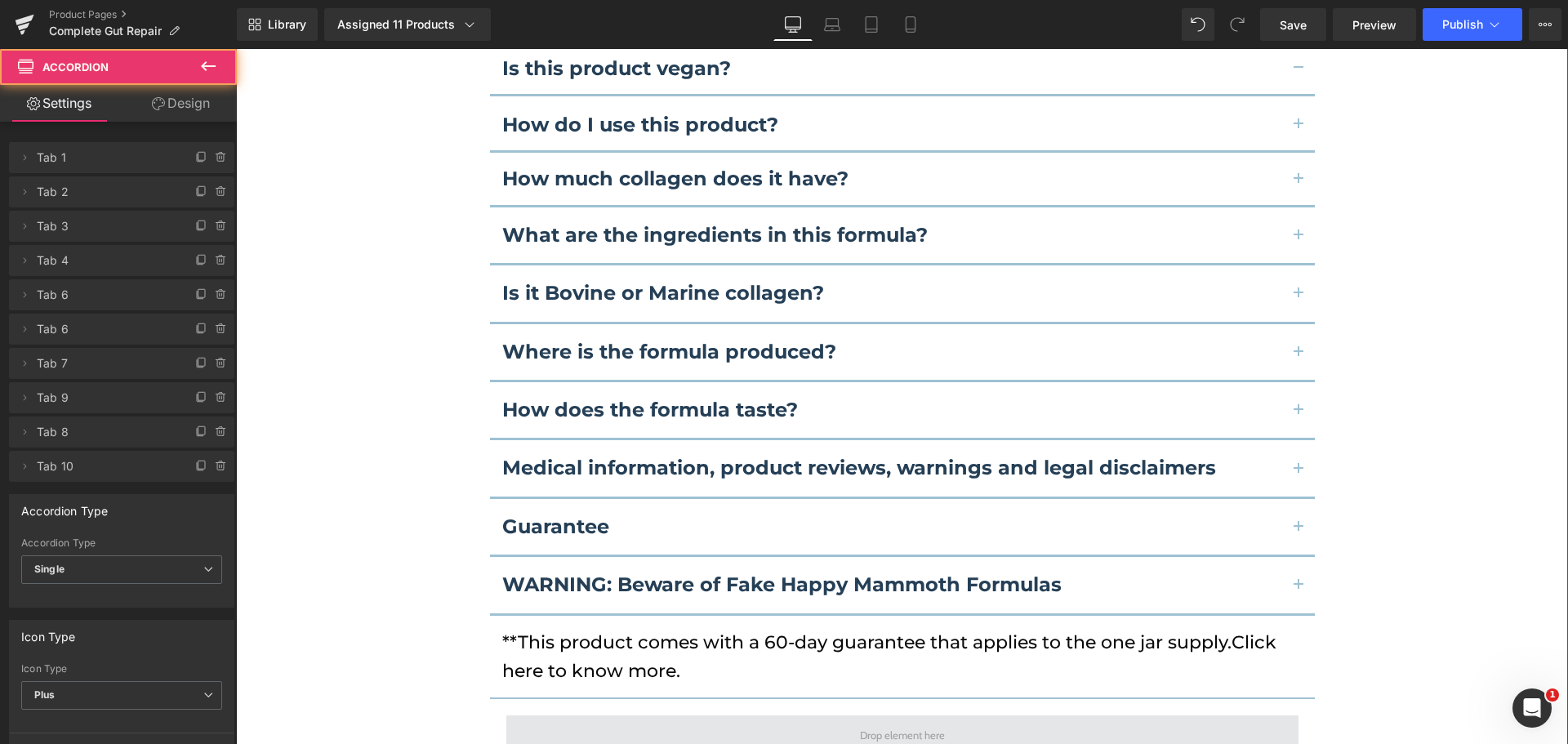
scroll to position [14869, 0]
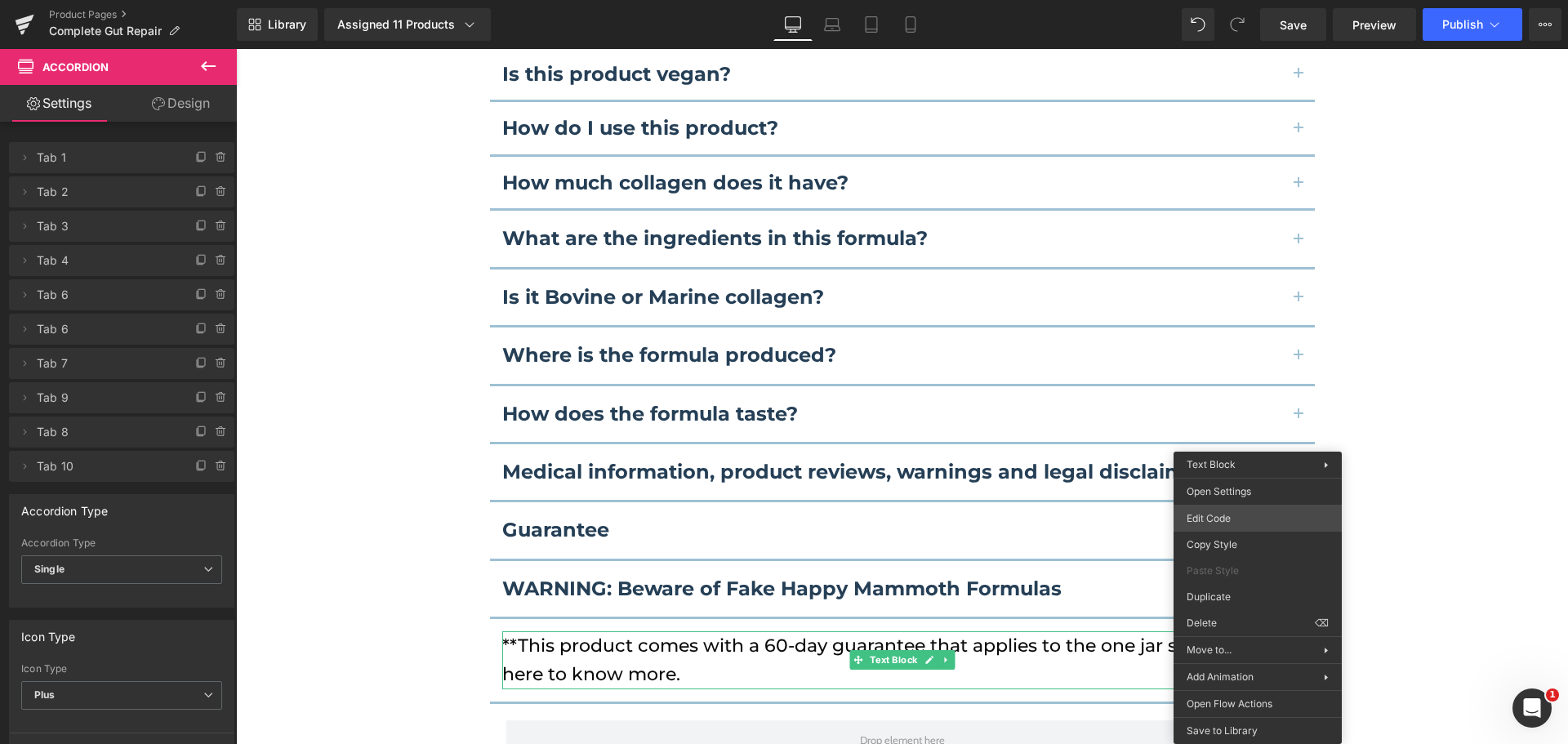
click at [1222, 518] on body "You are previewing how the will restyle your page. You can not edit Elements in…" at bounding box center [784, 372] width 1568 height 744
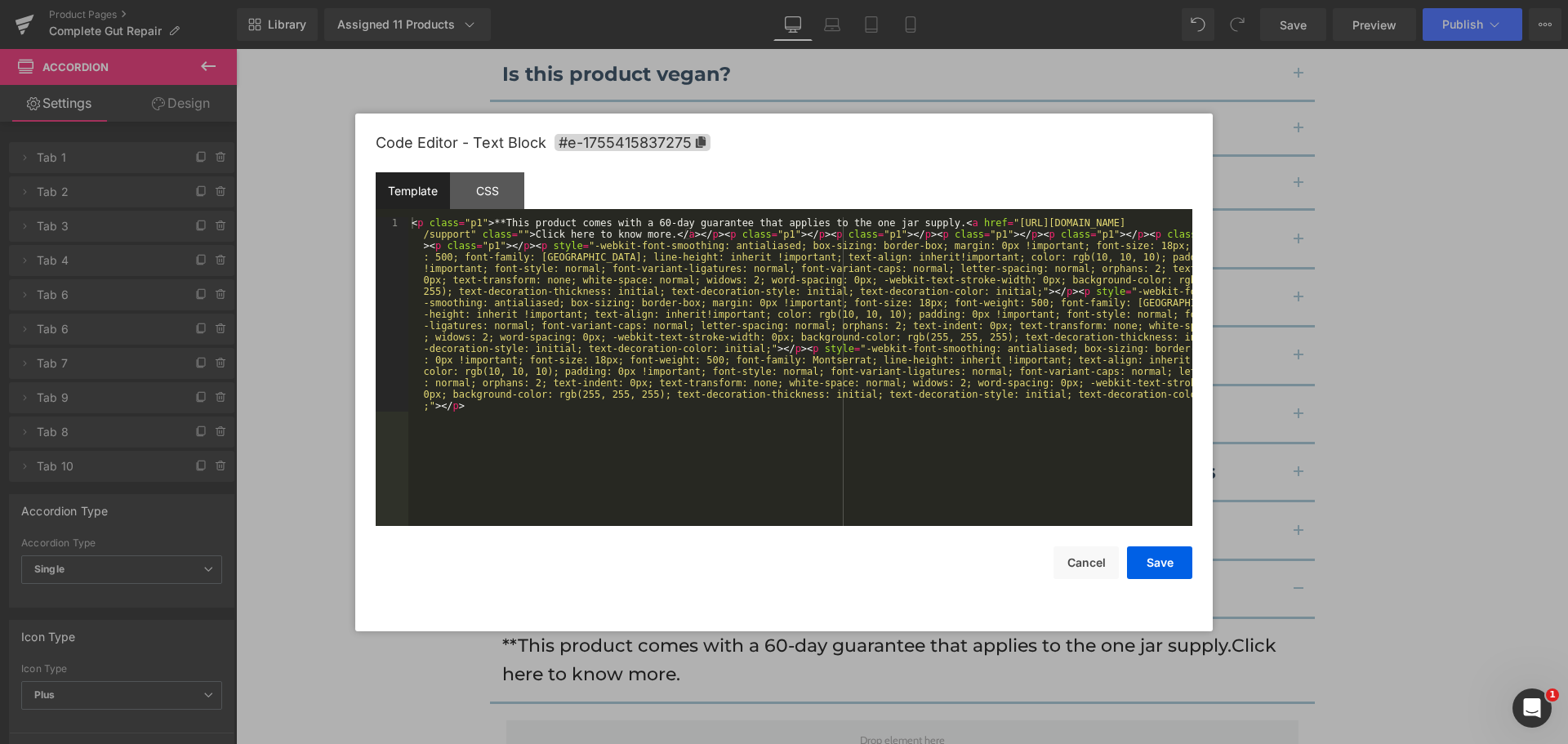
click at [996, 430] on div "< p class = "p1" > **This product comes with a 60-day guarantee that applies to…" at bounding box center [800, 565] width 784 height 697
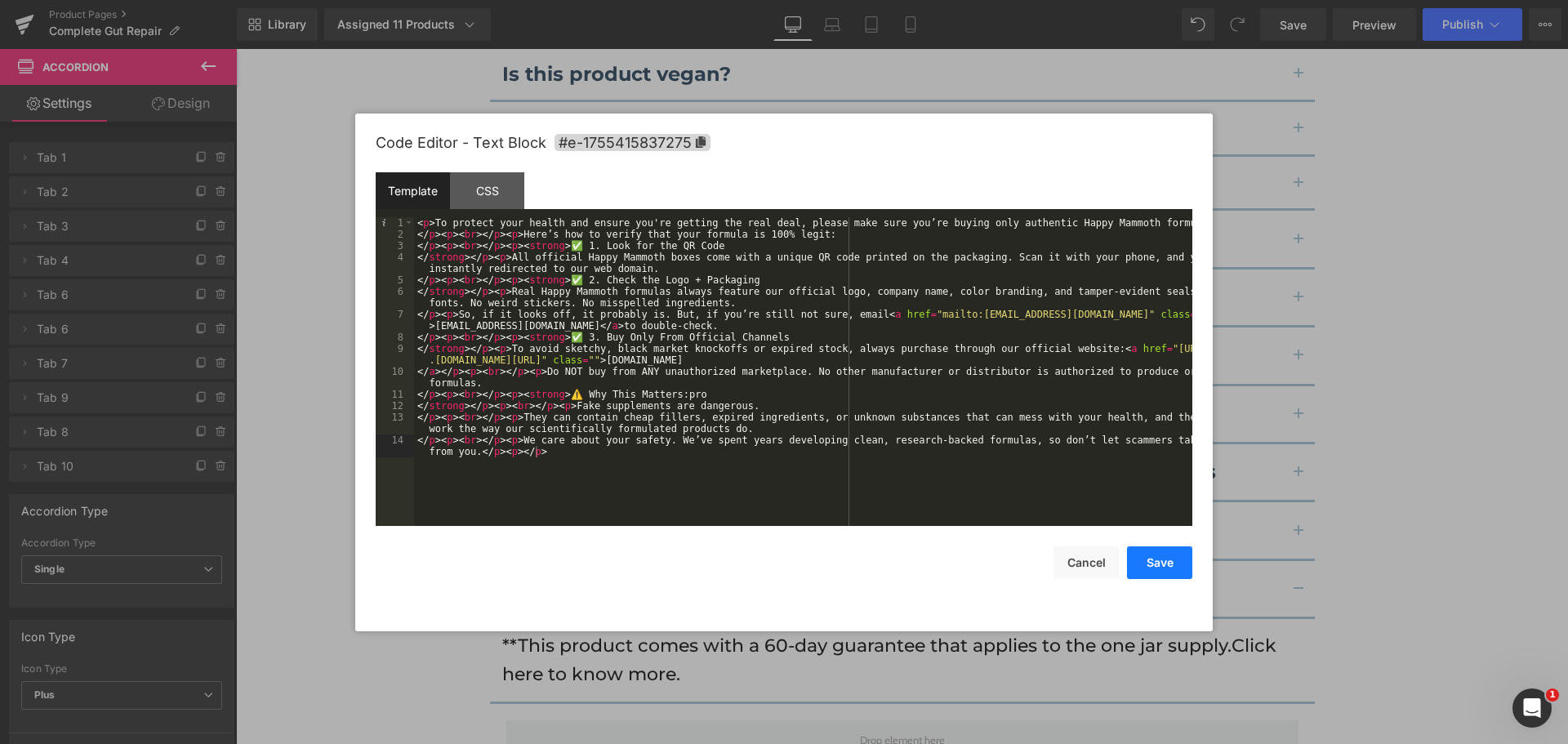
click at [1165, 553] on button "Save" at bounding box center [1159, 562] width 65 height 33
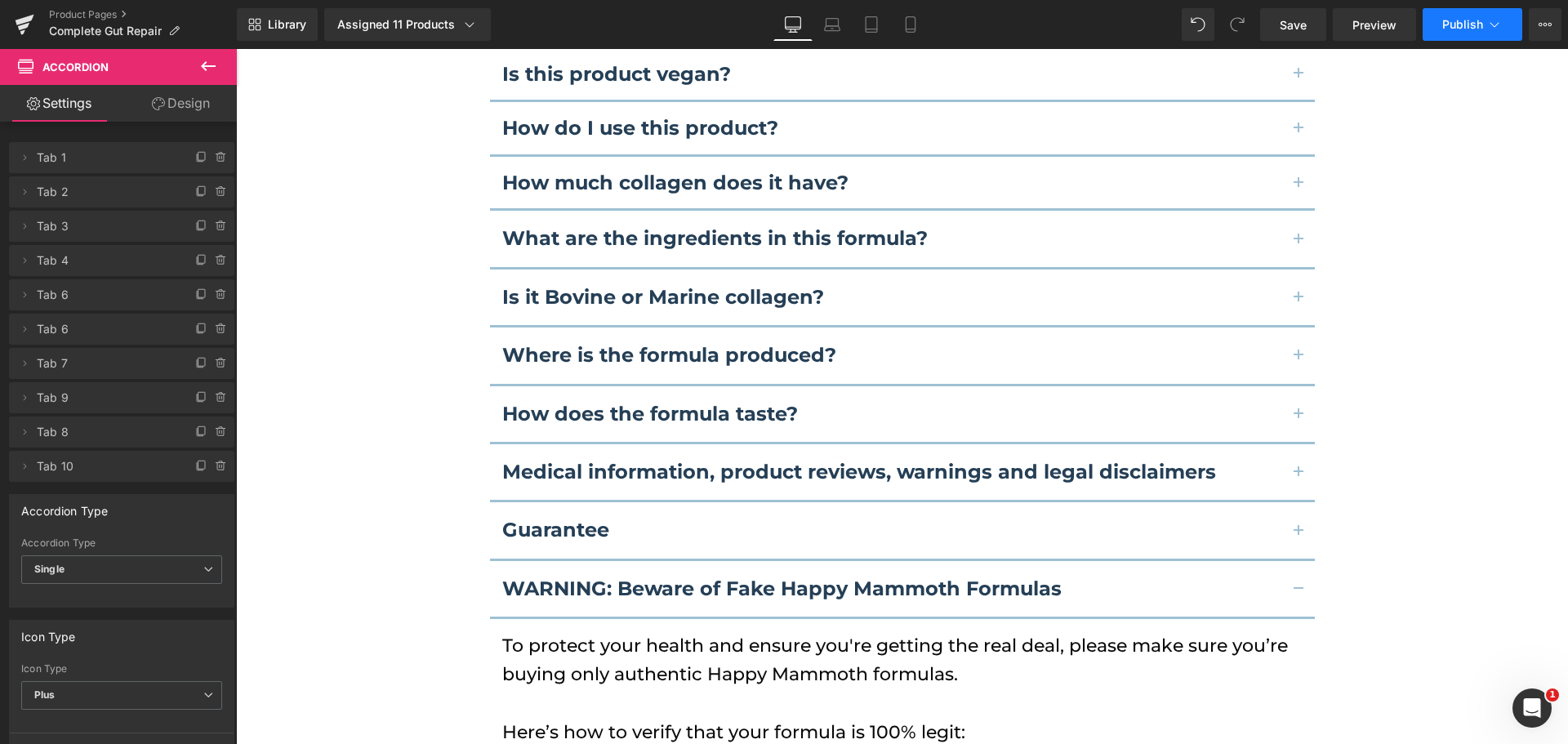
click at [1460, 19] on button "Publish" at bounding box center [1472, 24] width 100 height 33
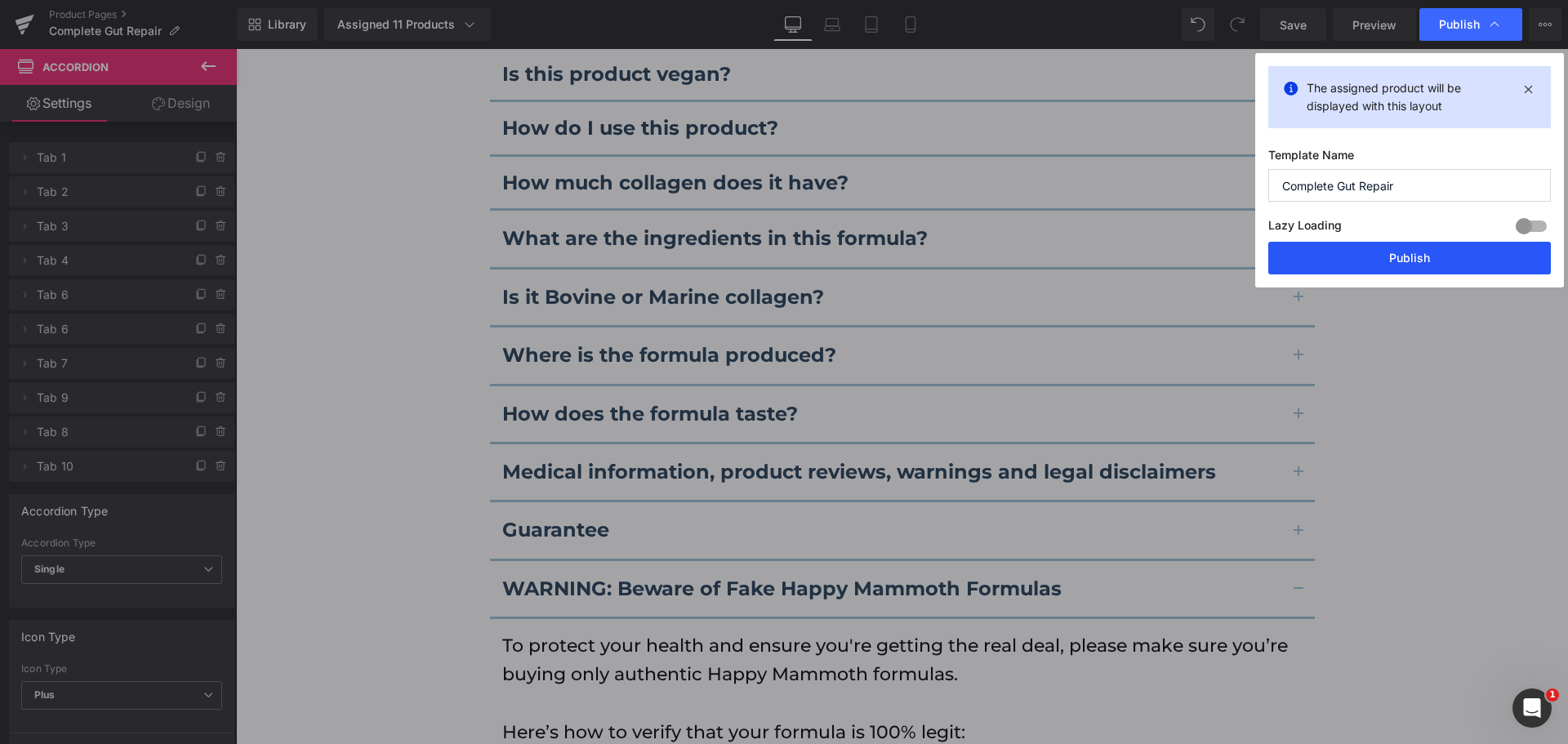
drag, startPoint x: 1408, startPoint y: 255, endPoint x: 1170, endPoint y: 198, distance: 244.7
click at [1407, 255] on button "Publish" at bounding box center [1409, 257] width 282 height 33
